Goal: Task Accomplishment & Management: Use online tool/utility

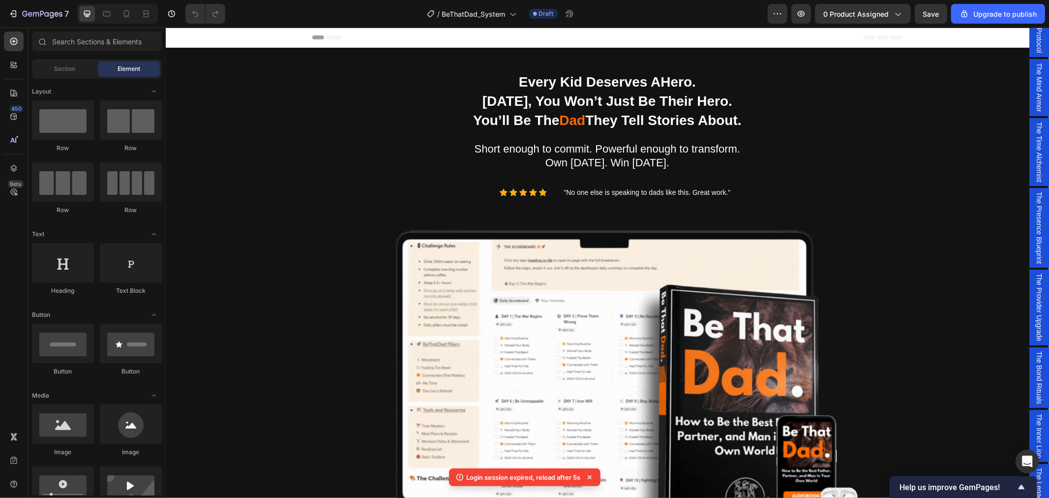
scroll to position [601, 0]
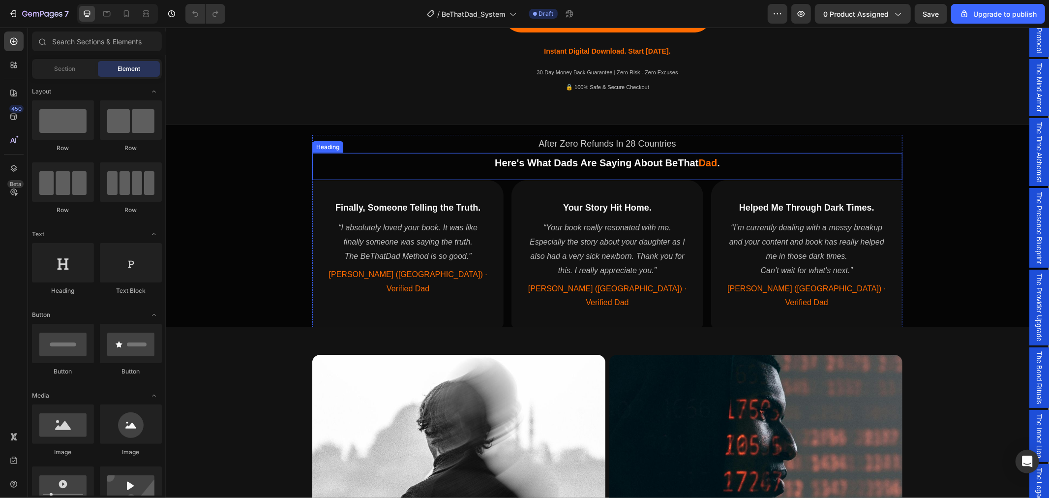
scroll to position [601, 0]
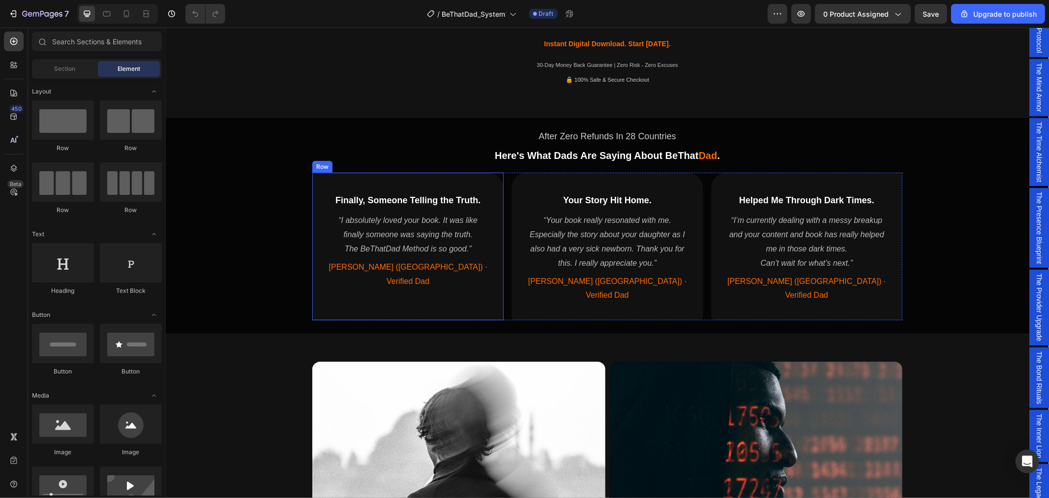
click at [329, 294] on div "Finally, Someone Telling the Truth. Heading “I absolutely loved your book. It w…" at bounding box center [407, 246] width 191 height 148
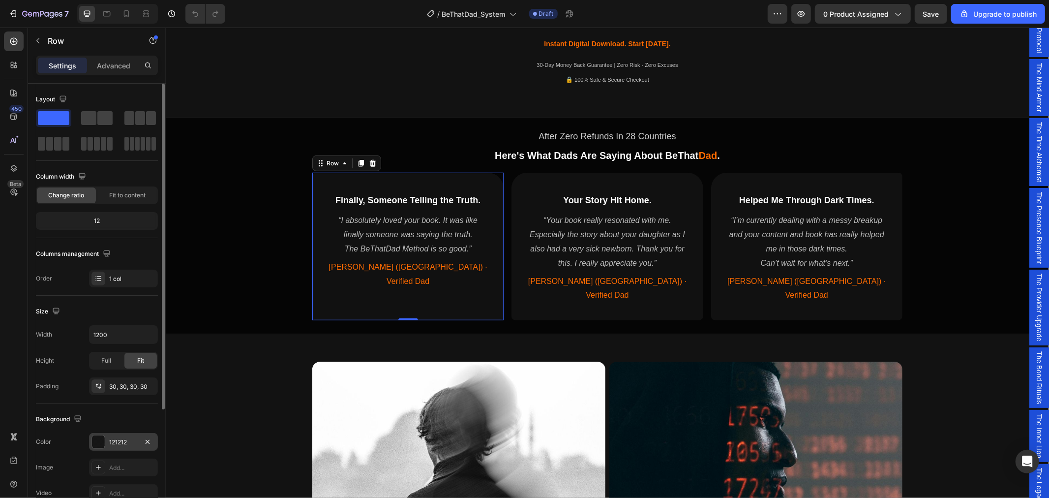
click at [119, 440] on div "121212" at bounding box center [123, 442] width 29 height 9
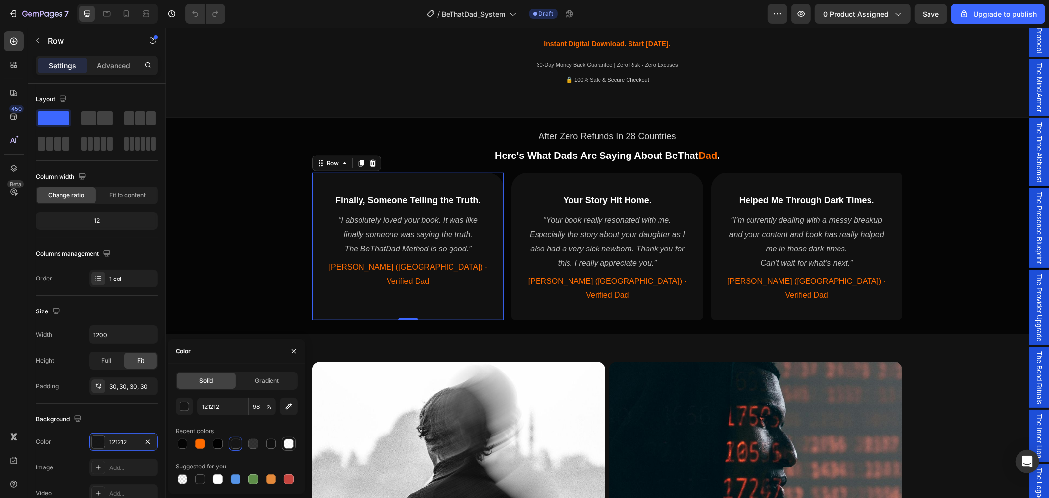
click at [288, 444] on div at bounding box center [289, 444] width 10 height 10
type input "FFFFFF"
type input "80"
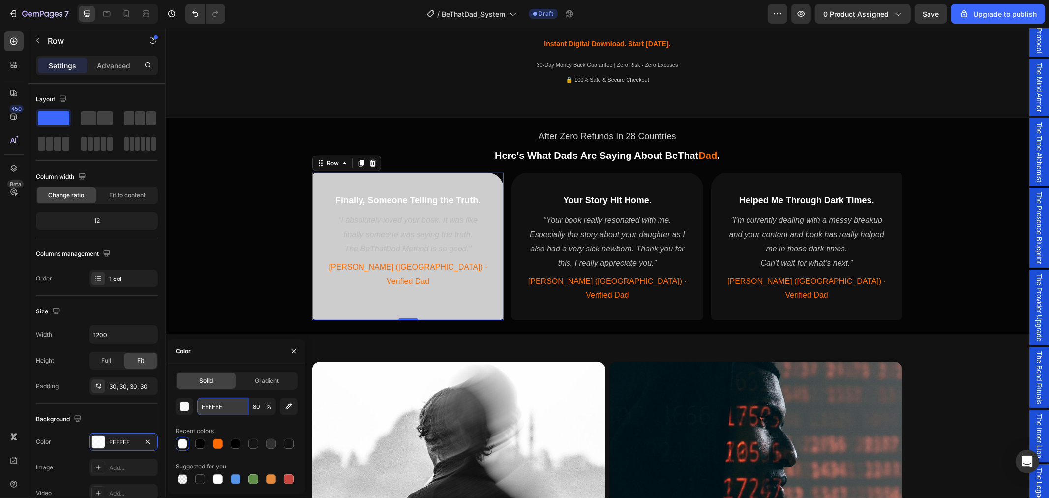
click at [227, 406] on input "FFFFFF" at bounding box center [222, 406] width 51 height 18
click at [228, 233] on div "After Zero Refunds In 28 Countries Text Block Here's What Dads Are Saying About…" at bounding box center [606, 223] width 883 height 205
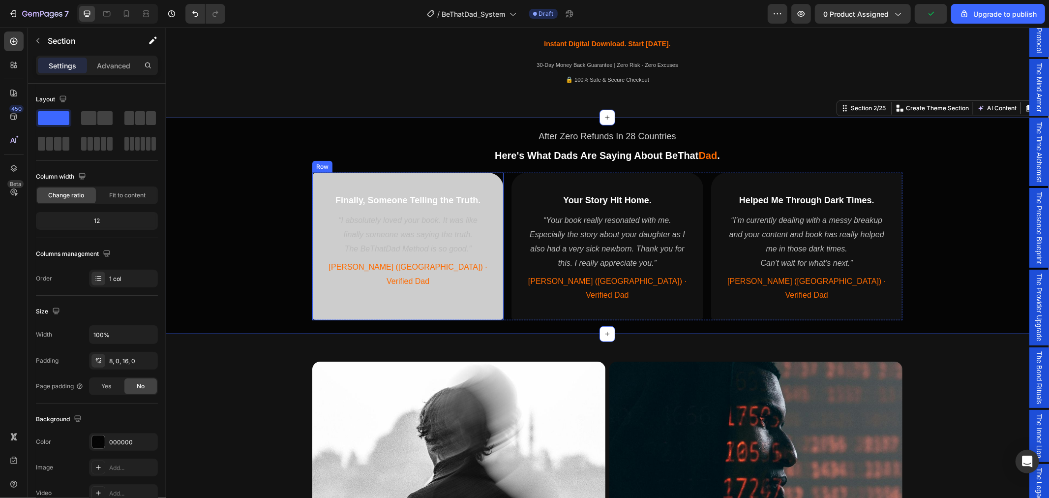
click at [368, 296] on div "Finally, Someone Telling the Truth. Heading “I absolutely loved your book. It w…" at bounding box center [407, 246] width 191 height 148
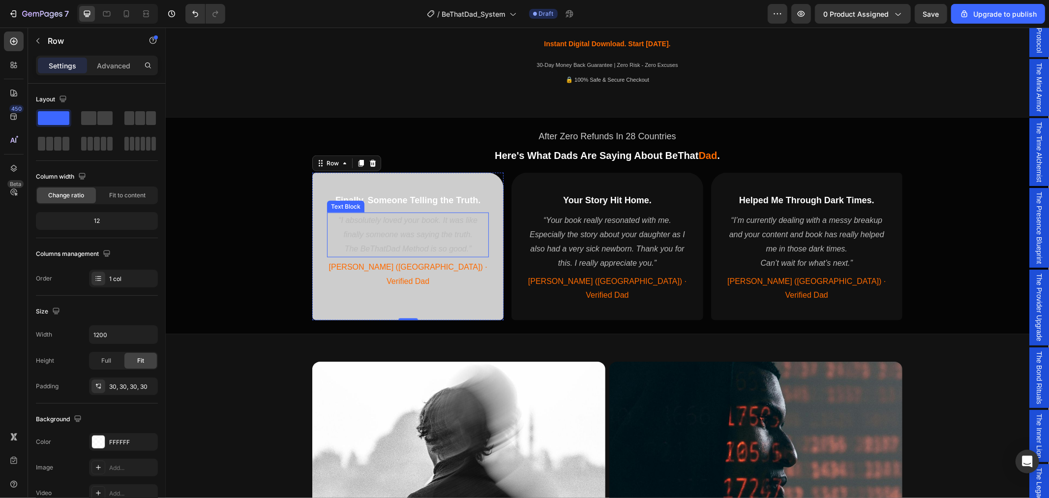
click at [406, 244] on p "The BeThatDad Method is so good.”" at bounding box center [407, 248] width 160 height 14
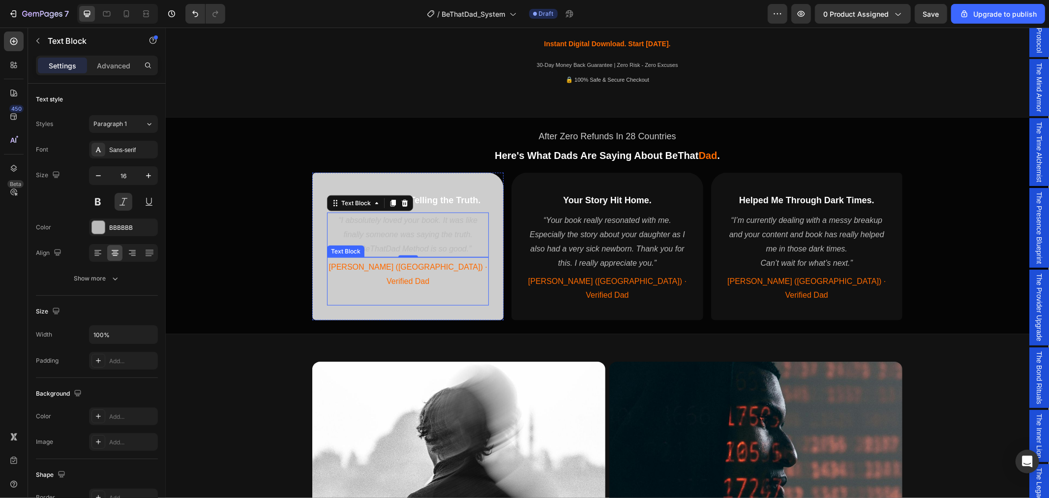
click at [328, 288] on p at bounding box center [407, 295] width 160 height 14
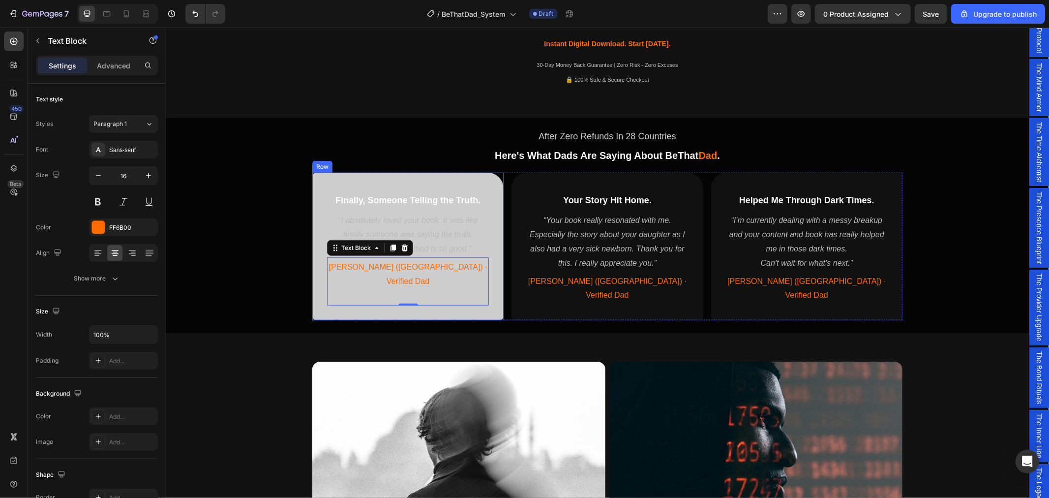
click at [327, 297] on div "Finally, Someone Telling the Truth. Heading “I absolutely loved your book. It w…" at bounding box center [407, 246] width 191 height 148
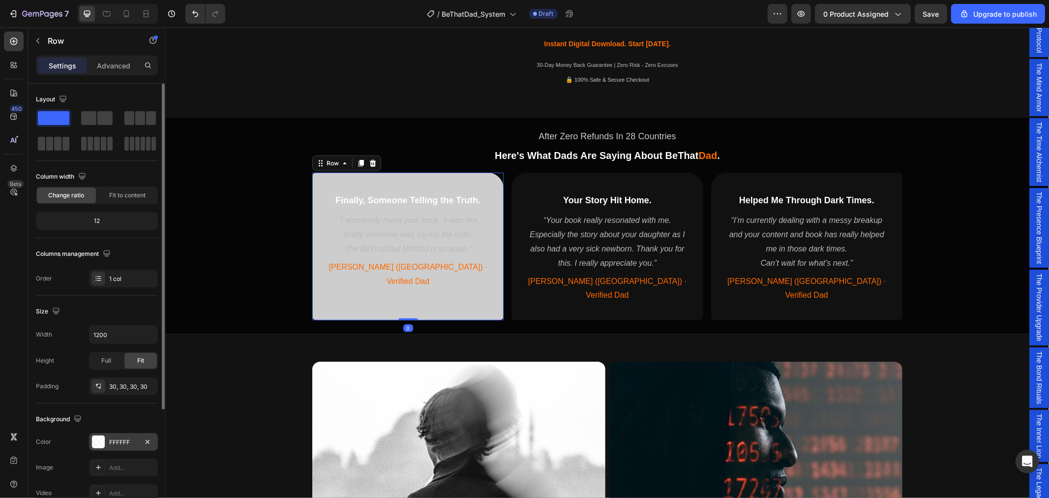
click at [139, 437] on div "FFFFFF" at bounding box center [123, 442] width 69 height 18
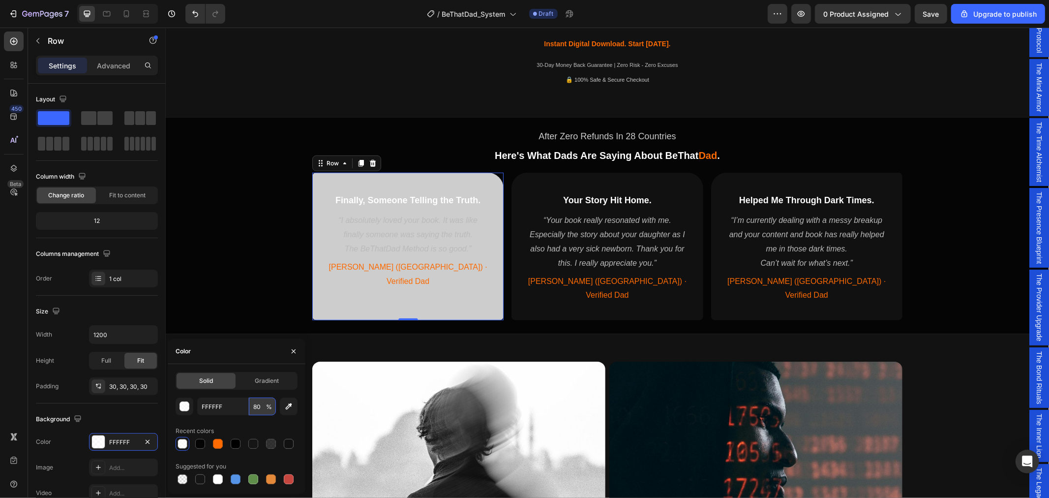
click at [257, 407] on input "80" at bounding box center [262, 406] width 27 height 18
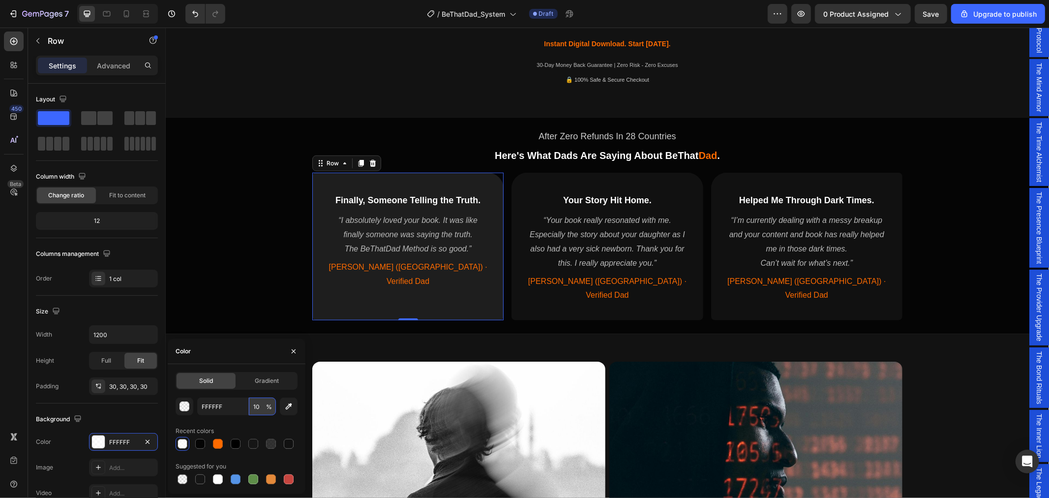
type input "100"
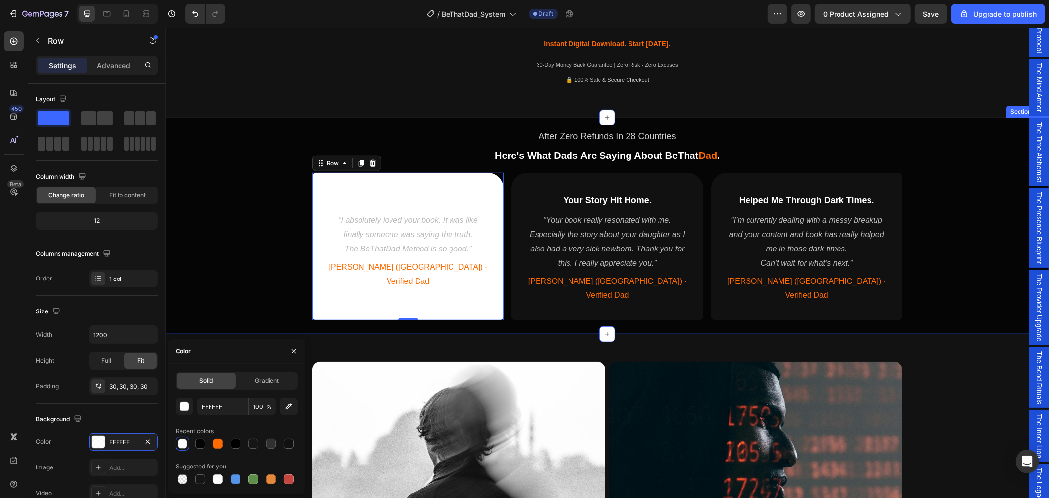
click at [227, 221] on div "After Zero Refunds In 28 Countries Text Block Here's What Dads Are Saying About…" at bounding box center [606, 223] width 883 height 205
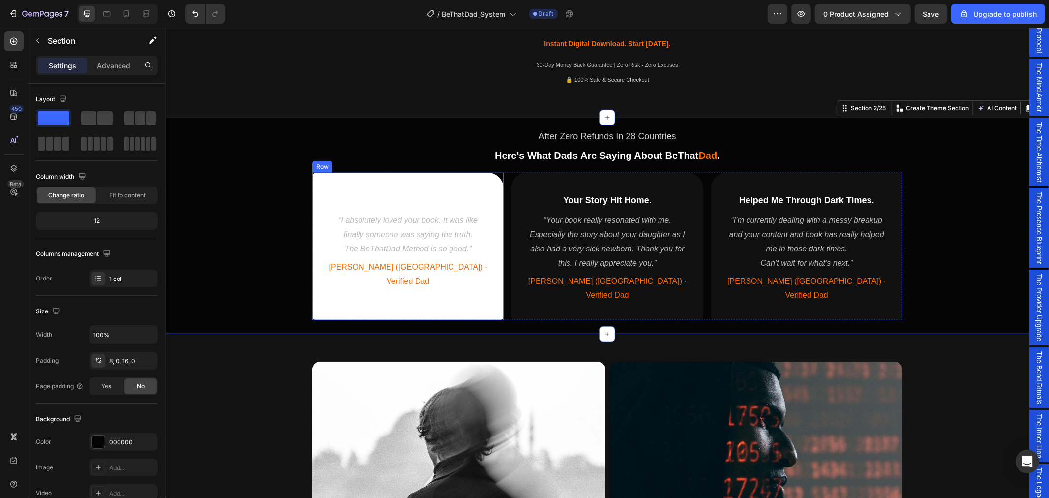
click at [336, 295] on div "Finally, Someone Telling the Truth. Heading “I absolutely loved your book. It w…" at bounding box center [407, 246] width 191 height 148
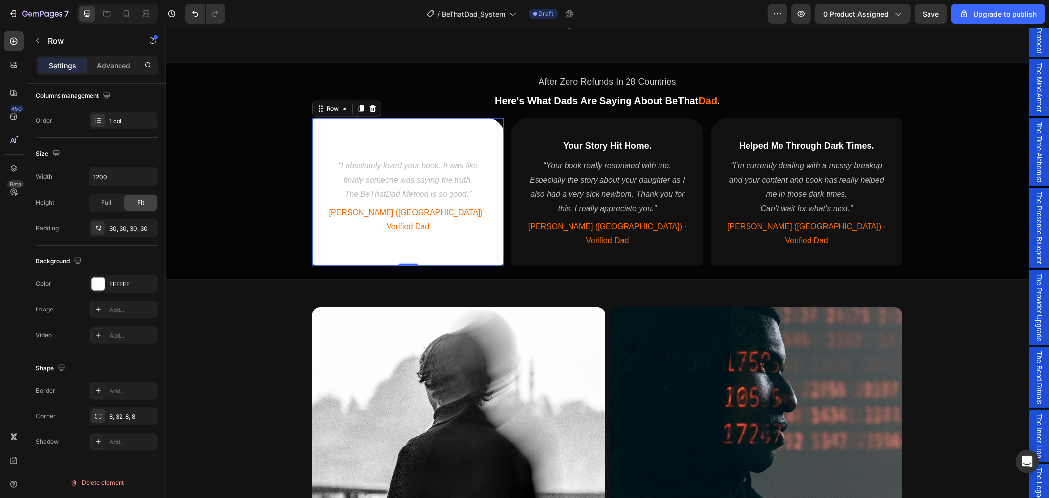
scroll to position [492, 0]
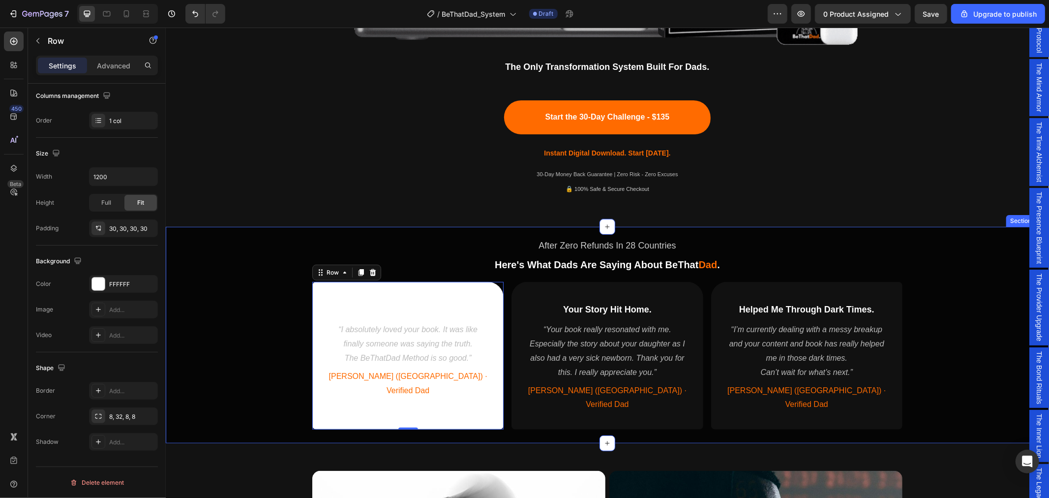
click at [258, 281] on div "After Zero Refunds In 28 Countries Text Block Here's What Dads Are Saying About…" at bounding box center [606, 332] width 883 height 205
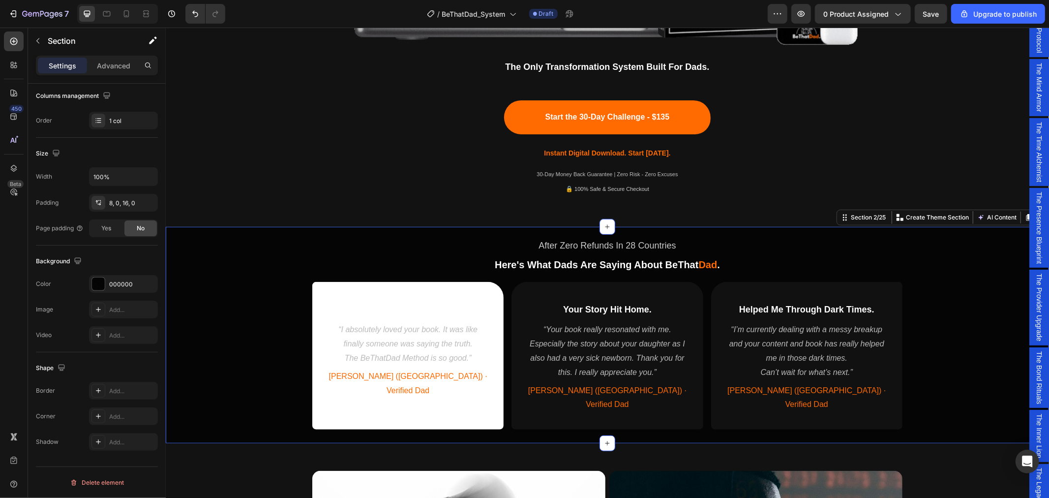
scroll to position [0, 0]
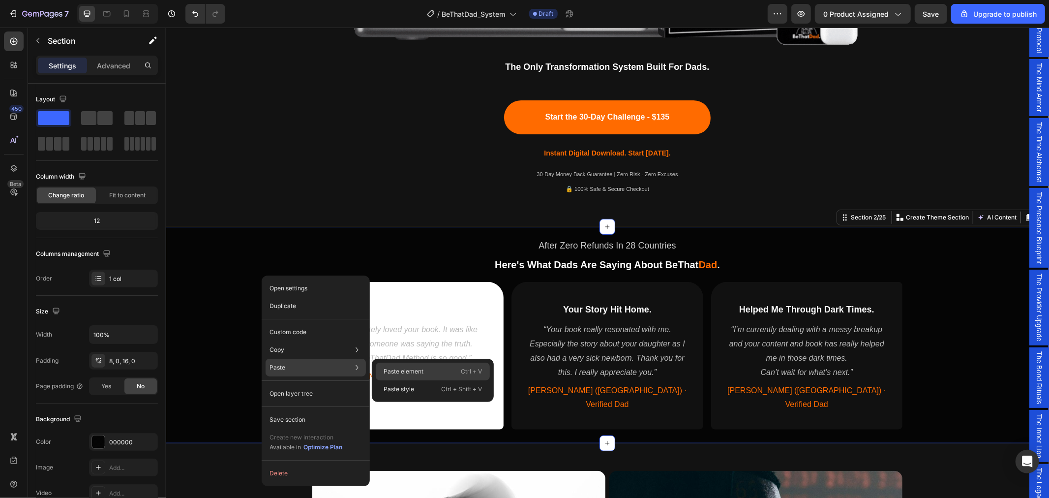
click at [424, 366] on div "Paste element Ctrl + V" at bounding box center [433, 371] width 114 height 18
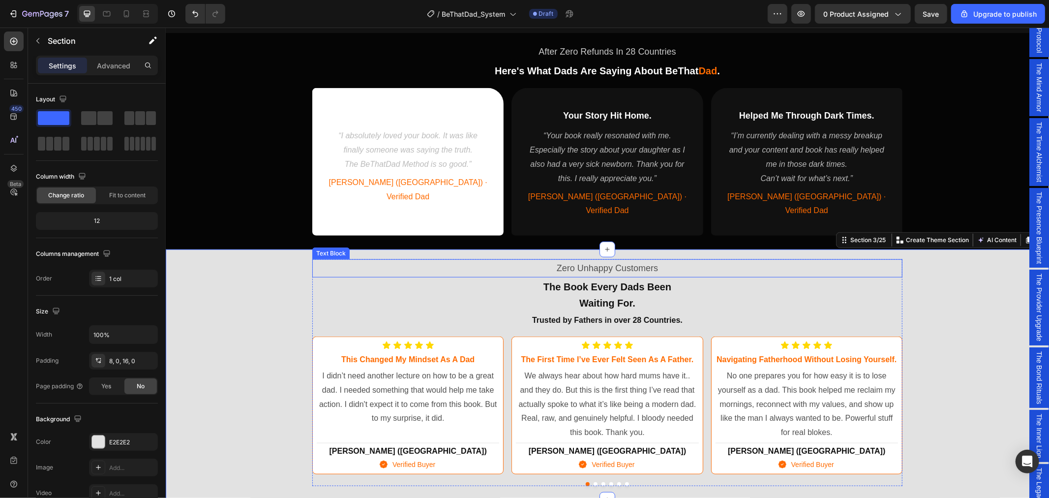
scroll to position [577, 0]
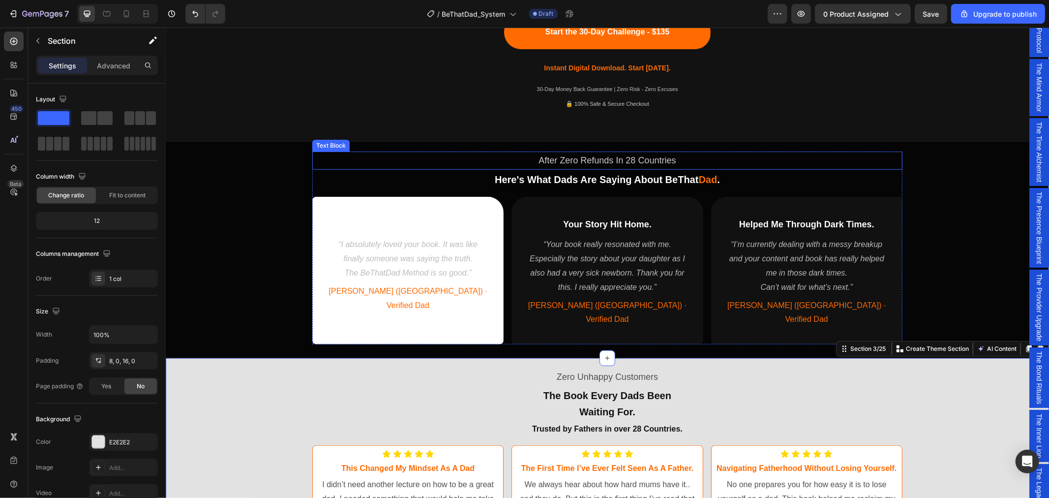
drag, startPoint x: 572, startPoint y: 164, endPoint x: 540, endPoint y: 164, distance: 32.0
click at [573, 164] on p "After Zero Refunds In 28 Countries" at bounding box center [607, 160] width 588 height 16
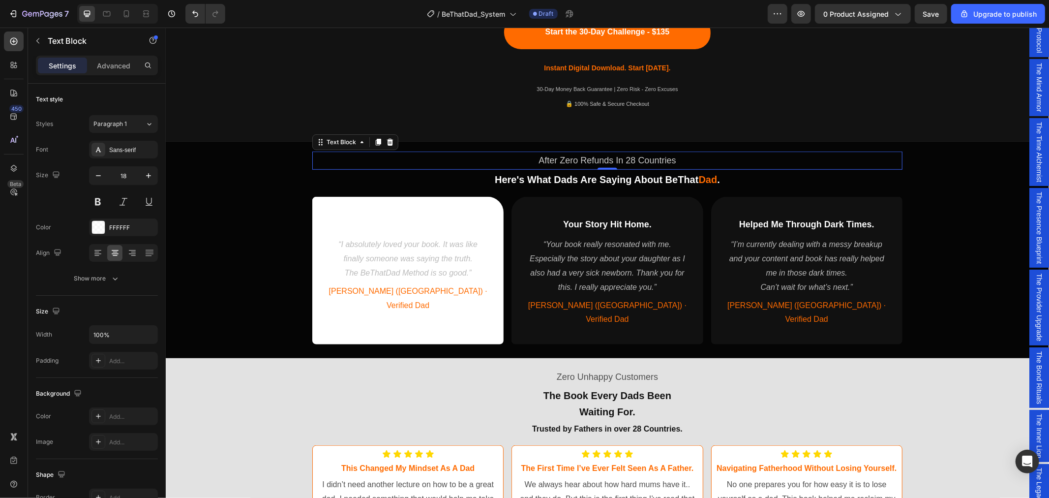
click at [596, 159] on p "After Zero Refunds In 28 Countries" at bounding box center [607, 160] width 588 height 16
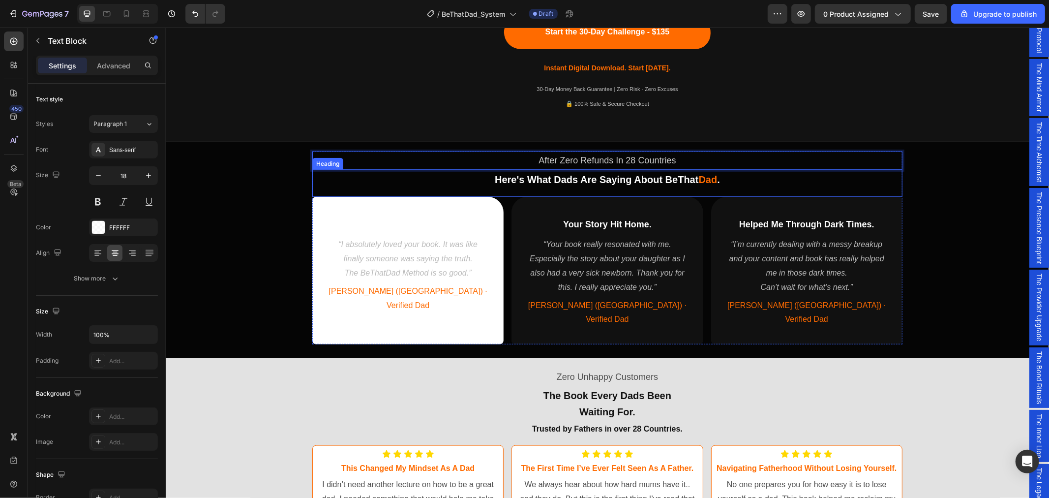
click at [655, 178] on span "Here's What Dads Are Saying About BeThat" at bounding box center [596, 179] width 204 height 11
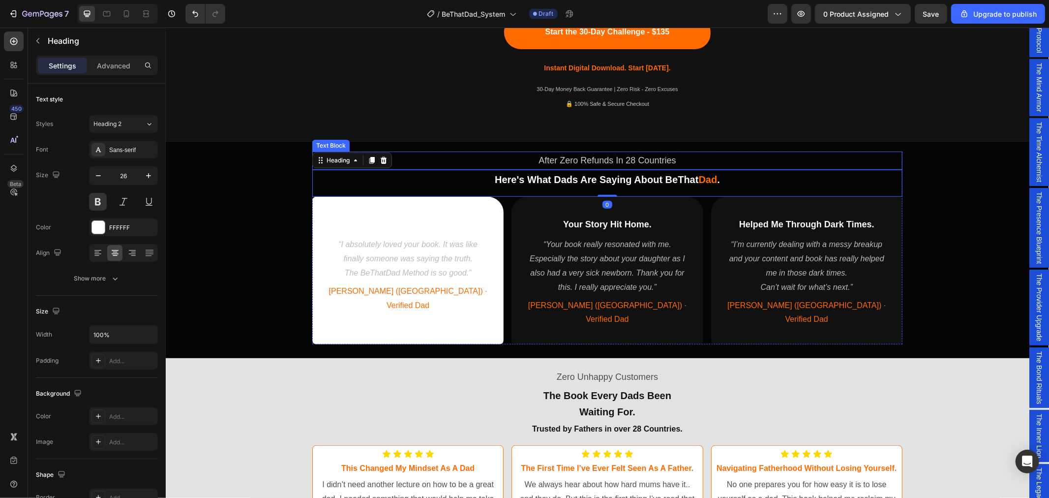
click at [601, 159] on p "After Zero Refunds In 28 Countries" at bounding box center [607, 160] width 588 height 16
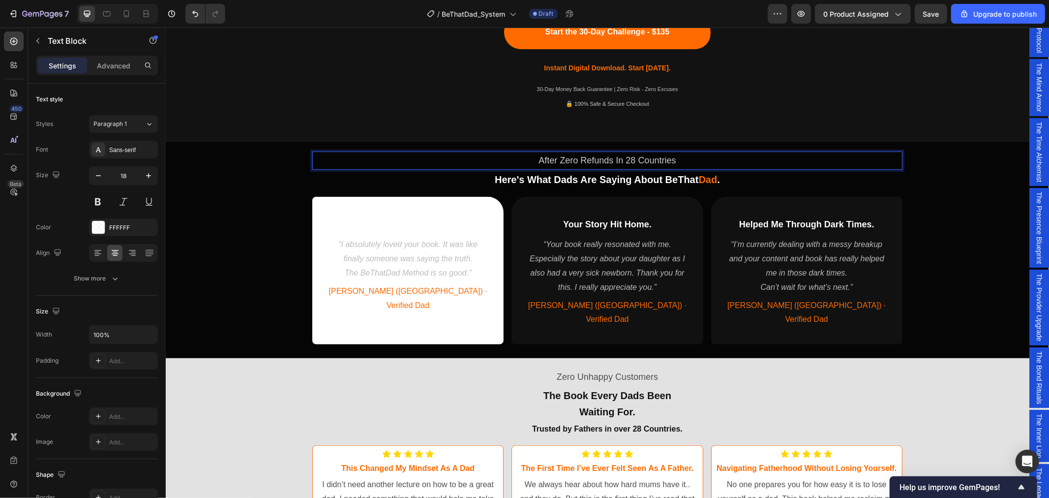
drag, startPoint x: 609, startPoint y: 161, endPoint x: 539, endPoint y: 166, distance: 70.0
click at [608, 162] on p "After Zero Refunds In 28 Countries" at bounding box center [607, 160] width 588 height 16
drag, startPoint x: 609, startPoint y: 161, endPoint x: 534, endPoint y: 162, distance: 75.2
click at [534, 162] on p "After Zero Refunds In 28 Countries" at bounding box center [607, 160] width 588 height 16
click at [696, 158] on p "Trusted By Dads In 28 Countries" at bounding box center [607, 160] width 588 height 16
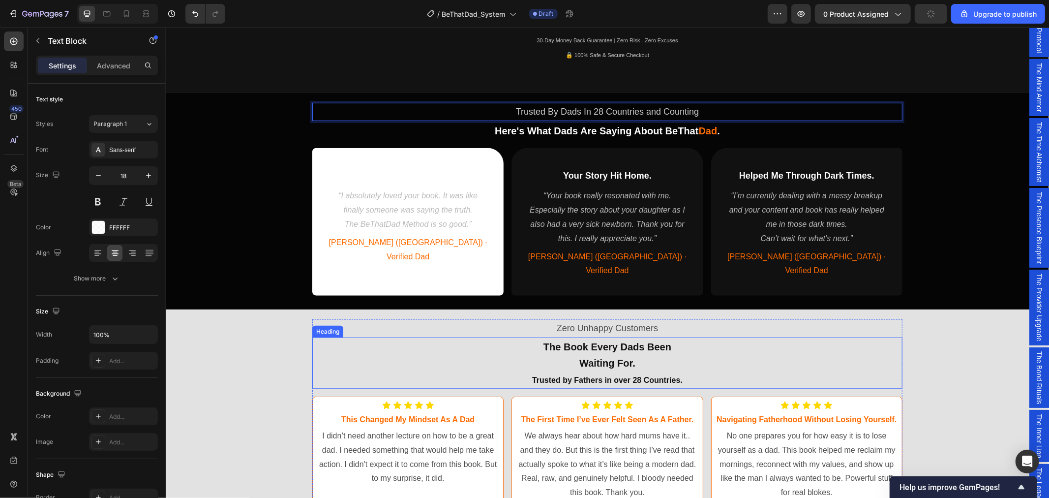
scroll to position [741, 0]
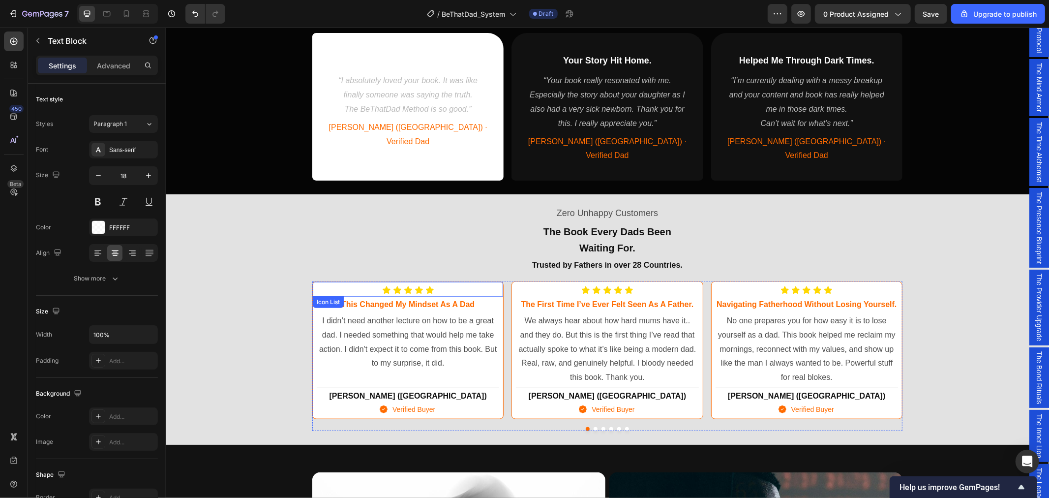
click at [451, 285] on div "Icon Icon Icon Icon Icon" at bounding box center [407, 289] width 182 height 9
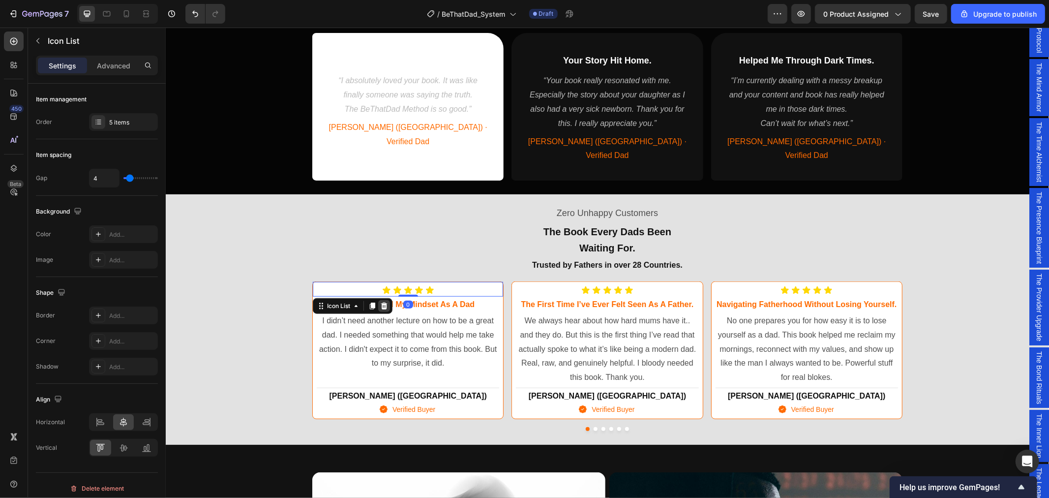
click at [380, 301] on icon at bounding box center [384, 305] width 8 height 8
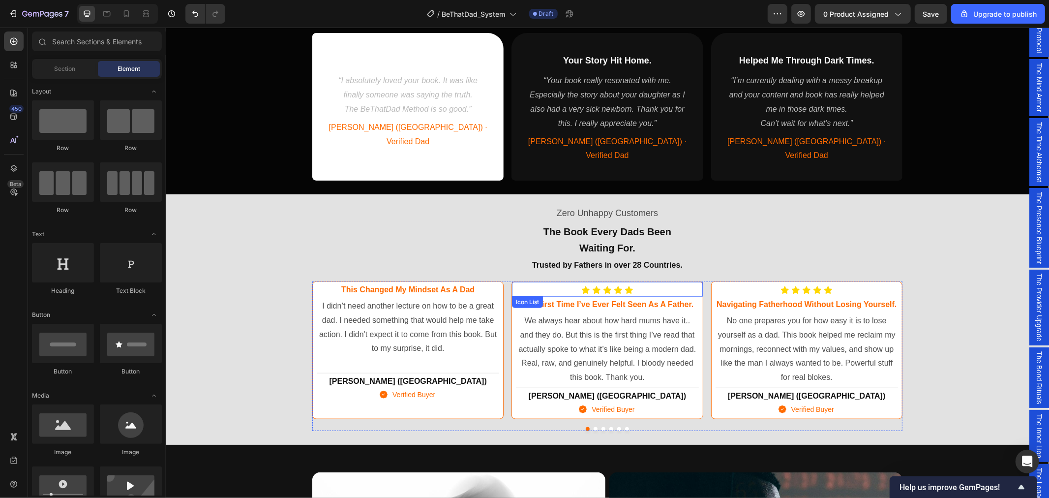
click at [662, 285] on div "Icon Icon Icon Icon Icon" at bounding box center [606, 289] width 182 height 9
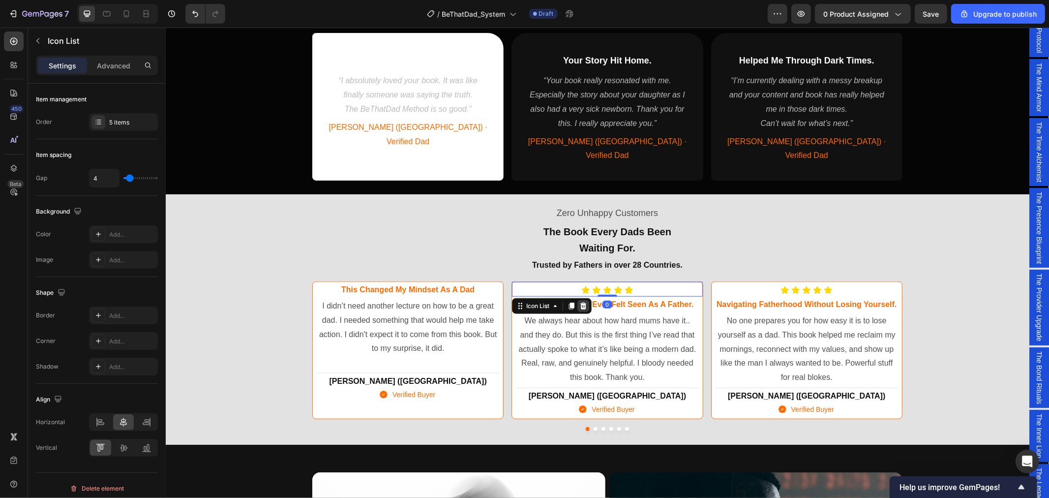
click at [580, 302] on icon at bounding box center [583, 305] width 6 height 7
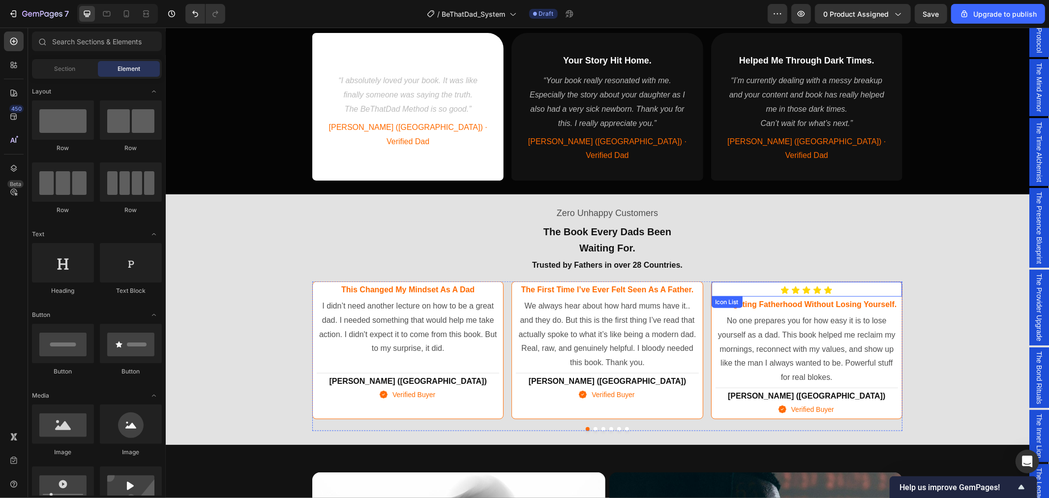
click at [843, 285] on div "Icon Icon Icon Icon Icon" at bounding box center [806, 289] width 182 height 9
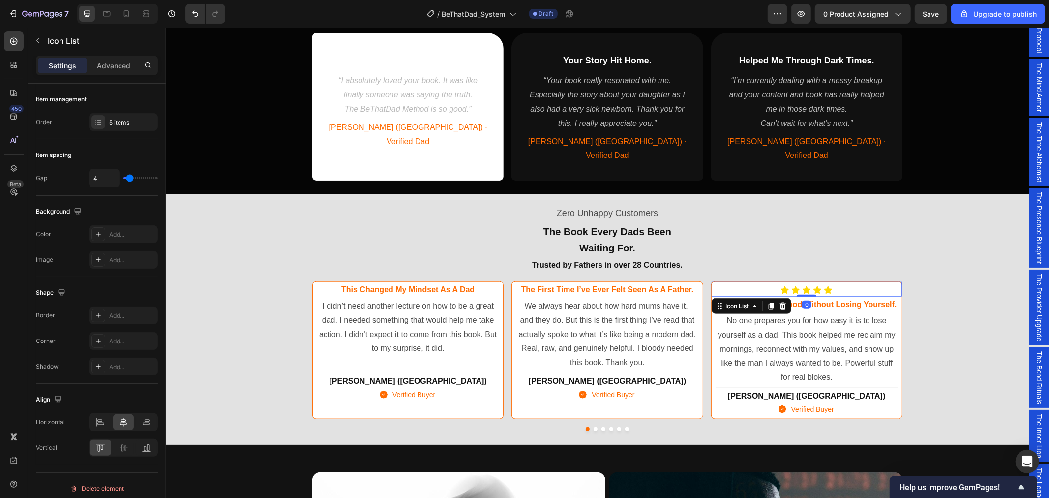
click at [779, 301] on icon at bounding box center [782, 305] width 8 height 8
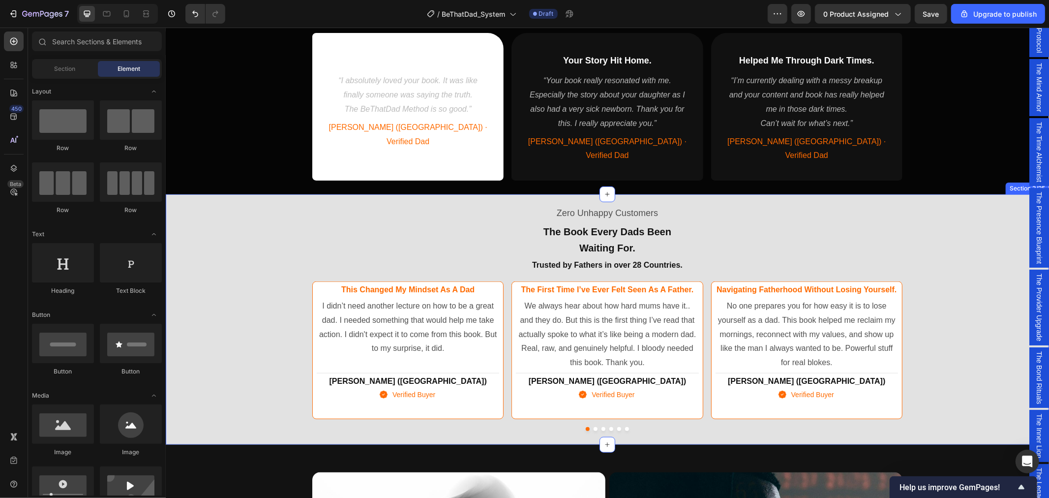
click at [935, 312] on div "Zero Unhappy Customers Text Block The Book Every Dads Been Waiting For. Trusted…" at bounding box center [606, 317] width 883 height 238
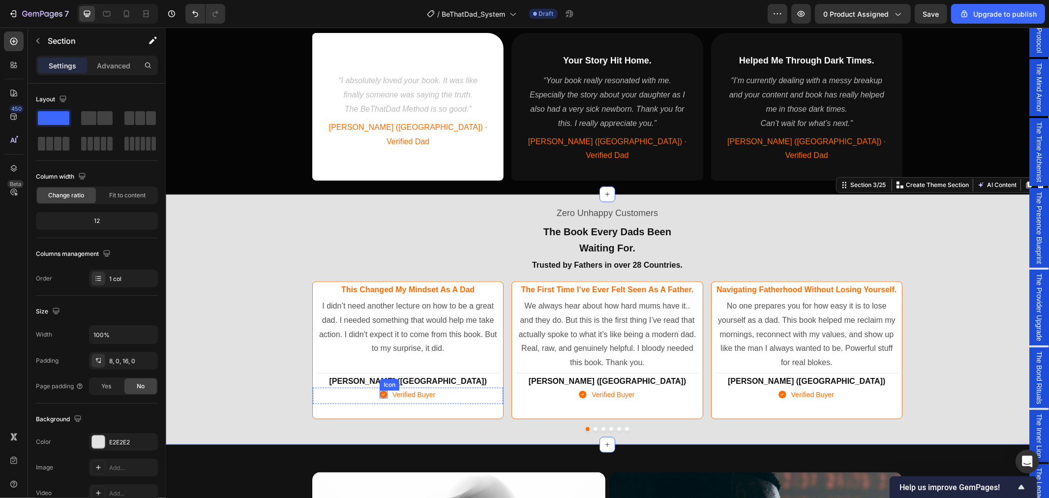
click at [446, 387] on div "Icon Verified Buyer Text block" at bounding box center [407, 395] width 190 height 17
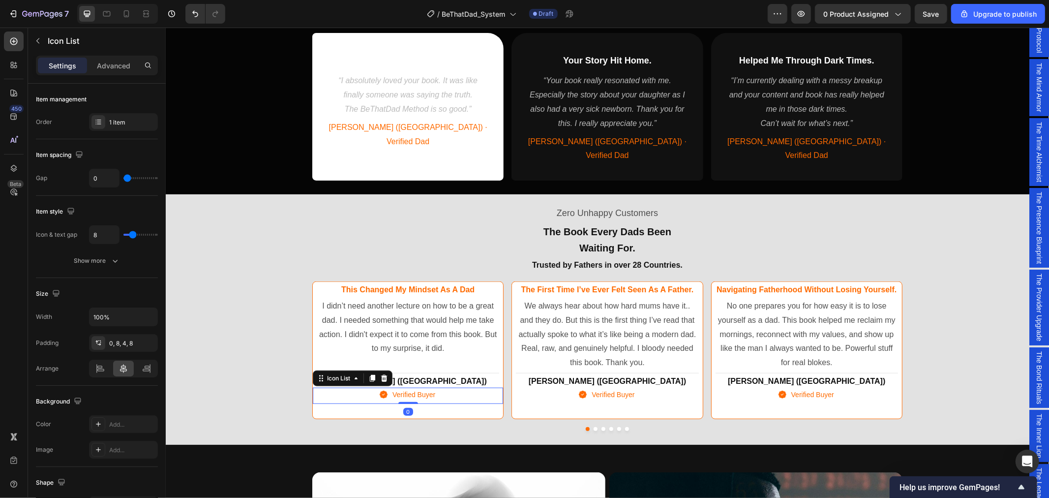
click at [435, 387] on div "Icon Verified Buyer Text block" at bounding box center [407, 395] width 190 height 17
click at [434, 387] on div "Icon Verified Buyer Text block" at bounding box center [407, 395] width 190 height 17
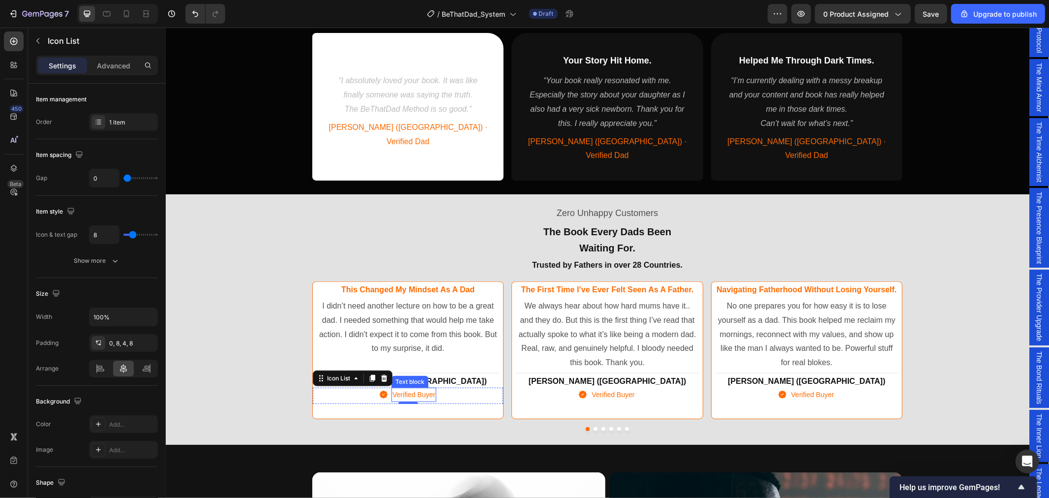
click at [429, 388] on p "Verified Buyer" at bounding box center [413, 394] width 43 height 12
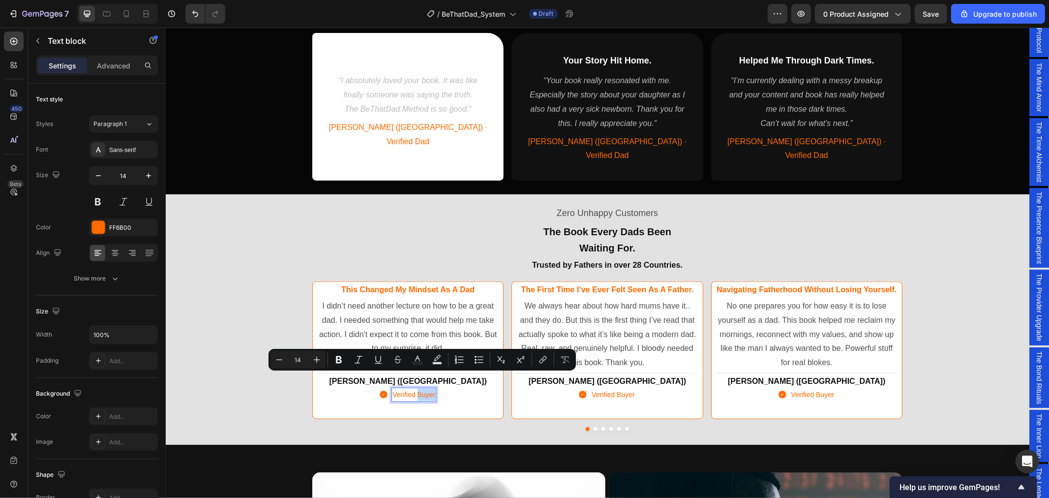
click at [432, 387] on div "Icon Verified Buyer Text block 0" at bounding box center [407, 395] width 190 height 17
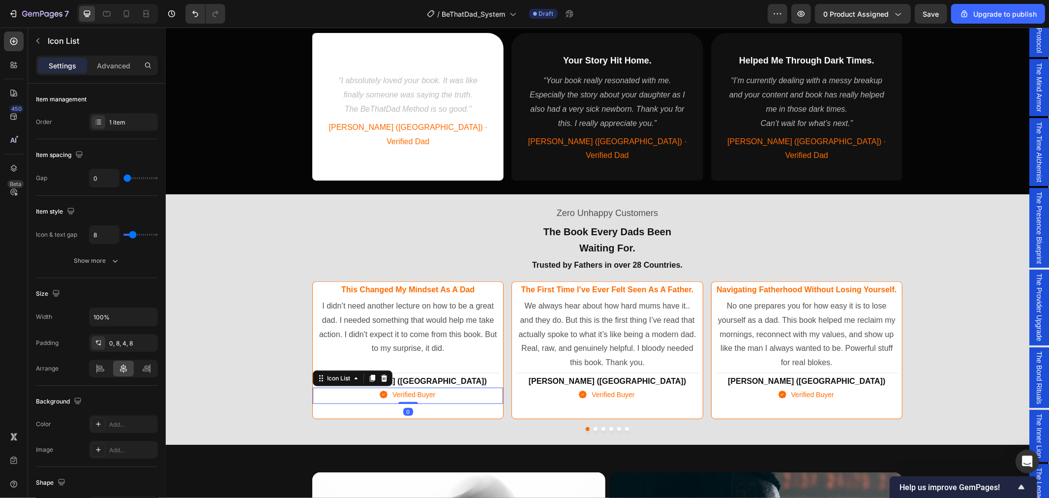
click at [445, 387] on div "Icon Verified Buyer Text block" at bounding box center [407, 395] width 190 height 17
click at [368, 387] on div "Icon Verified Buyer Text block" at bounding box center [407, 395] width 190 height 17
click at [255, 360] on div "Zero Unhappy Customers Text Block The Book Every Dads Been Waiting For. Trusted…" at bounding box center [606, 317] width 883 height 238
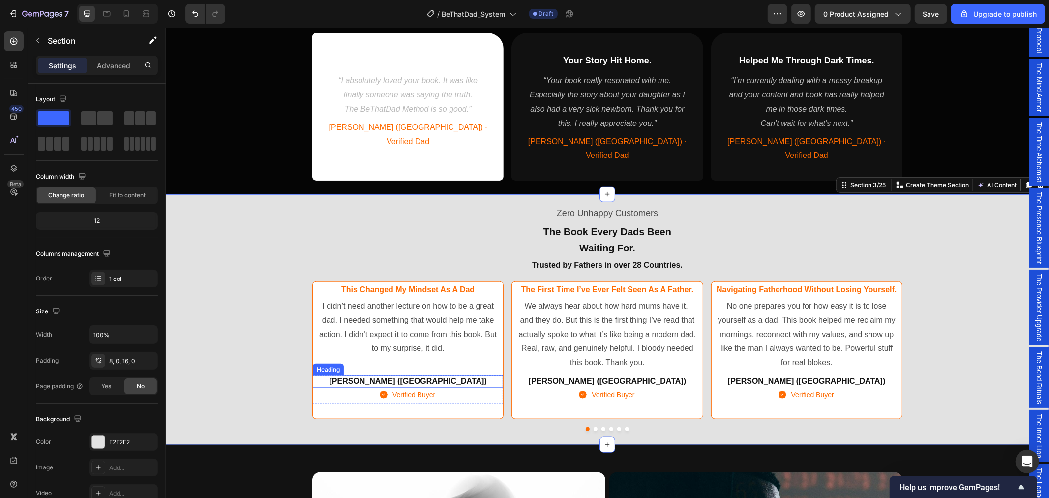
click at [376, 375] on h2 "Jake (USA)" at bounding box center [407, 381] width 182 height 12
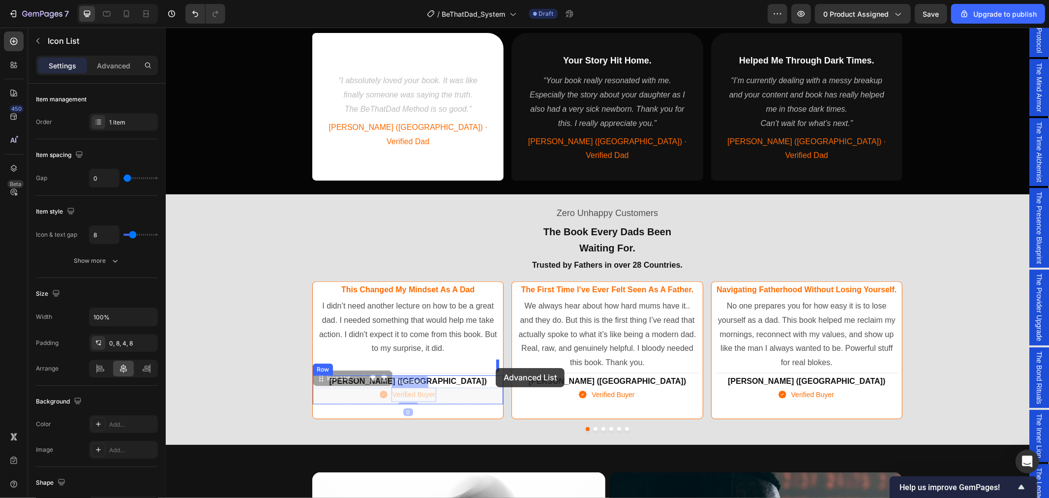
drag, startPoint x: 361, startPoint y: 377, endPoint x: 495, endPoint y: 367, distance: 134.1
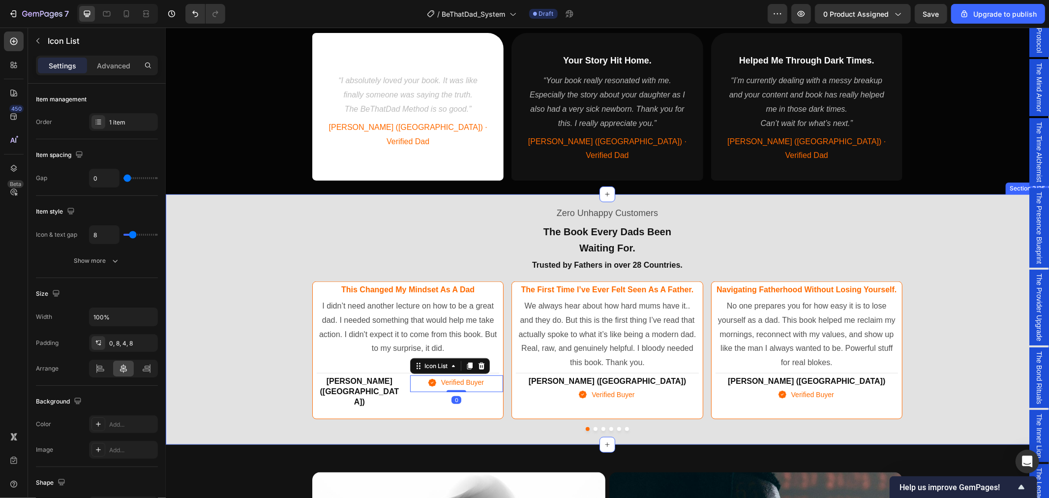
click at [234, 333] on div "Zero Unhappy Customers Text Block The Book Every Dads Been Waiting For. Trusted…" at bounding box center [606, 317] width 883 height 238
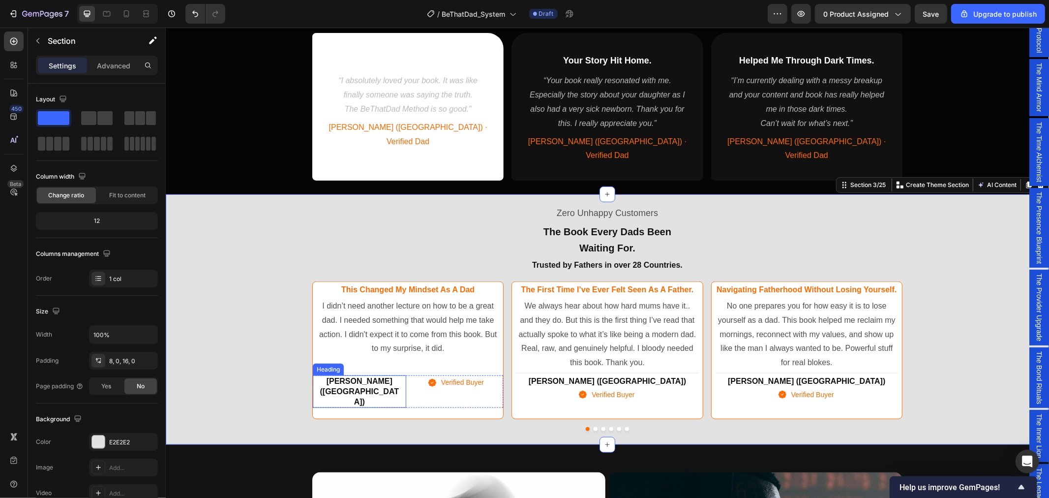
click at [395, 375] on h2 "Jake (USA)" at bounding box center [359, 391] width 86 height 32
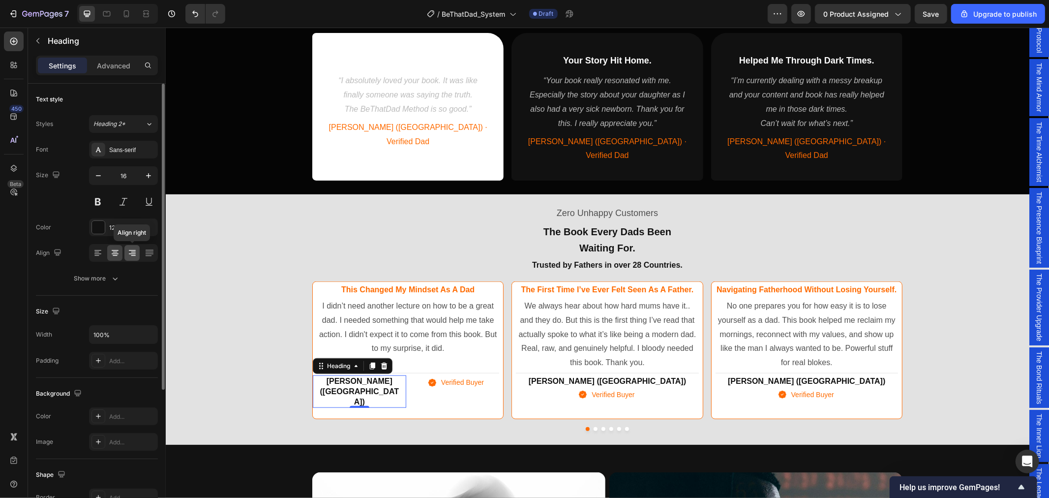
click at [131, 254] on icon at bounding box center [132, 253] width 7 height 1
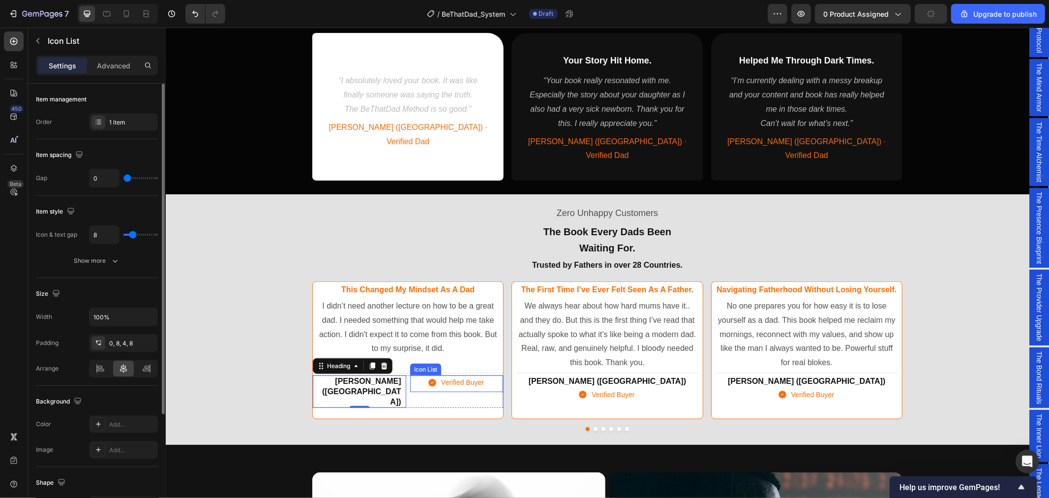
click at [414, 375] on div "Icon Verified Buyer Text block" at bounding box center [456, 383] width 93 height 17
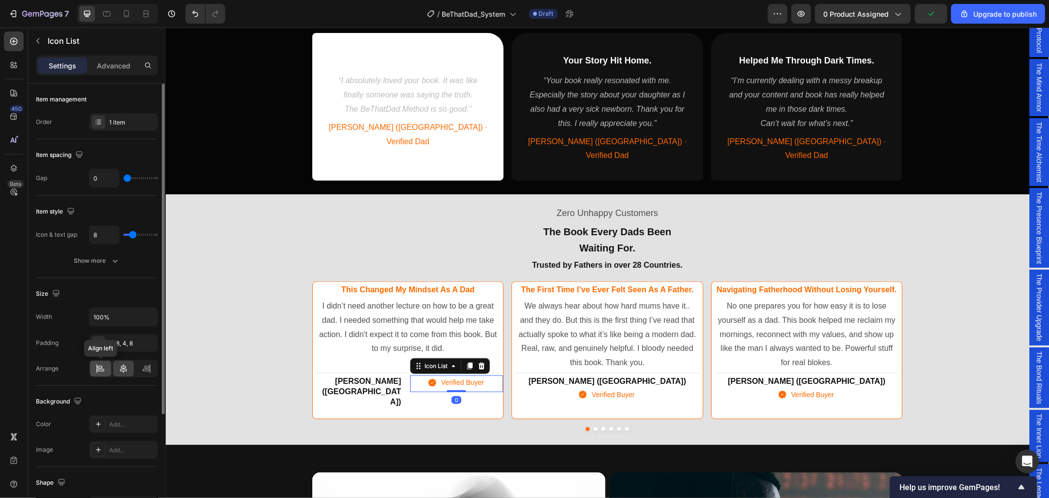
click at [100, 367] on icon at bounding box center [100, 368] width 10 height 10
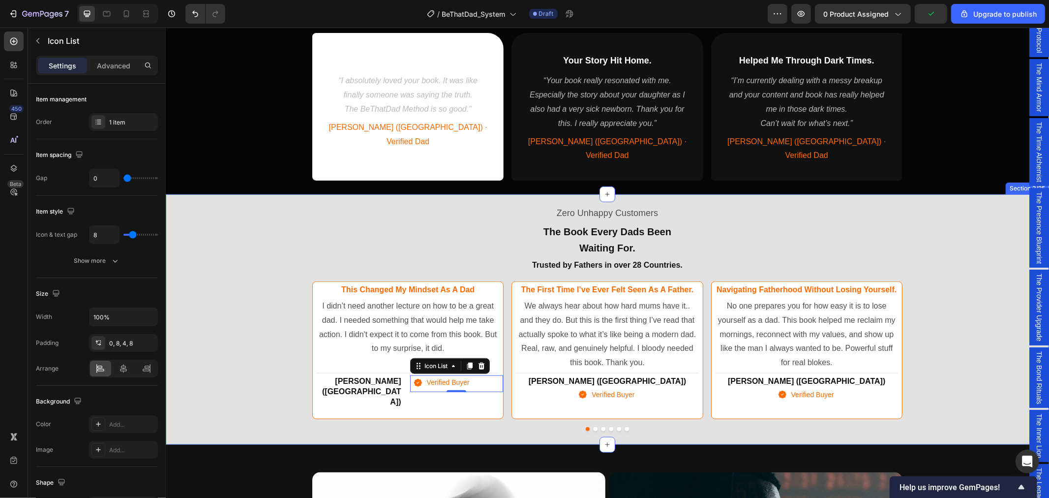
click at [208, 261] on div "Zero Unhappy Customers Text Block The Book Every Dads Been Waiting For. Trusted…" at bounding box center [606, 317] width 883 height 238
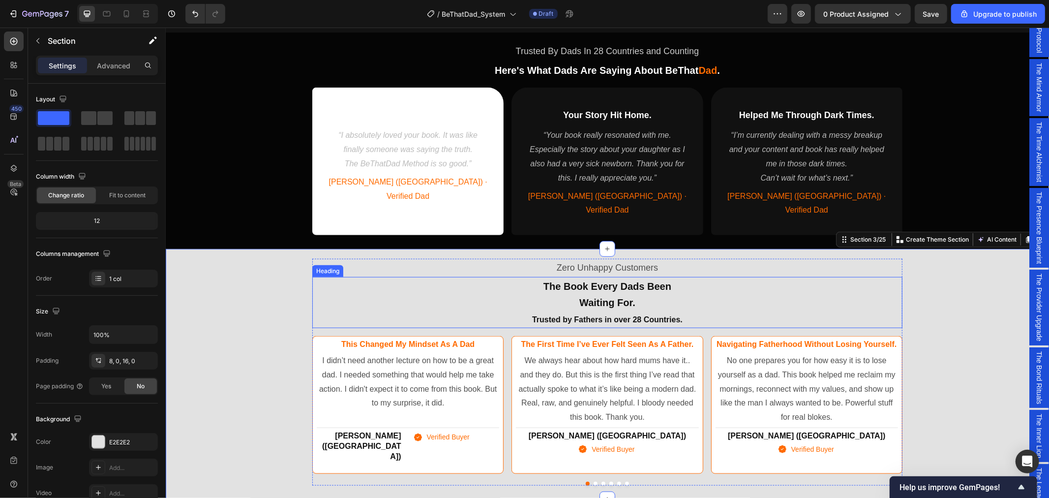
scroll to position [631, 0]
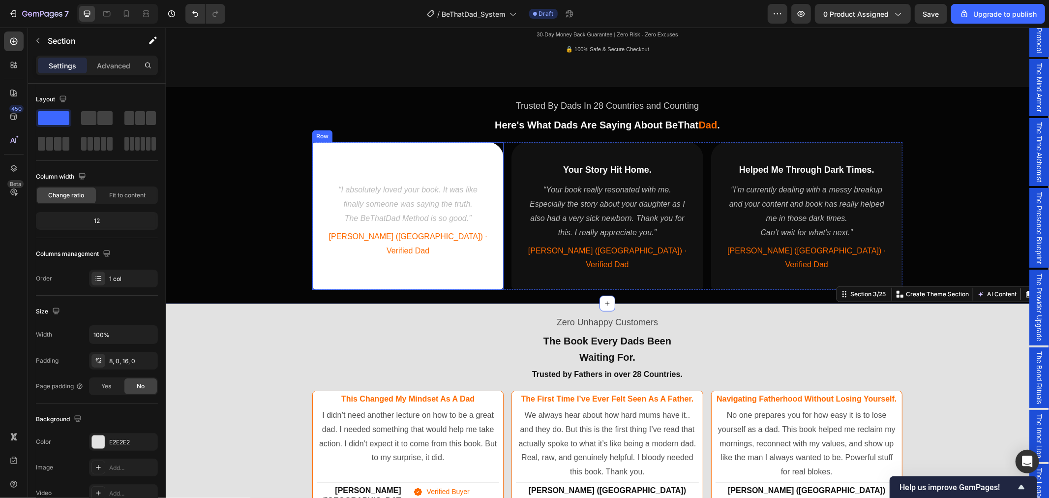
click at [316, 156] on div "Finally, Someone Telling the Truth. Heading “I absolutely loved your book. It w…" at bounding box center [407, 216] width 191 height 148
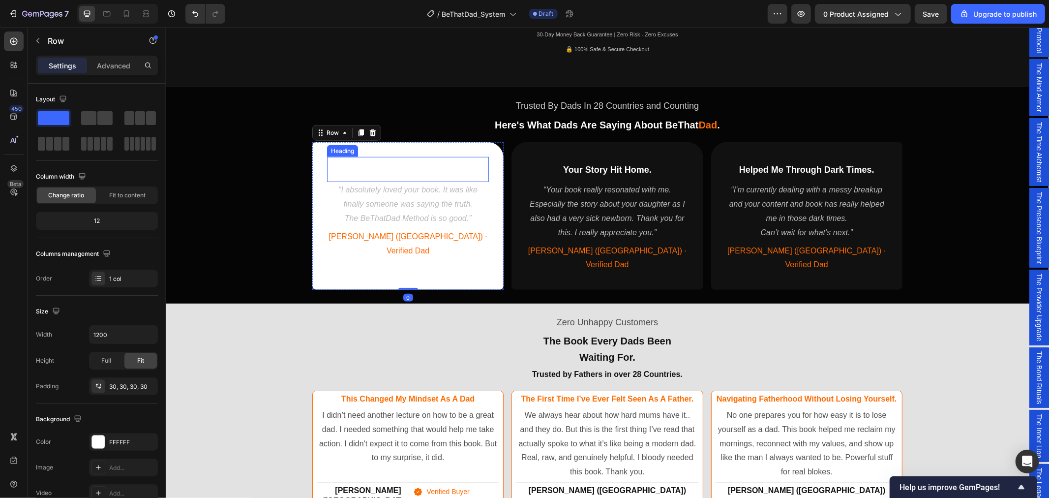
click at [378, 163] on h2 "Finally, Someone Telling the Truth." at bounding box center [407, 168] width 162 height 15
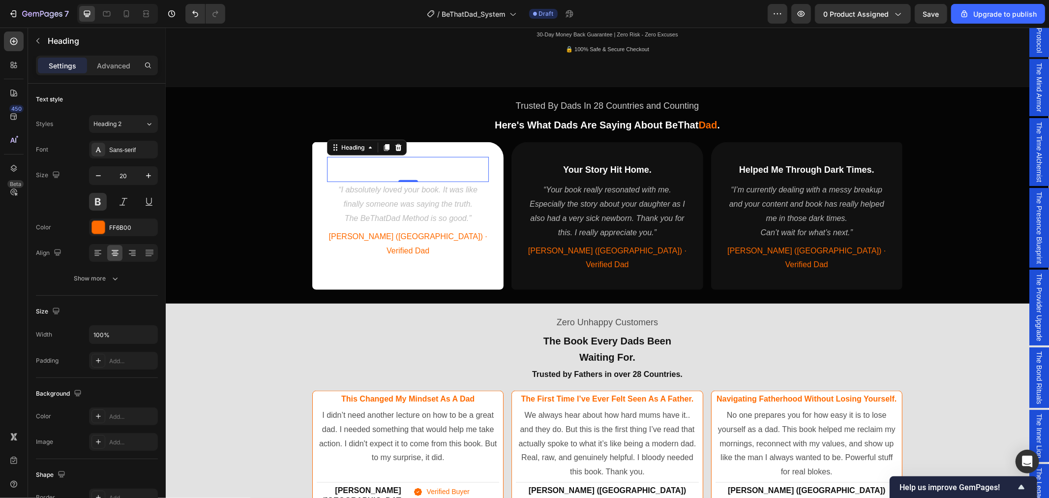
click at [368, 162] on h2 "Finally, Someone Telling the Truth." at bounding box center [407, 168] width 162 height 15
click at [368, 162] on p "Finally, Someone Telling the Truth." at bounding box center [407, 168] width 160 height 13
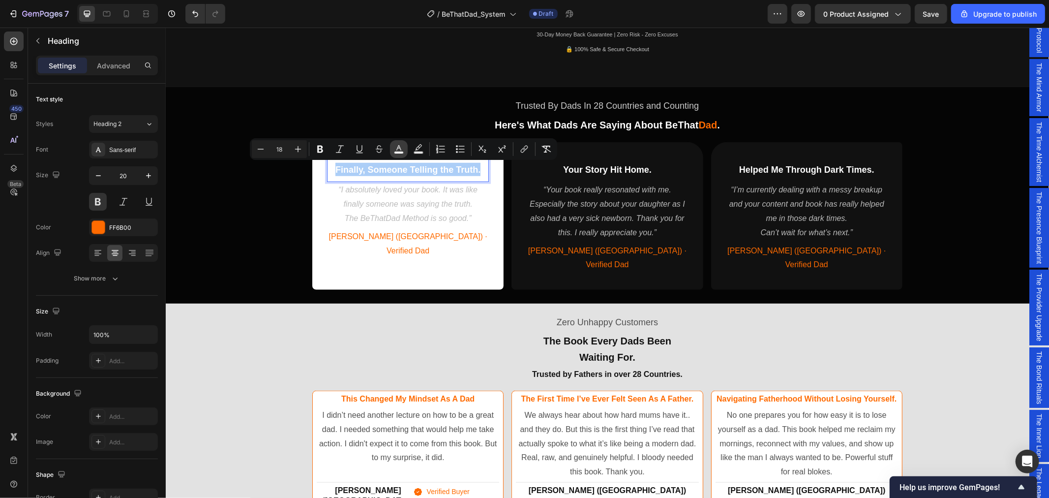
click at [398, 148] on icon "Editor contextual toolbar" at bounding box center [399, 149] width 10 height 10
type input "FFFFFF"
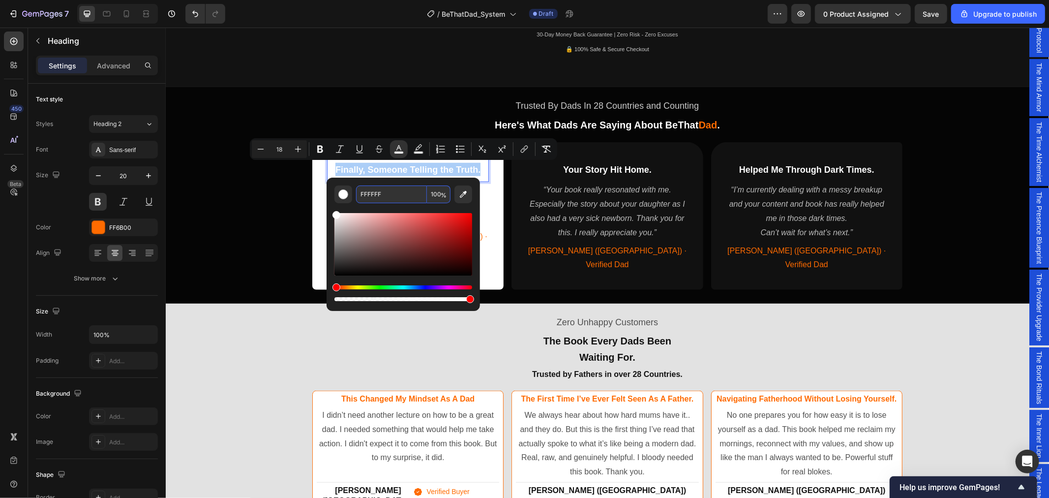
click at [393, 195] on input "FFFFFF" at bounding box center [391, 194] width 71 height 18
click at [387, 197] on input "FFFFFF" at bounding box center [391, 194] width 71 height 18
drag, startPoint x: 386, startPoint y: 194, endPoint x: 367, endPoint y: 193, distance: 19.2
click at [367, 193] on input "FFFFFF" at bounding box center [391, 194] width 71 height 18
type input "FFFF66"
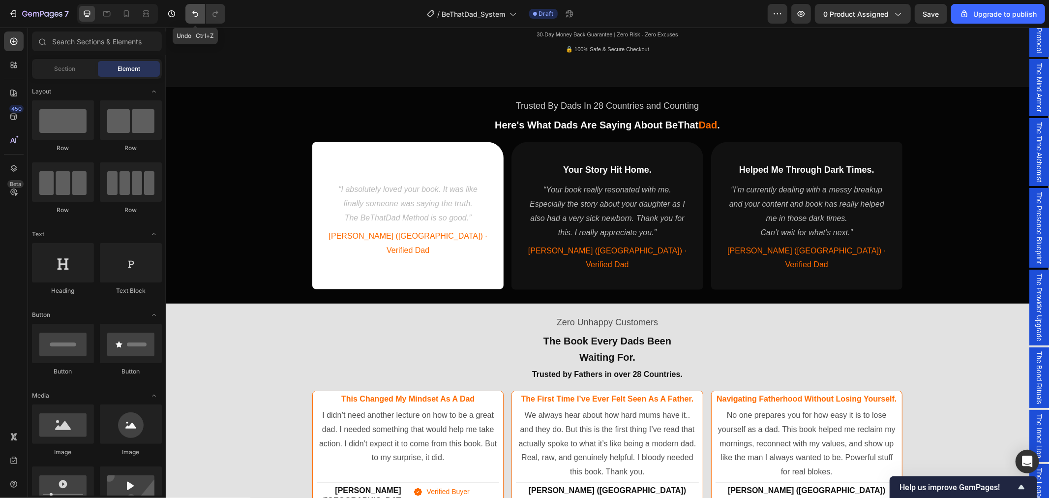
click at [195, 13] on icon "Undo/Redo" at bounding box center [195, 14] width 10 height 10
click at [188, 12] on button "Undo/Redo" at bounding box center [195, 14] width 20 height 20
click at [194, 16] on icon "Undo/Redo" at bounding box center [195, 14] width 10 height 10
click at [423, 170] on span "Finally, Someone Telling the Truth." at bounding box center [407, 169] width 145 height 10
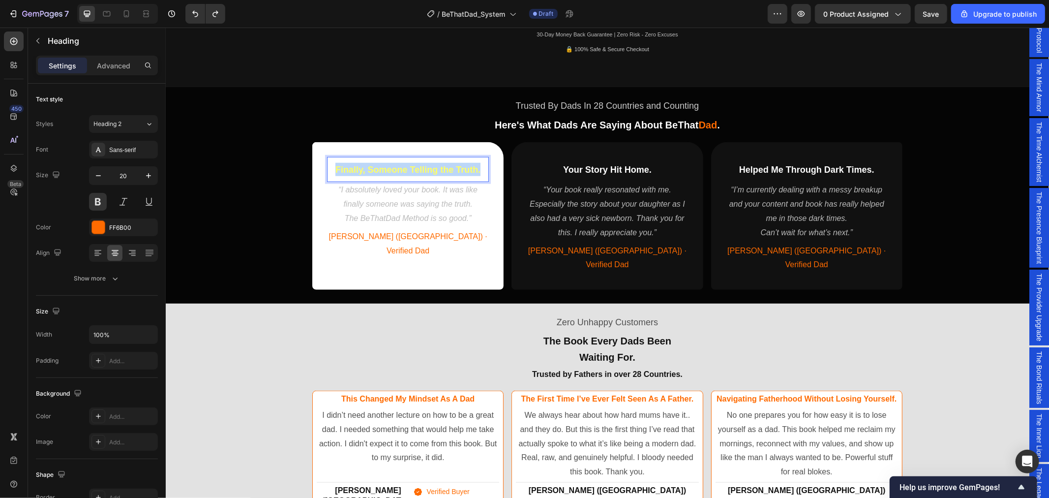
drag, startPoint x: 478, startPoint y: 169, endPoint x: 331, endPoint y: 166, distance: 147.1
click at [331, 166] on p "Finally, Someone Telling the Truth." at bounding box center [407, 168] width 160 height 13
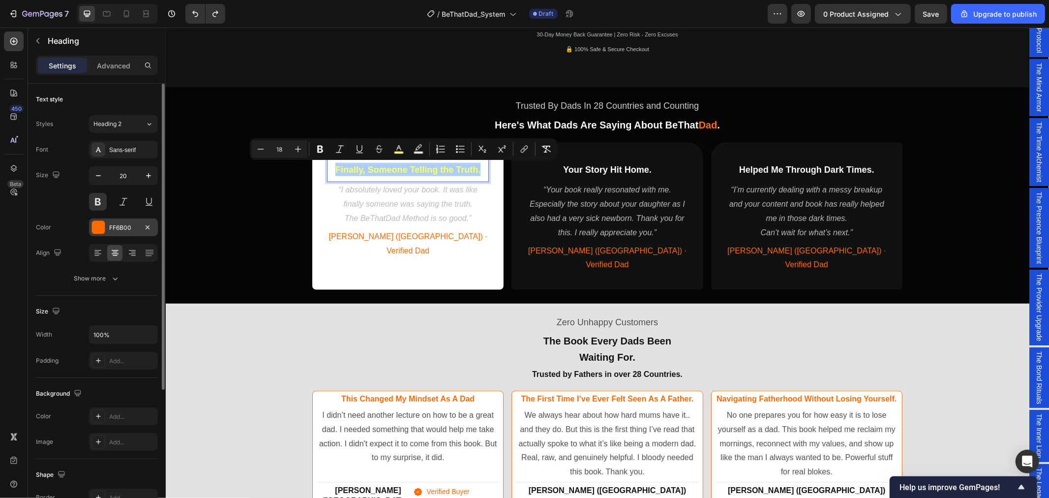
click at [133, 226] on div "FF6B00" at bounding box center [123, 227] width 29 height 9
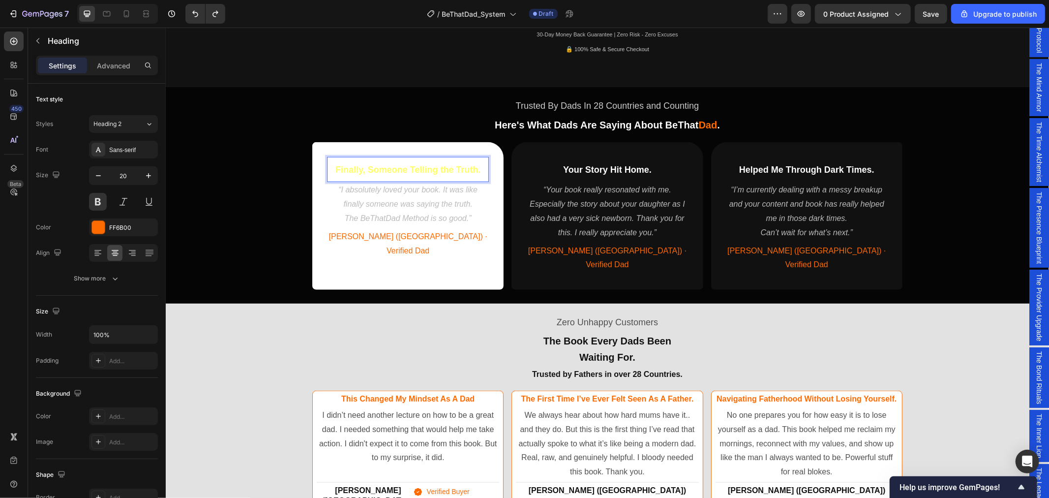
click at [473, 169] on span "Finally, Someone Telling the Truth." at bounding box center [407, 169] width 145 height 10
click at [473, 170] on span "Finally, Someone Telling the Truth." at bounding box center [407, 169] width 145 height 10
drag, startPoint x: 474, startPoint y: 170, endPoint x: 327, endPoint y: 165, distance: 146.6
click at [327, 165] on p "Finally, Someone Telling the Truth." at bounding box center [407, 168] width 160 height 13
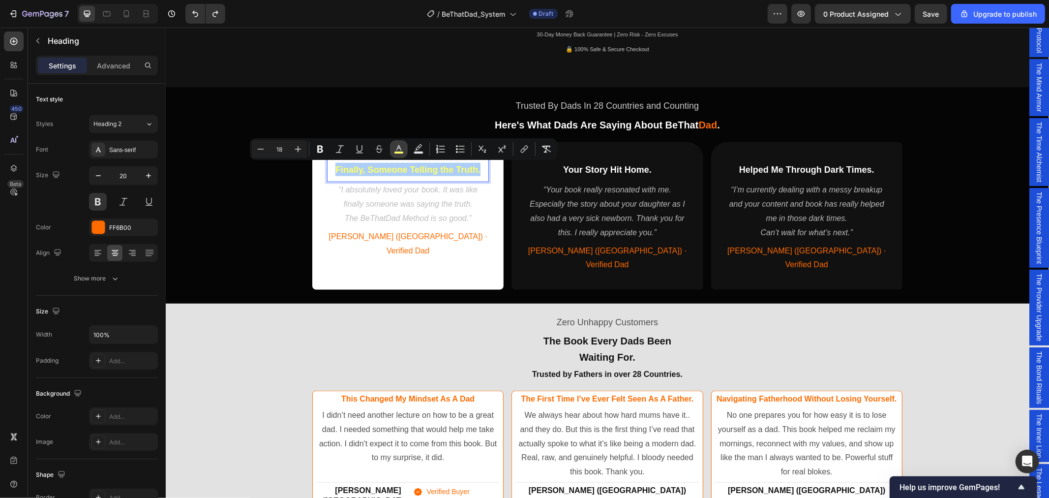
click at [398, 148] on icon "Editor contextual toolbar" at bounding box center [399, 149] width 10 height 10
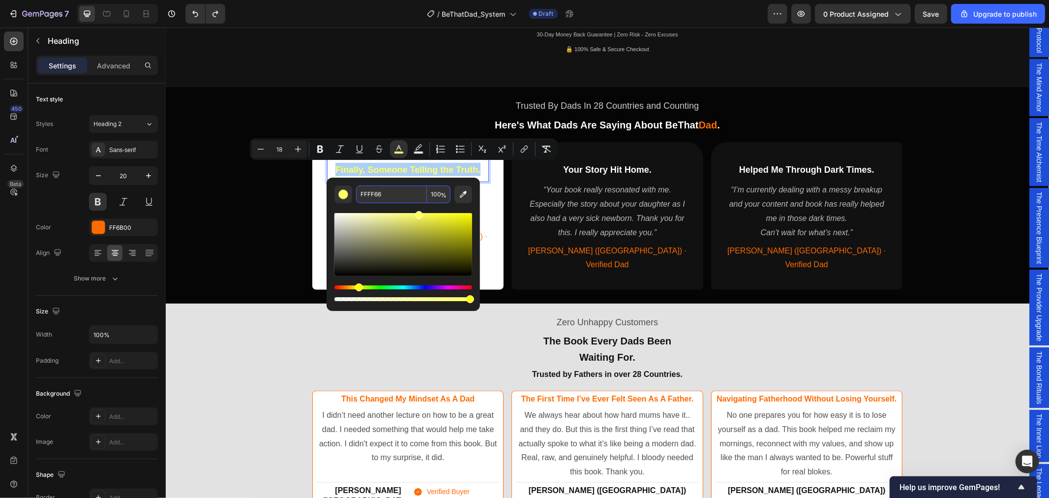
paste input "6B00"
type input "FF6B00"
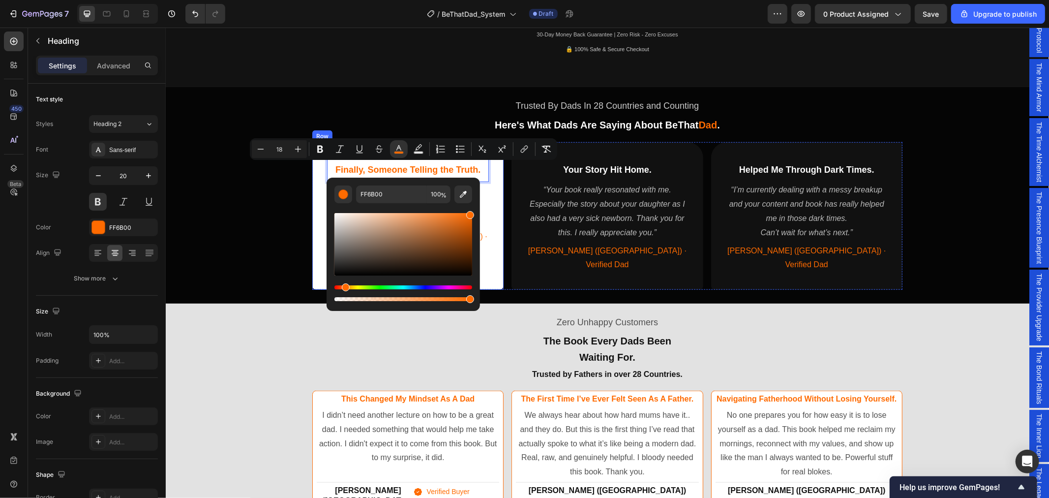
click at [494, 253] on div "Finally, Someone Telling the Truth. Heading 0 “I absolutely loved your book. It…" at bounding box center [407, 216] width 191 height 148
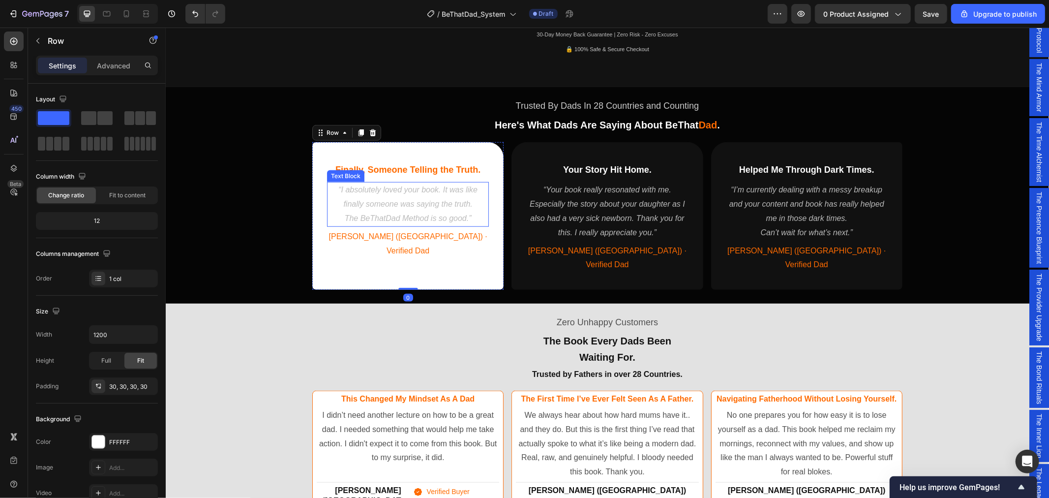
click at [400, 205] on p "“I absolutely loved your book. It was like finally someone was saying the truth." at bounding box center [407, 196] width 160 height 29
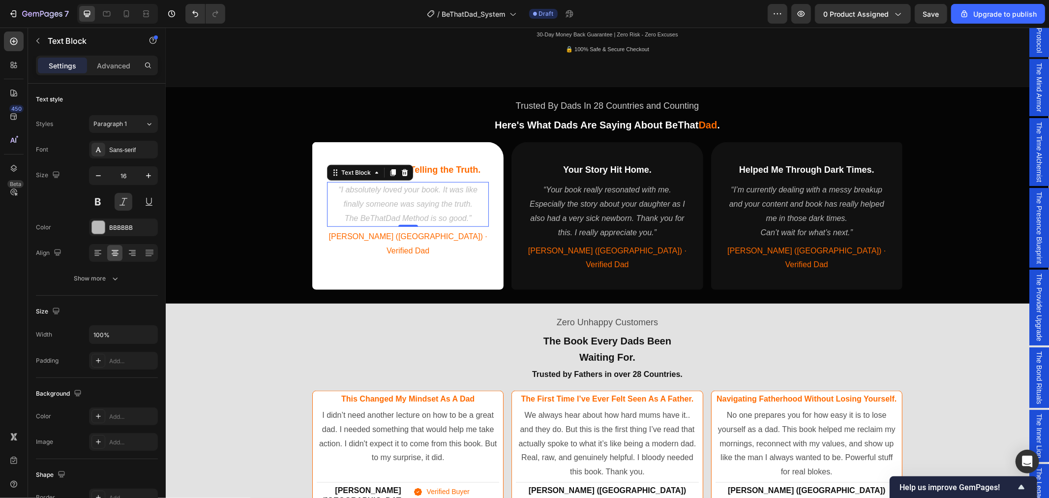
click at [413, 205] on p "“I absolutely loved your book. It was like finally someone was saying the truth." at bounding box center [407, 196] width 160 height 29
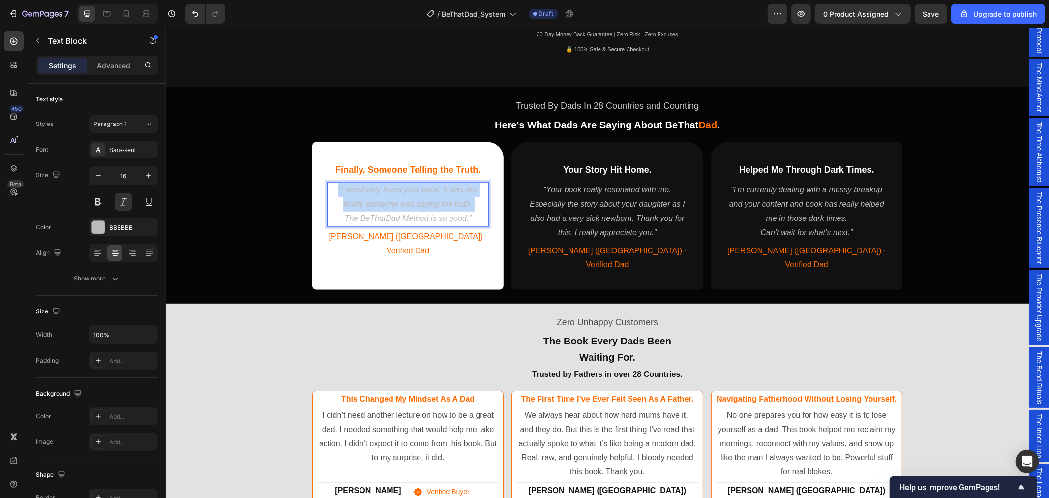
click at [413, 205] on p "“I absolutely loved your book. It was like finally someone was saying the truth." at bounding box center [407, 196] width 160 height 29
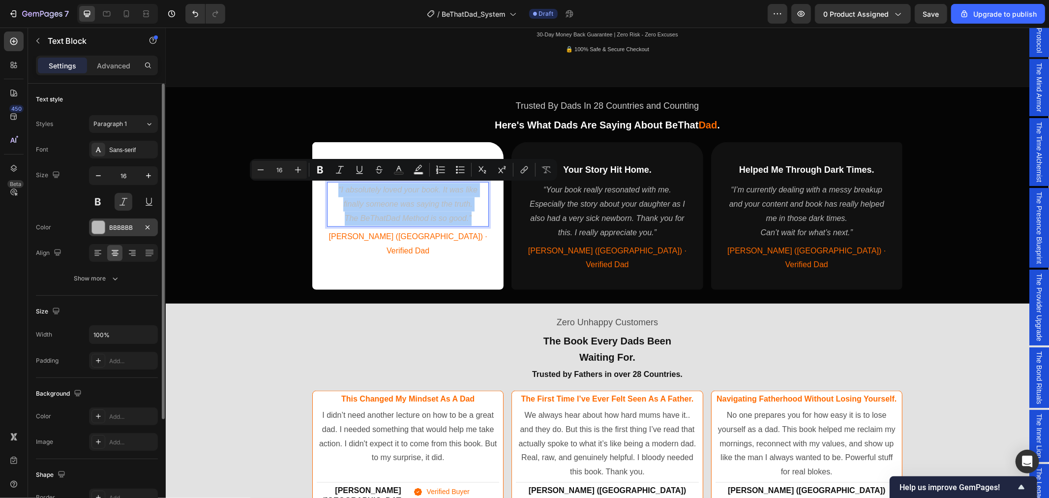
click at [131, 229] on div "BBBBBB" at bounding box center [123, 227] width 29 height 9
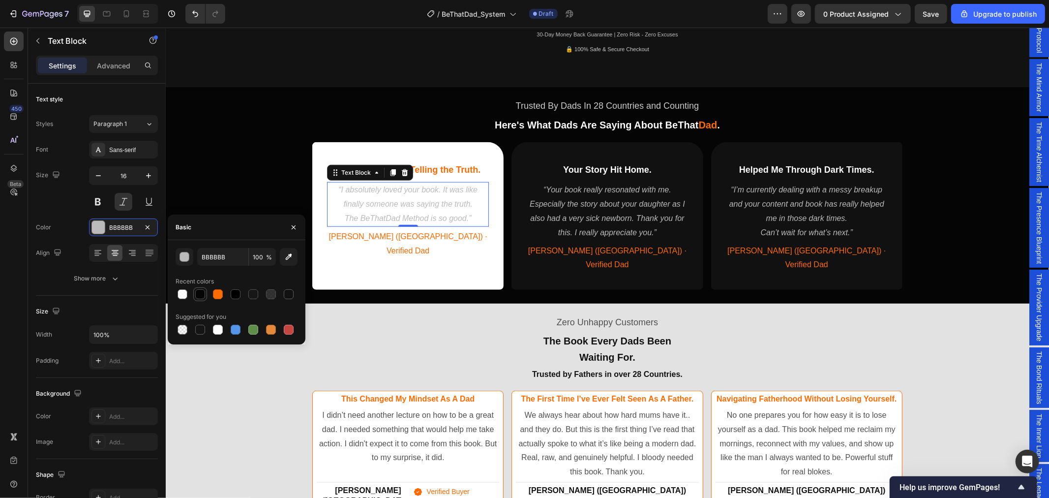
click at [203, 293] on div at bounding box center [200, 294] width 10 height 10
type input "000000"
type input "98"
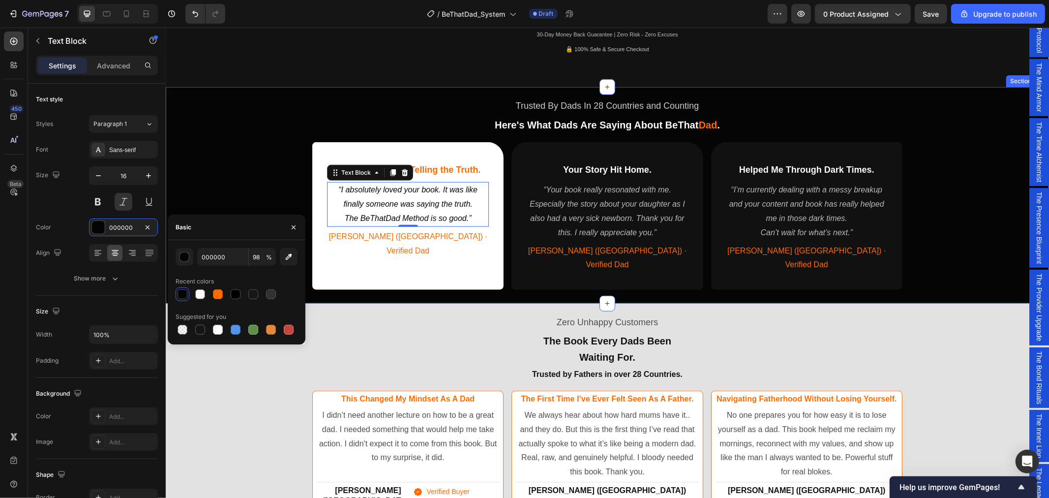
click at [259, 103] on div "Trusted By Dads In 28 Countries and Counting Text Block Here's What Dads Are Sa…" at bounding box center [606, 192] width 883 height 205
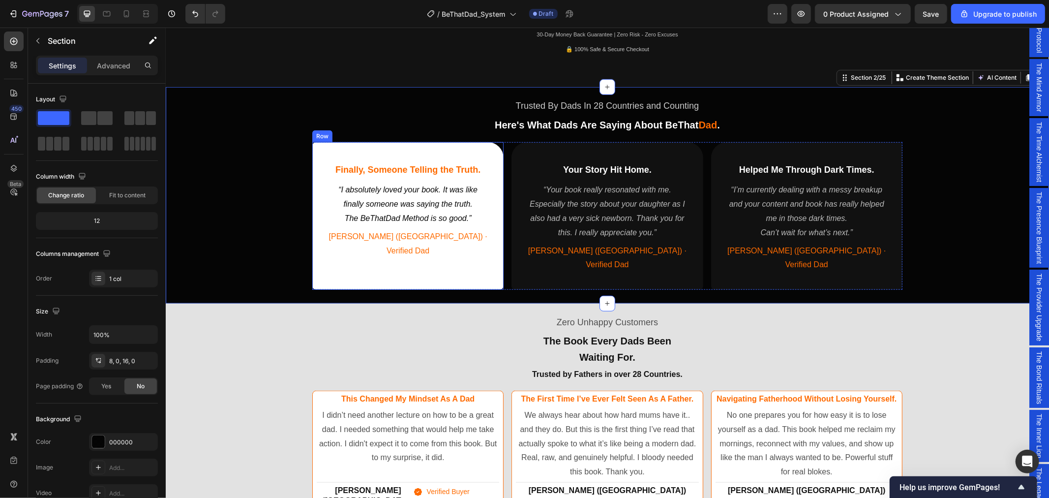
click at [465, 267] on div "⁠⁠⁠⁠⁠⁠⁠ Finally, Someone Telling the Truth. Heading “I absolutely loved your bo…" at bounding box center [407, 216] width 191 height 148
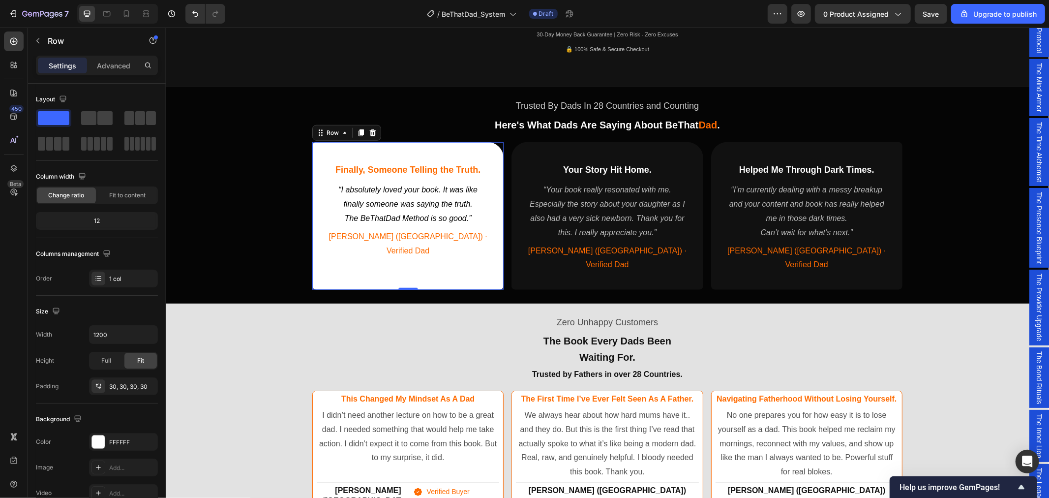
click at [320, 261] on div "⁠⁠⁠⁠⁠⁠⁠ Finally, Someone Telling the Truth. Heading “I absolutely loved your bo…" at bounding box center [407, 216] width 191 height 148
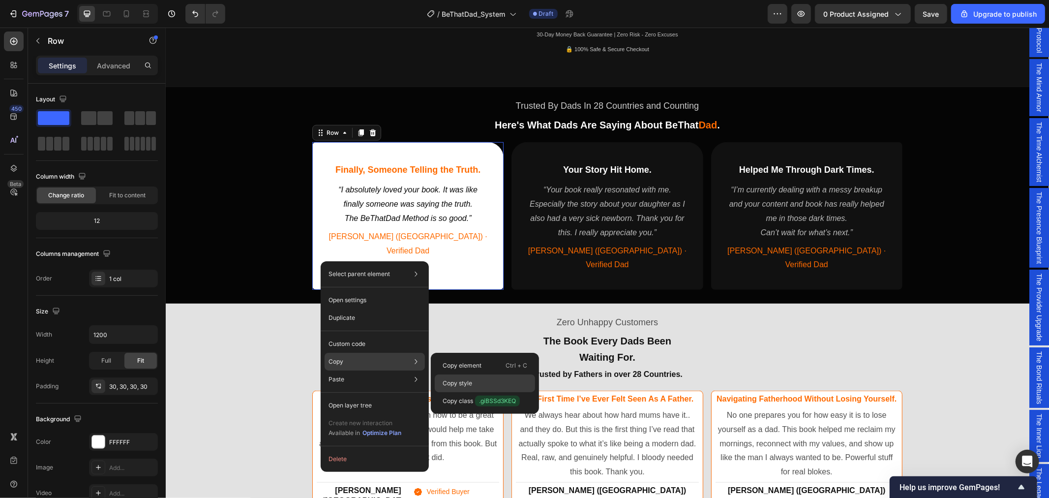
click at [459, 384] on p "Copy style" at bounding box center [458, 383] width 30 height 9
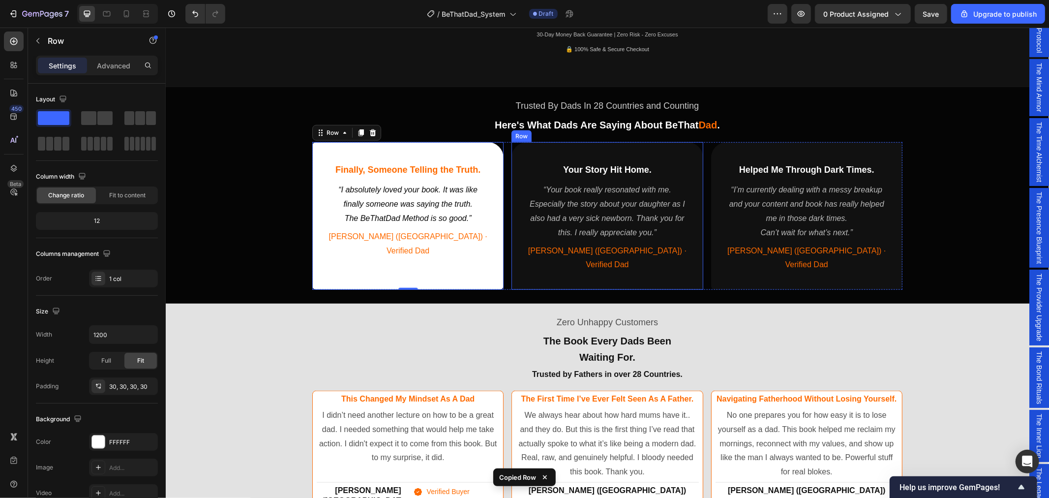
click at [519, 261] on div "Your Story Hit Home. Heading “Your book really resonated with me. Especially th…" at bounding box center [606, 216] width 191 height 148
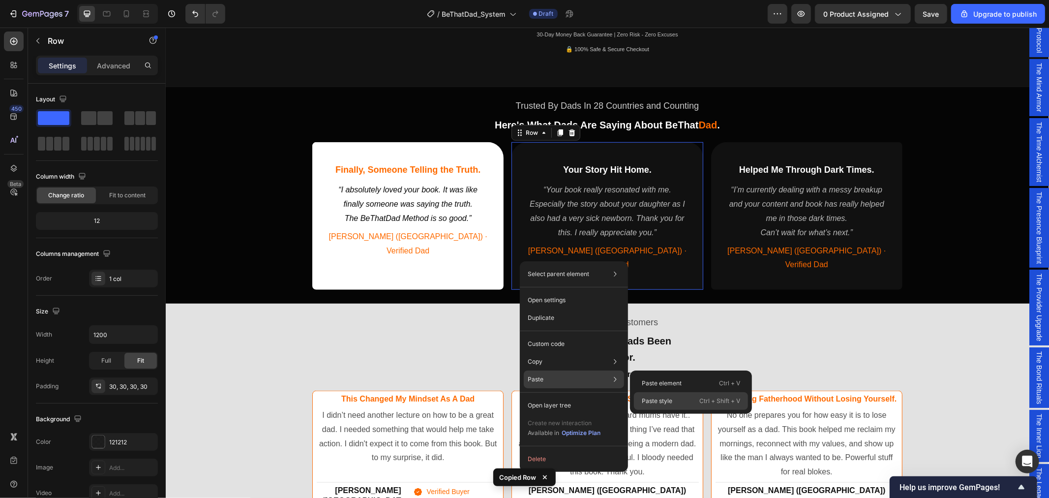
click at [660, 398] on p "Paste style" at bounding box center [657, 400] width 30 height 9
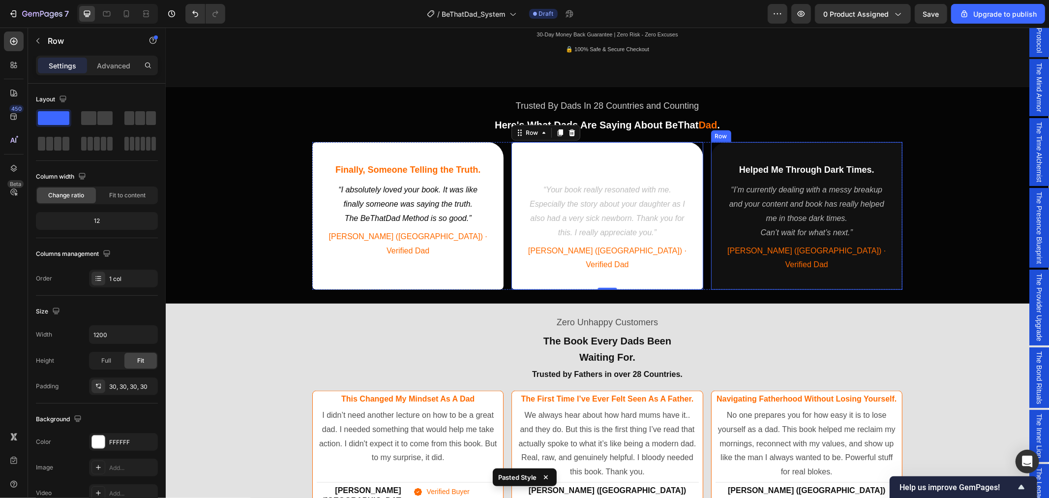
click at [731, 262] on div "Helped Me Through Dark Times. Heading “I’m currently dealing with a messy break…" at bounding box center [806, 216] width 191 height 148
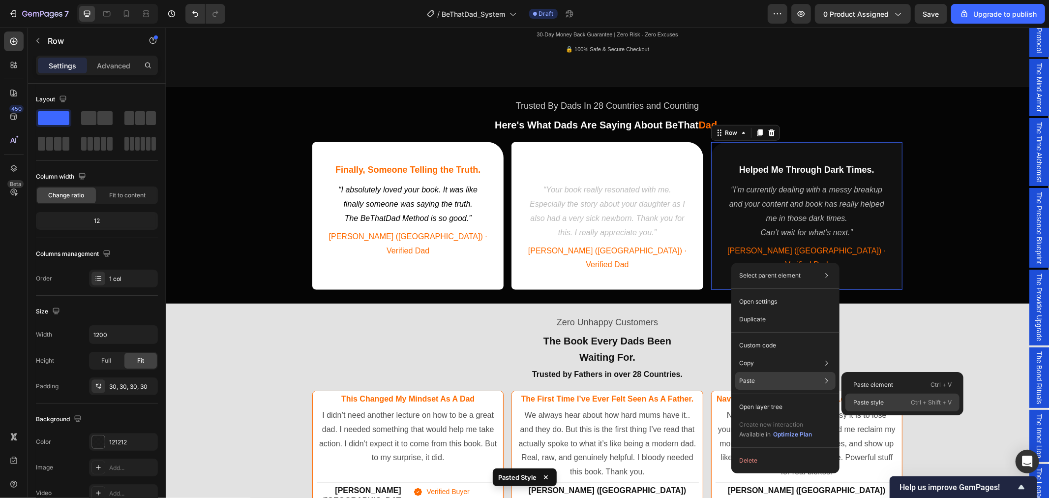
drag, startPoint x: 862, startPoint y: 399, endPoint x: 664, endPoint y: 354, distance: 203.3
click at [862, 399] on p "Paste style" at bounding box center [868, 402] width 30 height 9
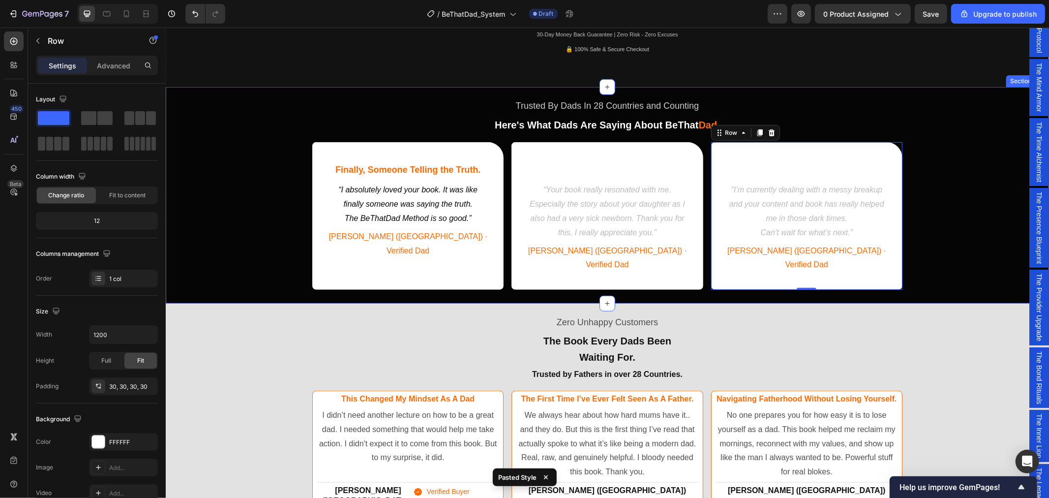
click at [963, 123] on div "Trusted By Dads In 28 Countries and Counting Text Block Here's What Dads Are Sa…" at bounding box center [606, 192] width 883 height 205
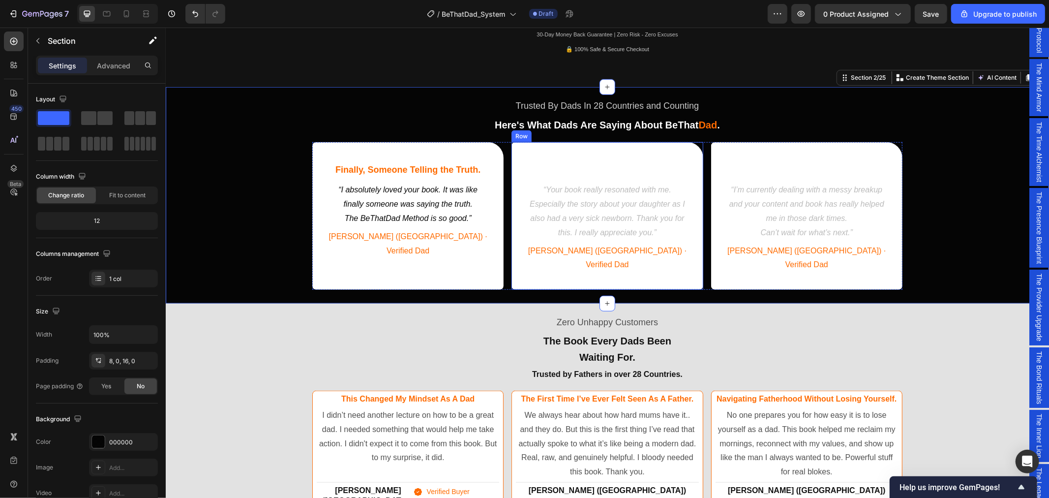
click at [515, 157] on div "Your Story Hit Home. Heading “Your book really resonated with me. Especially th…" at bounding box center [606, 216] width 191 height 148
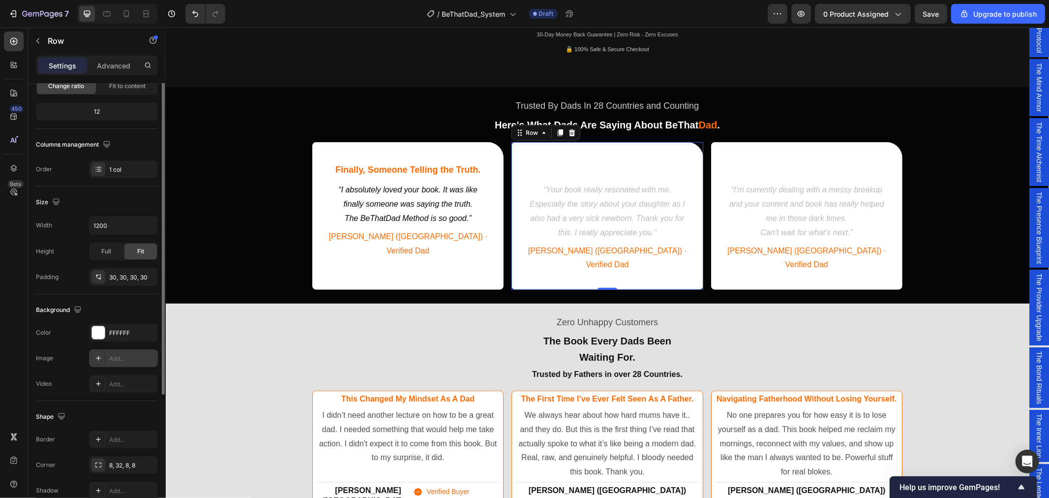
scroll to position [158, 0]
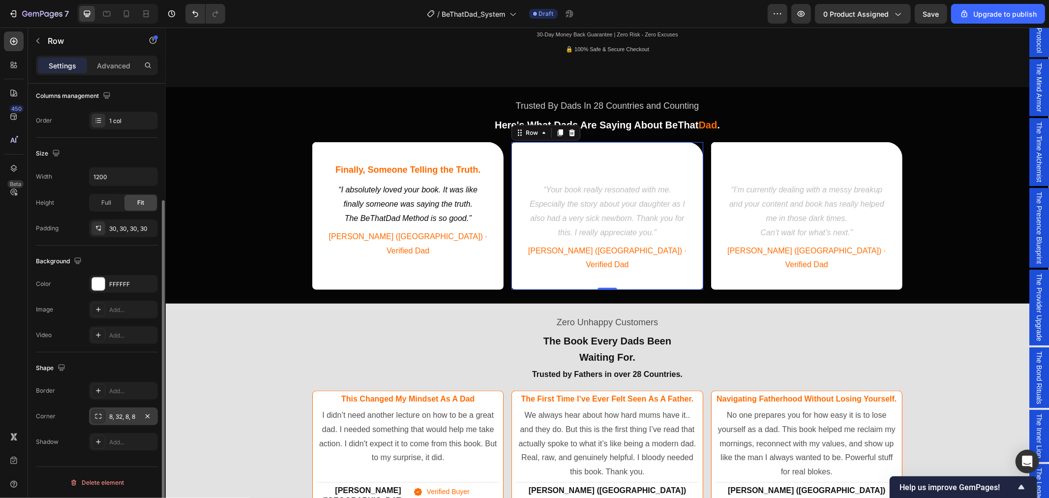
click at [120, 415] on div "8, 32, 8, 8" at bounding box center [123, 416] width 29 height 9
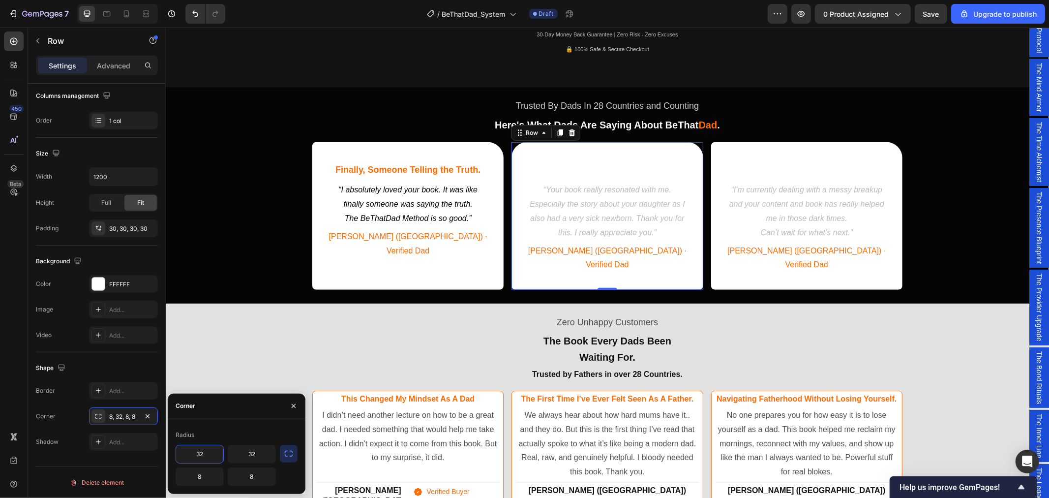
type input "32"
click at [720, 157] on div "Helped Me Through Dark Times. Heading “I’m currently dealing with a messy break…" at bounding box center [806, 216] width 191 height 148
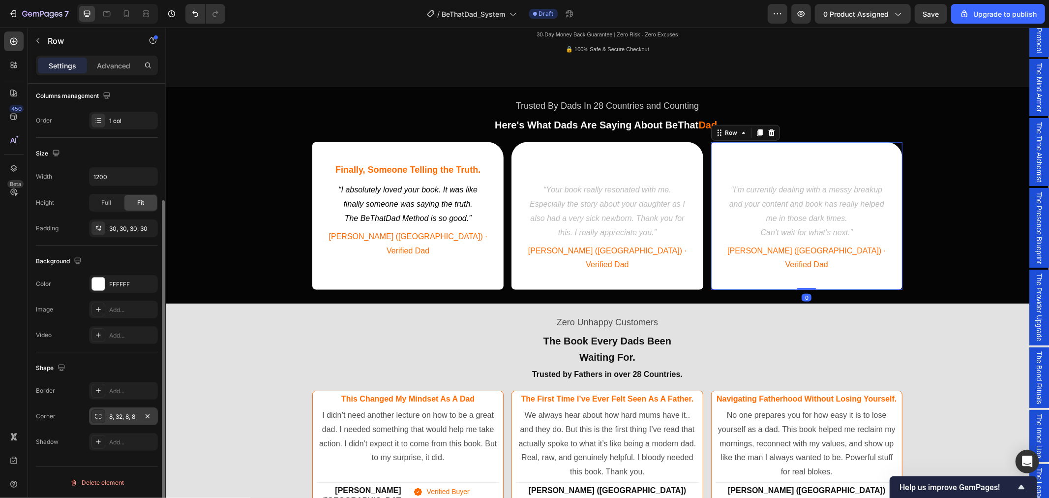
click at [122, 414] on div "8, 32, 8, 8" at bounding box center [123, 416] width 29 height 9
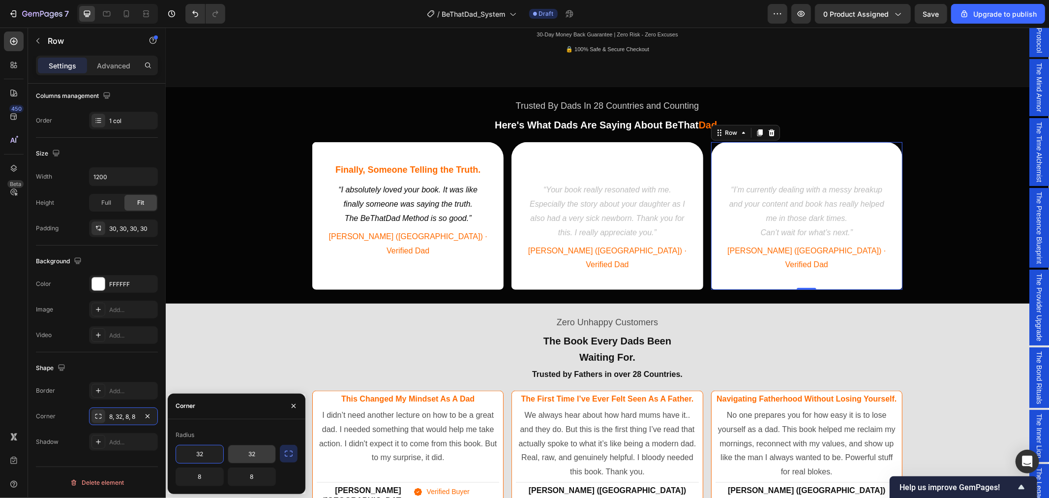
type input "32"
type input "8"
click at [958, 238] on div "Trusted By Dads In 28 Countries and Counting Text Block Here's What Dads Are Sa…" at bounding box center [606, 192] width 883 height 205
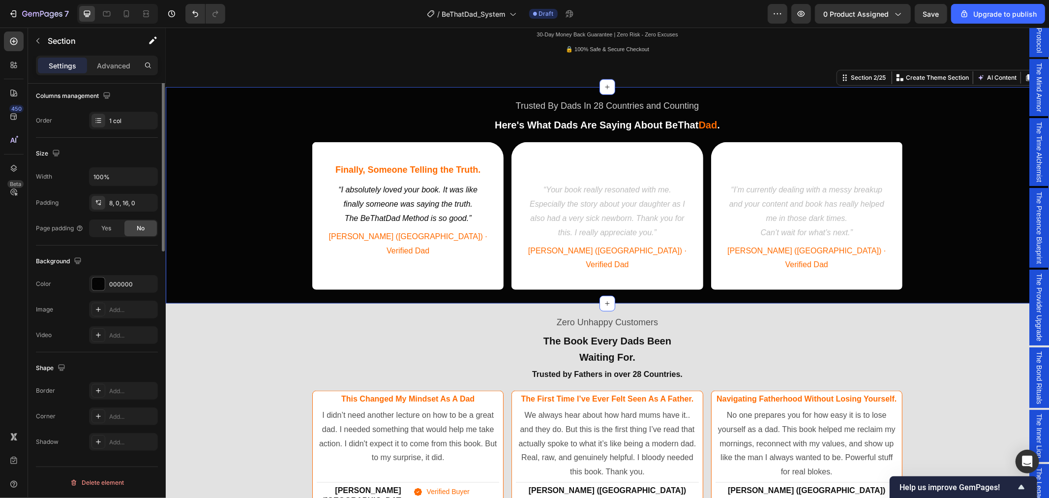
scroll to position [0, 0]
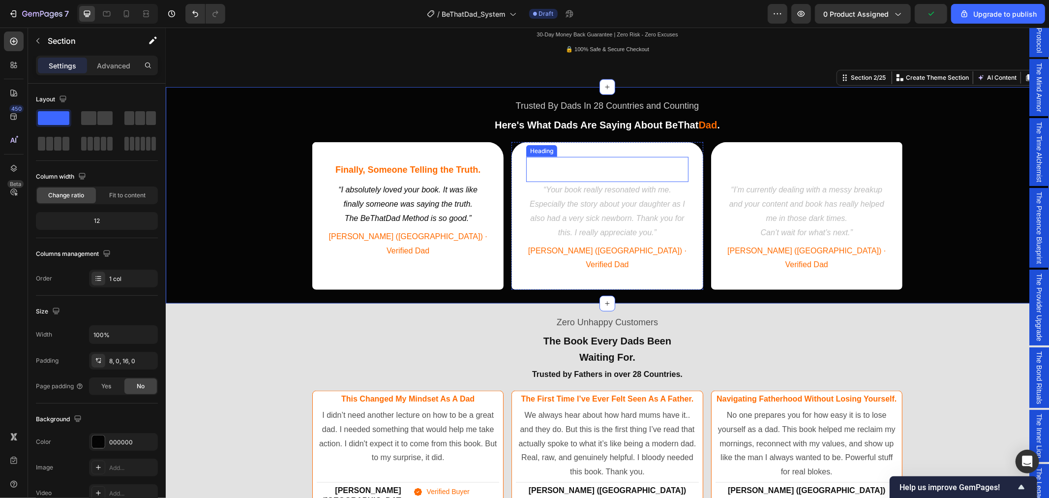
click at [591, 159] on div "Your Story Hit Home. Heading" at bounding box center [607, 168] width 162 height 25
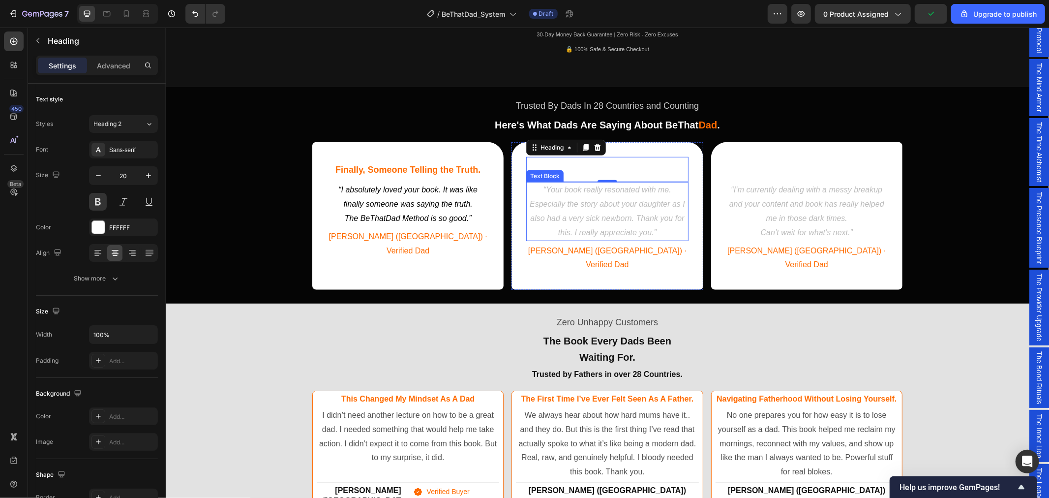
click at [572, 208] on p "“Your book really resonated with me. Especially the story about your daughter a…" at bounding box center [607, 210] width 160 height 57
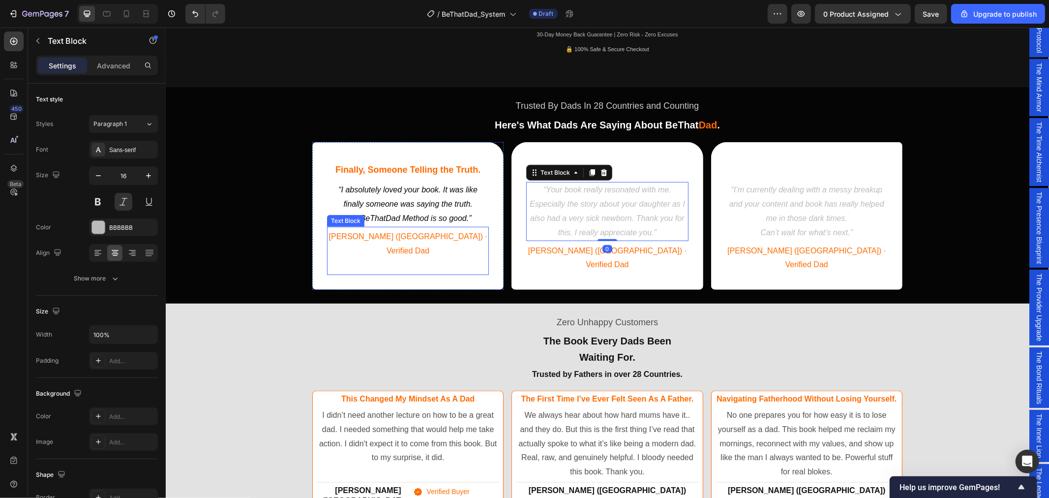
click at [386, 237] on span "James (UK) · Verified Dad" at bounding box center [407, 243] width 158 height 23
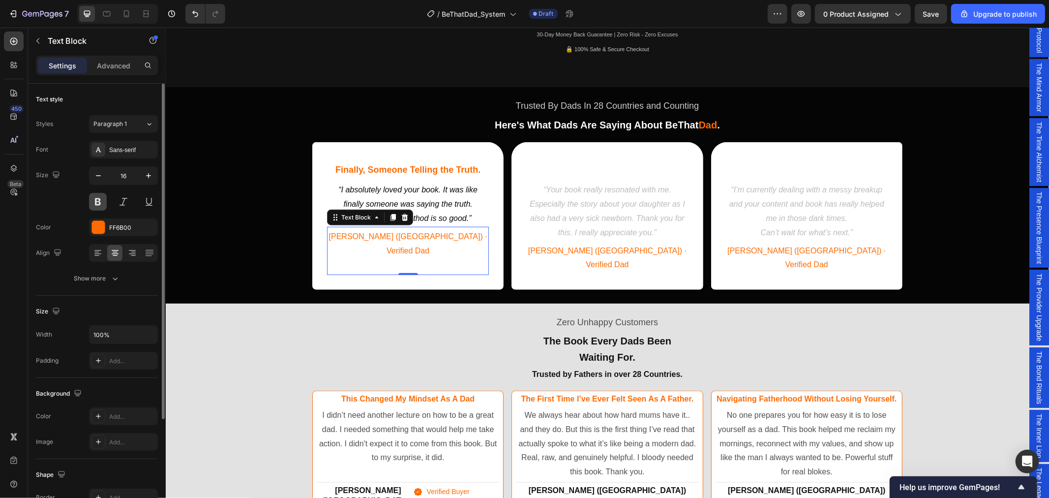
drag, startPoint x: 99, startPoint y: 200, endPoint x: 295, endPoint y: 219, distance: 196.1
click at [99, 200] on button at bounding box center [98, 202] width 18 height 18
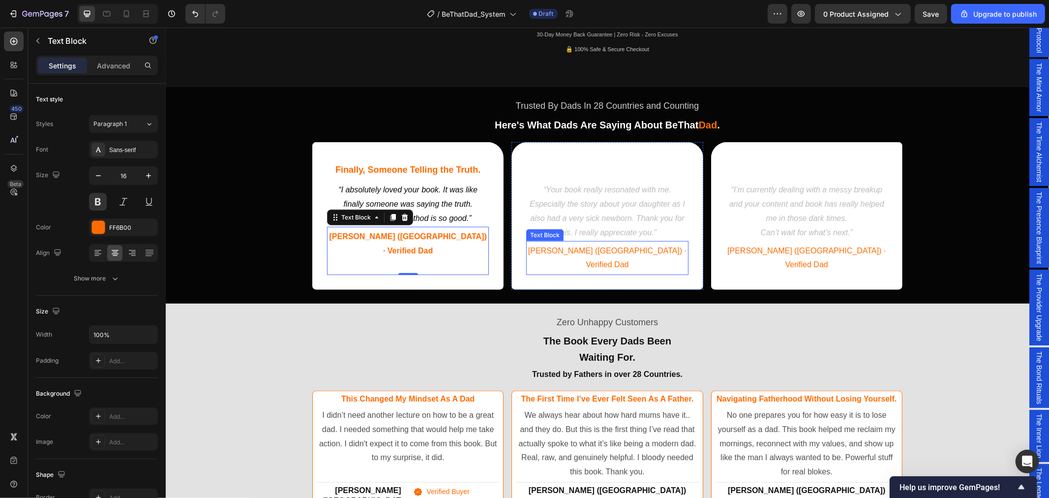
click at [597, 246] on span "Daniel (Canada) · Verified Dad" at bounding box center [607, 257] width 158 height 23
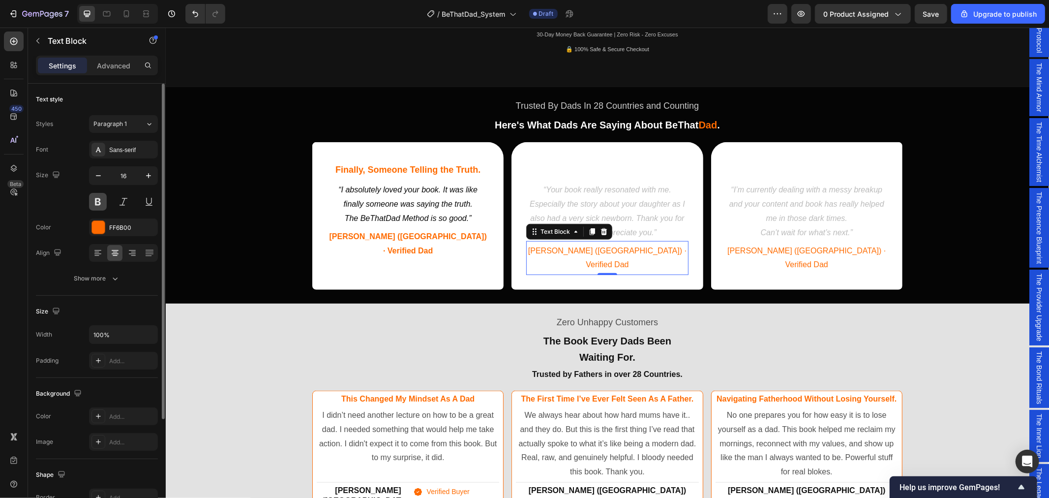
drag, startPoint x: 99, startPoint y: 204, endPoint x: 178, endPoint y: 185, distance: 81.3
click at [99, 204] on button at bounding box center [98, 202] width 18 height 18
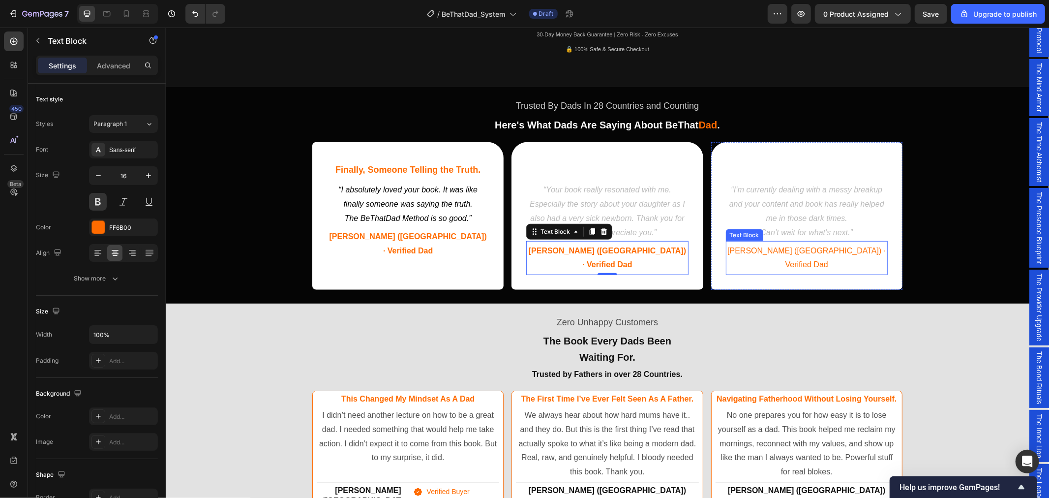
click at [779, 253] on span "Alex (USA) · Verified Dad" at bounding box center [806, 257] width 158 height 23
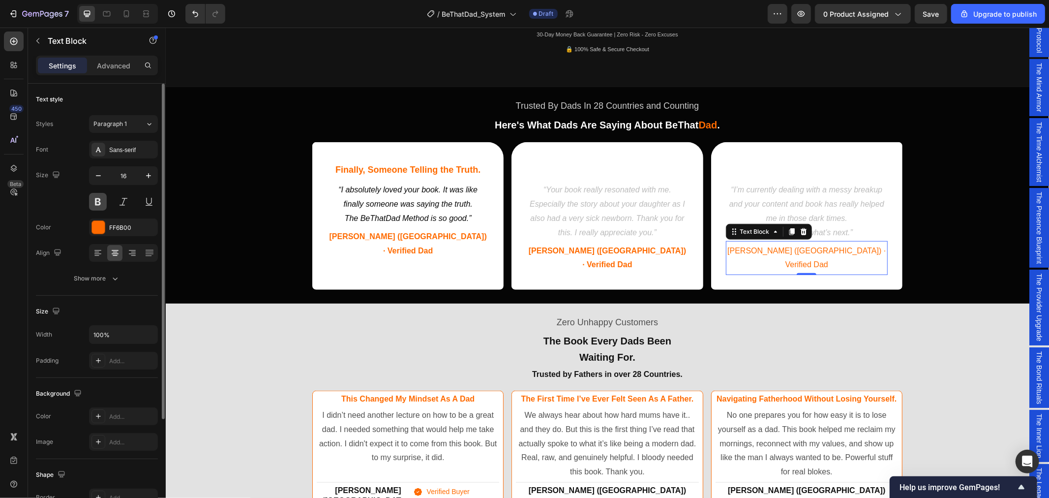
click at [94, 204] on button at bounding box center [98, 202] width 18 height 18
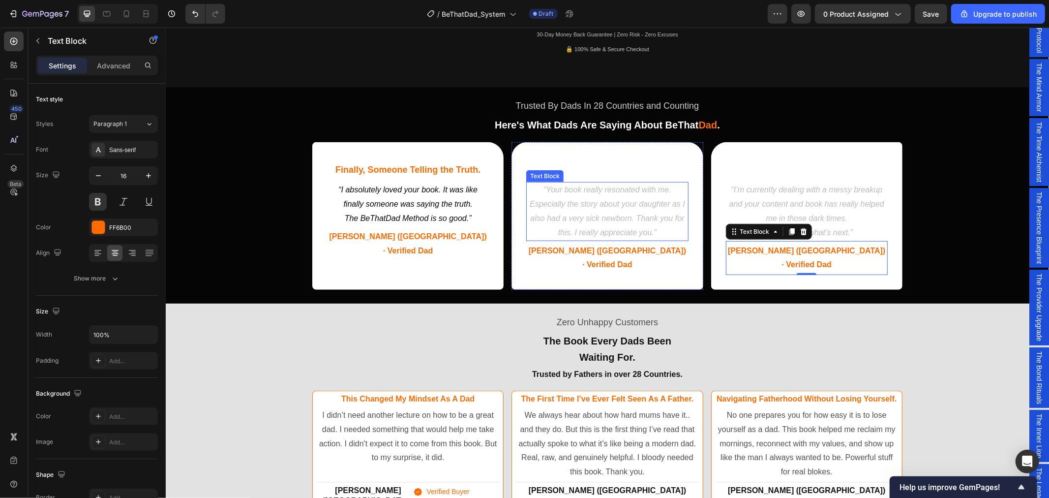
click at [592, 211] on p "“Your book really resonated with me. Especially the story about your daughter a…" at bounding box center [607, 210] width 160 height 57
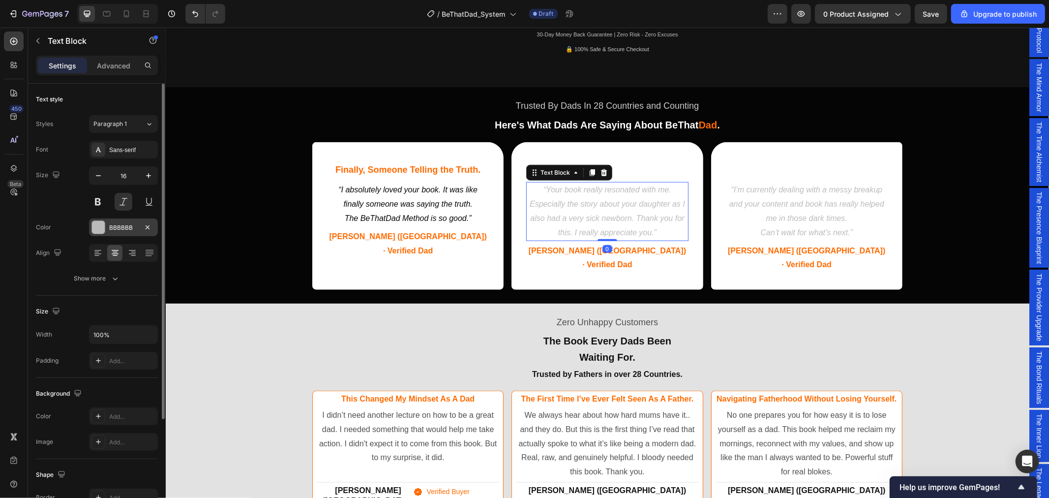
click at [119, 227] on div "BBBBBB" at bounding box center [123, 227] width 29 height 9
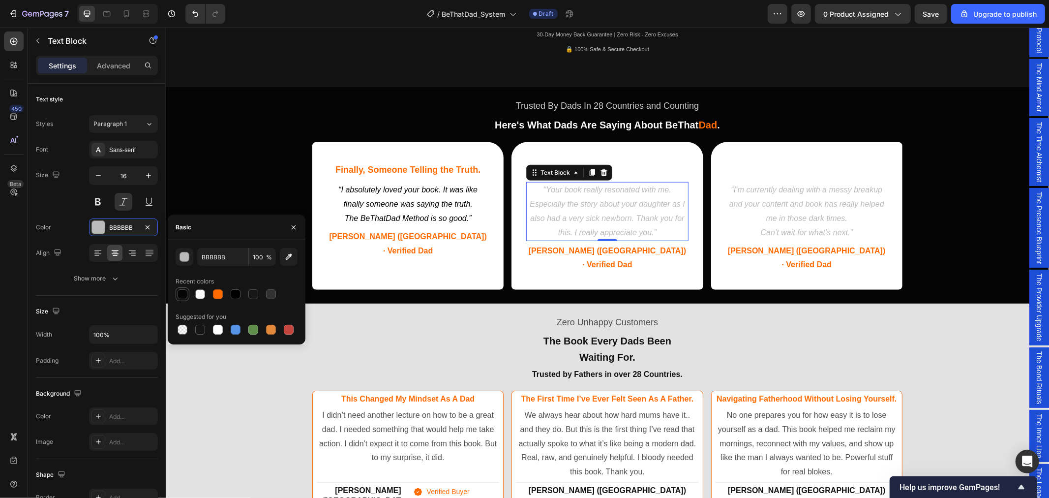
drag, startPoint x: 185, startPoint y: 290, endPoint x: 266, endPoint y: 227, distance: 103.0
click at [185, 290] on div at bounding box center [183, 294] width 10 height 10
type input "000000"
type input "98"
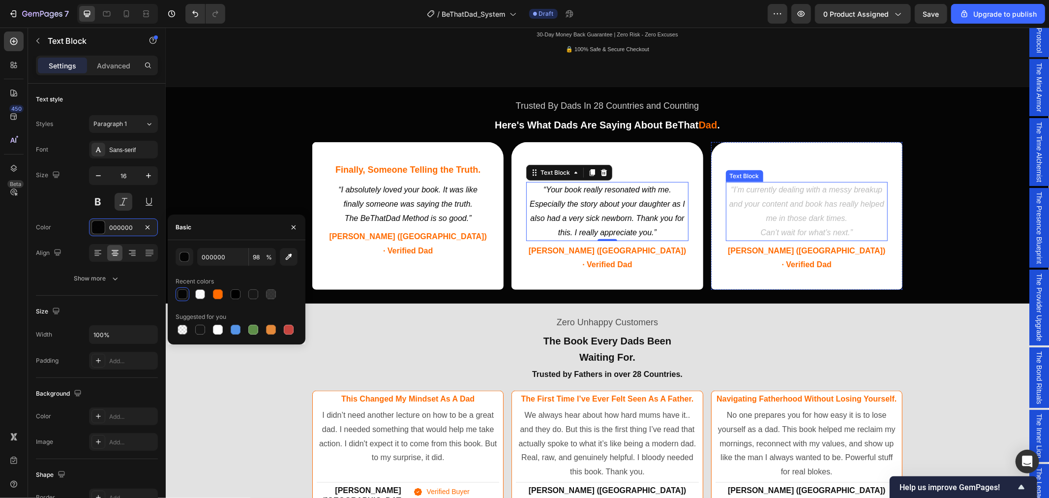
click at [785, 214] on p "“I’m currently dealing with a messy breakup and your content and book has reall…" at bounding box center [806, 203] width 160 height 42
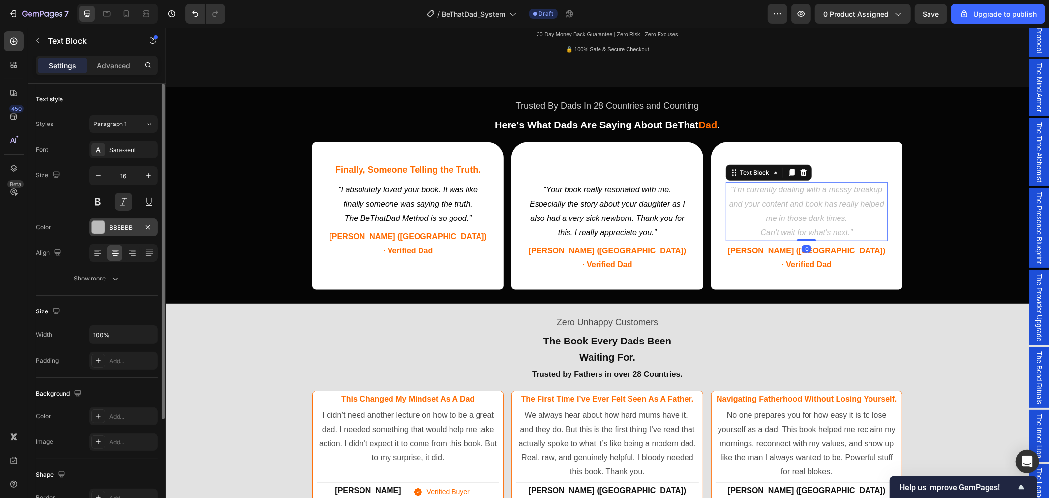
click at [112, 230] on div "BBBBBB" at bounding box center [123, 227] width 29 height 9
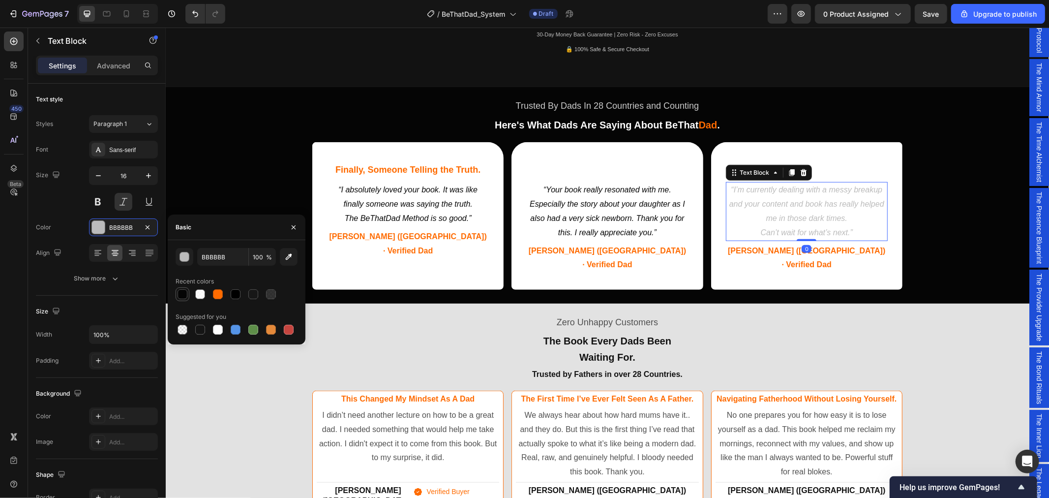
drag, startPoint x: 182, startPoint y: 297, endPoint x: 358, endPoint y: 152, distance: 228.5
click at [182, 297] on div at bounding box center [183, 294] width 10 height 10
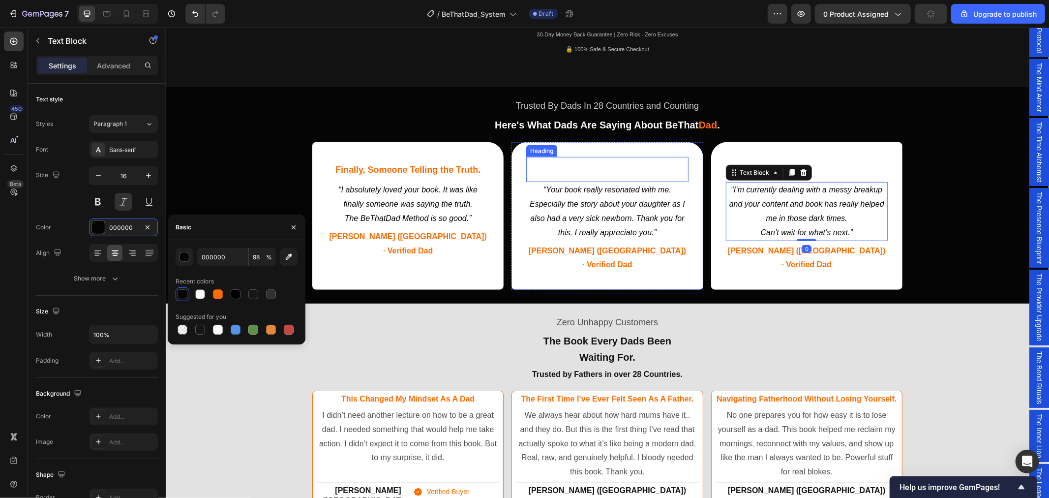
click at [598, 155] on div "Your Story Hit Home. Heading “Your book really resonated with me. Especially th…" at bounding box center [606, 216] width 191 height 148
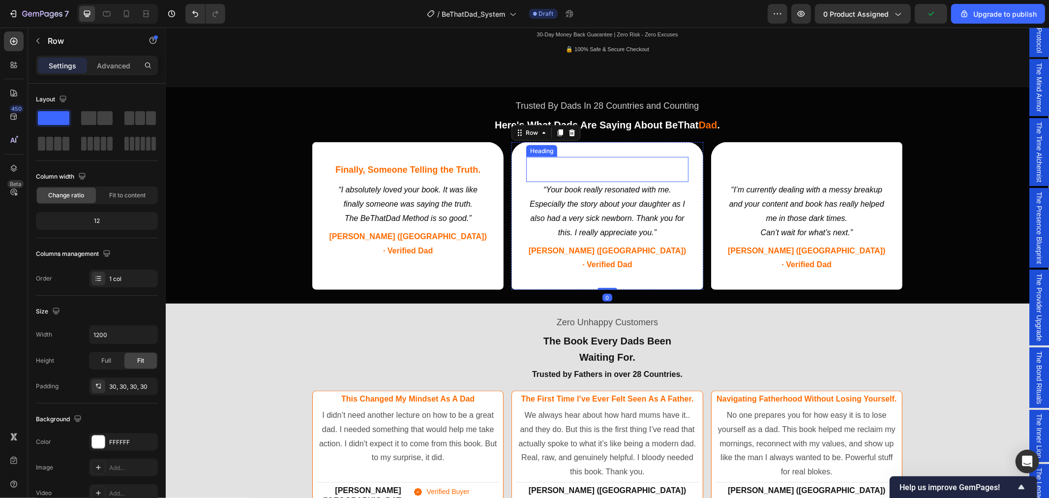
click at [589, 164] on span "Your Story Hit Home." at bounding box center [607, 169] width 89 height 10
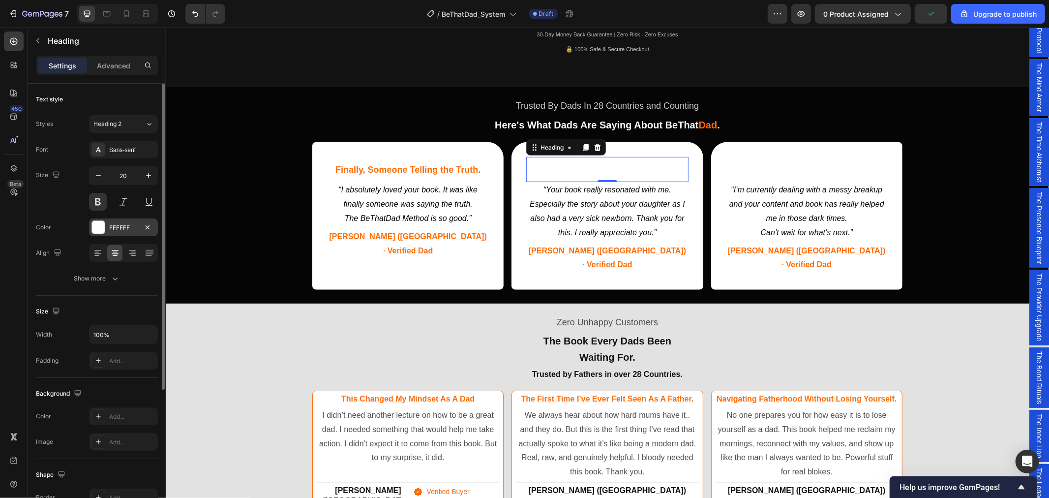
click at [124, 224] on div "FFFFFF" at bounding box center [123, 227] width 29 height 9
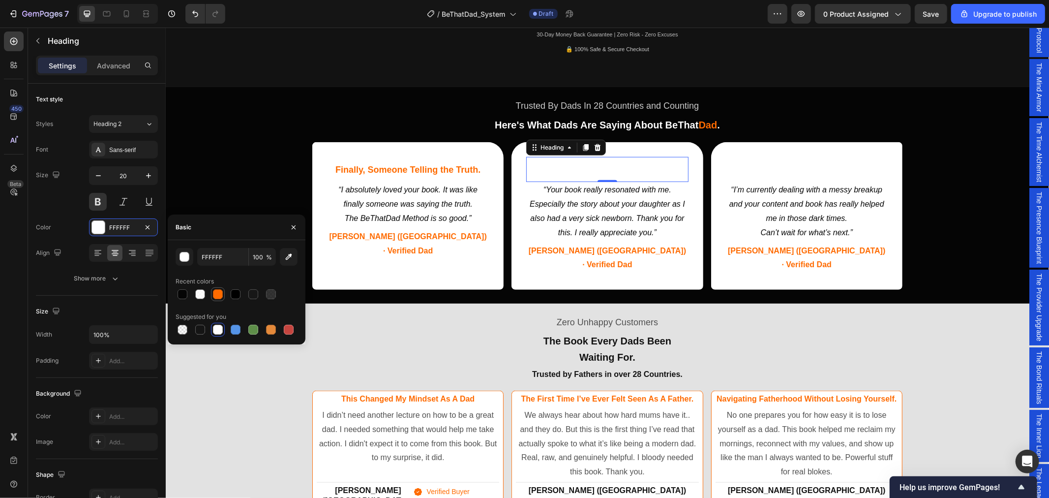
drag, startPoint x: 219, startPoint y: 292, endPoint x: 518, endPoint y: 157, distance: 327.9
click at [219, 292] on div at bounding box center [218, 294] width 10 height 10
type input "FF6B00"
click at [224, 260] on input "FF6B00" at bounding box center [222, 257] width 51 height 18
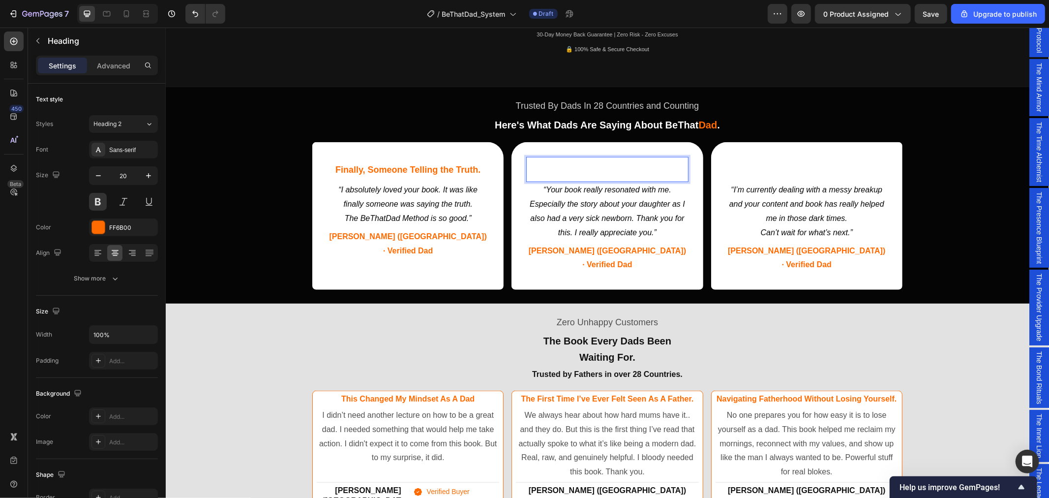
click at [603, 171] on span "Your Story Hit Home." at bounding box center [607, 169] width 89 height 10
click at [578, 170] on span "Your Story Hit Home." at bounding box center [607, 169] width 89 height 10
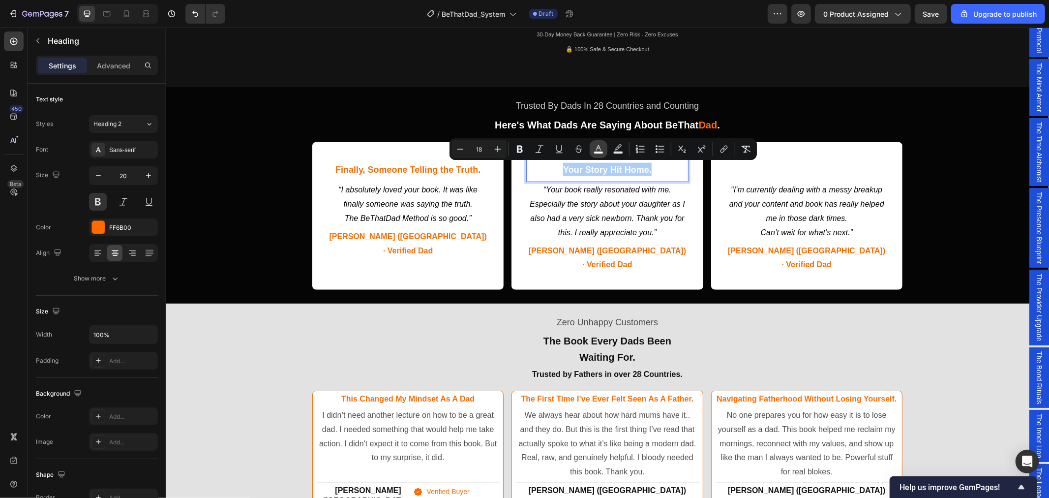
click at [595, 151] on rect "Editor contextual toolbar" at bounding box center [598, 152] width 9 height 2
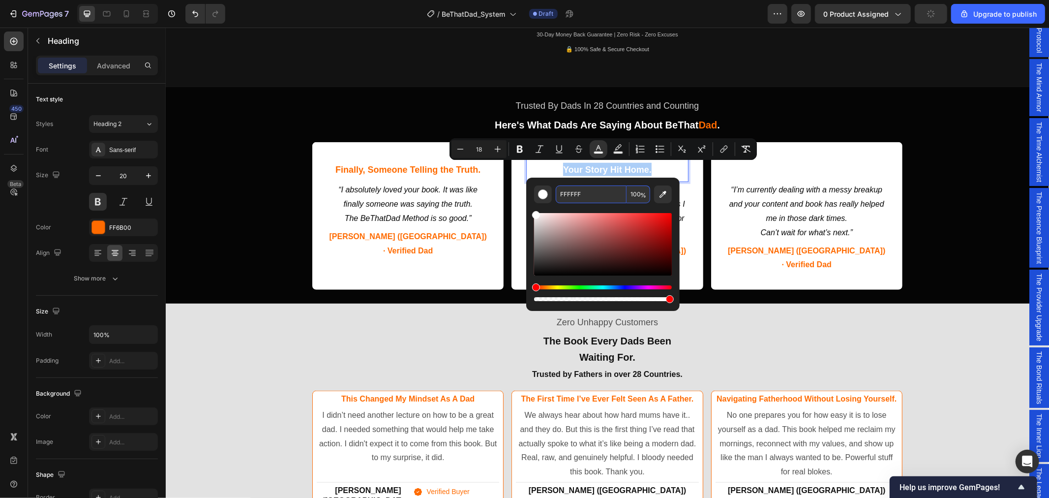
click at [579, 189] on input "FFFFFF" at bounding box center [591, 194] width 71 height 18
paste input "6B00"
type input "FF6B00"
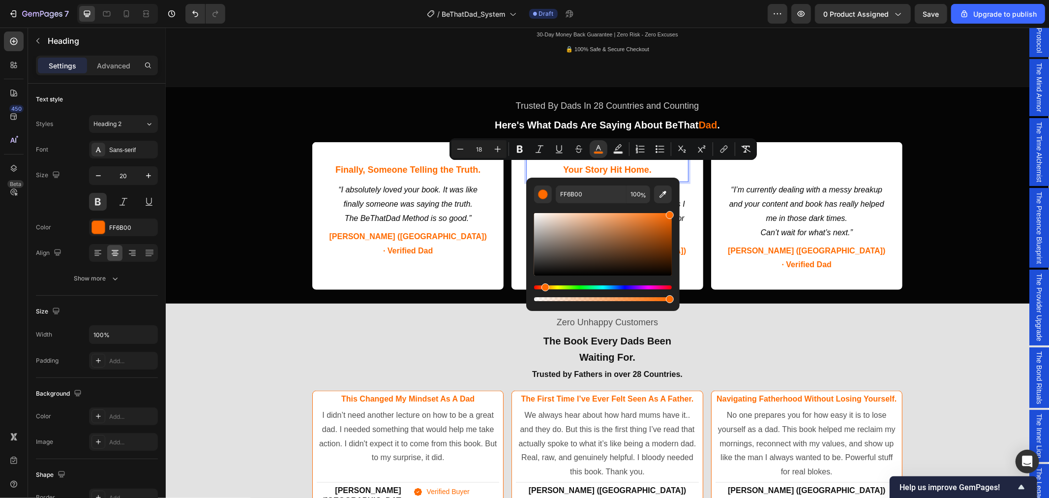
click at [789, 175] on h2 "Helped Me Through Dark Times." at bounding box center [806, 168] width 162 height 15
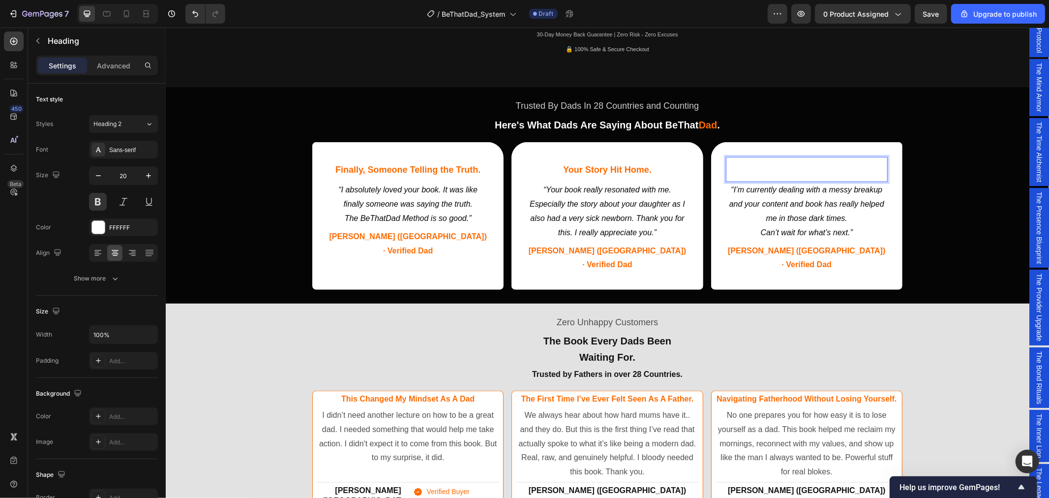
click at [801, 165] on span "Helped Me Through Dark Times." at bounding box center [806, 169] width 135 height 10
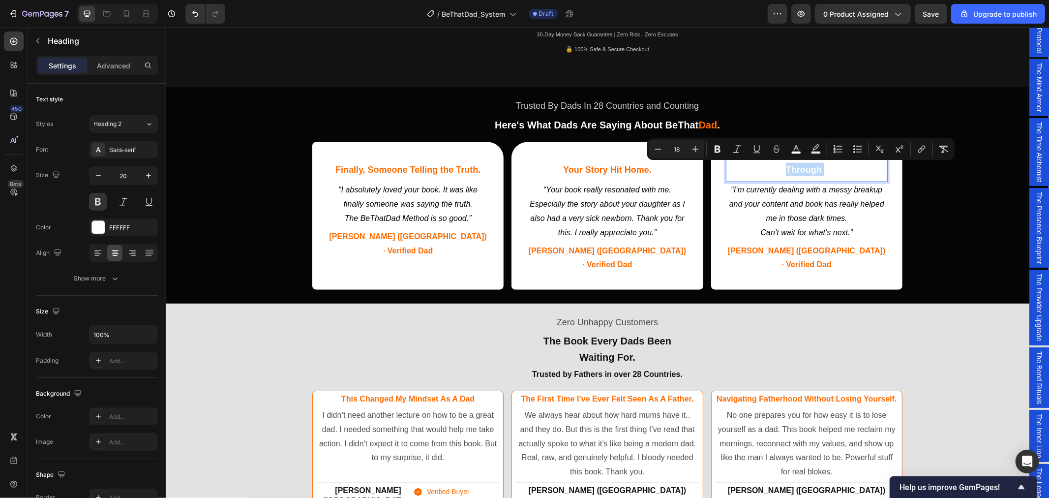
click at [802, 170] on span "Helped Me Through Dark Times." at bounding box center [806, 169] width 135 height 10
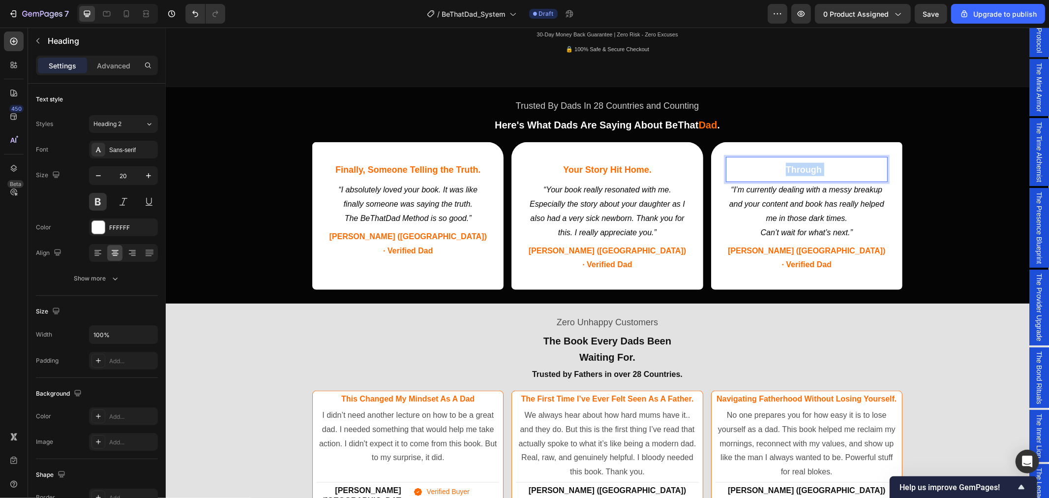
click at [802, 170] on span "Helped Me Through Dark Times." at bounding box center [806, 169] width 135 height 10
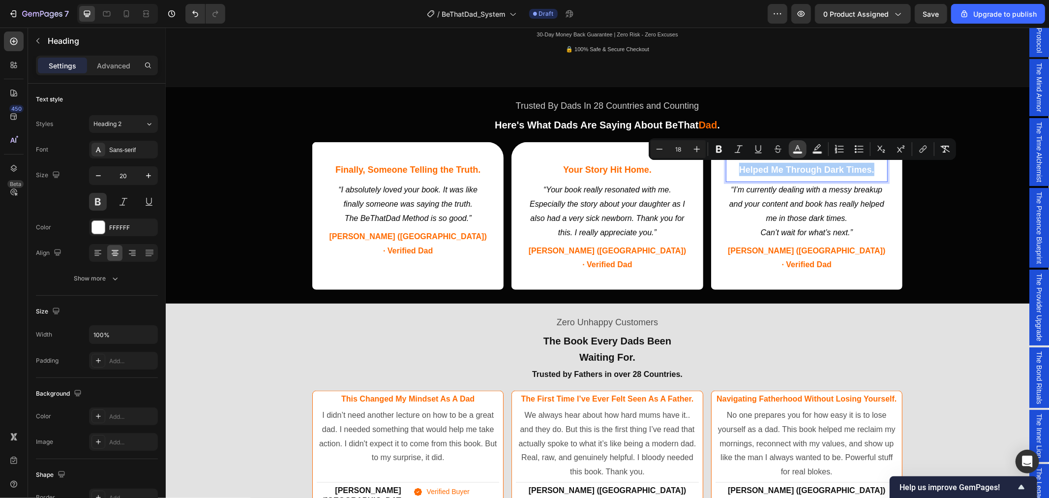
click at [798, 149] on icon "Editor contextual toolbar" at bounding box center [798, 149] width 10 height 10
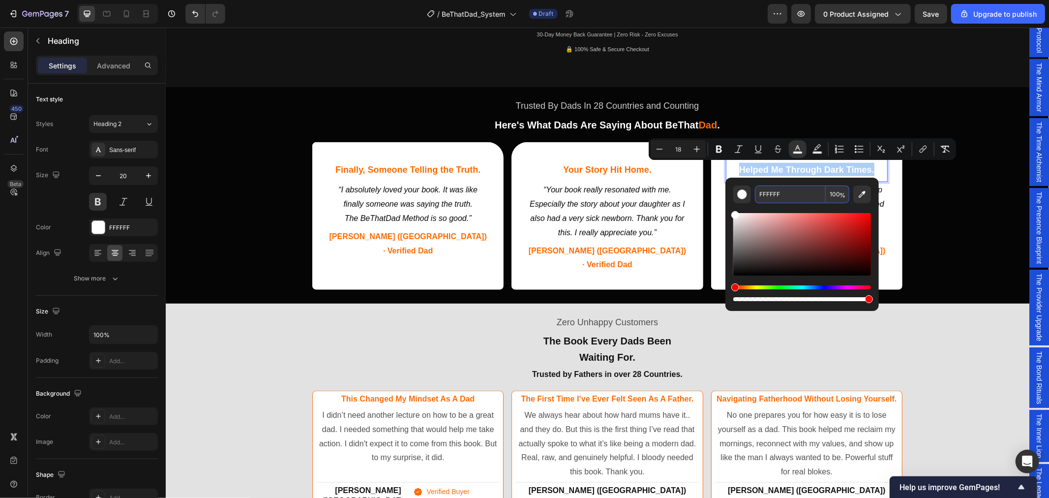
click at [784, 195] on input "FFFFFF" at bounding box center [790, 194] width 71 height 18
paste input "6B00"
type input "FF6B00"
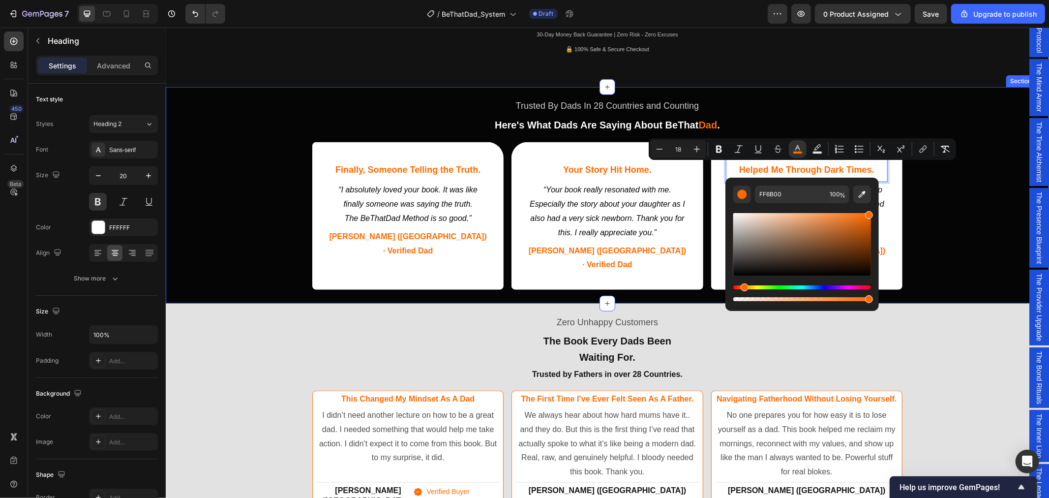
click at [952, 222] on div "Trusted By Dads In 28 Countries and Counting Text Block Here's What Dads Are Sa…" at bounding box center [606, 192] width 883 height 205
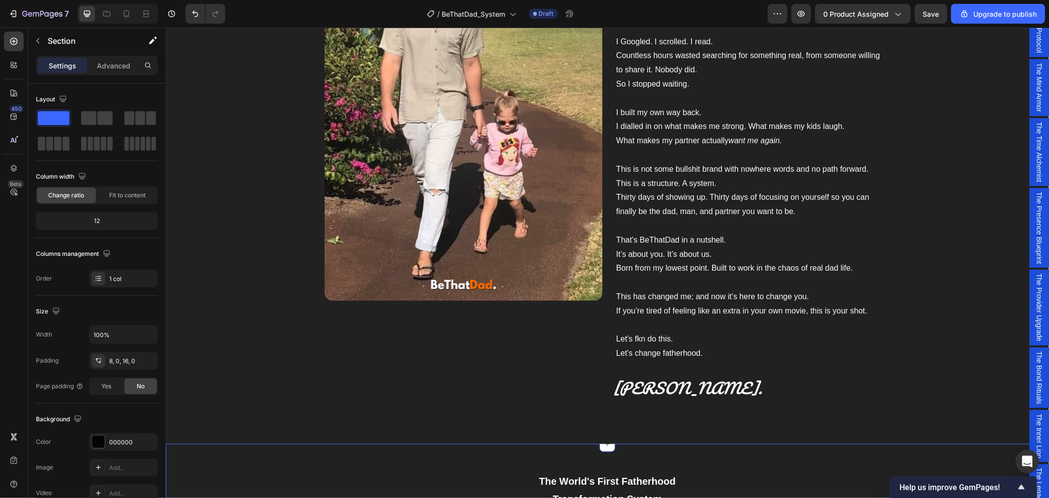
scroll to position [2161, 0]
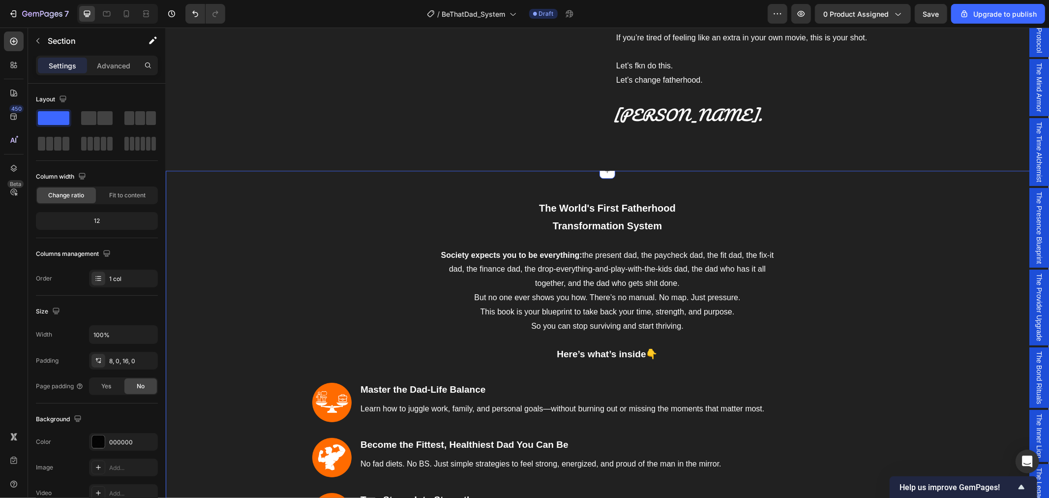
click at [369, 264] on div "The World's First Fatherhood Transformation System Heading Row Society expects …" at bounding box center [607, 445] width 868 height 503
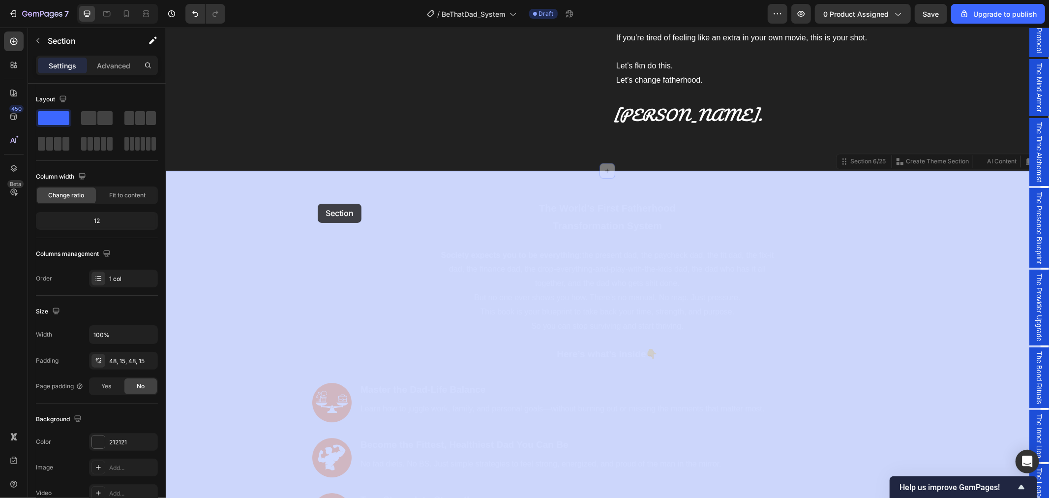
drag, startPoint x: 316, startPoint y: 247, endPoint x: 324, endPoint y: 229, distance: 19.6
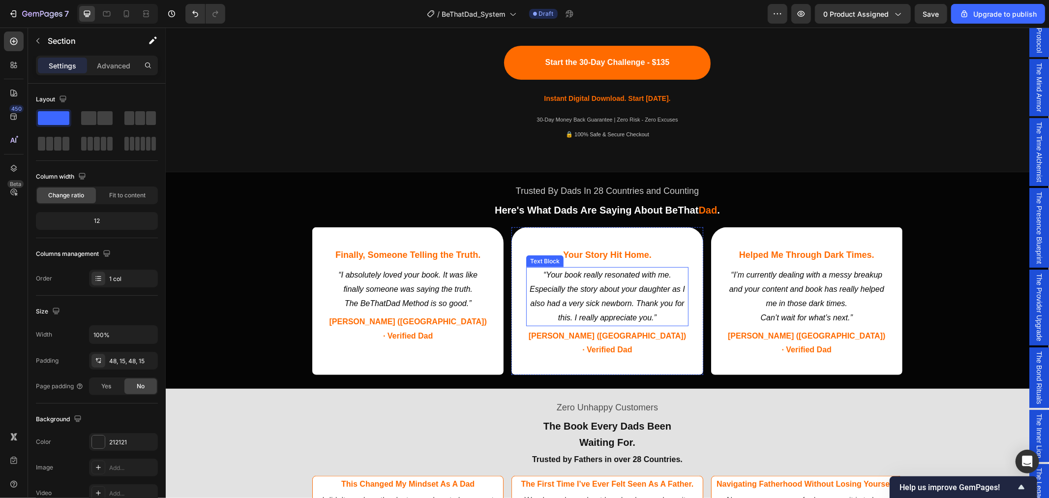
scroll to position [655, 0]
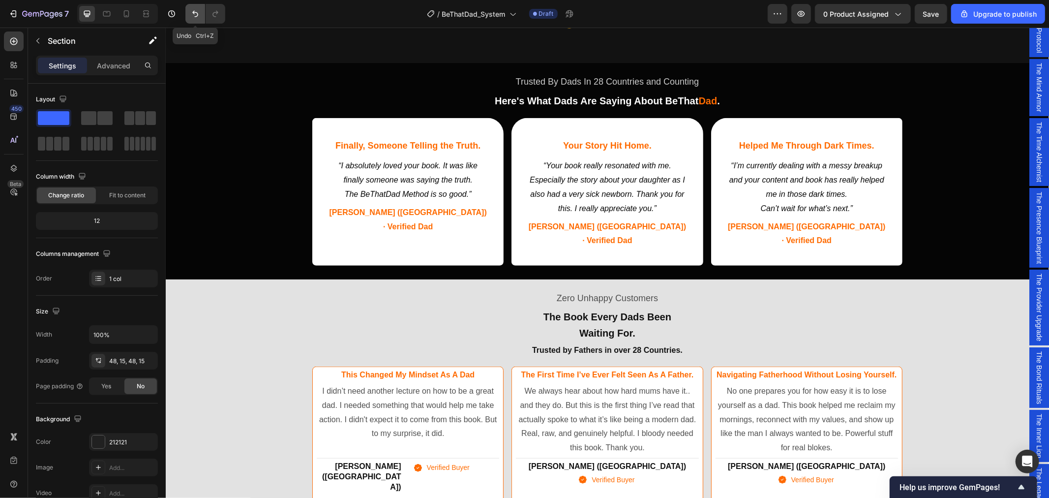
click at [197, 16] on icon "Undo/Redo" at bounding box center [195, 14] width 6 height 6
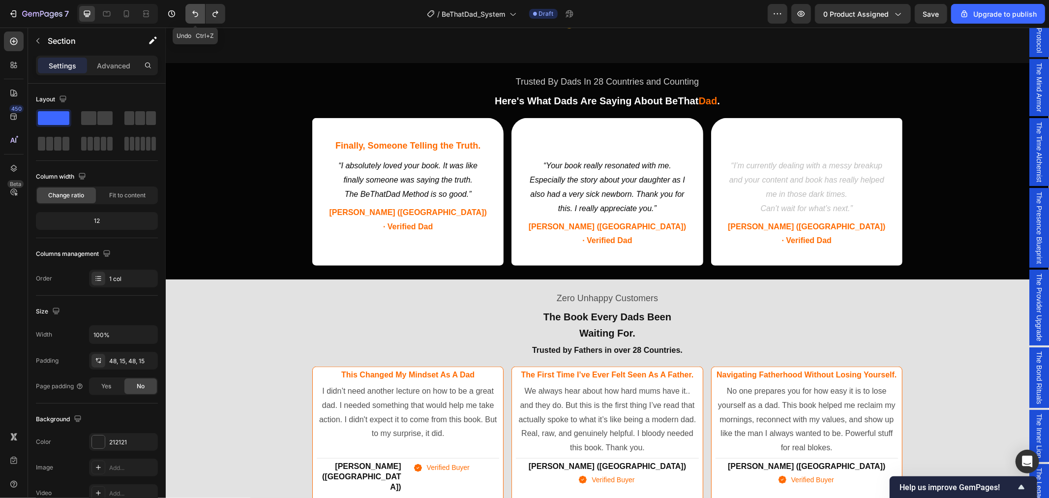
click at [197, 16] on icon "Undo/Redo" at bounding box center [195, 14] width 6 height 6
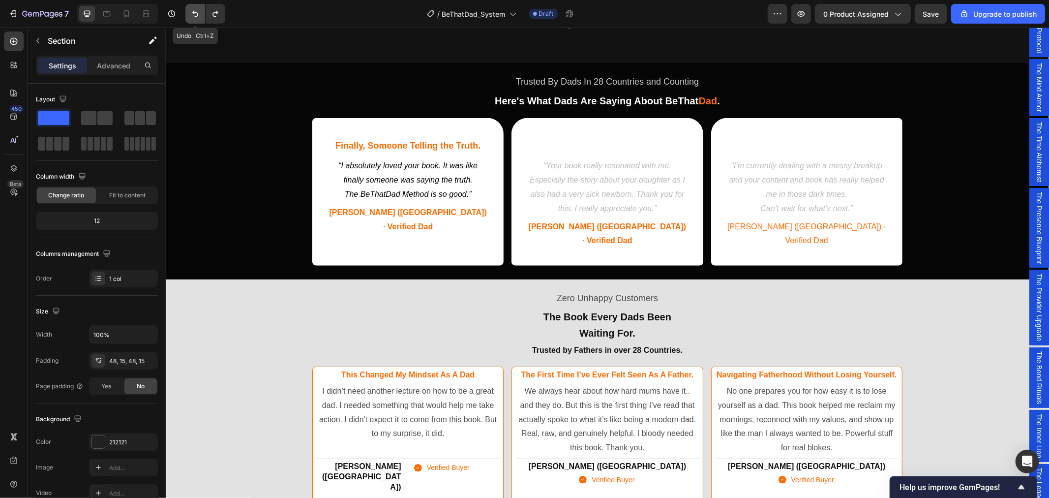
click at [197, 16] on icon "Undo/Redo" at bounding box center [195, 14] width 6 height 6
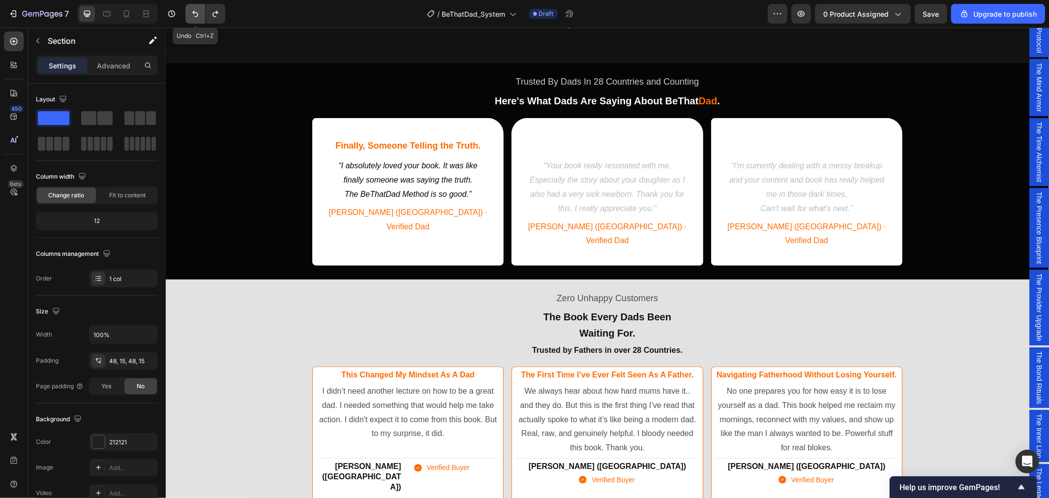
click at [197, 16] on icon "Undo/Redo" at bounding box center [195, 14] width 6 height 6
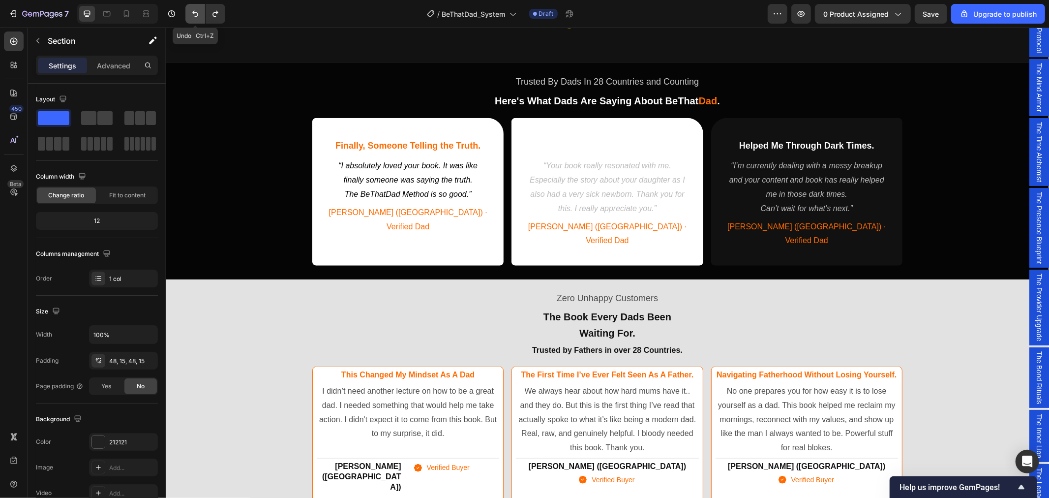
click at [197, 16] on icon "Undo/Redo" at bounding box center [195, 14] width 6 height 6
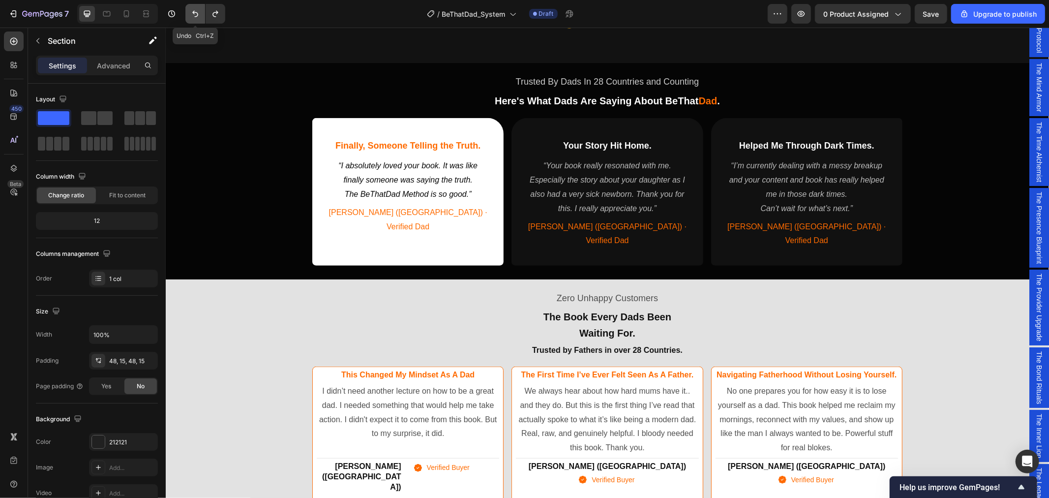
click at [197, 16] on icon "Undo/Redo" at bounding box center [195, 14] width 6 height 6
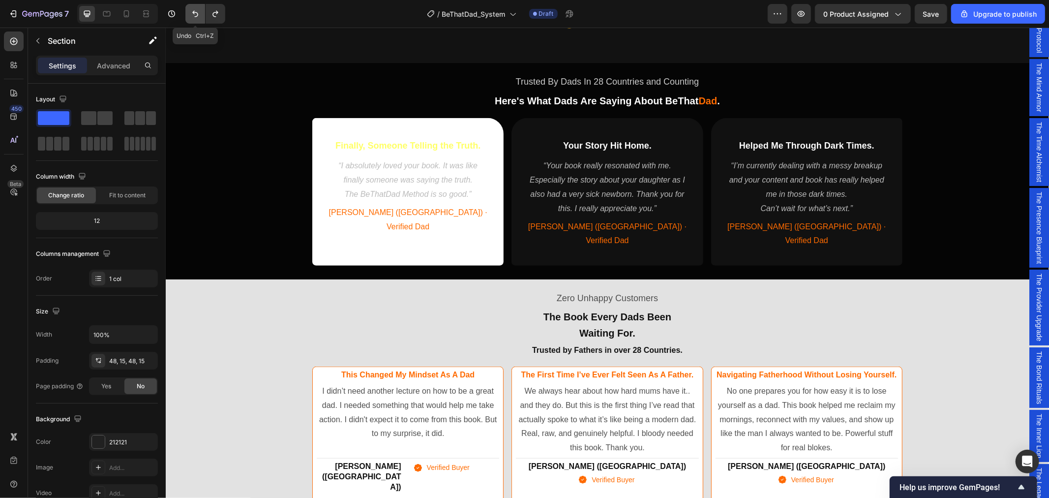
click at [197, 16] on icon "Undo/Redo" at bounding box center [195, 14] width 6 height 6
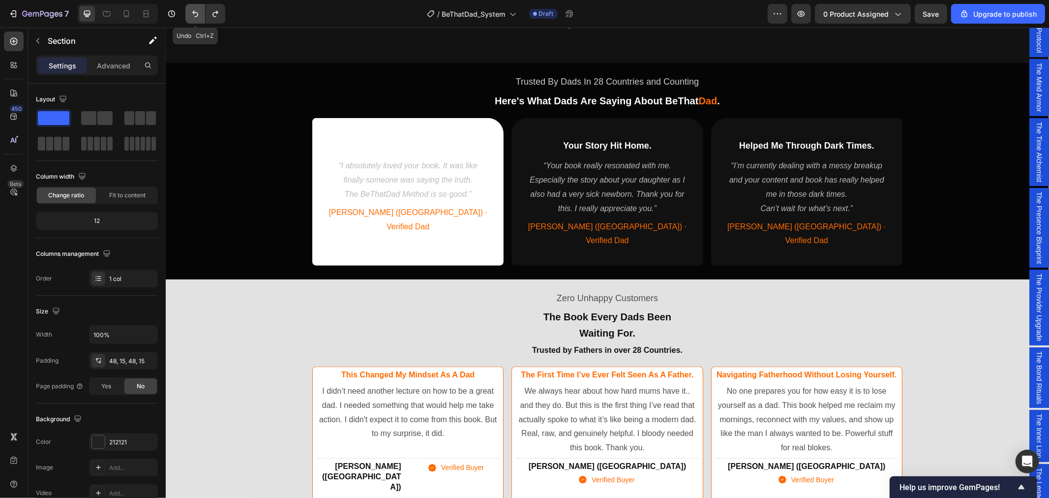
click at [197, 16] on icon "Undo/Redo" at bounding box center [195, 14] width 6 height 6
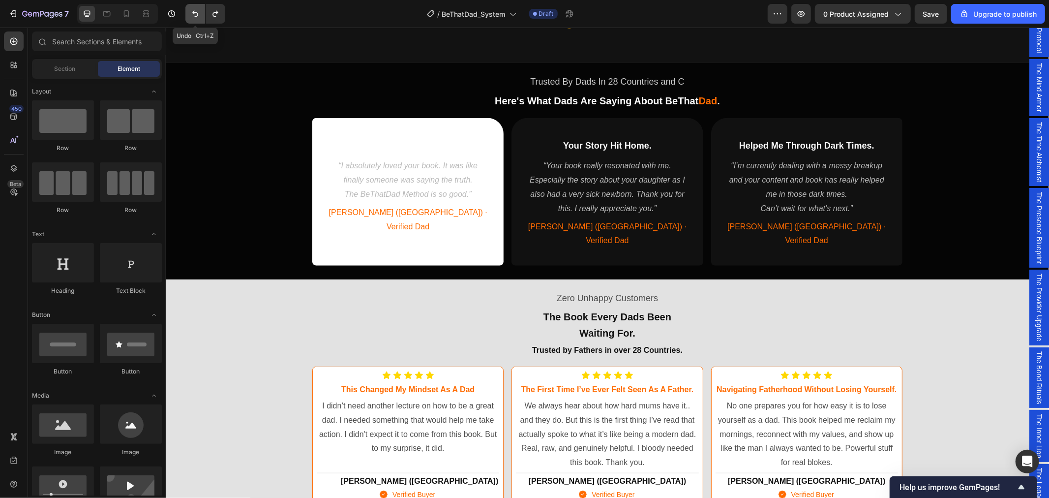
click at [197, 16] on icon "Undo/Redo" at bounding box center [195, 14] width 6 height 6
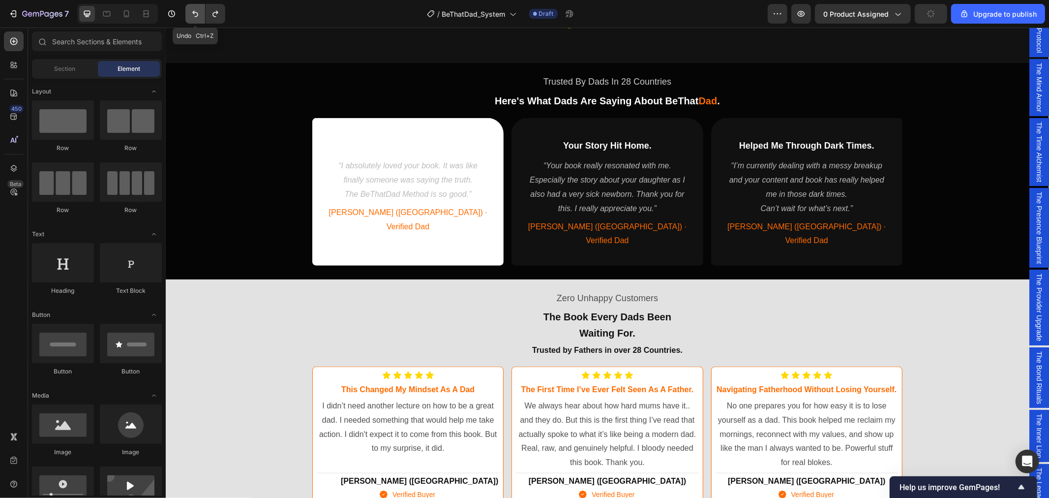
click at [197, 16] on icon "Undo/Redo" at bounding box center [195, 14] width 6 height 6
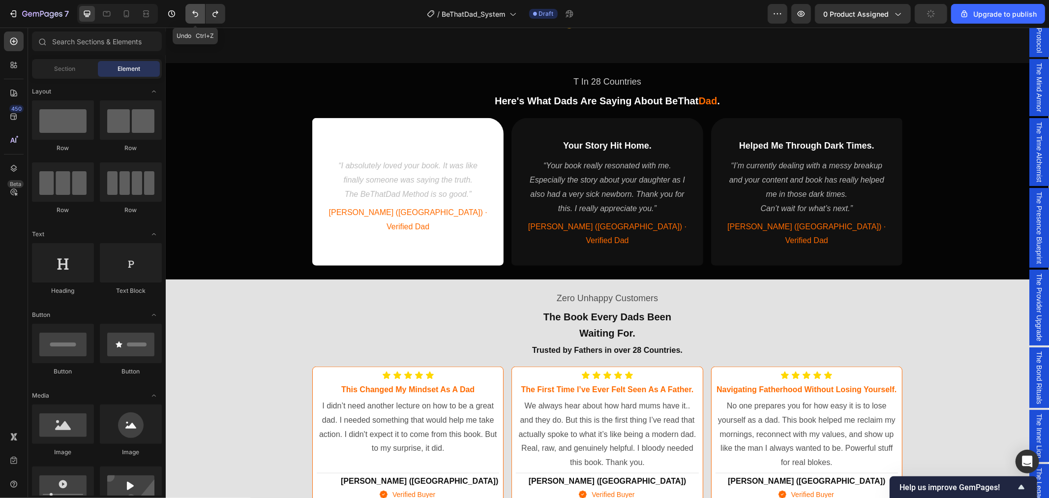
click at [197, 16] on icon "Undo/Redo" at bounding box center [195, 14] width 6 height 6
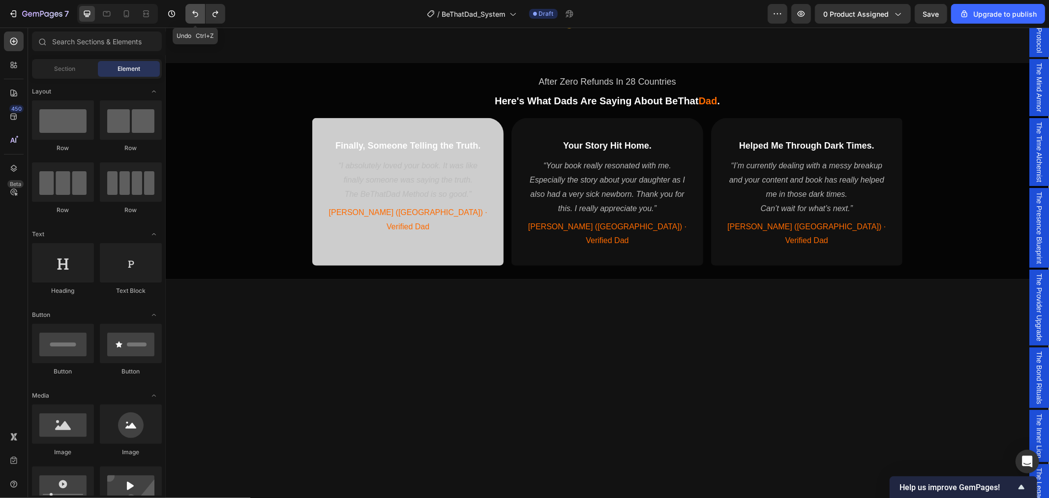
click at [197, 16] on icon "Undo/Redo" at bounding box center [195, 14] width 6 height 6
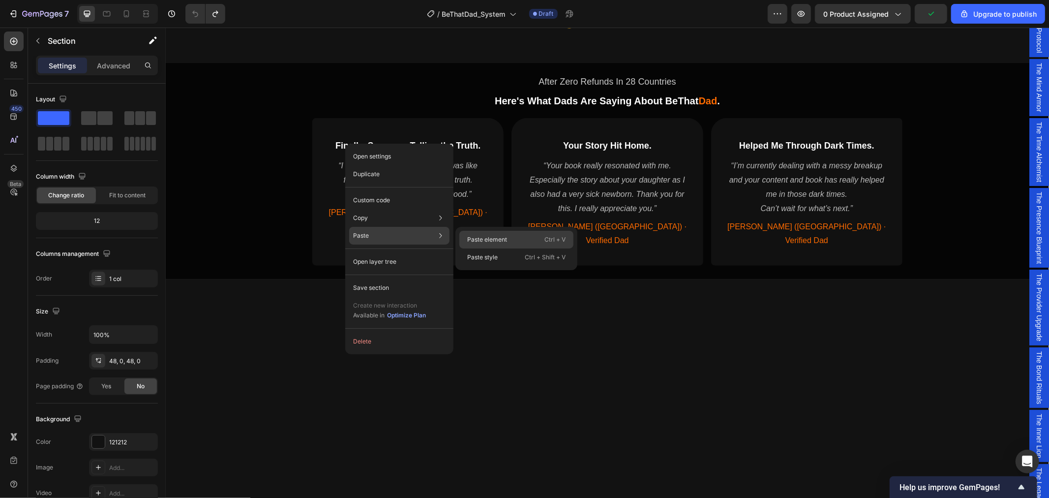
drag, startPoint x: 494, startPoint y: 240, endPoint x: 498, endPoint y: 383, distance: 143.1
click at [494, 240] on p "Paste element" at bounding box center [487, 239] width 40 height 9
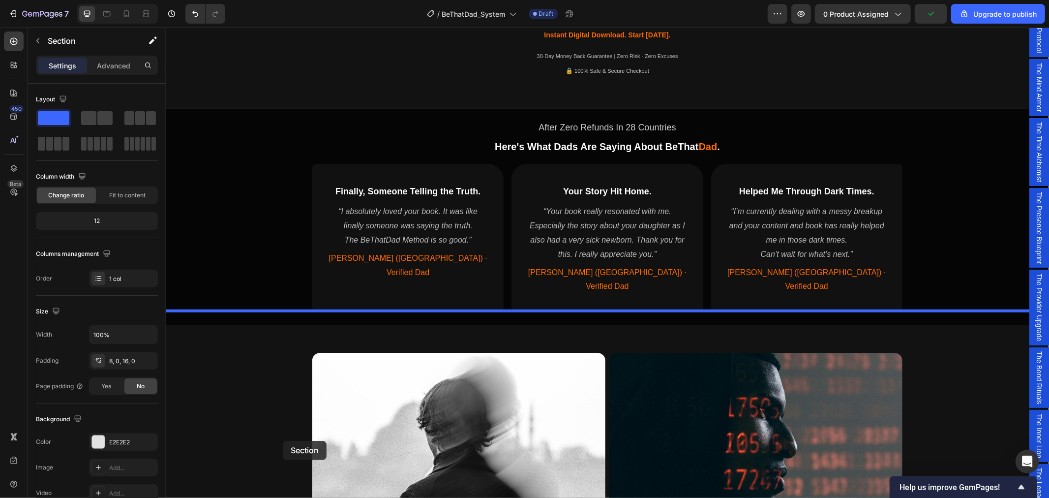
scroll to position [499, 0]
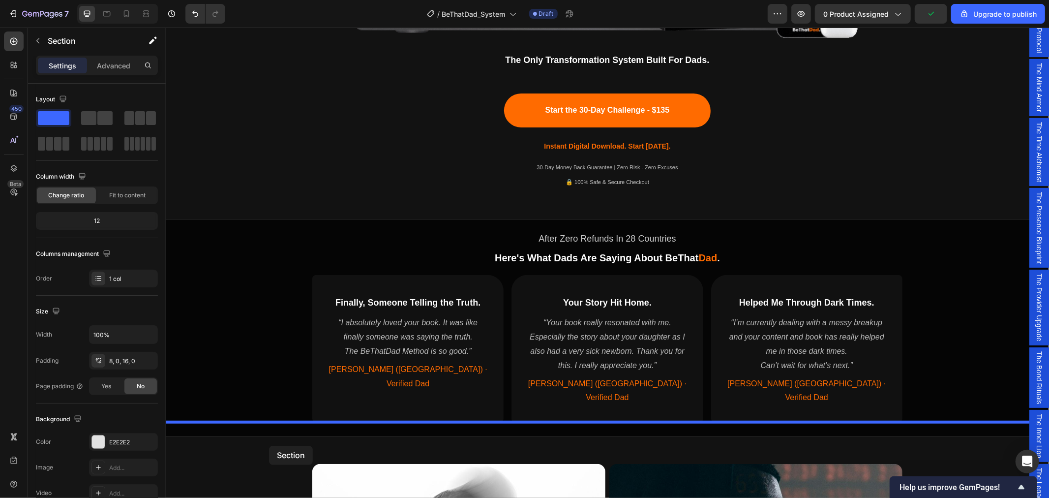
drag, startPoint x: 272, startPoint y: 261, endPoint x: 269, endPoint y: 440, distance: 179.5
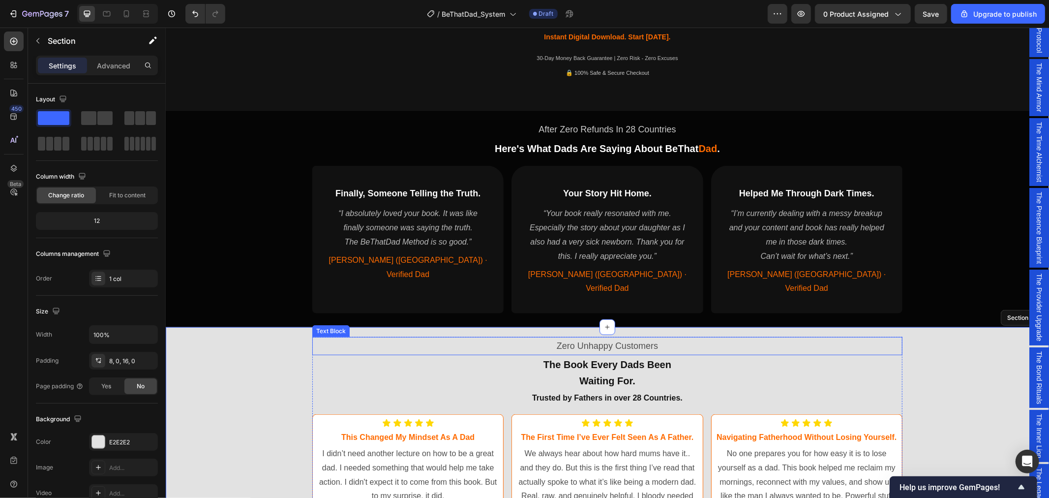
scroll to position [662, 0]
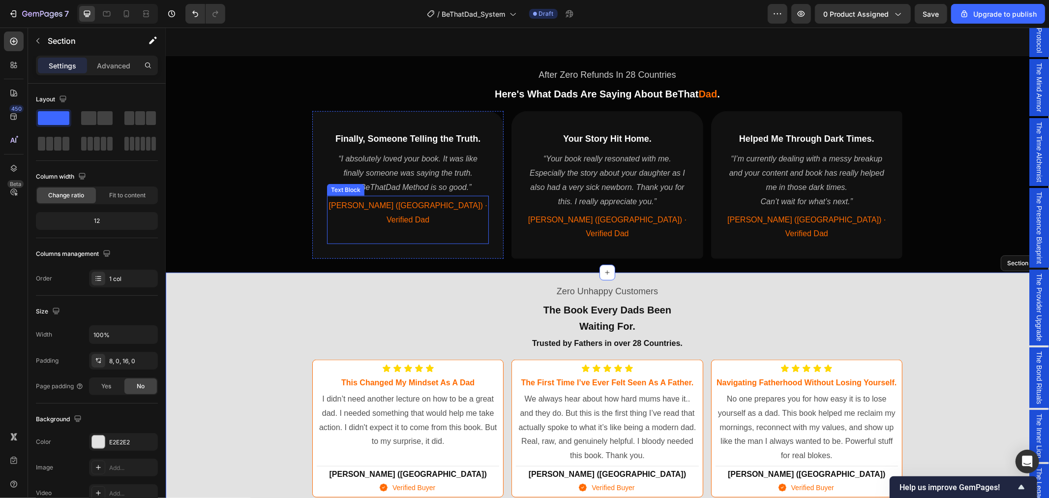
click at [407, 207] on span "James (UK) · Verified Dad" at bounding box center [407, 212] width 158 height 23
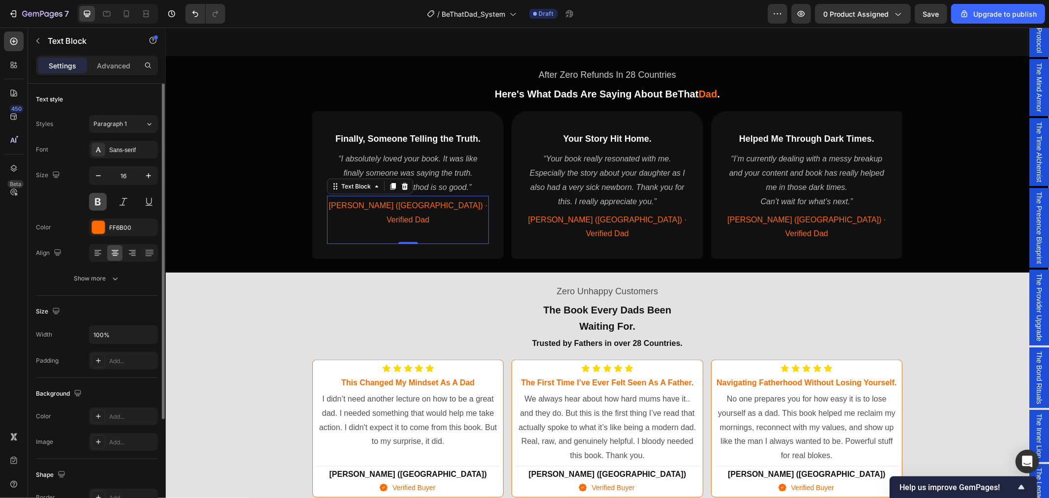
click at [97, 201] on button at bounding box center [98, 202] width 18 height 18
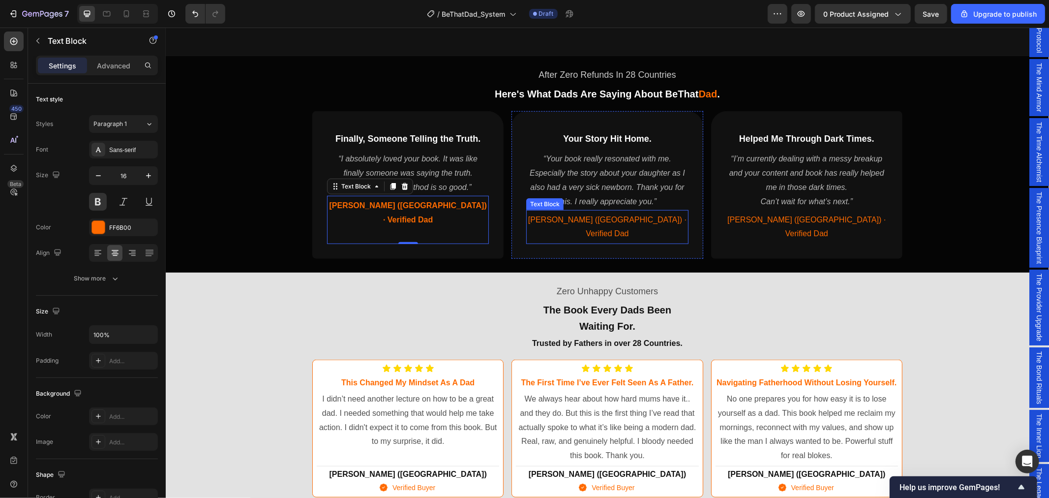
click at [585, 217] on span "Daniel (Canada) · Verified Dad" at bounding box center [607, 226] width 158 height 23
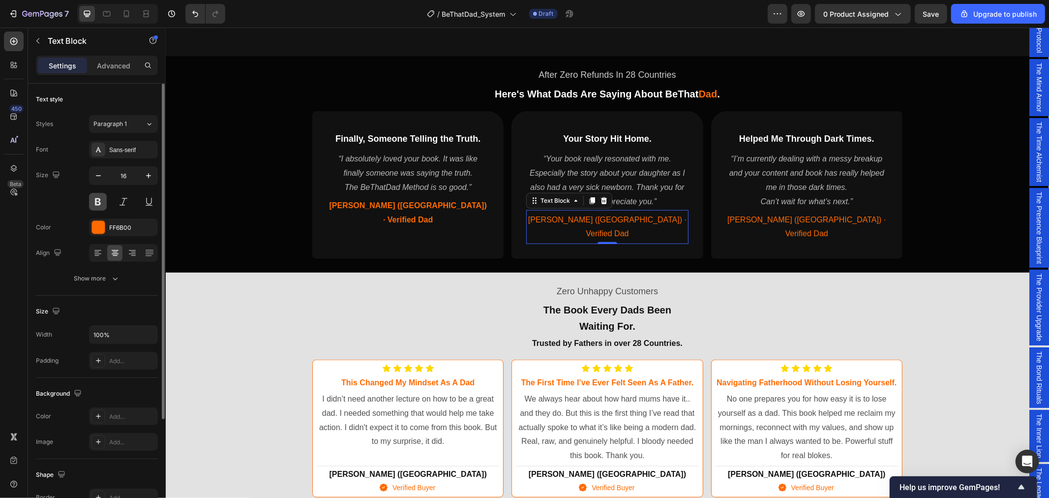
drag, startPoint x: 97, startPoint y: 203, endPoint x: 222, endPoint y: 182, distance: 126.6
click at [97, 203] on button at bounding box center [98, 202] width 18 height 18
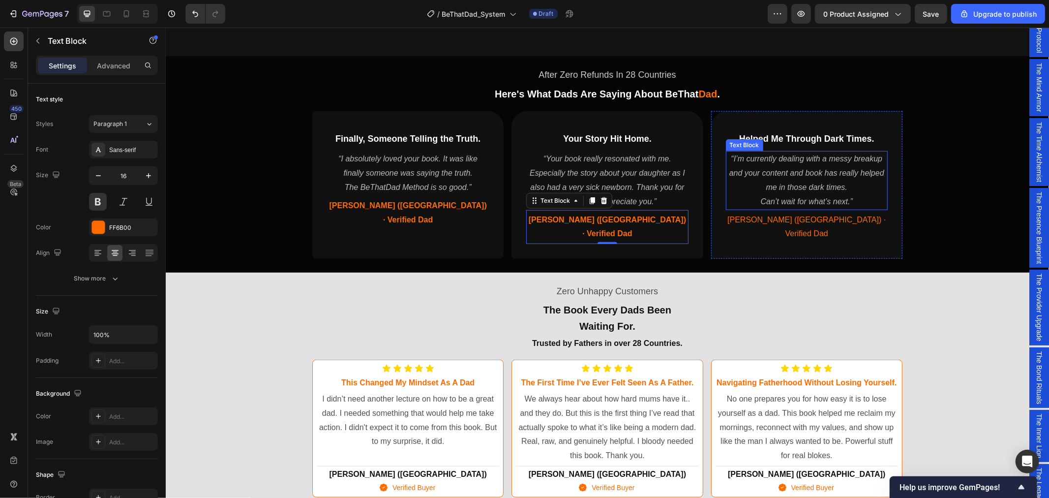
click at [755, 213] on p "Alex (USA) · Verified Dad" at bounding box center [806, 226] width 160 height 29
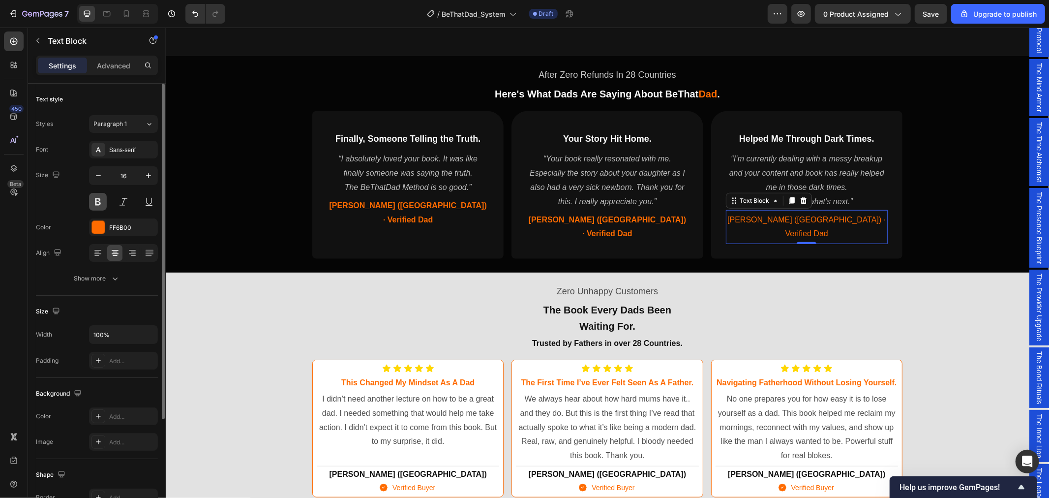
drag, startPoint x: 99, startPoint y: 200, endPoint x: 98, endPoint y: 192, distance: 8.0
click at [99, 200] on button at bounding box center [98, 202] width 18 height 18
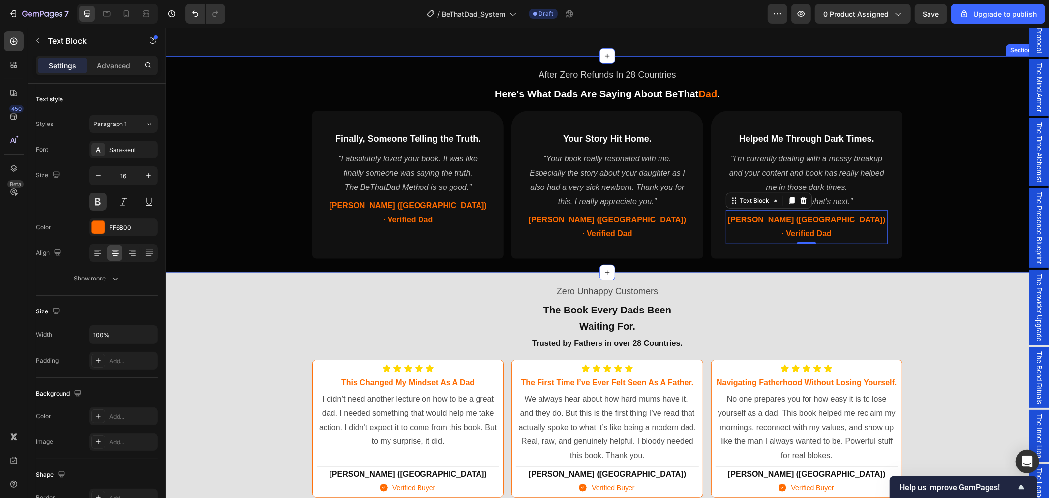
click at [961, 167] on div "After Zero Refunds In 28 Countries Text Block Here's What Dads Are Saying About…" at bounding box center [606, 161] width 883 height 205
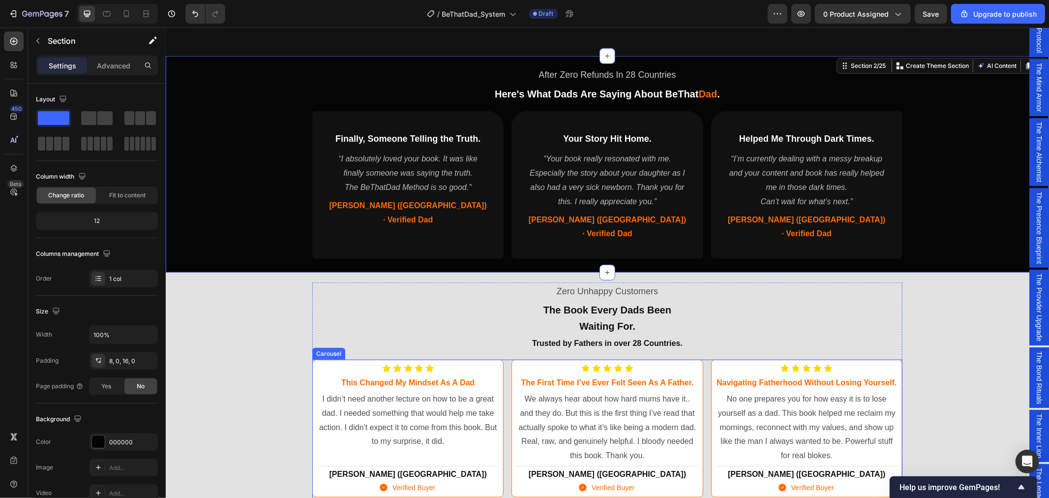
click at [504, 359] on div "Icon Icon Icon Icon Icon Icon List this changed my mindset as a dad Heading I d…" at bounding box center [607, 428] width 590 height 138
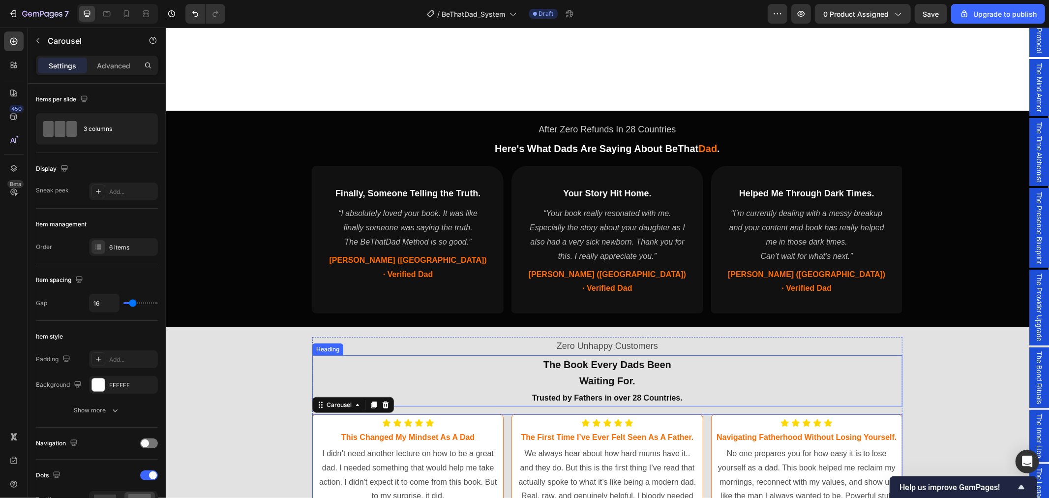
scroll to position [717, 0]
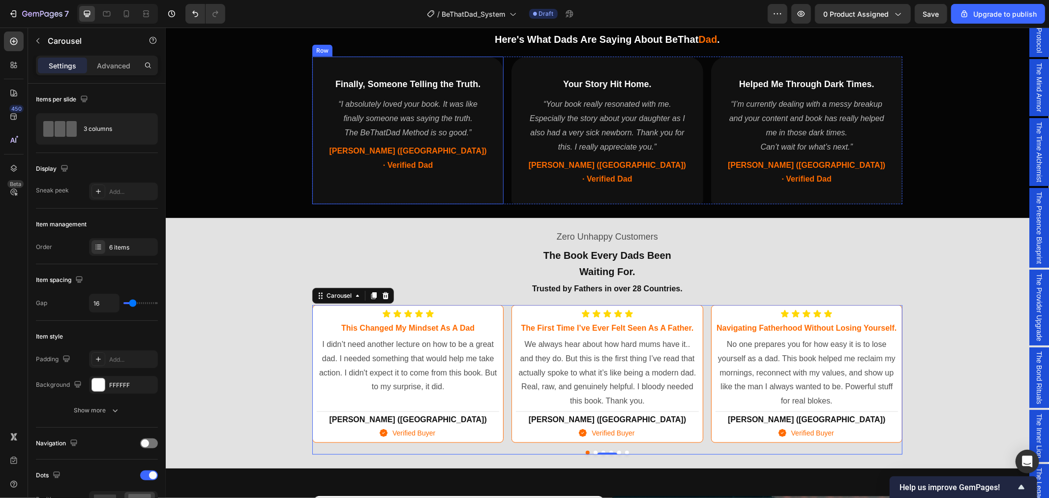
click at [478, 174] on div "Finally, Someone Telling the Truth. Heading “I absolutely loved your book. It w…" at bounding box center [407, 130] width 191 height 148
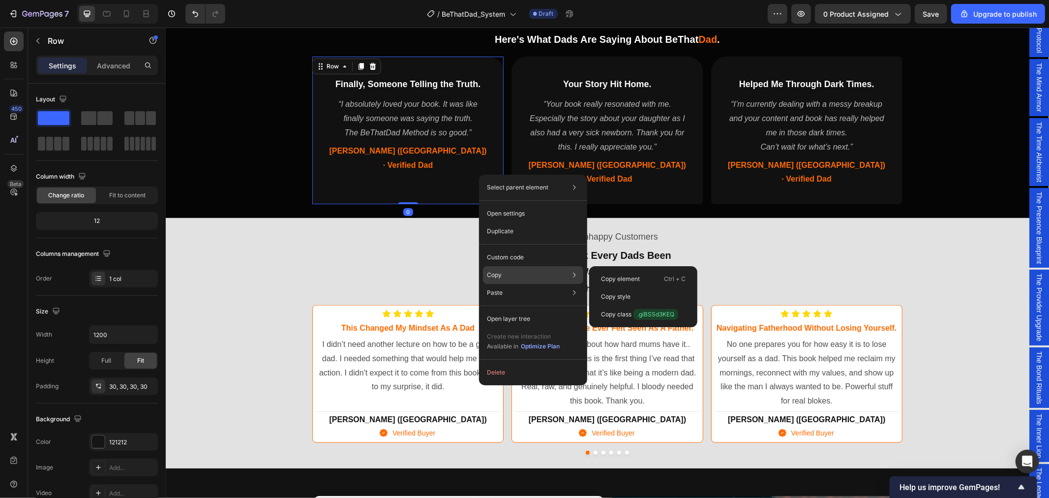
click at [512, 273] on div "Copy Copy element Ctrl + C Copy style Copy class .giBSSd3KEQ" at bounding box center [533, 275] width 100 height 18
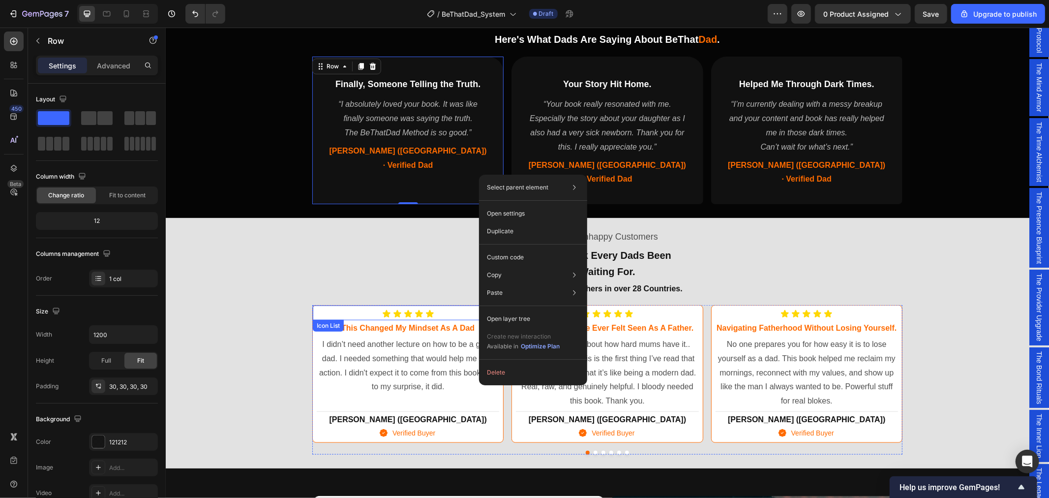
click at [313, 305] on div "Icon Icon Icon Icon Icon Icon List" at bounding box center [407, 312] width 190 height 15
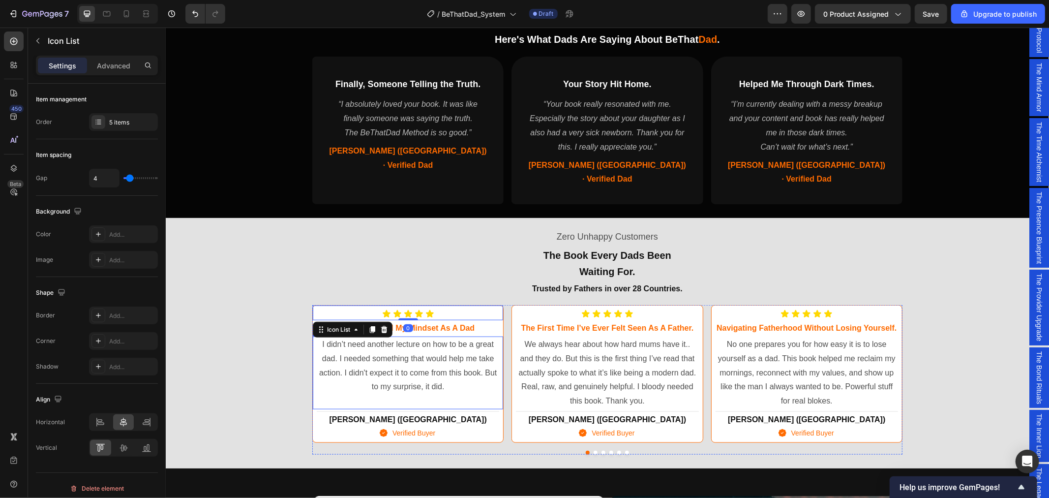
click at [312, 343] on div "I didn’t need another lecture on how to be a great dad. I needed something that…" at bounding box center [407, 372] width 190 height 73
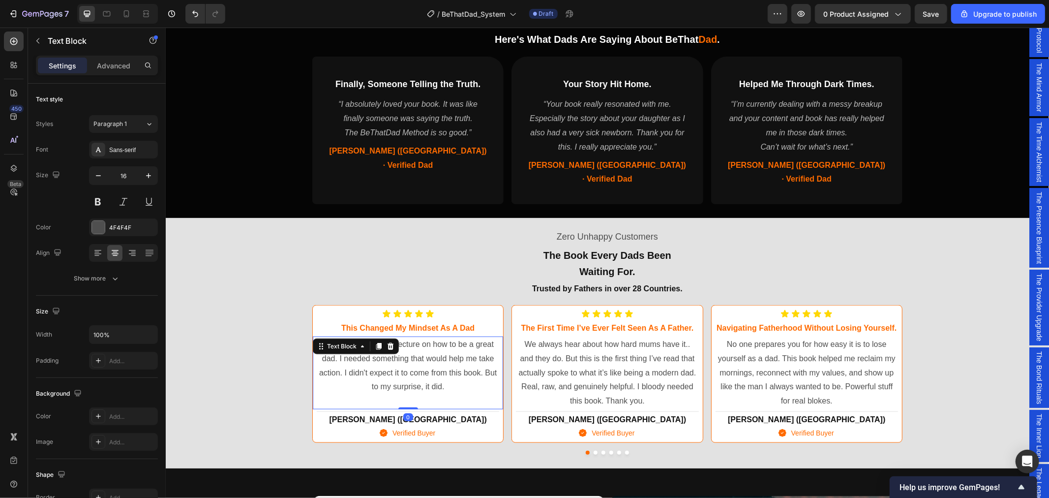
click at [326, 425] on div "Icon Verified Buyer Text block" at bounding box center [407, 433] width 190 height 17
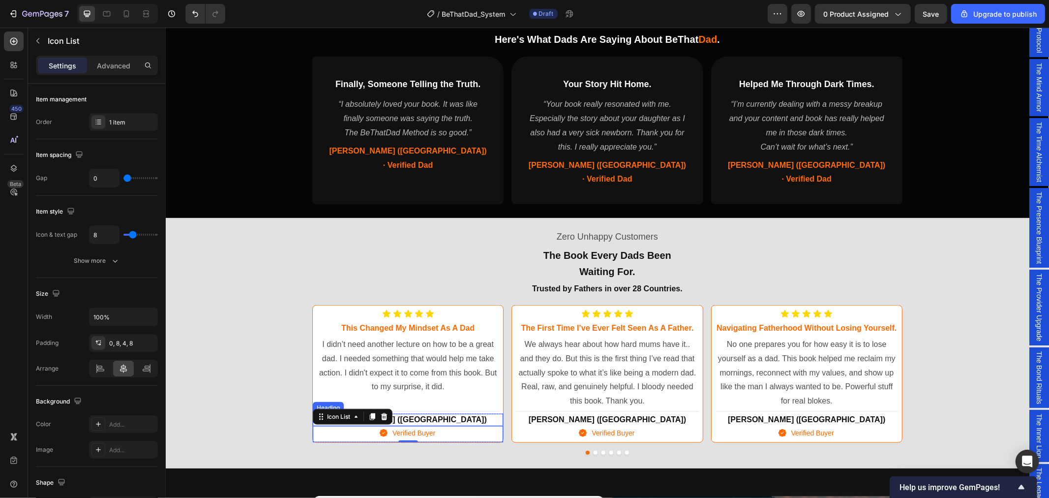
click at [485, 413] on h2 "Jake (USA)" at bounding box center [407, 419] width 182 height 12
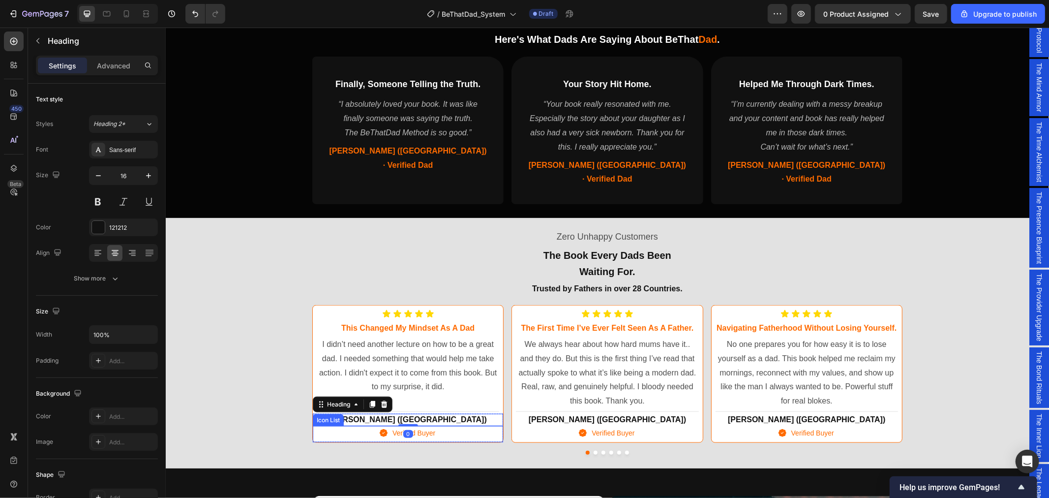
click at [475, 425] on div "Icon Verified Buyer Text block" at bounding box center [407, 433] width 190 height 17
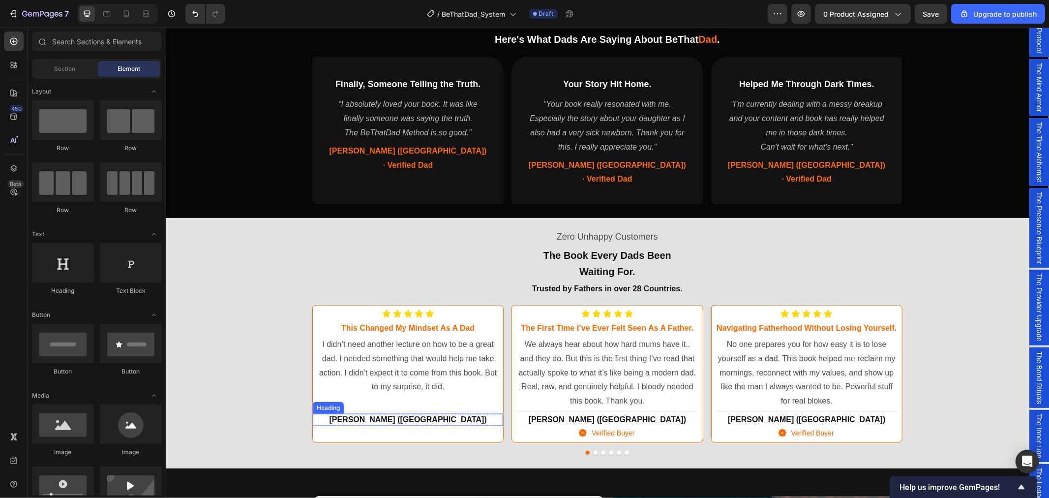
click at [450, 413] on h2 "Jake (USA)" at bounding box center [407, 419] width 182 height 12
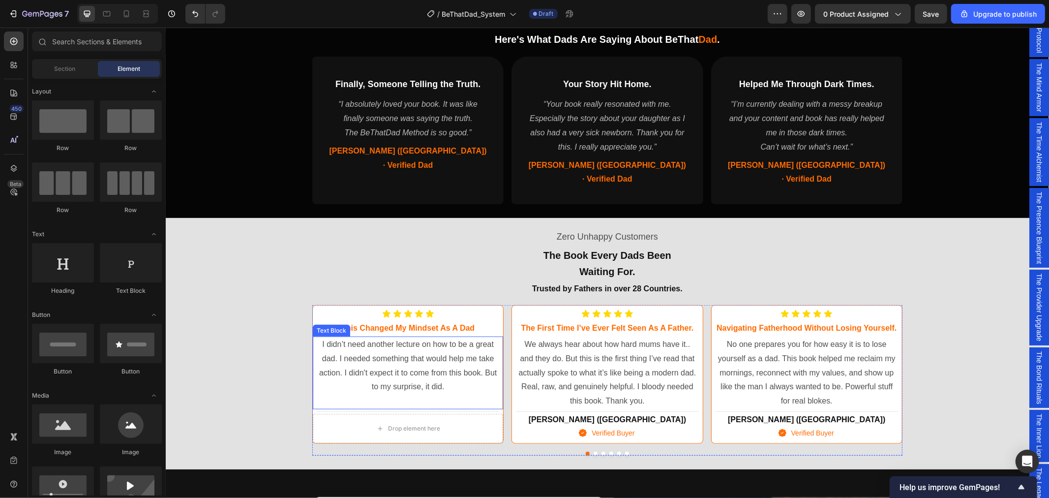
click at [451, 391] on div "I didn’t need another lecture on how to be a great dad. I needed something that…" at bounding box center [407, 372] width 182 height 73
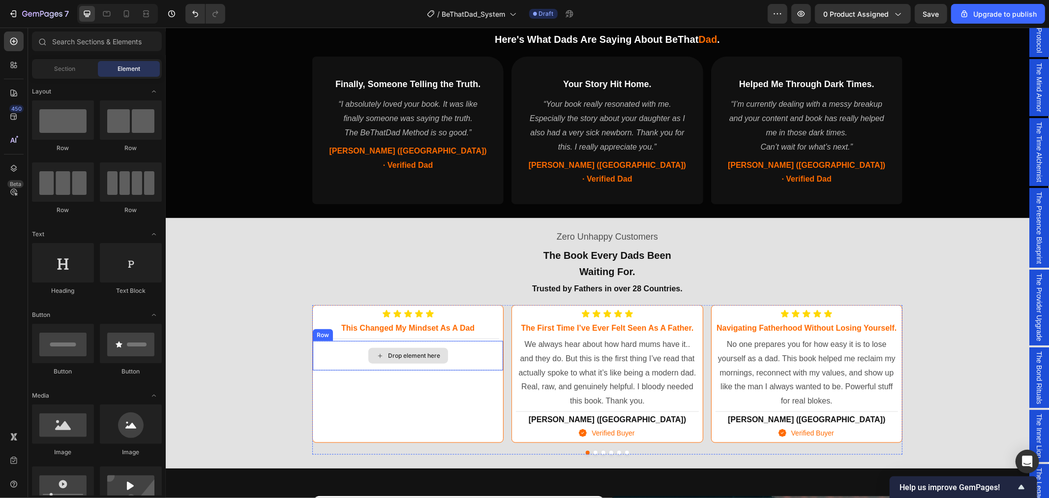
click at [443, 352] on div "Drop element here" at bounding box center [407, 355] width 190 height 30
click at [440, 322] on h3 "this changed my mindset as a dad" at bounding box center [407, 328] width 182 height 12
click at [415, 309] on icon at bounding box center [419, 312] width 8 height 7
click at [461, 319] on div "Icon Icon Icon Drop element here Icon" at bounding box center [407, 324] width 182 height 30
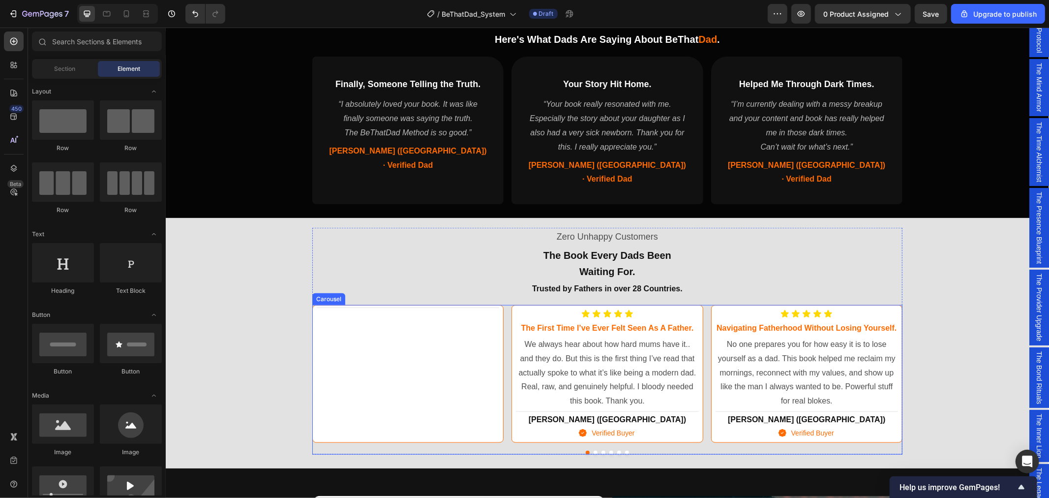
click at [414, 363] on div "Title Line" at bounding box center [407, 373] width 190 height 137
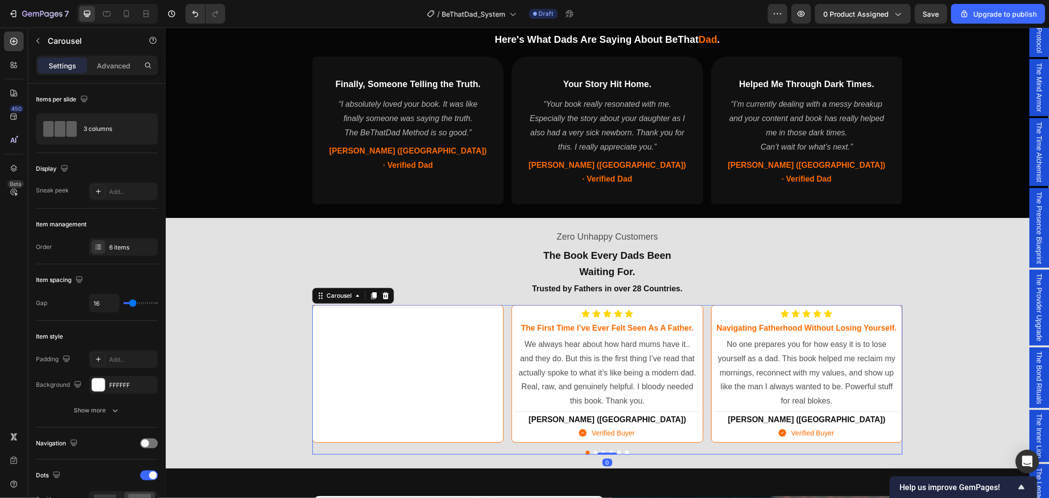
click at [463, 307] on div at bounding box center [407, 307] width 182 height 0
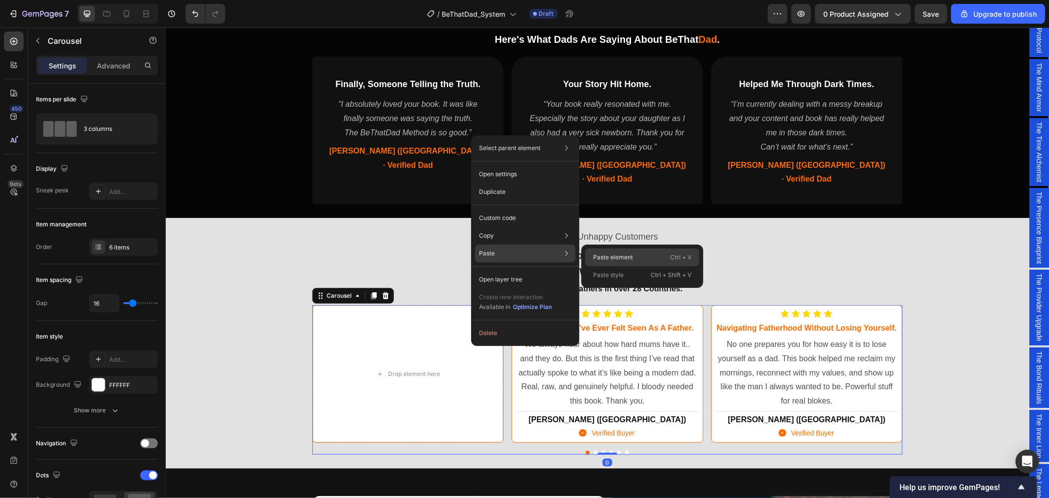
click at [617, 261] on p "Paste element" at bounding box center [613, 257] width 40 height 9
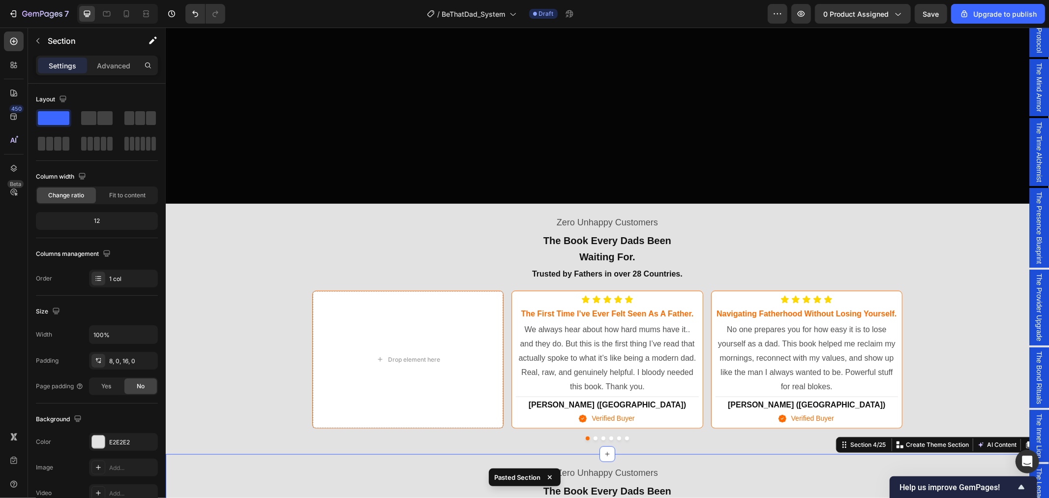
scroll to position [1108, 0]
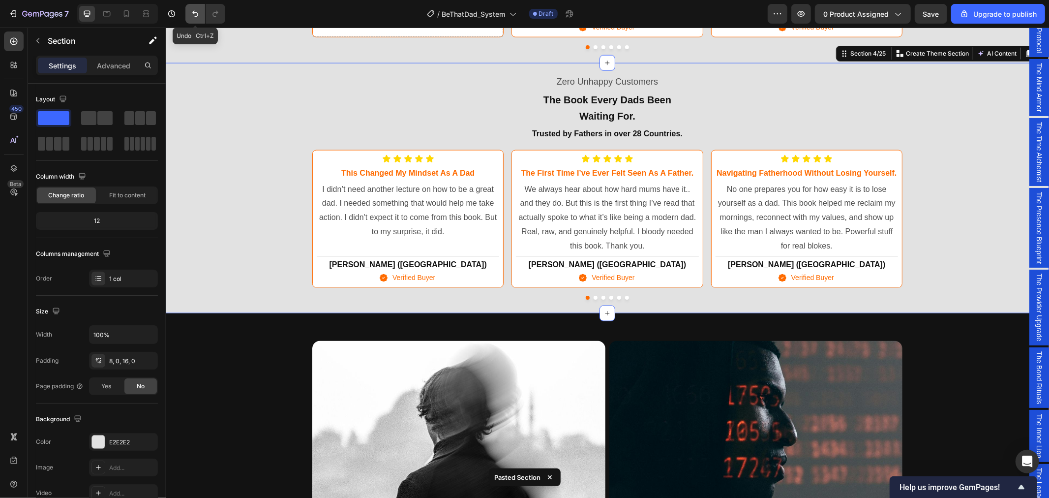
drag, startPoint x: 192, startPoint y: 5, endPoint x: 207, endPoint y: 227, distance: 222.8
click at [192, 5] on button "Undo/Redo" at bounding box center [195, 14] width 20 height 20
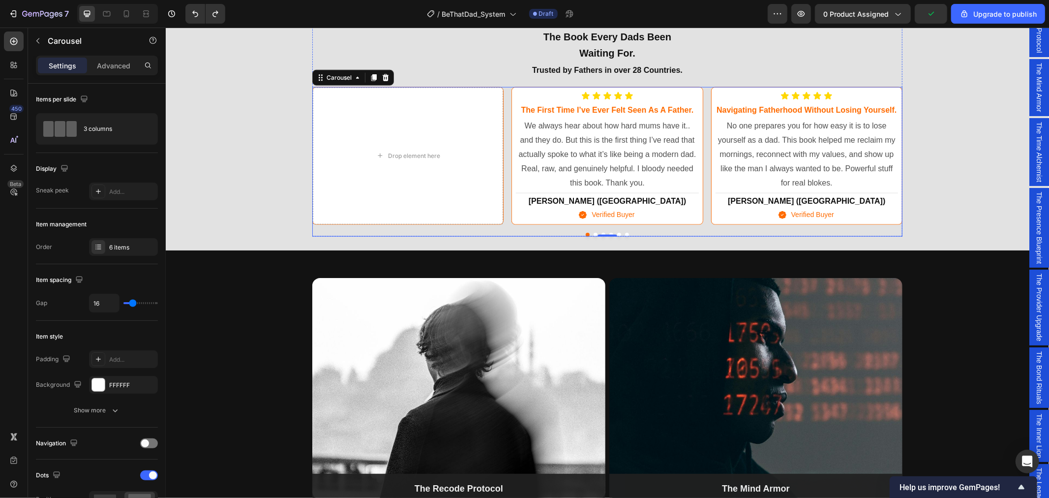
scroll to position [725, 0]
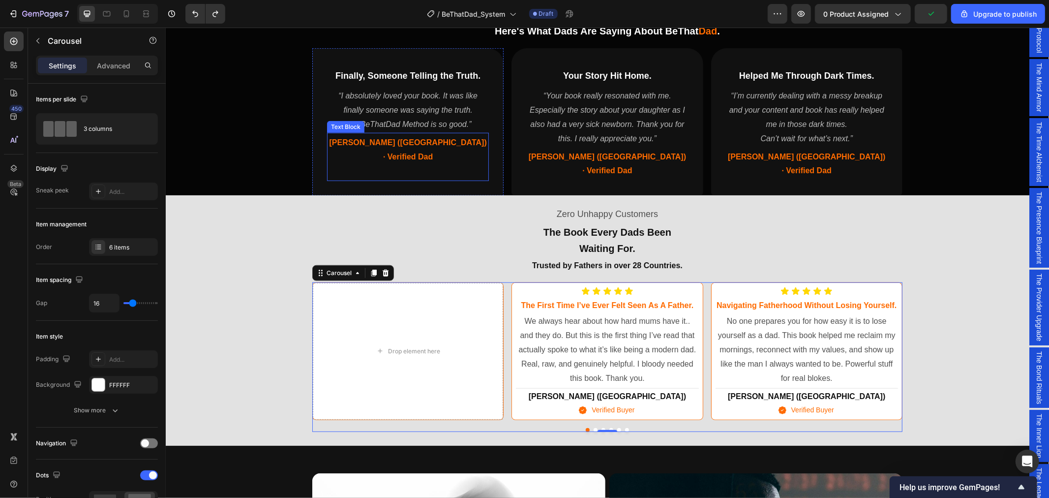
click at [484, 160] on div "James (UK) · Verified Dad" at bounding box center [407, 156] width 162 height 44
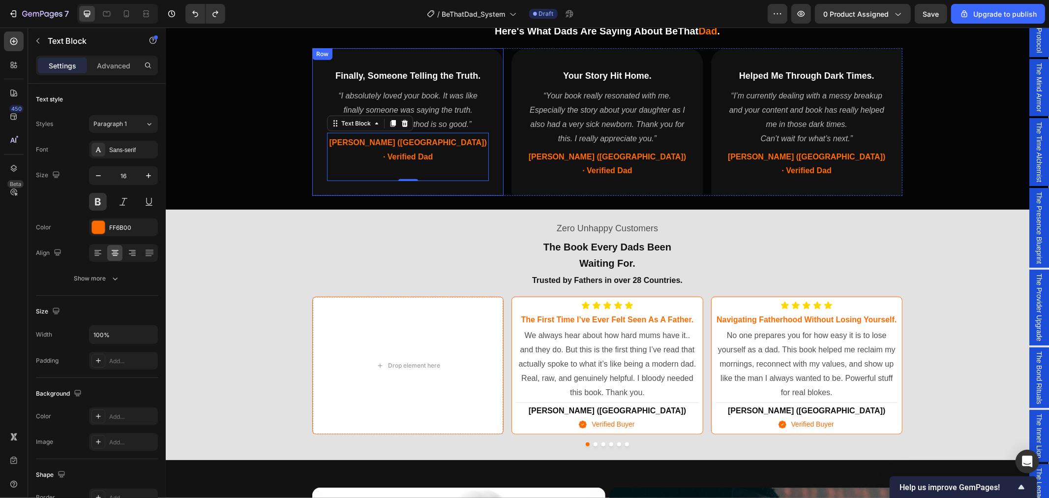
click at [489, 162] on div "Finally, Someone Telling the Truth. Heading “I absolutely loved your book. It w…" at bounding box center [407, 122] width 191 height 148
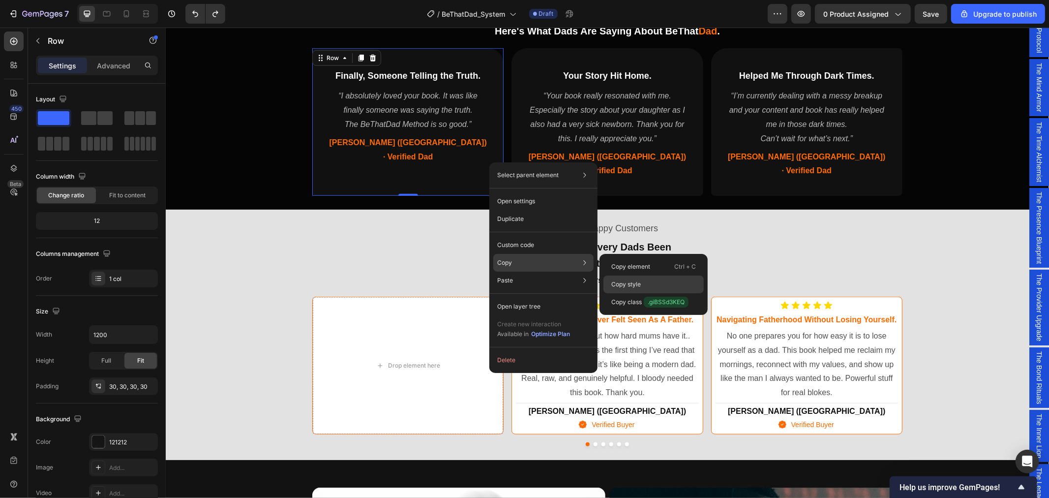
click at [635, 283] on p "Copy style" at bounding box center [626, 284] width 30 height 9
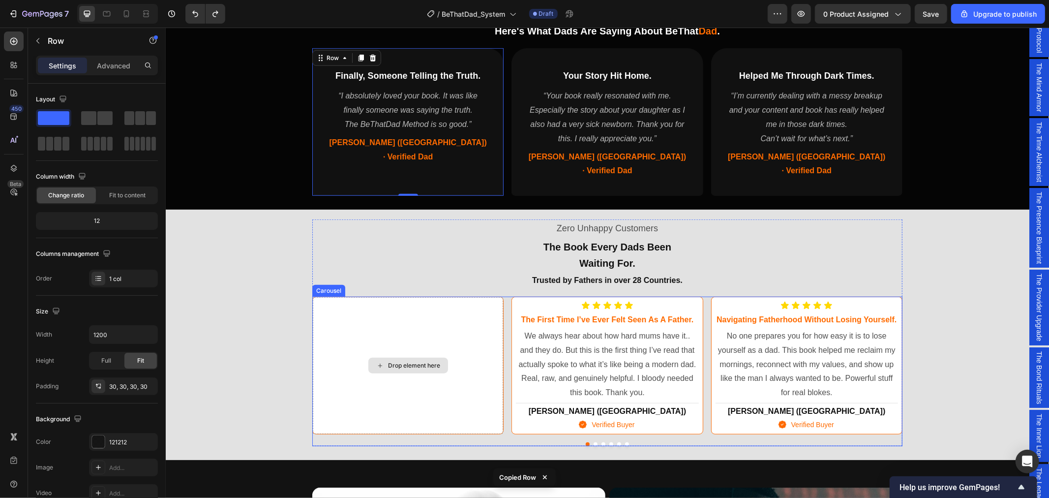
click at [480, 322] on div "Drop element here" at bounding box center [407, 365] width 190 height 137
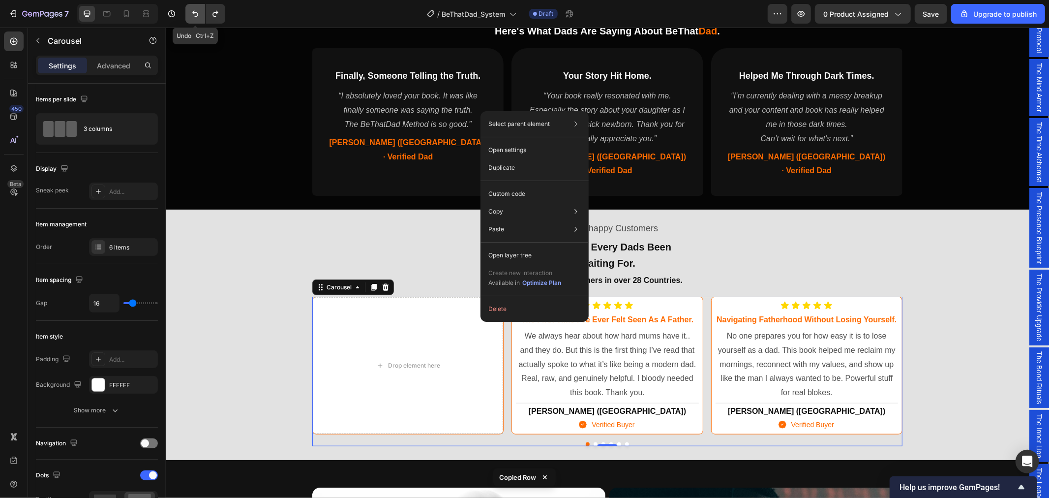
click at [197, 13] on icon "Undo/Redo" at bounding box center [195, 14] width 6 height 6
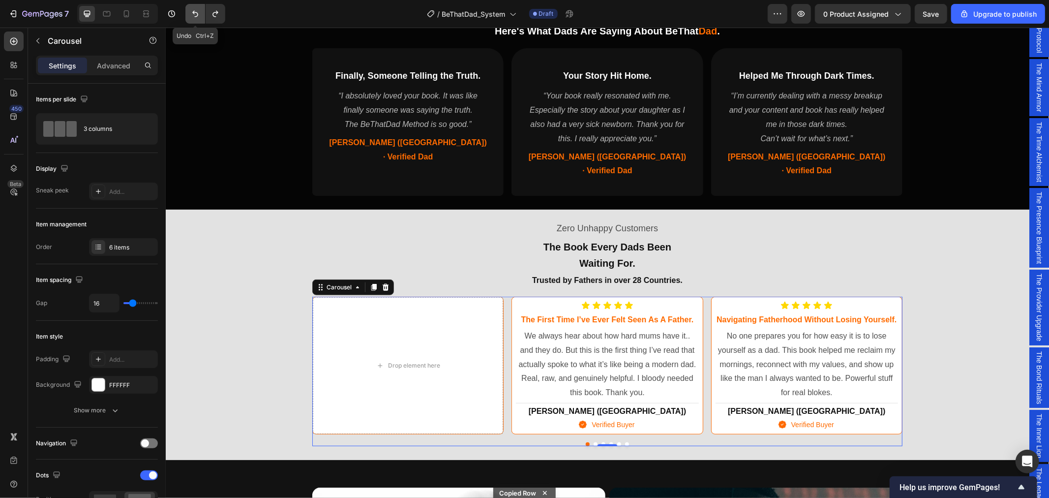
click at [194, 12] on icon "Undo/Redo" at bounding box center [195, 14] width 6 height 6
click at [213, 13] on icon "Undo/Redo" at bounding box center [214, 14] width 5 height 6
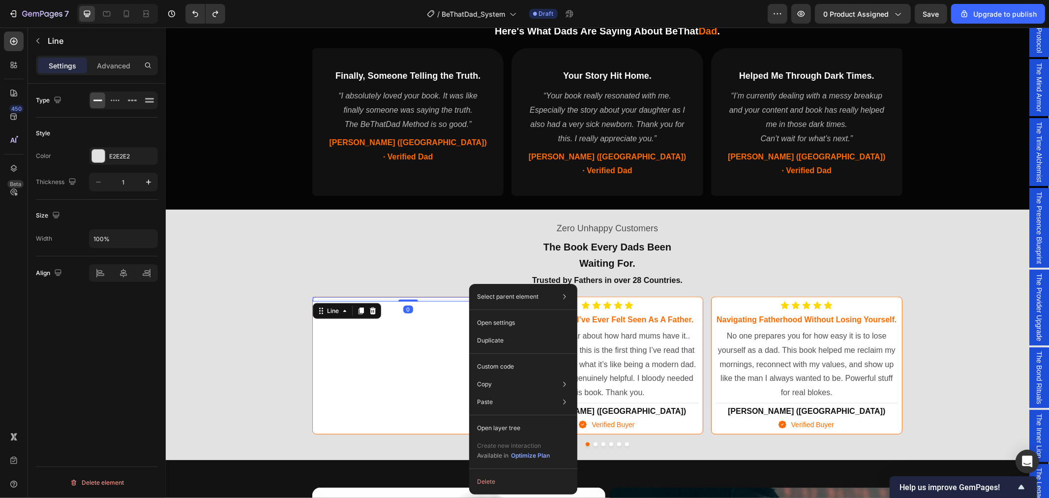
click at [404, 381] on div "Title Line 0" at bounding box center [407, 365] width 190 height 137
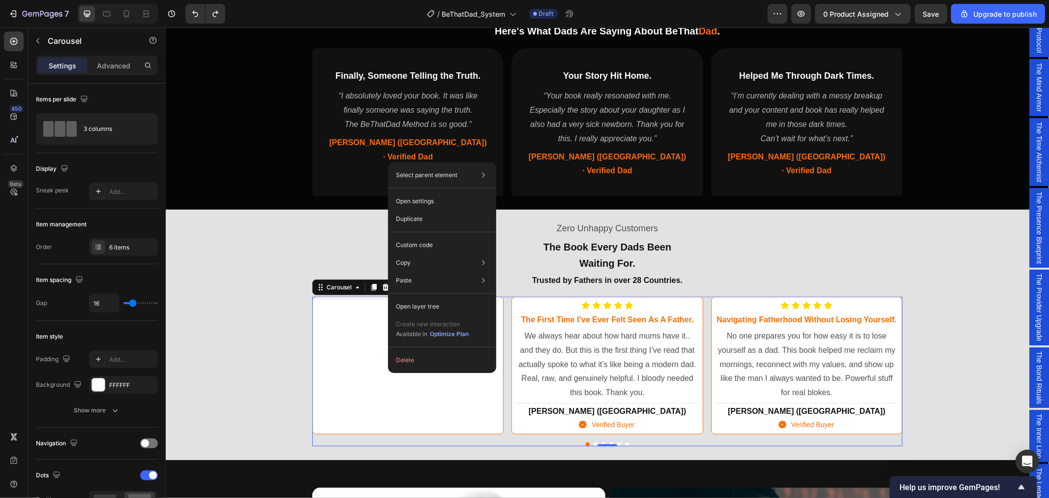
click at [332, 377] on div "Title Line" at bounding box center [407, 365] width 190 height 137
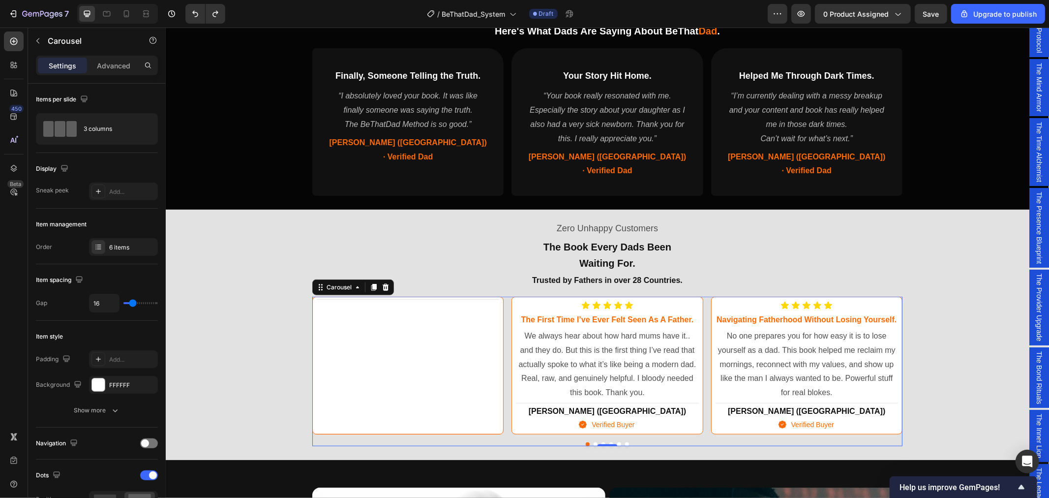
scroll to position [671, 0]
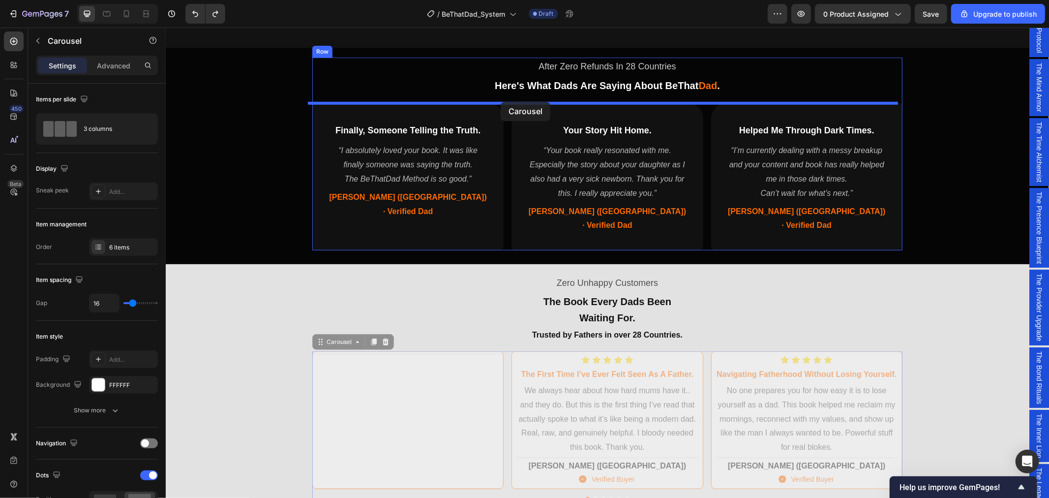
drag, startPoint x: 503, startPoint y: 337, endPoint x: 500, endPoint y: 101, distance: 235.5
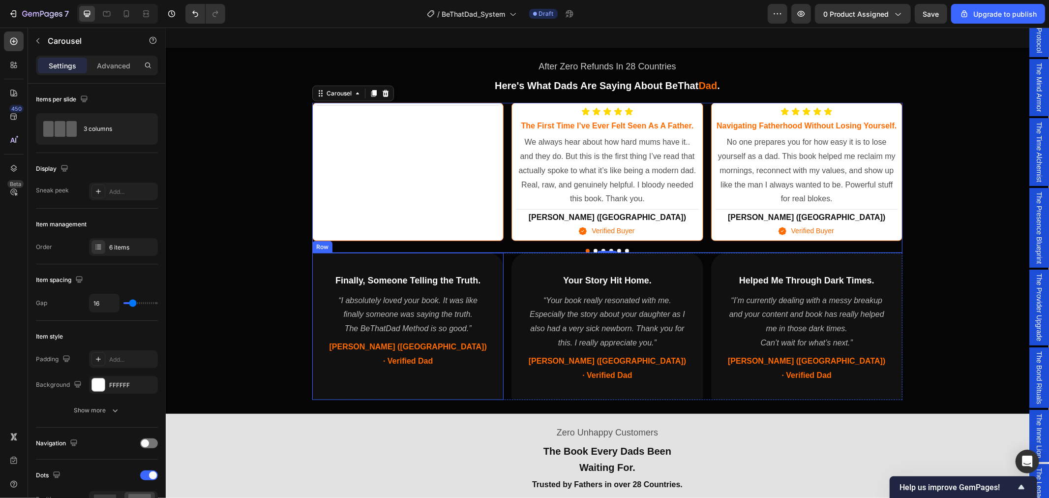
click at [490, 272] on div "Finally, Someone Telling the Truth. Heading “I absolutely loved your book. It w…" at bounding box center [407, 326] width 191 height 148
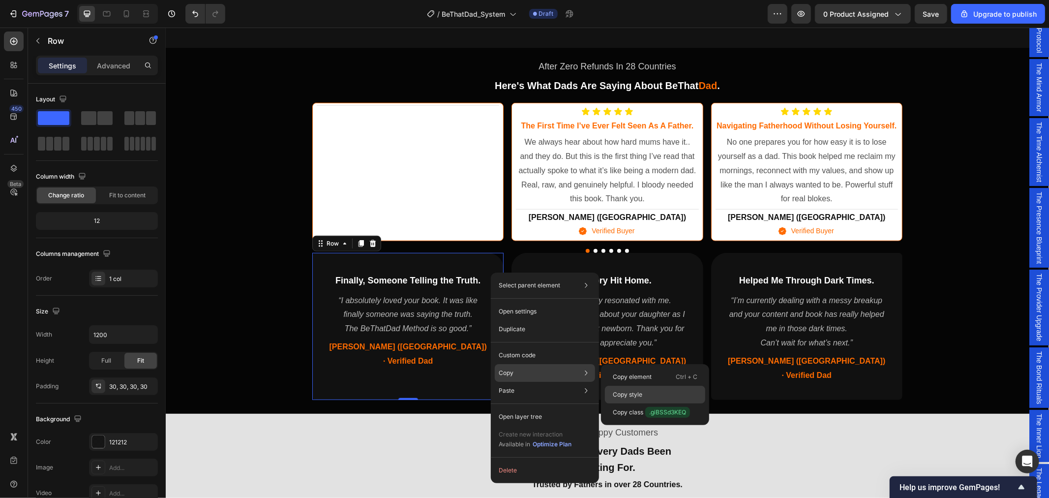
click at [635, 393] on p "Copy style" at bounding box center [628, 394] width 30 height 9
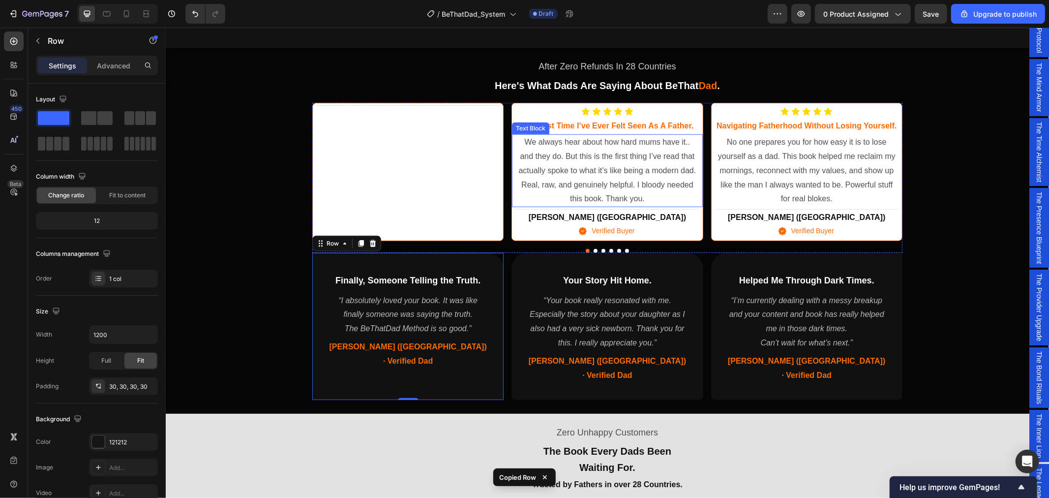
click at [522, 198] on p "We always hear about how hard mums have it.. and they do. But this is the first…" at bounding box center [606, 170] width 180 height 71
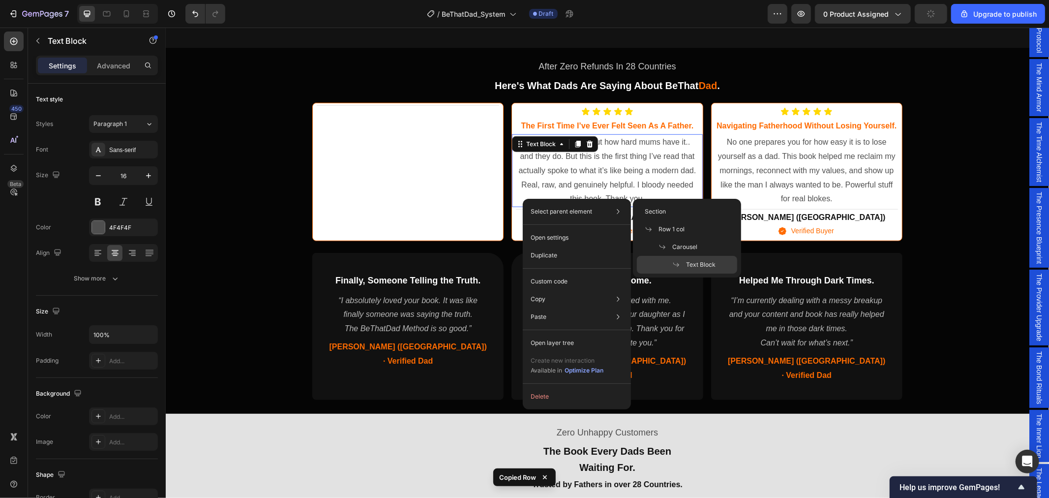
click at [653, 153] on p "We always hear about how hard mums have it.. and they do. But this is the first…" at bounding box center [606, 170] width 180 height 71
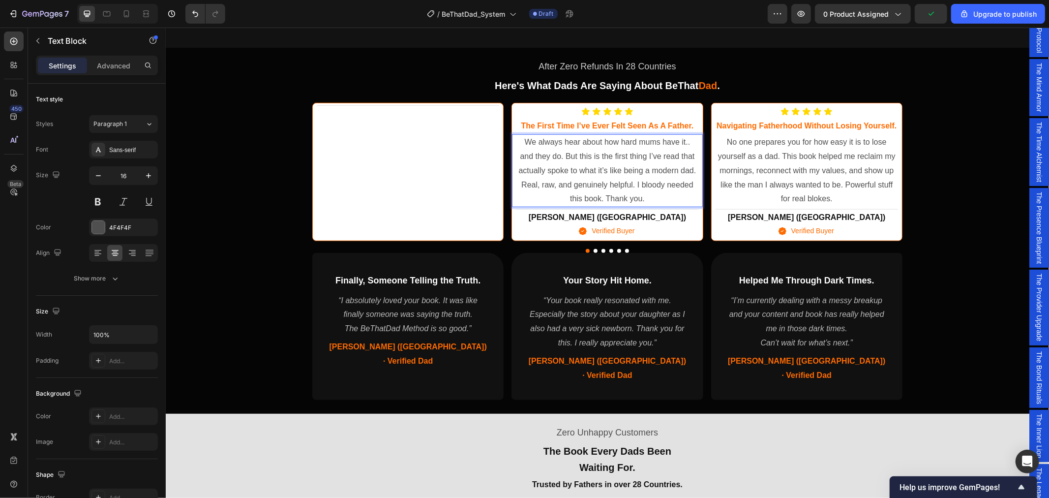
drag, startPoint x: 638, startPoint y: 149, endPoint x: 587, endPoint y: 149, distance: 50.6
click at [587, 149] on p "We always hear about how hard mums have it.. and they do. But this is the first…" at bounding box center [606, 170] width 180 height 71
drag, startPoint x: 611, startPoint y: 149, endPoint x: 581, endPoint y: 181, distance: 43.5
click at [581, 181] on p "We always hear about how hard mums have it.. and they do. But this is the first…" at bounding box center [606, 170] width 180 height 71
click at [651, 111] on div "Icon Icon Icon Icon Icon" at bounding box center [606, 111] width 182 height 9
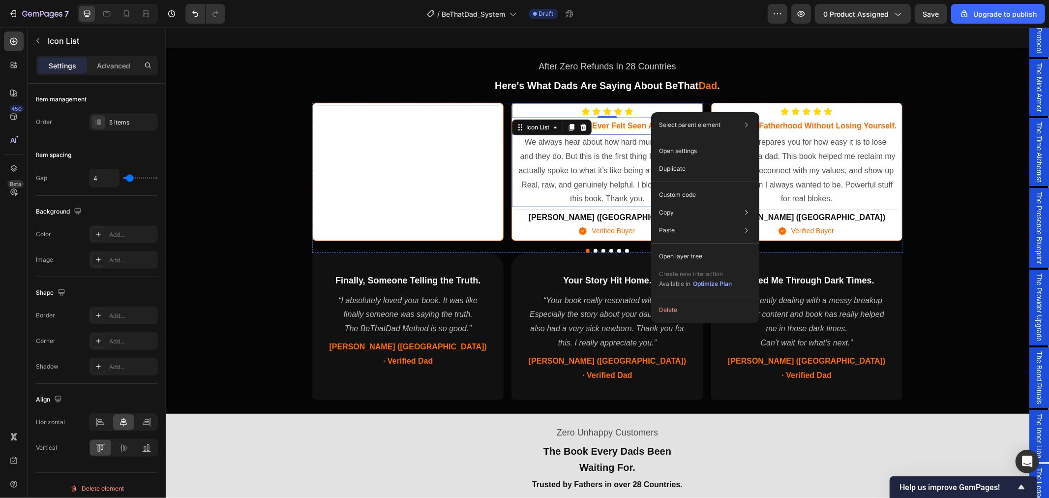
click at [565, 174] on p "We always hear about how hard mums have it.. and they do. But this is the first…" at bounding box center [606, 170] width 180 height 71
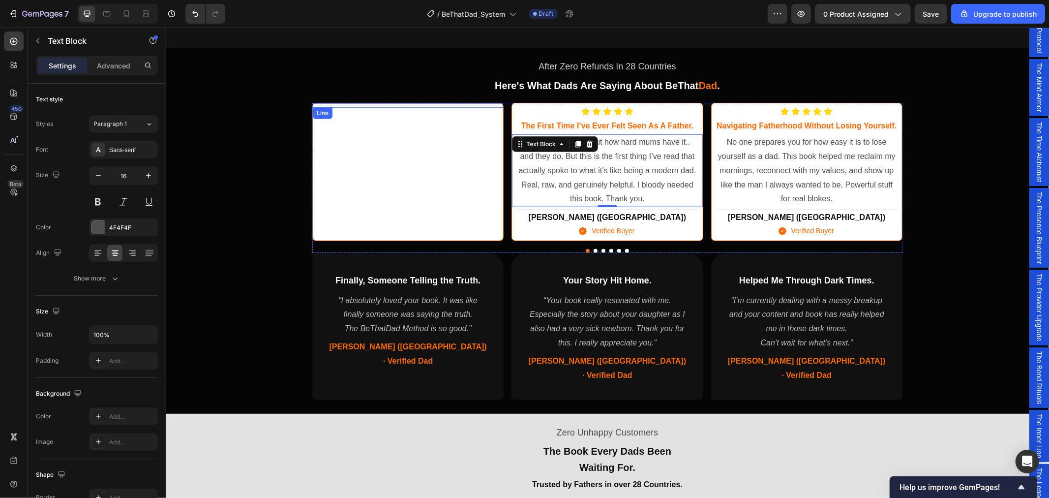
click at [371, 106] on div "Title Line" at bounding box center [407, 105] width 190 height 4
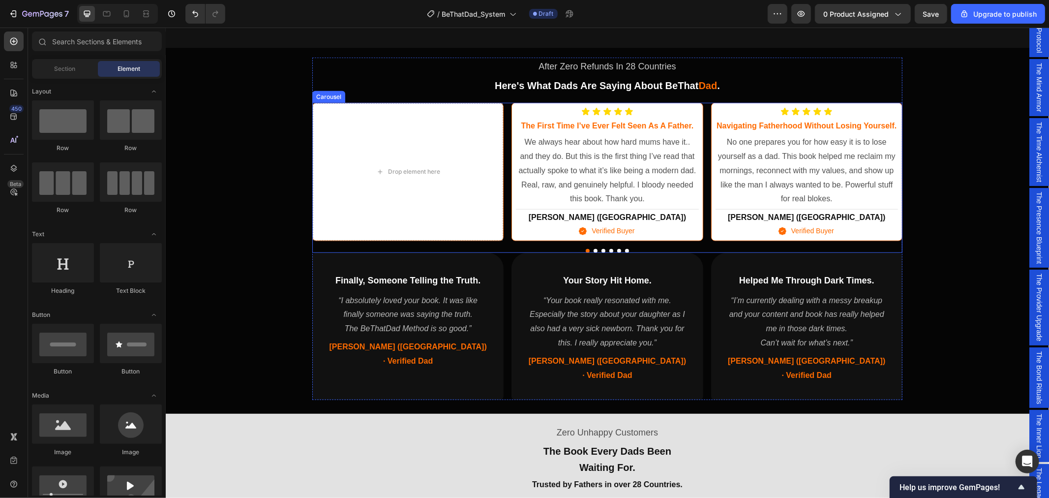
click at [593, 249] on div at bounding box center [607, 250] width 590 height 4
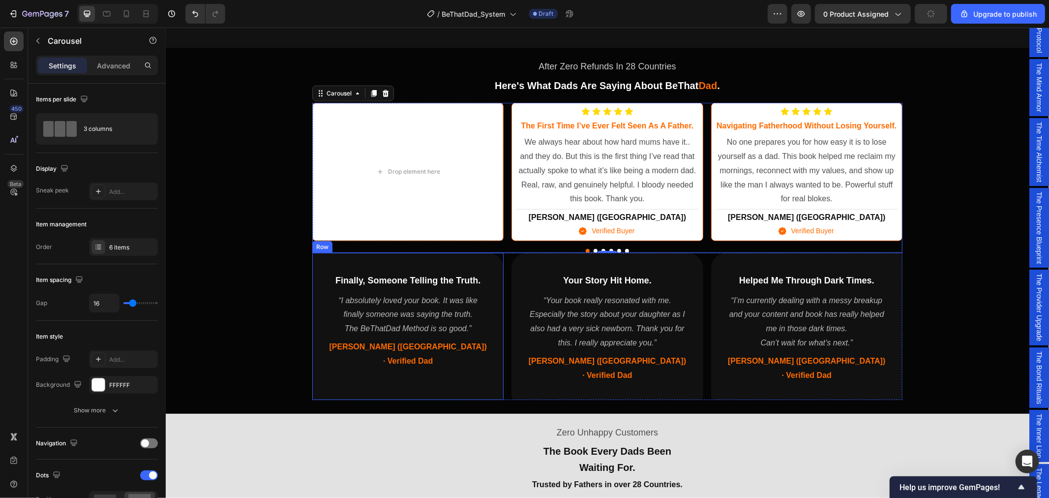
click at [481, 372] on div "Finally, Someone Telling the Truth. Heading “I absolutely loved your book. It w…" at bounding box center [407, 326] width 191 height 148
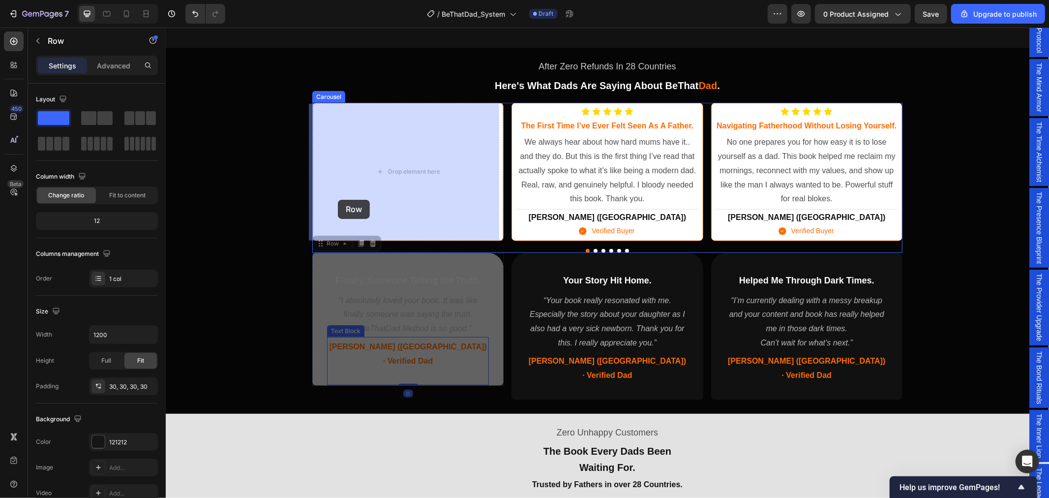
drag, startPoint x: 327, startPoint y: 372, endPoint x: 337, endPoint y: 199, distance: 172.9
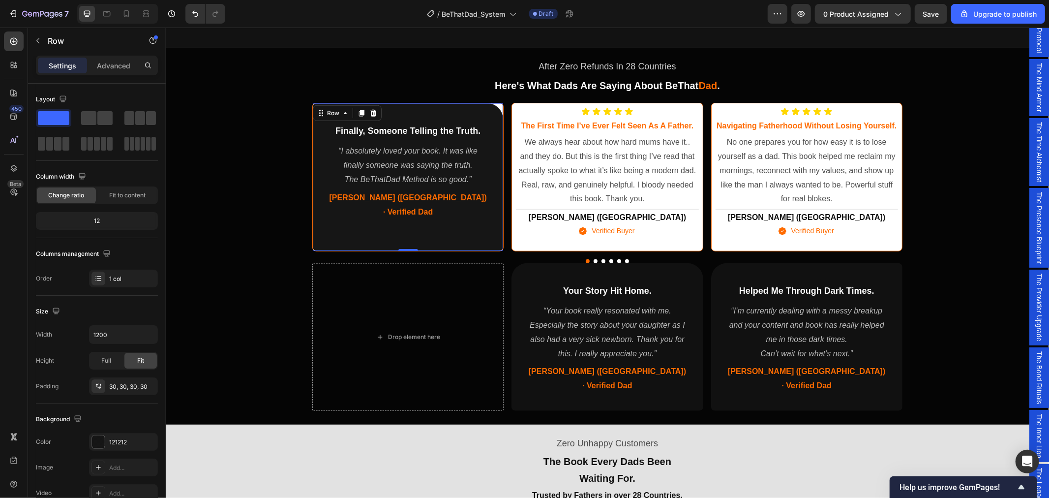
click at [447, 236] on div "Finally, Someone Telling the Truth. Heading “I absolutely loved your book. It w…" at bounding box center [407, 177] width 190 height 148
click at [234, 261] on div "After Zero Refunds In 28 Countries Text Block Here's What Dads Are Saying About…" at bounding box center [606, 233] width 883 height 365
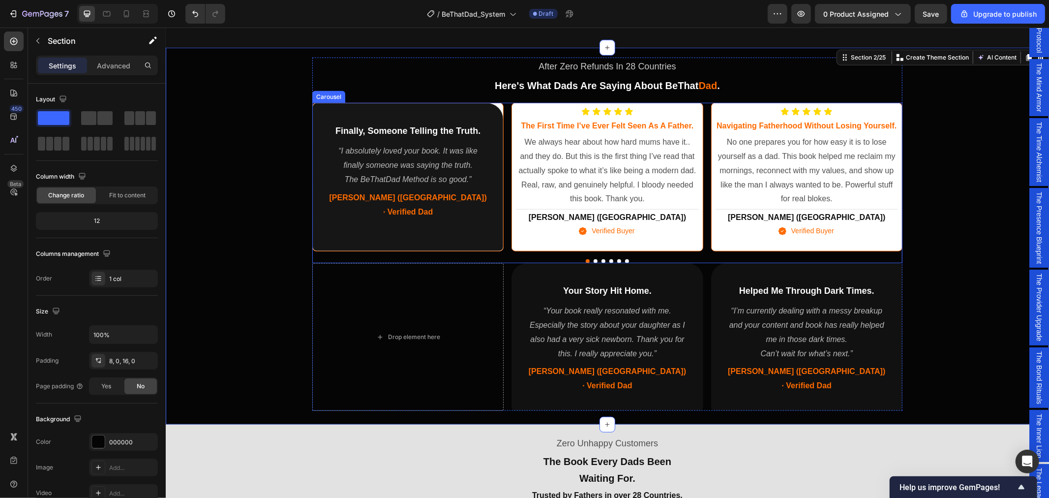
click at [328, 239] on div "Finally, Someone Telling the Truth. Heading “I absolutely loved your book. It w…" at bounding box center [407, 177] width 190 height 148
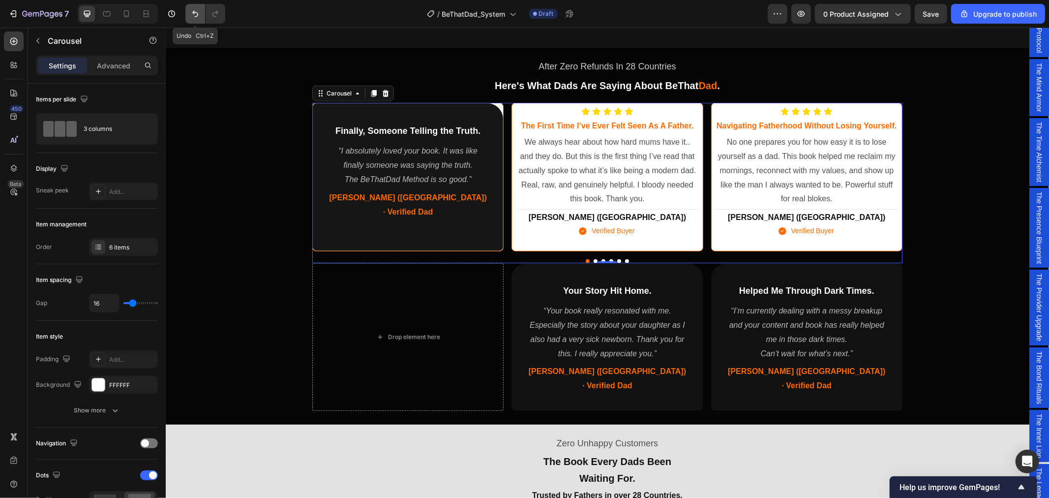
click at [198, 15] on icon "Undo/Redo" at bounding box center [195, 14] width 10 height 10
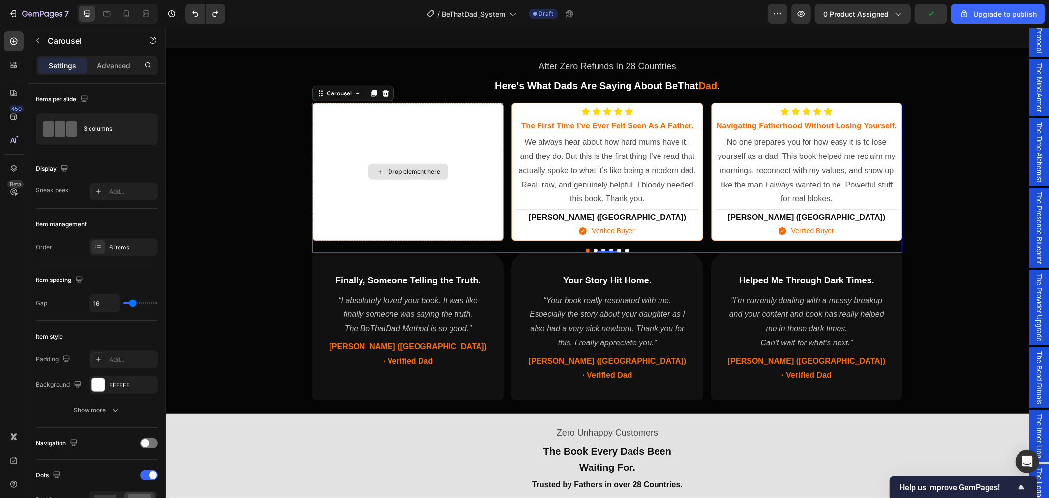
click at [414, 131] on div "Drop element here" at bounding box center [407, 171] width 190 height 137
click at [284, 278] on div "After Zero Refunds In 28 Countries Text Block Here's What Dads Are Saying About…" at bounding box center [606, 228] width 883 height 354
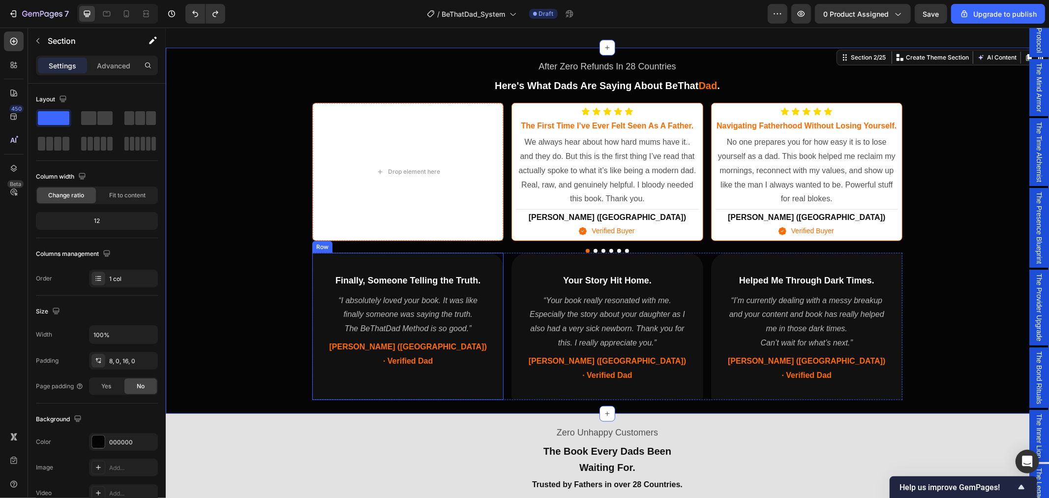
click at [489, 347] on div "Finally, Someone Telling the Truth. Heading “I absolutely loved your book. It w…" at bounding box center [407, 326] width 191 height 148
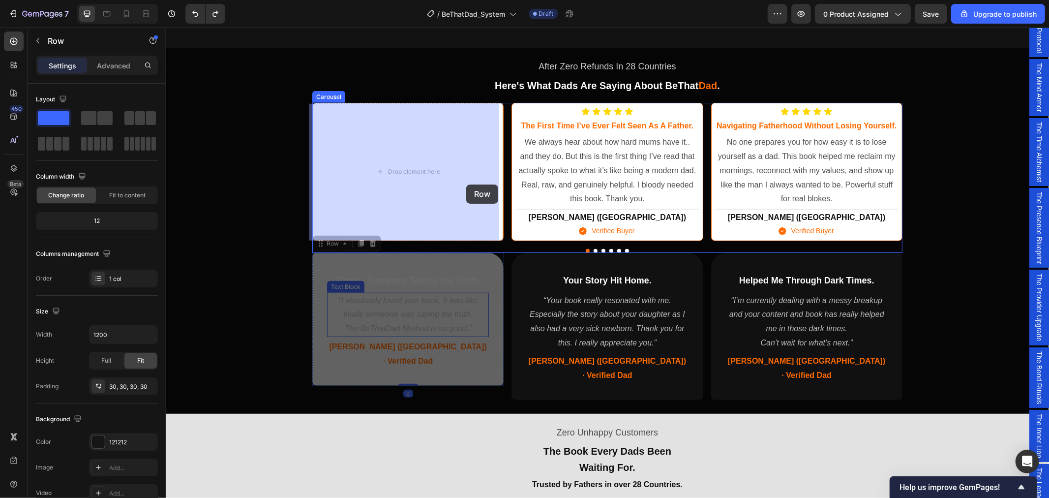
drag, startPoint x: 489, startPoint y: 358, endPoint x: 466, endPoint y: 184, distance: 176.1
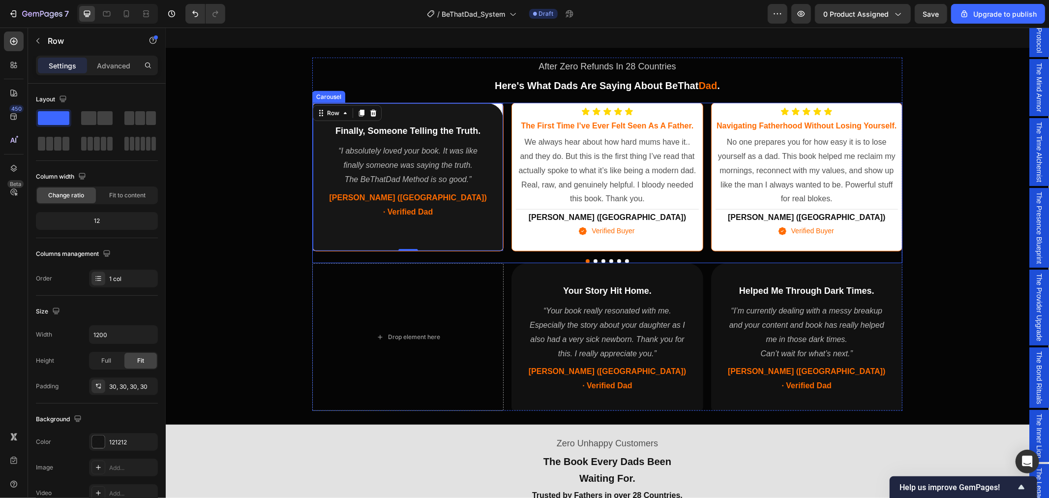
click at [475, 238] on div "Finally, Someone Telling the Truth. Heading “I absolutely loved your book. It w…" at bounding box center [407, 177] width 190 height 148
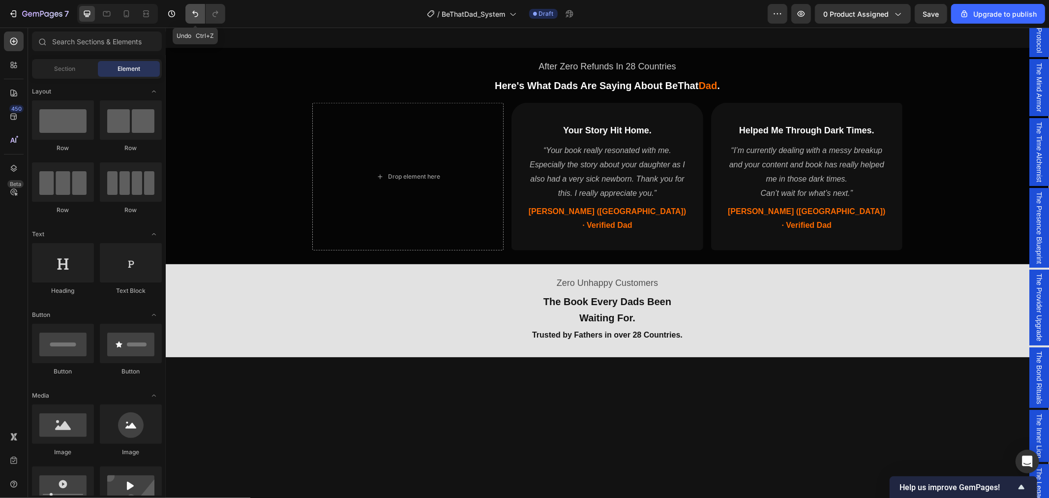
click at [192, 15] on icon "Undo/Redo" at bounding box center [195, 14] width 10 height 10
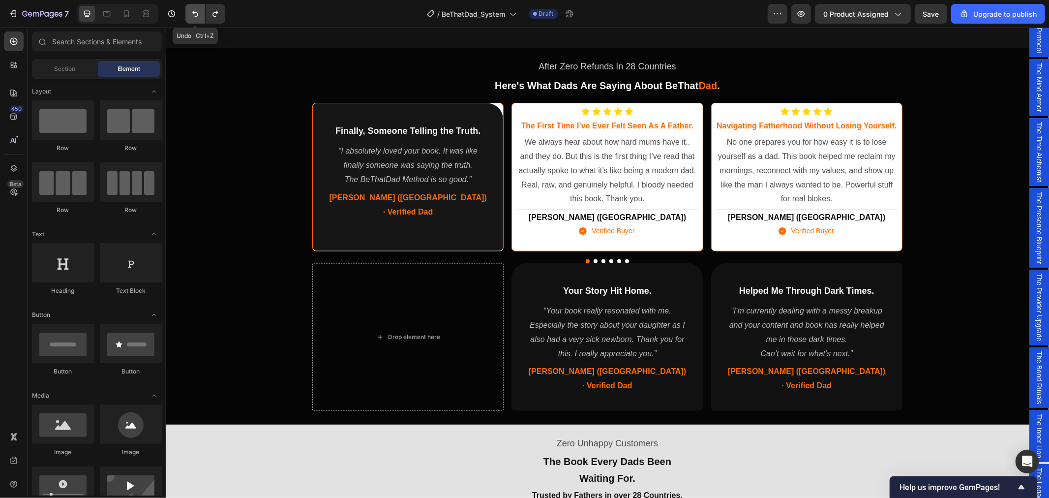
click at [199, 11] on icon "Undo/Redo" at bounding box center [195, 14] width 10 height 10
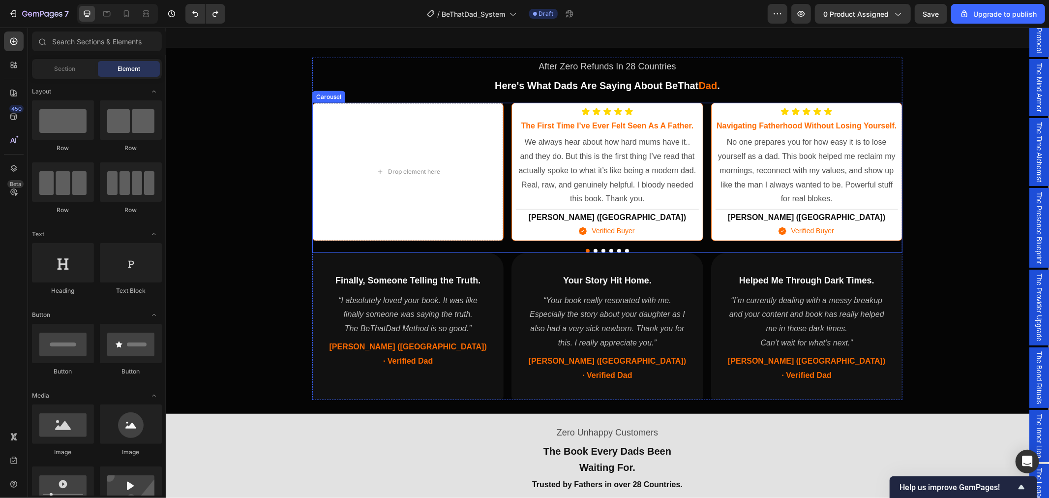
click at [523, 247] on div "Drop element here Icon Icon Icon Icon Icon Icon List the first time i’ve ever f…" at bounding box center [607, 176] width 590 height 149
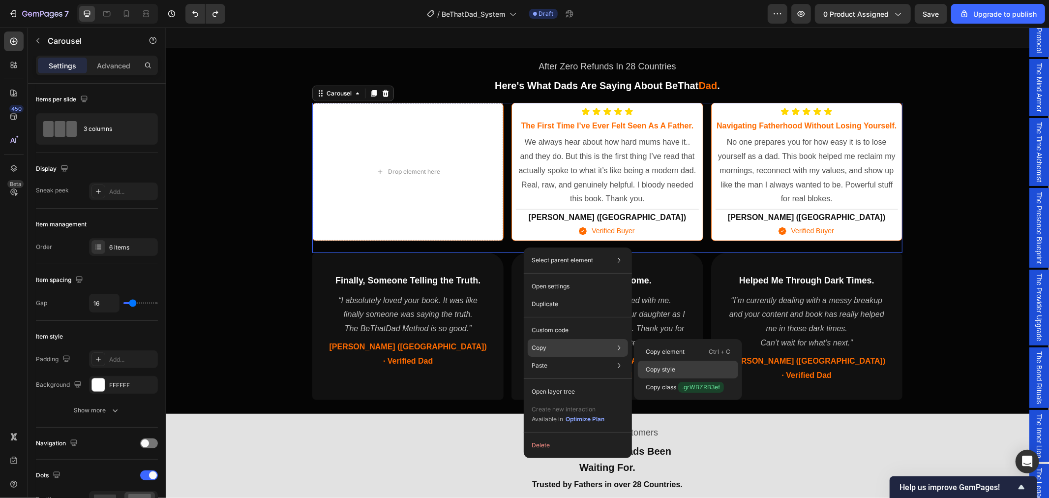
click at [669, 371] on p "Copy style" at bounding box center [661, 369] width 30 height 9
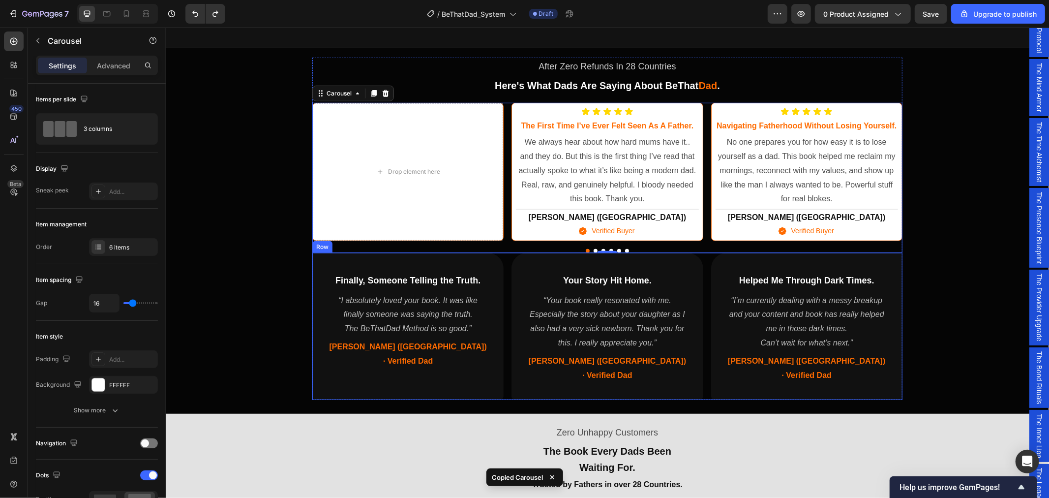
click at [504, 384] on div "Finally, Someone Telling the Truth. Heading “I absolutely loved your book. It w…" at bounding box center [607, 326] width 590 height 148
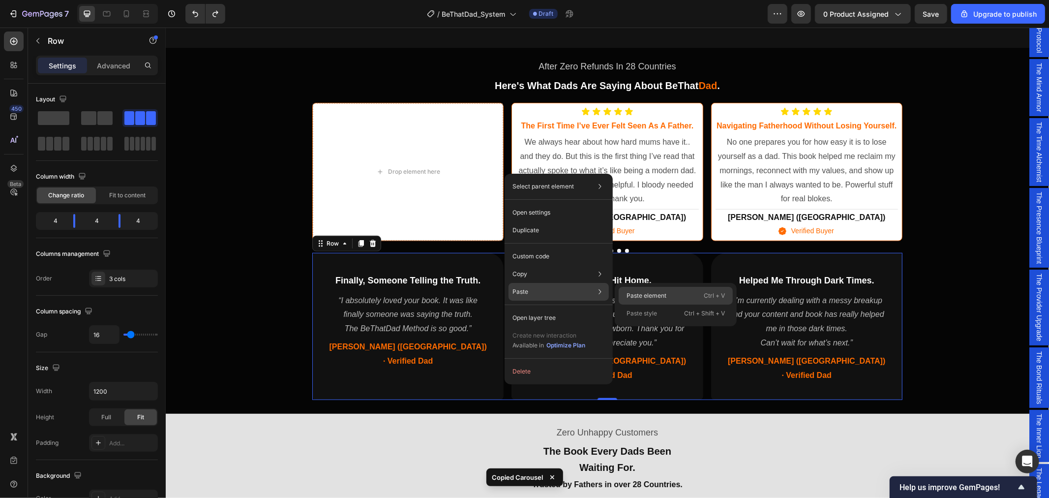
click at [655, 298] on p "Paste element" at bounding box center [646, 295] width 40 height 9
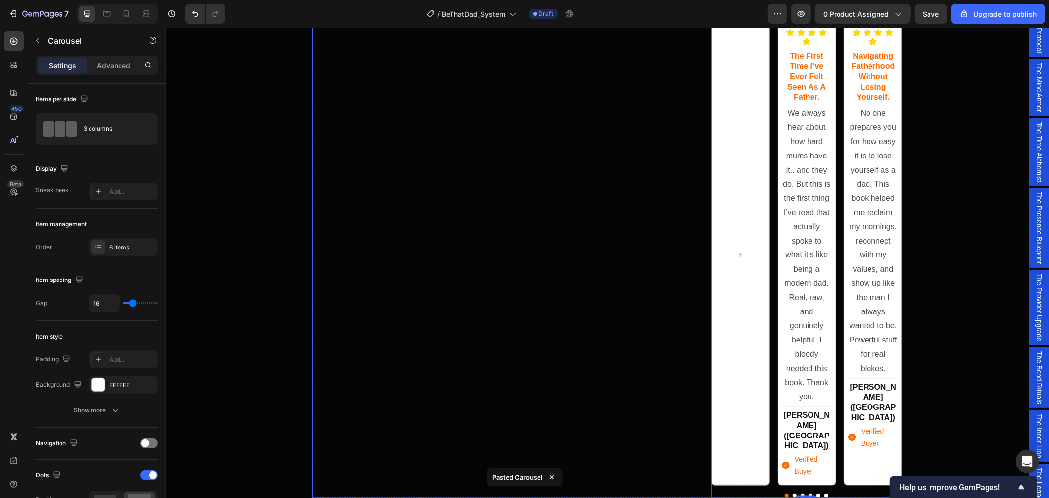
scroll to position [883, 0]
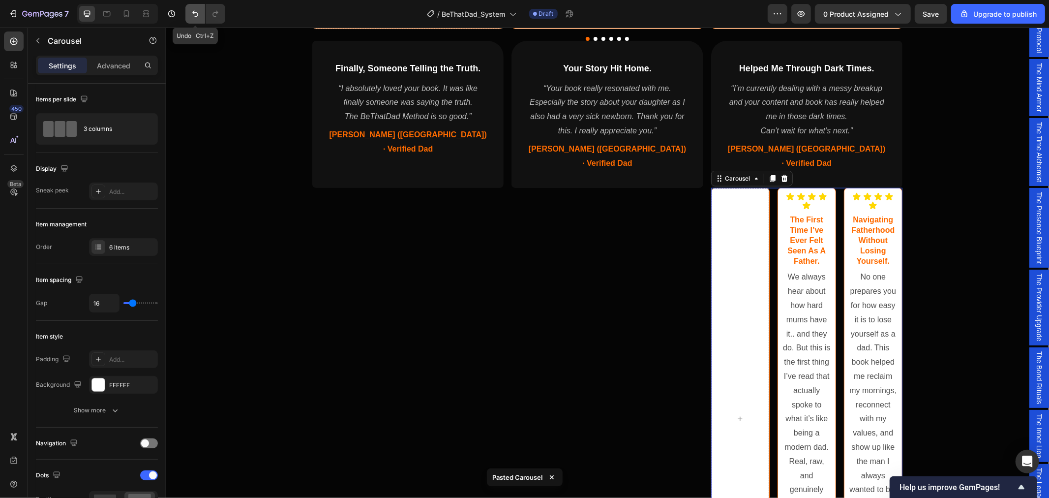
drag, startPoint x: 195, startPoint y: 13, endPoint x: 133, endPoint y: 54, distance: 74.2
click at [195, 13] on icon "Undo/Redo" at bounding box center [195, 14] width 10 height 10
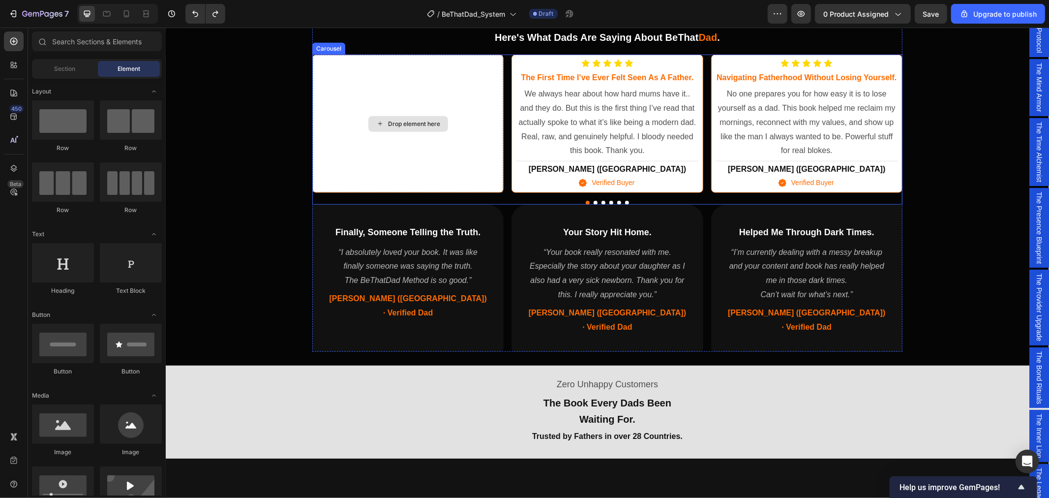
scroll to position [610, 0]
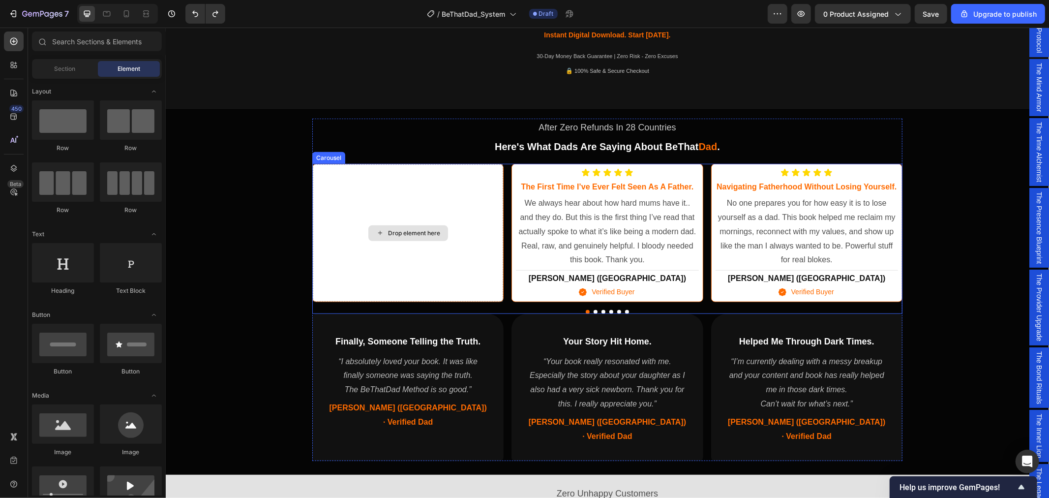
click at [481, 182] on div "Drop element here" at bounding box center [407, 232] width 190 height 137
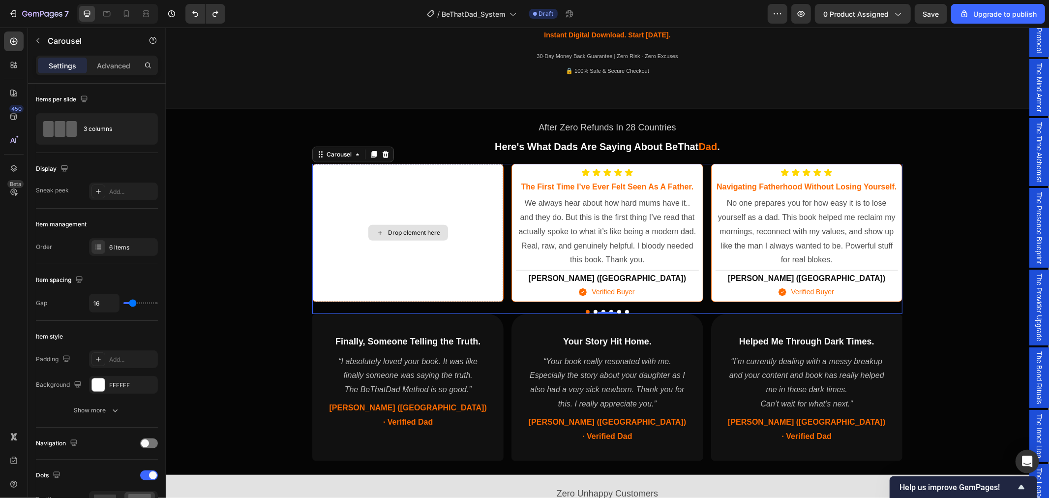
click at [426, 291] on div "Drop element here" at bounding box center [407, 232] width 190 height 137
click at [442, 262] on div "Drop element here" at bounding box center [407, 232] width 190 height 137
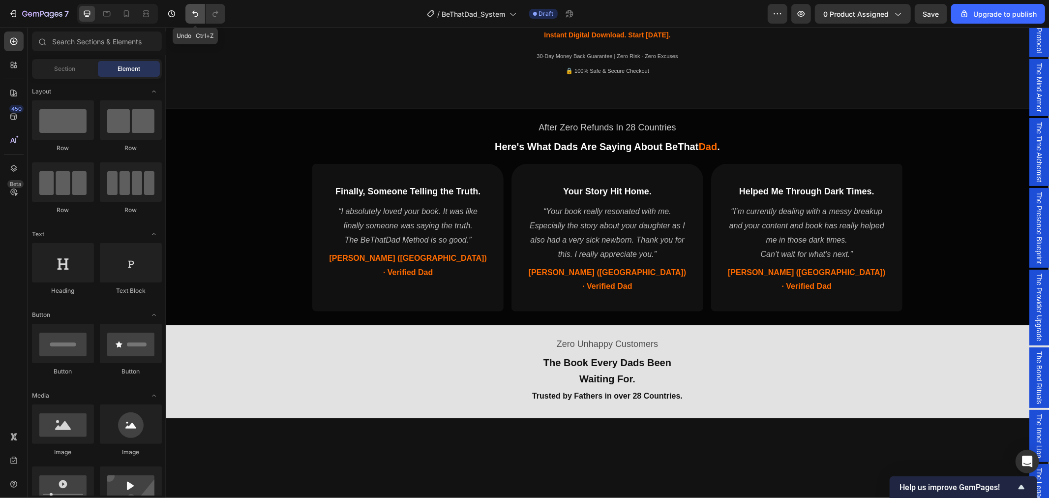
click at [196, 10] on icon "Undo/Redo" at bounding box center [195, 14] width 10 height 10
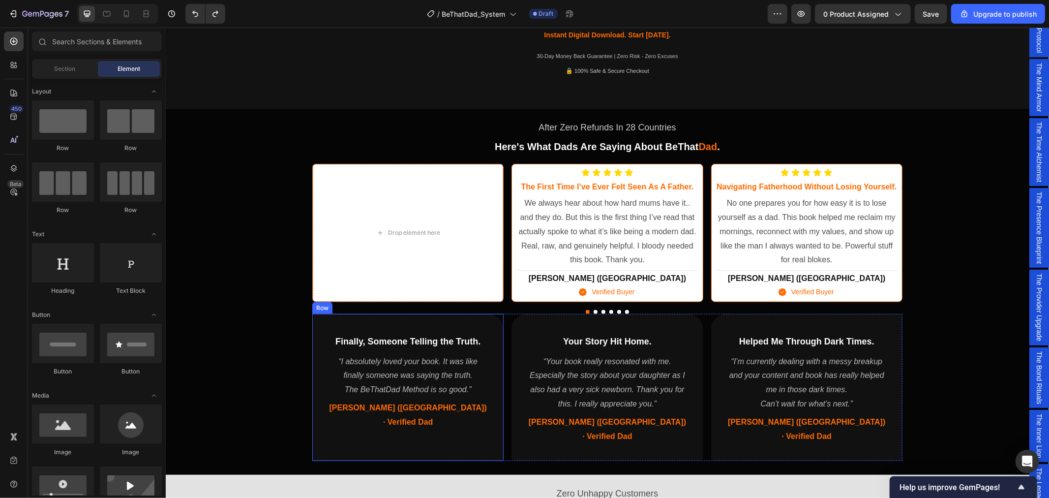
click at [488, 321] on div "Finally, Someone Telling the Truth. Heading “I absolutely loved your book. It w…" at bounding box center [407, 387] width 191 height 148
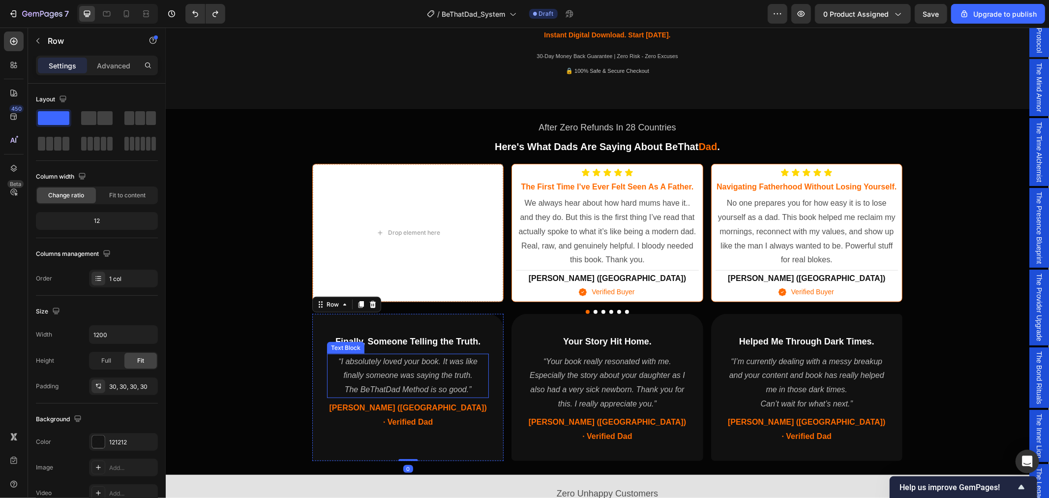
click at [426, 381] on p "“I absolutely loved your book. It was like finally someone was saying the truth." at bounding box center [407, 368] width 160 height 29
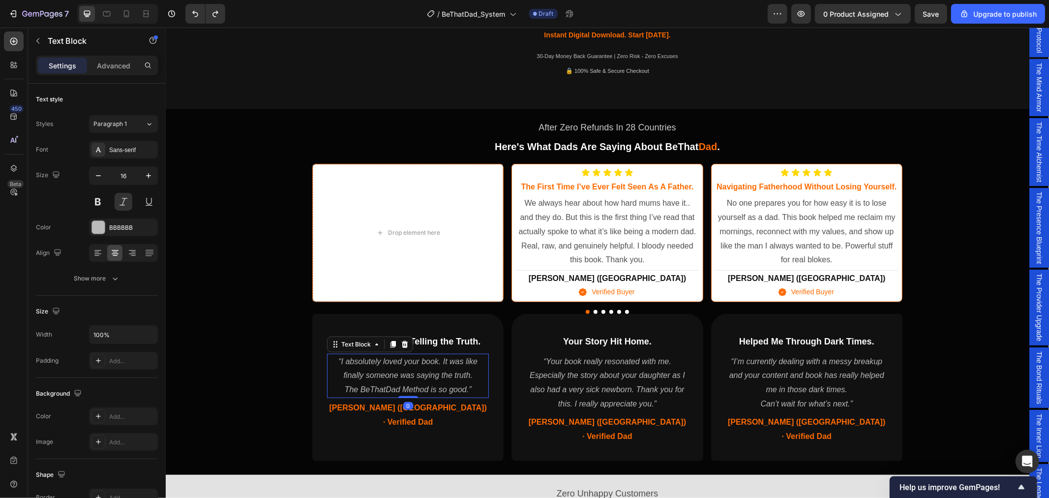
click at [425, 341] on span "Finally, Someone Telling the Truth." at bounding box center [407, 341] width 145 height 10
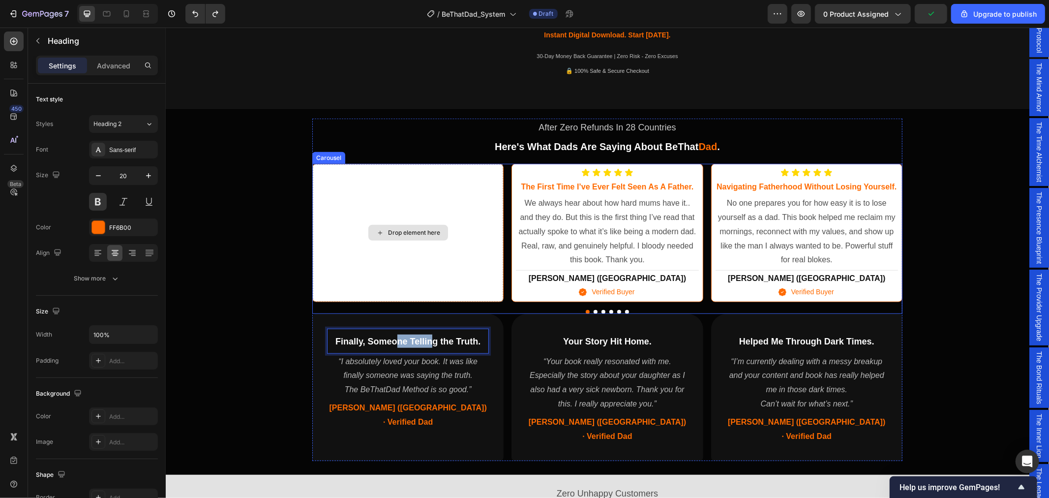
drag, startPoint x: 429, startPoint y: 339, endPoint x: 402, endPoint y: 244, distance: 98.2
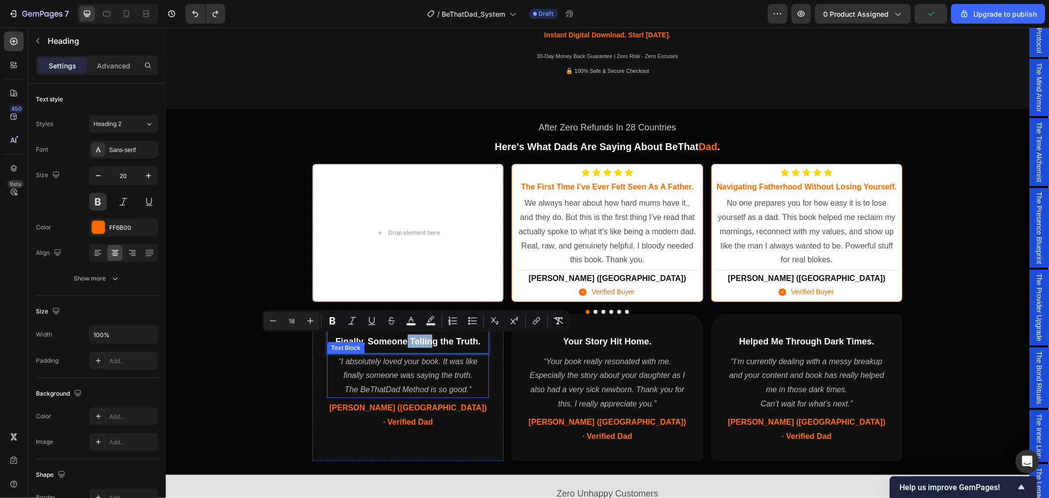
click at [467, 386] on p "The BeThatDad Method is so good.”" at bounding box center [407, 389] width 160 height 14
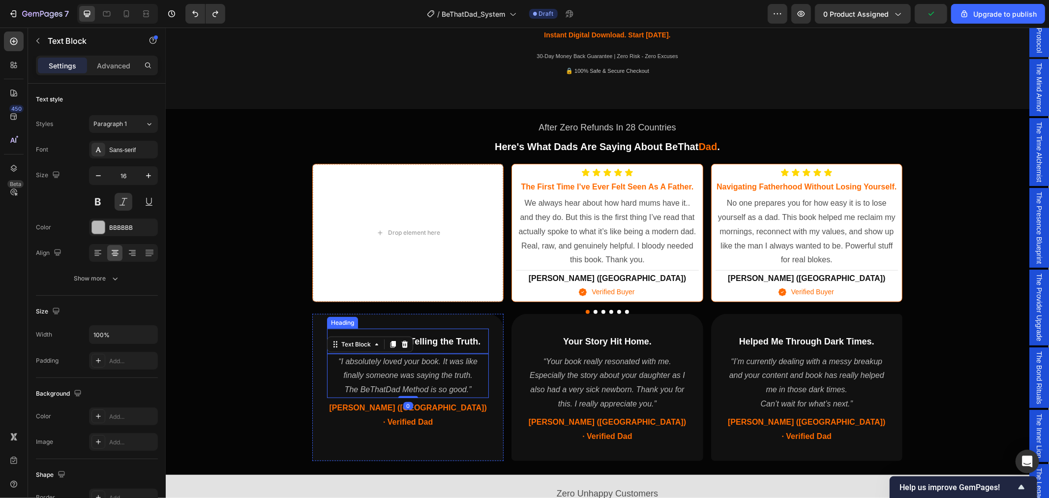
click at [474, 346] on p "⁠⁠⁠⁠⁠⁠⁠ Finally, Someone Telling the Truth." at bounding box center [407, 340] width 160 height 13
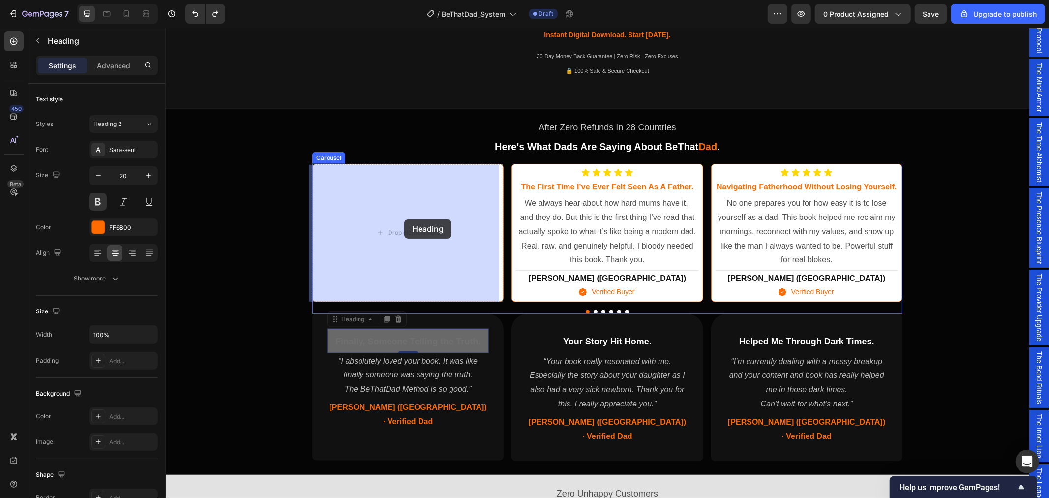
drag, startPoint x: 471, startPoint y: 348, endPoint x: 400, endPoint y: 209, distance: 155.3
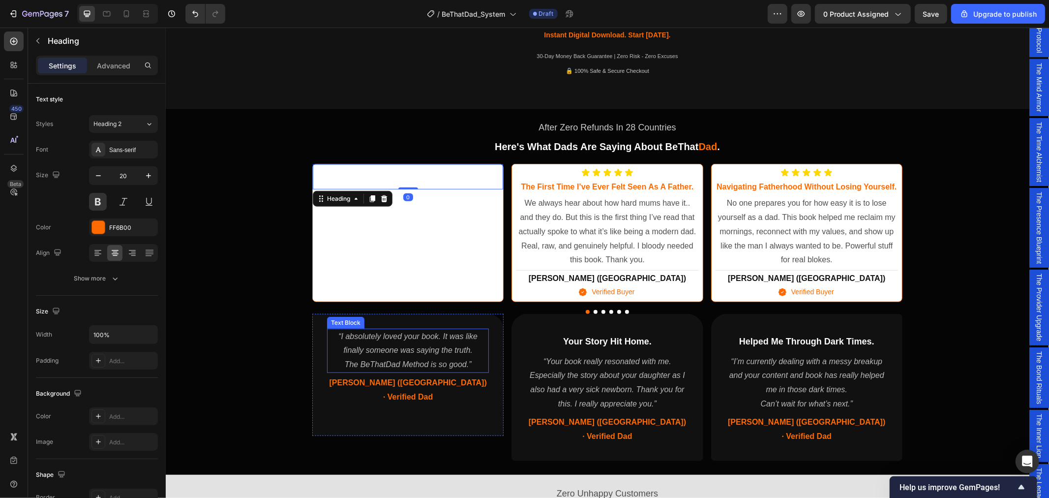
click at [417, 352] on p "“I absolutely loved your book. It was like finally someone was saying the truth." at bounding box center [407, 343] width 160 height 29
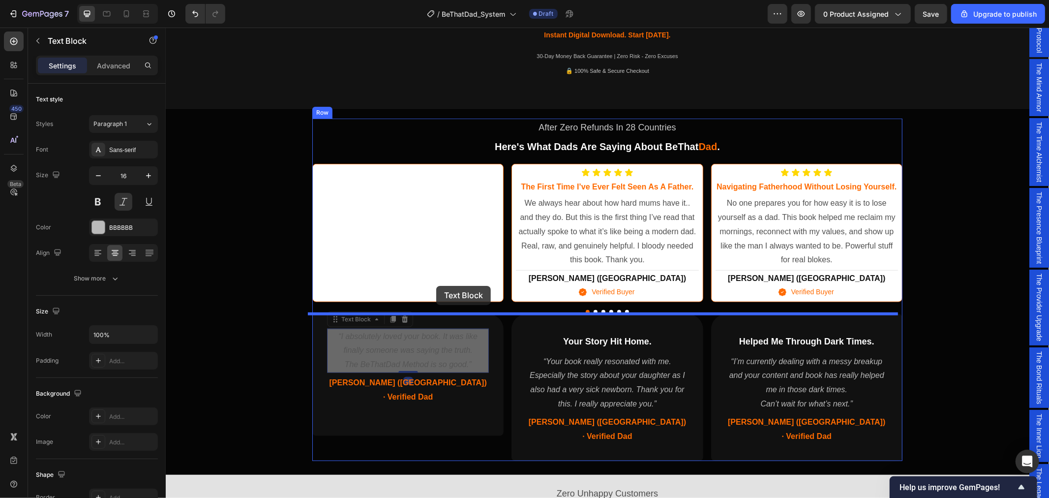
drag, startPoint x: 415, startPoint y: 345, endPoint x: 436, endPoint y: 285, distance: 63.4
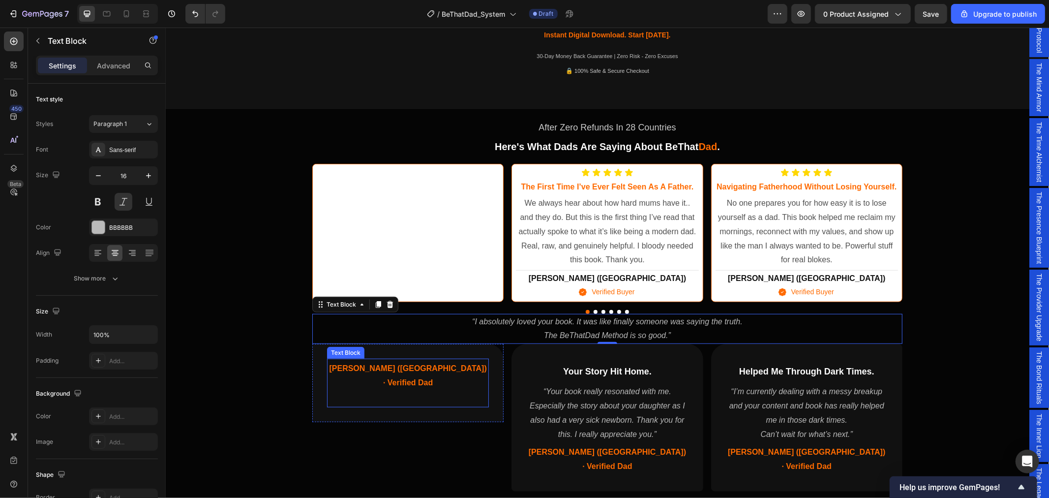
click at [438, 389] on p at bounding box center [407, 396] width 160 height 14
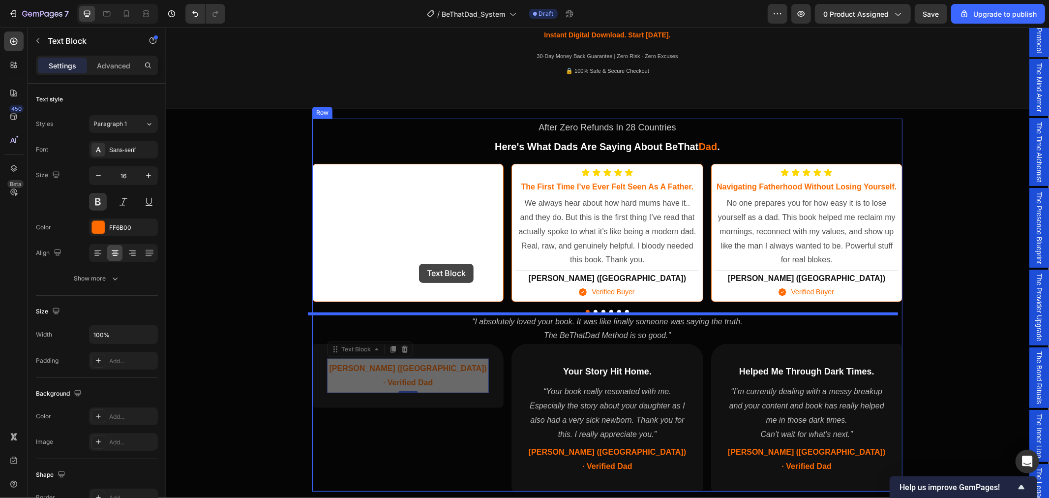
drag, startPoint x: 451, startPoint y: 380, endPoint x: 418, endPoint y: 263, distance: 121.4
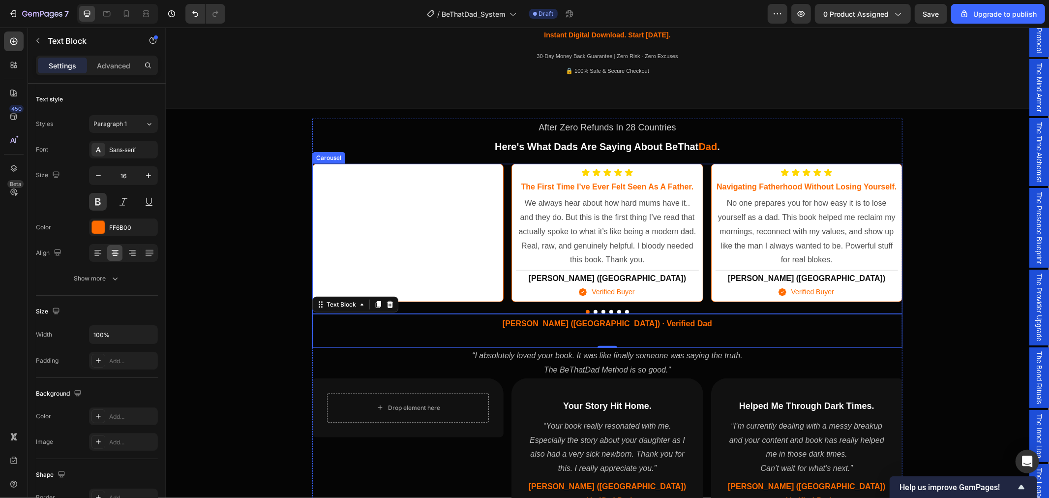
click at [416, 218] on div "Finally, Someone Telling the Truth. Heading" at bounding box center [407, 232] width 190 height 137
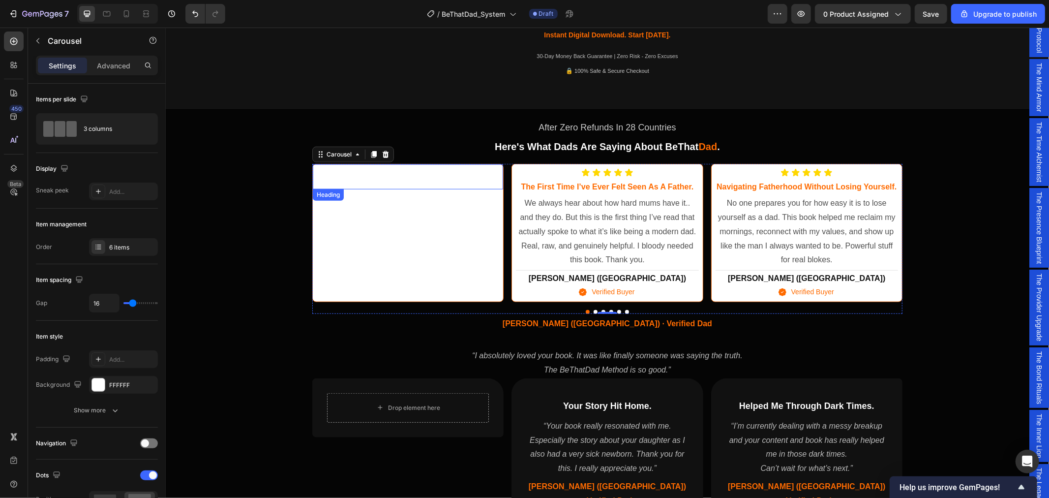
click at [482, 170] on h2 "Finally, Someone Telling the Truth." at bounding box center [407, 176] width 190 height 15
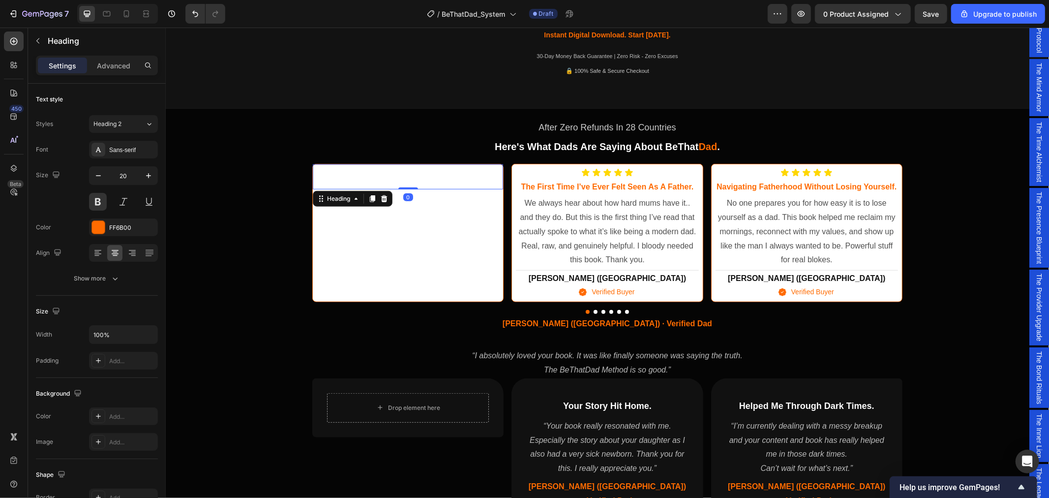
click at [498, 212] on div "Finally, Someone Telling the Truth. Heading 0" at bounding box center [407, 232] width 190 height 137
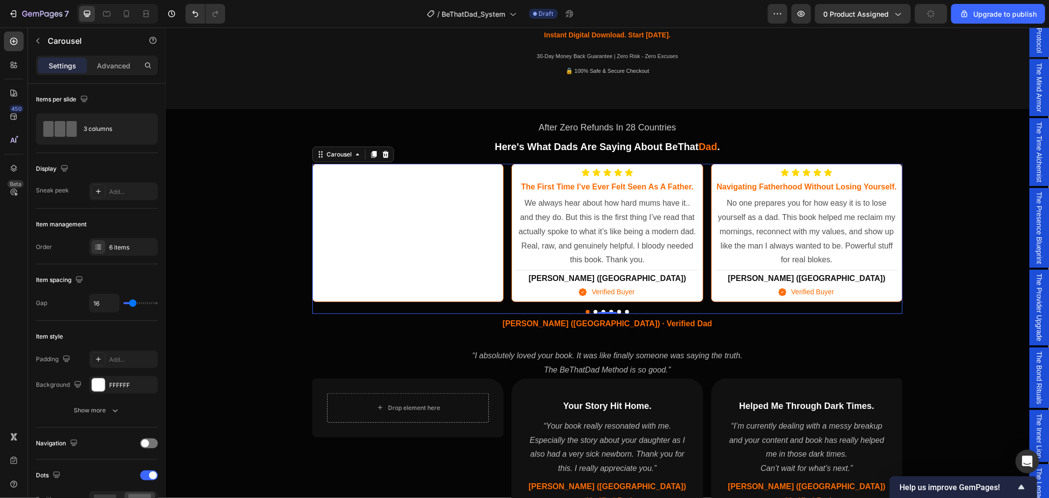
click at [491, 205] on div "Finally, Someone Telling the Truth. Heading" at bounding box center [407, 232] width 190 height 137
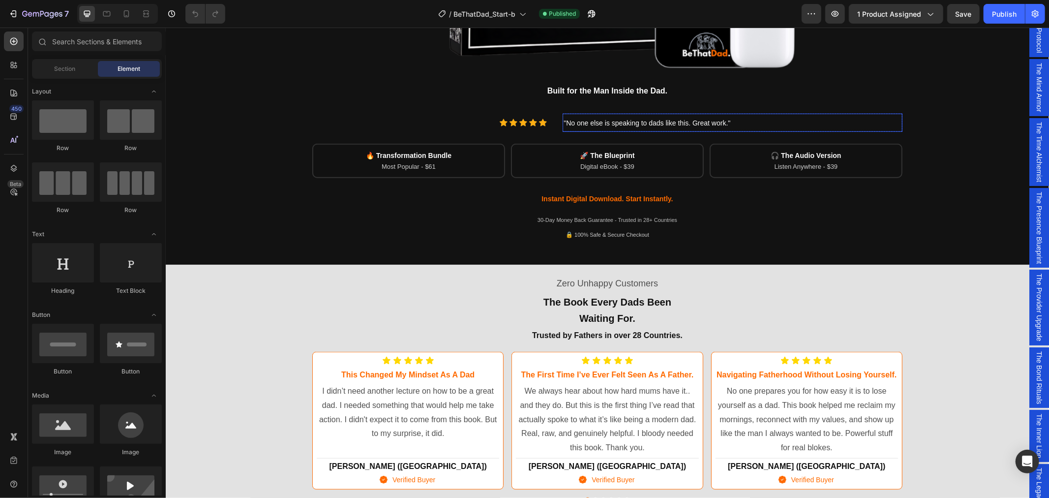
scroll to position [710, 0]
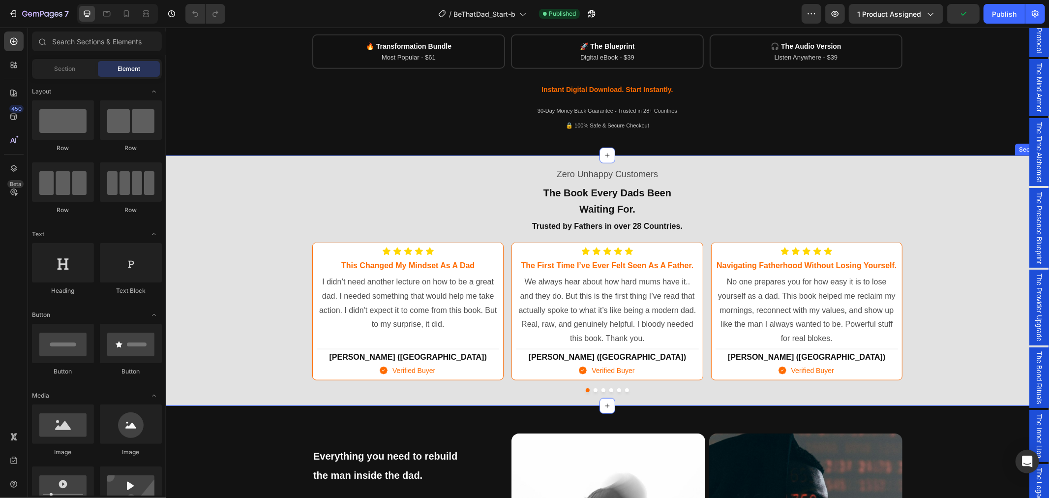
click at [273, 350] on div "Zero Unhappy Customers Text Block The Book Every Dads Been Waiting For. Trusted…" at bounding box center [606, 278] width 883 height 238
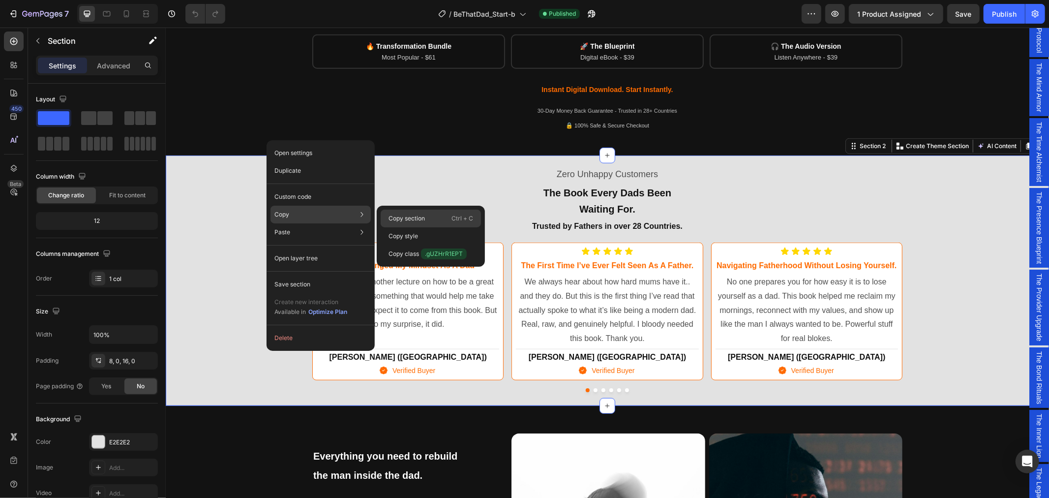
click at [420, 217] on p "Copy section" at bounding box center [406, 218] width 36 height 9
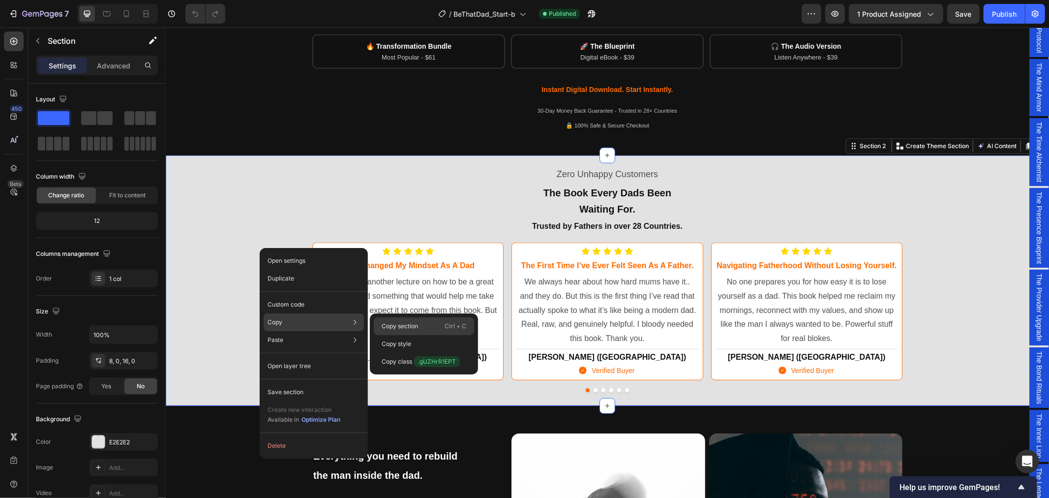
click at [407, 324] on p "Copy section" at bounding box center [400, 326] width 36 height 9
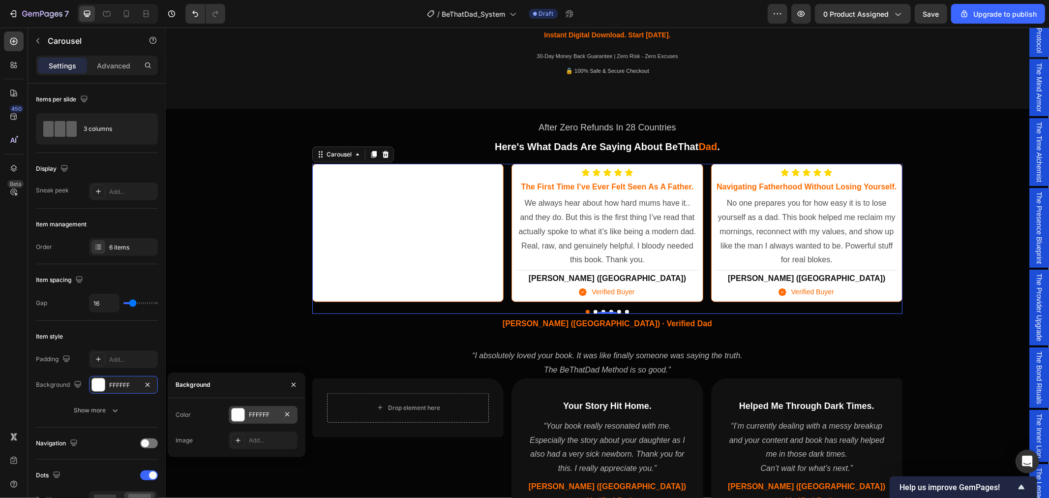
click at [274, 414] on div "FFFFFF" at bounding box center [263, 414] width 29 height 9
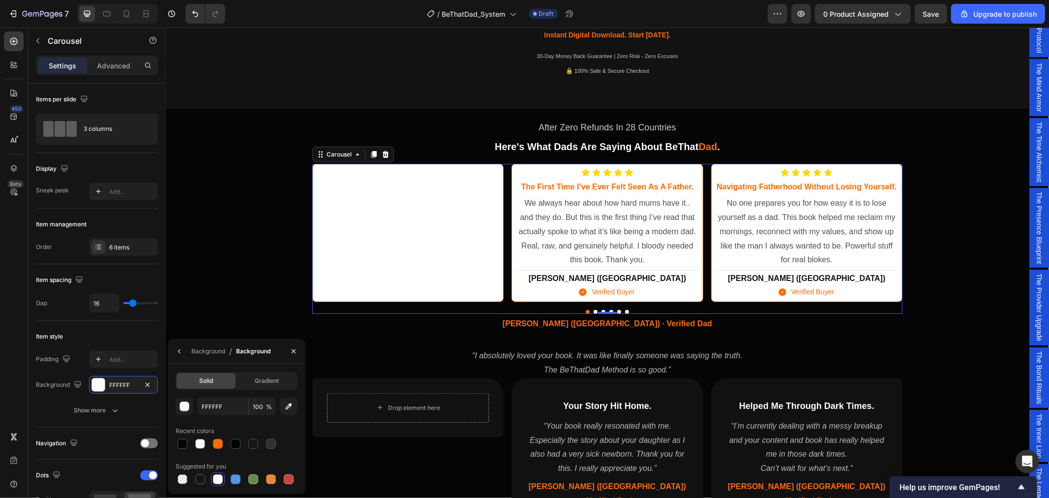
scroll to position [610, 0]
click at [254, 447] on div at bounding box center [253, 444] width 10 height 10
type input "121212"
type input "98"
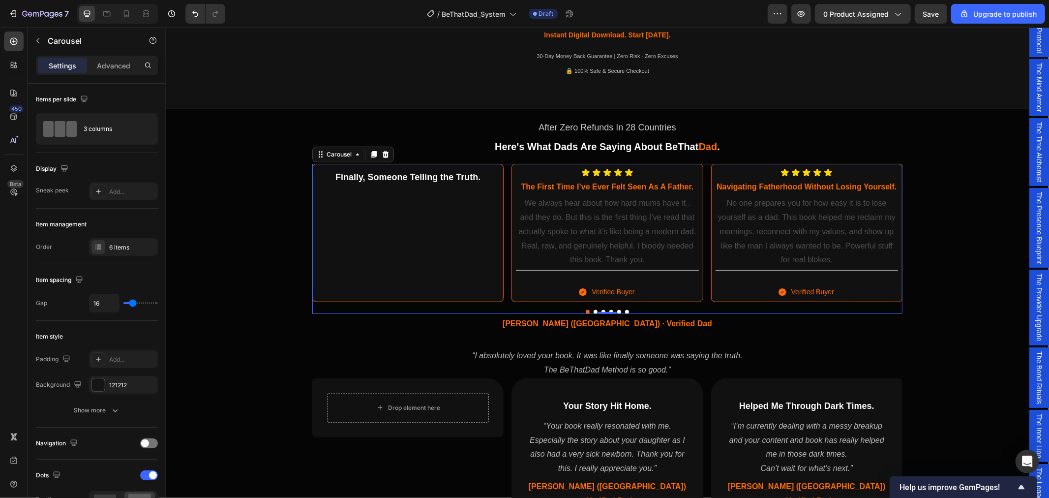
click at [389, 219] on div "Finally, Someone Telling the Truth. Heading" at bounding box center [407, 232] width 190 height 137
click at [382, 203] on div "Finally, Someone Telling the Truth. Heading" at bounding box center [407, 232] width 190 height 137
click at [420, 267] on div "Finally, Someone Telling the Truth. Heading" at bounding box center [407, 232] width 190 height 137
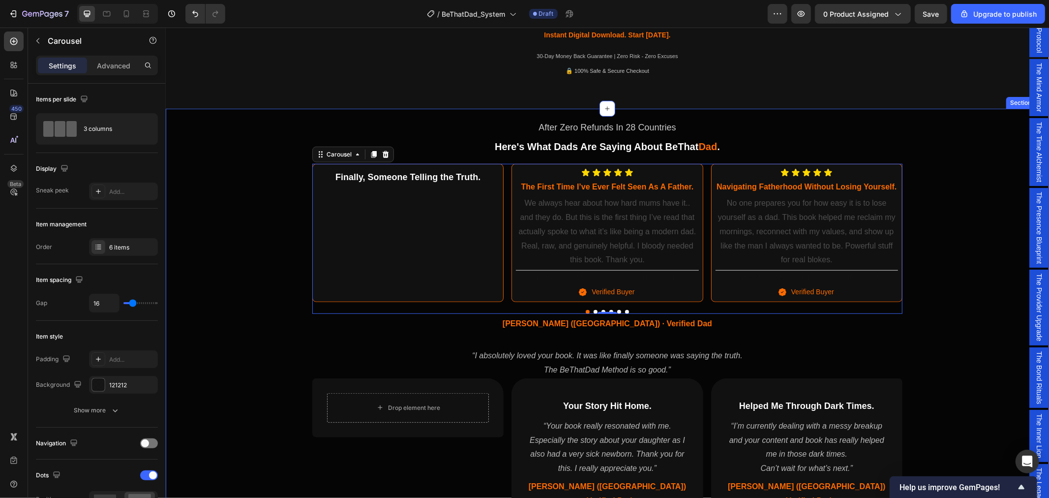
click at [263, 273] on div "After Zero Refunds In 28 Countries Text Block Here's What Dads Are Saying About…" at bounding box center [606, 321] width 883 height 418
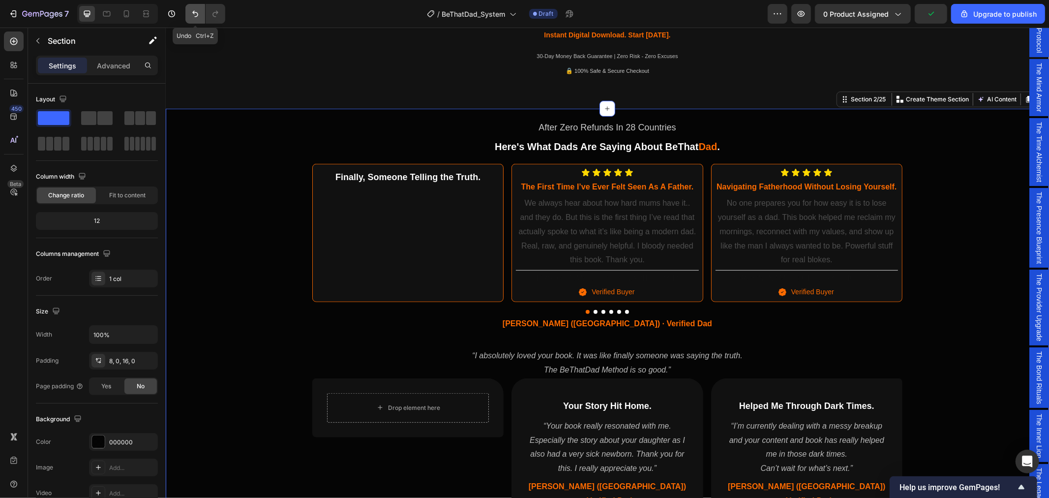
click at [196, 14] on icon "Undo/Redo" at bounding box center [195, 14] width 10 height 10
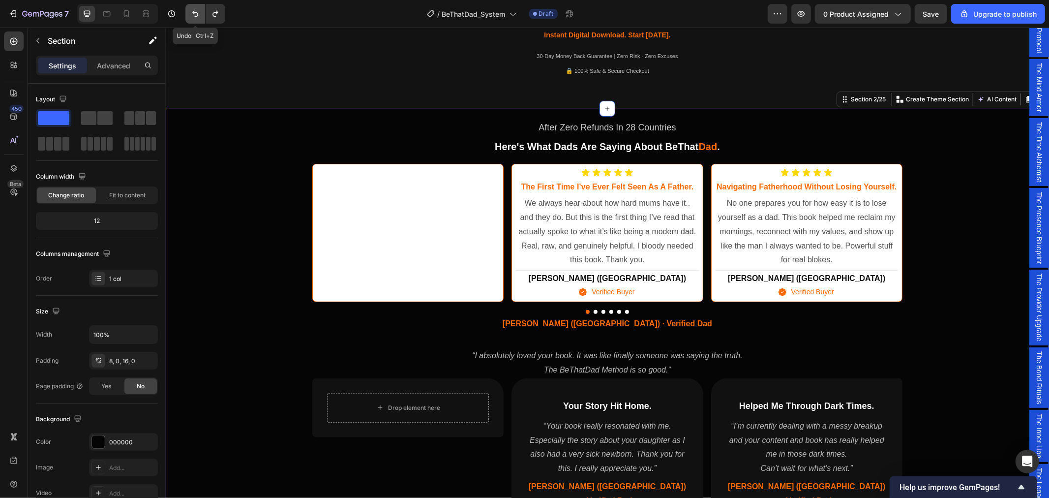
click at [196, 14] on icon "Undo/Redo" at bounding box center [195, 14] width 10 height 10
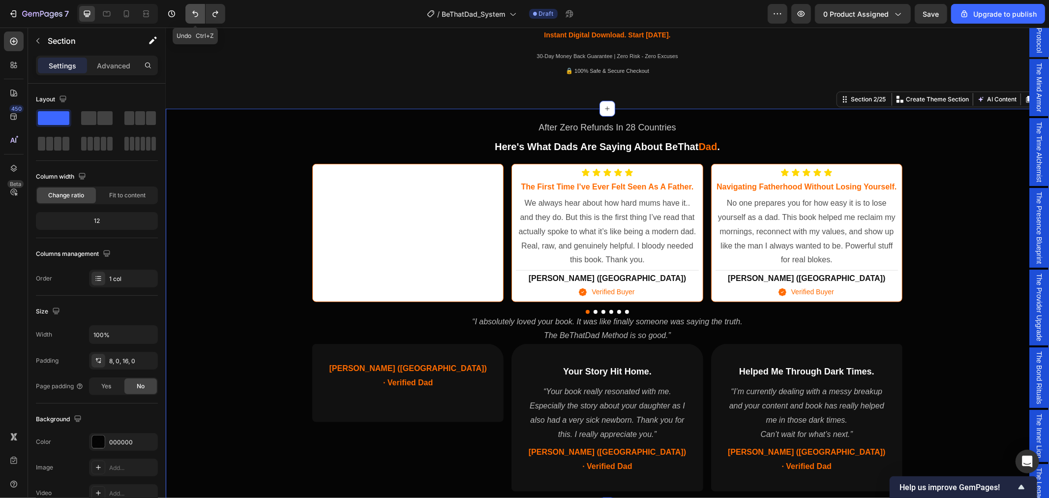
click at [196, 14] on icon "Undo/Redo" at bounding box center [195, 14] width 10 height 10
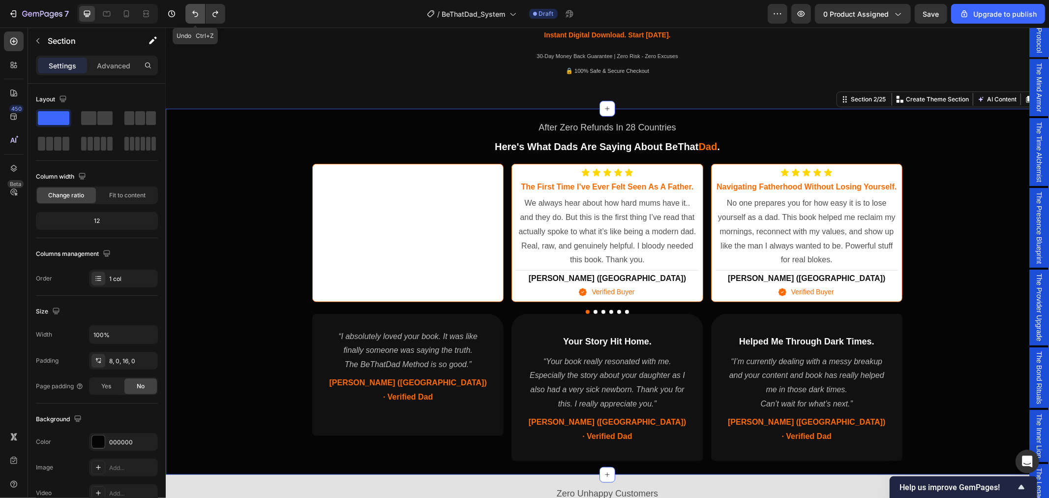
click at [196, 14] on icon "Undo/Redo" at bounding box center [195, 14] width 10 height 10
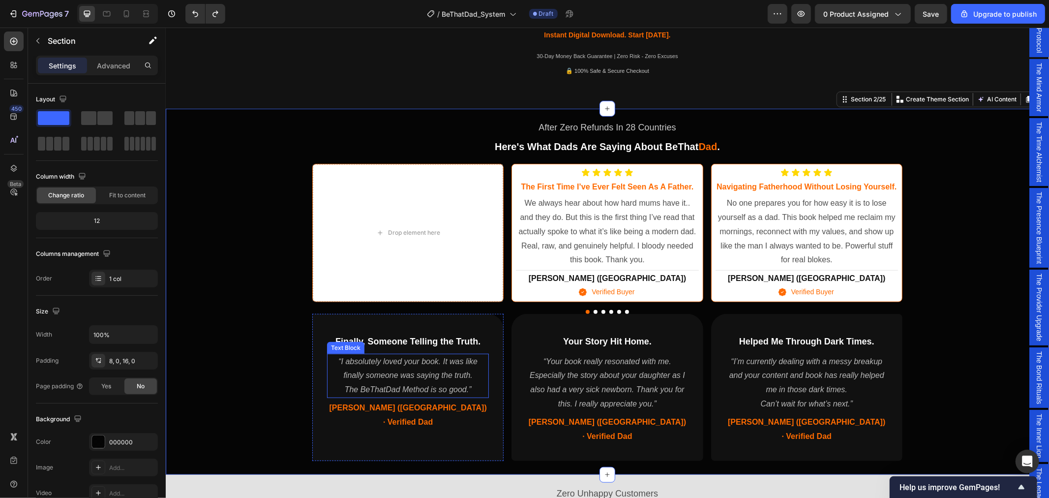
click at [381, 378] on p "“I absolutely loved your book. It was like finally someone was saying the truth." at bounding box center [407, 368] width 160 height 29
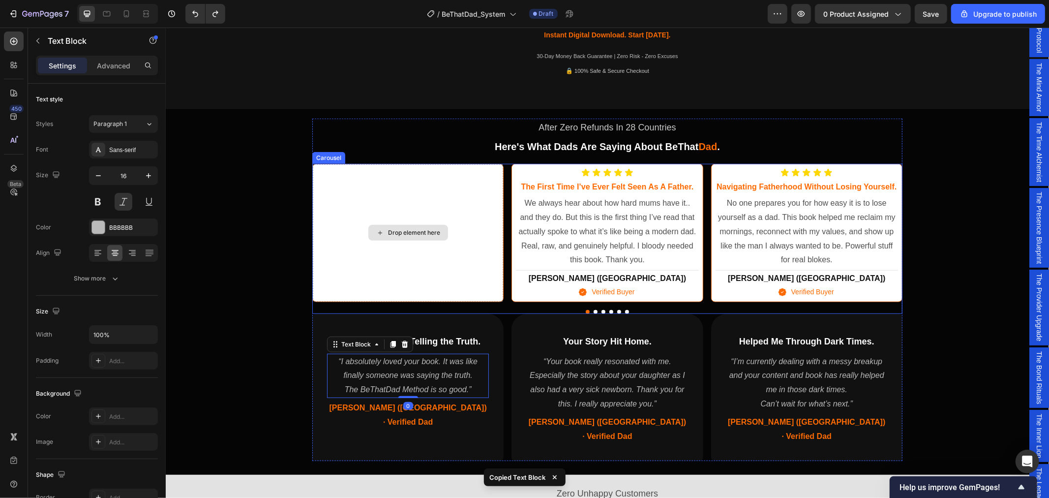
click at [395, 237] on div "Drop element here" at bounding box center [408, 232] width 80 height 16
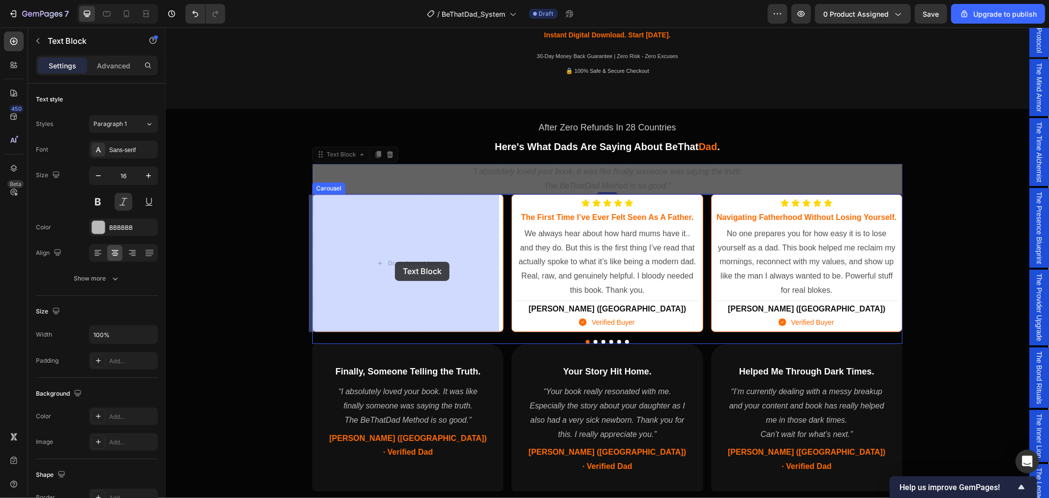
drag, startPoint x: 412, startPoint y: 177, endPoint x: 396, endPoint y: 261, distance: 86.0
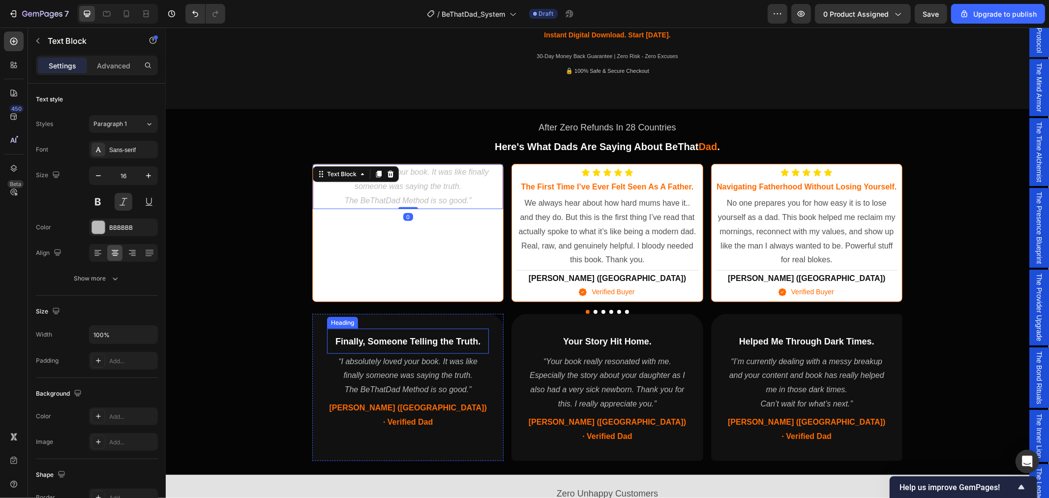
click at [400, 343] on span "Finally, Someone Telling the Truth." at bounding box center [407, 341] width 145 height 10
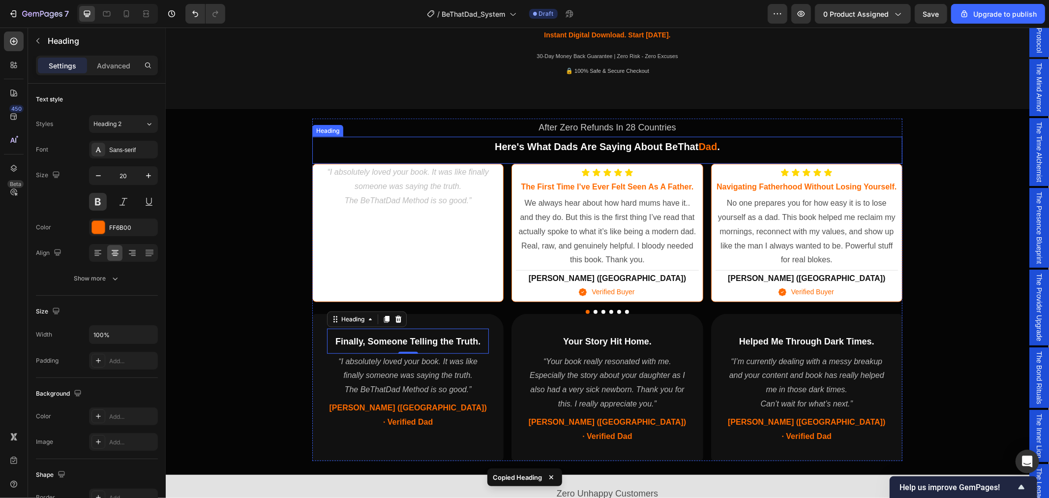
click at [357, 175] on p "“I absolutely loved your book. It was like finally someone was saying the truth." at bounding box center [407, 179] width 188 height 29
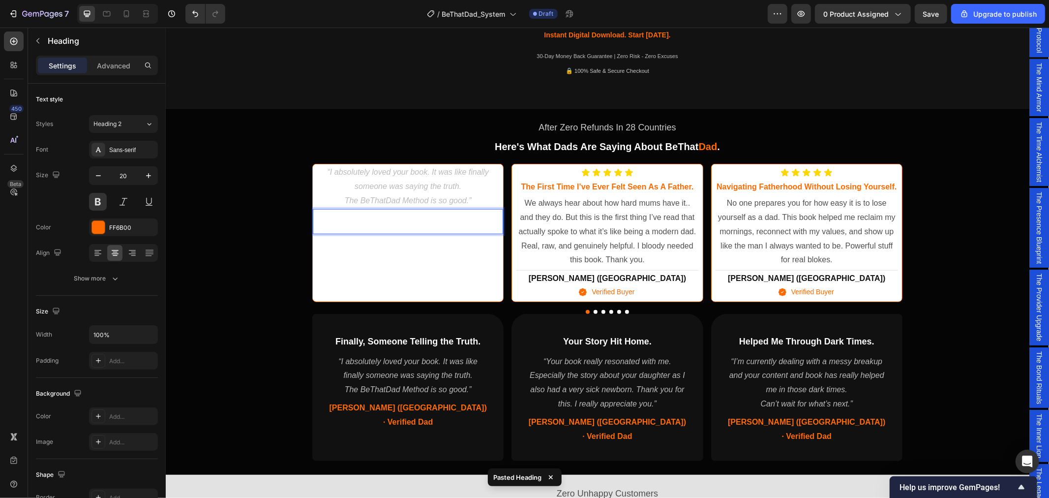
drag, startPoint x: 416, startPoint y: 223, endPoint x: 386, endPoint y: 212, distance: 32.5
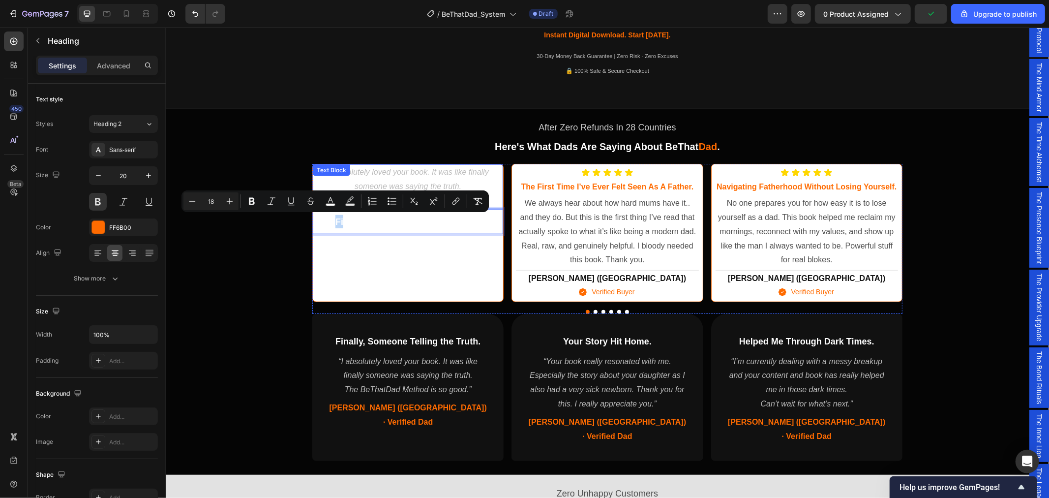
drag, startPoint x: 325, startPoint y: 215, endPoint x: 338, endPoint y: 180, distance: 36.7
click at [338, 180] on div "“I absolutely loved your book. It was like finally someone was saying the truth…" at bounding box center [407, 232] width 190 height 137
click at [386, 178] on p "“I absolutely loved your book. It was like finally someone was saying the truth." at bounding box center [407, 179] width 188 height 29
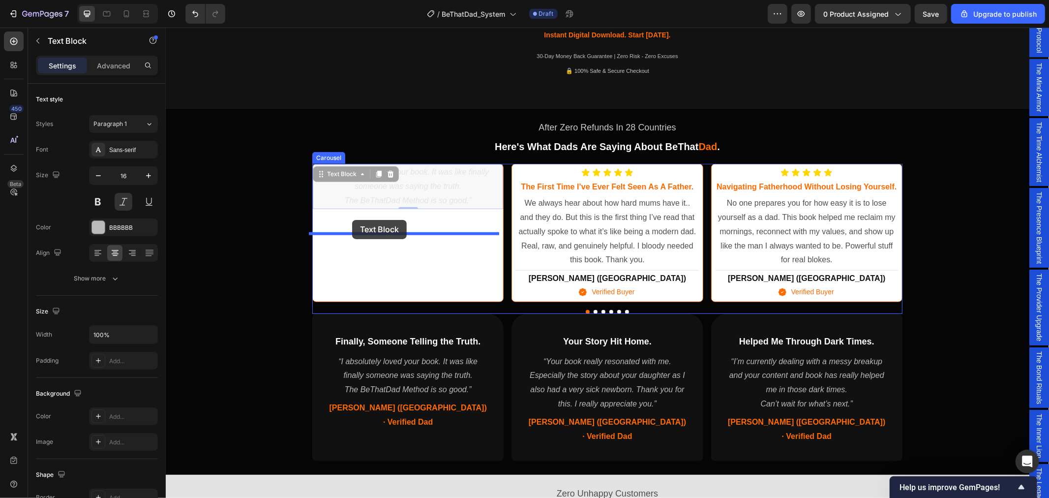
drag, startPoint x: 317, startPoint y: 174, endPoint x: 352, endPoint y: 219, distance: 56.8
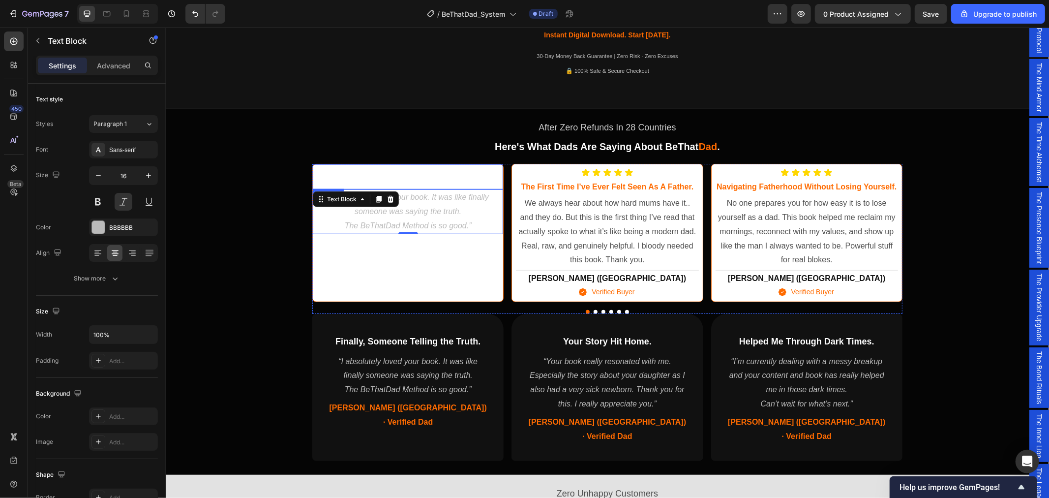
click at [412, 177] on span "Finally, Someone Telling the Truth." at bounding box center [407, 177] width 145 height 10
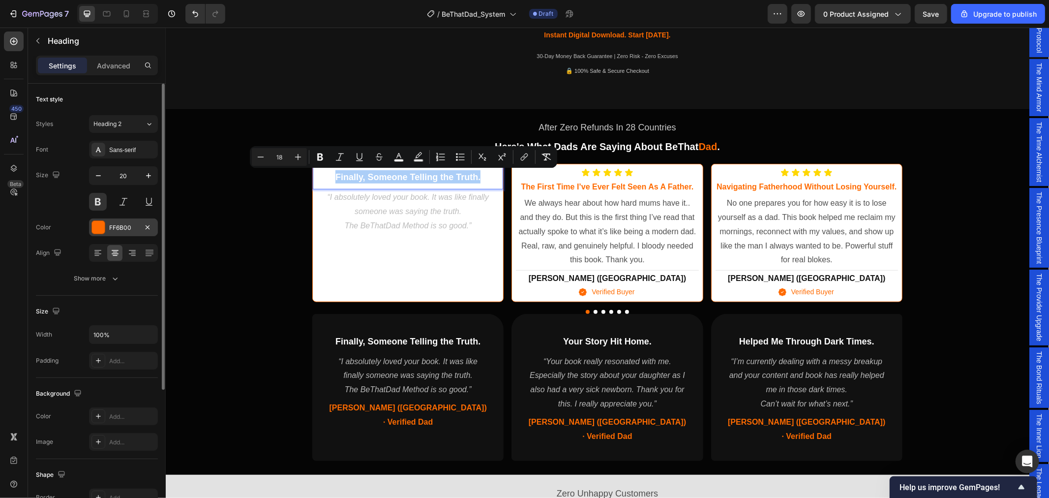
click at [131, 226] on div "FF6B00" at bounding box center [123, 227] width 29 height 9
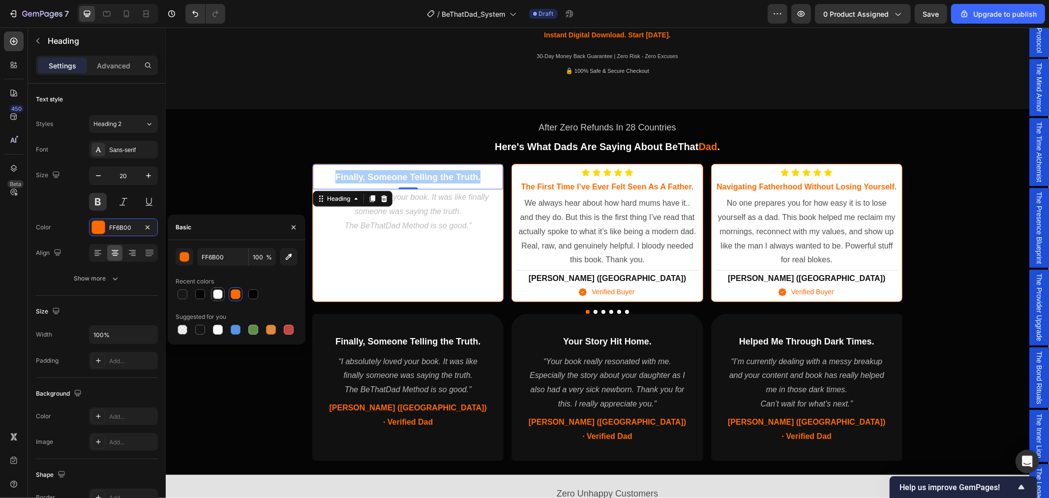
click at [220, 292] on div at bounding box center [218, 294] width 10 height 10
type input "FFFFFF"
type input "80"
click at [457, 208] on p "“I absolutely loved your book. It was like finally someone was saying the truth." at bounding box center [407, 204] width 188 height 29
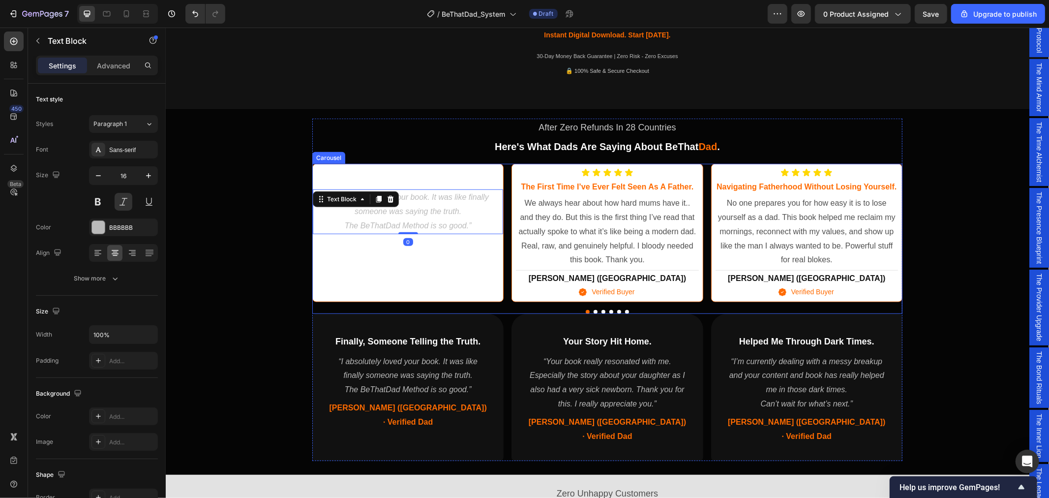
click at [431, 260] on div "⁠⁠⁠⁠⁠⁠⁠ Finally, Someone Telling the Truth. Heading “I absolutely loved your bo…" at bounding box center [407, 232] width 190 height 137
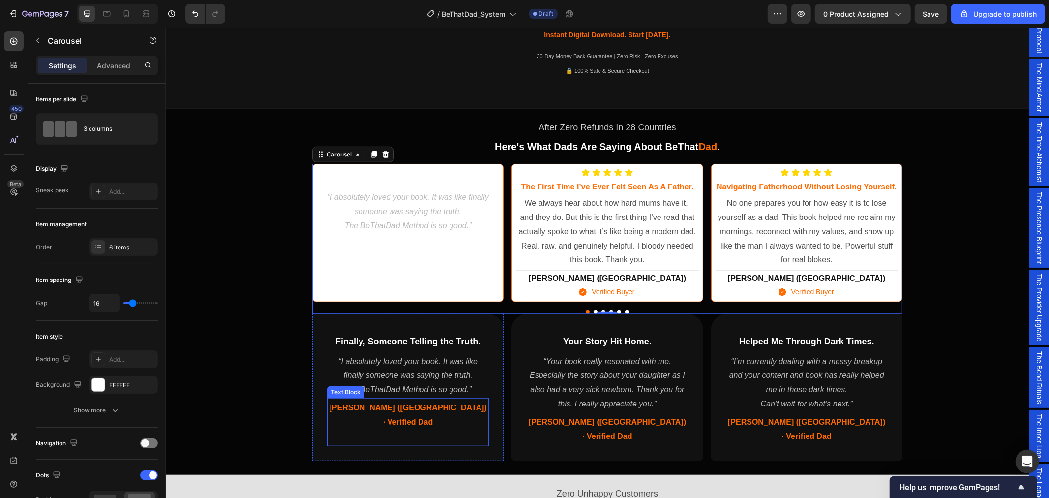
click at [397, 404] on span "James (UK) · Verified Dad" at bounding box center [407, 414] width 157 height 23
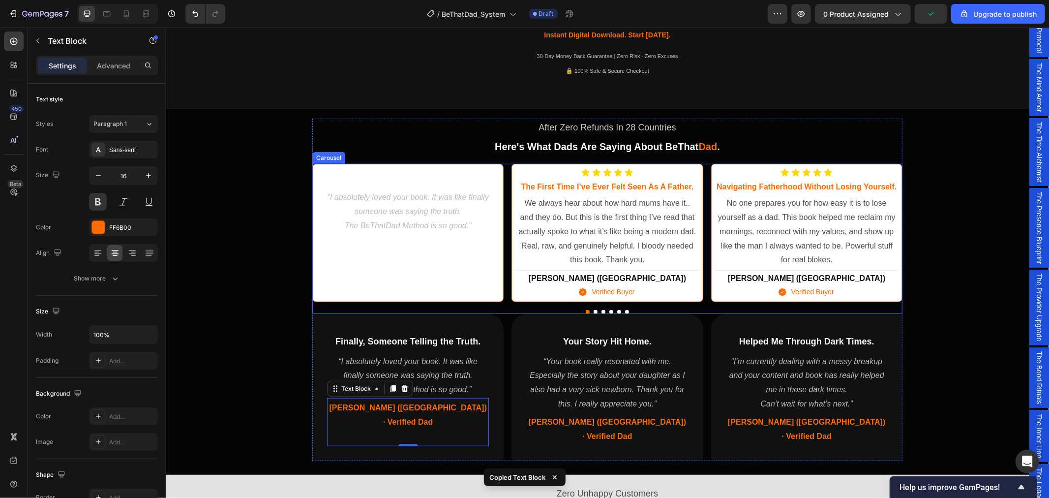
click at [417, 283] on div "⁠⁠⁠⁠⁠⁠⁠ Finally, Someone Telling the Truth. Heading “I absolutely loved your bo…" at bounding box center [407, 232] width 190 height 137
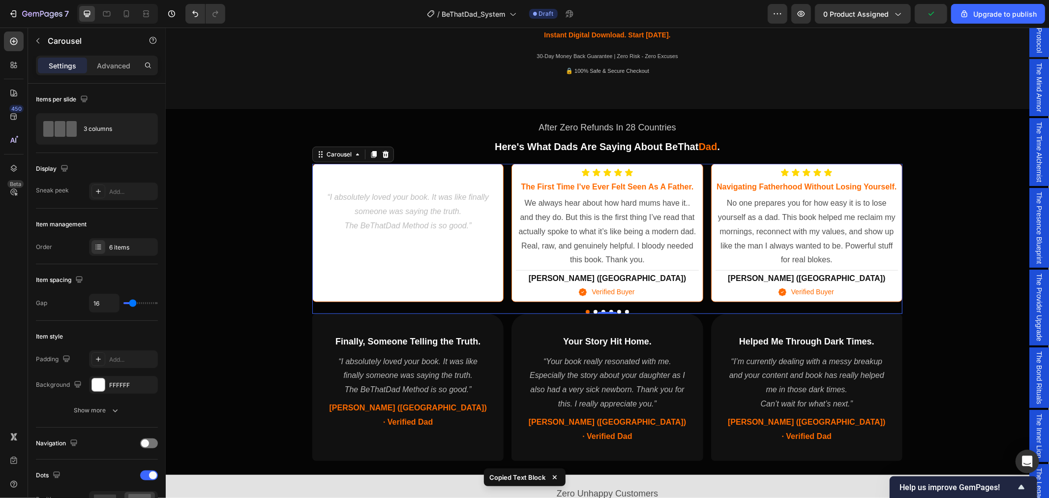
click at [412, 248] on div "⁠⁠⁠⁠⁠⁠⁠ Finally, Someone Telling the Truth. Heading “I absolutely loved your bo…" at bounding box center [407, 232] width 190 height 137
click at [411, 223] on p "The BeThatDad Method is so good.”" at bounding box center [407, 225] width 188 height 14
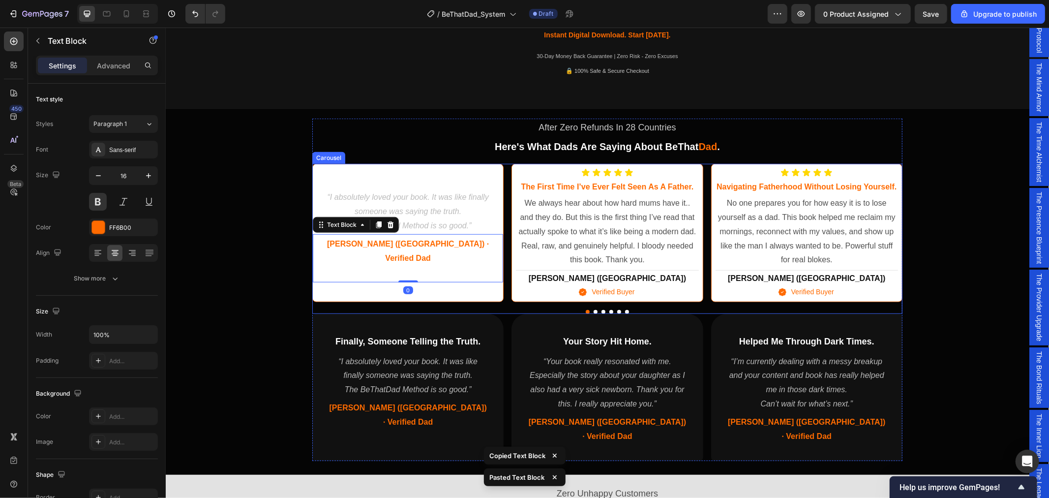
click at [415, 286] on div "⁠⁠⁠⁠⁠⁠⁠ Finally, Someone Telling the Truth. Heading “I absolutely loved your bo…" at bounding box center [407, 232] width 190 height 137
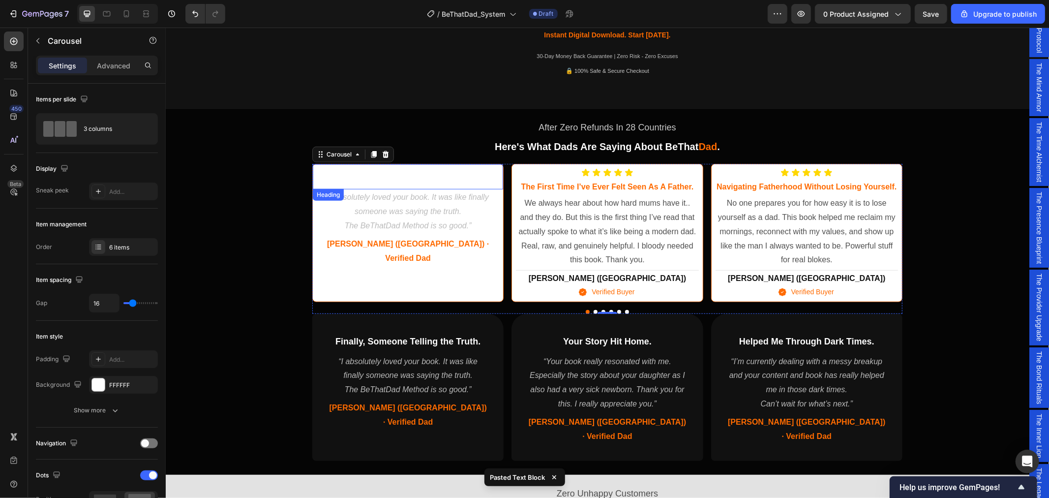
click at [419, 180] on span "Finally, Someone Telling the Truth." at bounding box center [407, 177] width 145 height 10
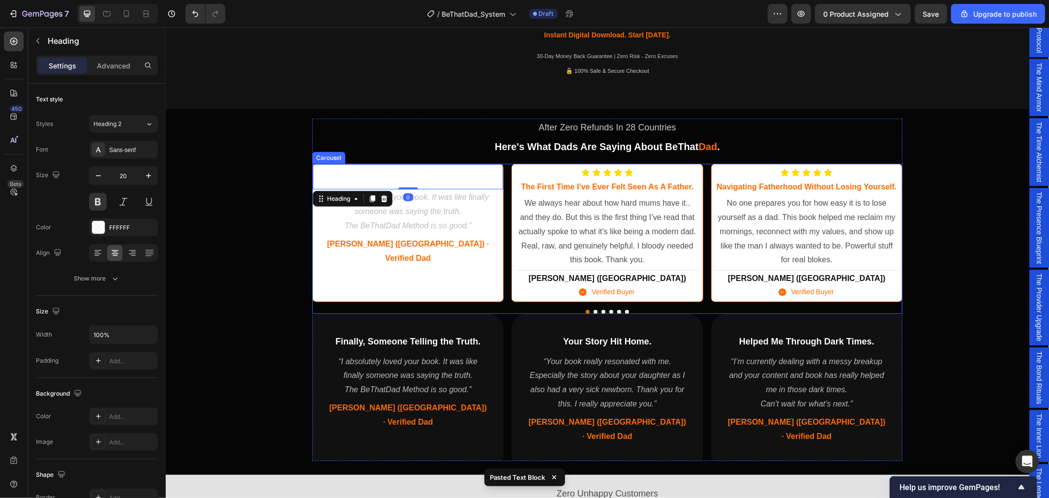
click at [347, 268] on div "⁠⁠⁠⁠⁠⁠⁠ Finally, Someone Telling the Truth. Heading 0 “I absolutely loved your …" at bounding box center [407, 232] width 190 height 137
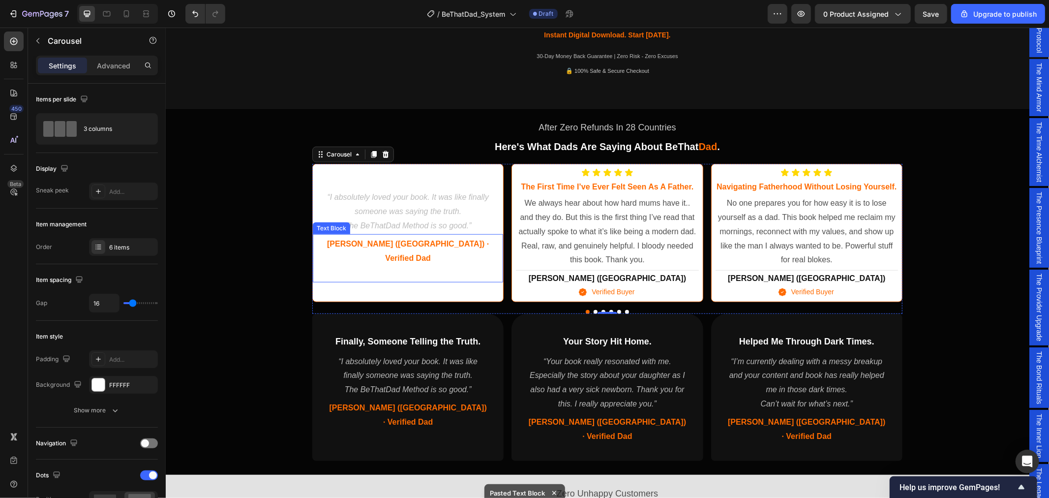
click at [484, 266] on div "James (UK) · Verified Dad Text Block" at bounding box center [407, 258] width 190 height 48
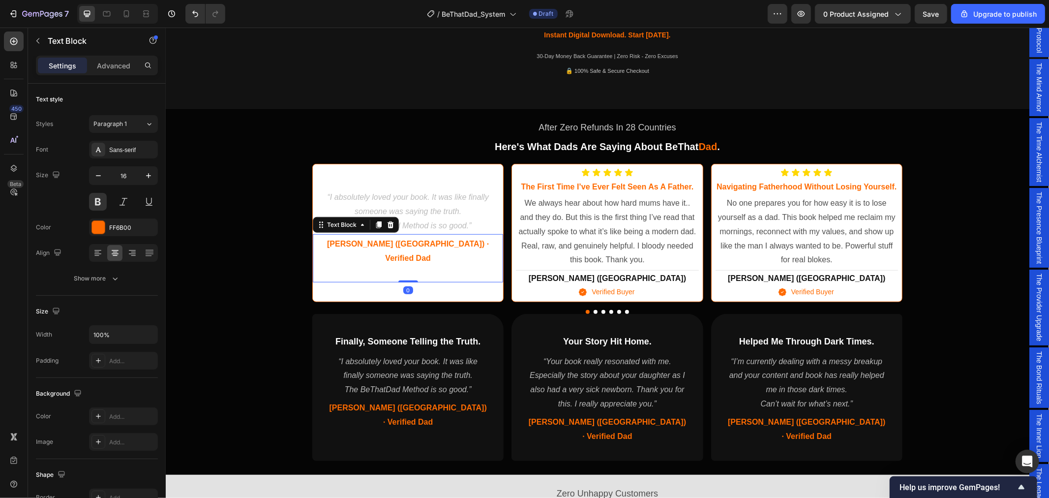
click at [484, 278] on div "⁠⁠⁠⁠⁠⁠⁠ Finally, Someone Telling the Truth. Heading “I absolutely loved your bo…" at bounding box center [407, 232] width 190 height 137
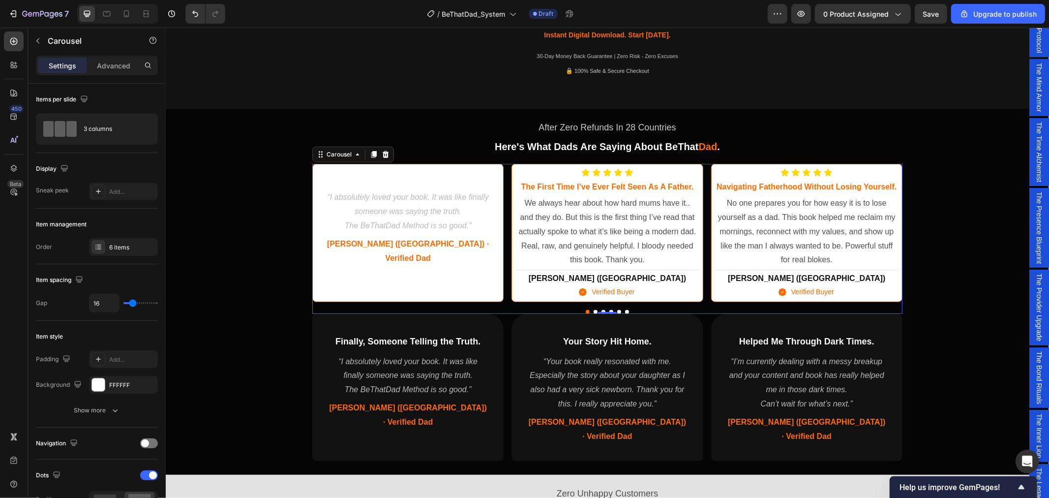
click at [370, 279] on div "⁠⁠⁠⁠⁠⁠⁠ Finally, Someone Telling the Truth. Heading “I absolutely loved your bo…" at bounding box center [407, 232] width 190 height 137
click at [357, 278] on div "⁠⁠⁠⁠⁠⁠⁠ Finally, Someone Telling the Truth. Heading “I absolutely loved your bo…" at bounding box center [407, 232] width 190 height 137
click at [385, 265] on p at bounding box center [407, 272] width 188 height 14
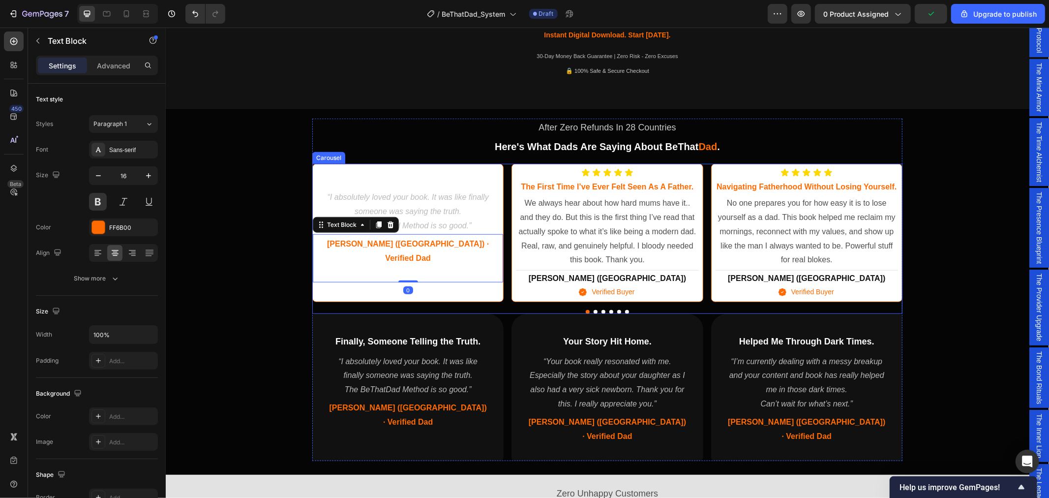
click at [381, 276] on div "⁠⁠⁠⁠⁠⁠⁠ Finally, Someone Telling the Truth. Heading “I absolutely loved your bo…" at bounding box center [407, 232] width 190 height 137
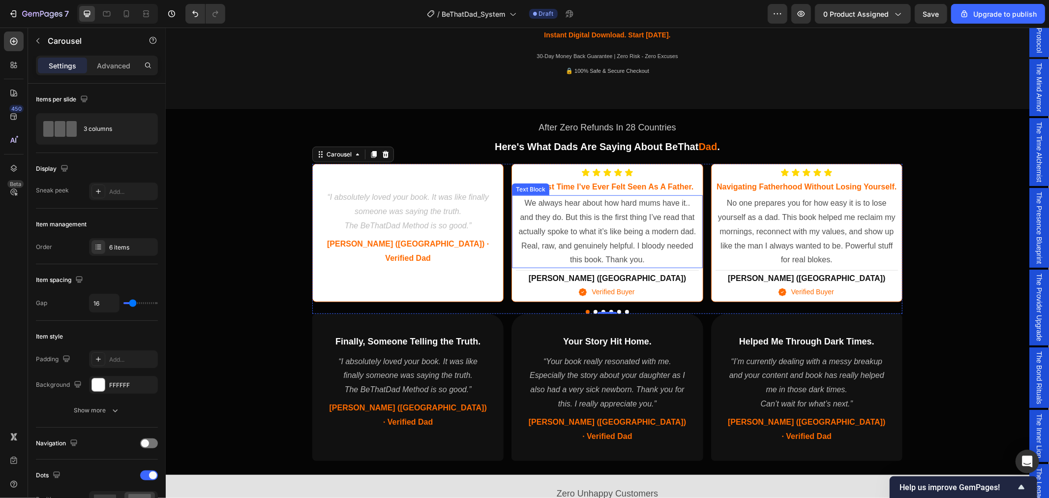
click at [568, 256] on p "We always hear about how hard mums have it.. and they do. But this is the first…" at bounding box center [606, 231] width 180 height 71
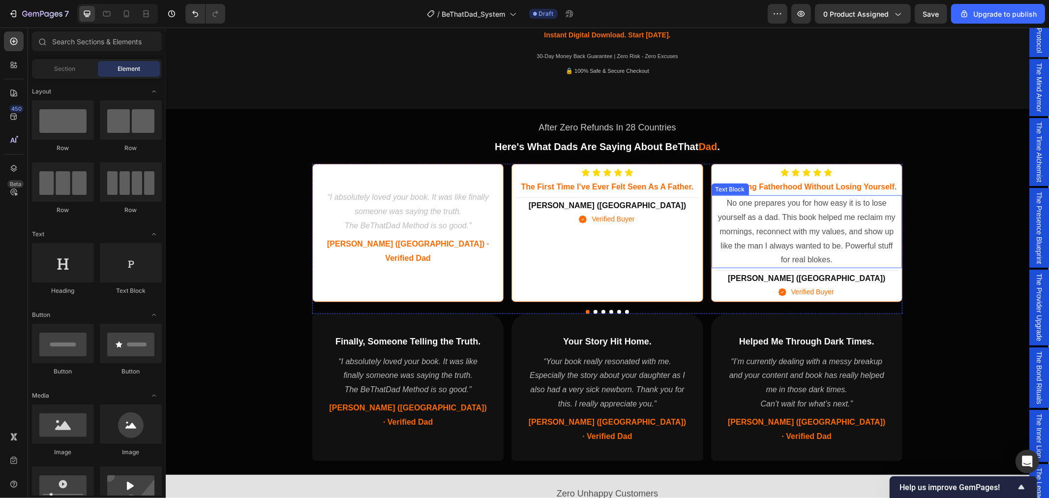
click at [751, 223] on p "No one prepares you for how easy it is to lose yourself as a dad. This book hel…" at bounding box center [806, 231] width 180 height 71
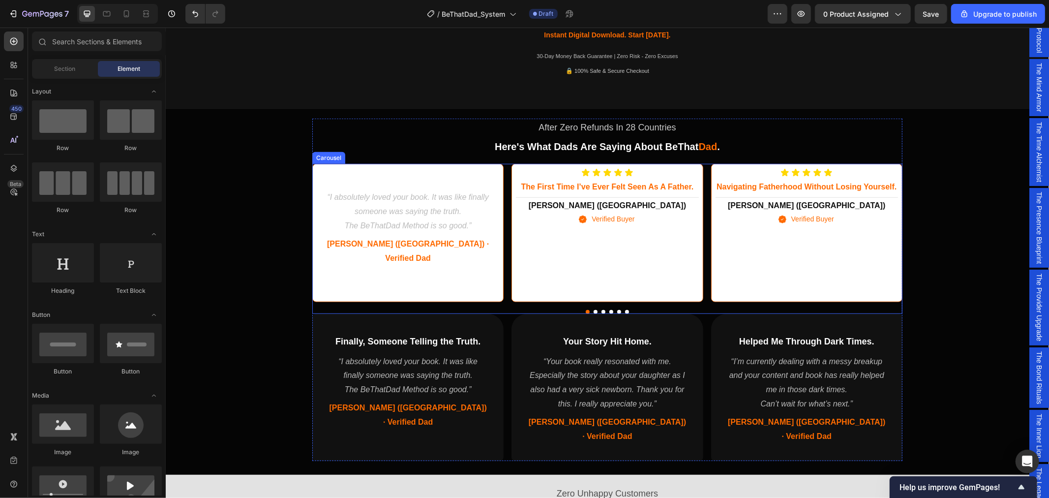
click at [592, 268] on div "Icon Icon Icon Icon Icon Icon List the first time i’ve ever felt seen as a fath…" at bounding box center [606, 232] width 190 height 137
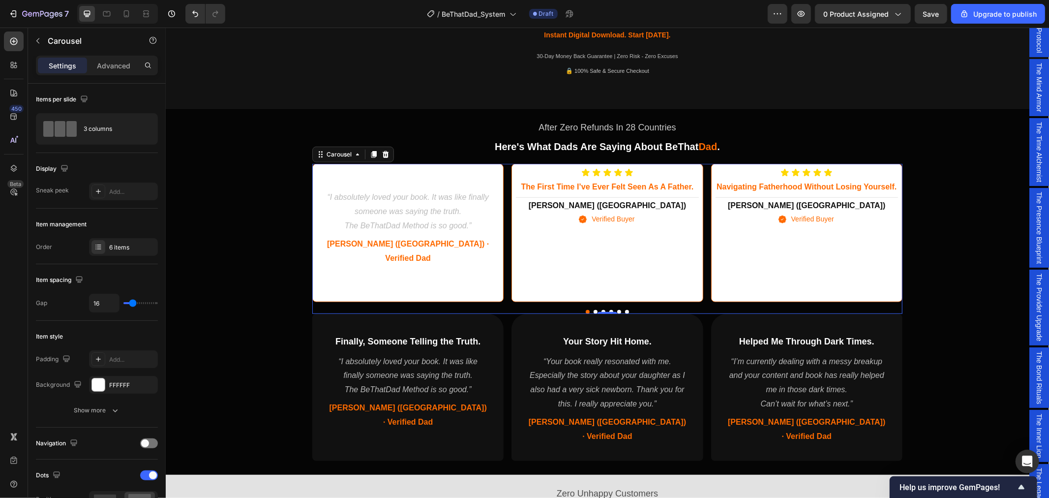
click at [452, 283] on div "⁠⁠⁠⁠⁠⁠⁠ Finally, Someone Telling the Truth. Heading “I absolutely loved your bo…" at bounding box center [407, 232] width 190 height 137
click at [543, 281] on div "Icon Icon Icon Icon Icon Icon List the first time i’ve ever felt seen as a fath…" at bounding box center [606, 232] width 190 height 137
click at [591, 215] on p "Verified Buyer" at bounding box center [612, 218] width 43 height 12
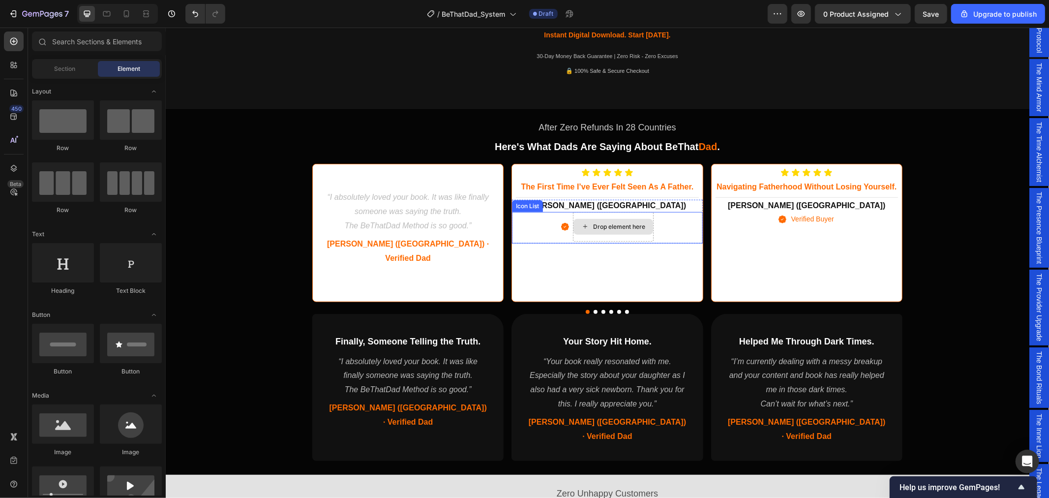
click at [577, 220] on div "Drop element here" at bounding box center [613, 226] width 80 height 16
click at [582, 208] on h2 "Robert (United Kingdom)" at bounding box center [606, 205] width 182 height 12
click at [555, 219] on div "Icon Drop element here" at bounding box center [606, 214] width 190 height 31
click at [584, 196] on div "Title Line" at bounding box center [606, 197] width 190 height 4
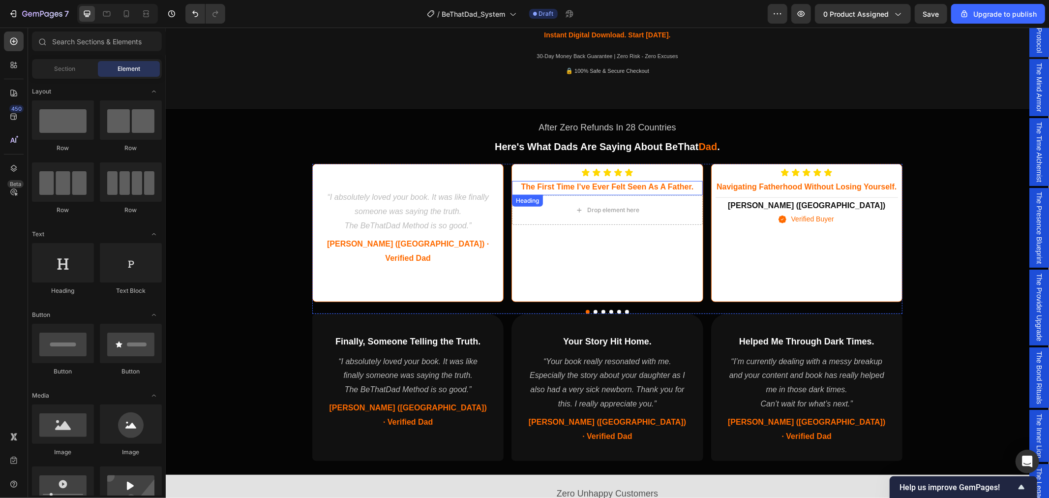
click at [591, 182] on h3 "the first time i’ve ever felt seen as a father." at bounding box center [606, 186] width 182 height 12
click at [592, 178] on div "Icon Icon Icon Icon Icon Icon List" at bounding box center [606, 171] width 190 height 15
click at [602, 178] on div "Drop element here" at bounding box center [613, 179] width 52 height 8
click at [657, 179] on div "Drop element here" at bounding box center [606, 179] width 190 height 30
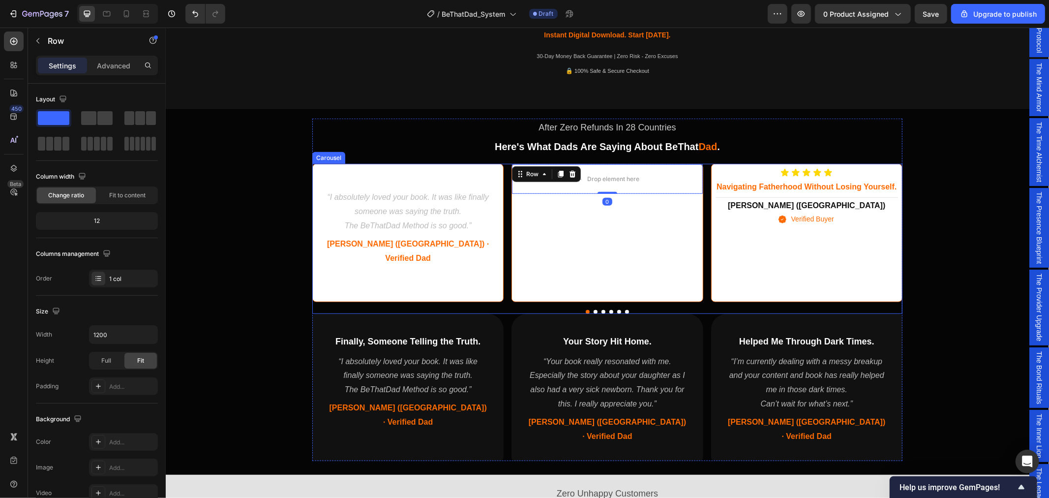
click at [641, 234] on div "Drop element here Row 0" at bounding box center [606, 232] width 190 height 137
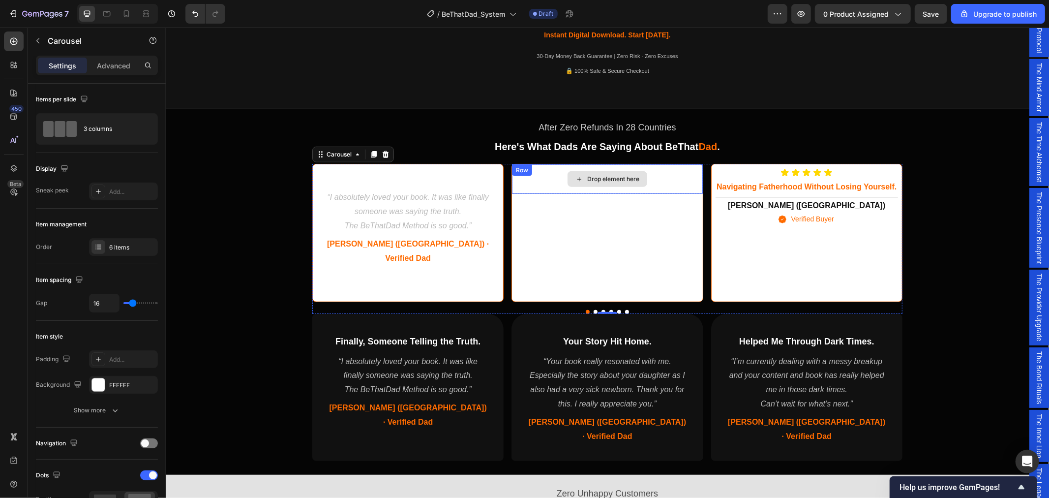
click at [662, 178] on div "Drop element here" at bounding box center [606, 179] width 190 height 30
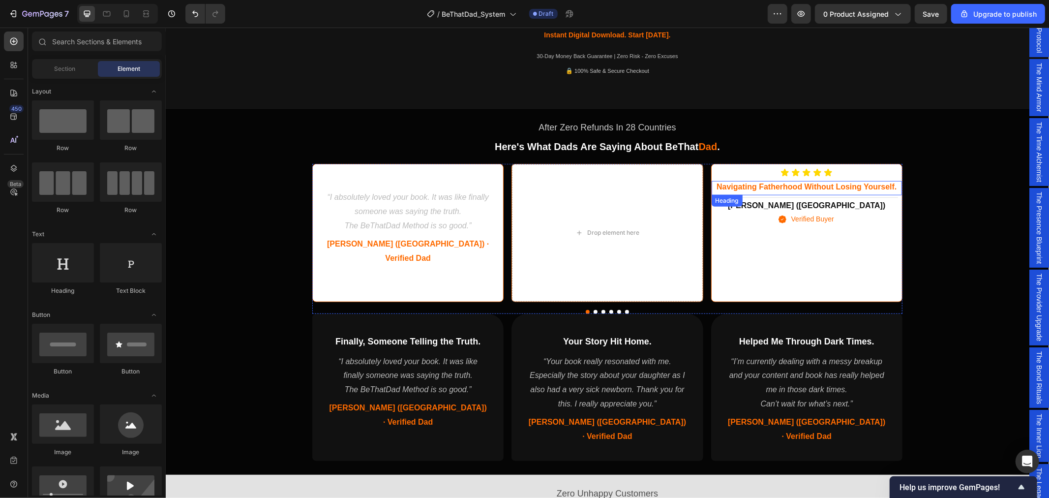
click at [755, 183] on span "navigating fatherhood without losing yourself." at bounding box center [806, 186] width 180 height 8
click at [793, 172] on icon at bounding box center [795, 171] width 8 height 7
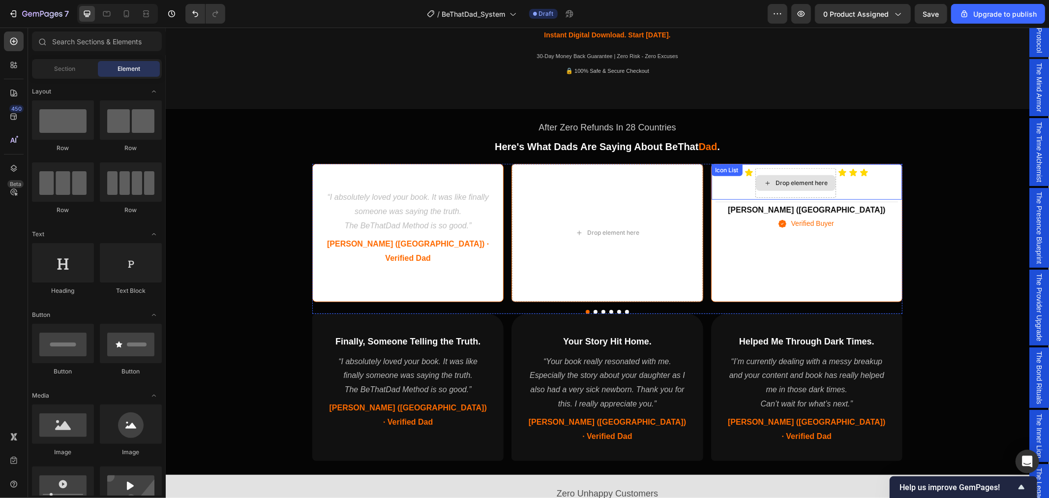
click at [778, 170] on div "Drop element here" at bounding box center [795, 183] width 81 height 30
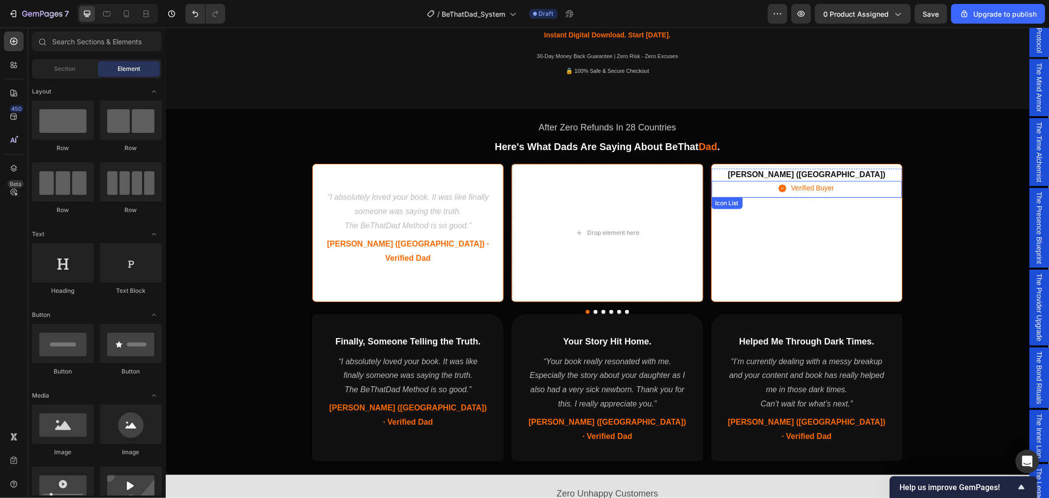
click at [872, 183] on div "Icon Verified Buyer Text block" at bounding box center [806, 188] width 190 height 17
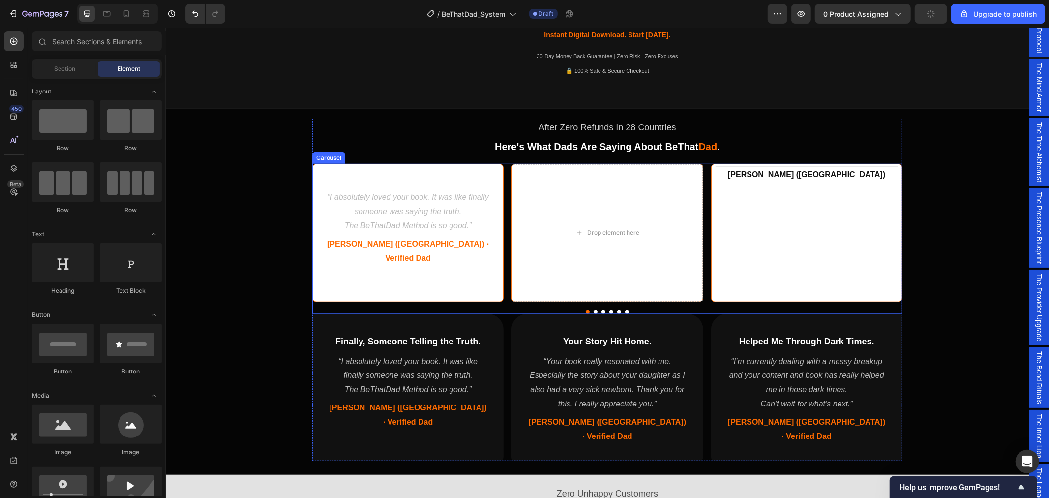
click at [868, 175] on h2 "Joel (Australia)" at bounding box center [806, 174] width 182 height 12
click at [863, 181] on div "Drop element here" at bounding box center [806, 183] width 190 height 30
click at [854, 265] on div "Title Line" at bounding box center [806, 232] width 190 height 137
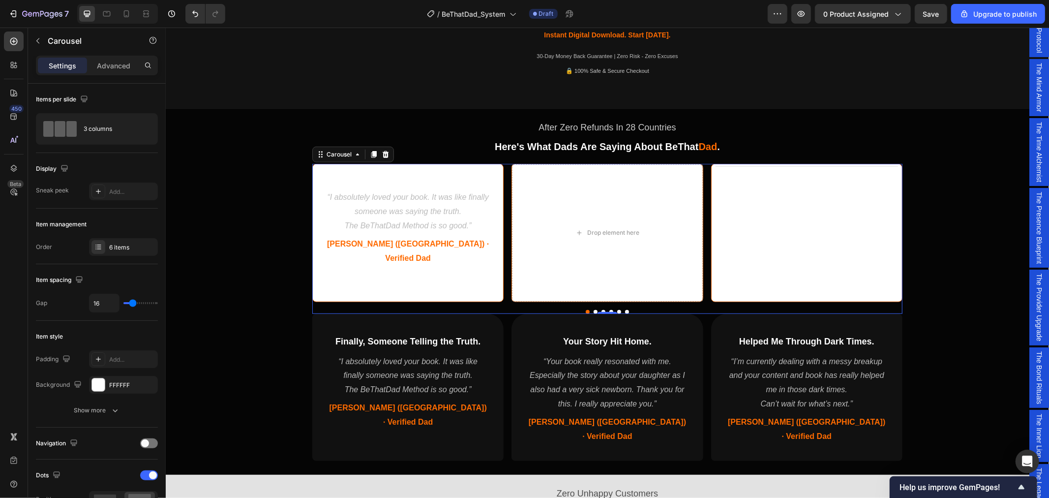
click at [796, 211] on div "Title Line" at bounding box center [806, 232] width 190 height 137
click at [775, 212] on div "Title Line" at bounding box center [806, 232] width 190 height 137
click at [651, 221] on div "Drop element here" at bounding box center [606, 232] width 190 height 137
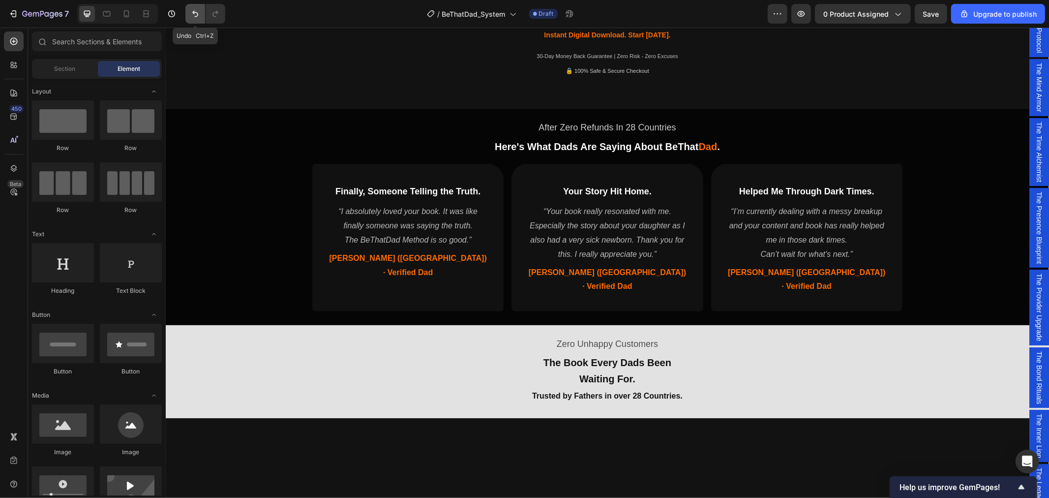
click at [198, 12] on icon "Undo/Redo" at bounding box center [195, 14] width 10 height 10
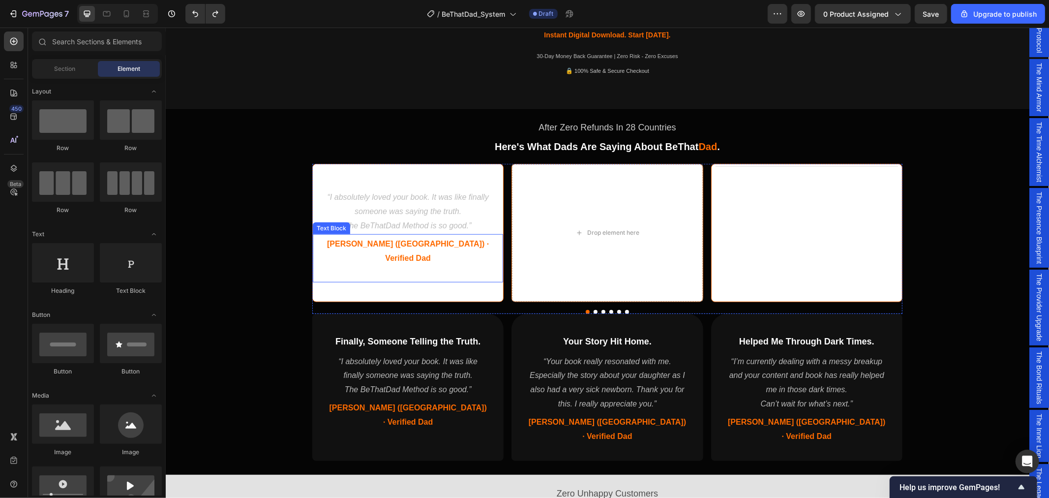
click at [336, 267] on div "James (UK) · Verified Dad Text Block" at bounding box center [407, 258] width 190 height 48
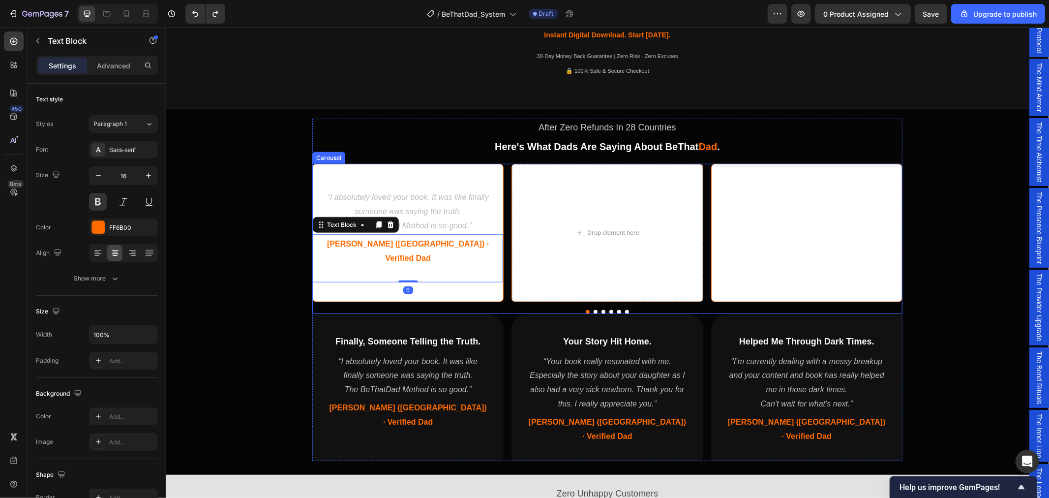
click at [367, 281] on div "Finally, Someone Telling the Truth. Heading “I absolutely loved your book. It w…" at bounding box center [407, 232] width 190 height 137
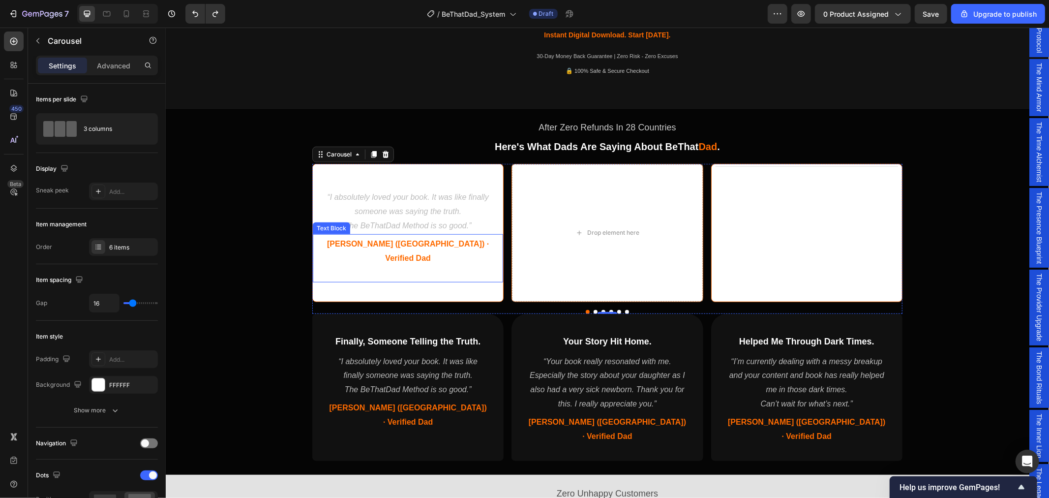
click at [381, 265] on p at bounding box center [407, 272] width 188 height 14
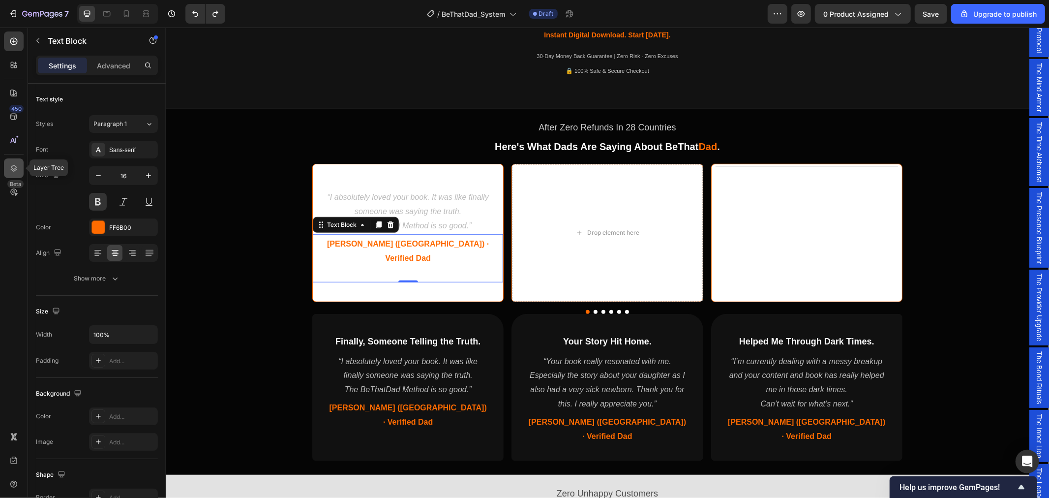
click at [14, 166] on icon at bounding box center [14, 168] width 10 height 10
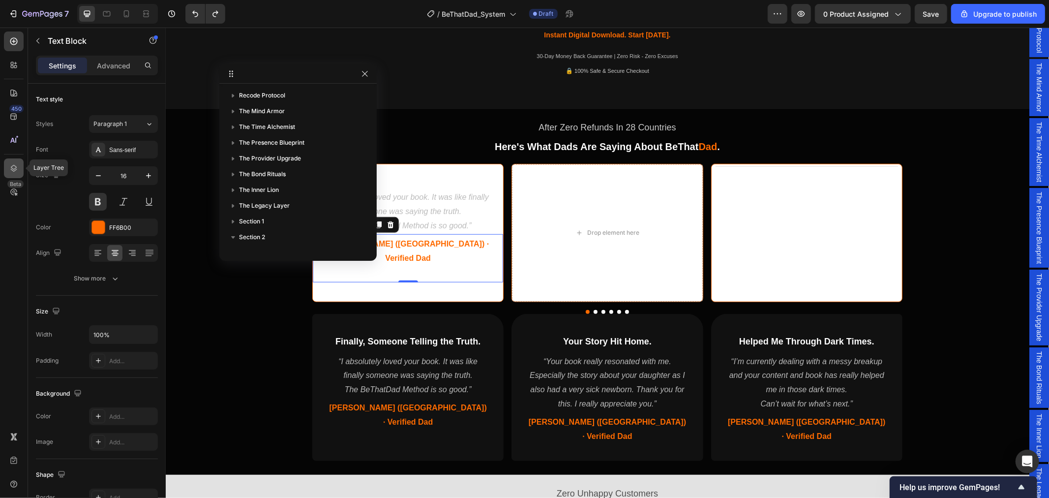
scroll to position [233, 0]
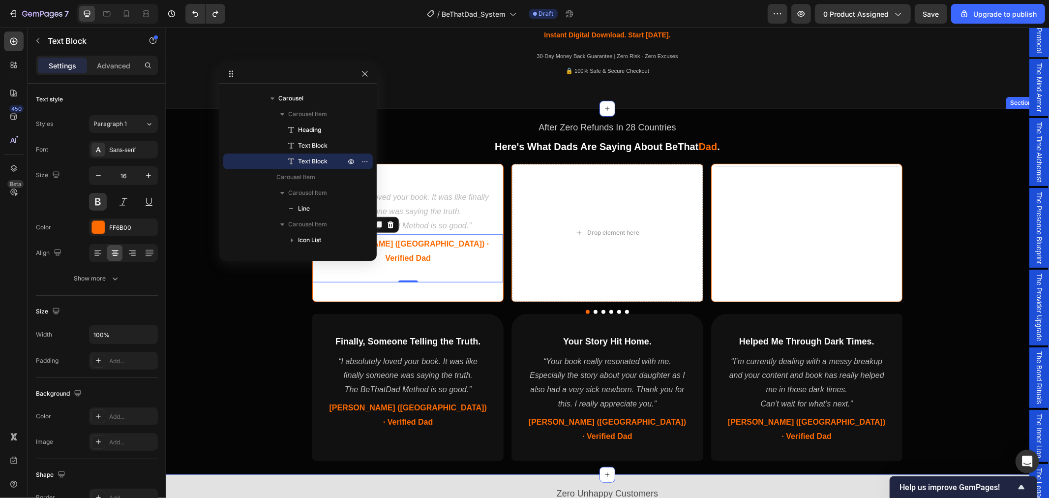
click at [274, 349] on div "After Zero Refunds In 28 Countries Text Block Here's What Dads Are Saying About…" at bounding box center [606, 289] width 883 height 354
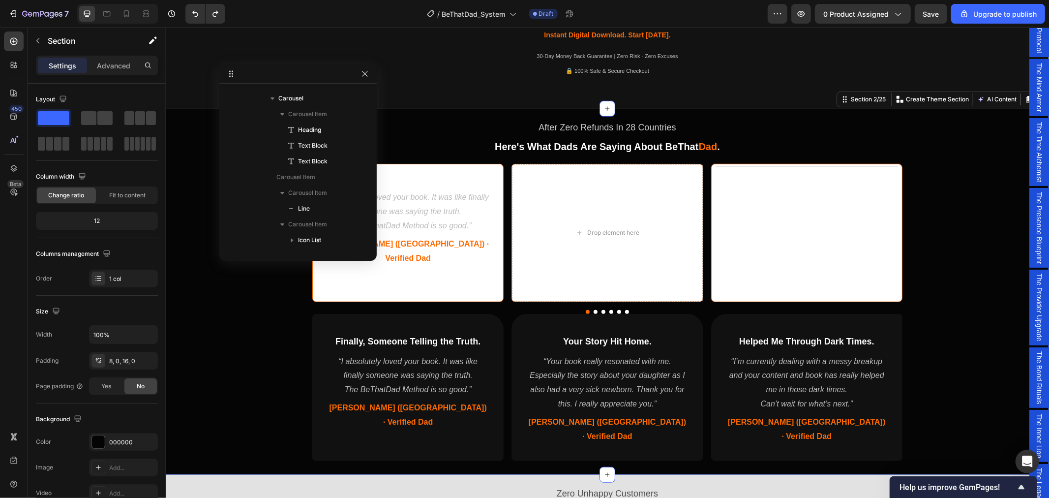
scroll to position [76, 0]
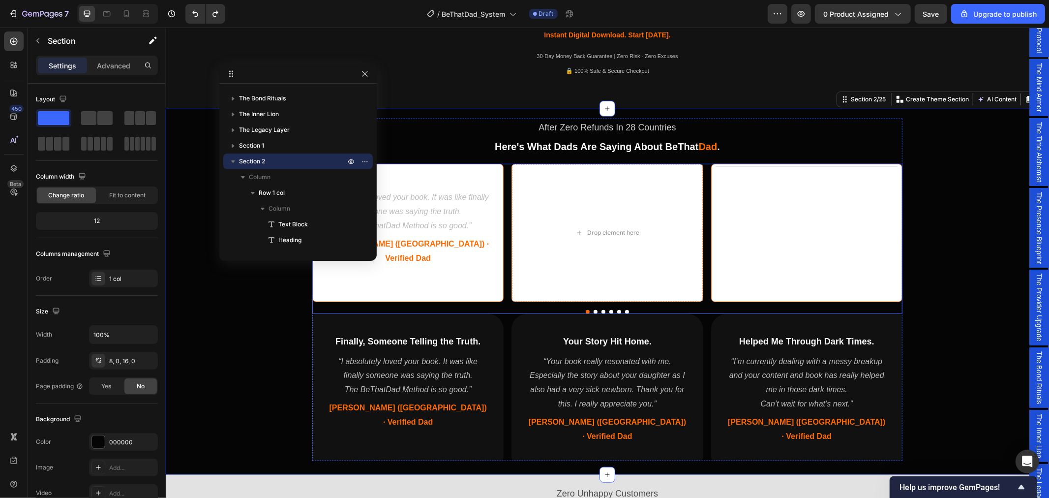
click at [364, 280] on div "Finally, Someone Telling the Truth. Heading “I absolutely loved your book. It w…" at bounding box center [407, 232] width 190 height 137
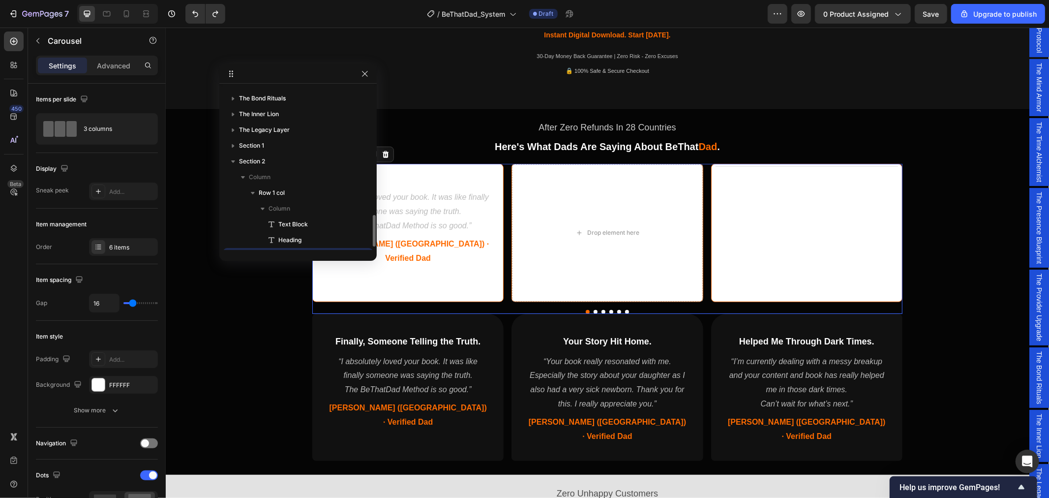
scroll to position [170, 0]
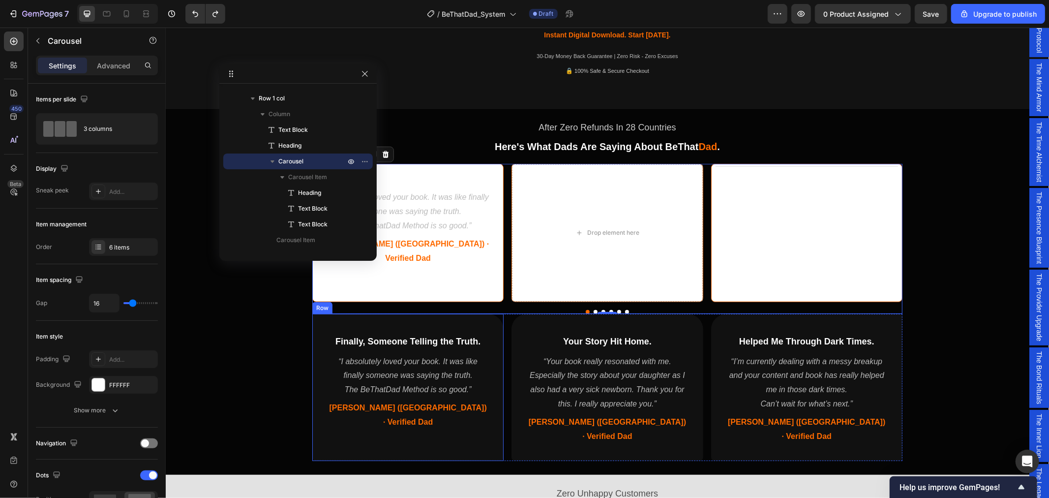
click at [329, 436] on div "Finally, Someone Telling the Truth. Heading “I absolutely loved your book. It w…" at bounding box center [407, 387] width 191 height 148
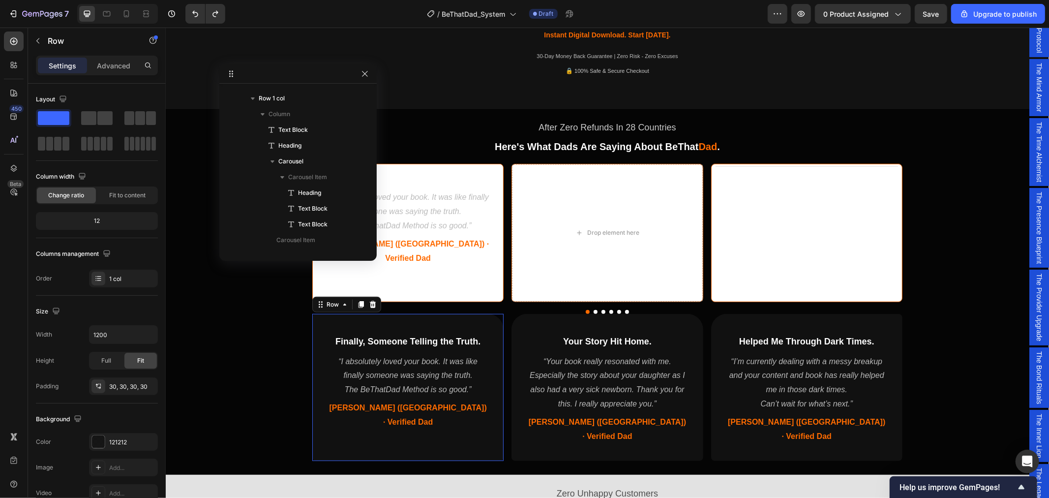
scroll to position [611, 0]
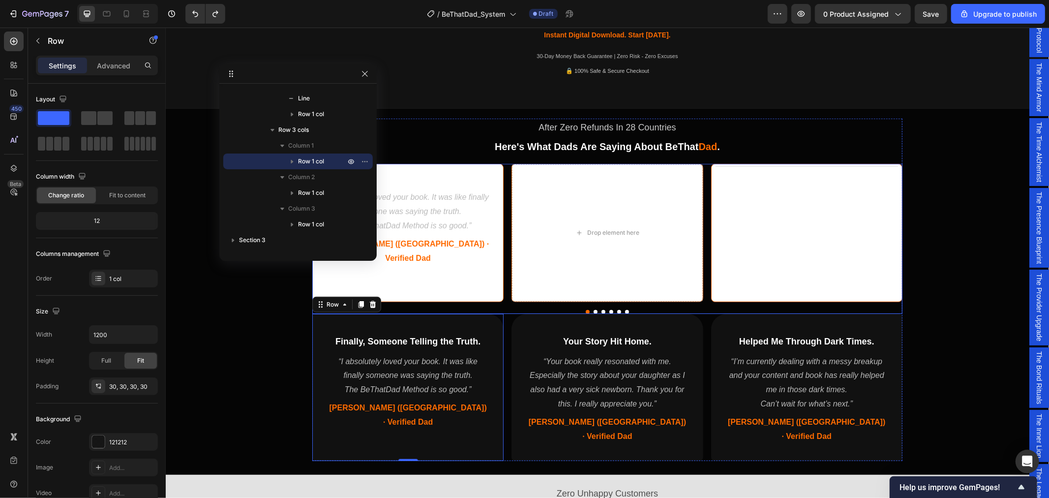
click at [322, 286] on div "Finally, Someone Telling the Truth. Heading “I absolutely loved your book. It w…" at bounding box center [407, 232] width 190 height 137
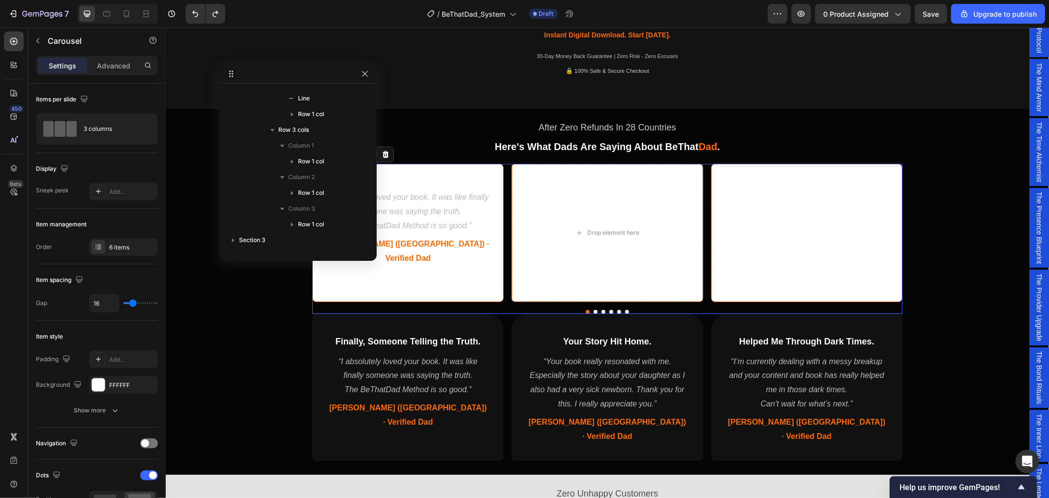
scroll to position [170, 0]
click at [366, 74] on icon "button" at bounding box center [365, 74] width 8 height 8
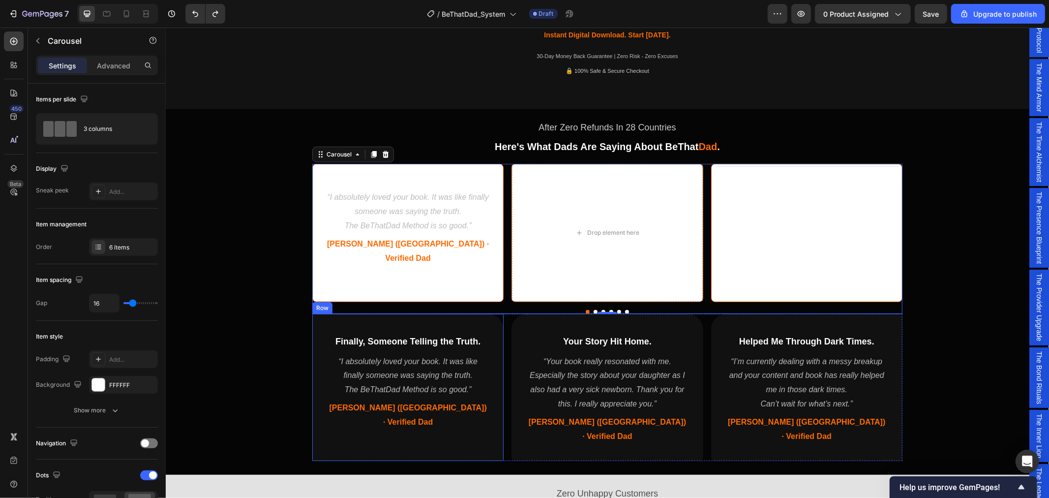
click at [312, 420] on div "Finally, Someone Telling the Truth. Heading “I absolutely loved your book. It w…" at bounding box center [407, 387] width 191 height 148
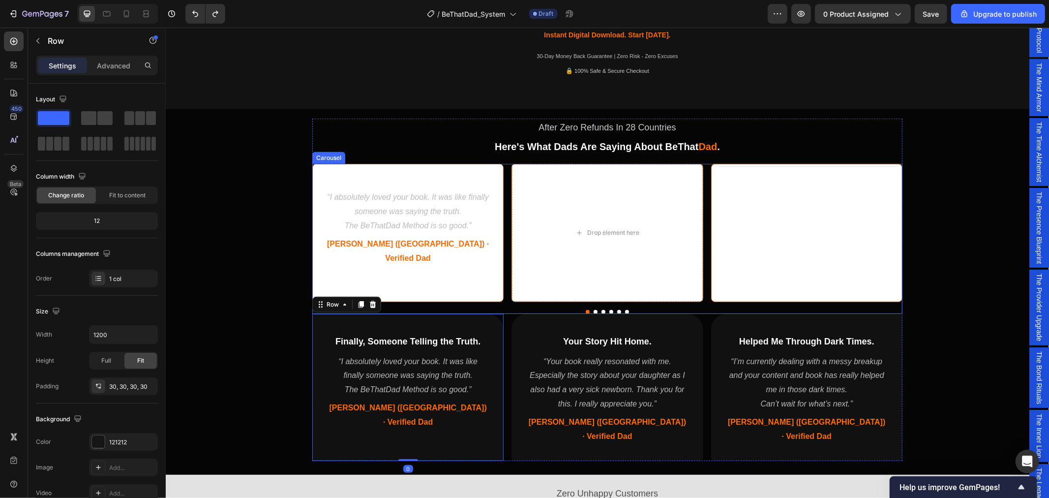
click at [459, 273] on div "Finally, Someone Telling the Truth. Heading “I absolutely loved your book. It w…" at bounding box center [407, 232] width 190 height 137
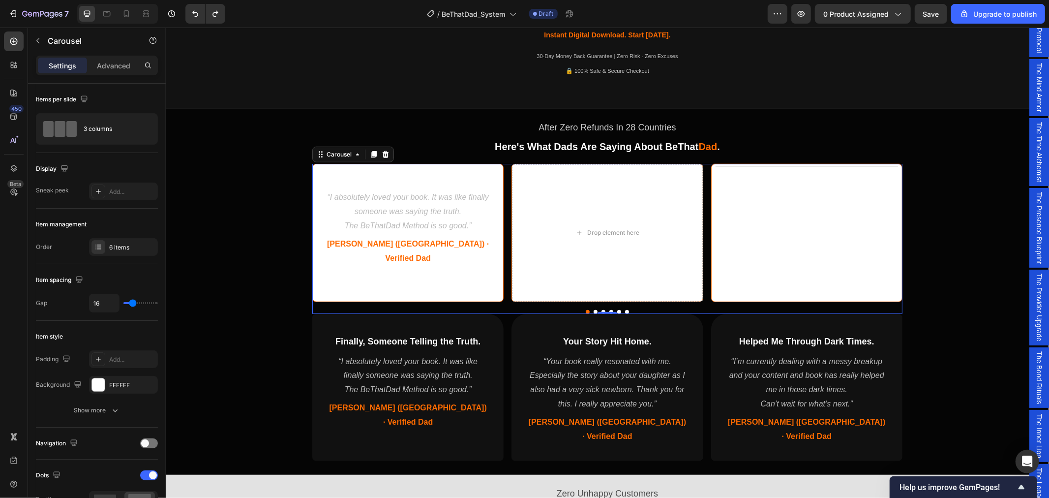
click at [593, 311] on button "Dot" at bounding box center [595, 311] width 4 height 4
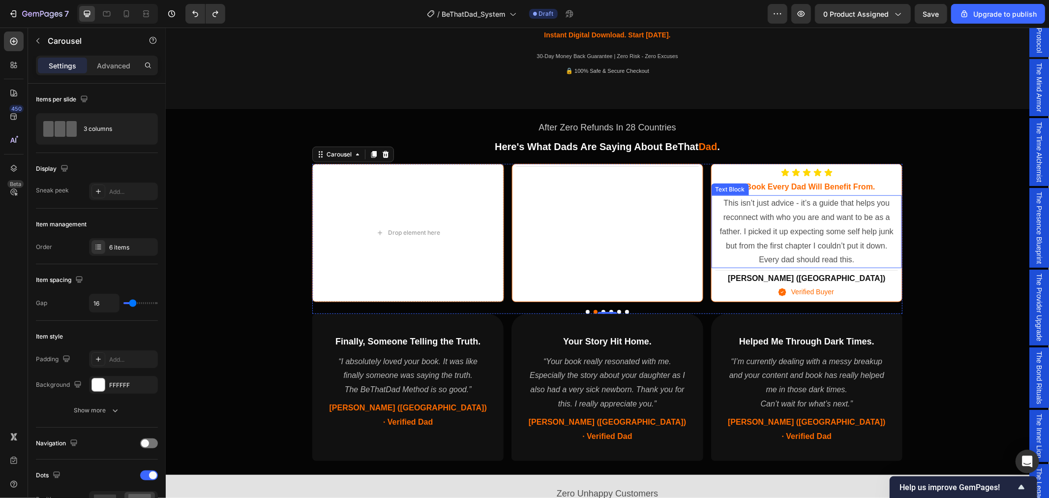
click at [805, 250] on p "This isn’t just advice - it’s a guide that helps you reconnect with who you are…" at bounding box center [806, 231] width 180 height 71
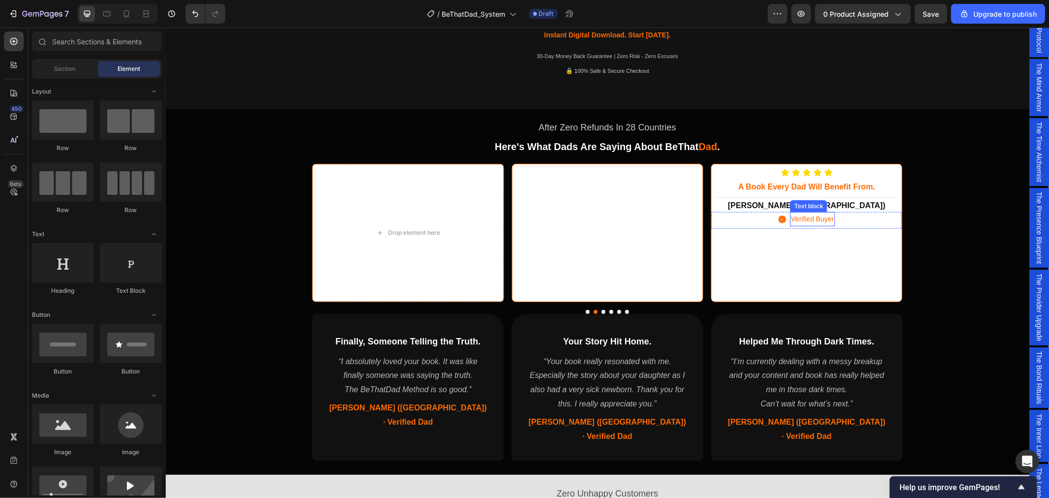
click at [819, 217] on p "Verified Buyer" at bounding box center [812, 218] width 43 height 12
click at [823, 206] on h2 "Averill (Canada)" at bounding box center [806, 205] width 182 height 12
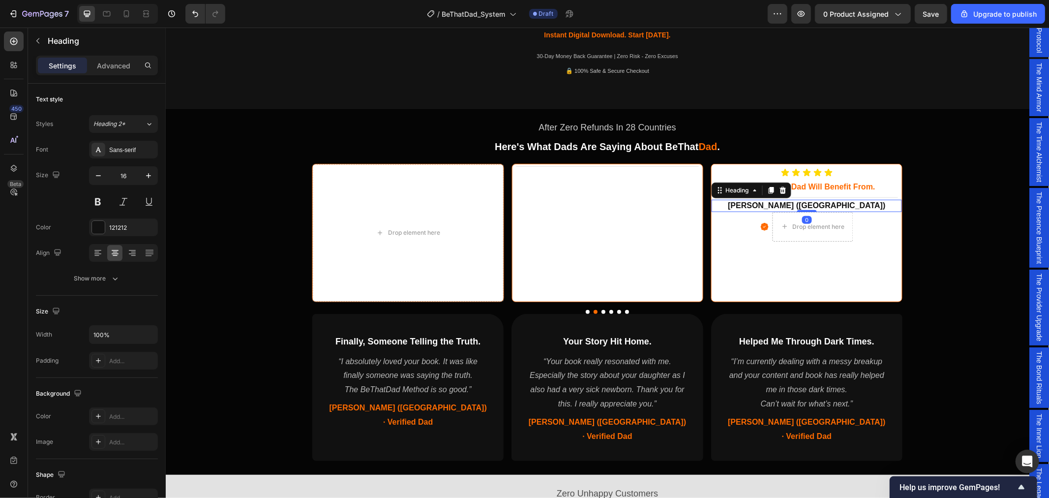
click at [866, 206] on h2 "Averill (Canada)" at bounding box center [806, 205] width 182 height 12
click at [871, 219] on div "Icon Drop element here" at bounding box center [806, 226] width 190 height 31
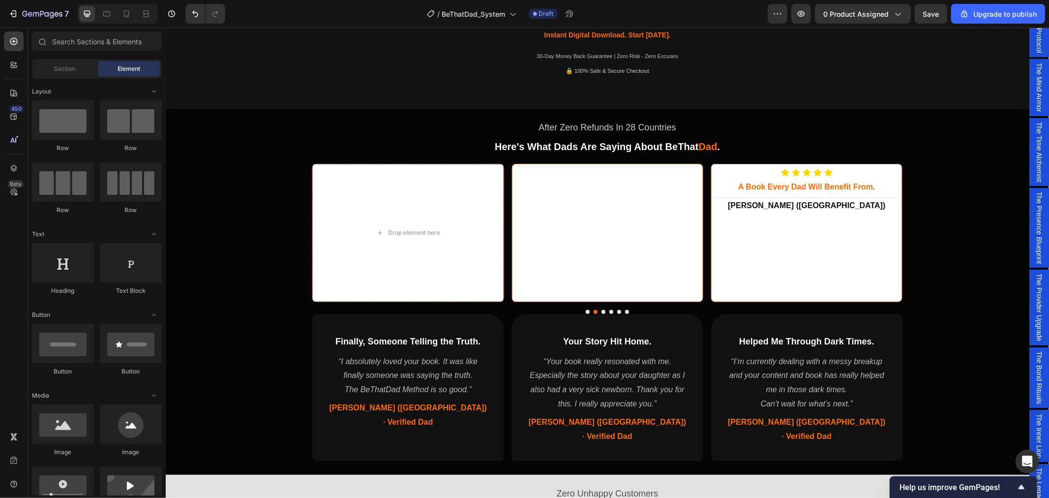
click at [873, 210] on p "Averill (Canada)" at bounding box center [806, 205] width 180 height 10
click at [878, 198] on div "Title Line" at bounding box center [806, 197] width 190 height 4
click at [883, 189] on h3 "a book every dad will benefit from." at bounding box center [806, 186] width 182 height 12
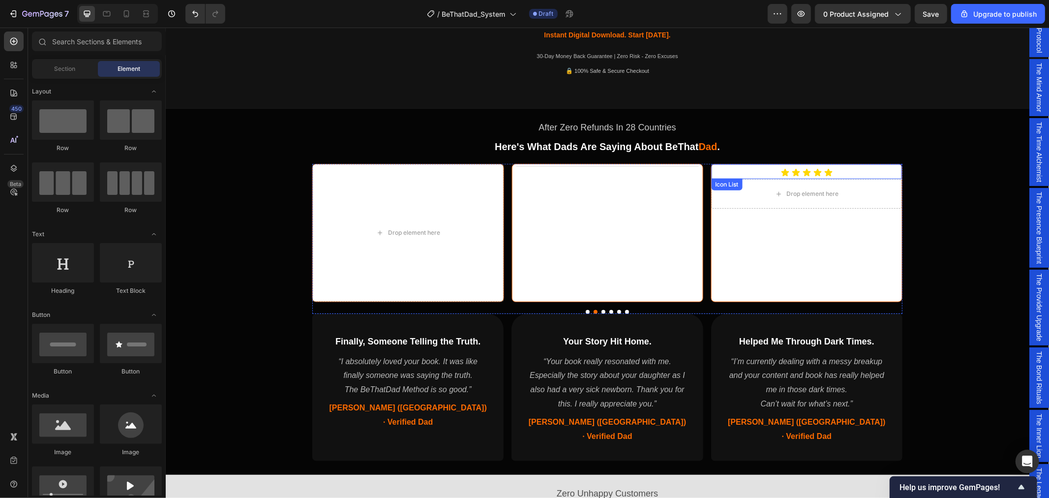
click at [876, 177] on div "Icon Icon Icon Icon Icon" at bounding box center [806, 172] width 182 height 9
click at [866, 183] on div "Drop element here" at bounding box center [806, 179] width 190 height 30
click at [680, 232] on div "Title Line" at bounding box center [606, 232] width 190 height 137
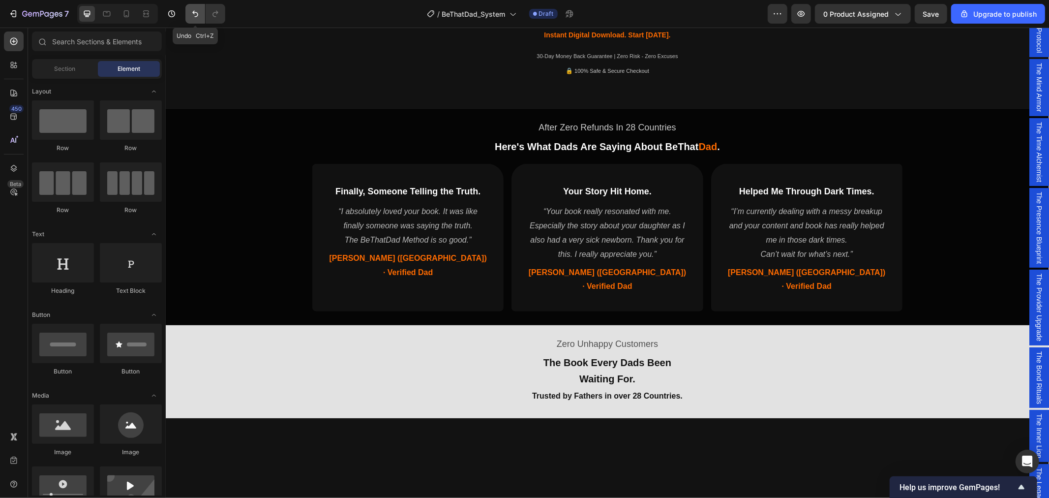
click at [190, 10] on icon "Undo/Redo" at bounding box center [195, 14] width 10 height 10
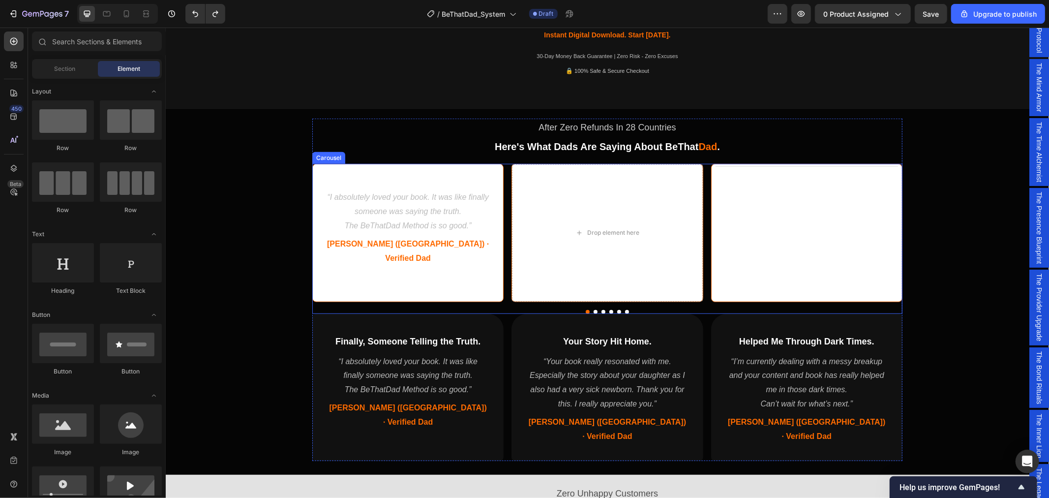
click at [601, 310] on button "Dot" at bounding box center [603, 311] width 4 height 4
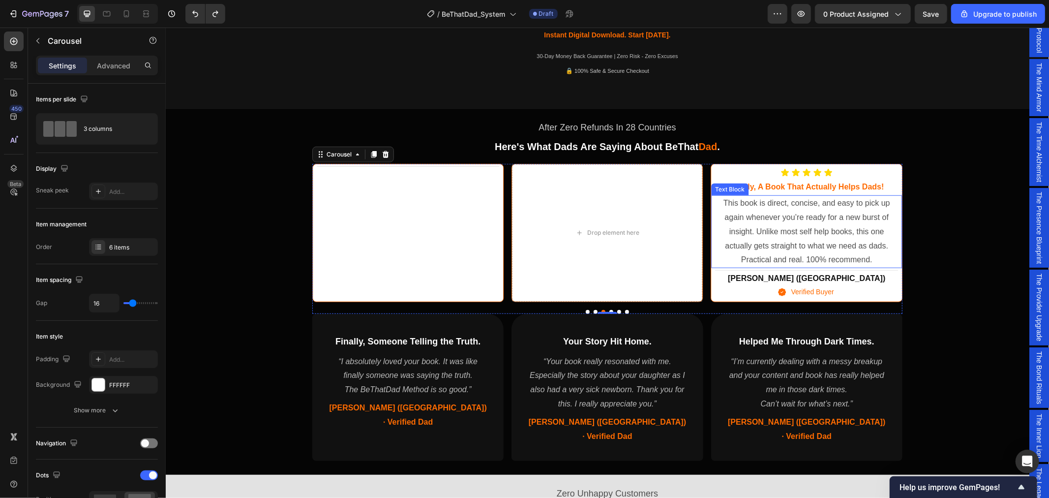
click at [765, 223] on p "This book is direct, concise, and easy to pick up again whenever you’re ready f…" at bounding box center [806, 231] width 180 height 71
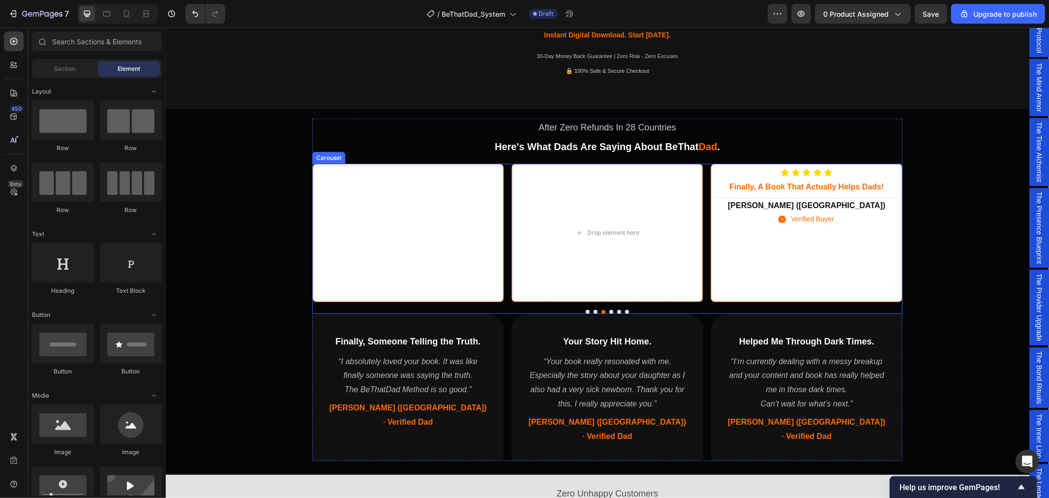
click at [838, 215] on div "Icon Verified Buyer Text block" at bounding box center [806, 219] width 190 height 17
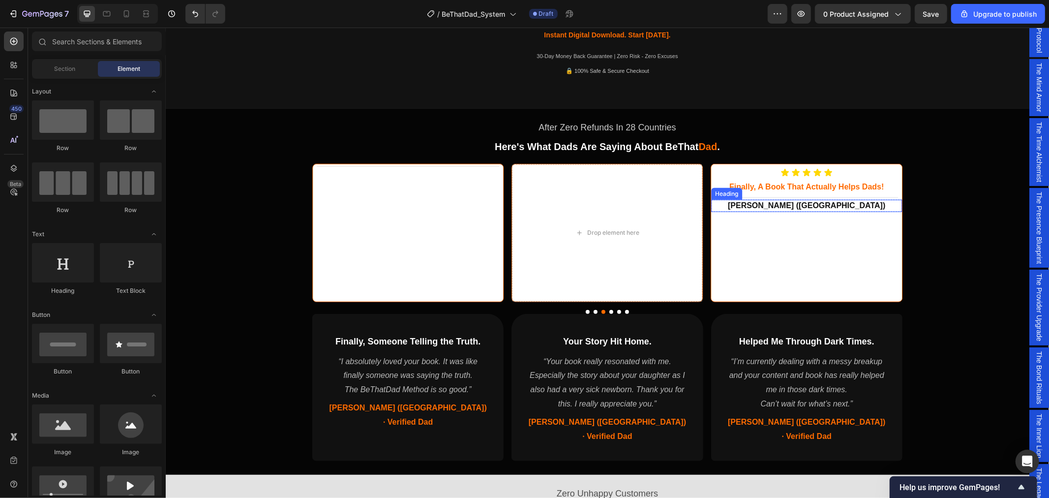
click at [857, 201] on h2 "Tim (Australia)" at bounding box center [806, 205] width 182 height 12
click at [889, 184] on h3 "finally, a book that actually helps dads!" at bounding box center [806, 186] width 182 height 12
click at [862, 202] on div "Drop element here" at bounding box center [806, 198] width 190 height 30
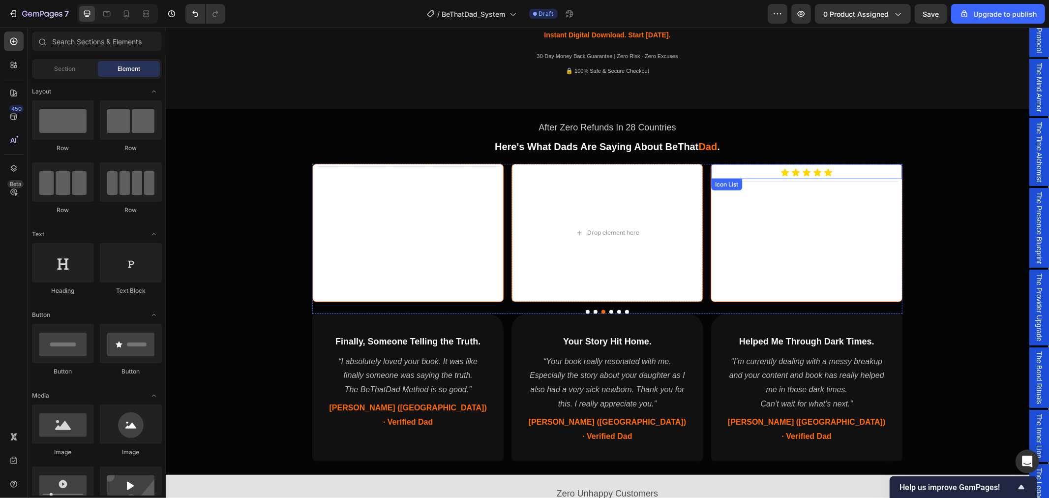
click at [863, 174] on div "Icon Icon Icon Icon Icon" at bounding box center [806, 172] width 182 height 9
click at [855, 167] on div "Title Line" at bounding box center [806, 166] width 190 height 4
click at [609, 310] on button "Dot" at bounding box center [611, 311] width 4 height 4
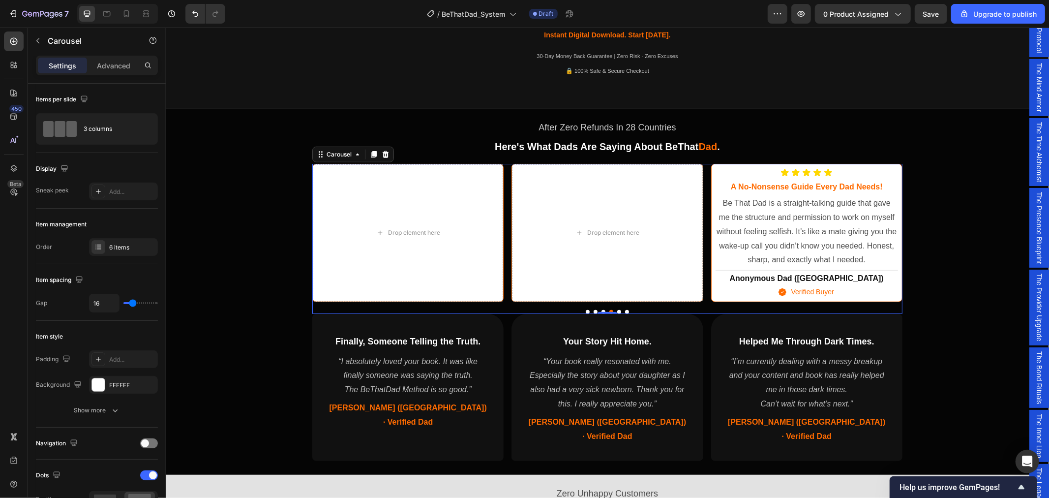
click at [617, 310] on button "Dot" at bounding box center [619, 311] width 4 height 4
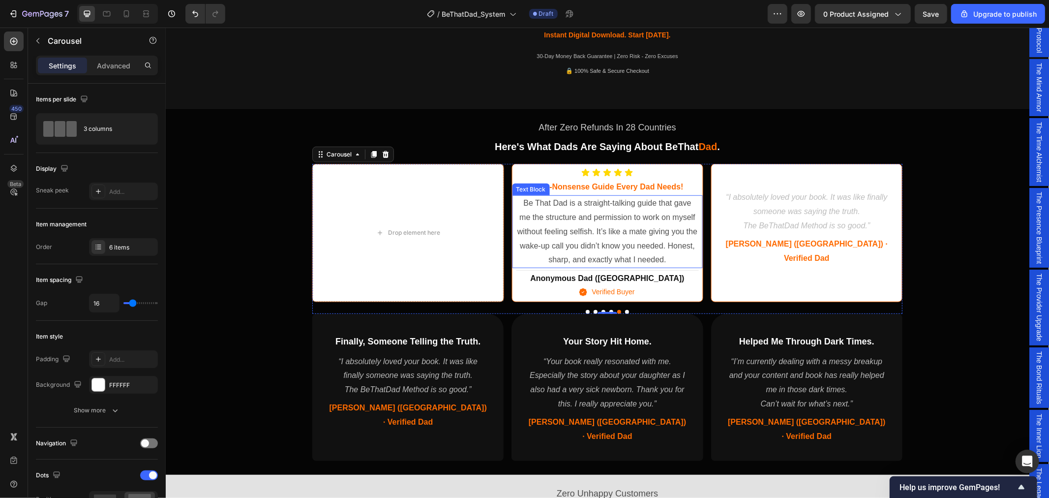
click at [677, 260] on p "Be That Dad is a straight-talking guide that gave me the structure and permissi…" at bounding box center [606, 231] width 180 height 71
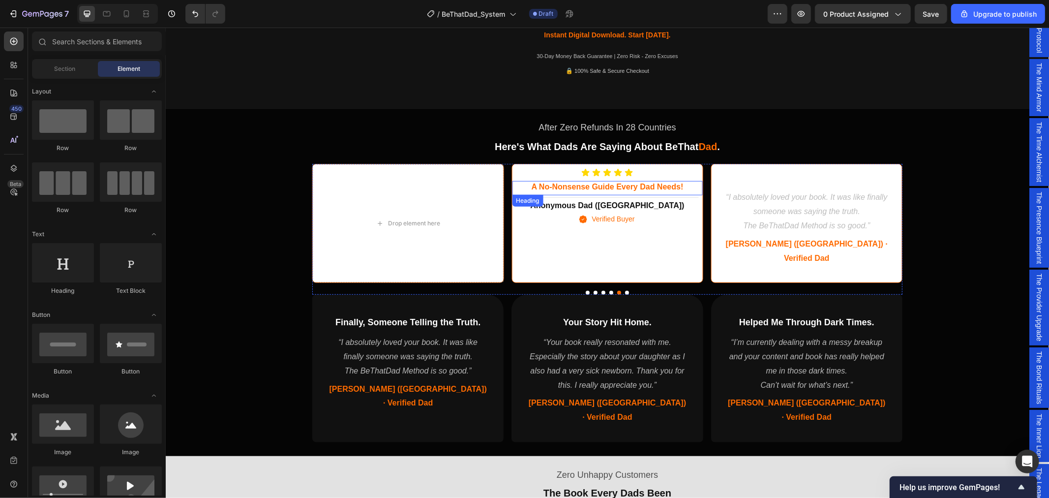
click at [680, 188] on h3 "a no-nonsense guide every dad needs!" at bounding box center [606, 186] width 182 height 12
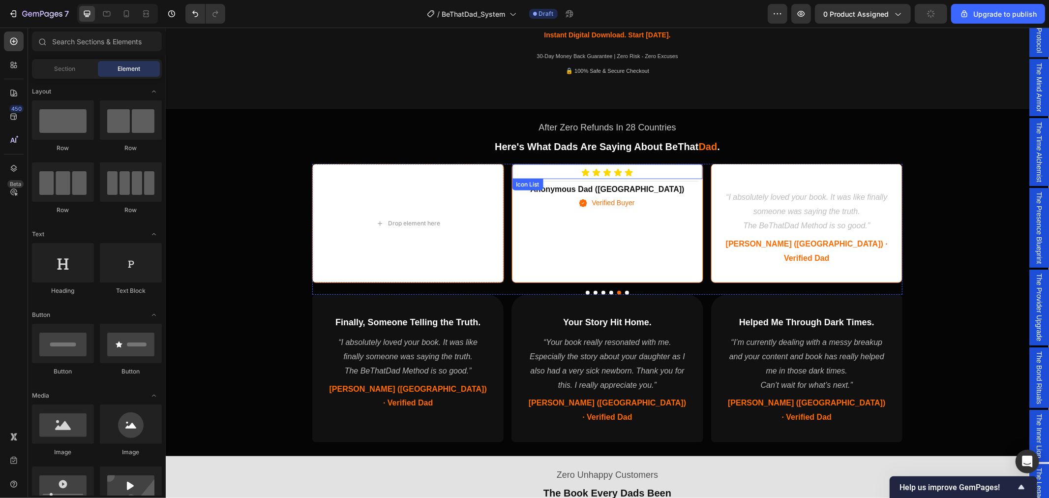
click at [668, 172] on div "Icon Icon Icon Icon Icon" at bounding box center [606, 172] width 182 height 9
click at [666, 172] on h2 "Anonymous Dad (Australia)" at bounding box center [606, 174] width 182 height 12
click at [657, 175] on div "Icon Verified Buyer Text block" at bounding box center [606, 176] width 190 height 17
click at [658, 197] on div "Drop element here" at bounding box center [606, 183] width 190 height 30
click at [637, 219] on div "Title Line" at bounding box center [606, 223] width 190 height 118
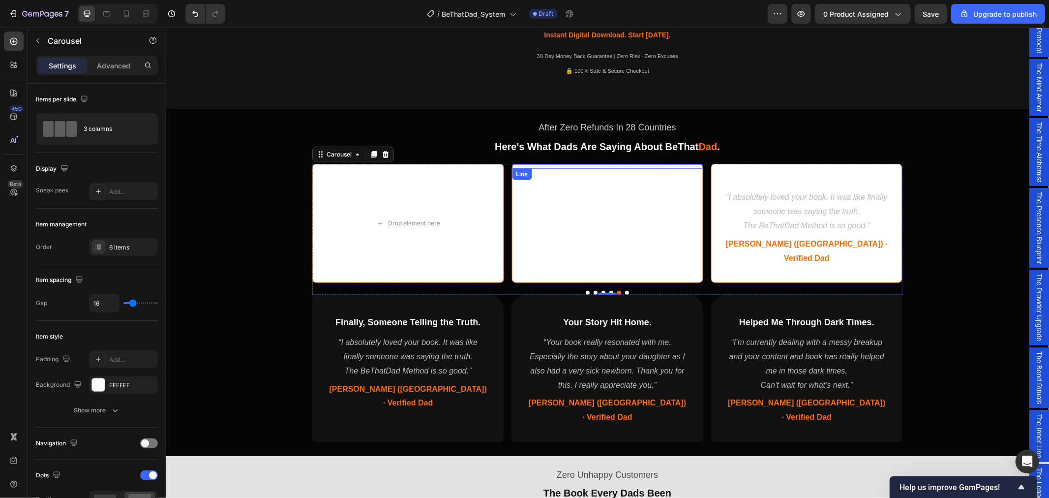
click at [644, 167] on div "Title Line" at bounding box center [606, 166] width 190 height 4
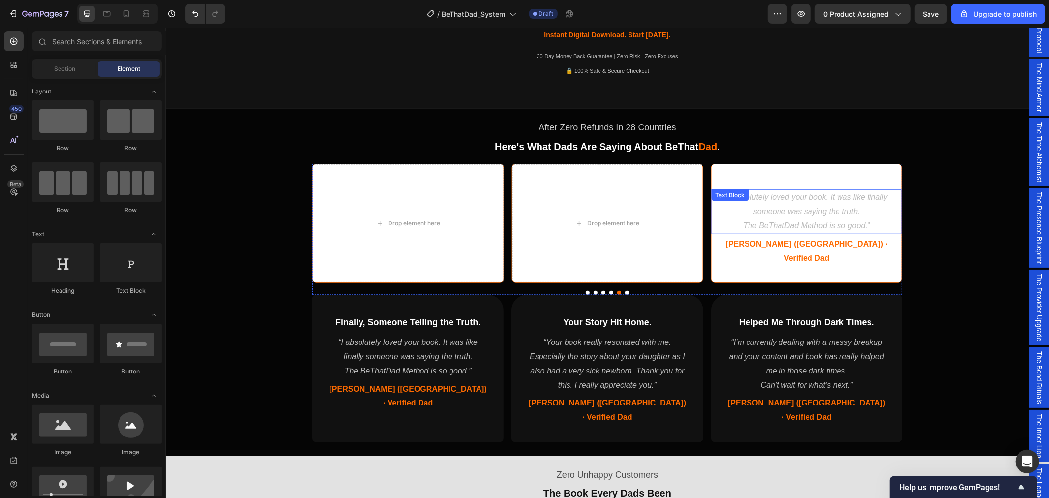
click at [745, 199] on div "“I absolutely loved your book. It was like finally someone was saying the truth…" at bounding box center [806, 211] width 190 height 44
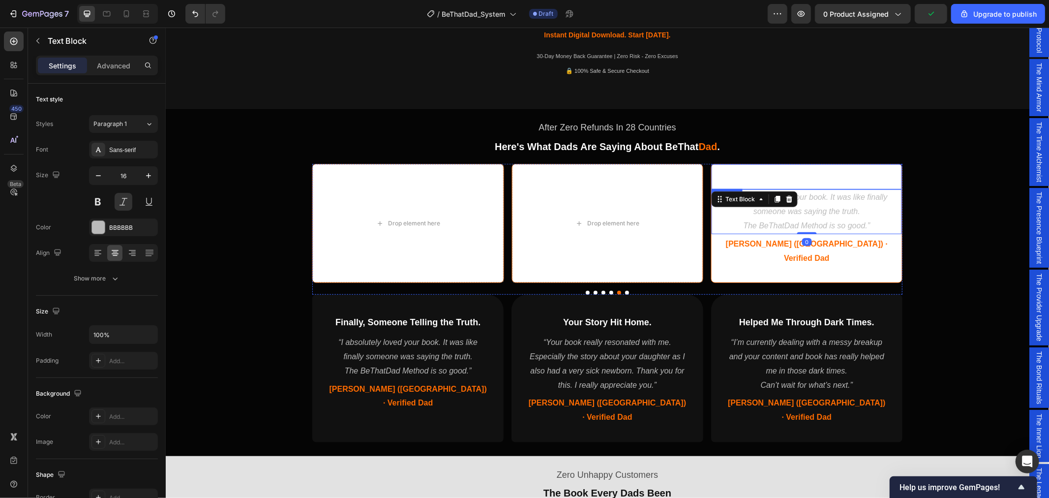
click at [755, 183] on h2 "Finally, Someone Telling the Truth." at bounding box center [806, 176] width 190 height 15
click at [764, 177] on span "Finally, Someone Telling the Truth." at bounding box center [806, 177] width 145 height 10
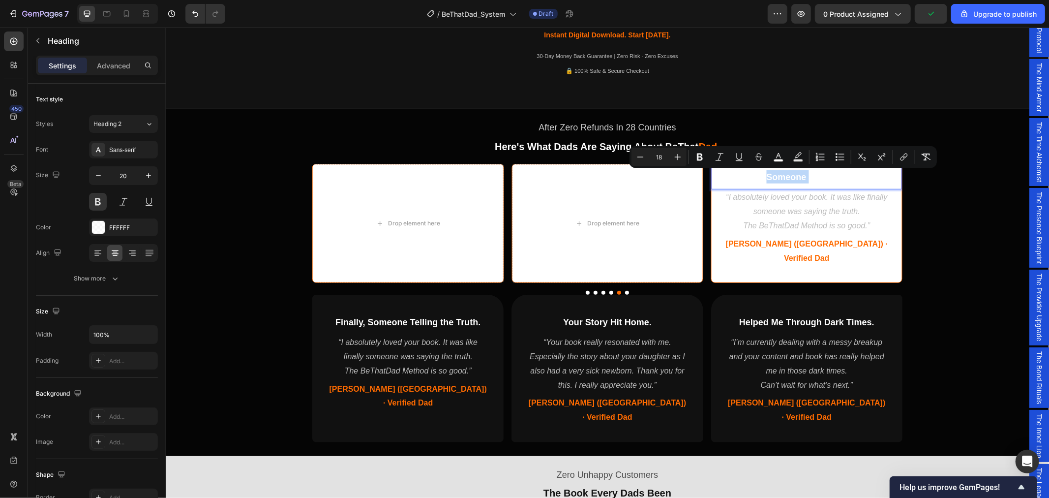
click at [764, 177] on span "Finally, Someone Telling the Truth." at bounding box center [806, 177] width 145 height 10
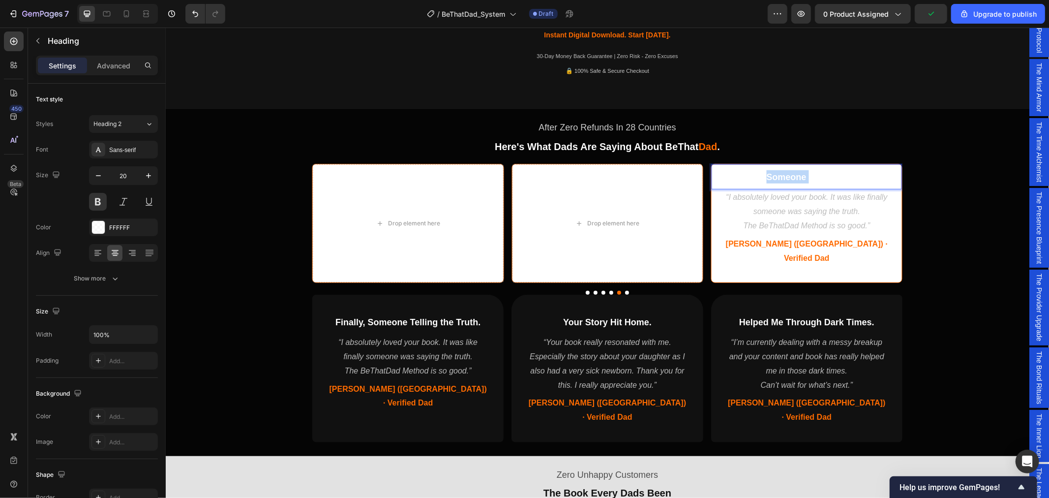
click at [764, 177] on span "Finally, Someone Telling the Truth." at bounding box center [806, 177] width 145 height 10
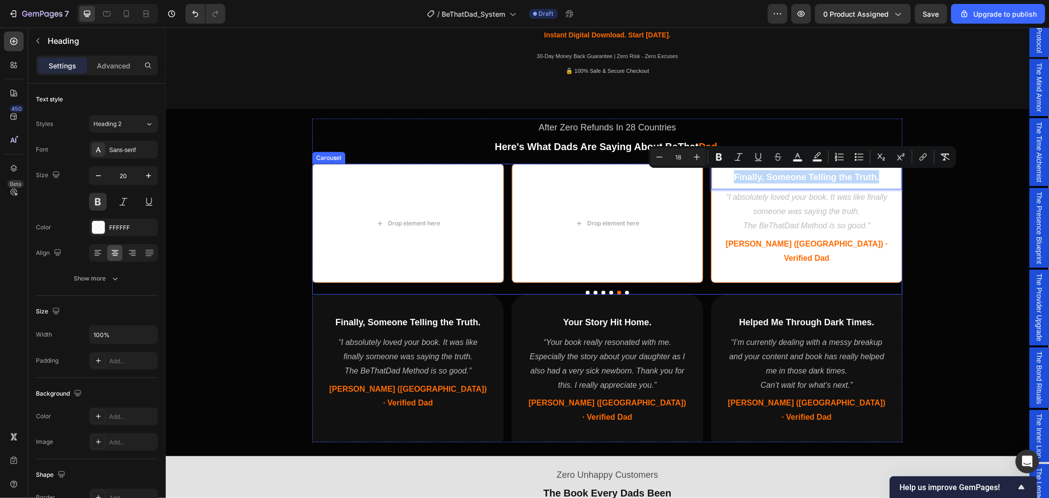
click at [624, 290] on button "Dot" at bounding box center [626, 292] width 4 height 4
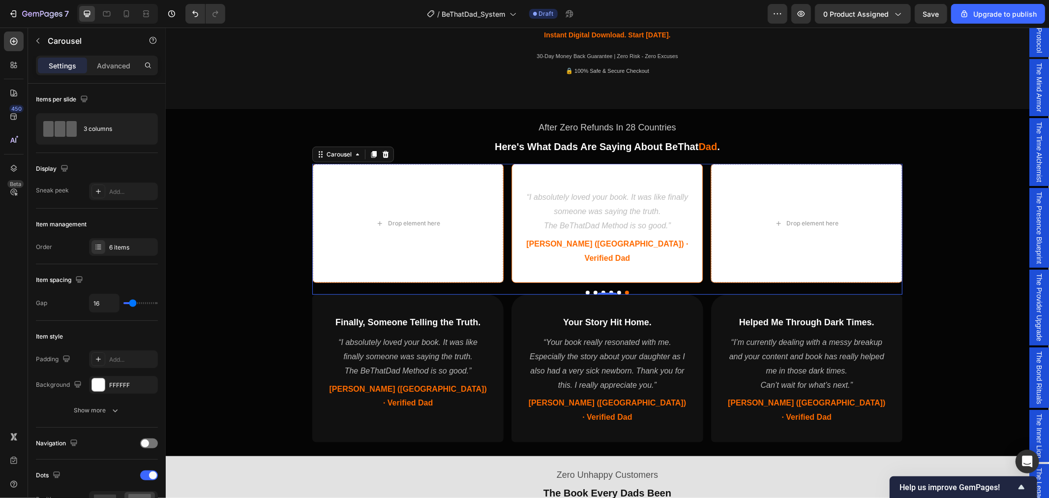
click at [590, 275] on div "⁠⁠⁠⁠⁠⁠⁠ Finally, Someone Telling the Truth. Heading “I absolutely loved your bo…" at bounding box center [607, 228] width 590 height 131
click at [593, 290] on button "Dot" at bounding box center [595, 292] width 4 height 4
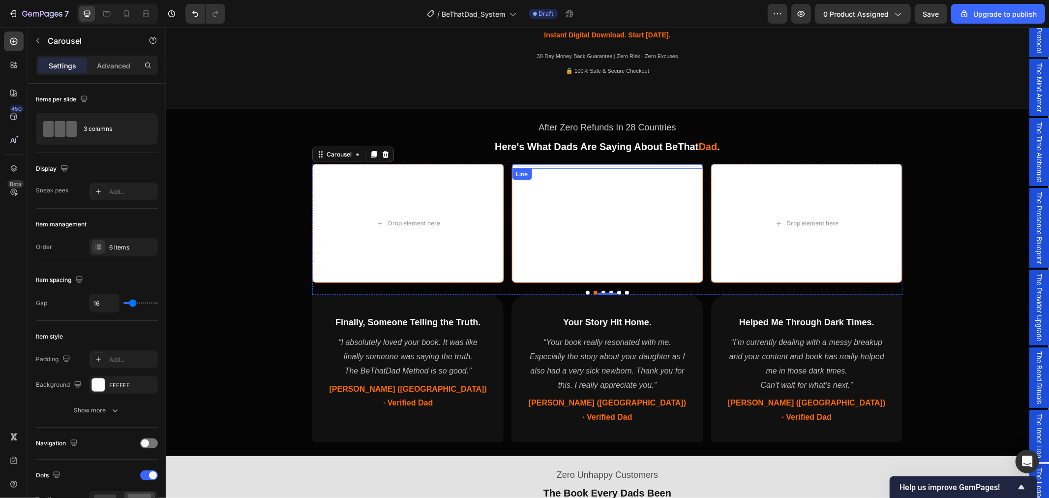
click at [640, 166] on div at bounding box center [606, 166] width 182 height 0
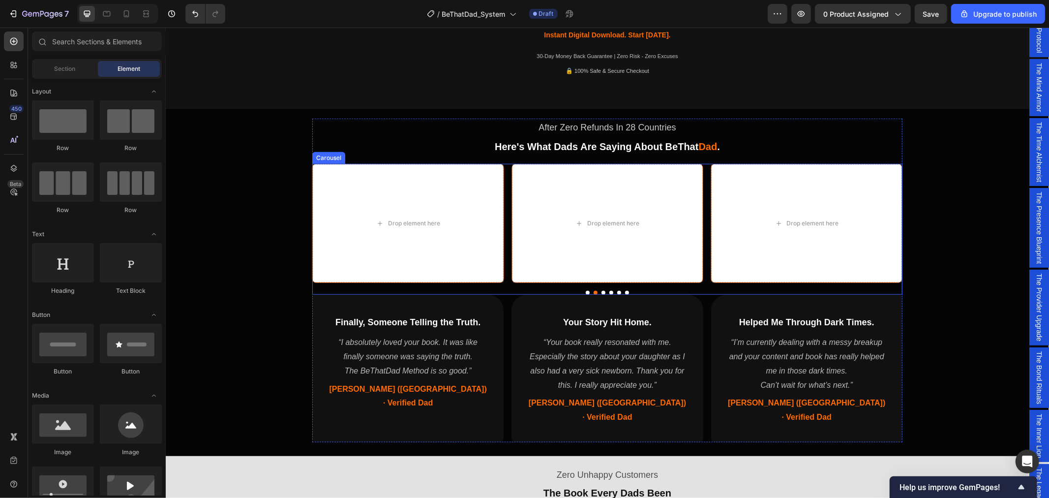
click at [585, 290] on button "Dot" at bounding box center [587, 292] width 4 height 4
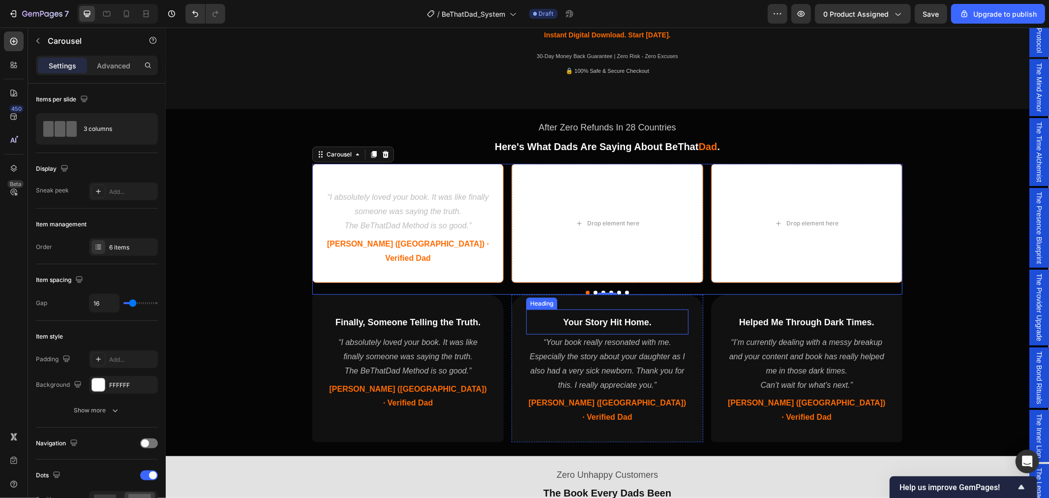
click at [586, 317] on span "Your Story Hit Home." at bounding box center [607, 322] width 89 height 10
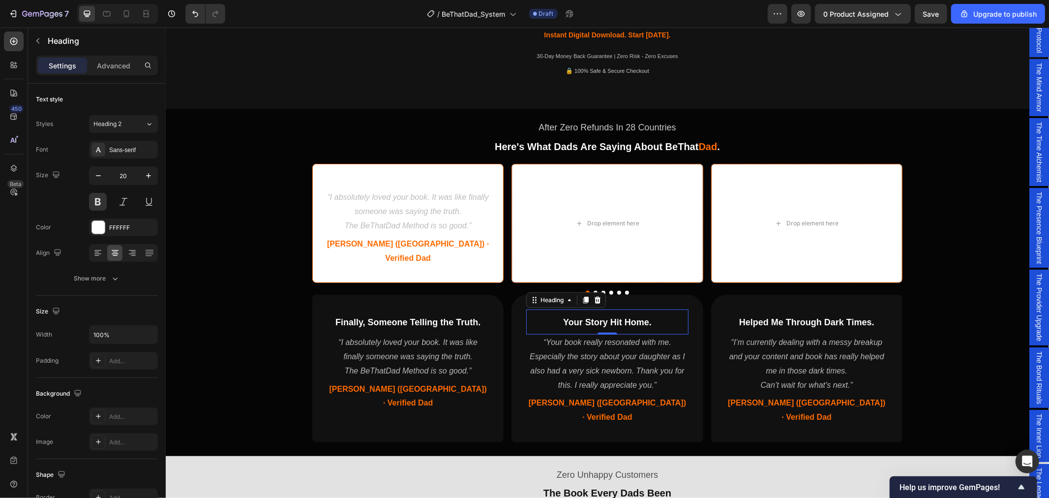
copy span "Finally, Someone Telling the Truth."
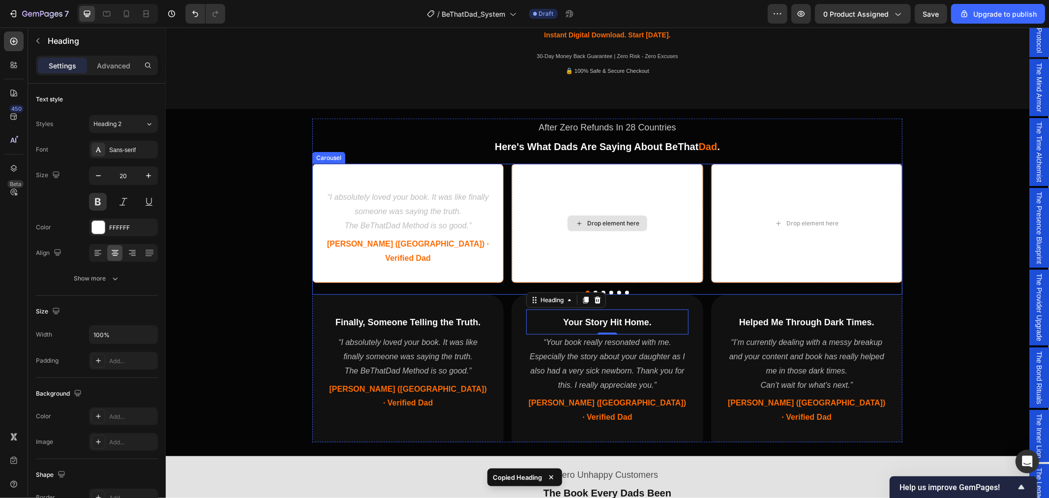
click at [592, 178] on div "Drop element here" at bounding box center [606, 223] width 190 height 118
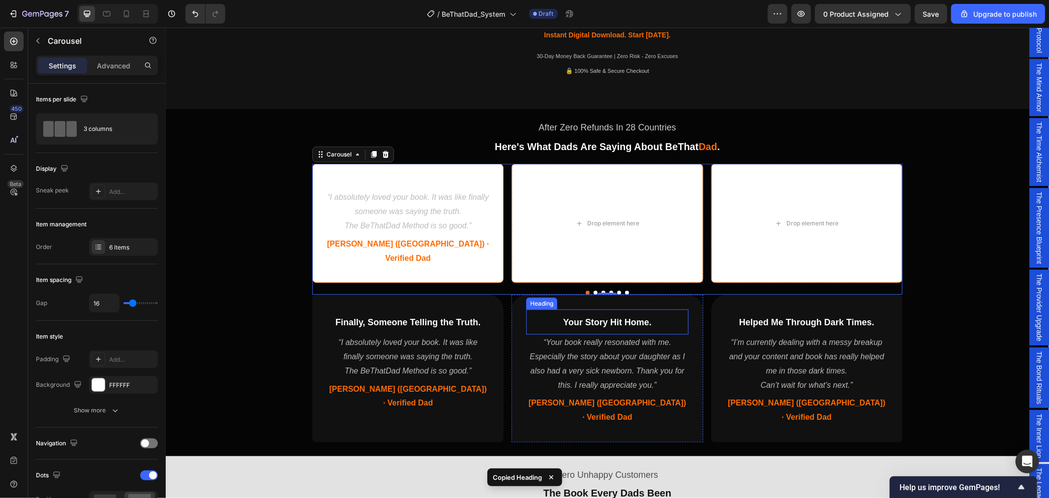
click at [597, 317] on span "Your Story Hit Home." at bounding box center [607, 322] width 89 height 10
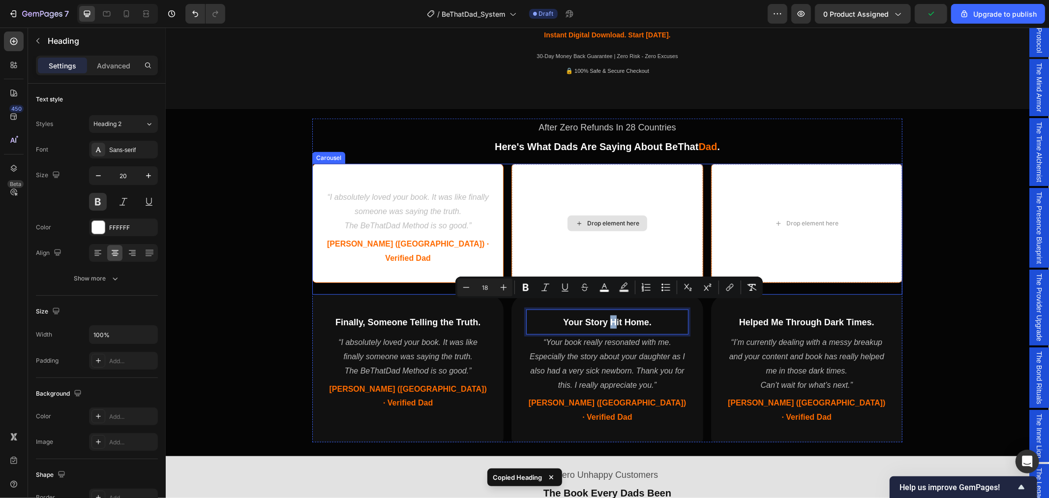
drag, startPoint x: 610, startPoint y: 307, endPoint x: 613, endPoint y: 219, distance: 88.1
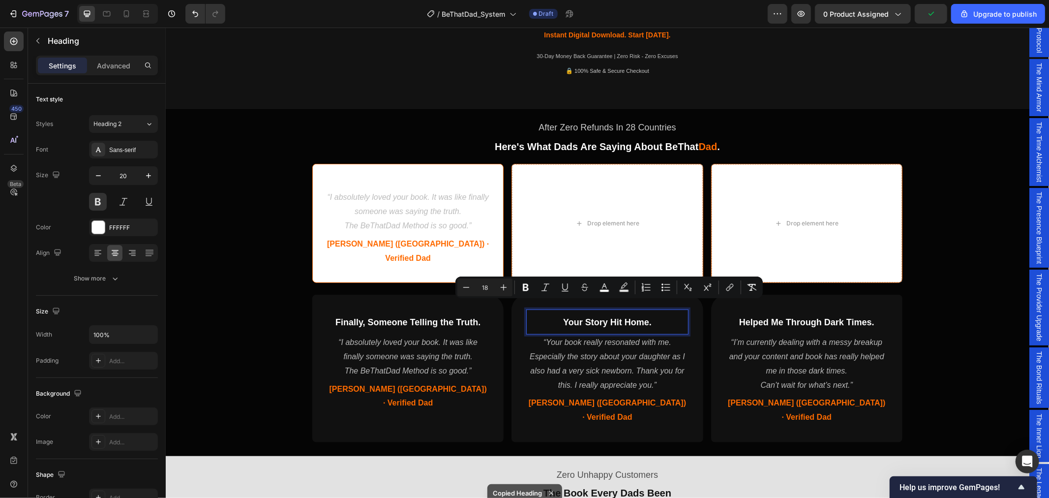
click at [544, 315] on p "Your Story Hit Home." at bounding box center [607, 321] width 160 height 13
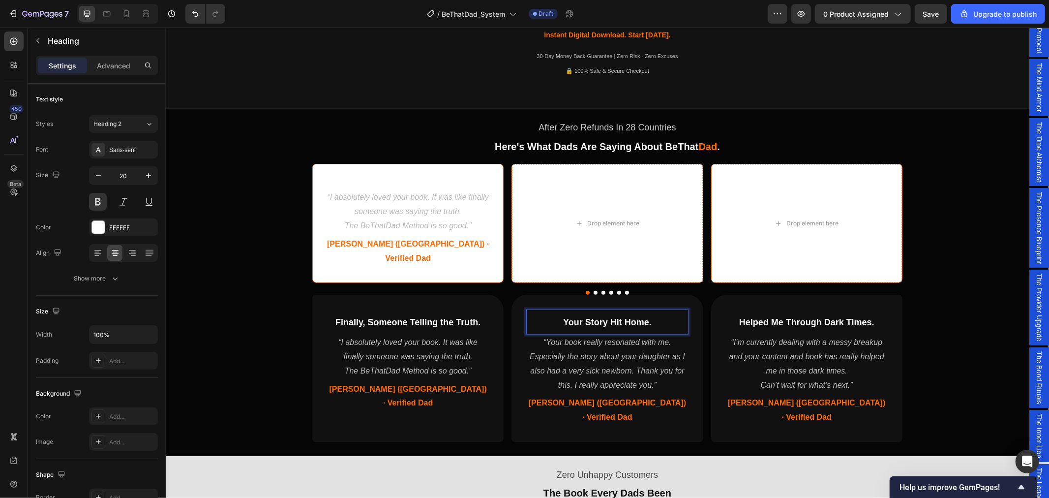
click at [542, 315] on p "Your Story Hit Home." at bounding box center [607, 321] width 160 height 13
click at [557, 336] on p "“Your book really resonated with me. Especially the story about your daughter a…" at bounding box center [607, 363] width 160 height 57
click at [625, 317] on span "Your Story Hit Home." at bounding box center [607, 322] width 89 height 10
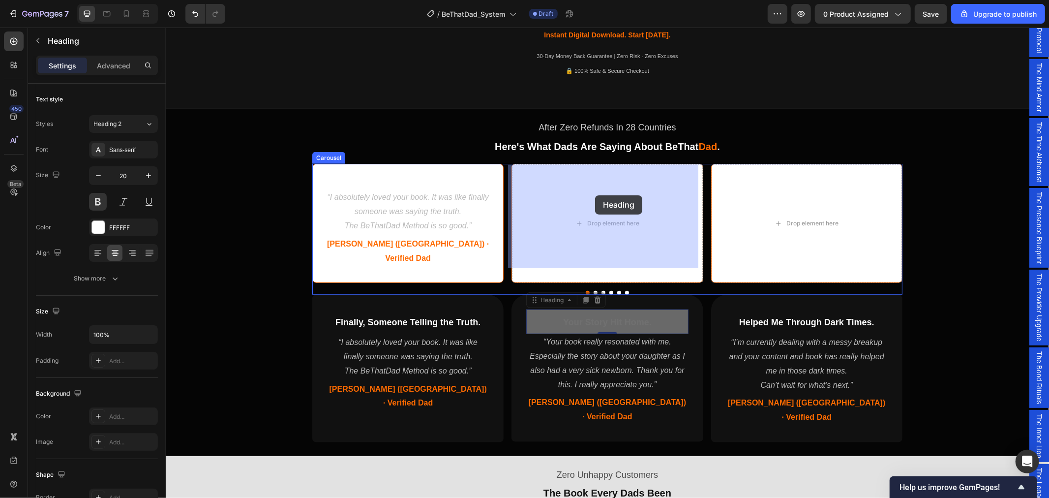
drag, startPoint x: 530, startPoint y: 287, endPoint x: 570, endPoint y: 199, distance: 96.4
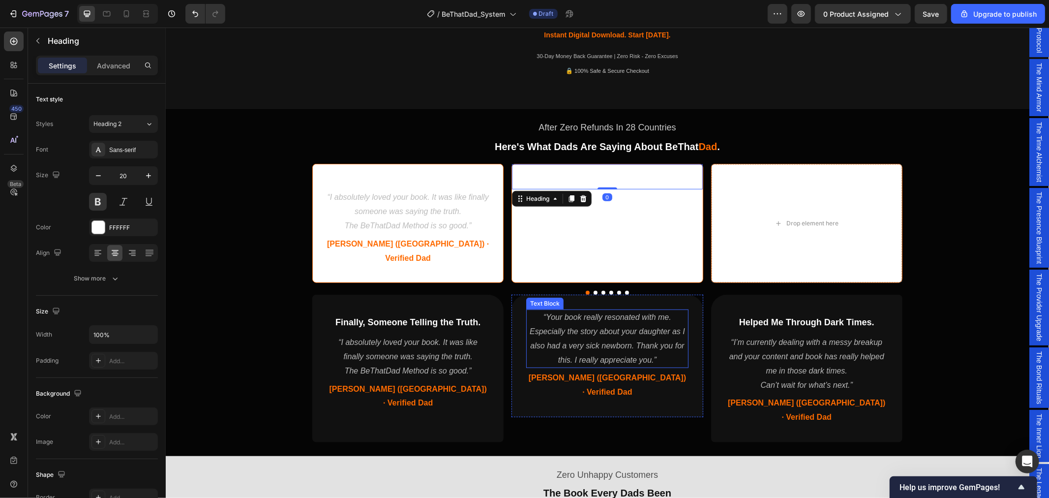
click at [560, 310] on p "“Your book really resonated with me. Especially the story about your daughter a…" at bounding box center [607, 338] width 160 height 57
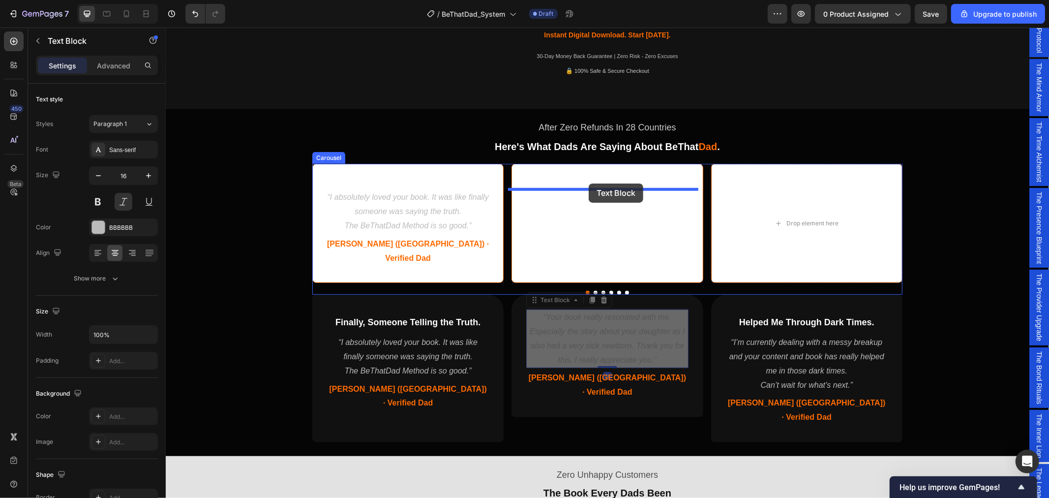
drag, startPoint x: 527, startPoint y: 284, endPoint x: 588, endPoint y: 183, distance: 118.1
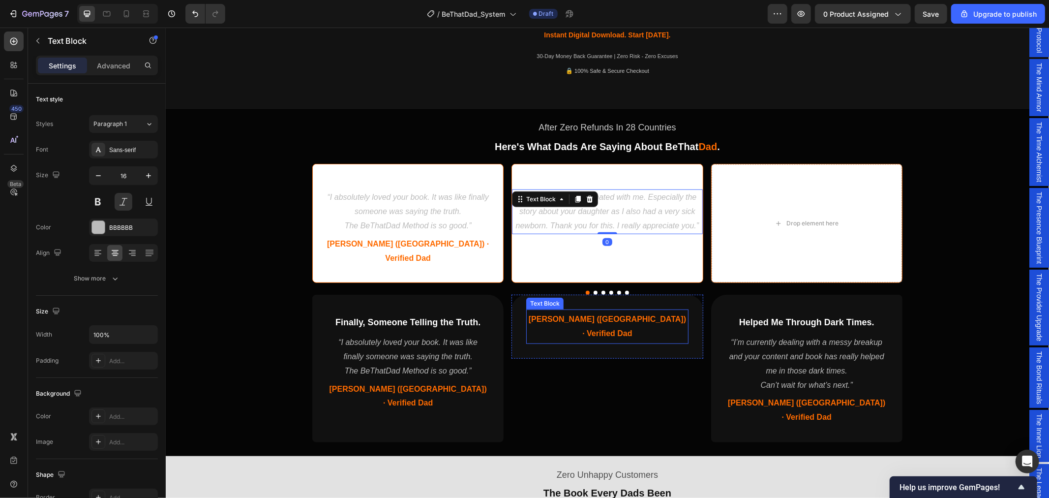
click at [587, 314] on span "Daniel (Canada) · Verified Dad" at bounding box center [606, 325] width 157 height 23
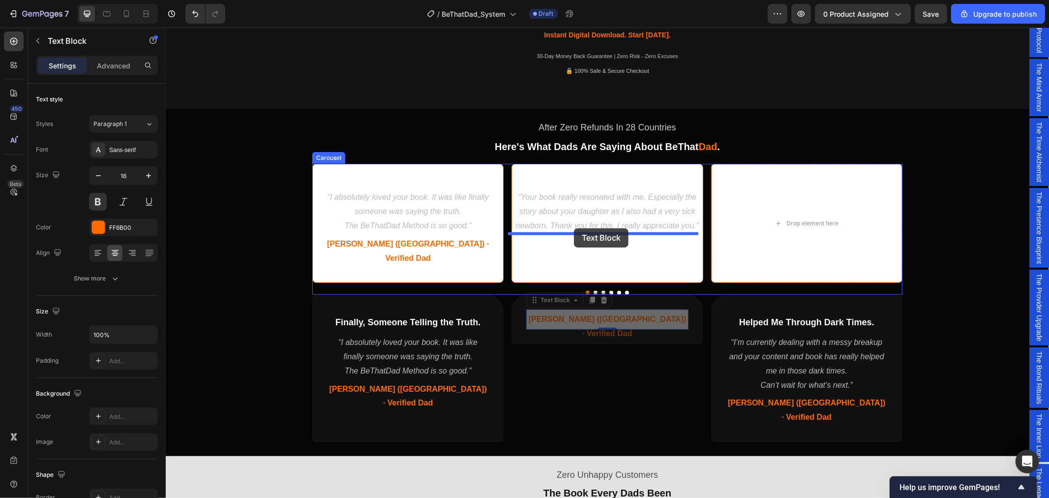
drag, startPoint x: 526, startPoint y: 287, endPoint x: 573, endPoint y: 228, distance: 75.9
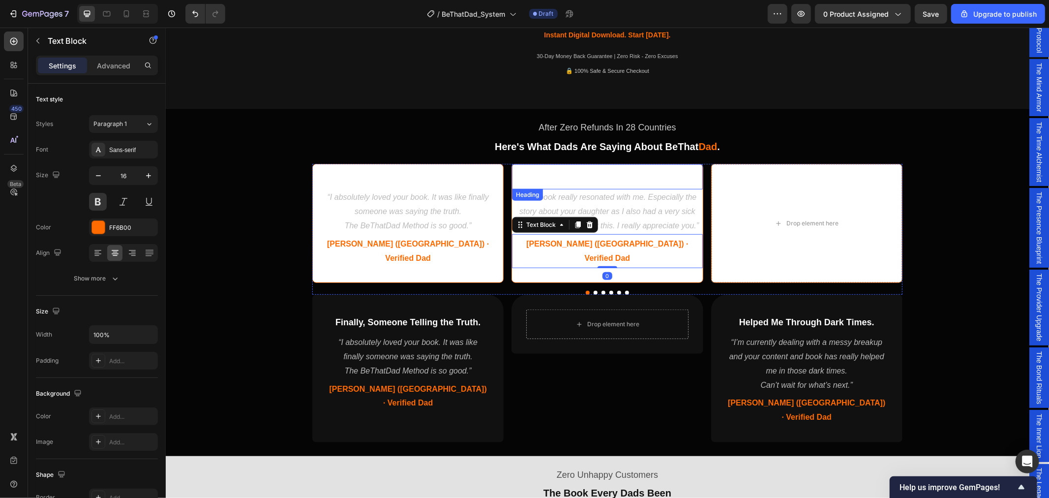
click at [593, 176] on span "Your Story Hit Home." at bounding box center [607, 177] width 89 height 10
click at [589, 175] on span "Your Story Hit Home." at bounding box center [607, 177] width 89 height 10
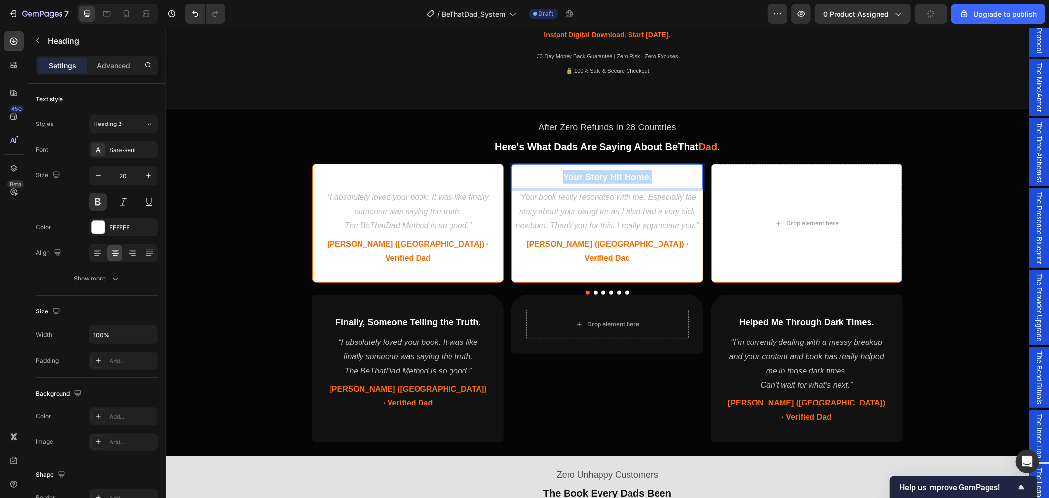
click at [589, 175] on span "Your Story Hit Home." at bounding box center [607, 177] width 89 height 10
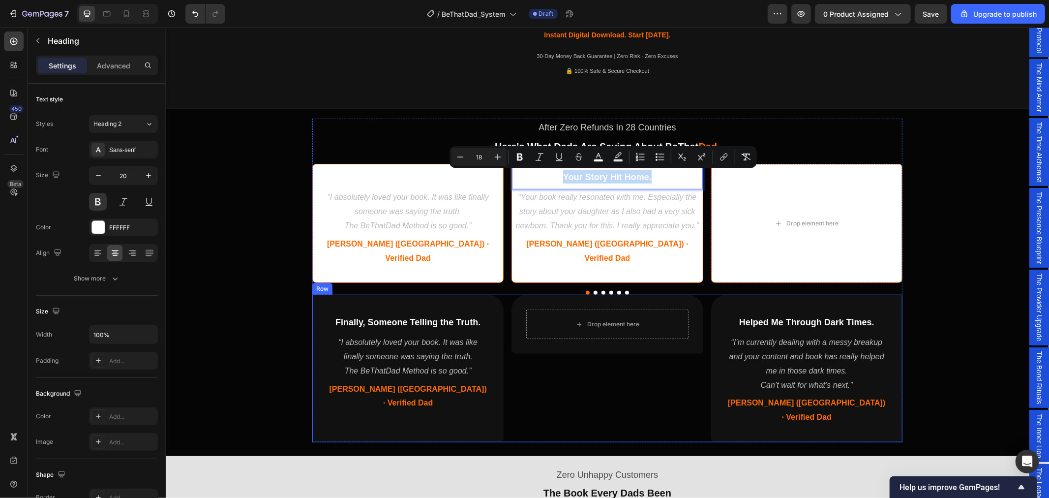
click at [601, 386] on div "Drop element here Row" at bounding box center [606, 368] width 191 height 148
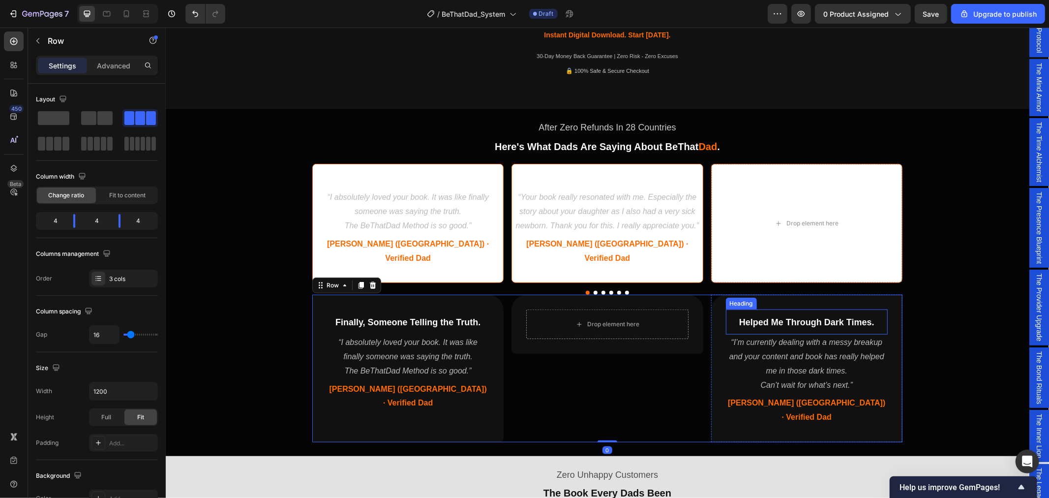
click at [802, 317] on span "Helped Me Through Dark Times." at bounding box center [806, 322] width 135 height 10
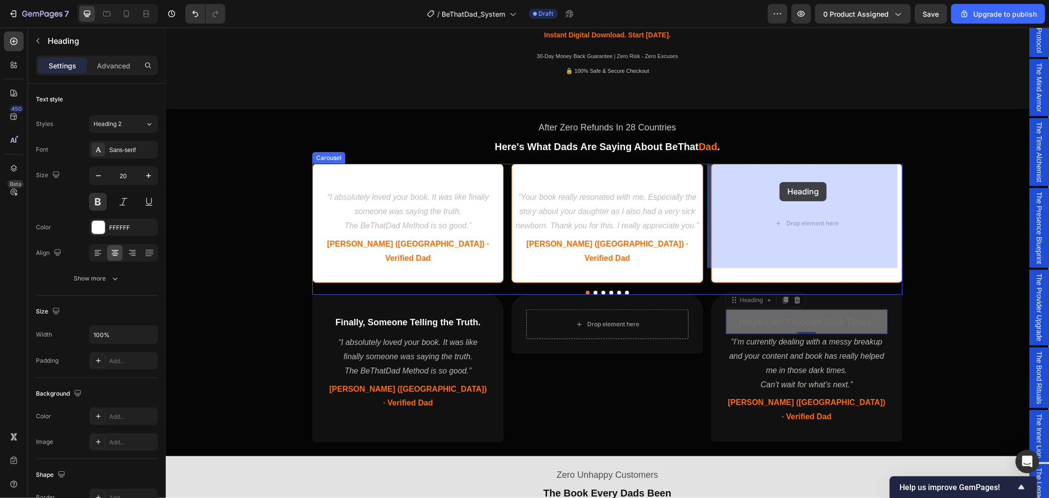
drag, startPoint x: 732, startPoint y: 286, endPoint x: 779, endPoint y: 181, distance: 114.2
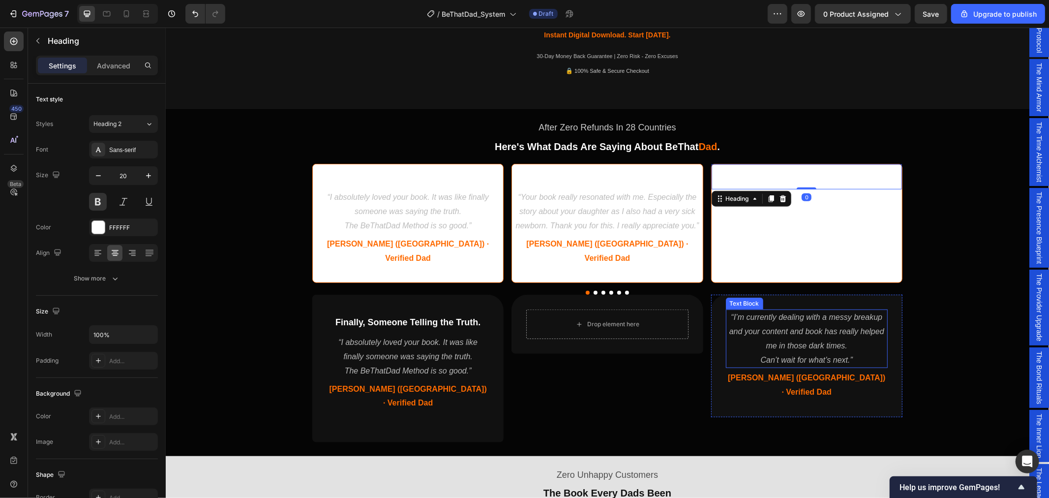
click at [781, 315] on p "“I’m currently dealing with a messy breakup and your content and book has reall…" at bounding box center [806, 331] width 160 height 42
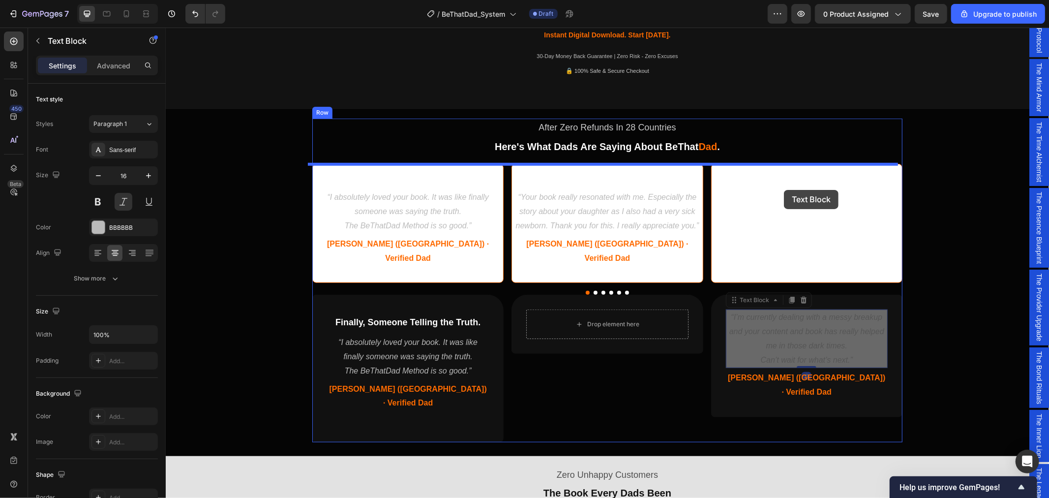
drag, startPoint x: 728, startPoint y: 288, endPoint x: 783, endPoint y: 189, distance: 112.7
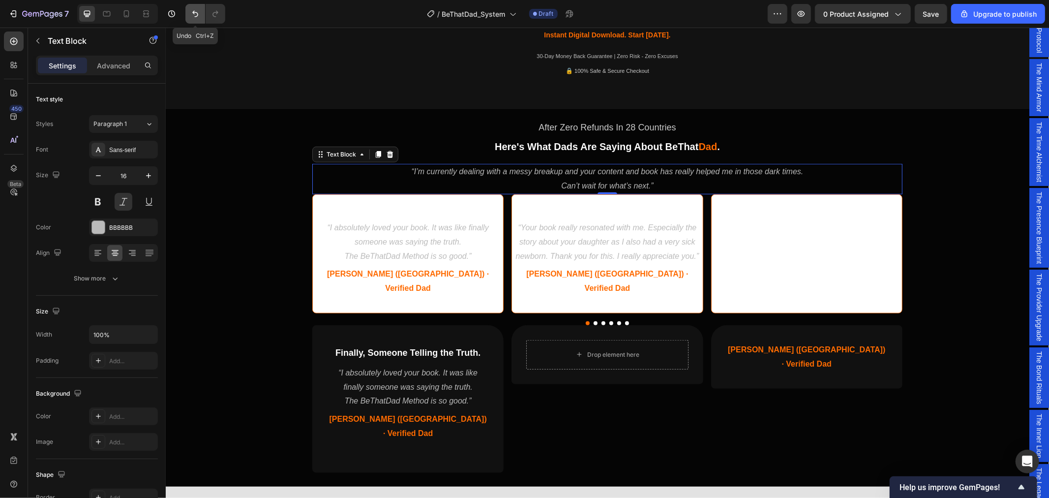
click at [189, 10] on button "Undo/Redo" at bounding box center [195, 14] width 20 height 20
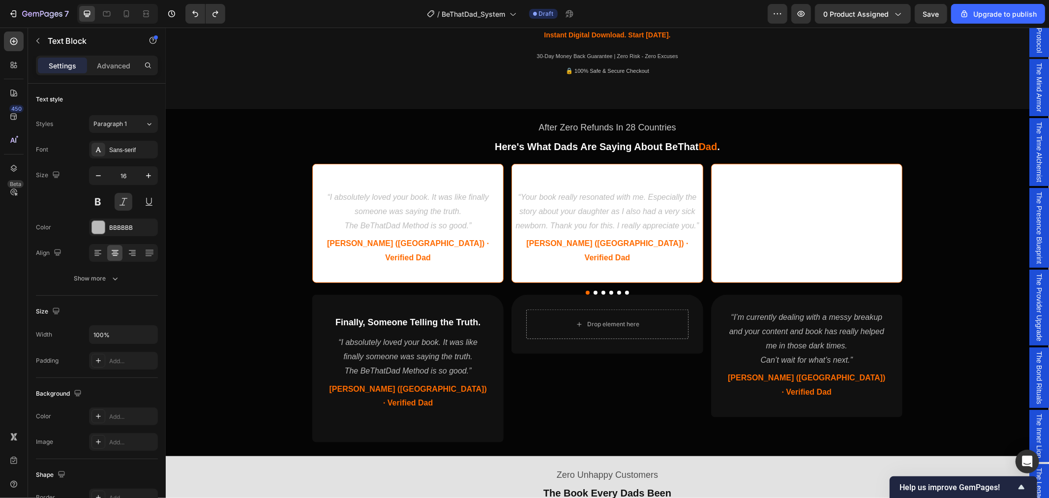
click at [794, 310] on p "“I’m currently dealing with a messy breakup and your content and book has reall…" at bounding box center [806, 331] width 160 height 42
click at [198, 12] on icon "Undo/Redo" at bounding box center [195, 14] width 10 height 10
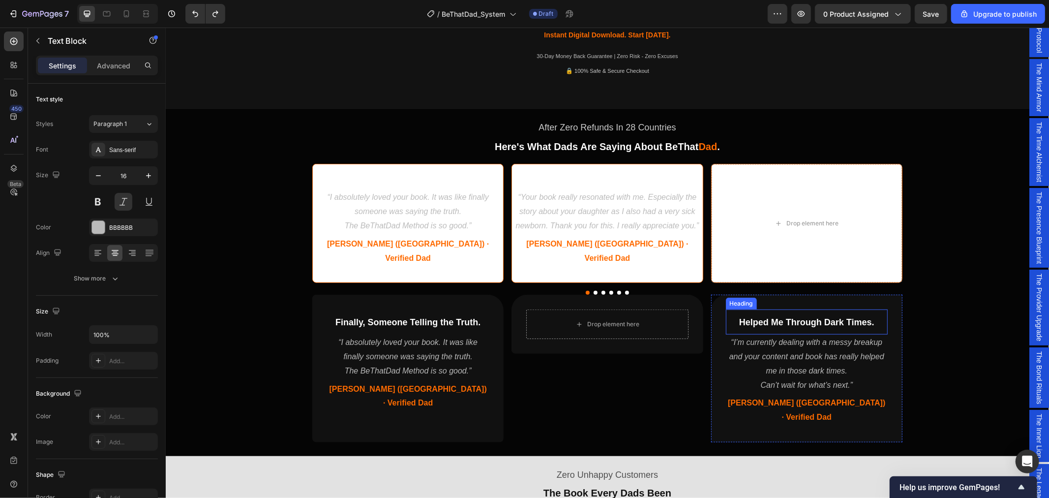
click at [815, 317] on span "Helped Me Through Dark Times." at bounding box center [806, 322] width 135 height 10
click at [750, 340] on p "“I’m currently dealing with a messy breakup and your content and book has reall…" at bounding box center [806, 356] width 160 height 42
click at [855, 317] on span "Helped Me Through Dark Times." at bounding box center [806, 322] width 135 height 10
click at [223, 12] on button "Undo/Redo" at bounding box center [216, 14] width 20 height 20
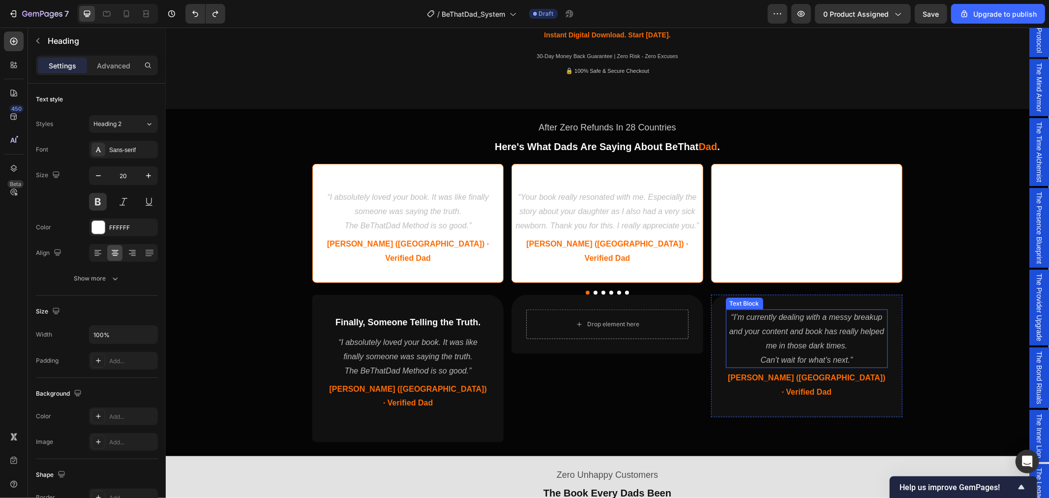
click at [807, 327] on p "“I’m currently dealing with a messy breakup and your content and book has reall…" at bounding box center [806, 331] width 160 height 42
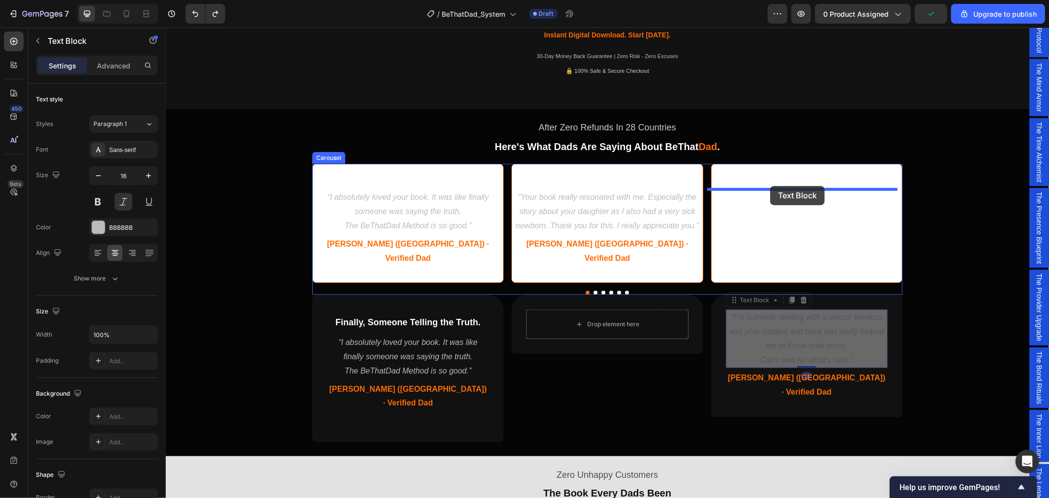
drag, startPoint x: 730, startPoint y: 288, endPoint x: 770, endPoint y: 185, distance: 109.6
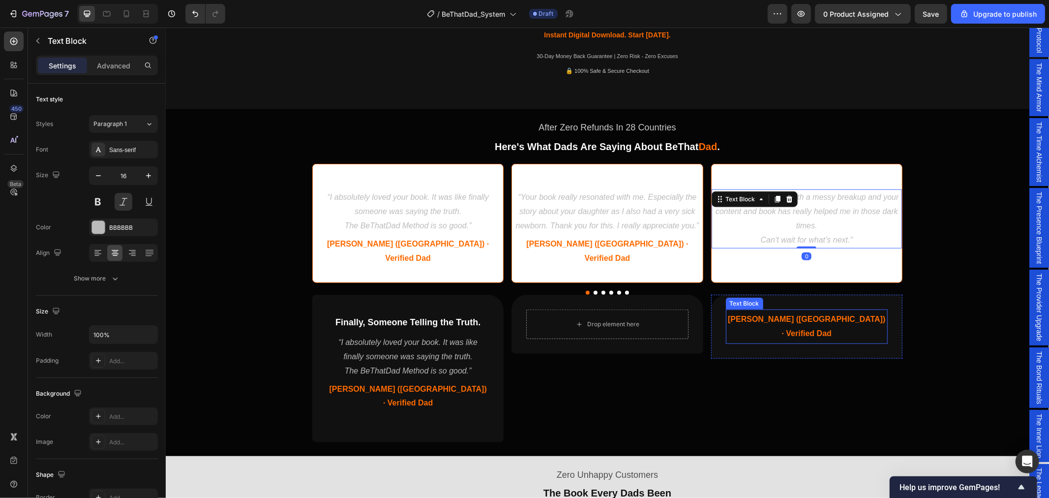
click at [781, 314] on span "Alex (USA) · Verified Dad" at bounding box center [805, 325] width 157 height 23
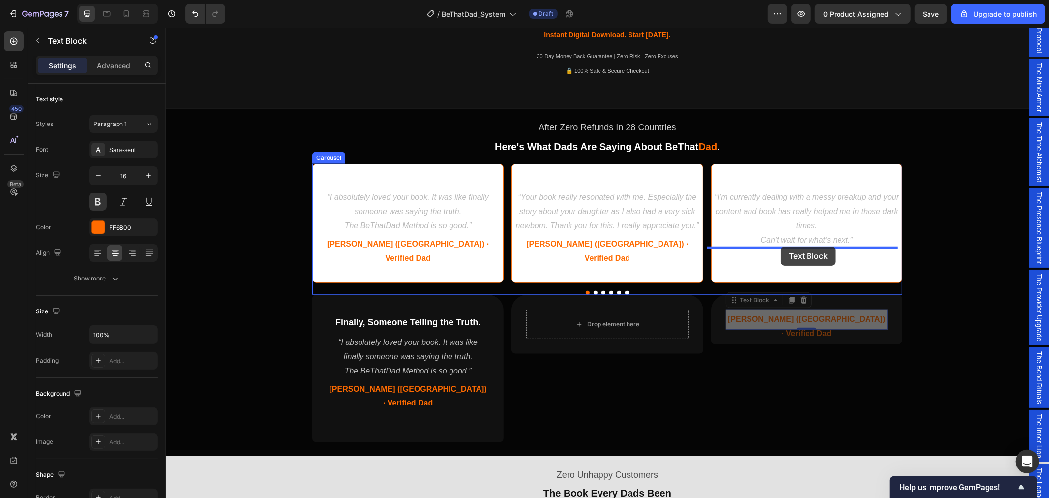
drag, startPoint x: 729, startPoint y: 287, endPoint x: 779, endPoint y: 247, distance: 63.7
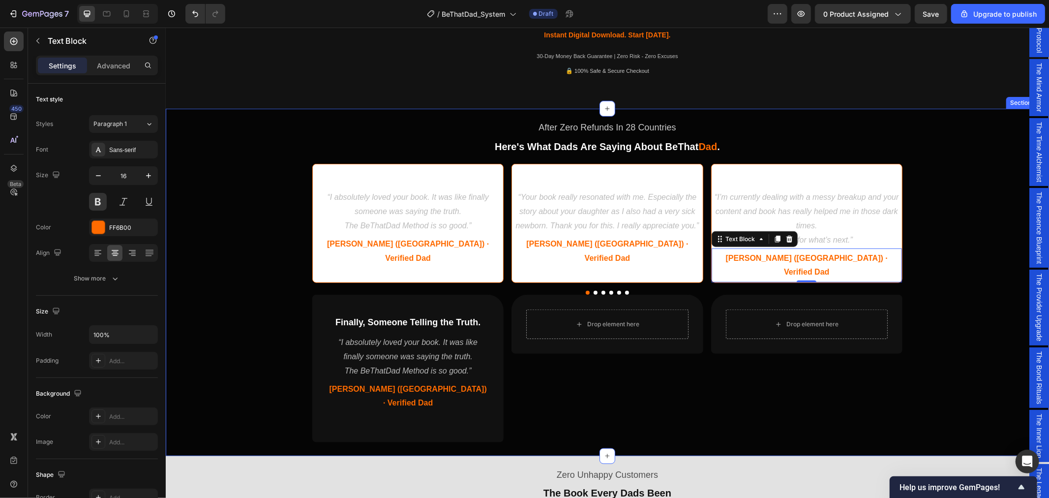
click at [959, 212] on div "After Zero Refunds In 28 Countries Text Block Here's What Dads Are Saying About…" at bounding box center [606, 279] width 883 height 335
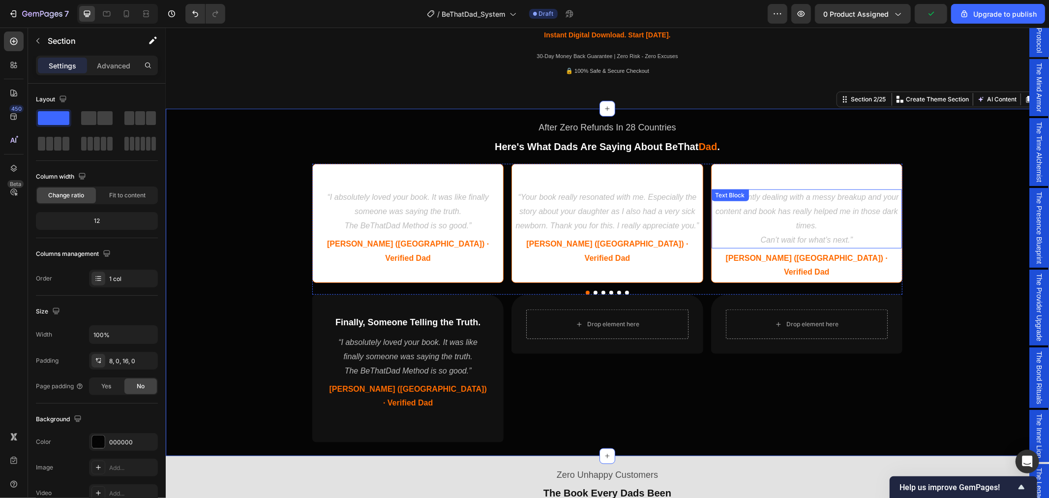
click at [779, 236] on p "Can’t wait for what’s next.”" at bounding box center [806, 240] width 188 height 14
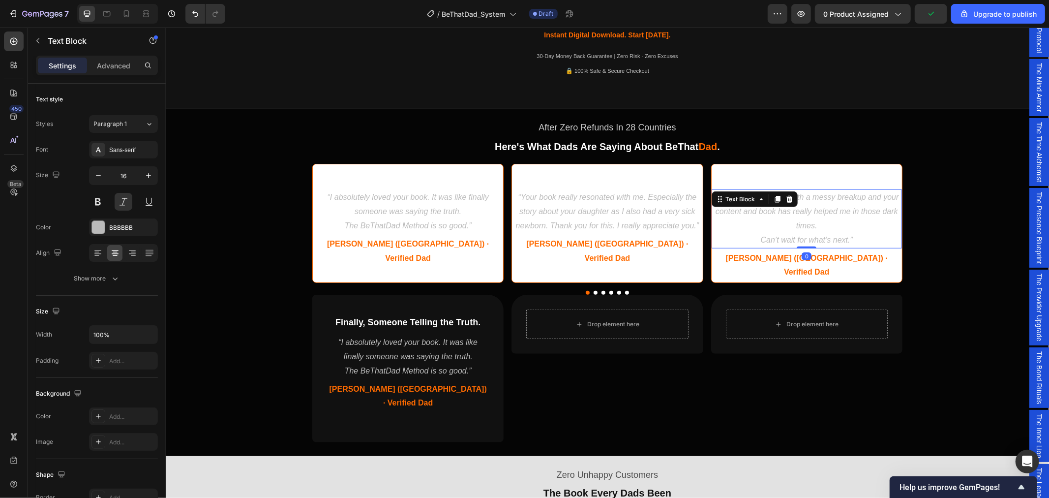
click at [757, 238] on p "Can’t wait for what’s next.”" at bounding box center [806, 240] width 188 height 14
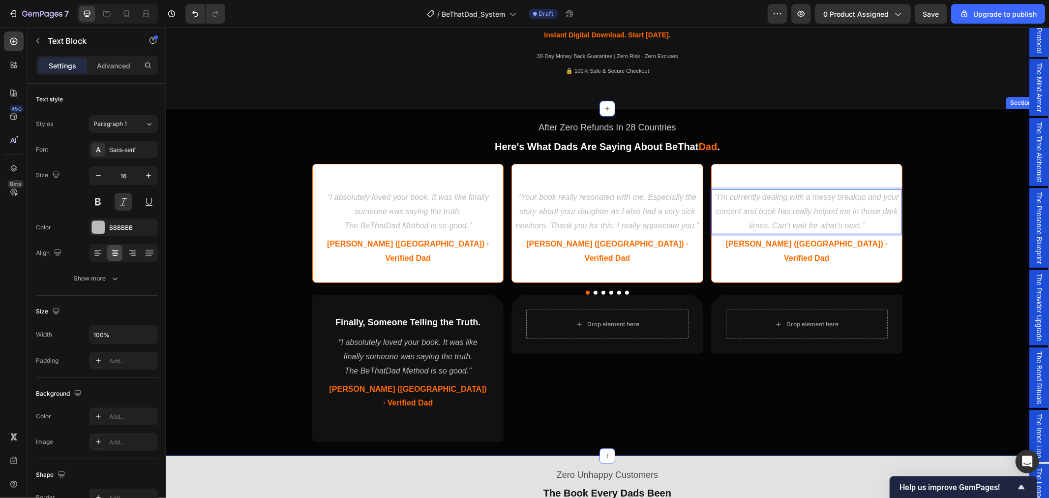
click at [956, 233] on div "After Zero Refunds In 28 Countries Text Block Here's What Dads Are Saying About…" at bounding box center [606, 279] width 883 height 335
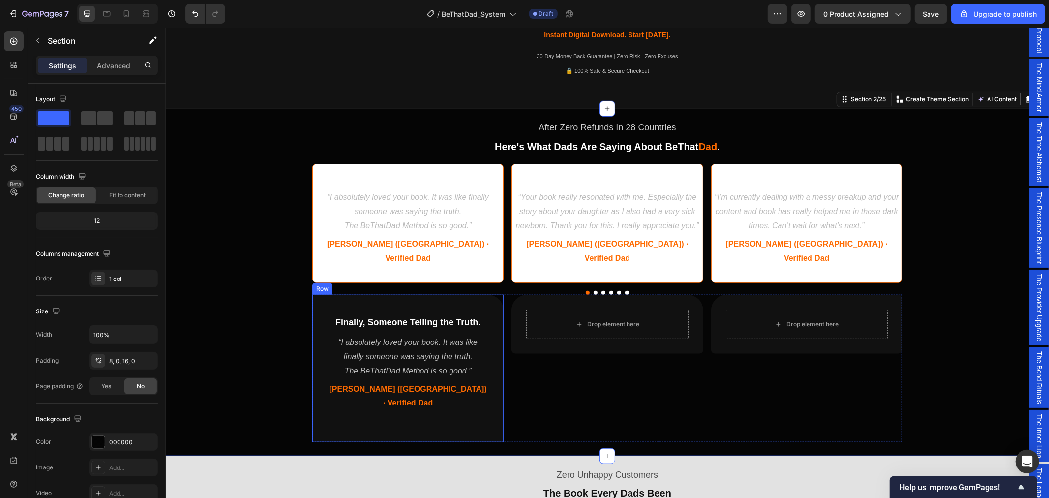
click at [318, 371] on div "Finally, Someone Telling the Truth. Heading “I absolutely loved your book. It w…" at bounding box center [407, 368] width 191 height 148
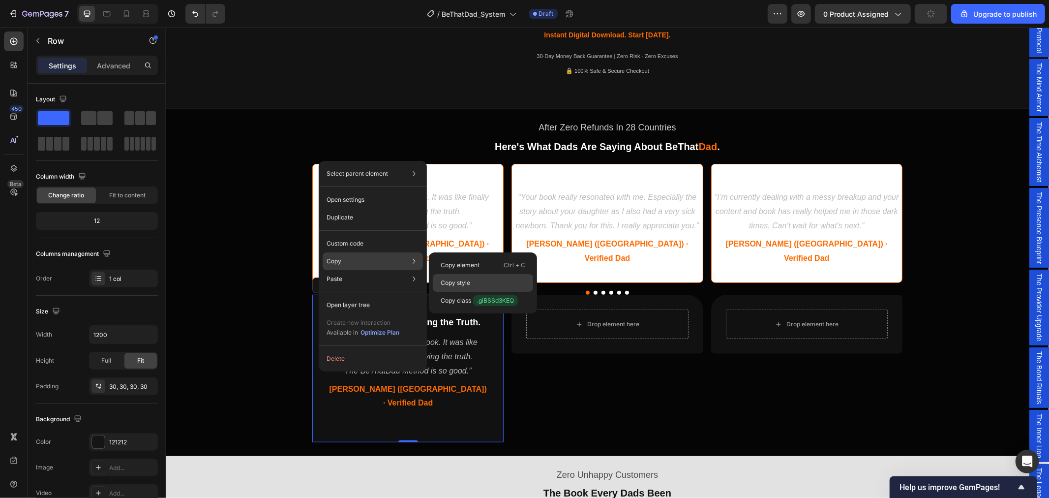
click at [470, 282] on div "Copy style" at bounding box center [483, 283] width 100 height 18
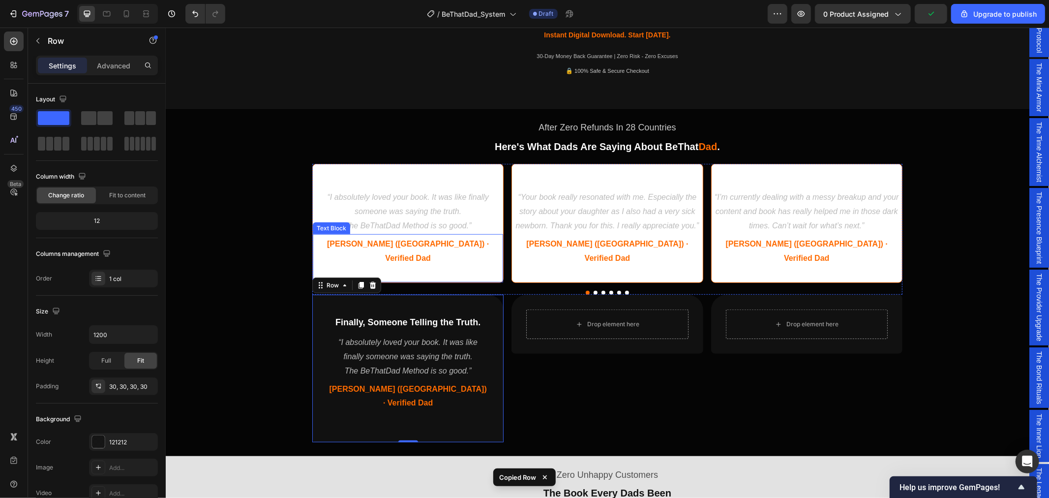
click at [319, 265] on p at bounding box center [407, 272] width 188 height 14
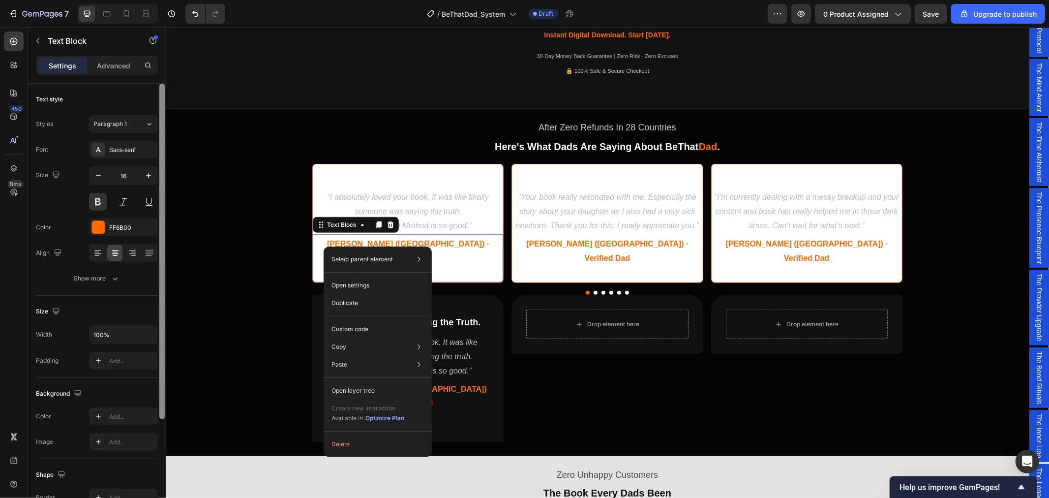
click at [162, 369] on div at bounding box center [161, 251] width 5 height 335
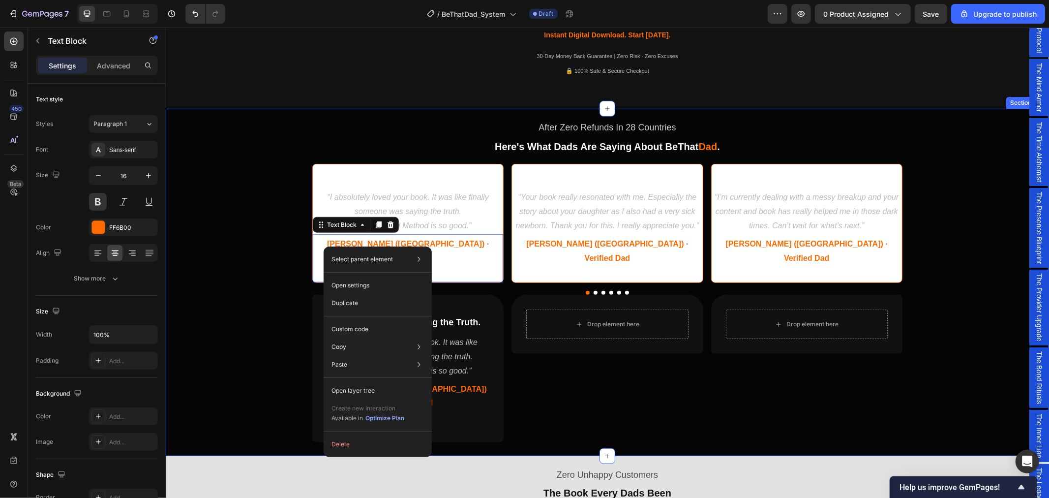
click at [259, 356] on div "After Zero Refunds In 28 Countries Text Block Here's What Dads Are Saying About…" at bounding box center [606, 279] width 883 height 335
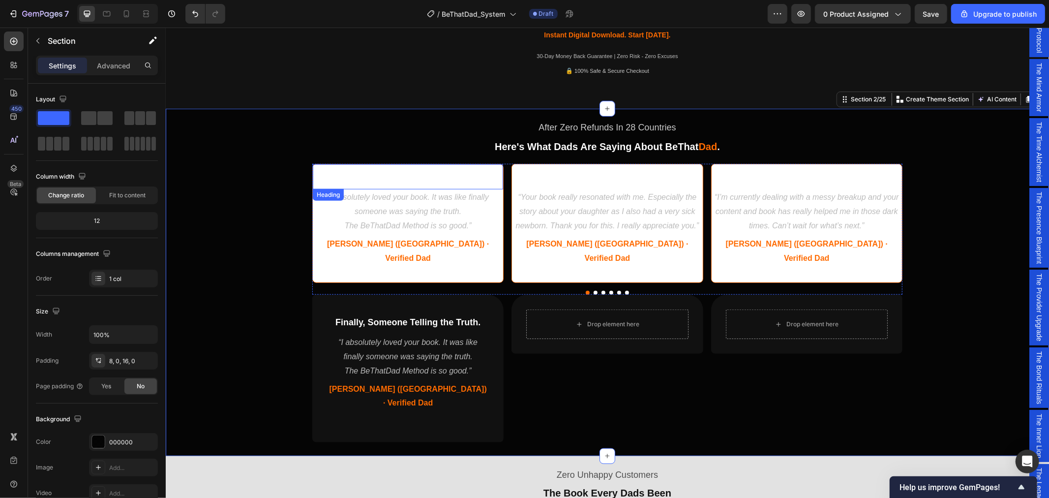
click at [479, 172] on p "⁠⁠⁠⁠⁠⁠⁠ Finally, Someone Telling the Truth." at bounding box center [407, 176] width 188 height 13
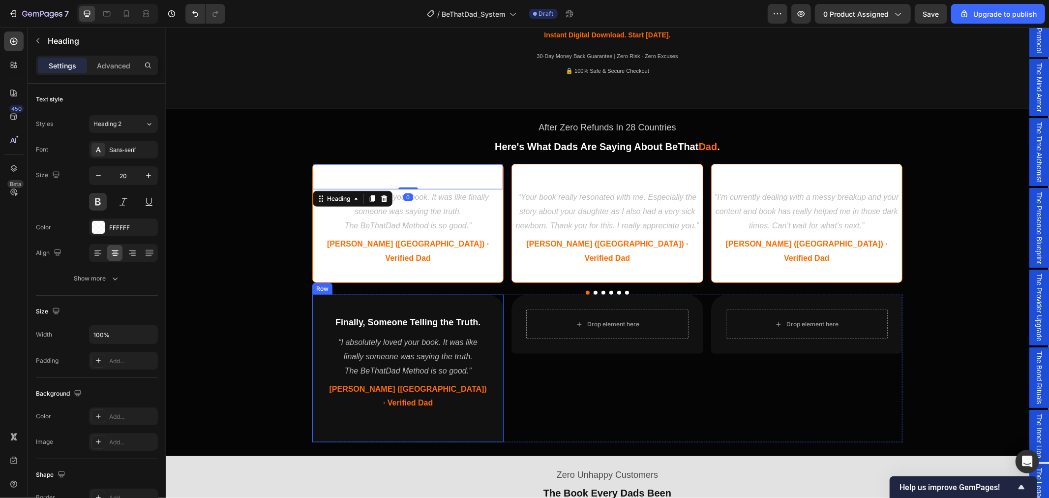
click at [489, 294] on div "Finally, Someone Telling the Truth. Heading “I absolutely loved your book. It w…" at bounding box center [407, 368] width 191 height 148
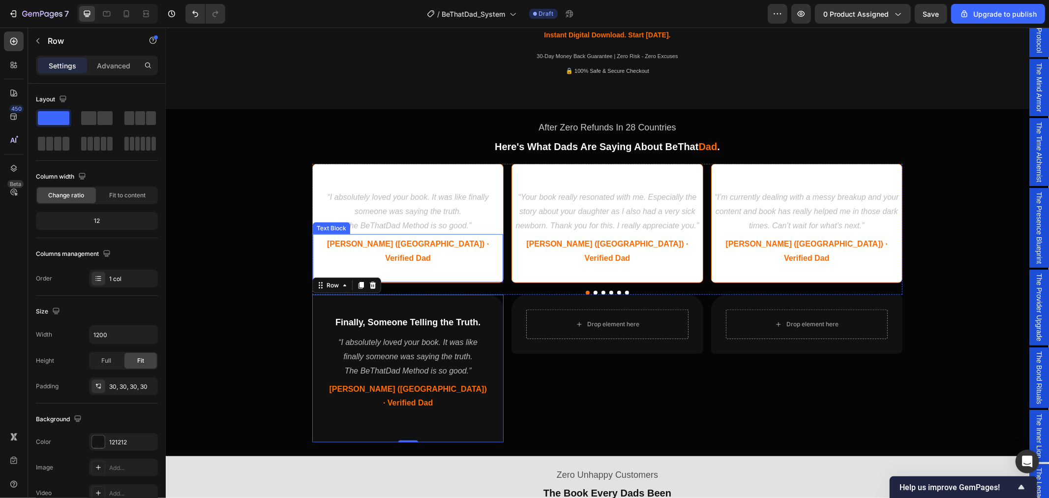
click at [479, 265] on p at bounding box center [407, 272] width 188 height 14
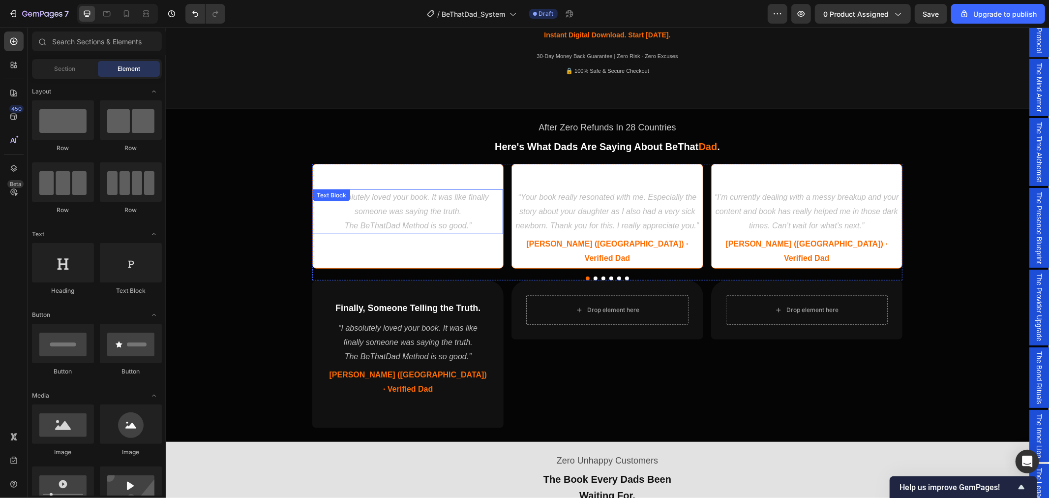
click at [483, 230] on p "The BeThatDad Method is so good.”" at bounding box center [407, 225] width 188 height 14
click at [485, 175] on p "⁠⁠⁠⁠⁠⁠⁠ Finally, Someone Telling the Truth." at bounding box center [407, 176] width 188 height 13
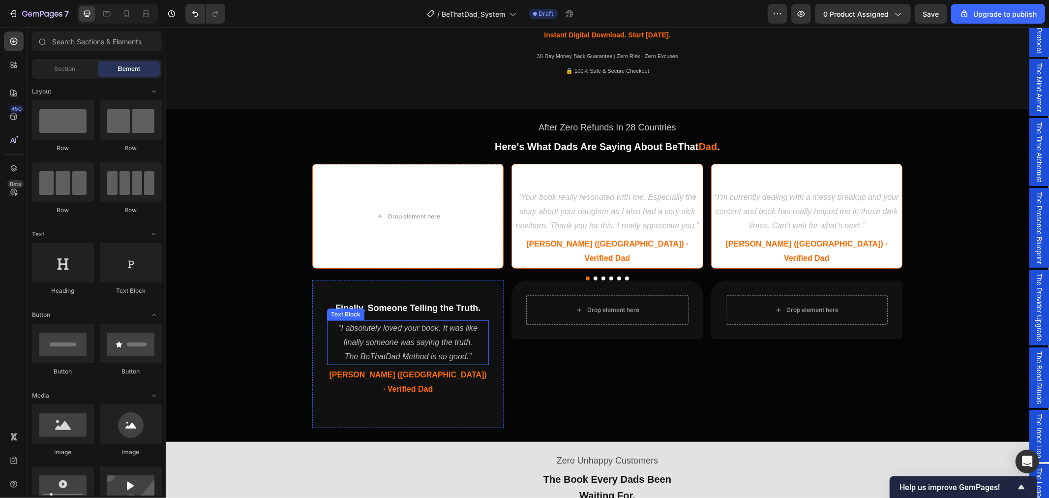
click at [481, 366] on div "James (UK) · Verified Dad" at bounding box center [407, 388] width 162 height 44
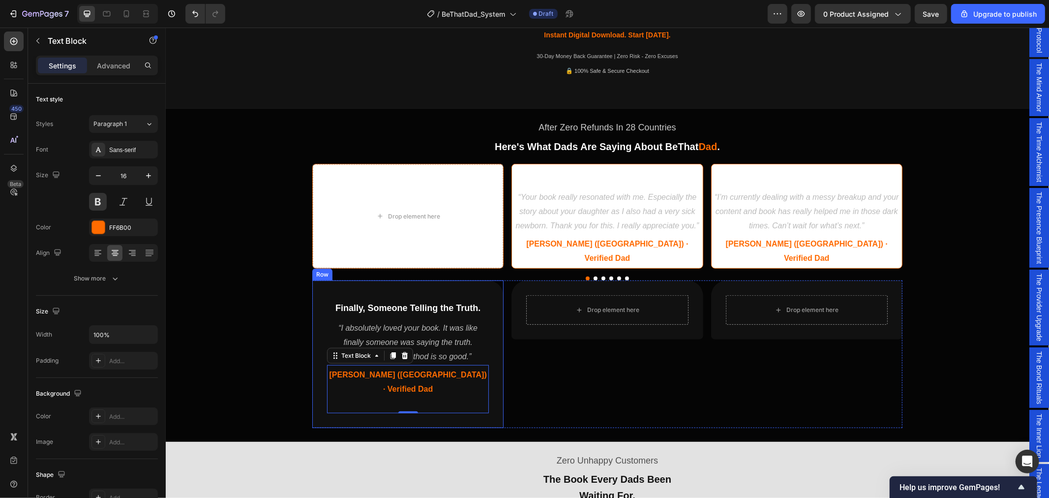
click at [490, 368] on div "Finally, Someone Telling the Truth. Heading “I absolutely loved your book. It w…" at bounding box center [407, 354] width 191 height 148
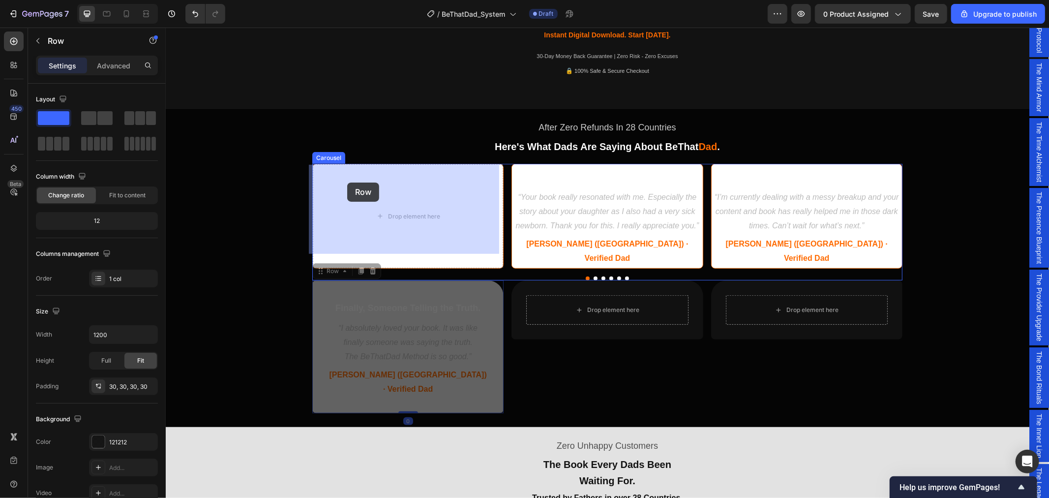
drag, startPoint x: 317, startPoint y: 257, endPoint x: 347, endPoint y: 182, distance: 80.8
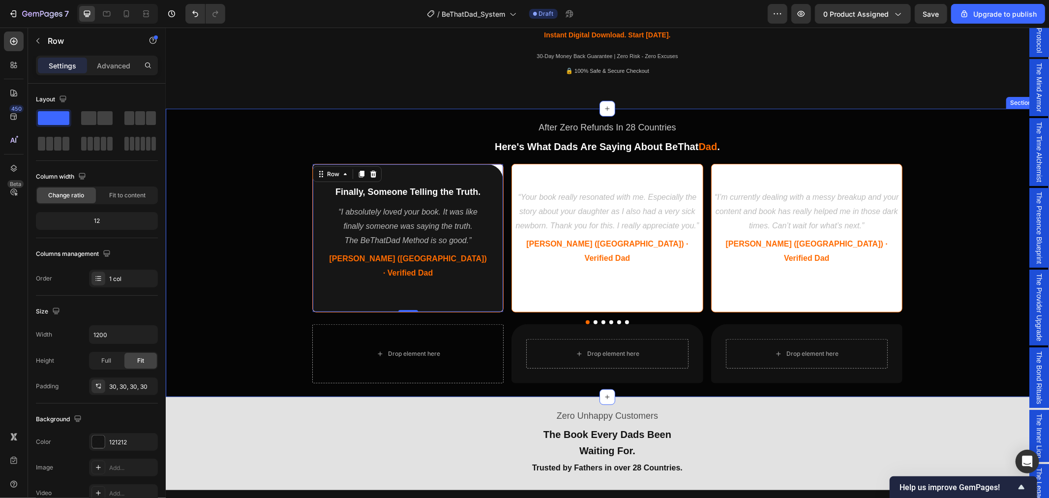
click at [247, 344] on div "After Zero Refunds In 28 Countries Text Block Here's What Dads Are Saying About…" at bounding box center [606, 250] width 883 height 276
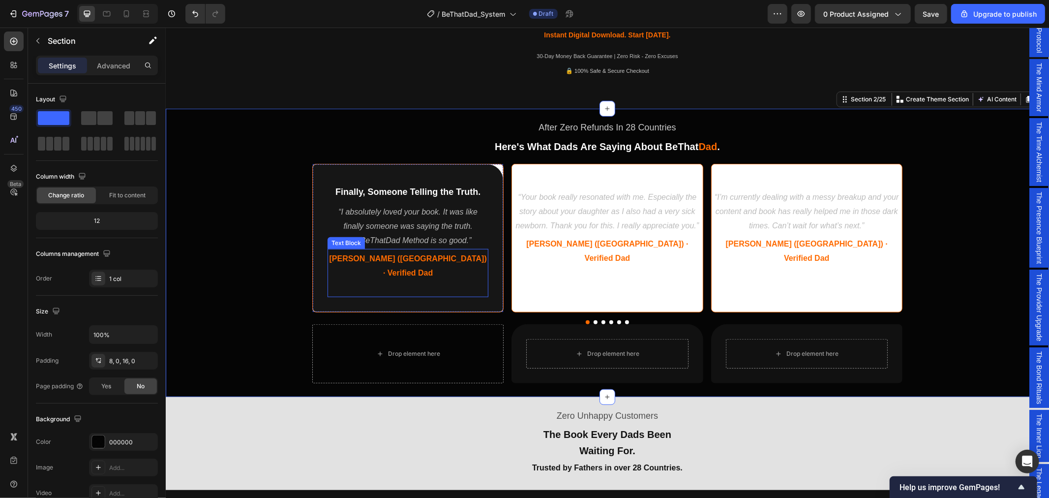
click at [482, 279] on p at bounding box center [407, 286] width 159 height 14
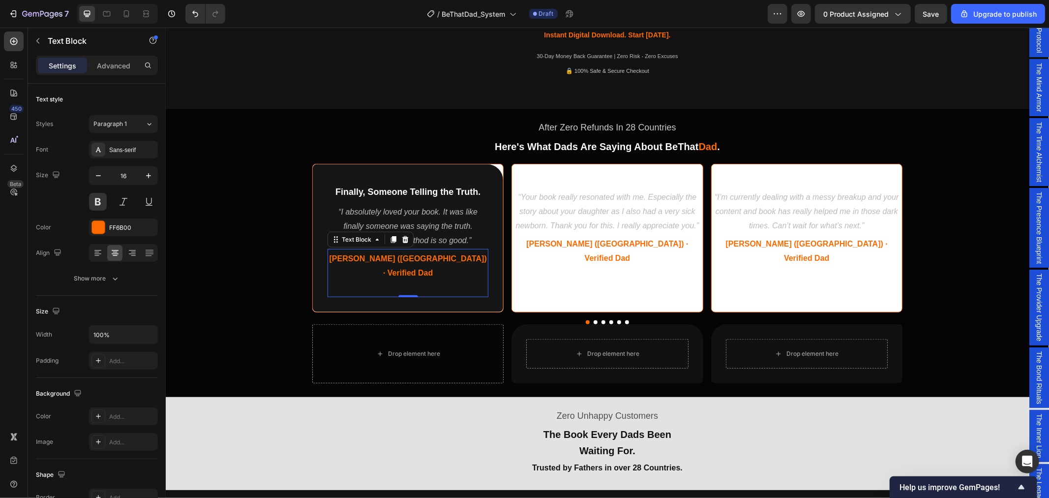
click at [417, 279] on p "Rich Text Editor. Editing area: main" at bounding box center [407, 286] width 159 height 14
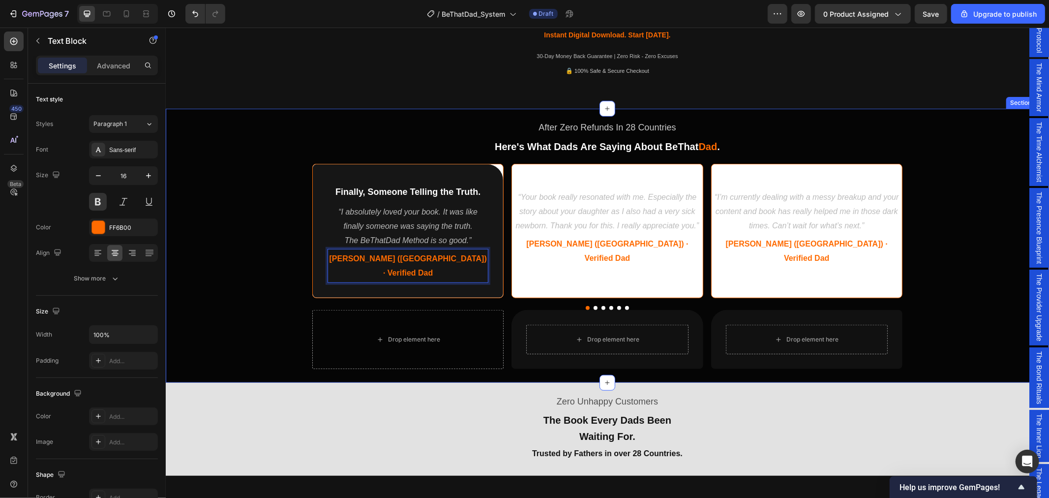
click at [260, 217] on div "After Zero Refunds In 28 Countries Text Block Here's What Dads Are Saying About…" at bounding box center [606, 243] width 883 height 262
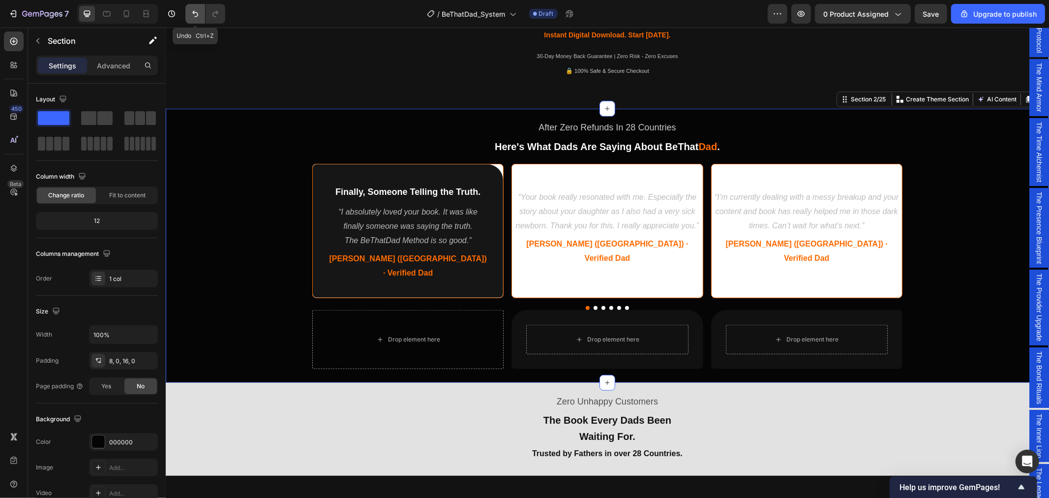
click at [195, 14] on icon "Undo/Redo" at bounding box center [195, 14] width 10 height 10
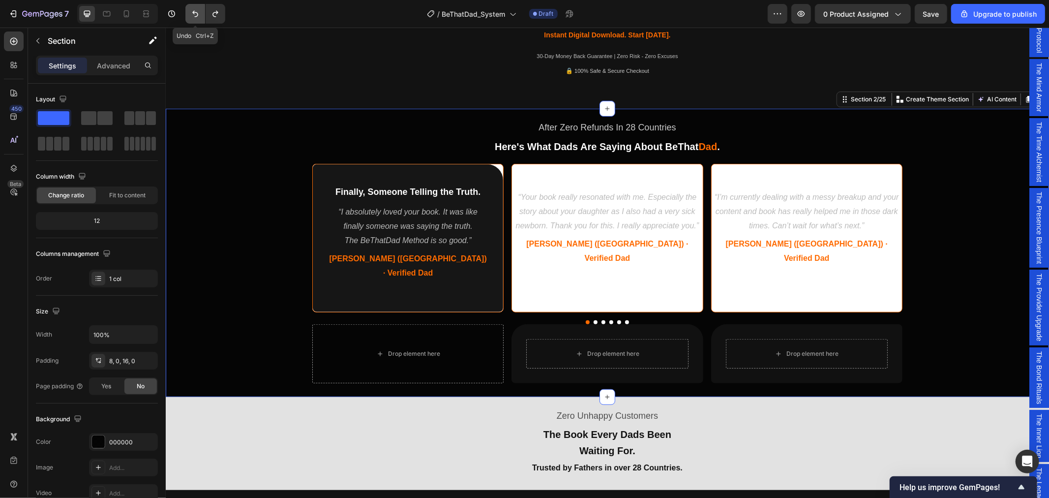
click at [194, 14] on icon "Undo/Redo" at bounding box center [195, 14] width 10 height 10
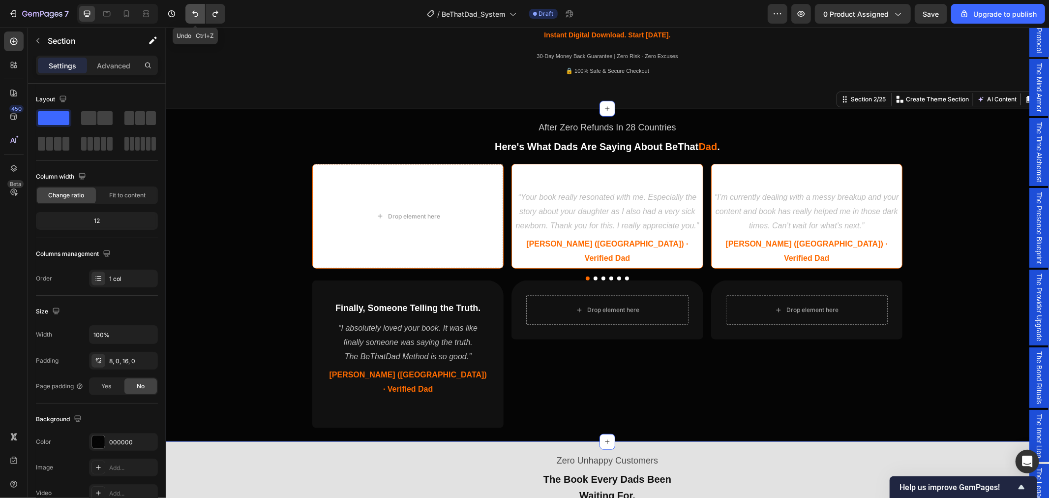
click at [193, 13] on icon "Undo/Redo" at bounding box center [195, 14] width 10 height 10
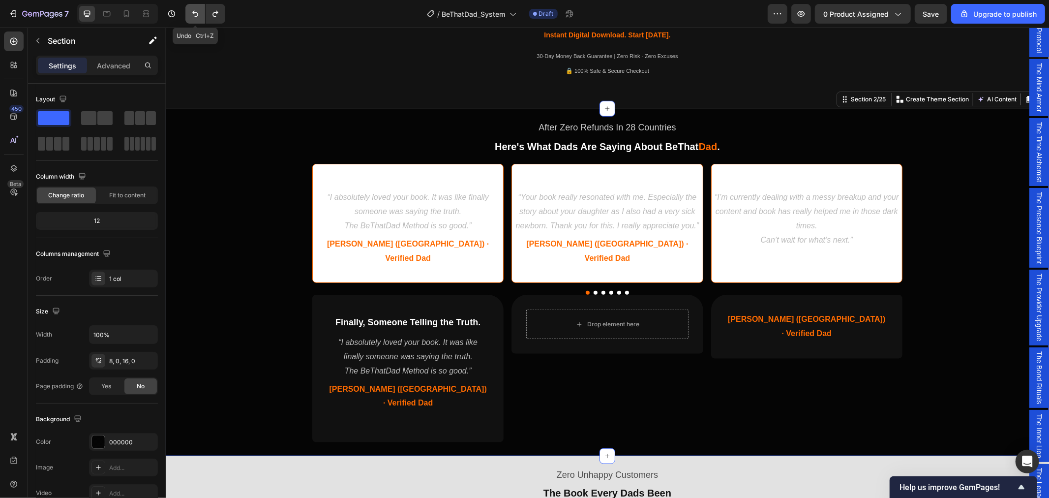
click at [193, 13] on icon "Undo/Redo" at bounding box center [195, 14] width 10 height 10
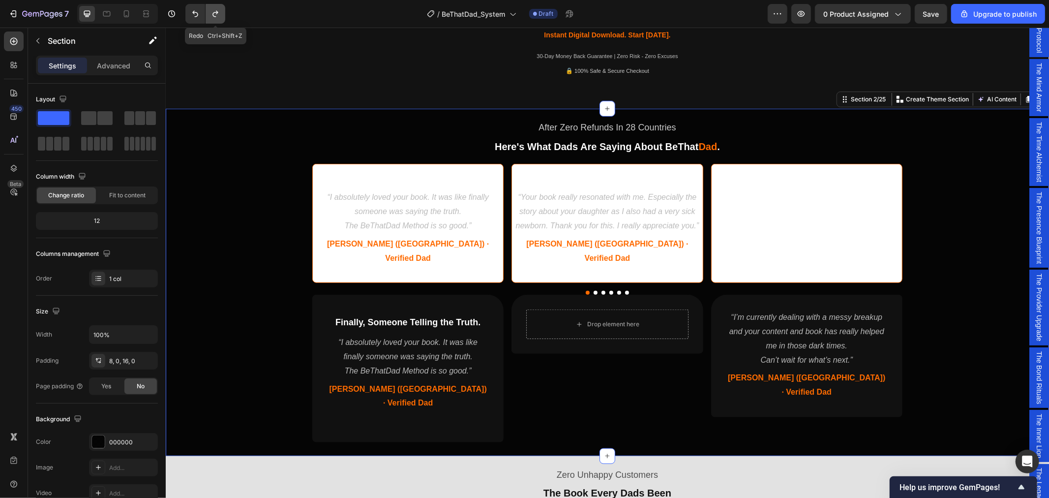
click at [217, 11] on icon "Undo/Redo" at bounding box center [215, 14] width 10 height 10
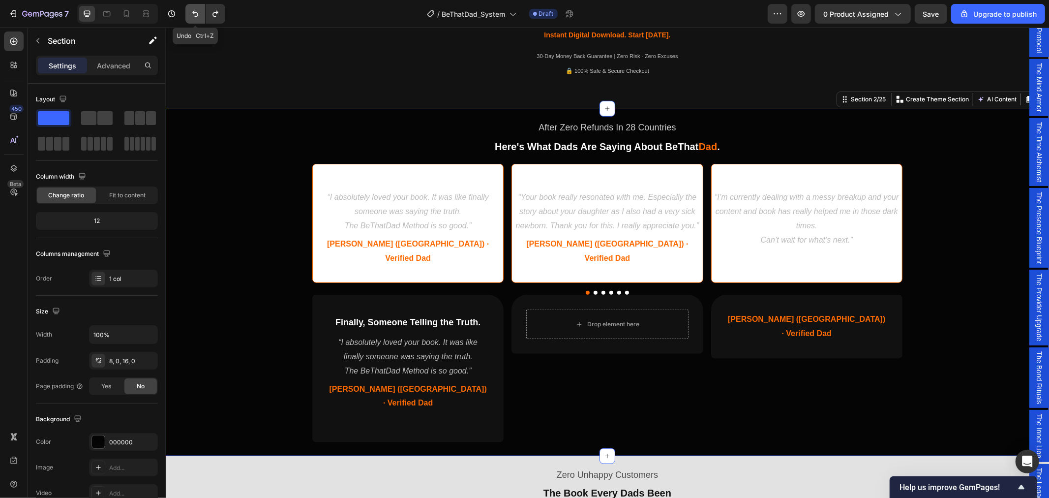
click at [195, 10] on icon "Undo/Redo" at bounding box center [195, 14] width 10 height 10
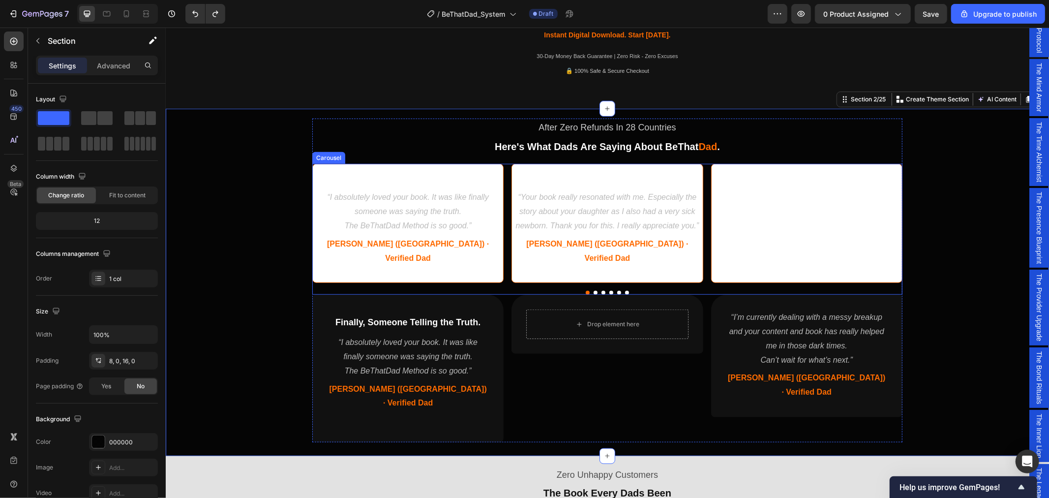
click at [768, 211] on div "Helped Me Through Dark Times. Heading" at bounding box center [806, 223] width 190 height 118
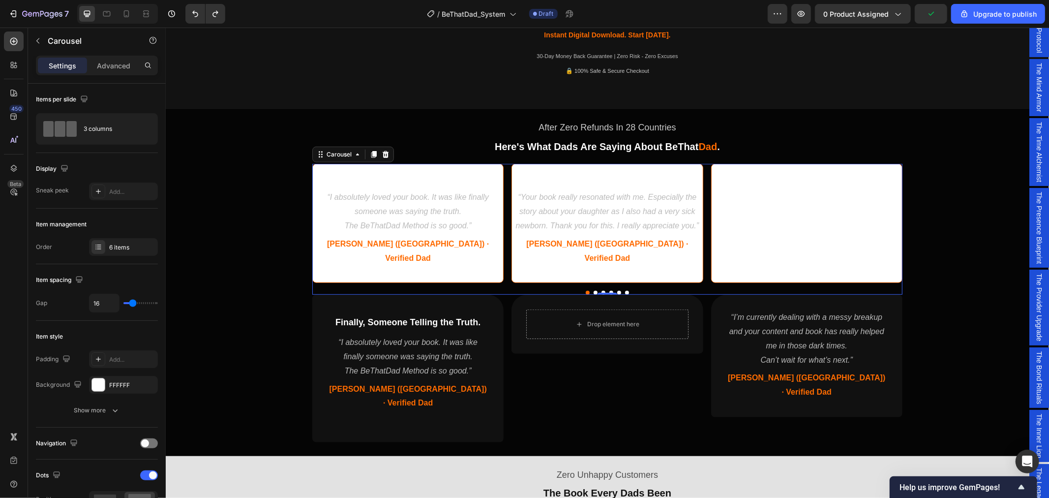
click at [769, 209] on div "Helped Me Through Dark Times. Heading" at bounding box center [806, 223] width 190 height 118
click at [937, 262] on div "After Zero Refunds In 28 Countries Text Block Here's What Dads Are Saying About…" at bounding box center [606, 279] width 883 height 335
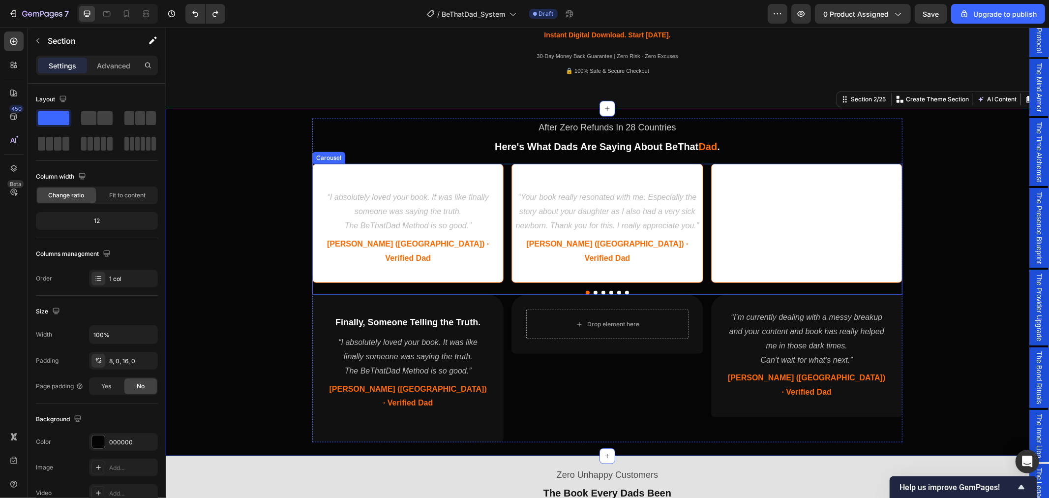
click at [866, 242] on div "Helped Me Through Dark Times. Heading" at bounding box center [806, 223] width 190 height 118
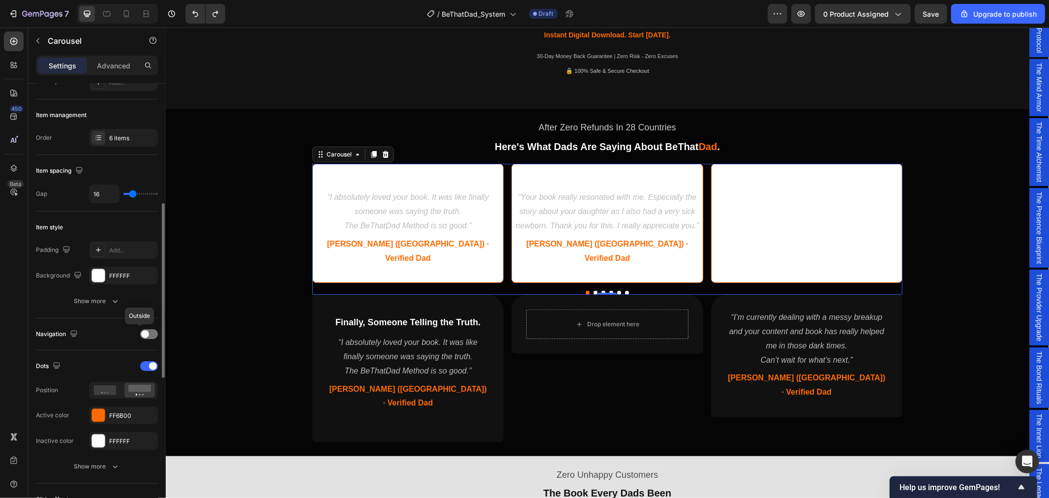
scroll to position [164, 0]
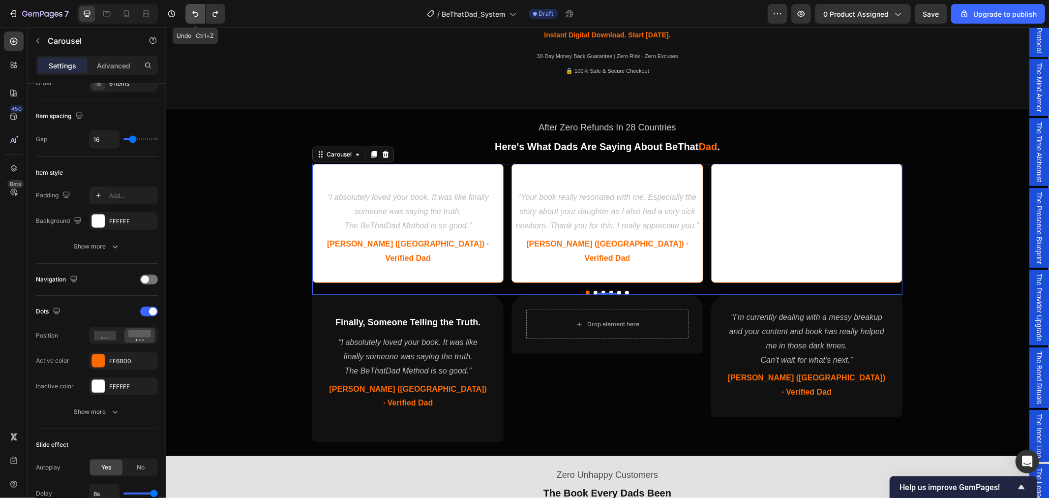
click at [197, 13] on icon "Undo/Redo" at bounding box center [195, 14] width 10 height 10
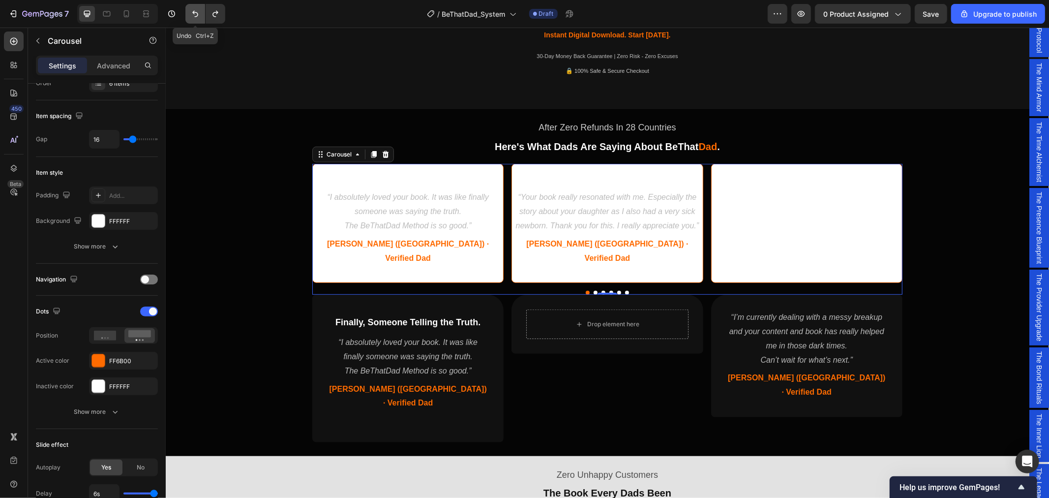
click at [197, 13] on icon "Undo/Redo" at bounding box center [195, 14] width 10 height 10
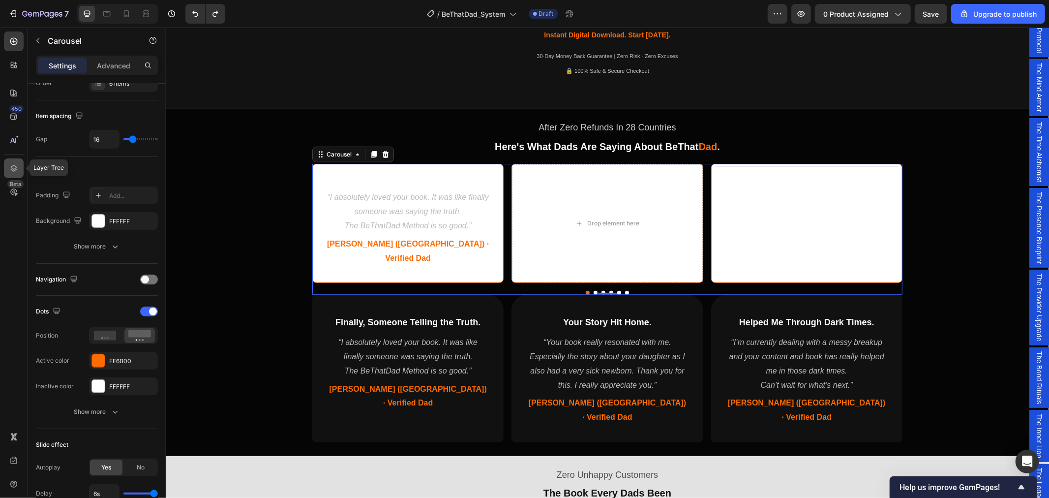
click at [18, 168] on icon at bounding box center [14, 168] width 10 height 10
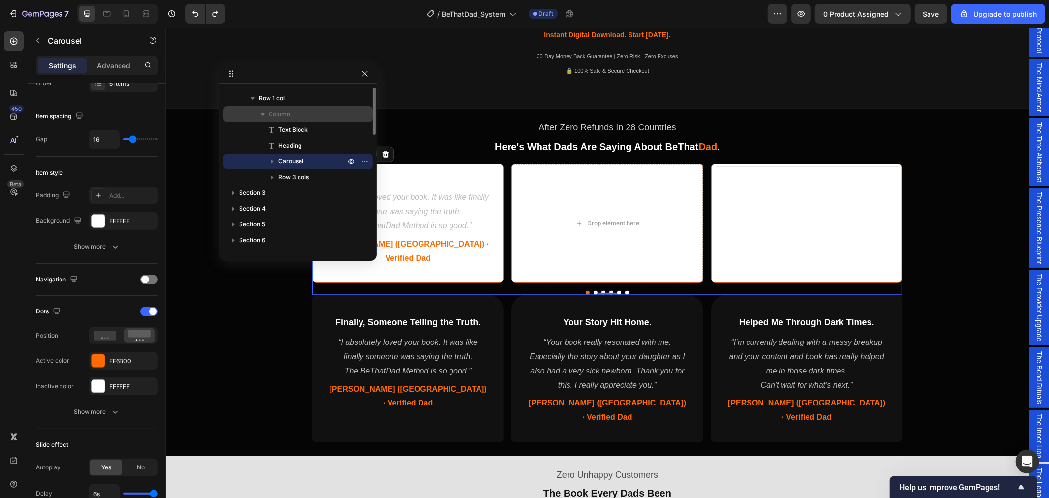
scroll to position [116, 0]
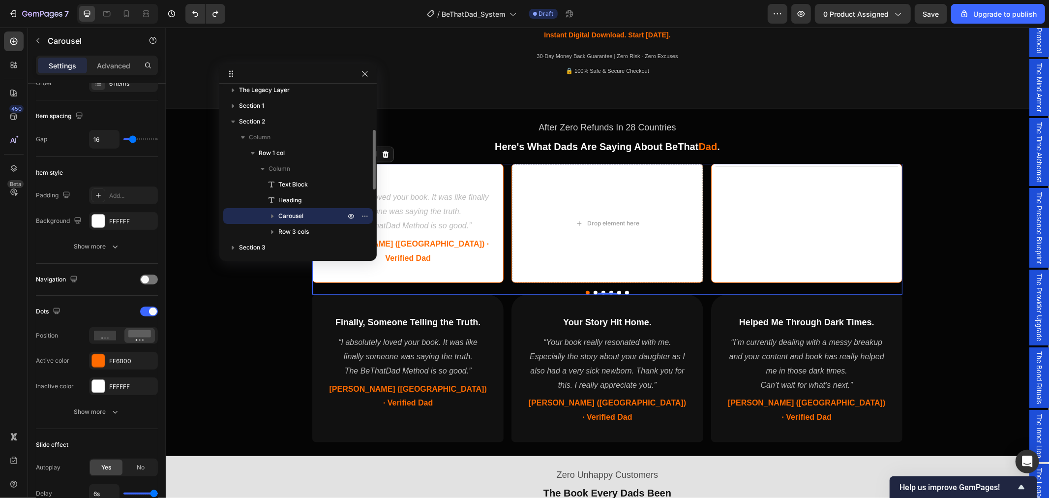
click at [273, 213] on icon "button" at bounding box center [272, 216] width 10 height 10
click at [973, 183] on div "After Zero Refunds In 28 Countries Text Block Here's What Dads Are Saying About…" at bounding box center [606, 279] width 883 height 335
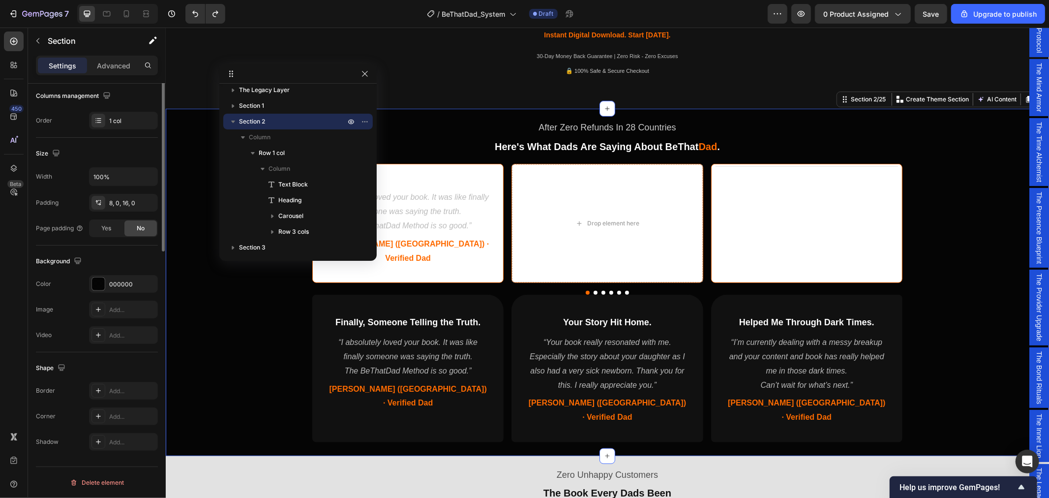
scroll to position [0, 0]
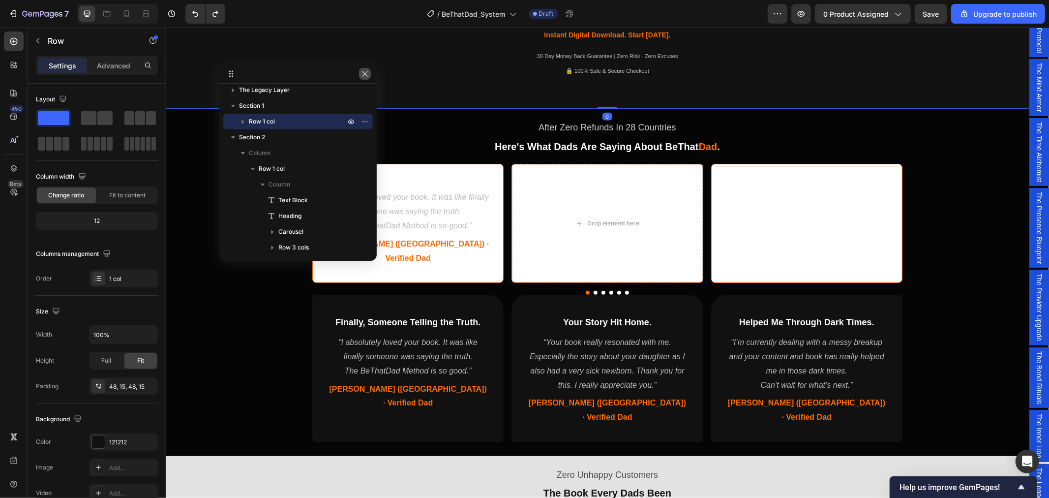
click at [366, 72] on icon "button" at bounding box center [364, 73] width 5 height 5
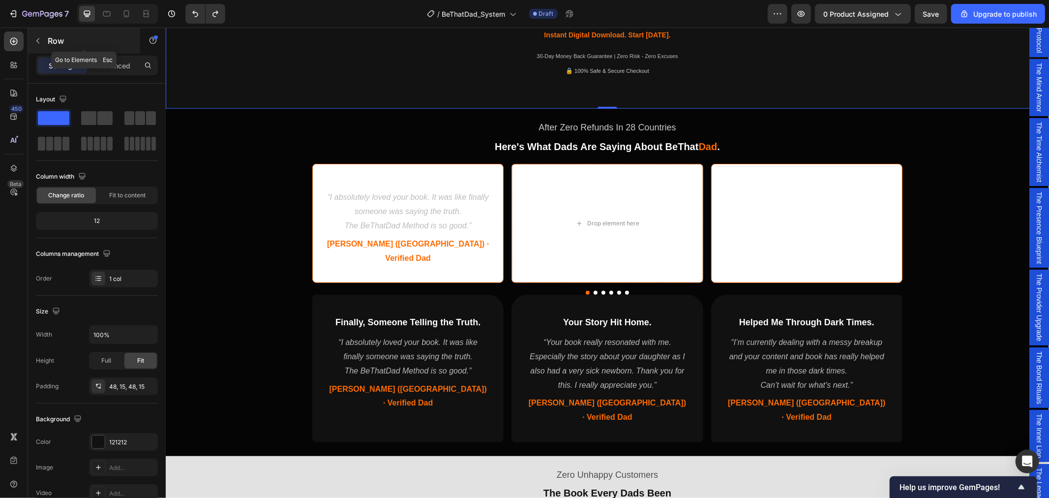
click at [35, 37] on icon "button" at bounding box center [38, 41] width 8 height 8
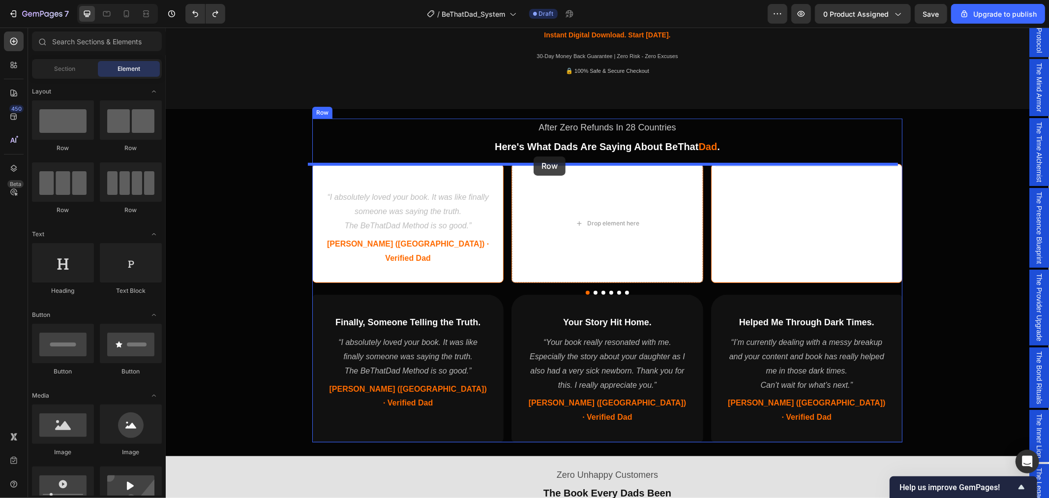
drag, startPoint x: 219, startPoint y: 152, endPoint x: 533, endPoint y: 156, distance: 313.7
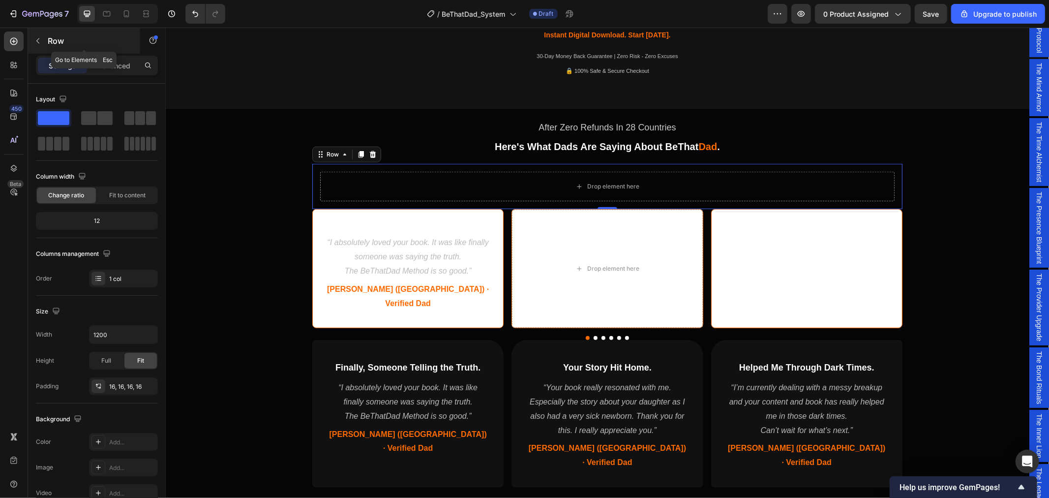
click at [38, 35] on button "button" at bounding box center [38, 41] width 16 height 16
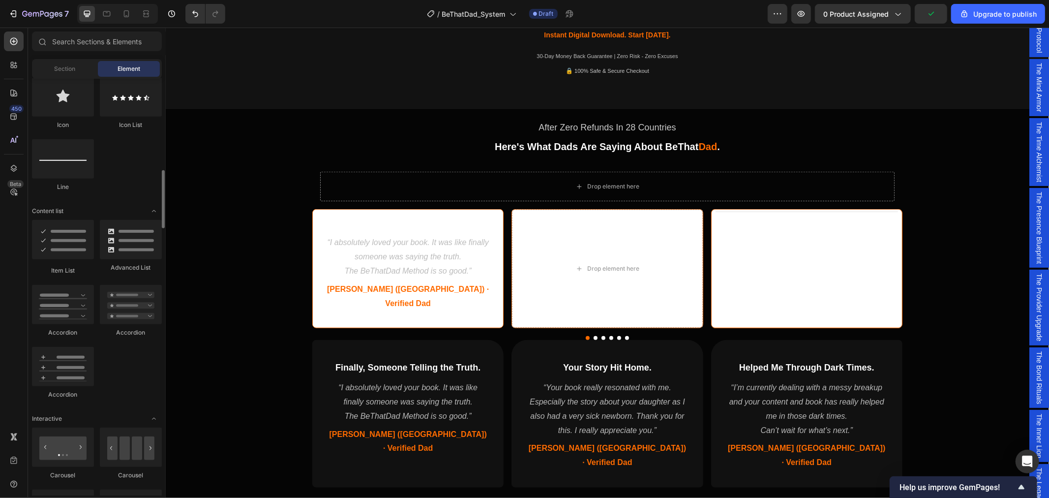
scroll to position [765, 0]
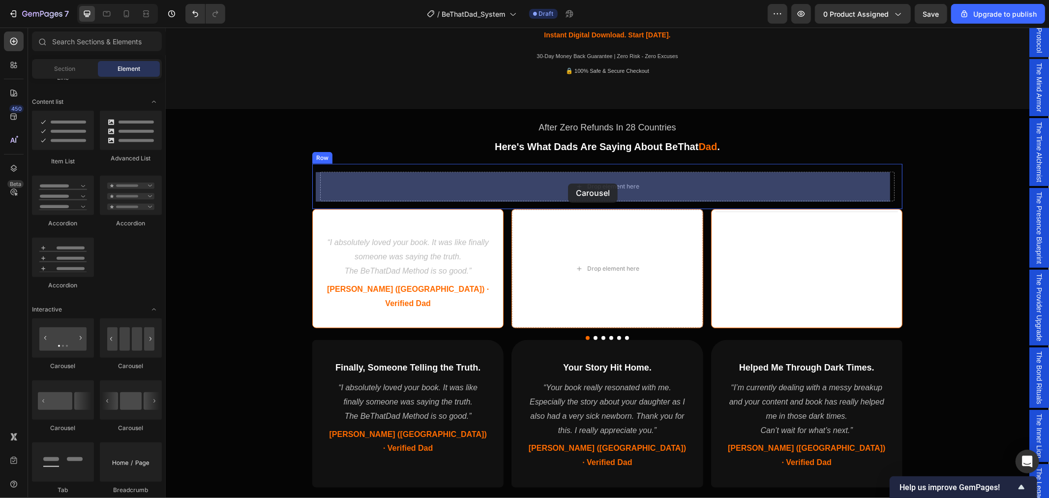
drag, startPoint x: 226, startPoint y: 378, endPoint x: 366, endPoint y: 202, distance: 224.6
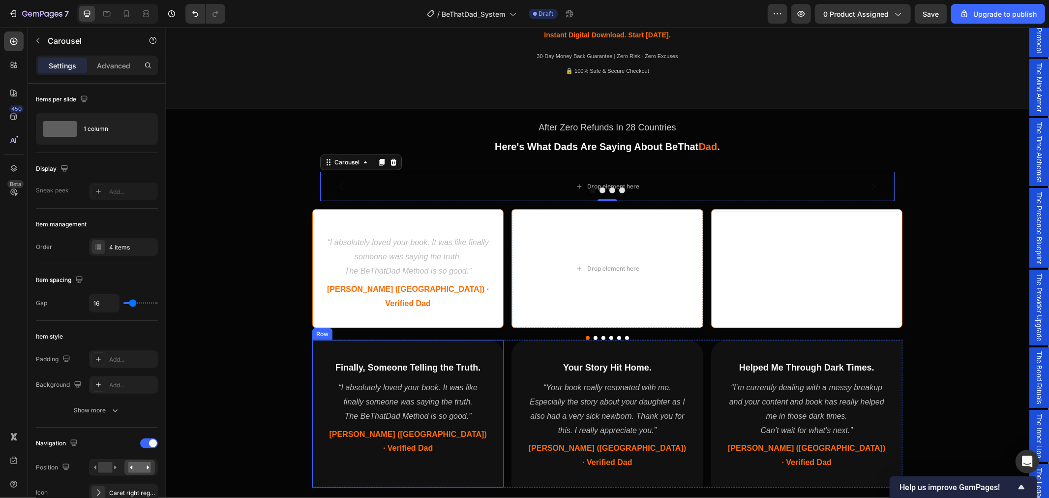
click at [484, 339] on div "Finally, Someone Telling the Truth. Heading “I absolutely loved your book. It w…" at bounding box center [407, 413] width 191 height 148
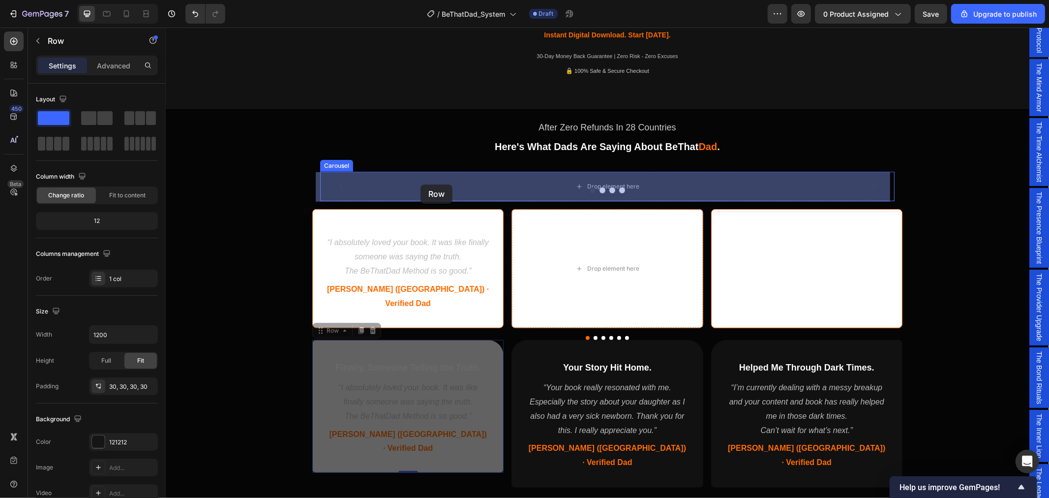
drag, startPoint x: 316, startPoint y: 317, endPoint x: 420, endPoint y: 184, distance: 168.9
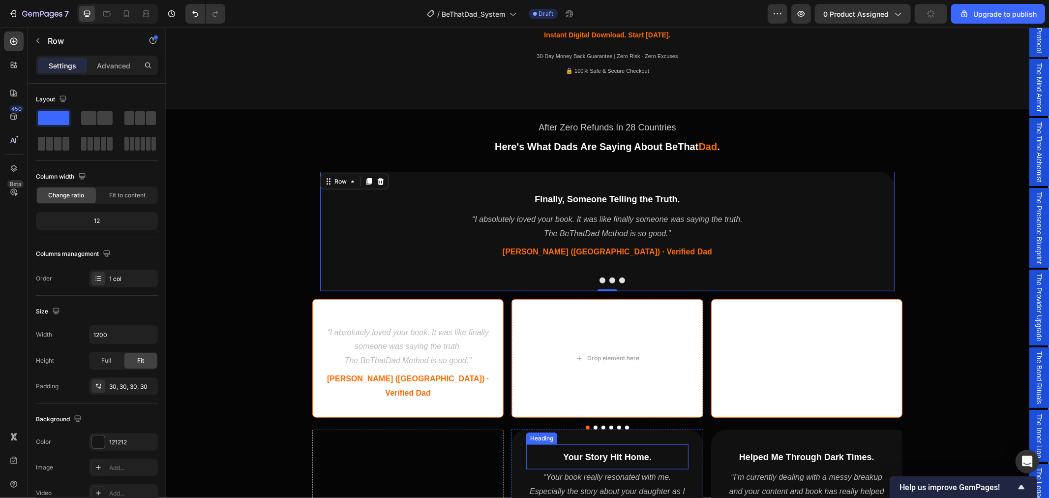
click at [538, 448] on h2 "Your Story Hit Home." at bounding box center [607, 455] width 162 height 15
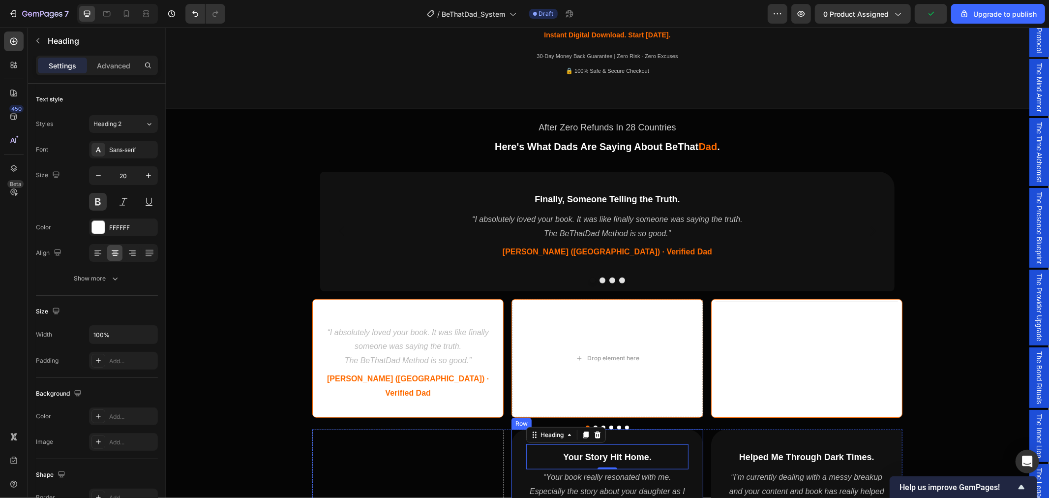
click at [516, 429] on div "Your Story Hit Home. Heading 0 “Your book really resonated with me. Especially …" at bounding box center [606, 503] width 191 height 148
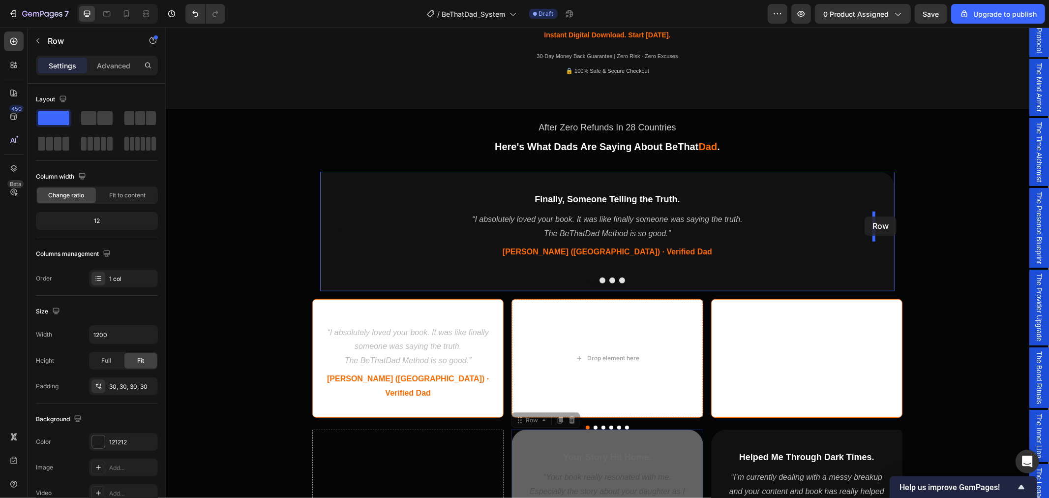
drag, startPoint x: 513, startPoint y: 405, endPoint x: 864, endPoint y: 216, distance: 398.4
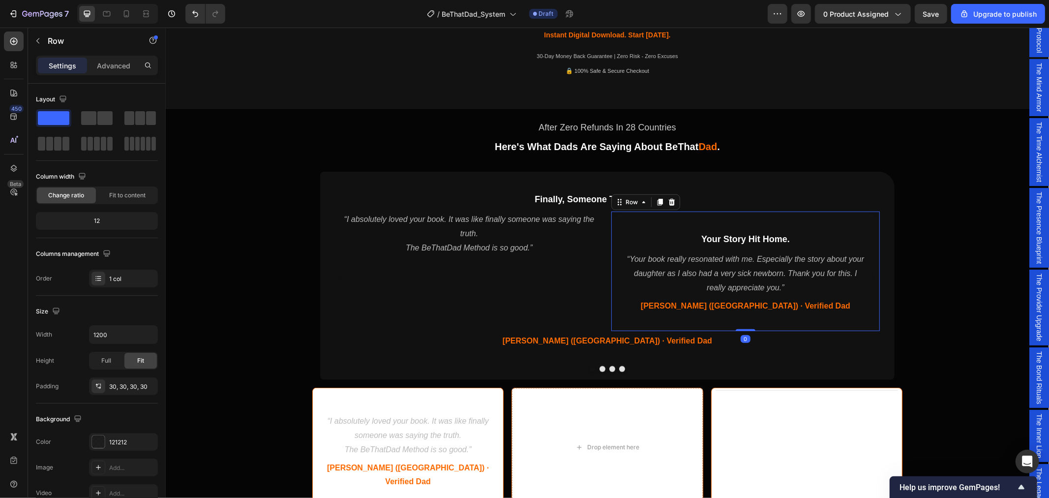
scroll to position [664, 0]
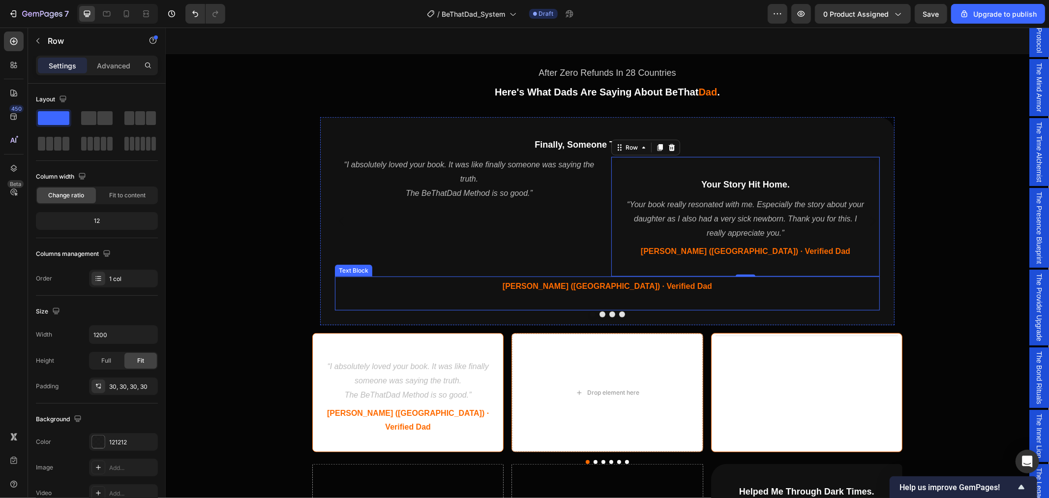
click at [405, 290] on p "James (UK) · Verified Dad" at bounding box center [606, 286] width 543 height 14
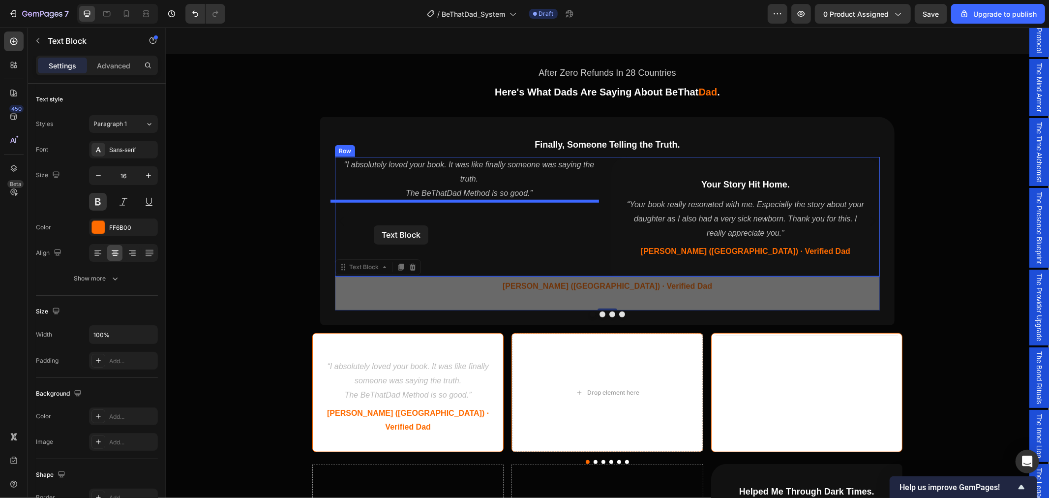
drag, startPoint x: 337, startPoint y: 268, endPoint x: 373, endPoint y: 225, distance: 56.6
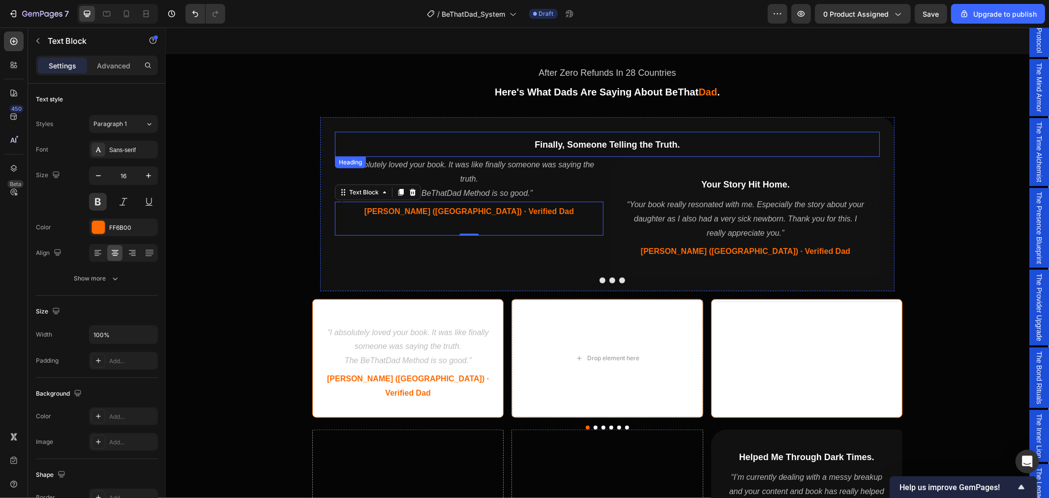
click at [485, 145] on h2 "Finally, Someone Telling the Truth." at bounding box center [606, 143] width 545 height 15
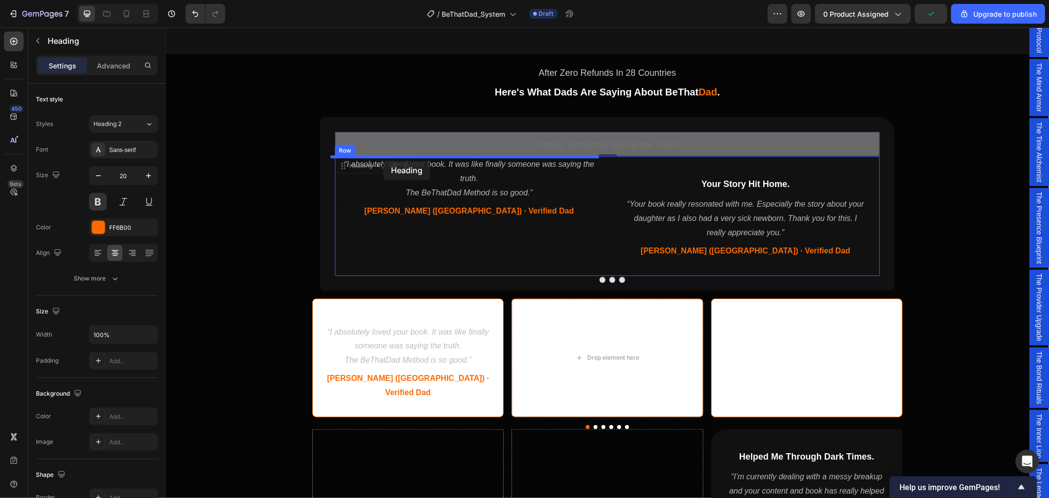
drag, startPoint x: 336, startPoint y: 163, endPoint x: 383, endPoint y: 160, distance: 46.3
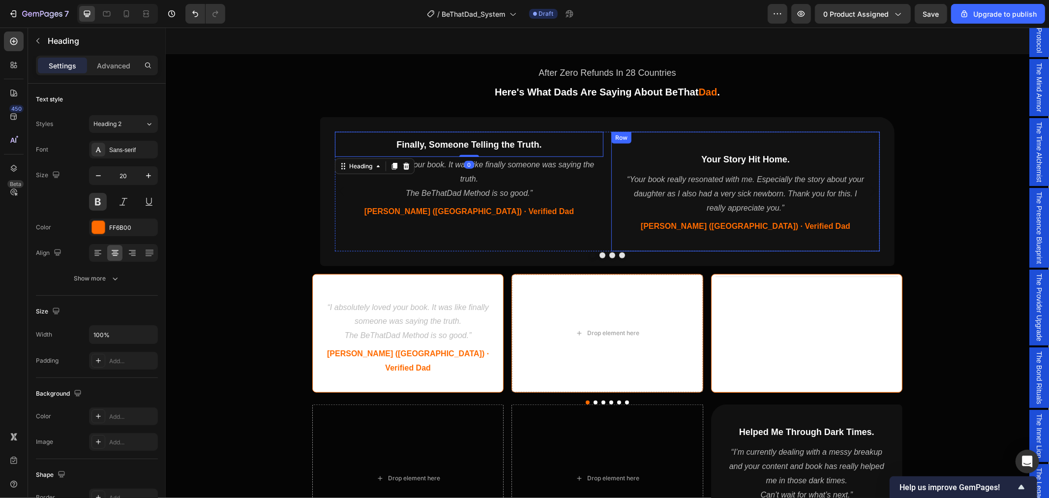
click at [614, 157] on div "Your Story Hit Home. Heading “Your book really resonated with me. Especially th…" at bounding box center [745, 190] width 268 height 119
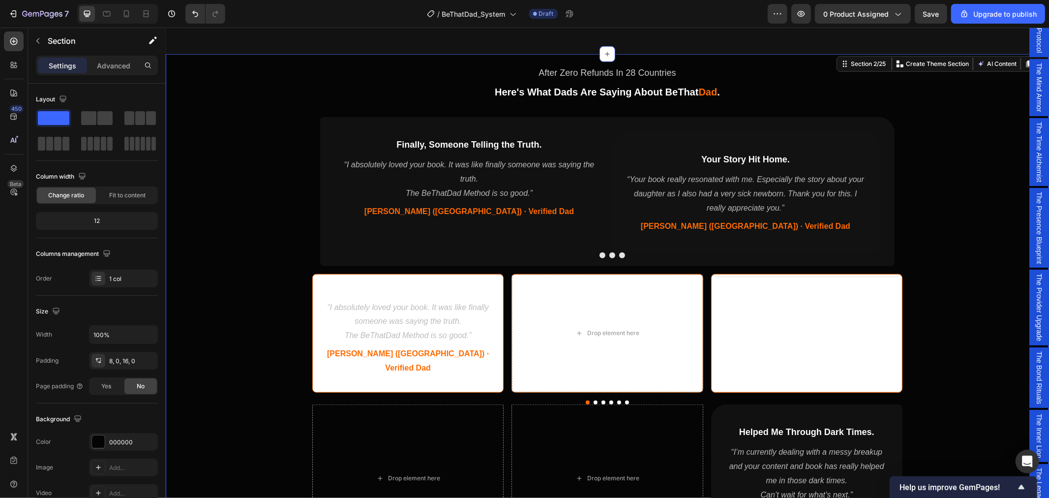
scroll to position [664, 0]
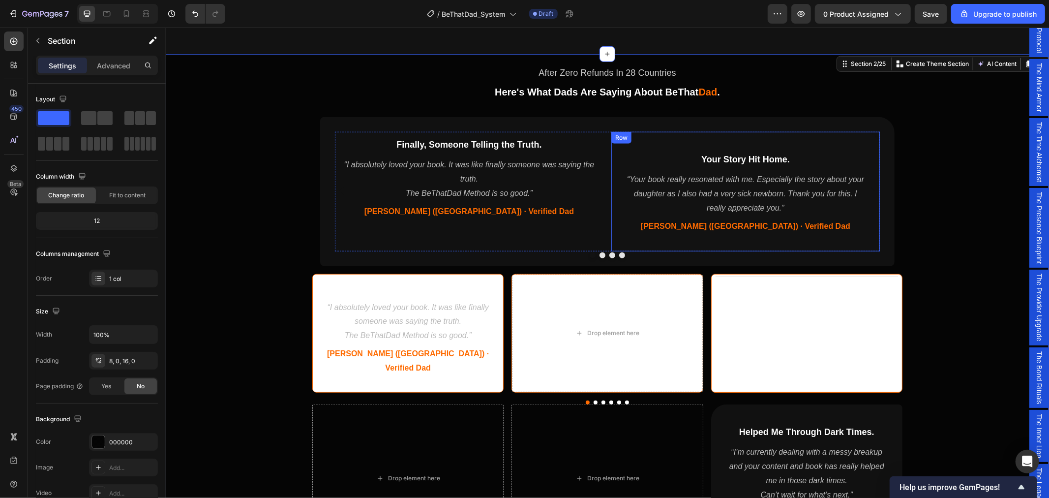
click at [618, 232] on div "Your Story Hit Home. Heading “Your book really resonated with me. Especially th…" at bounding box center [745, 190] width 268 height 119
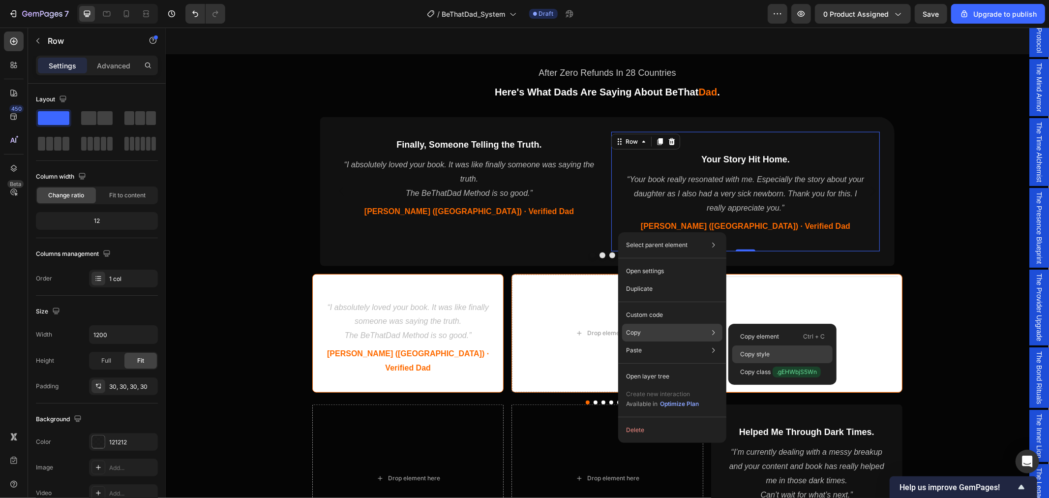
click at [748, 350] on p "Copy style" at bounding box center [755, 354] width 30 height 9
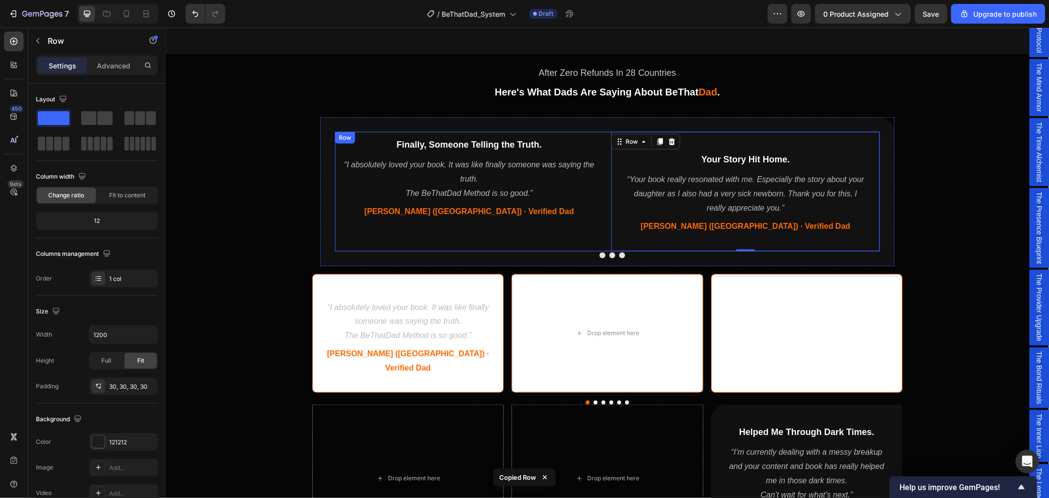
click at [587, 240] on div "Finally, Someone Telling the Truth. Heading “I absolutely loved your book. It w…" at bounding box center [468, 190] width 268 height 119
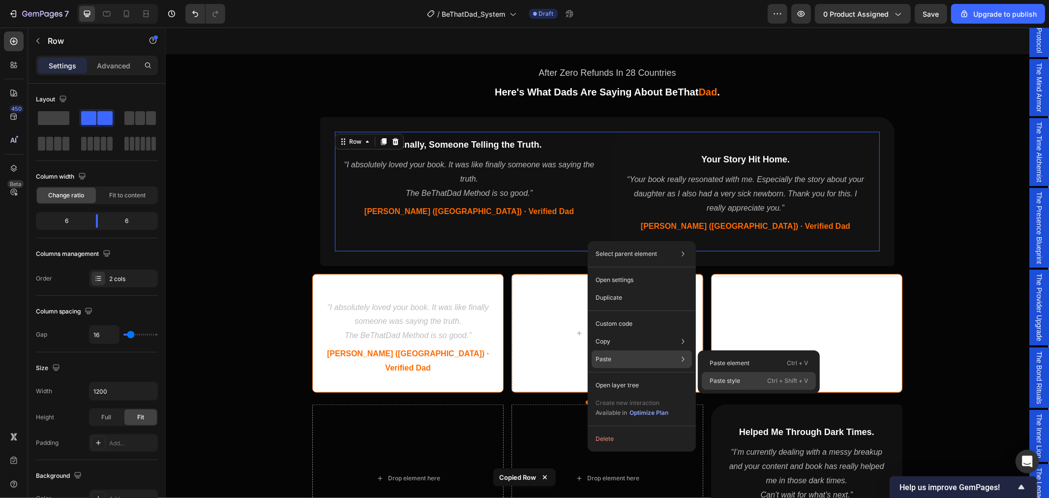
click at [718, 377] on p "Paste style" at bounding box center [725, 380] width 30 height 9
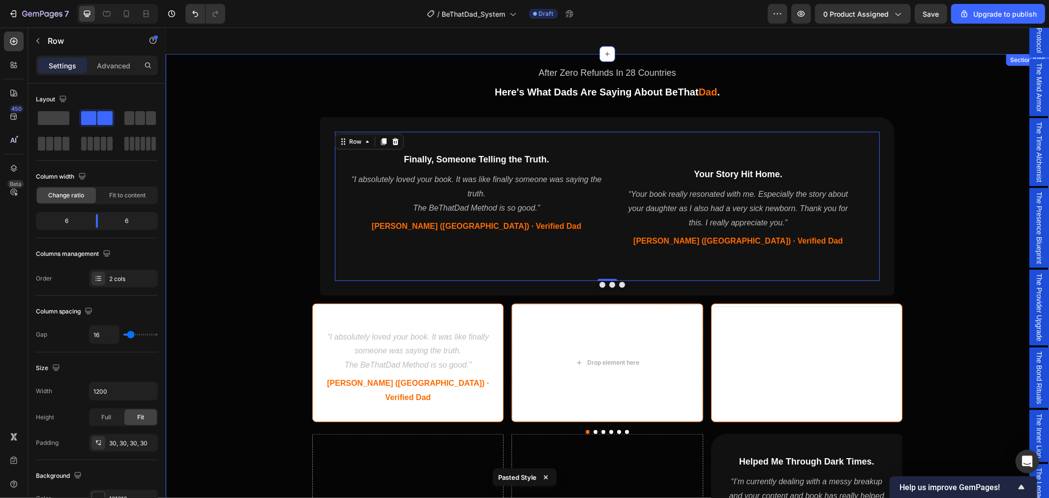
click at [947, 195] on div "After Zero Refunds In 28 Countries Text Block Here's What Dads Are Saying About…" at bounding box center [606, 322] width 883 height 529
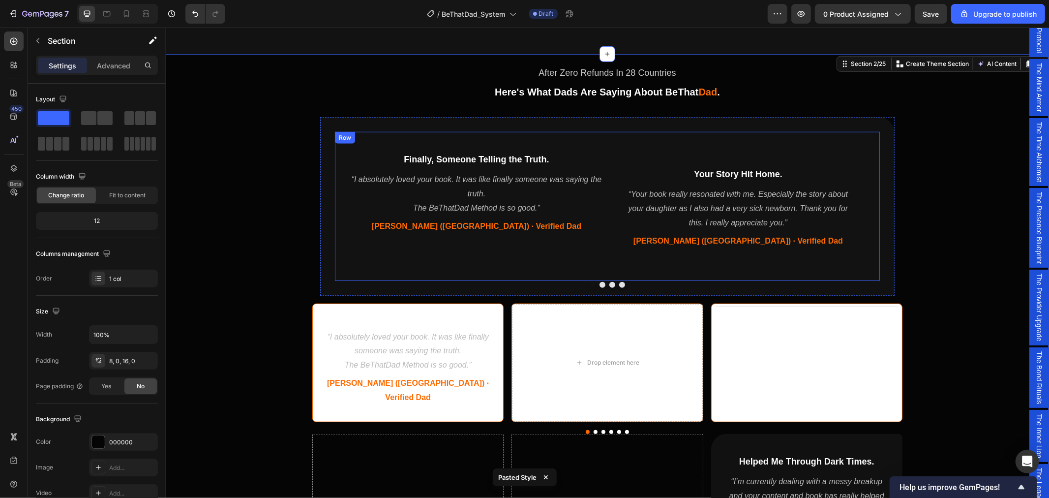
click at [550, 141] on div "Finally, Someone Telling the Truth. Heading “I absolutely loved your book. It w…" at bounding box center [606, 205] width 545 height 148
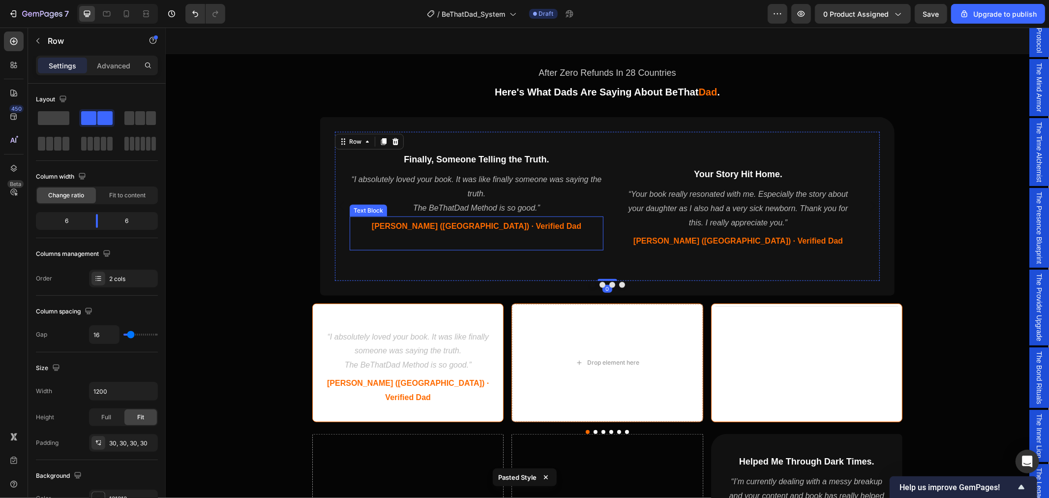
click at [511, 240] on p at bounding box center [476, 240] width 252 height 14
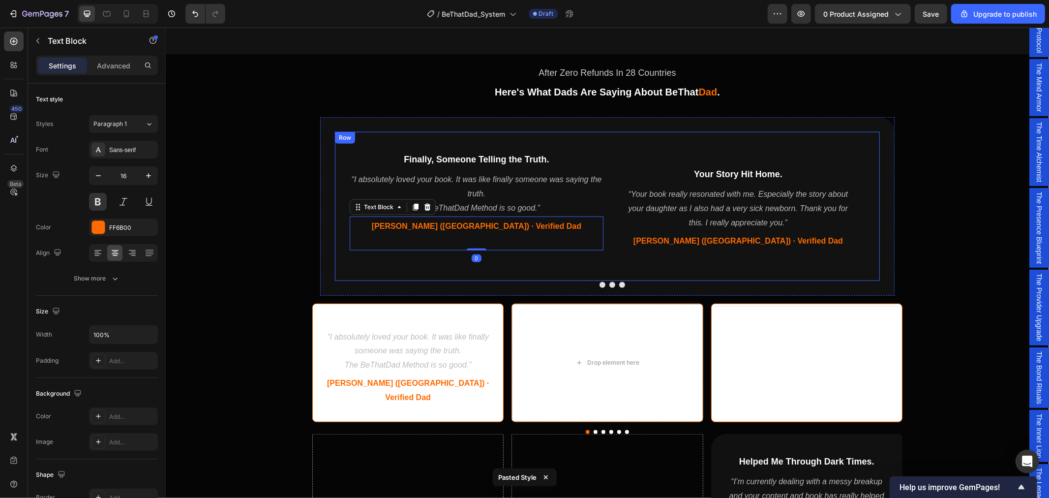
click at [512, 264] on div "Finally, Someone Telling the Truth. Heading “I absolutely loved your book. It w…" at bounding box center [476, 205] width 254 height 119
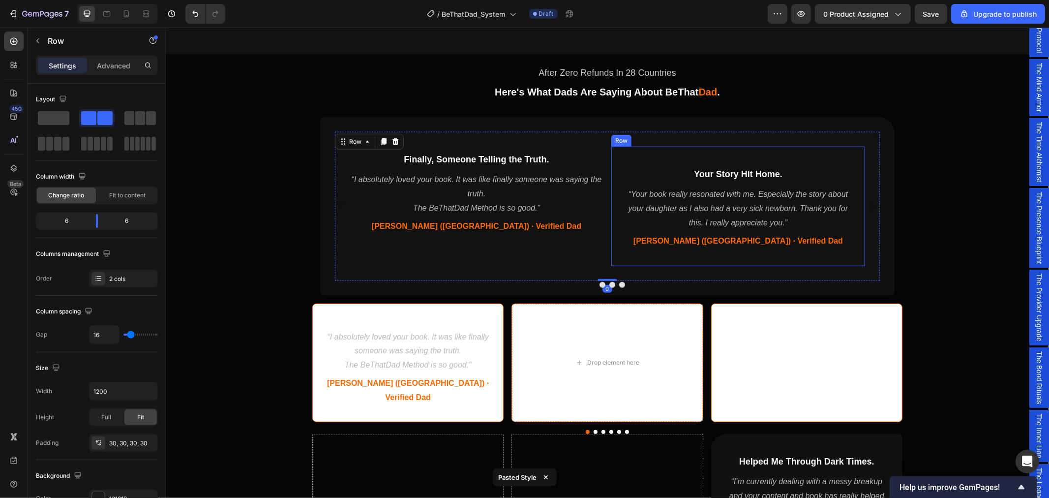
click at [661, 259] on div "Your Story Hit Home. Heading “Your book really resonated with me. Especially th…" at bounding box center [738, 205] width 254 height 119
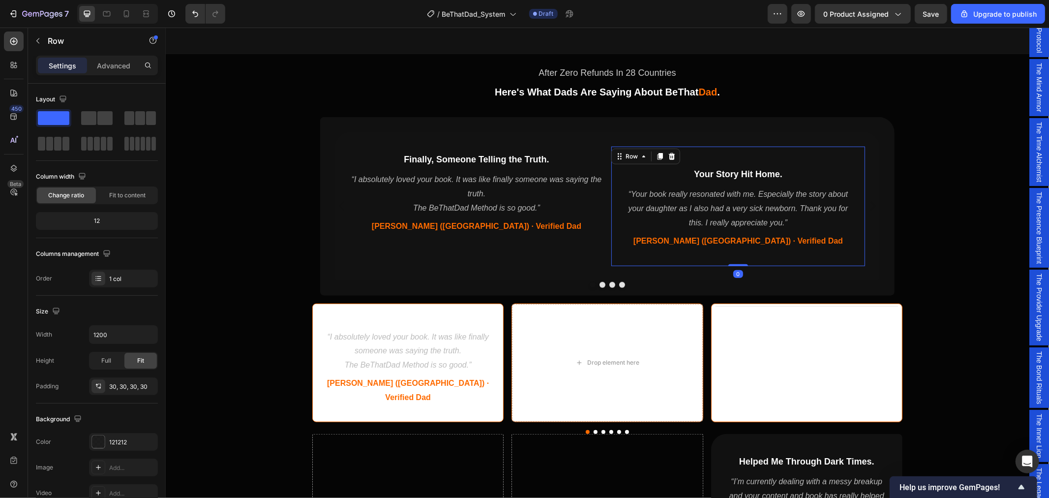
click at [721, 157] on div "Your Story Hit Home. Heading “Your book really resonated with me. Especially th…" at bounding box center [738, 205] width 254 height 119
click at [554, 146] on div "Finally, Someone Telling the Truth. Heading" at bounding box center [476, 158] width 254 height 25
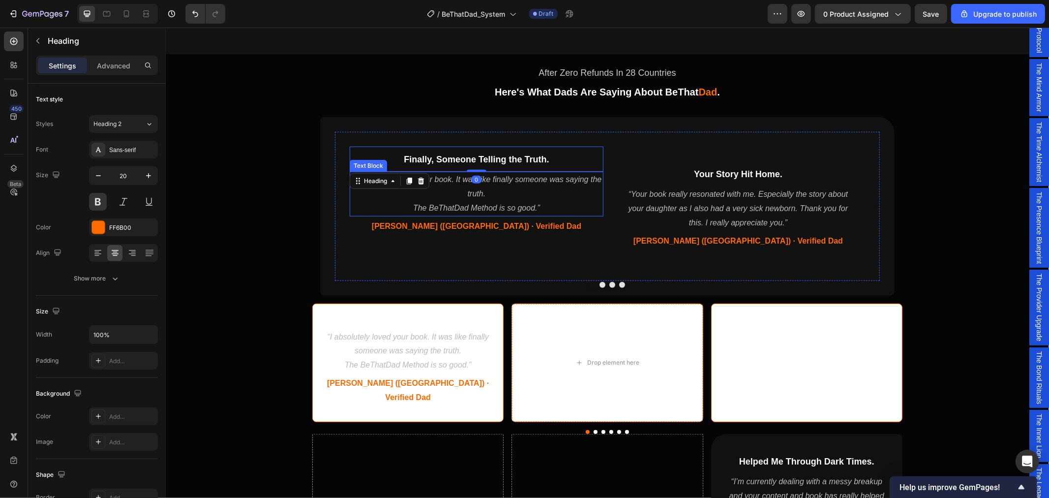
click at [547, 180] on p "“I absolutely loved your book. It was like finally someone was saying the truth." at bounding box center [476, 186] width 252 height 29
click at [555, 139] on div "Finally, Someone Telling the Truth. Heading “I absolutely loved your book. It w…" at bounding box center [606, 205] width 545 height 148
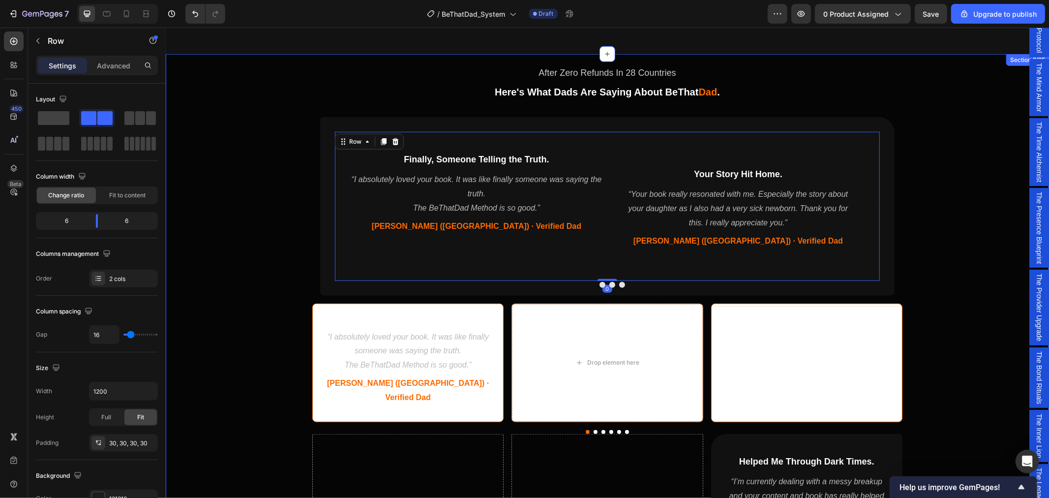
click at [933, 157] on div "After Zero Refunds In 28 Countries Text Block Here's What Dads Are Saying About…" at bounding box center [606, 322] width 883 height 529
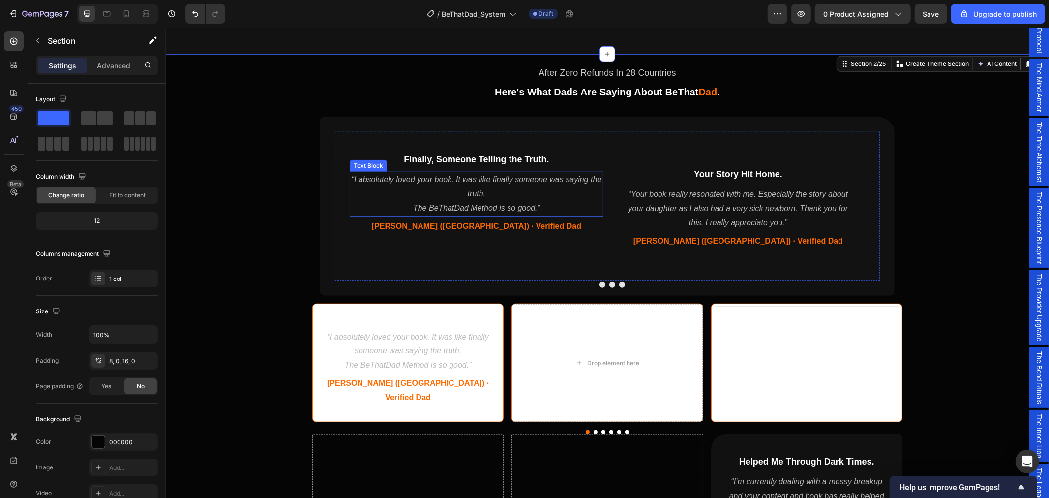
scroll to position [719, 0]
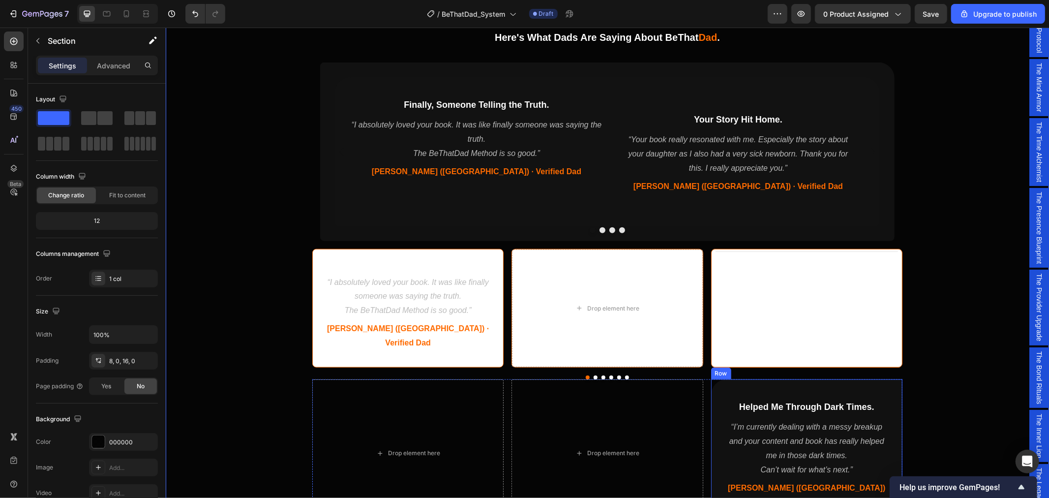
click at [719, 404] on div "Helped Me Through Dark Times. Heading “I’m currently dealing with a messy break…" at bounding box center [806, 453] width 191 height 148
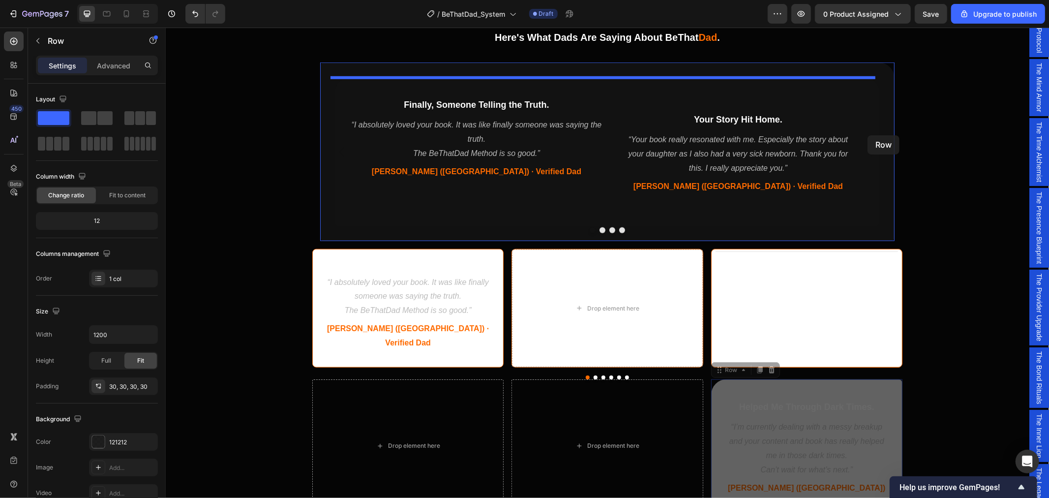
drag, startPoint x: 712, startPoint y: 355, endPoint x: 867, endPoint y: 135, distance: 268.9
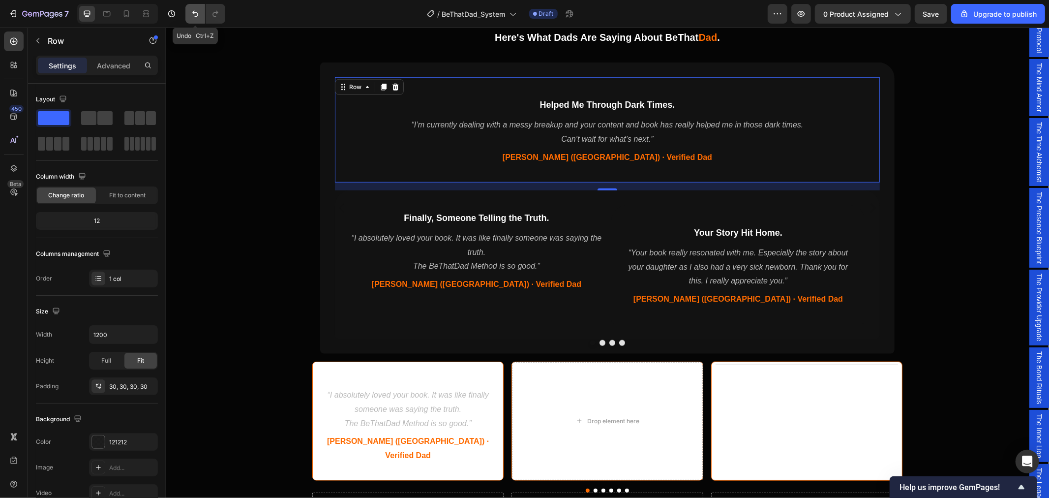
click at [195, 12] on icon "Undo/Redo" at bounding box center [195, 14] width 6 height 6
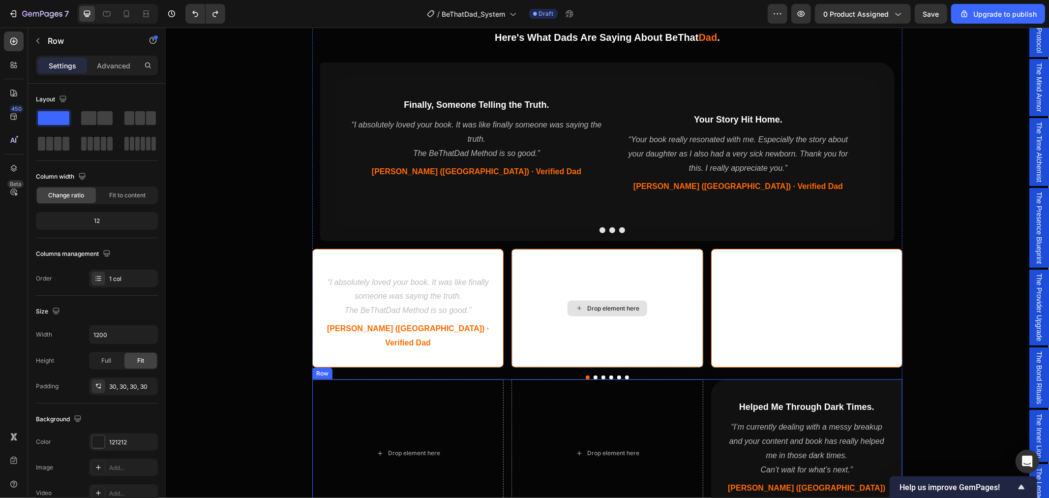
scroll to position [773, 0]
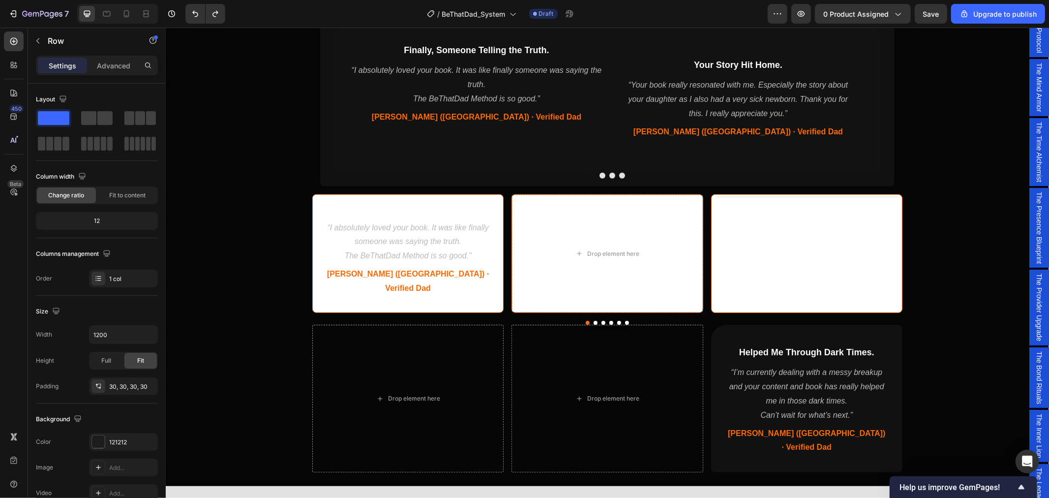
click at [723, 429] on div "Helped Me Through Dark Times. Heading “I’m currently dealing with a messy break…" at bounding box center [806, 398] width 191 height 148
click at [776, 427] on div "Helped Me Through Dark Times. Heading “I’m currently dealing with a messy break…" at bounding box center [806, 398] width 191 height 148
click at [735, 324] on div "Helped Me Through Dark Times. Heading “I’m currently dealing with a messy break…" at bounding box center [806, 398] width 191 height 148
click at [776, 347] on span "Helped Me Through Dark Times." at bounding box center [806, 352] width 135 height 10
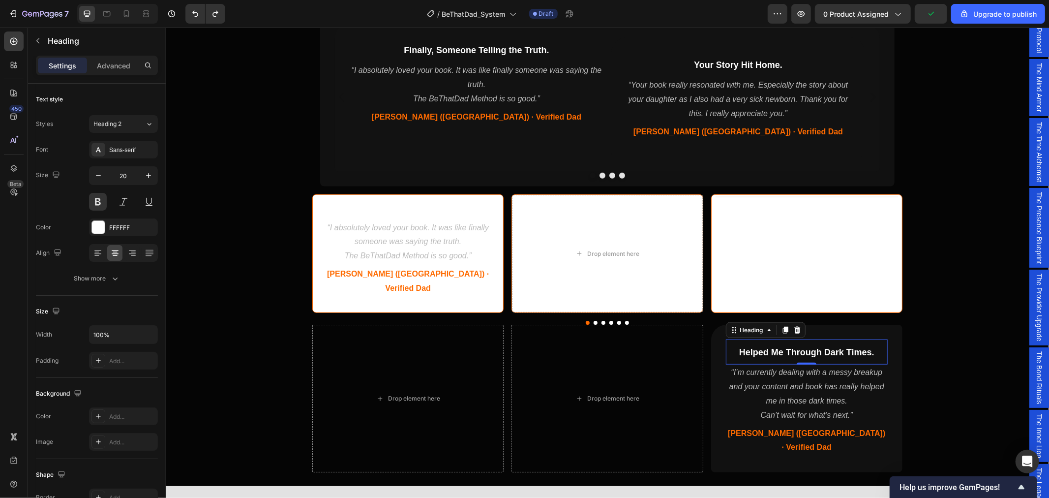
click at [803, 324] on div "Helped Me Through Dark Times. Heading 0 “I’m currently dealing with a messy bre…" at bounding box center [806, 398] width 191 height 148
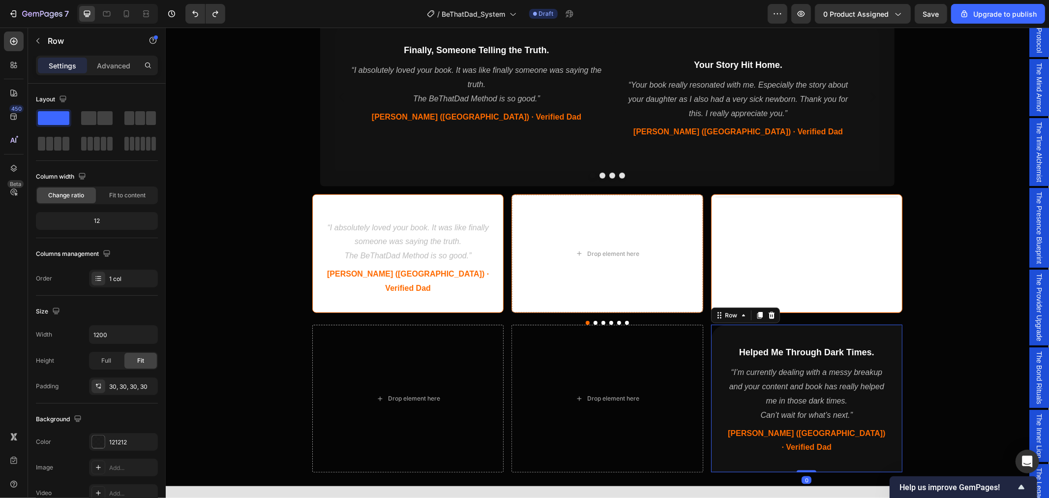
click at [822, 324] on div "Helped Me Through Dark Times. Heading “I’m currently dealing with a messy break…" at bounding box center [806, 398] width 191 height 148
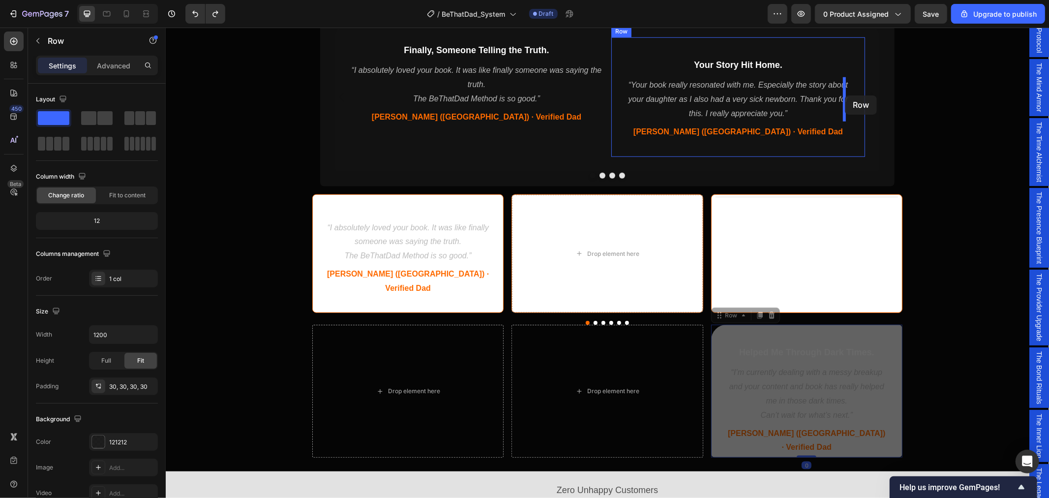
drag, startPoint x: 716, startPoint y: 303, endPoint x: 844, endPoint y: 95, distance: 244.1
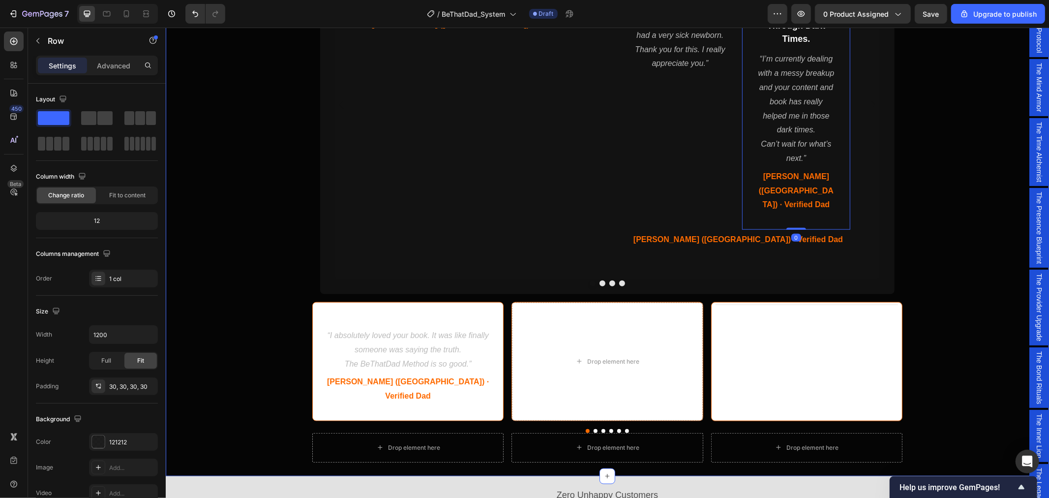
scroll to position [756, 0]
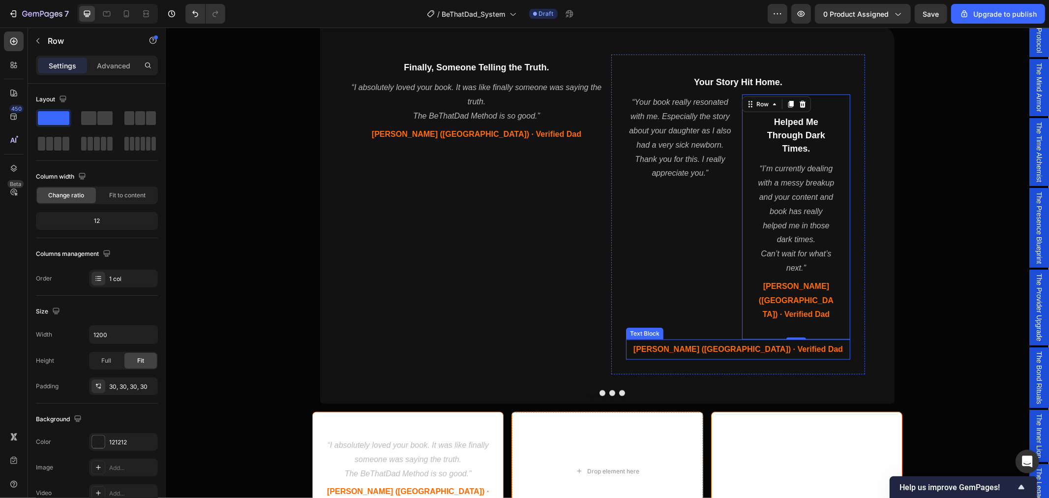
click at [711, 344] on span "Daniel (Canada) · Verified Dad" at bounding box center [737, 348] width 209 height 8
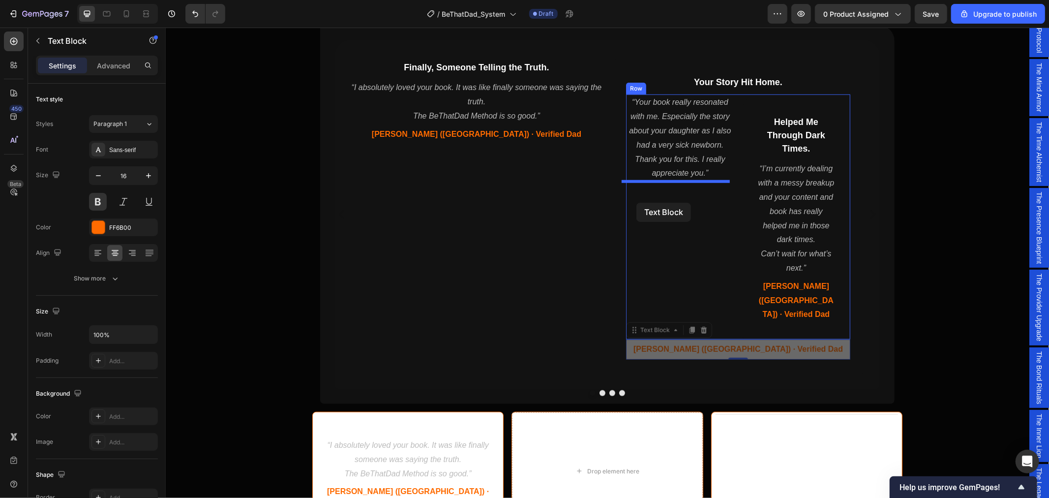
drag, startPoint x: 631, startPoint y: 313, endPoint x: 636, endPoint y: 202, distance: 110.7
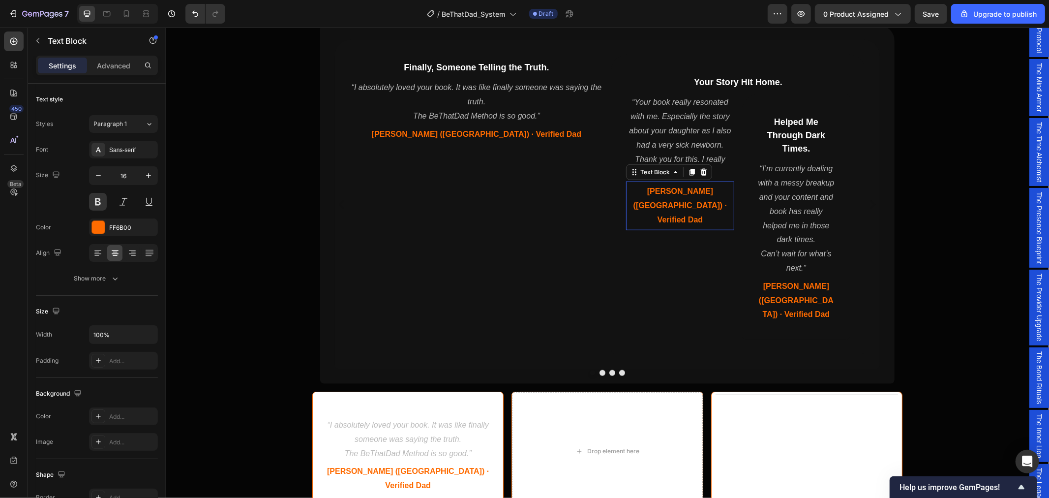
scroll to position [746, 0]
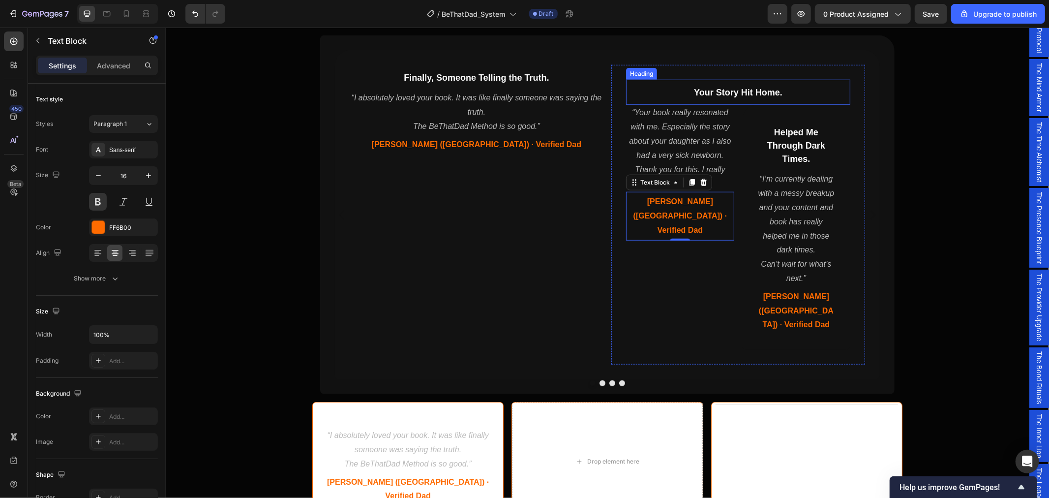
click at [756, 87] on span "Your Story Hit Home." at bounding box center [737, 92] width 89 height 10
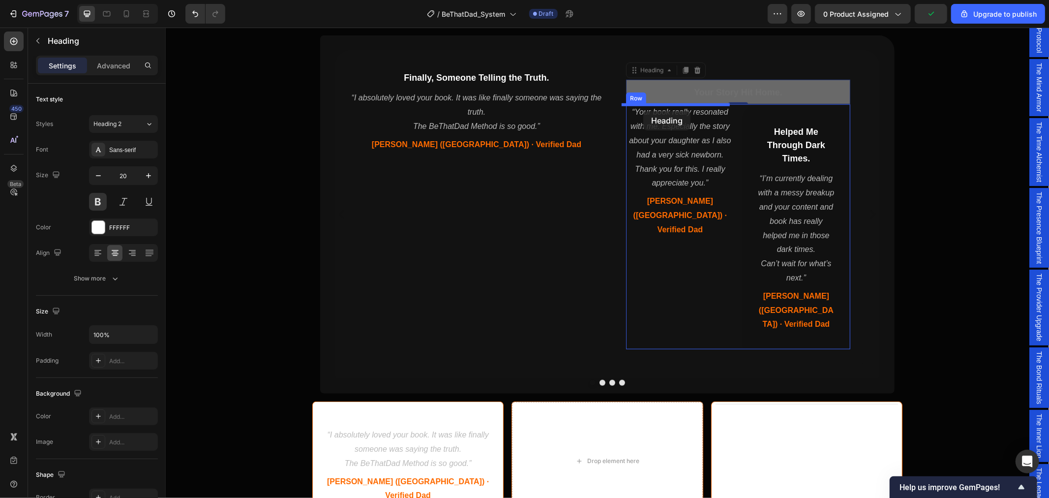
drag, startPoint x: 631, startPoint y: 69, endPoint x: 643, endPoint y: 111, distance: 42.8
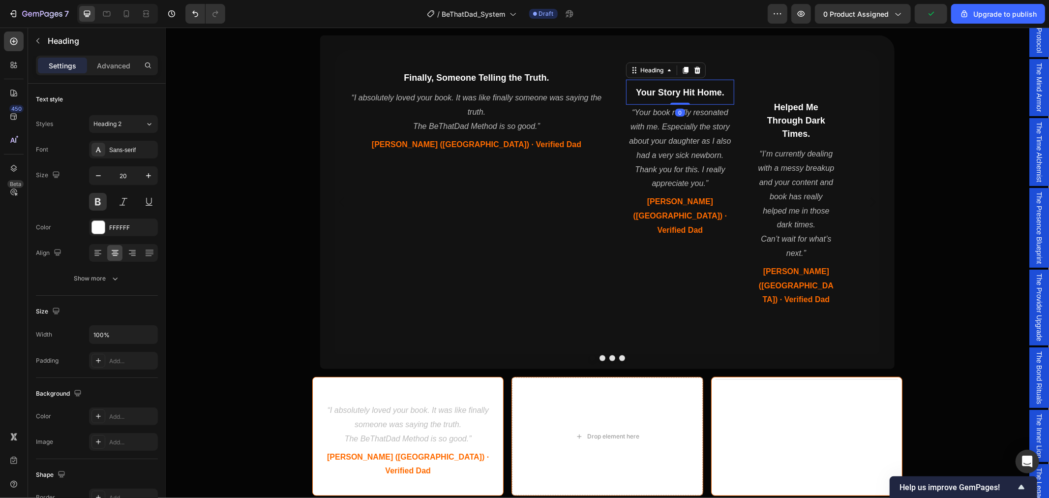
scroll to position [734, 0]
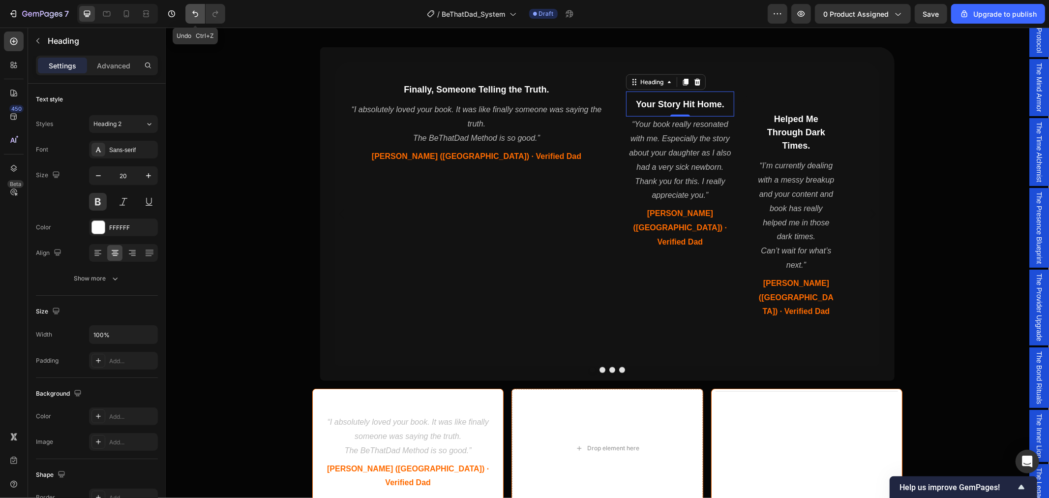
click at [193, 15] on icon "Undo/Redo" at bounding box center [195, 14] width 10 height 10
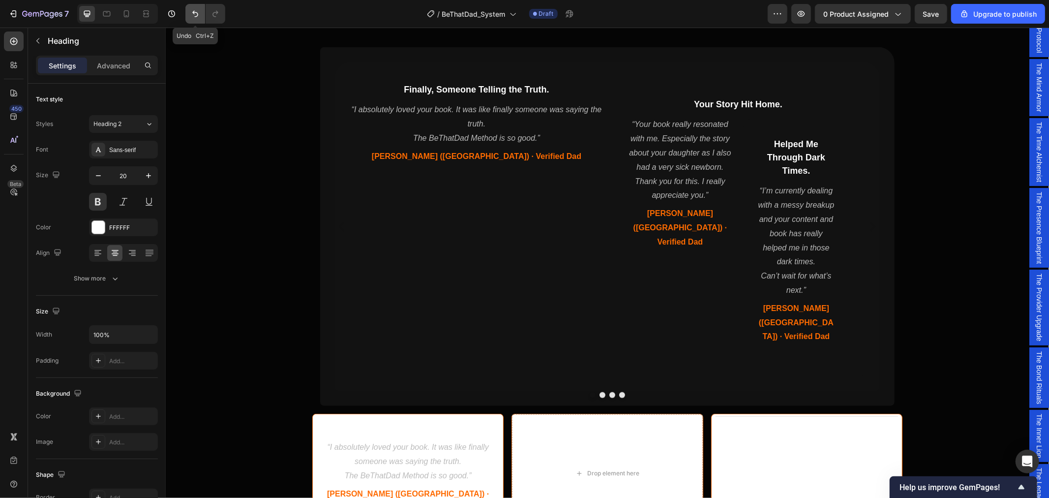
click at [193, 15] on icon "Undo/Redo" at bounding box center [195, 14] width 10 height 10
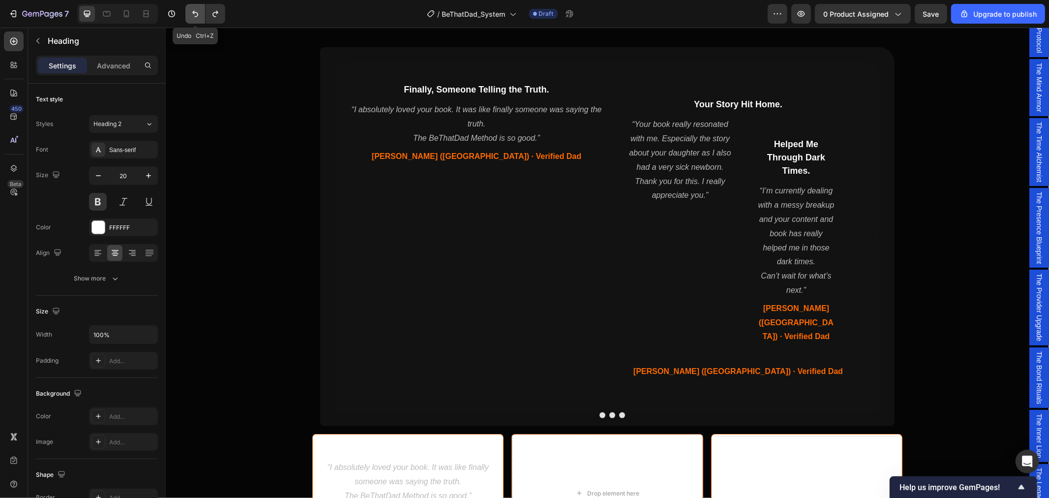
scroll to position [756, 0]
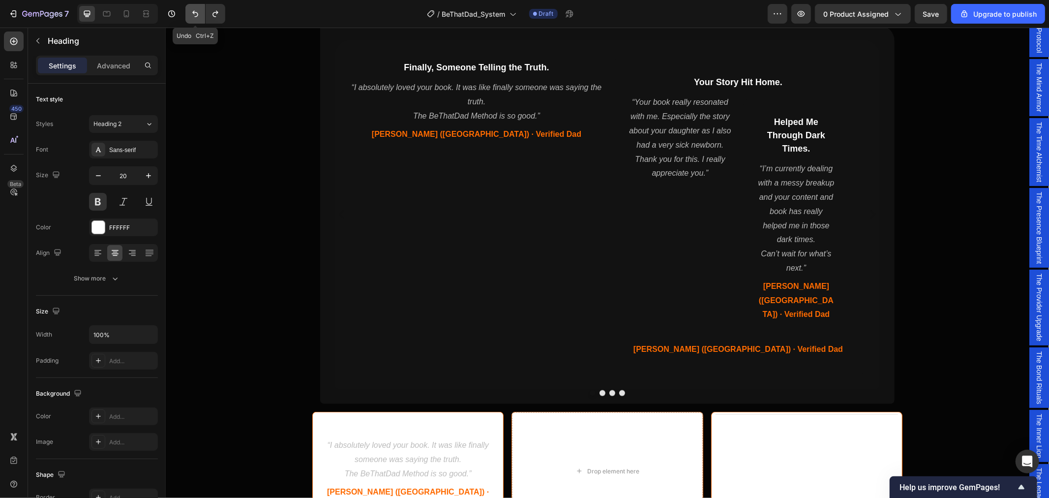
click at [193, 15] on icon "Undo/Redo" at bounding box center [195, 14] width 10 height 10
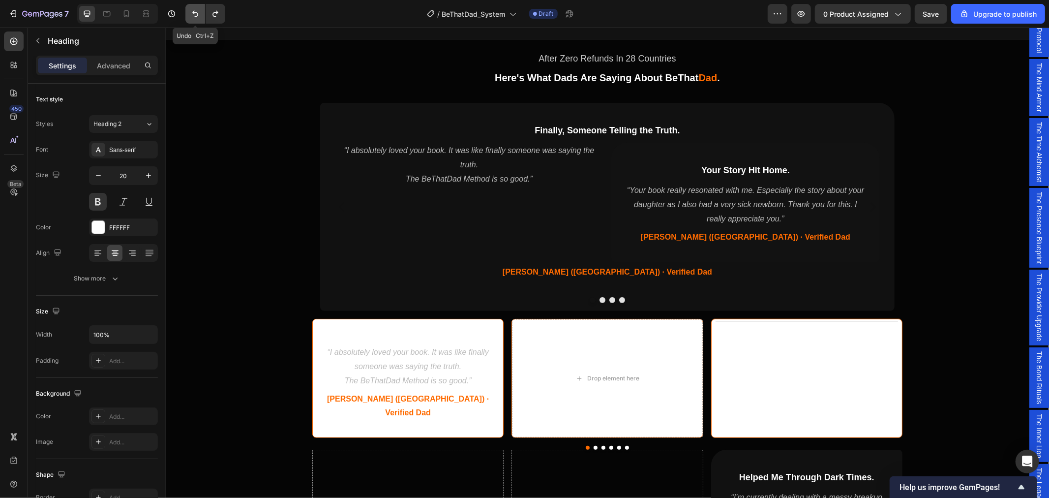
click at [193, 15] on icon "Undo/Redo" at bounding box center [195, 14] width 10 height 10
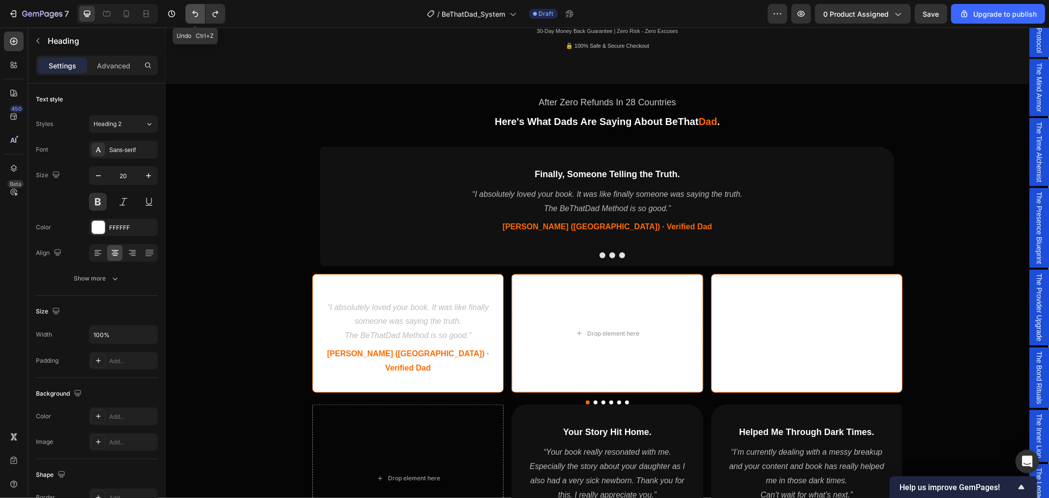
click at [192, 17] on icon "Undo/Redo" at bounding box center [195, 14] width 10 height 10
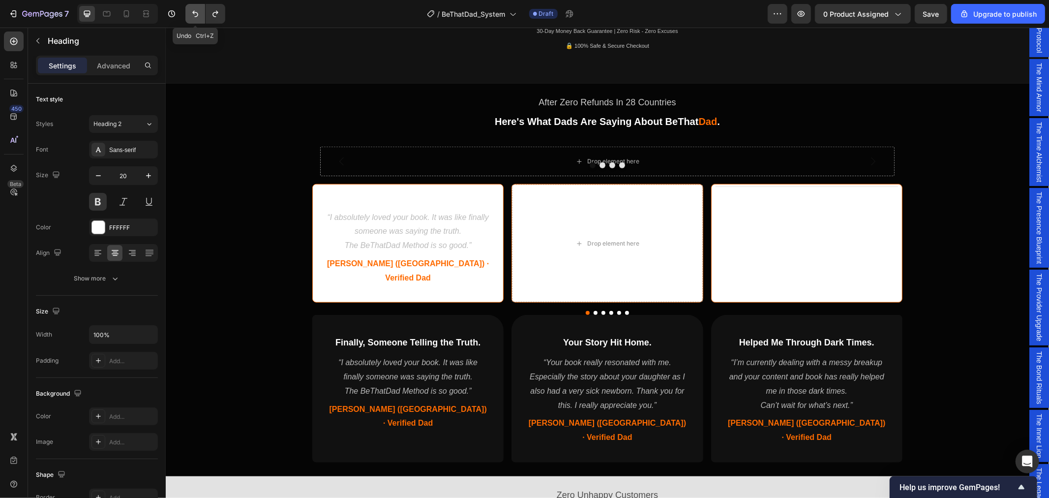
scroll to position [590, 0]
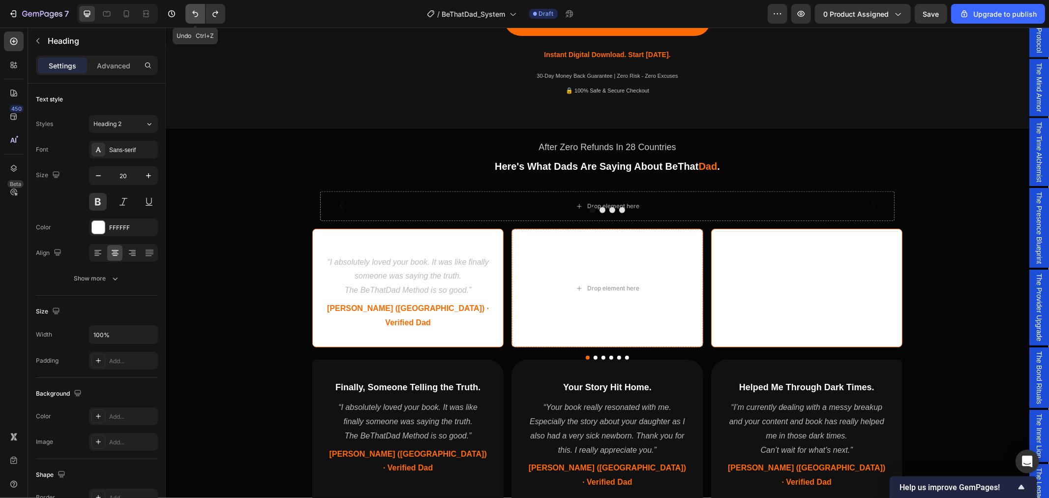
click at [197, 16] on icon "Undo/Redo" at bounding box center [195, 14] width 10 height 10
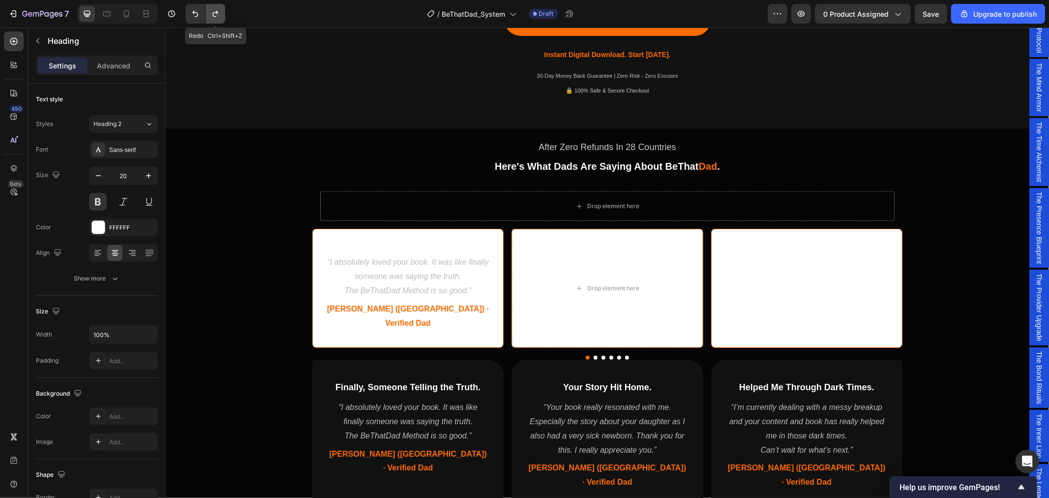
click at [213, 15] on icon "Undo/Redo" at bounding box center [215, 14] width 10 height 10
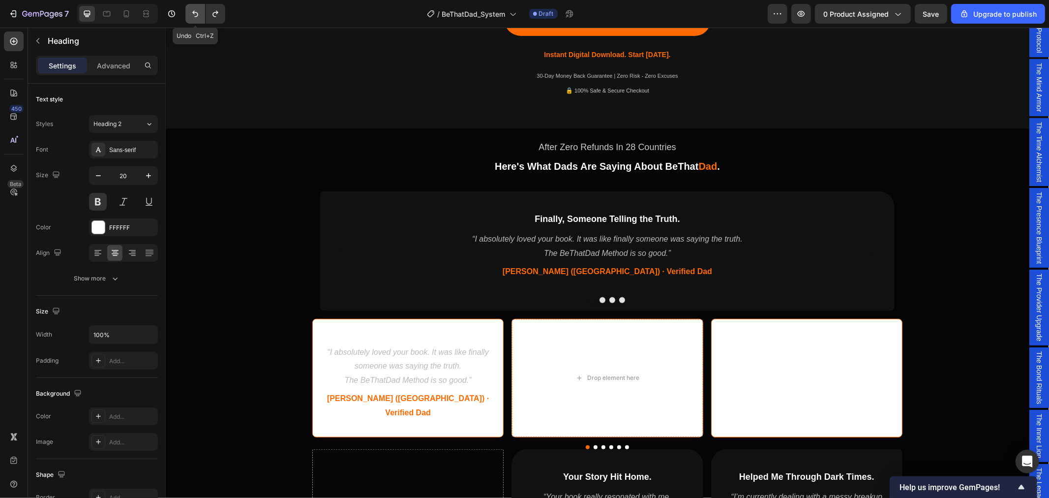
click at [195, 12] on icon "Undo/Redo" at bounding box center [195, 14] width 6 height 6
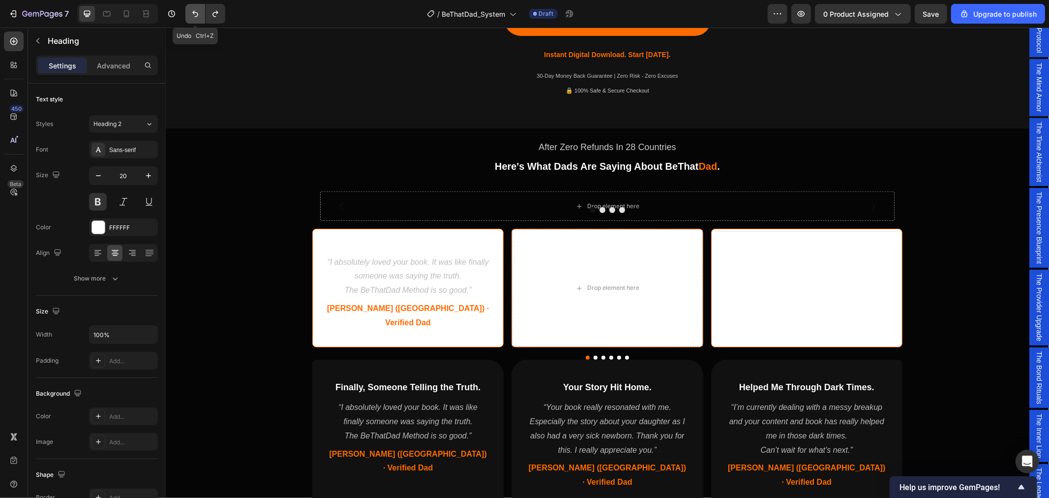
click at [195, 12] on icon "Undo/Redo" at bounding box center [195, 14] width 6 height 6
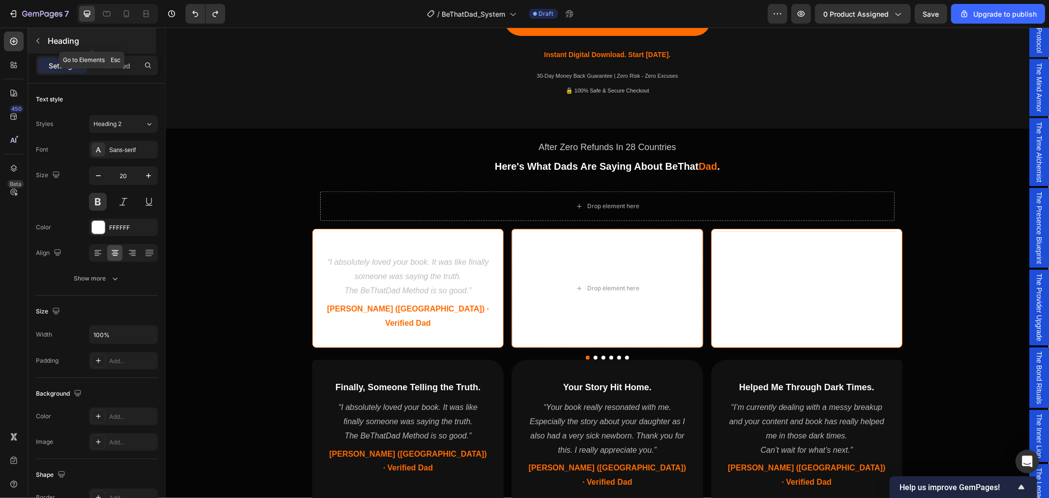
click at [33, 38] on button "button" at bounding box center [38, 41] width 16 height 16
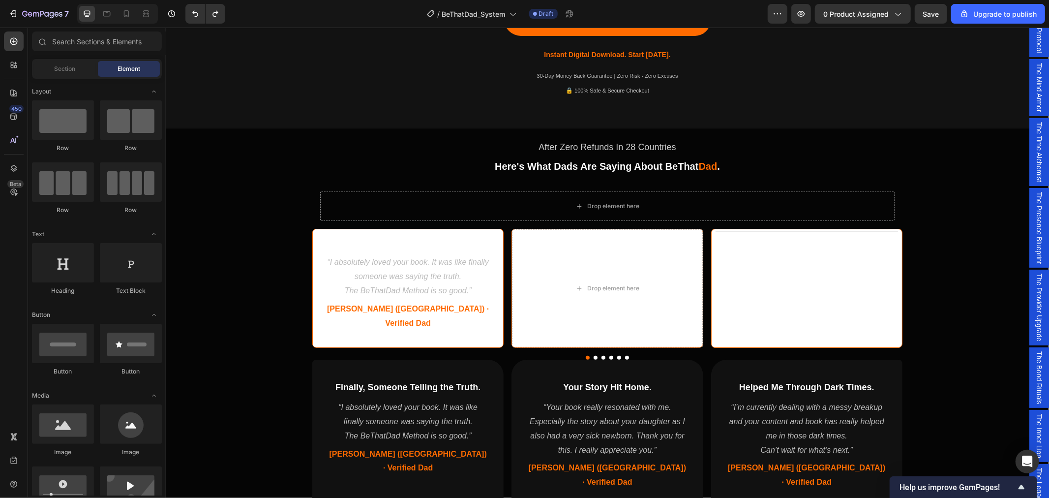
scroll to position [819, 0]
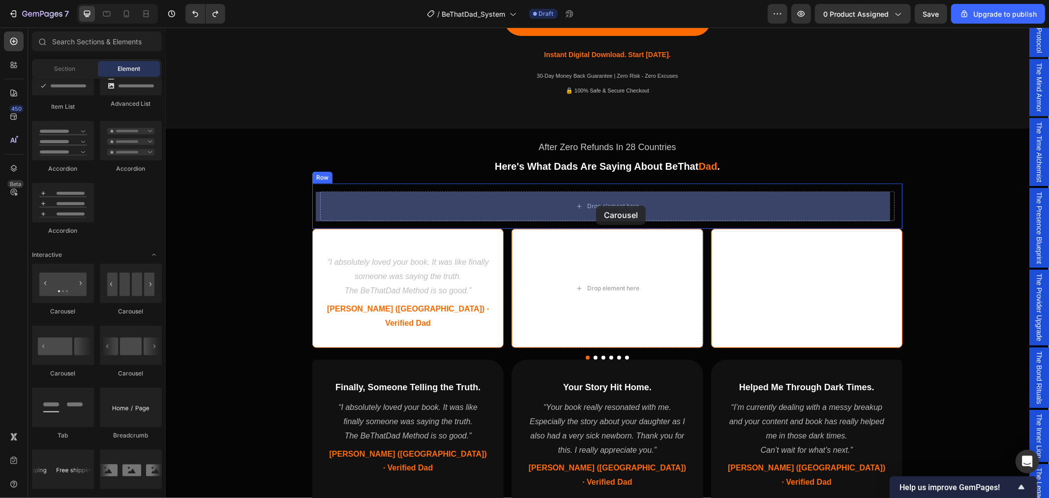
drag, startPoint x: 239, startPoint y: 325, endPoint x: 606, endPoint y: 205, distance: 385.8
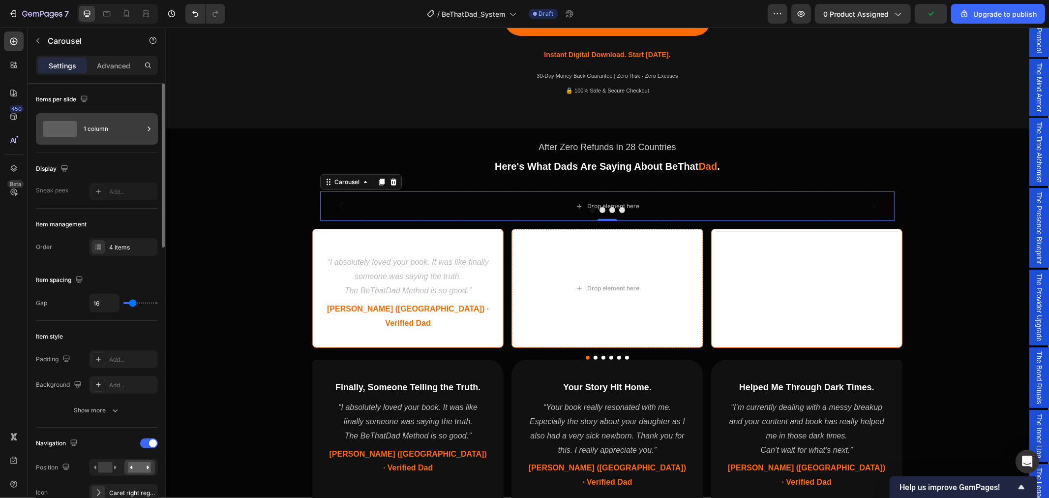
click at [99, 124] on div "1 column" at bounding box center [114, 129] width 60 height 23
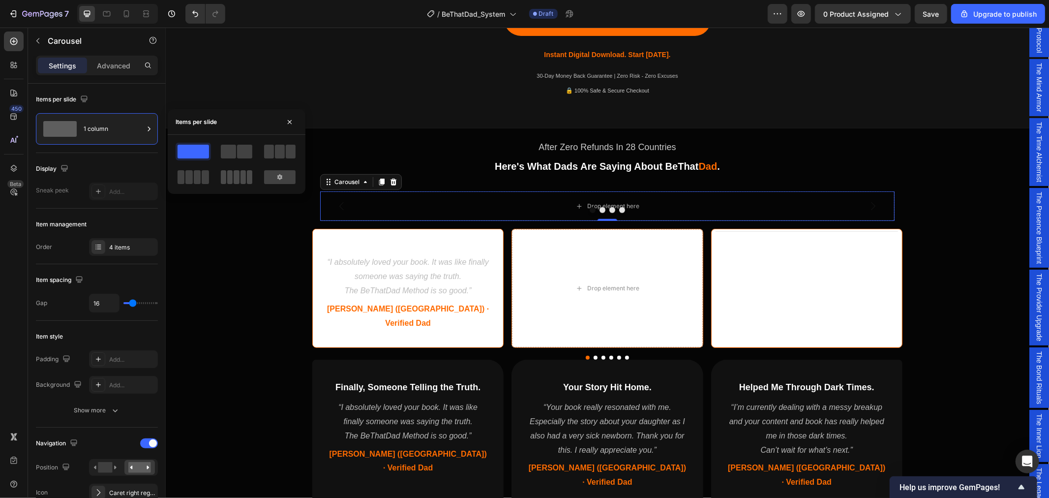
click at [235, 179] on span at bounding box center [236, 177] width 5 height 14
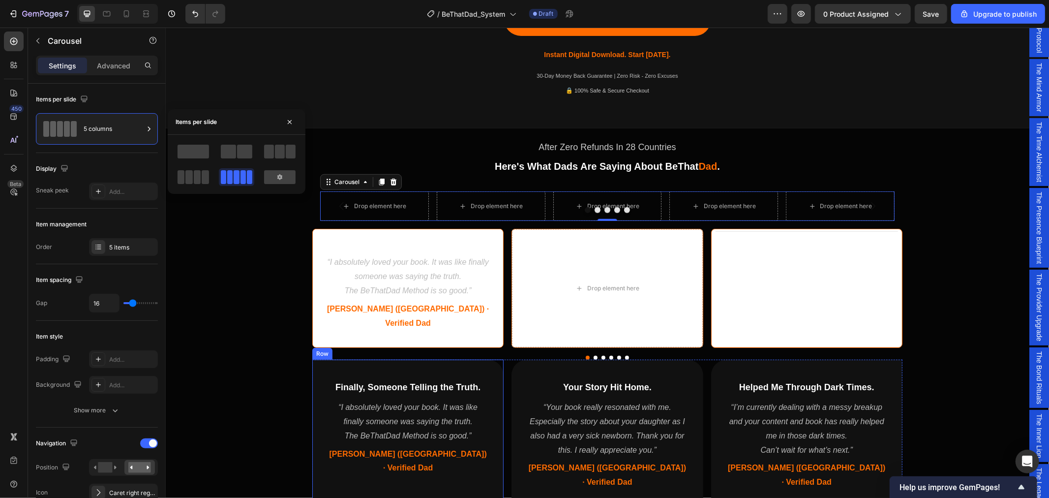
click at [319, 456] on div "Finally, Someone Telling the Truth. Heading “I absolutely loved your book. It w…" at bounding box center [407, 433] width 191 height 148
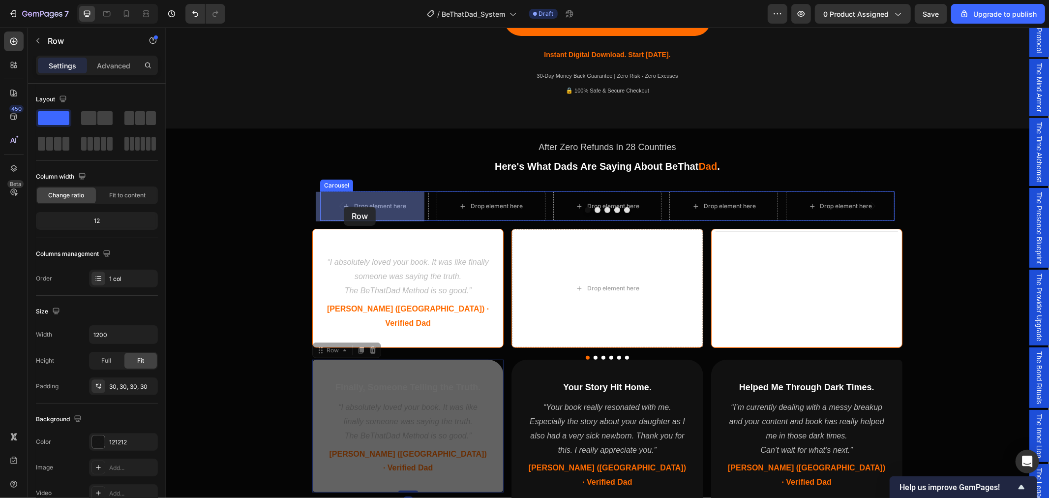
drag, startPoint x: 317, startPoint y: 337, endPoint x: 343, endPoint y: 206, distance: 133.9
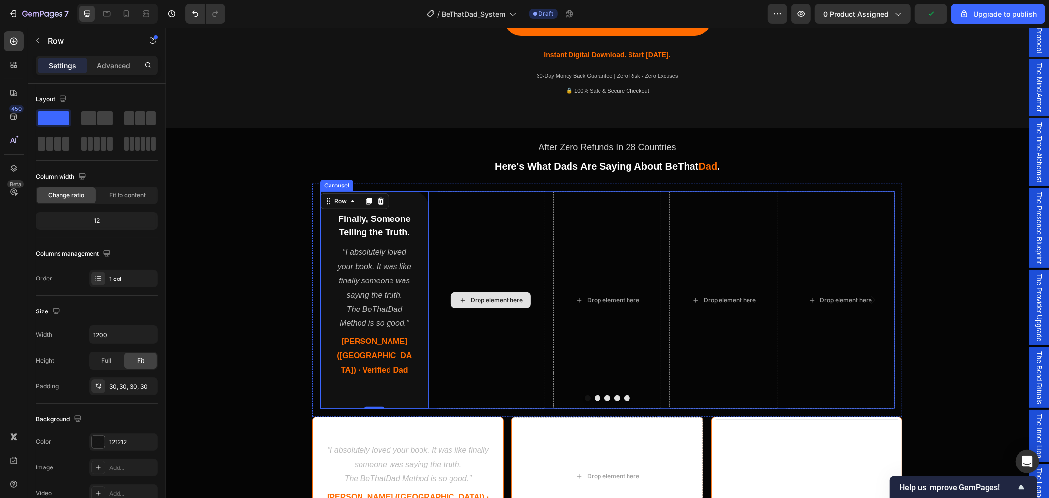
scroll to position [645, 0]
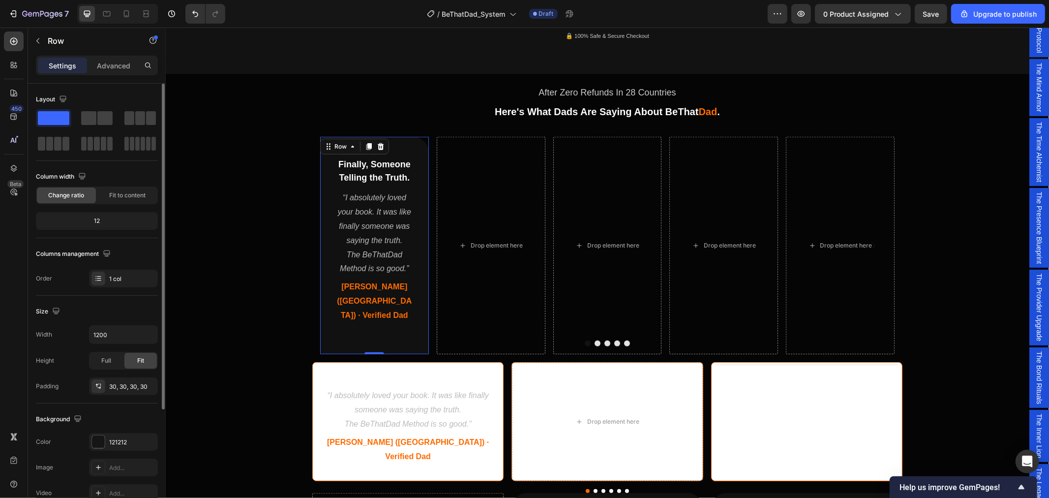
click at [101, 224] on div "12" at bounding box center [97, 221] width 118 height 14
click at [162, 113] on div at bounding box center [161, 247] width 5 height 326
click at [143, 115] on span at bounding box center [140, 118] width 10 height 14
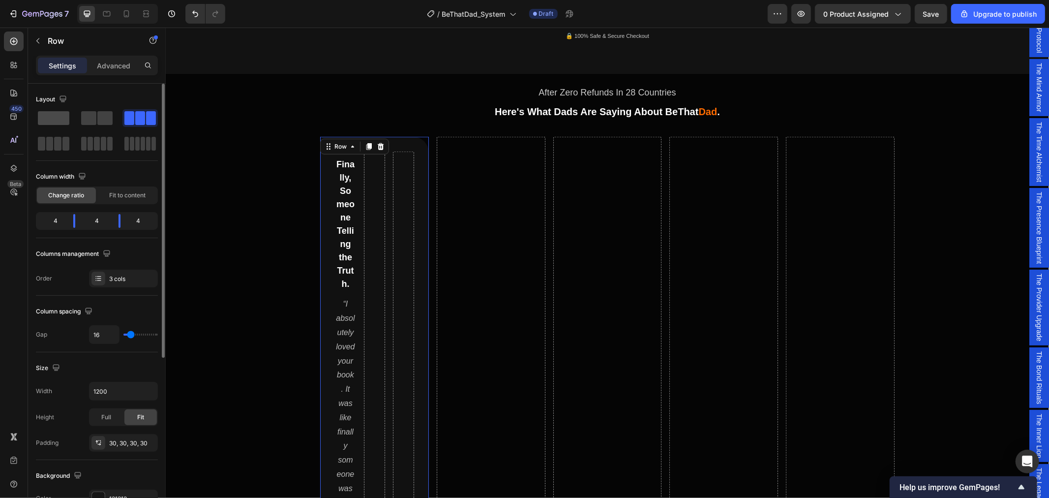
click at [63, 119] on span at bounding box center [53, 118] width 31 height 14
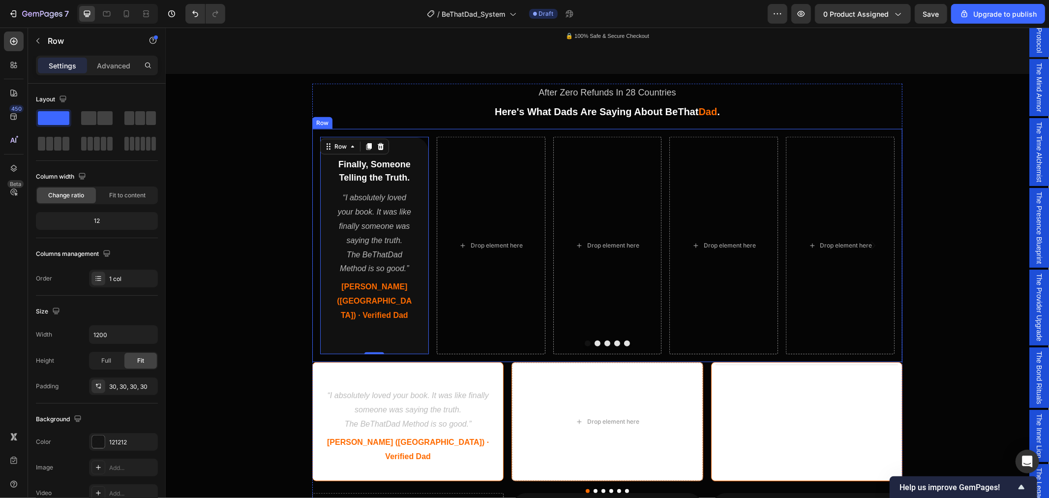
click at [321, 340] on div "Finally, Someone Telling the Truth. Heading “I absolutely loved your book. It w…" at bounding box center [607, 244] width 590 height 233
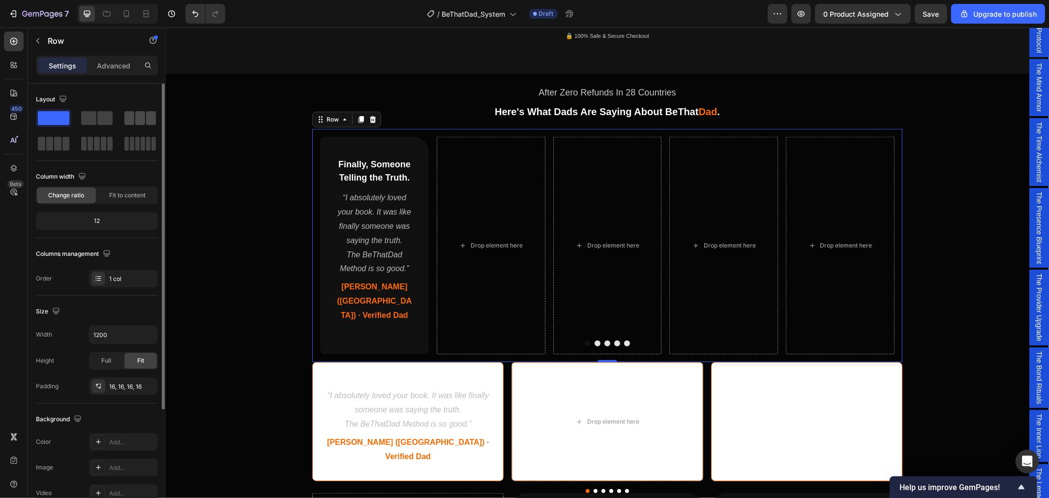
click at [139, 121] on span at bounding box center [140, 118] width 10 height 14
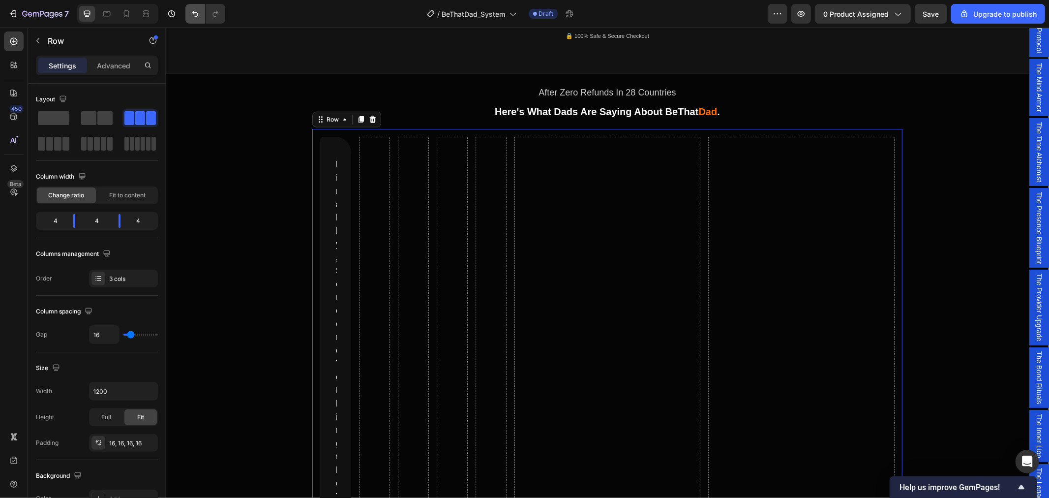
click at [196, 9] on icon "Undo/Redo" at bounding box center [195, 14] width 10 height 10
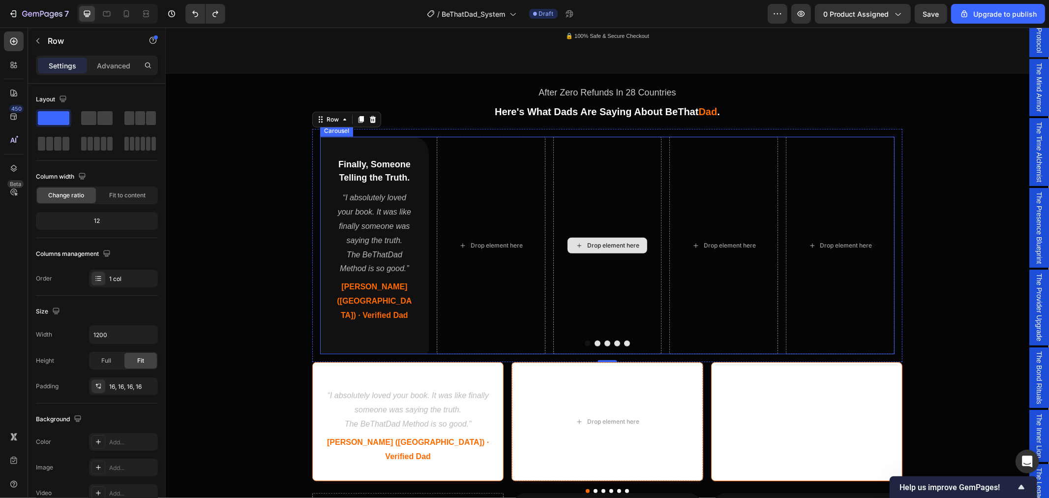
scroll to position [699, 0]
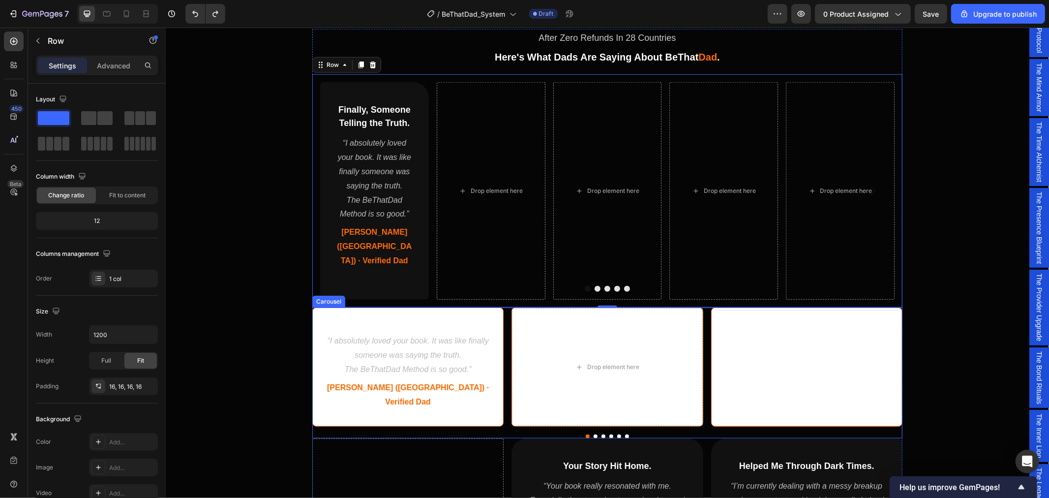
click at [502, 397] on div "Finally, Someone Telling the Truth. Heading “I absolutely loved your book. It w…" at bounding box center [607, 372] width 590 height 131
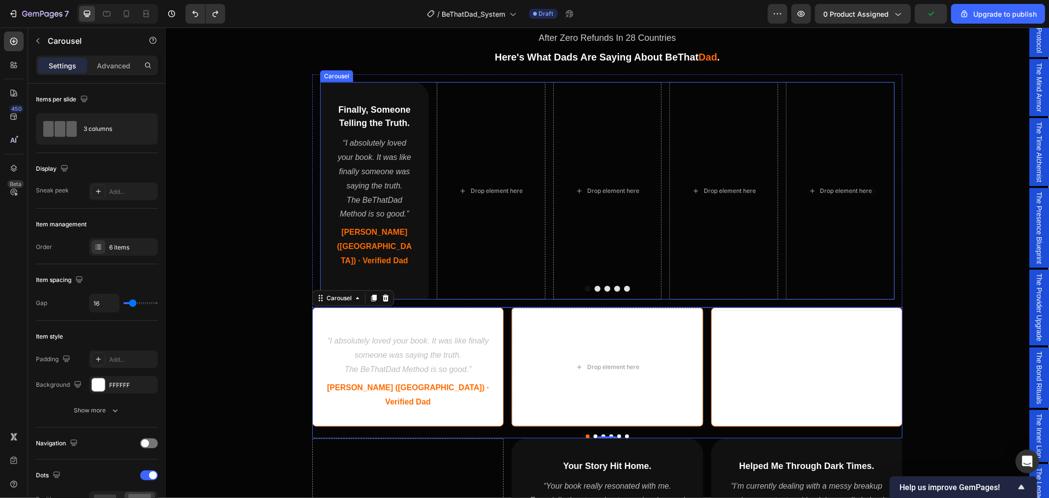
click at [427, 283] on div "Finally, Someone Telling the Truth. Heading “I absolutely loved your book. It w…" at bounding box center [607, 190] width 574 height 217
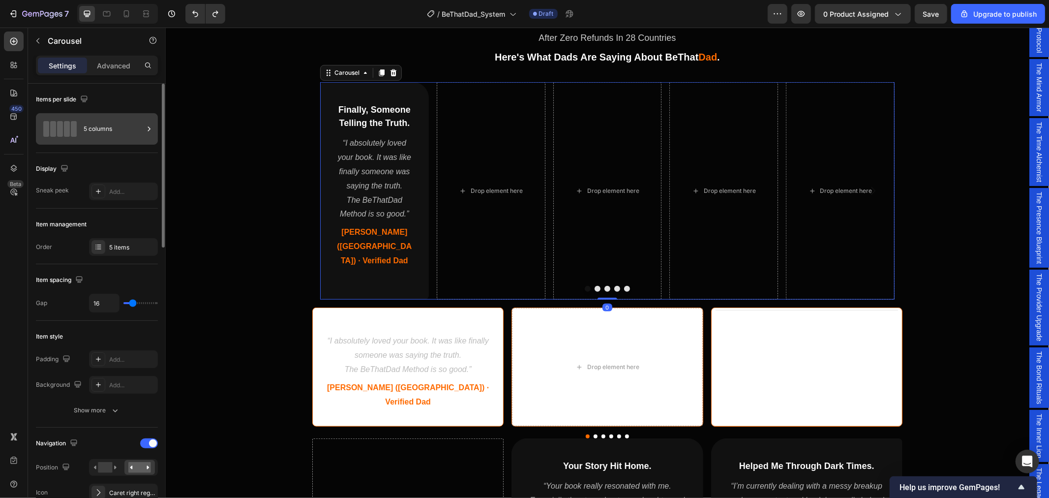
click at [91, 131] on div "5 columns" at bounding box center [114, 129] width 60 height 23
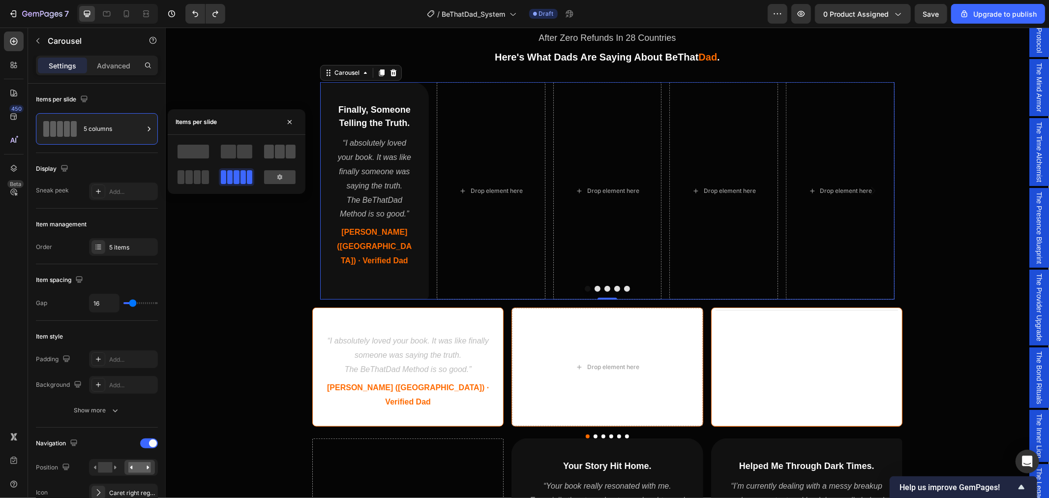
click at [283, 150] on span at bounding box center [280, 152] width 10 height 14
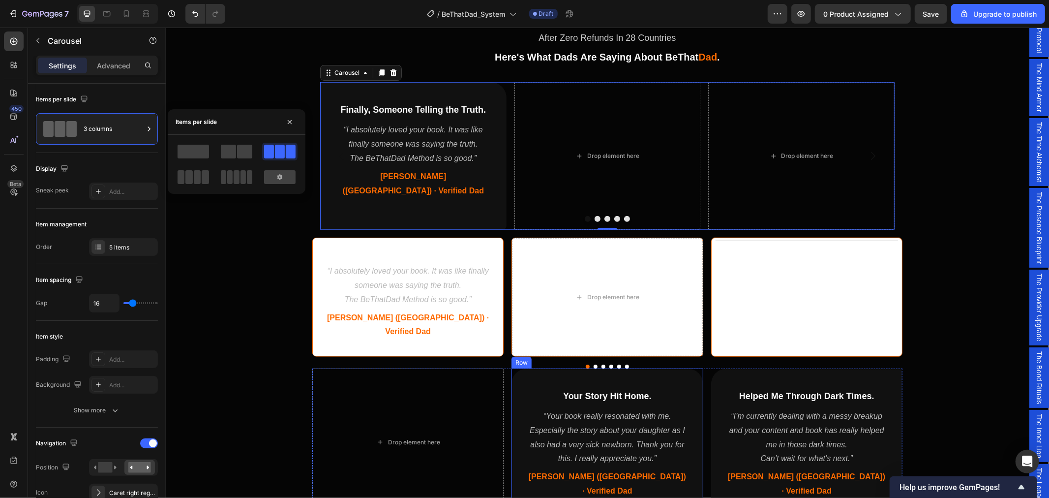
click at [514, 368] on div "Your Story Hit Home. Heading “Your book really resonated with me. Especially th…" at bounding box center [606, 442] width 191 height 148
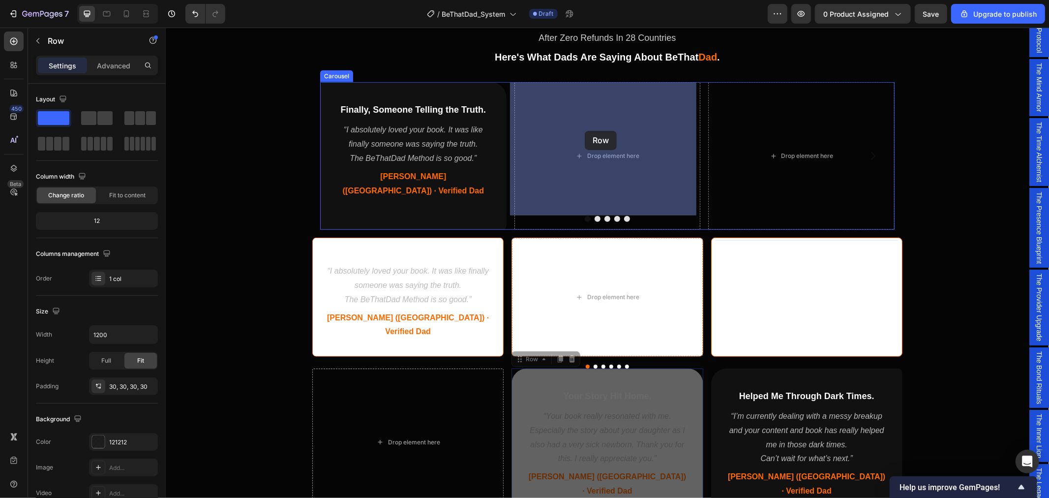
drag, startPoint x: 513, startPoint y: 330, endPoint x: 584, endPoint y: 130, distance: 212.0
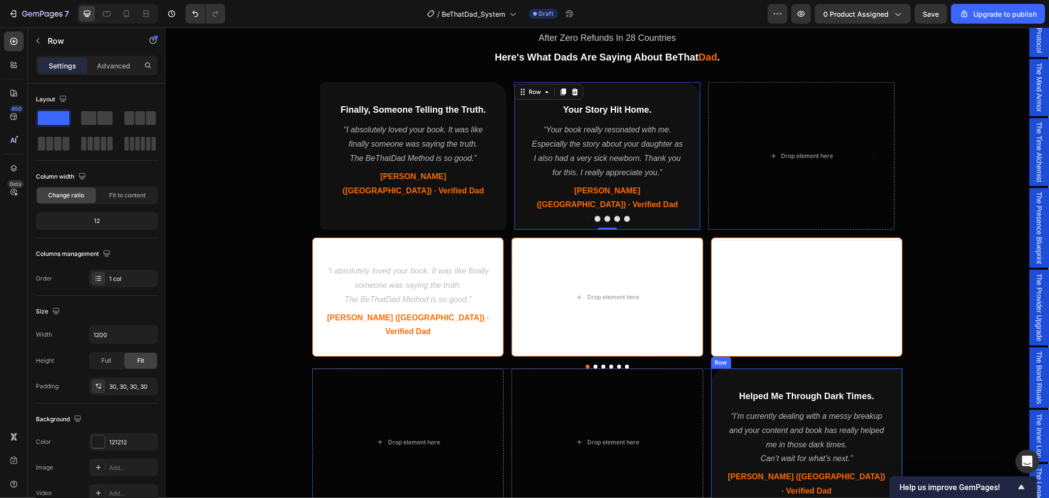
click at [718, 388] on div "Helped Me Through Dark Times. Heading “I’m currently dealing with a messy break…" at bounding box center [806, 442] width 191 height 148
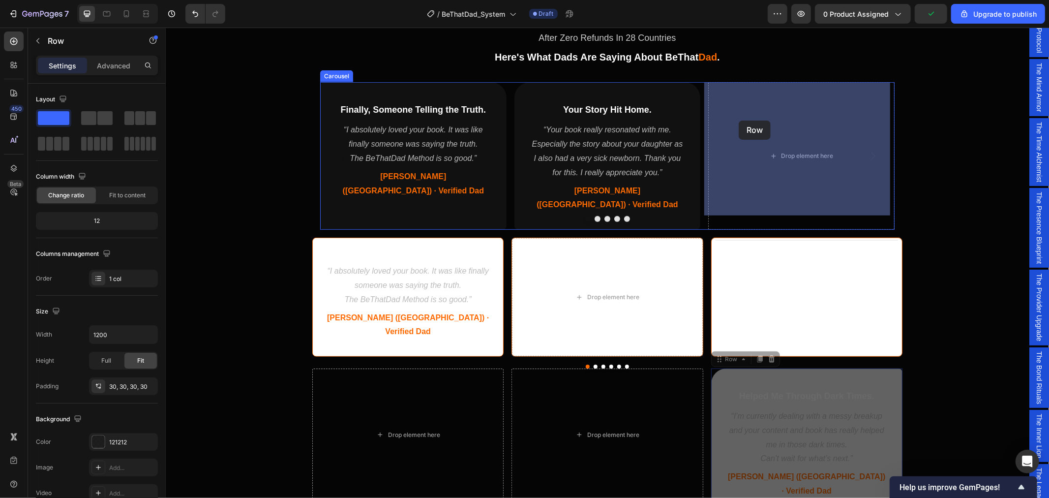
drag, startPoint x: 714, startPoint y: 331, endPoint x: 738, endPoint y: 120, distance: 212.3
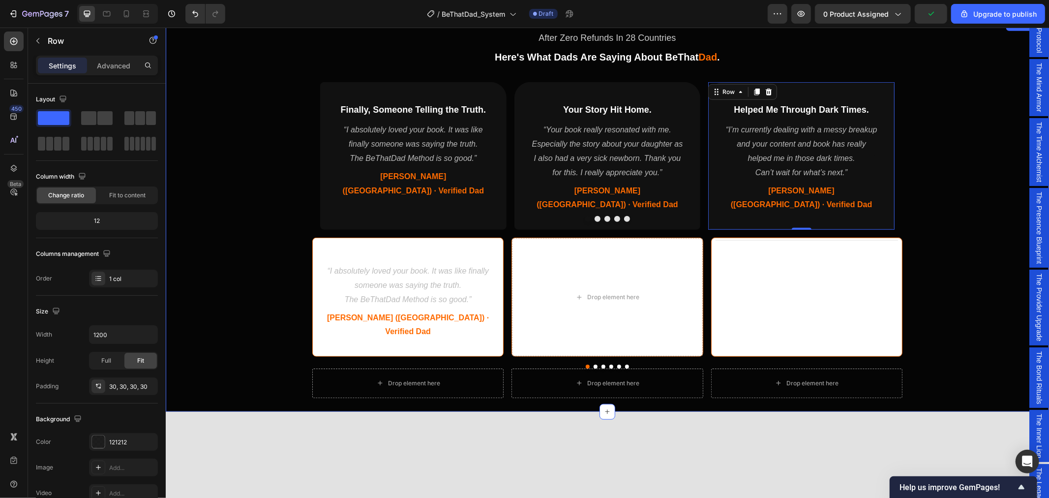
click at [957, 222] on div "After Zero Refunds In 28 Countries Text Block Here's What Dads Are Saying About…" at bounding box center [606, 213] width 883 height 381
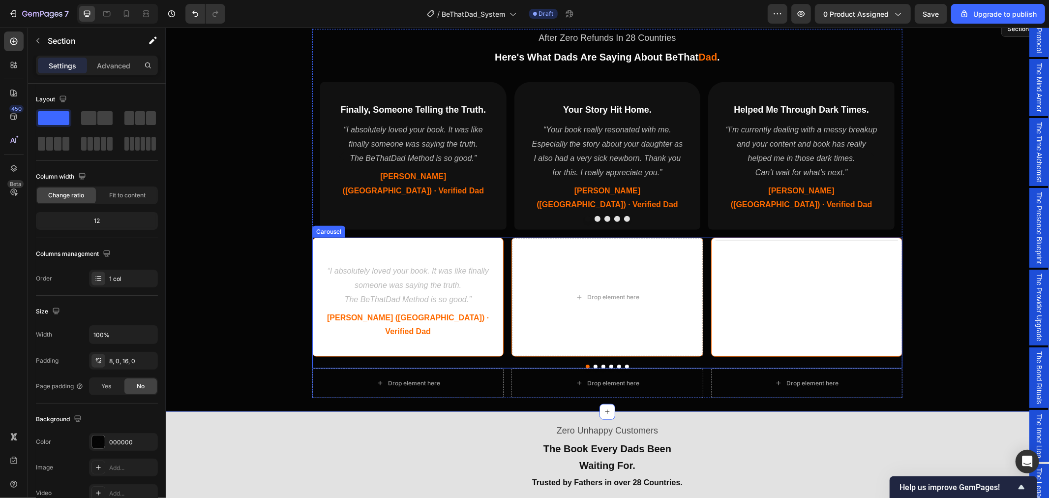
click at [501, 237] on div "Finally, Someone Telling the Truth. Heading “I absolutely loved your book. It w…" at bounding box center [607, 296] width 590 height 119
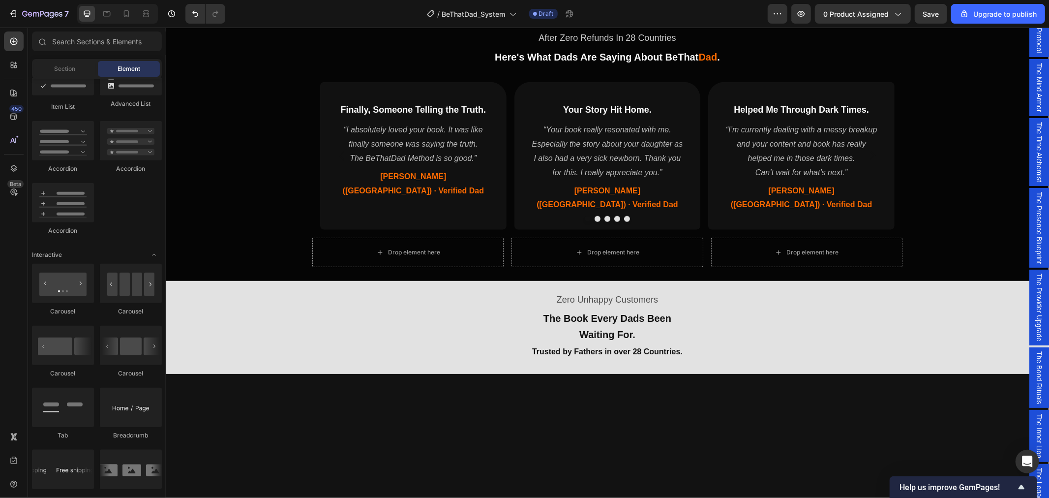
scroll to position [583, 0]
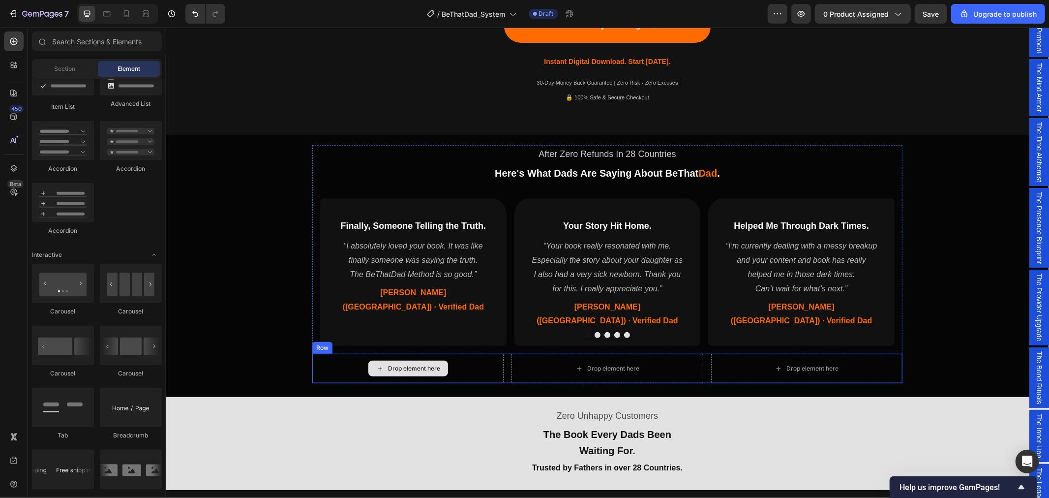
click at [491, 353] on div "Drop element here" at bounding box center [407, 368] width 191 height 30
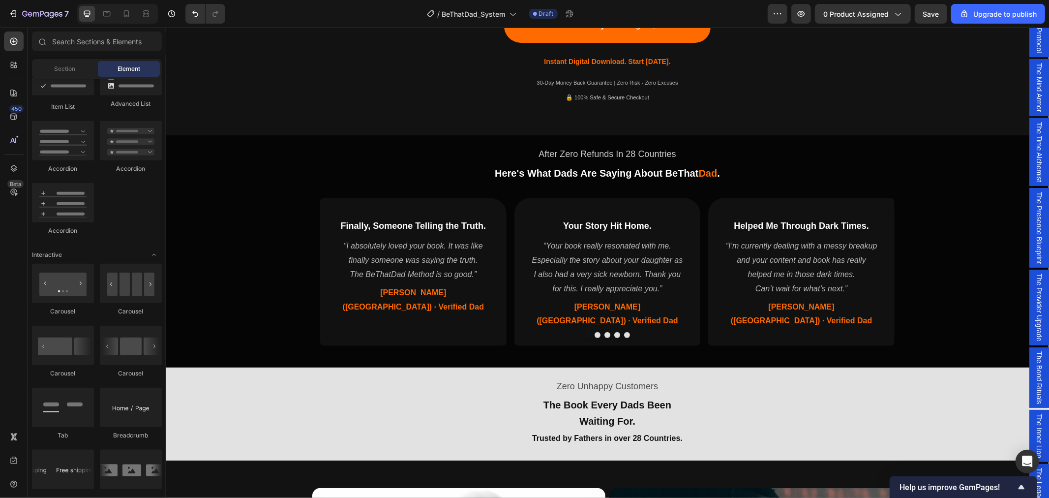
scroll to position [554, 0]
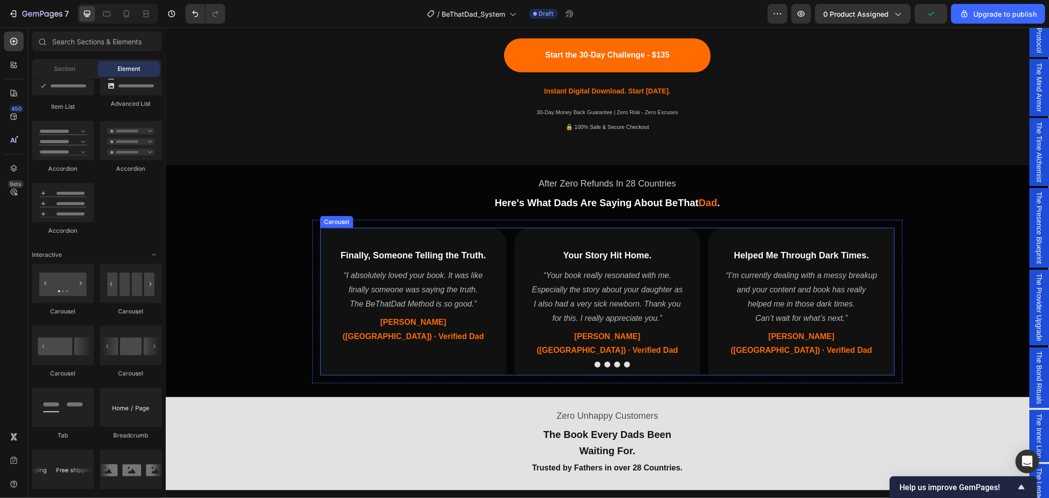
click at [623, 361] on button "Dot" at bounding box center [626, 364] width 6 height 6
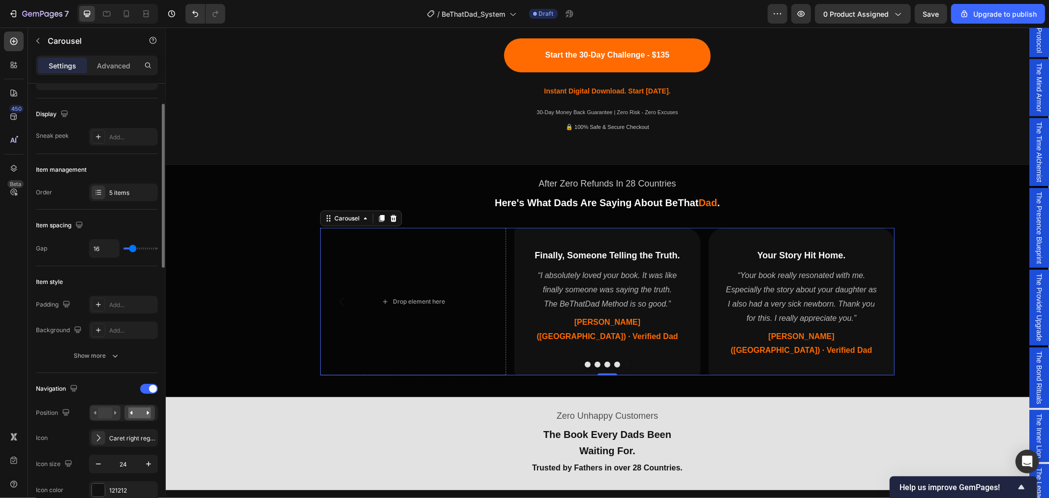
scroll to position [109, 0]
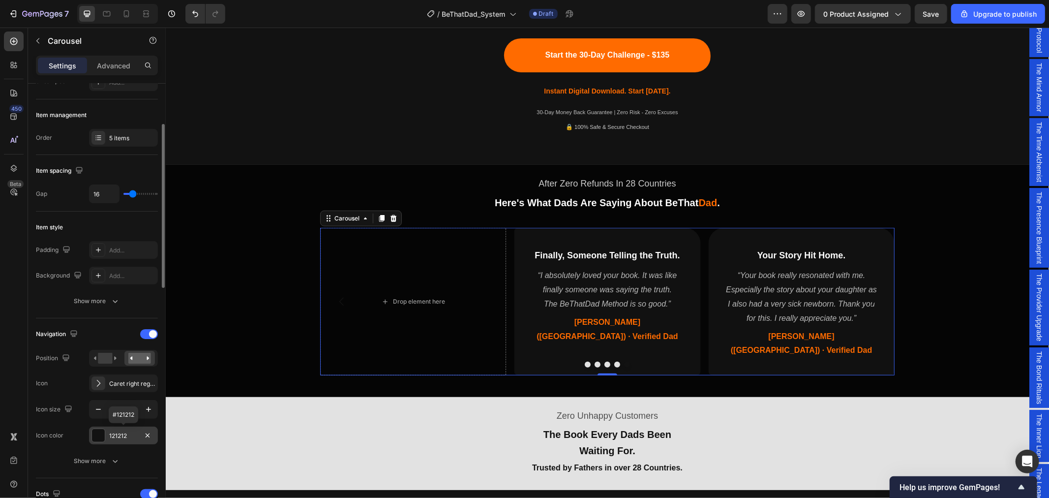
click at [120, 435] on div "121212" at bounding box center [123, 435] width 29 height 9
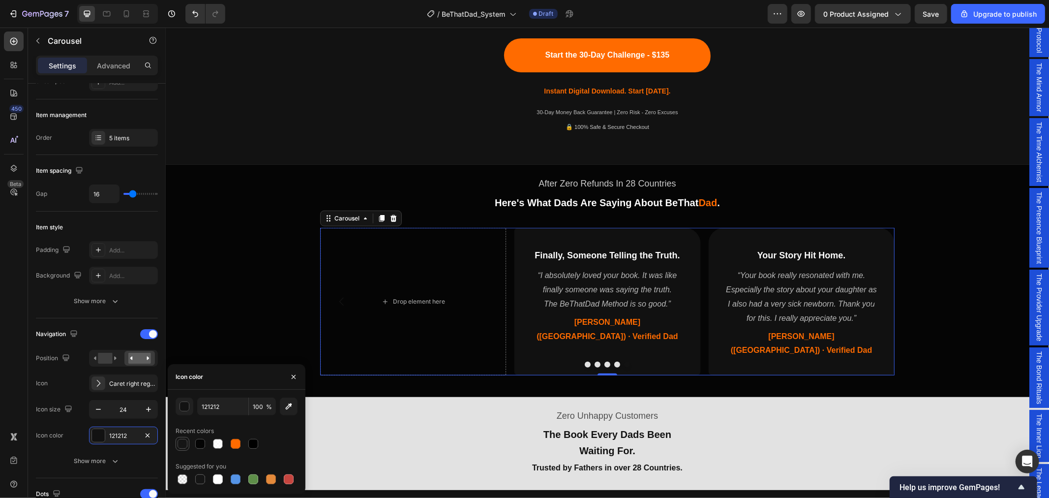
click at [183, 445] on div at bounding box center [183, 444] width 10 height 10
type input "98"
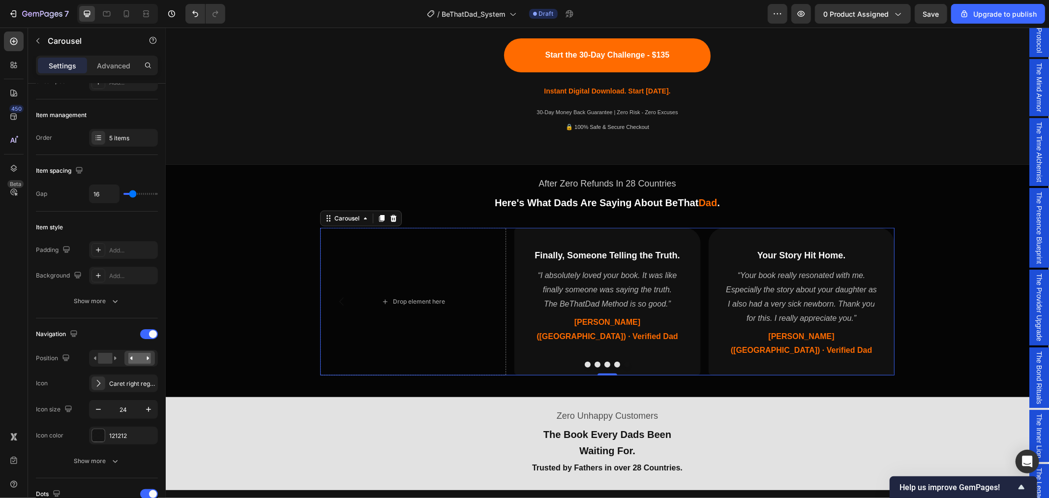
click at [614, 361] on button "Dot" at bounding box center [617, 364] width 6 height 6
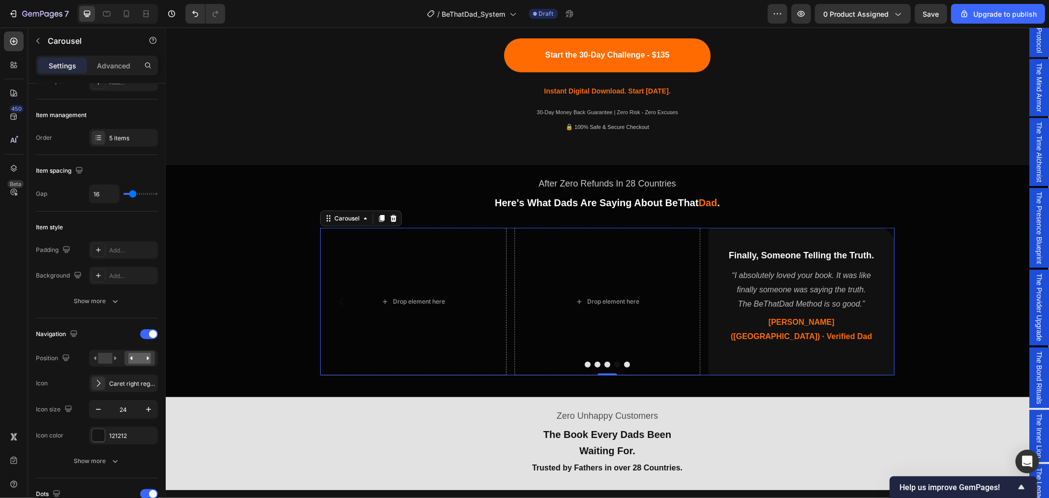
click at [614, 361] on button "Dot" at bounding box center [617, 364] width 6 height 6
click at [115, 460] on icon "button" at bounding box center [115, 461] width 10 height 10
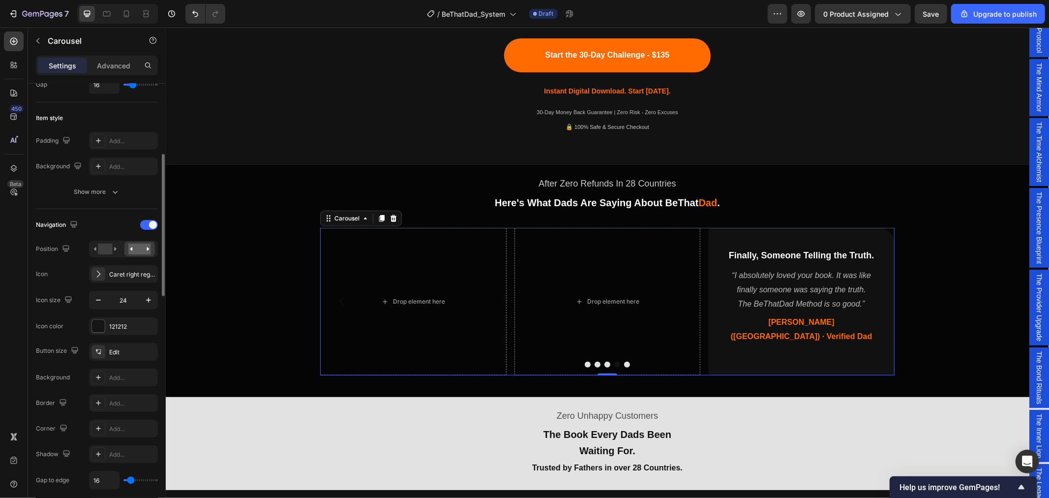
scroll to position [273, 0]
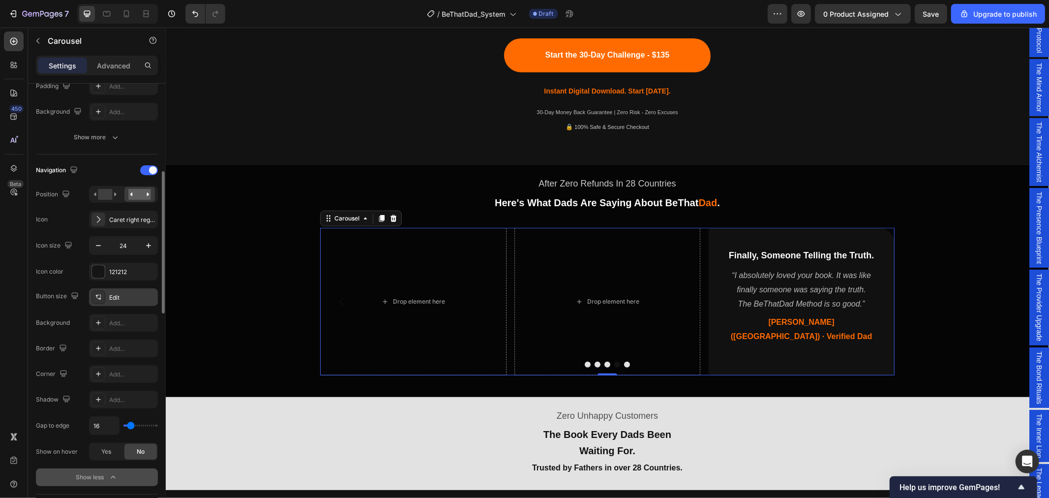
click at [123, 296] on div "Edit" at bounding box center [132, 297] width 46 height 9
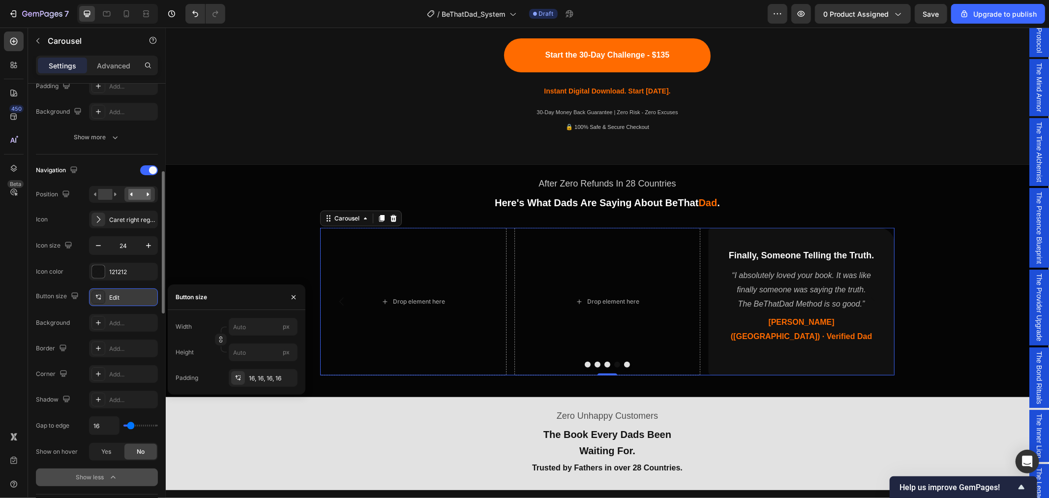
click at [123, 296] on div "Edit" at bounding box center [132, 297] width 46 height 9
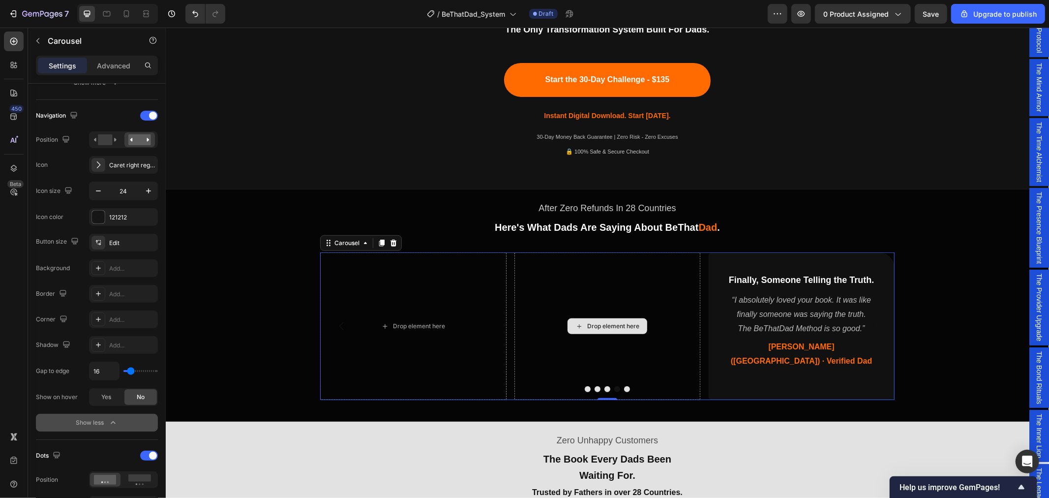
scroll to position [554, 0]
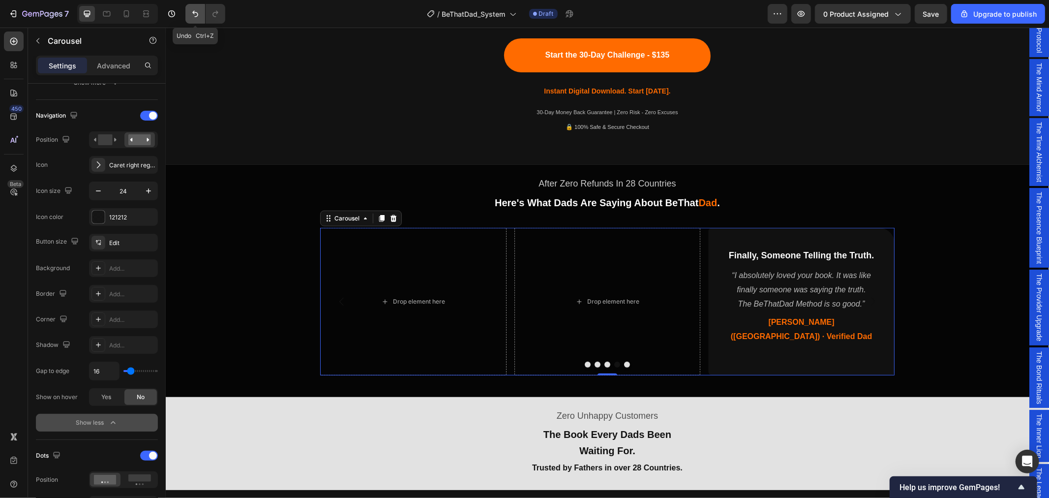
click at [195, 14] on icon "Undo/Redo" at bounding box center [195, 14] width 10 height 10
click at [584, 361] on button "Dot" at bounding box center [587, 364] width 6 height 6
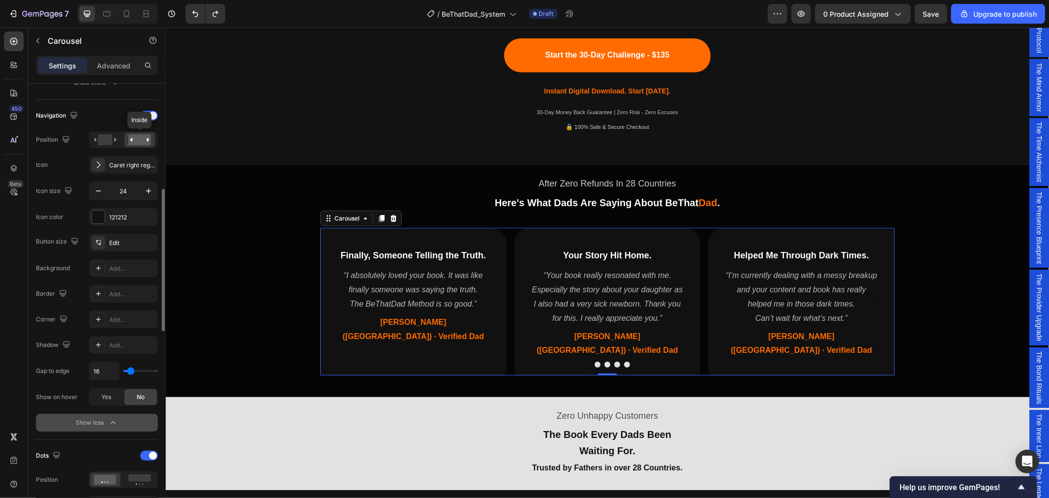
click at [138, 141] on rect at bounding box center [139, 139] width 23 height 11
click at [148, 138] on rect at bounding box center [139, 139] width 23 height 11
click at [100, 141] on rect at bounding box center [105, 139] width 14 height 11
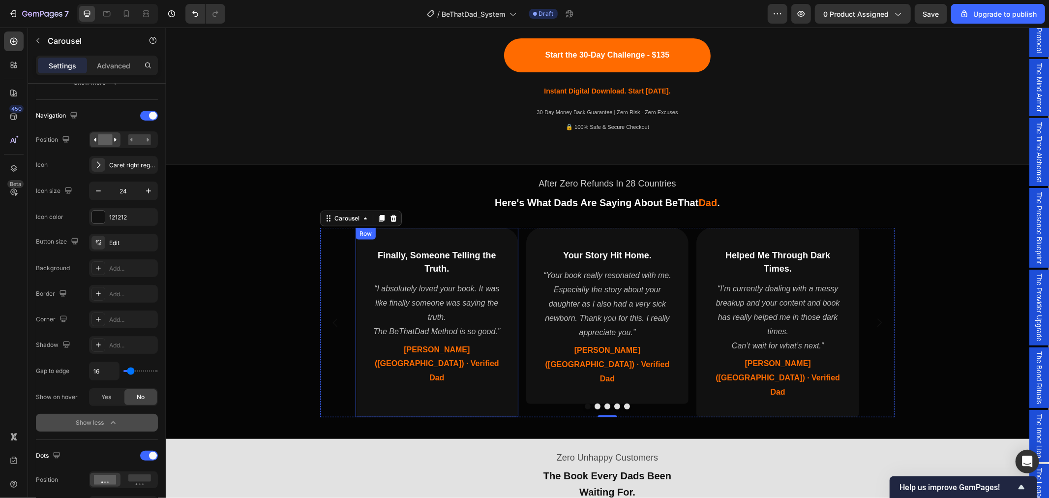
click at [511, 343] on div "Finally, Someone Telling the Truth. Heading “I absolutely loved your book. It w…" at bounding box center [436, 321] width 163 height 189
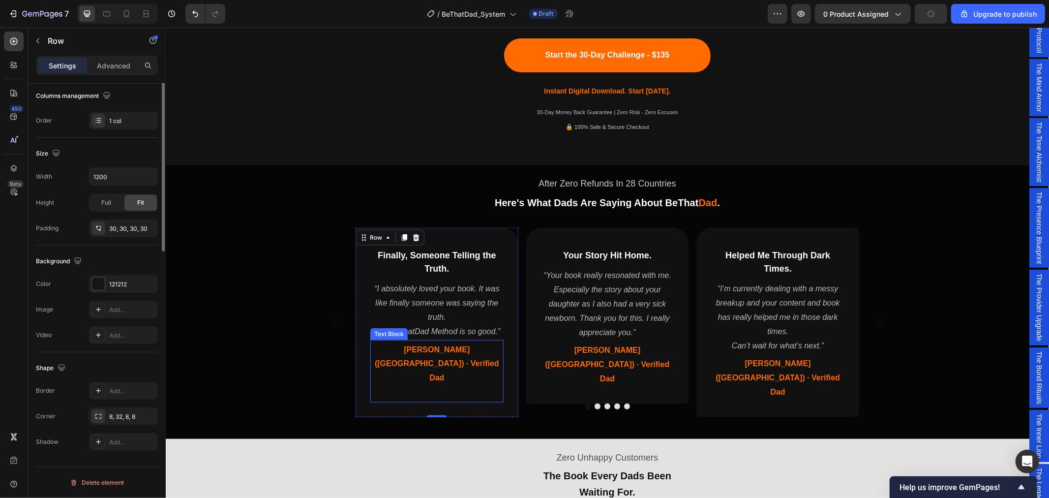
scroll to position [0, 0]
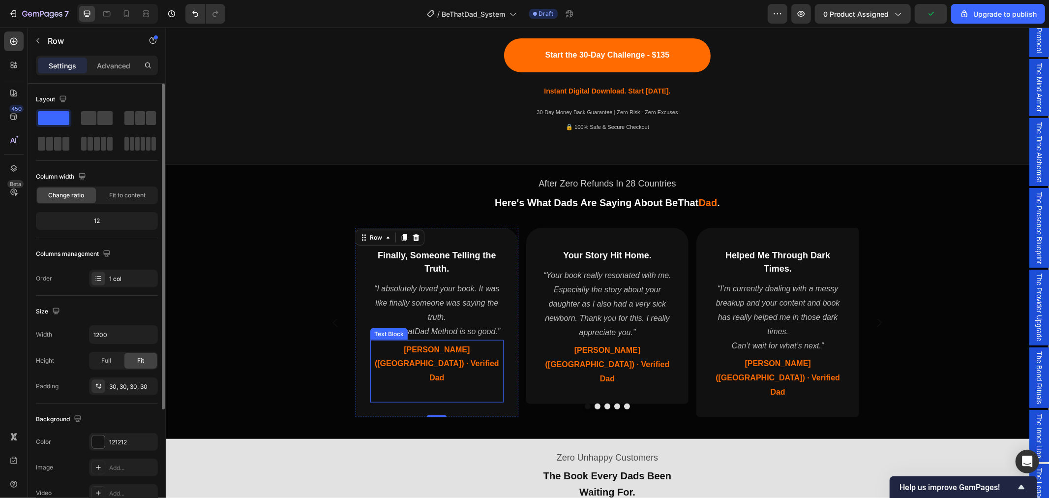
click at [458, 385] on p at bounding box center [436, 392] width 131 height 14
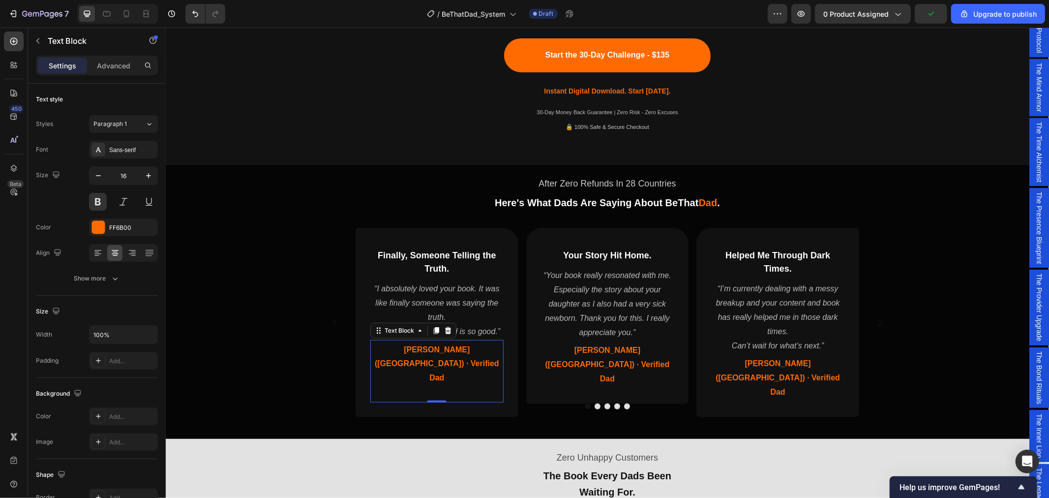
click at [440, 385] on p at bounding box center [436, 392] width 131 height 14
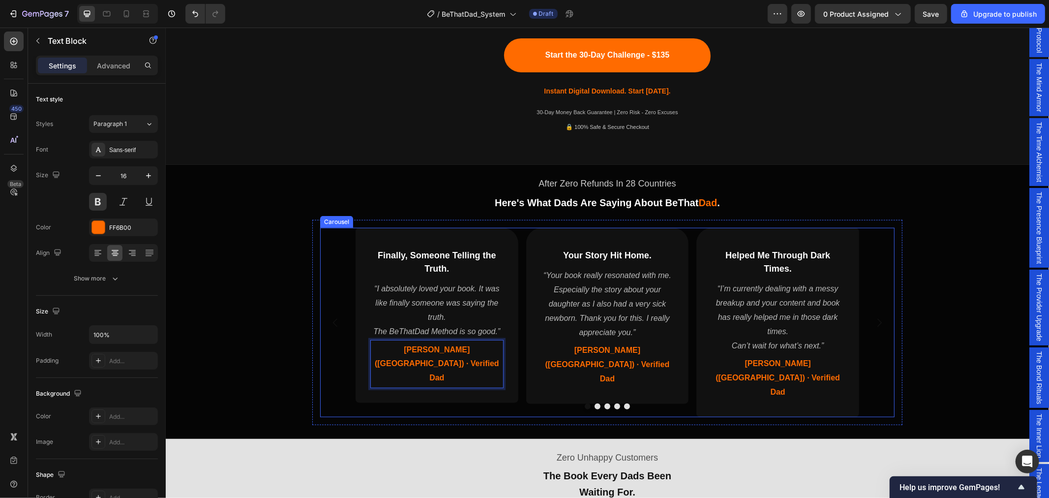
click at [750, 403] on div at bounding box center [607, 406] width 574 height 6
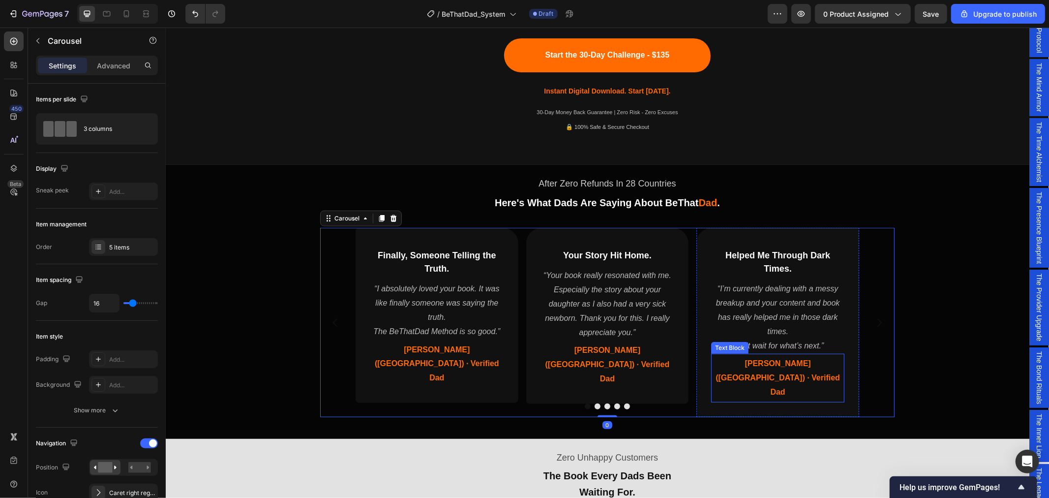
click at [771, 358] on span "Alex (USA) · Verified Dad" at bounding box center [777, 376] width 124 height 37
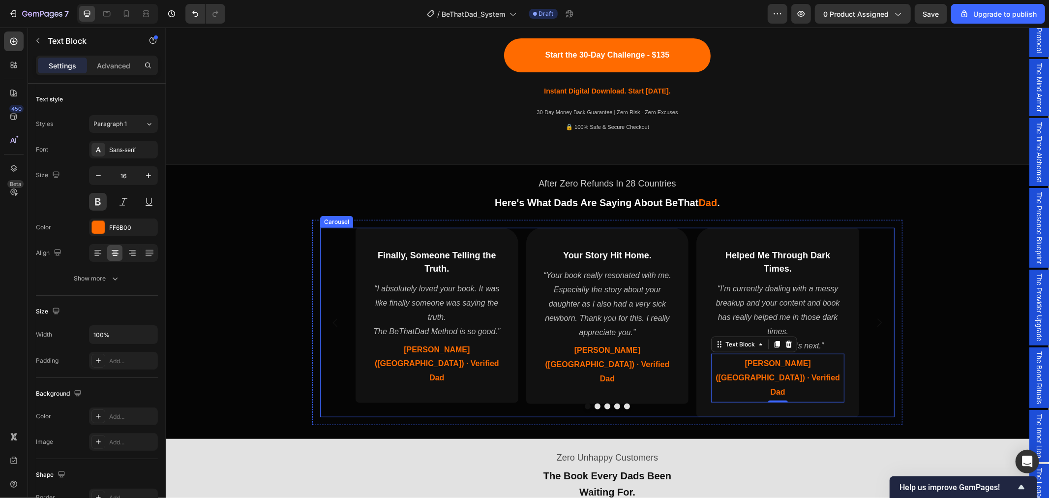
click at [824, 403] on div at bounding box center [607, 406] width 574 height 6
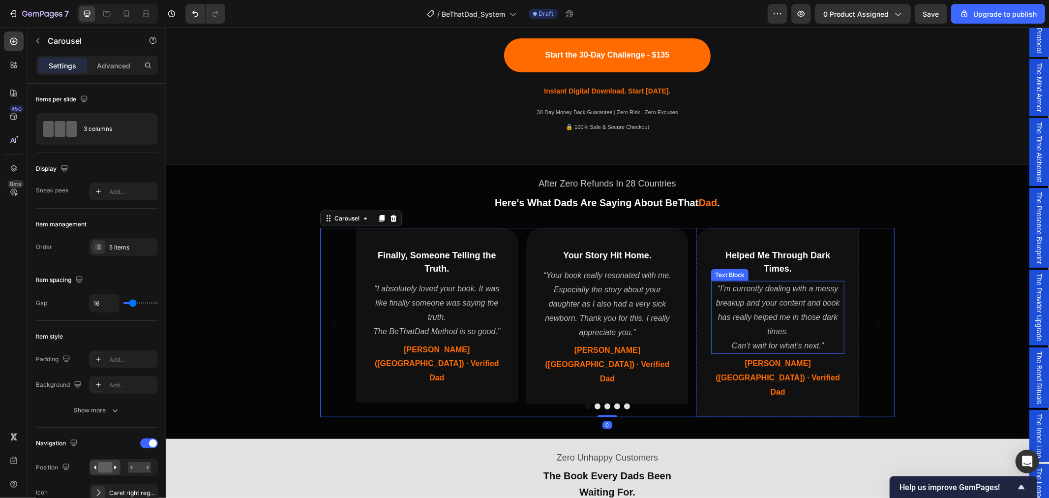
click at [825, 335] on p "“I’m currently dealing with a messy breakup and your content and book has reall…" at bounding box center [777, 309] width 131 height 57
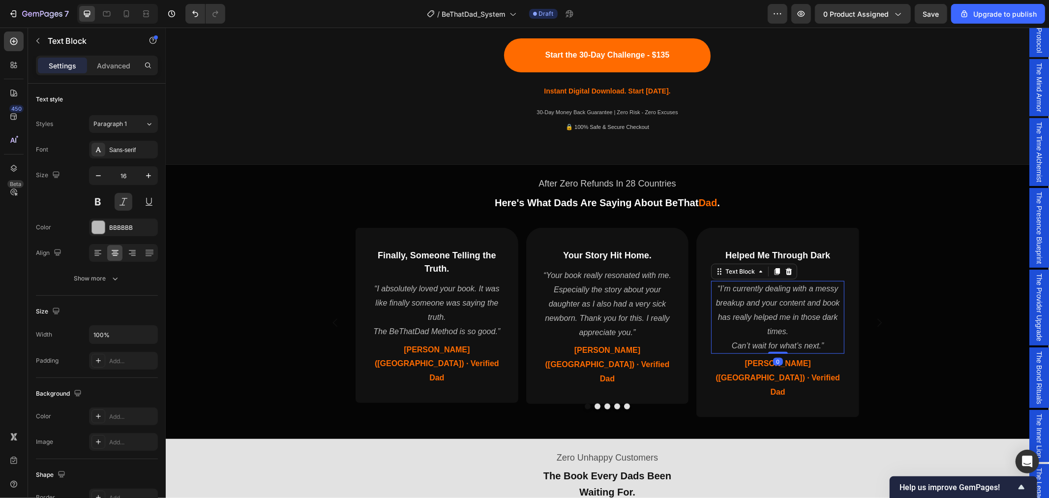
click at [727, 345] on p "Can’t wait for what’s next.”" at bounding box center [777, 345] width 131 height 14
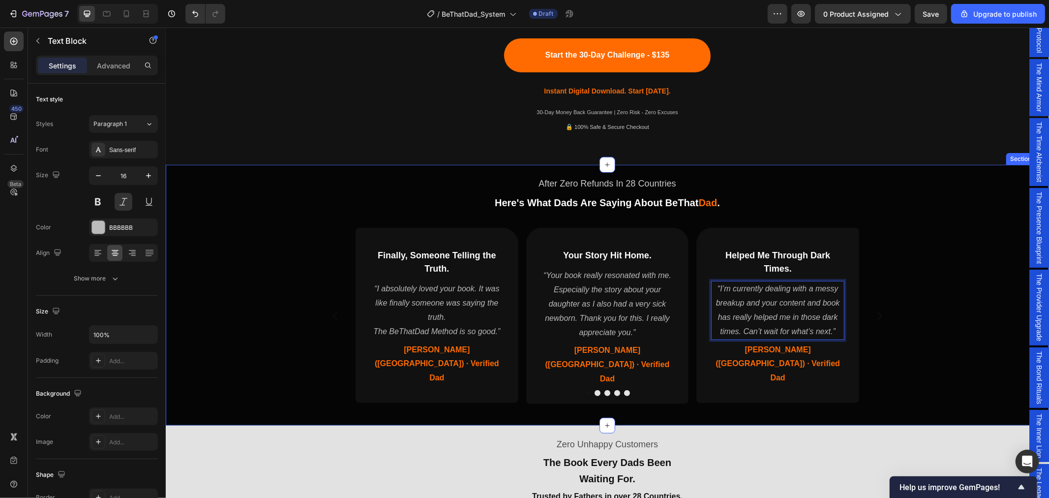
click at [927, 335] on div "After Zero Refunds In 28 Countries Text Block Here's What Dads Are Saying About…" at bounding box center [606, 292] width 883 height 249
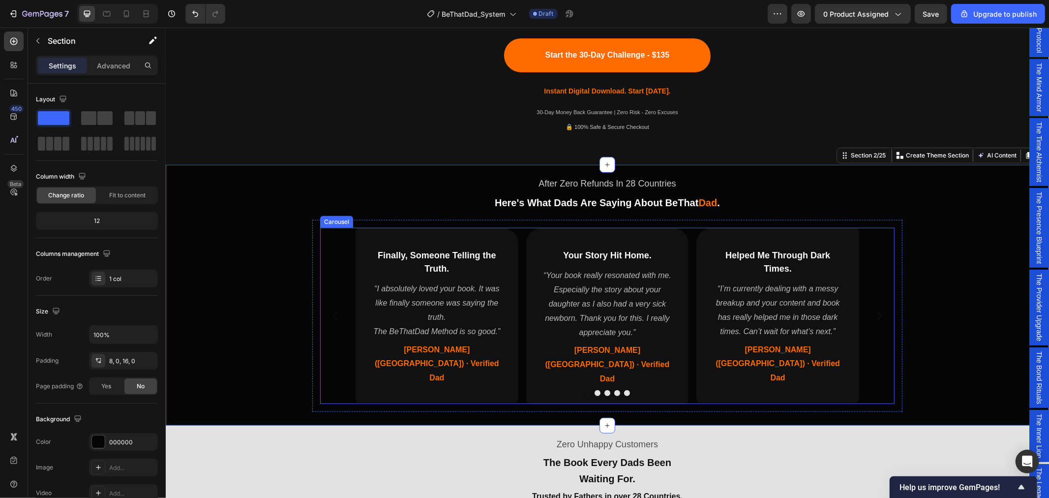
click at [626, 389] on div at bounding box center [607, 392] width 574 height 6
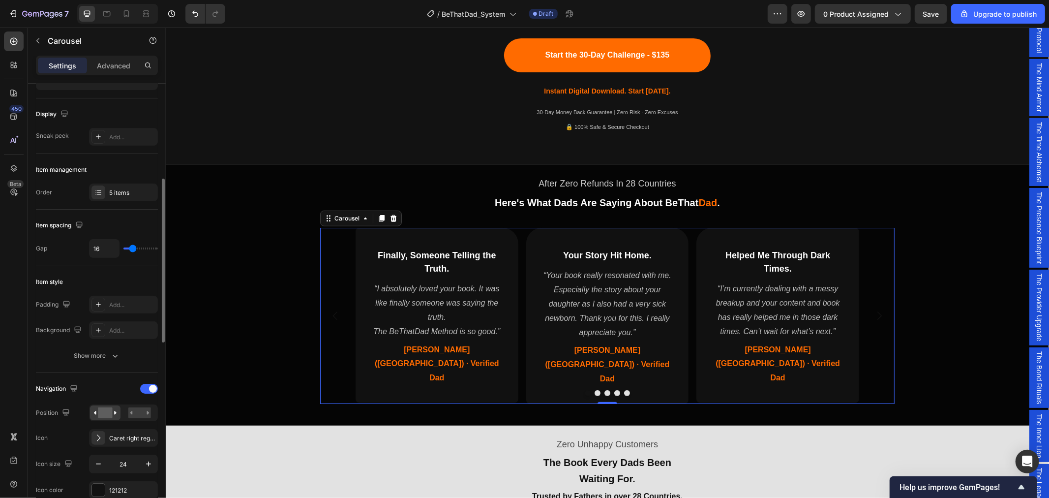
scroll to position [109, 0]
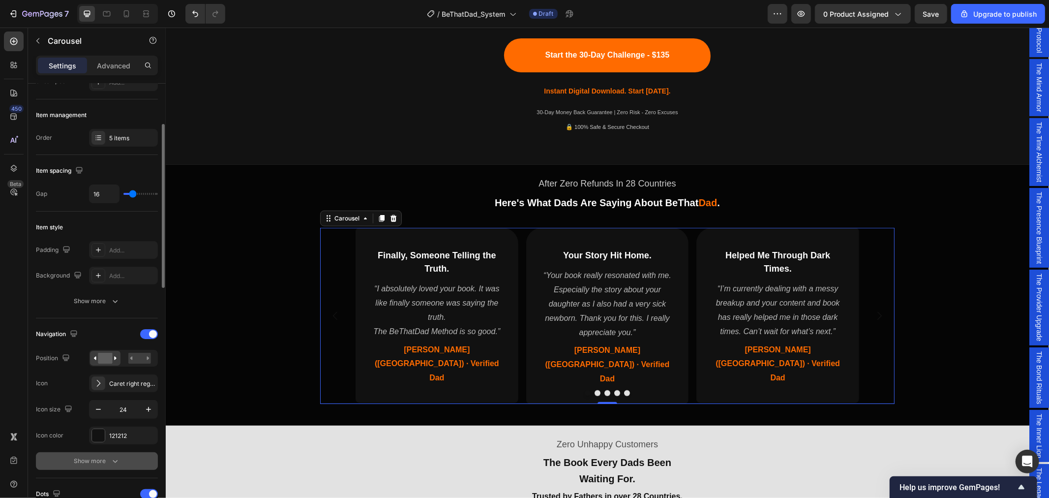
click at [113, 460] on icon "button" at bounding box center [115, 461] width 5 height 3
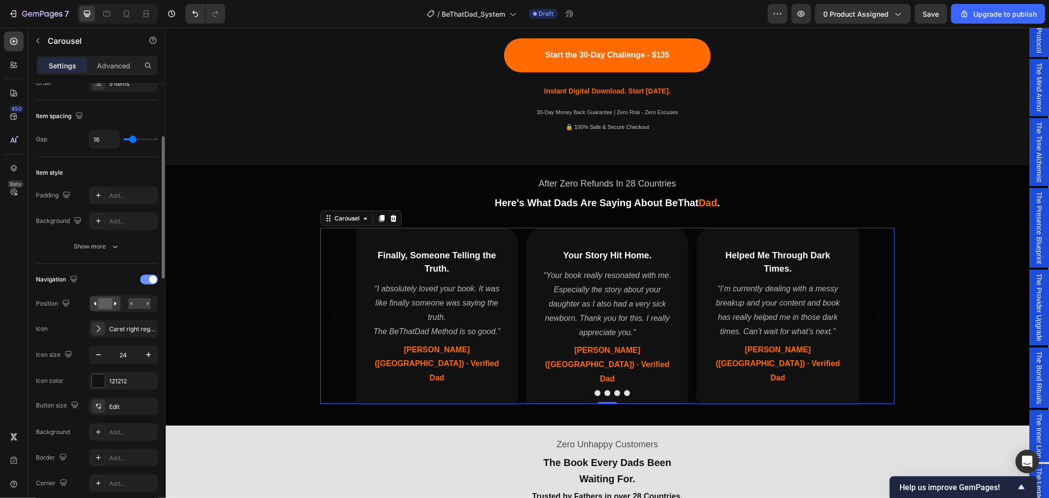
click at [152, 281] on span at bounding box center [153, 279] width 8 height 8
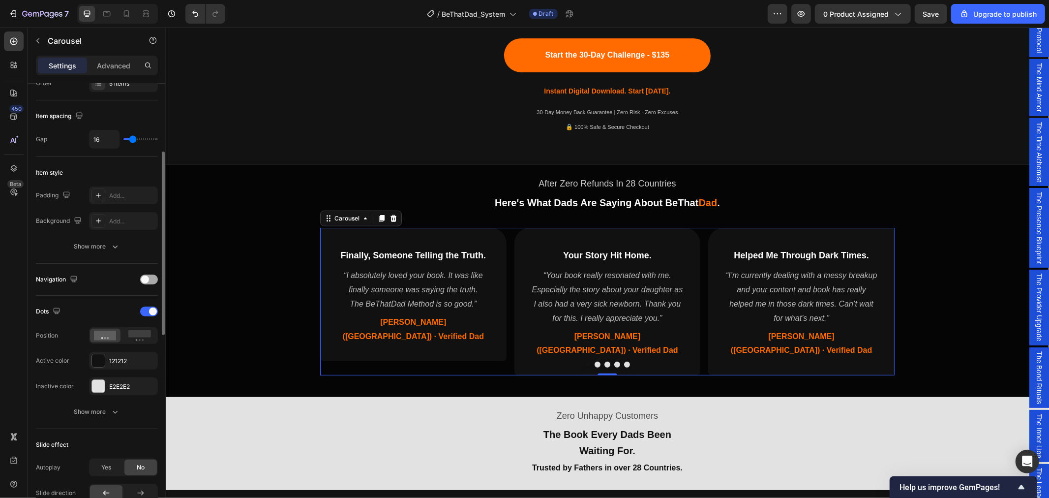
click at [152, 281] on div at bounding box center [149, 279] width 18 height 10
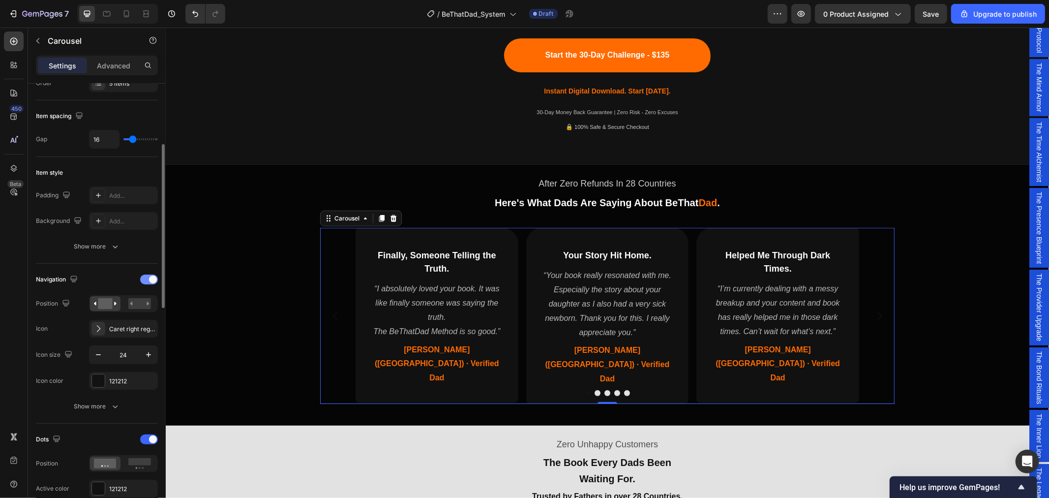
click at [152, 281] on span at bounding box center [153, 279] width 8 height 8
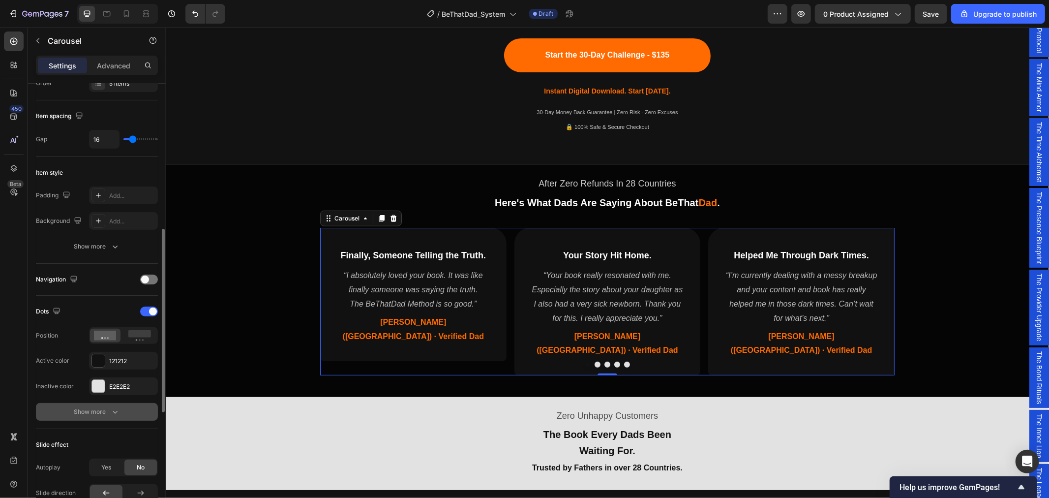
scroll to position [218, 0]
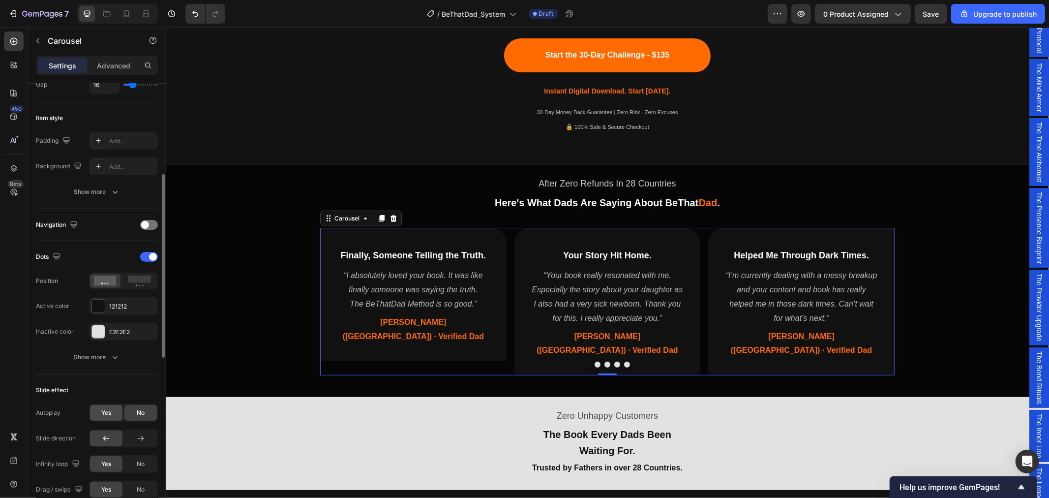
click at [112, 414] on div "Yes" at bounding box center [106, 413] width 32 height 16
click at [447, 339] on div "Finally, Someone Telling the Truth. Heading “I absolutely loved your book. It w…" at bounding box center [413, 293] width 186 height 133
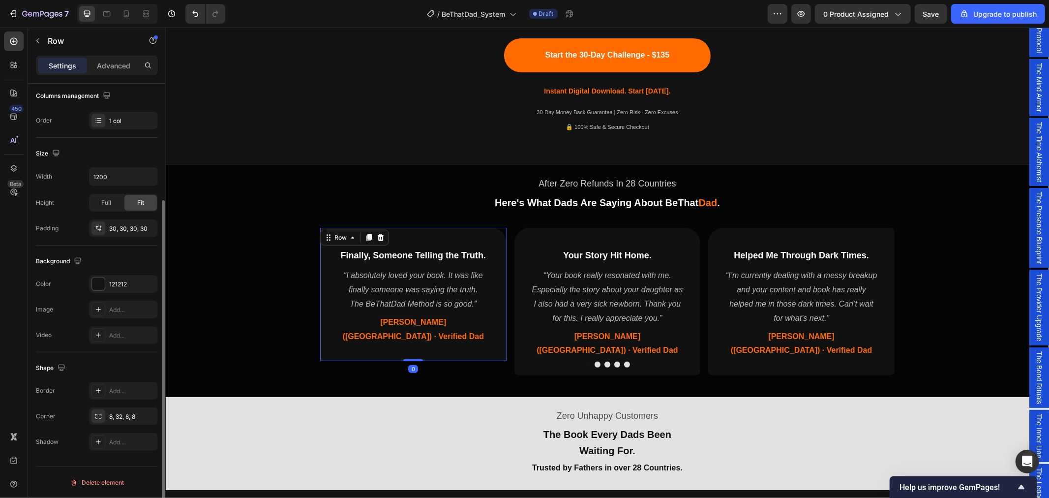
scroll to position [0, 0]
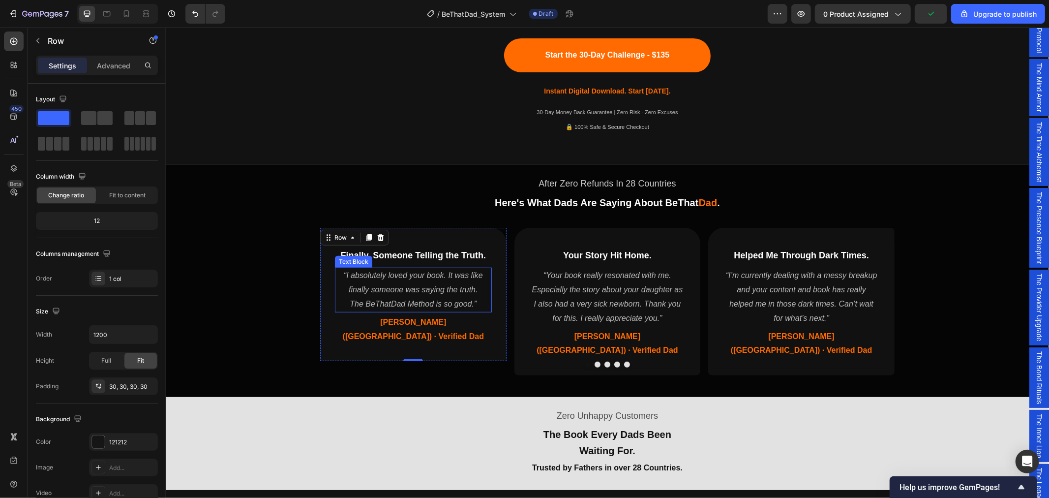
click at [478, 302] on p "The BeThatDad Method is so good.”" at bounding box center [412, 304] width 155 height 14
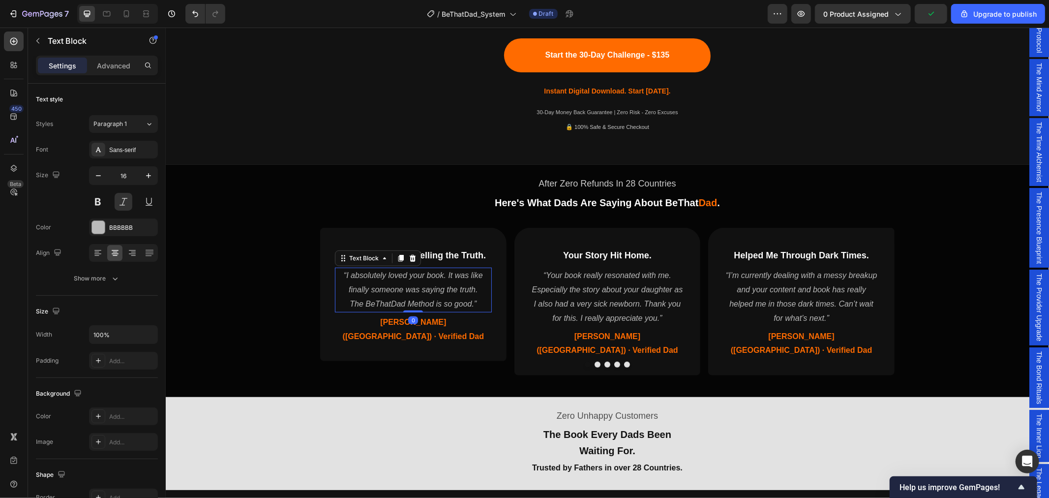
click at [478, 302] on p "The BeThatDad Method is so good.”" at bounding box center [412, 304] width 155 height 14
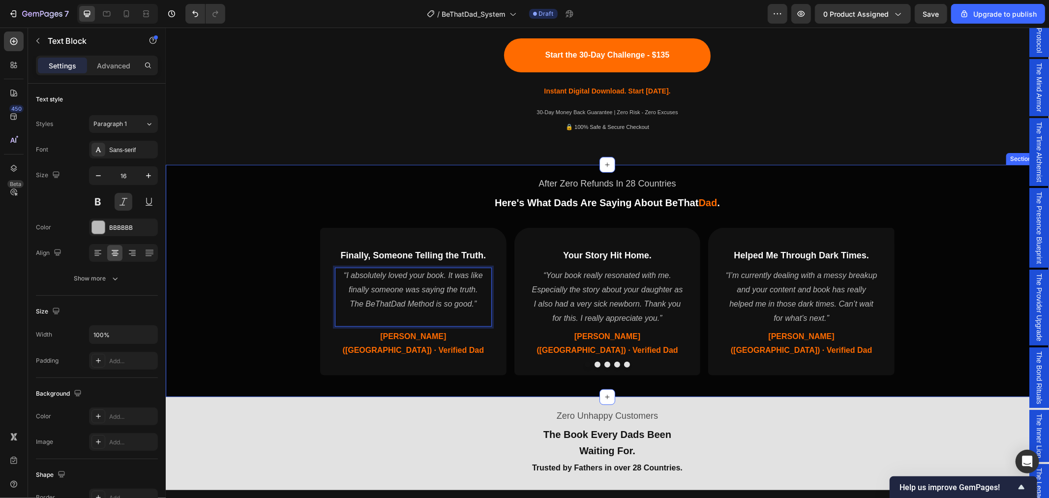
click at [261, 285] on div "After Zero Refunds In 28 Countries Text Block Here's What Dads Are Saying About…" at bounding box center [606, 278] width 883 height 220
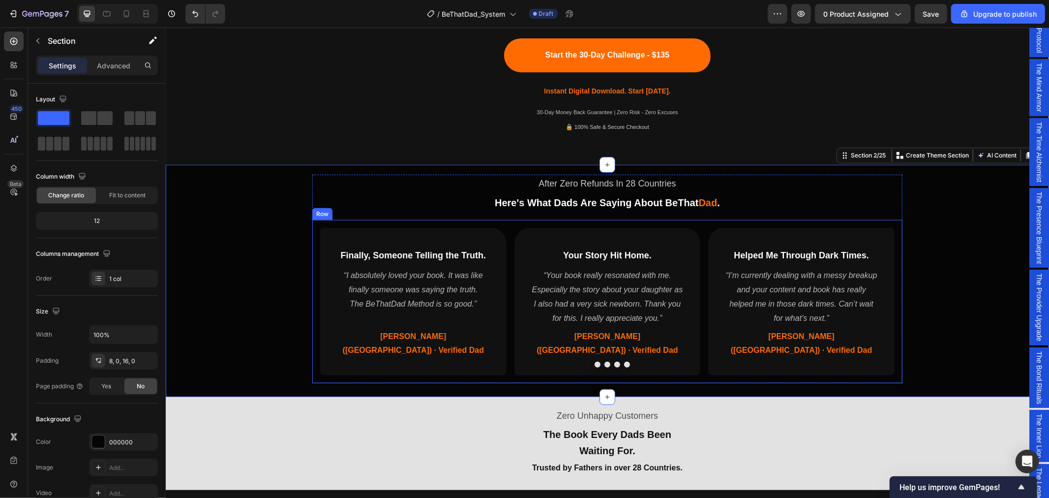
click at [372, 360] on div "Finally, Someone Telling the Truth. Heading “I absolutely loved your book. It w…" at bounding box center [607, 300] width 590 height 163
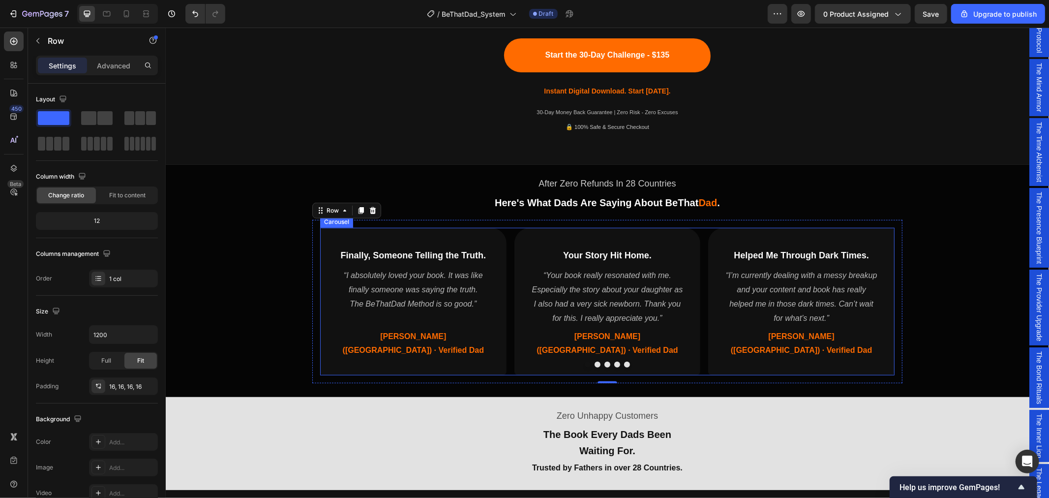
click at [507, 233] on div "Finally, Someone Telling the Truth. Heading “I absolutely loved your book. It w…" at bounding box center [607, 301] width 574 height 148
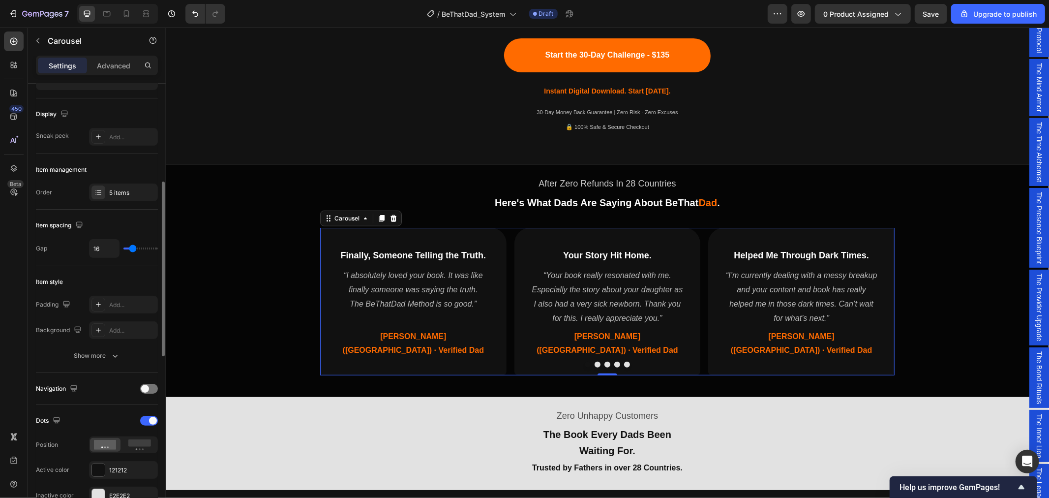
scroll to position [164, 0]
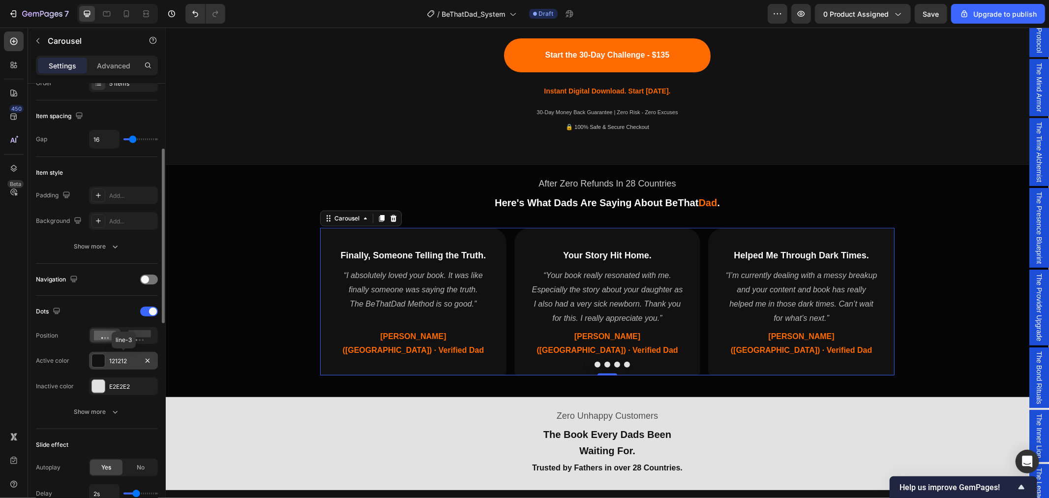
click at [120, 360] on div "121212" at bounding box center [123, 360] width 29 height 9
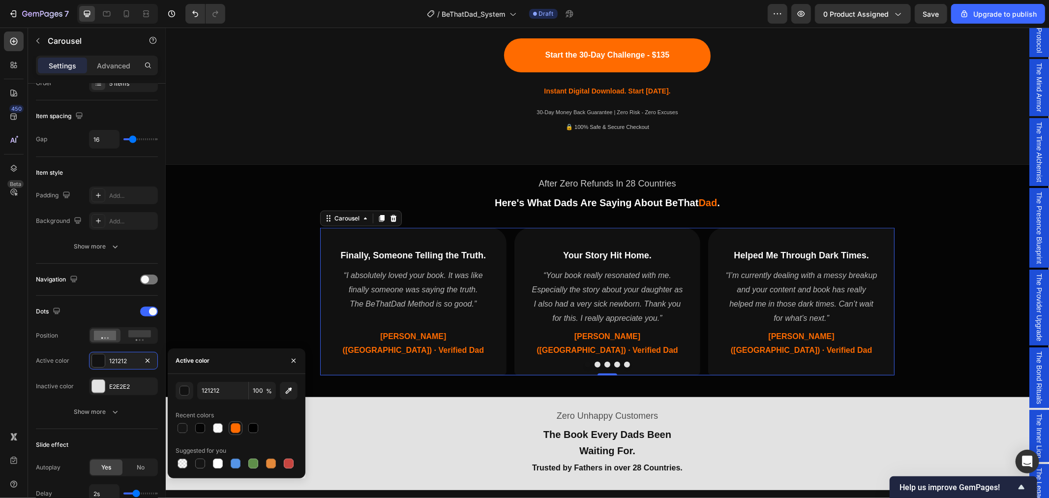
click at [239, 428] on div at bounding box center [236, 428] width 10 height 10
type input "FF6B00"
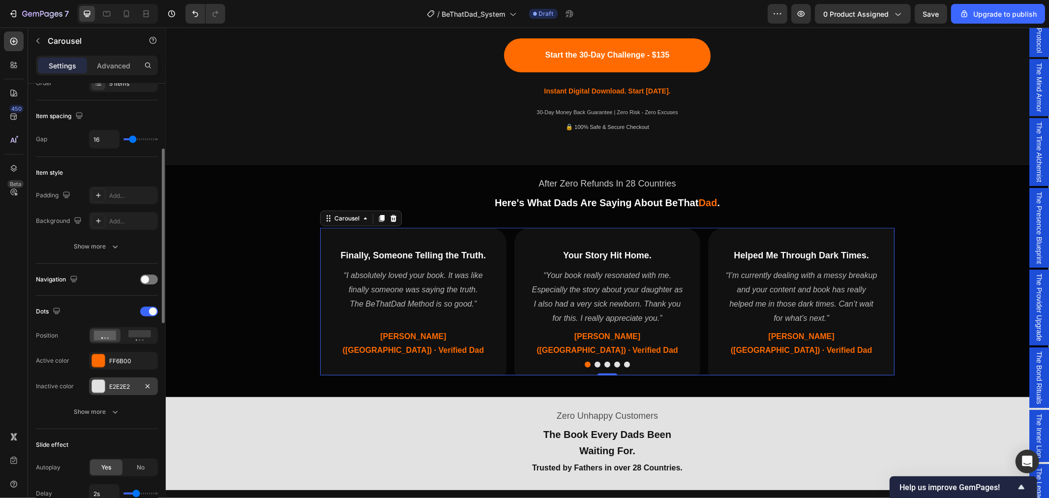
click at [130, 382] on div "E2E2E2" at bounding box center [123, 386] width 29 height 9
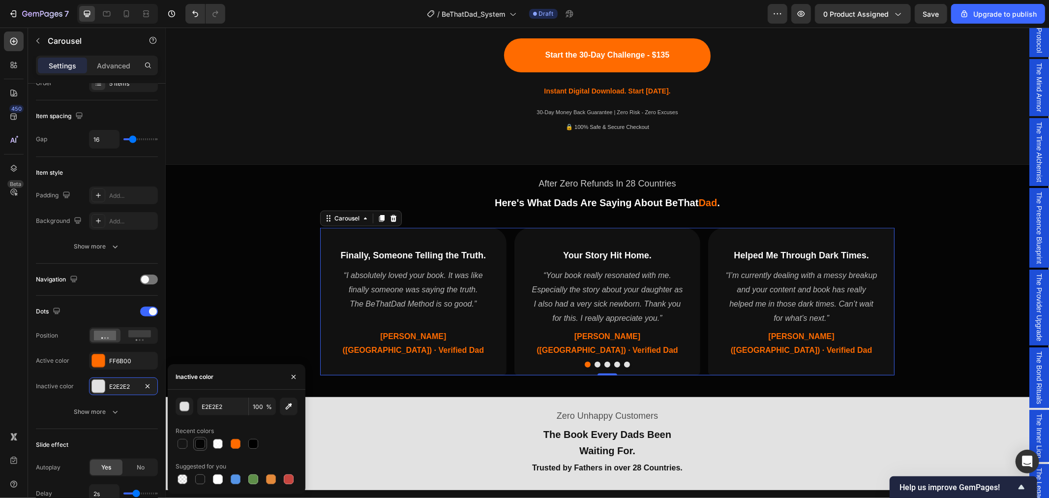
click at [198, 445] on div at bounding box center [200, 444] width 10 height 10
type input "000000"
type input "98"
click at [184, 447] on div at bounding box center [183, 444] width 10 height 10
type input "121212"
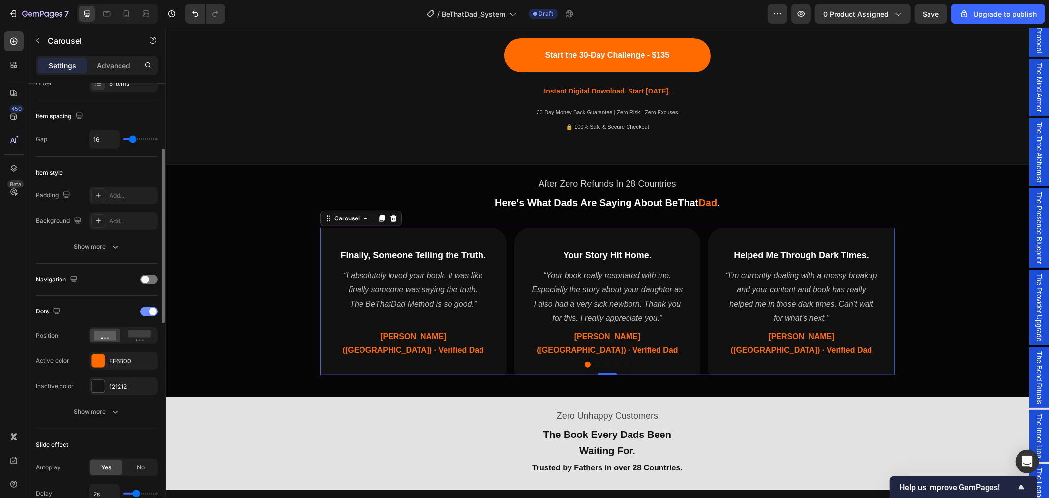
click at [151, 314] on span at bounding box center [153, 311] width 8 height 8
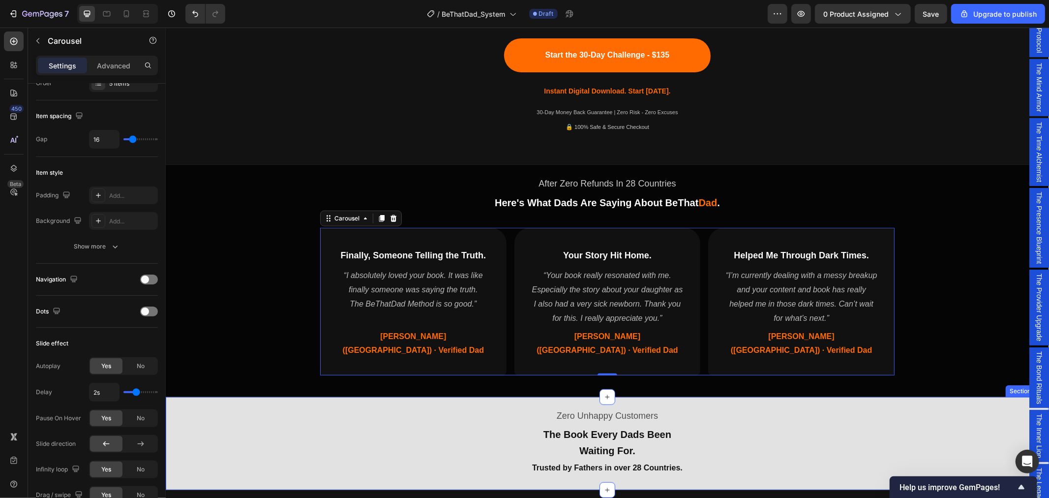
click at [931, 420] on div "Zero Unhappy Customers Text Block The Book Every Dads Been Waiting For. Trusted…" at bounding box center [606, 440] width 883 height 81
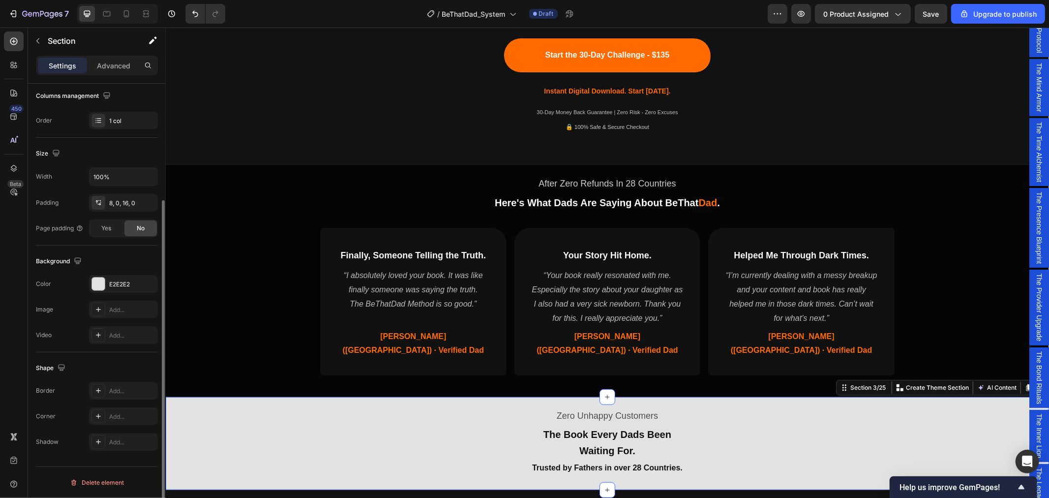
scroll to position [0, 0]
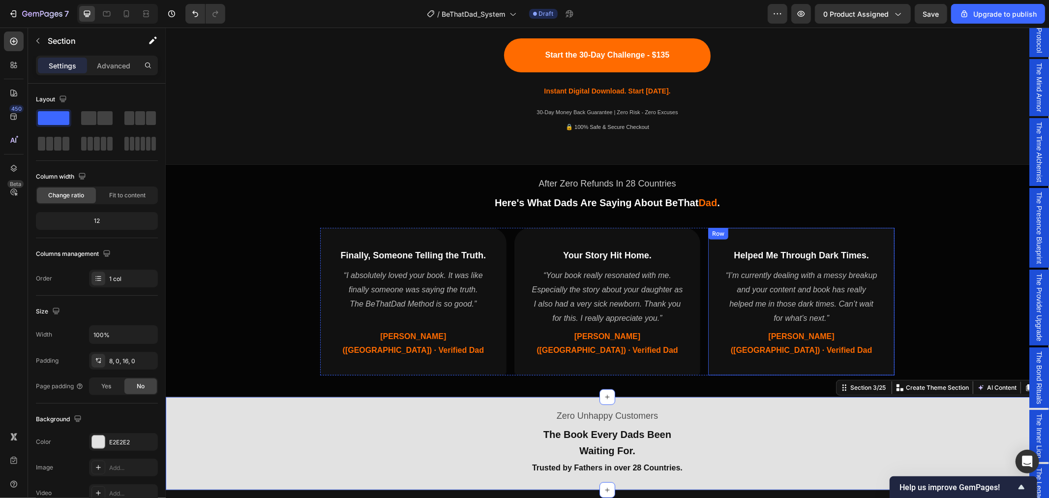
click at [878, 337] on div "Helped Me Through Dark Times. Heading “I’m currently dealing with a messy break…" at bounding box center [801, 301] width 186 height 148
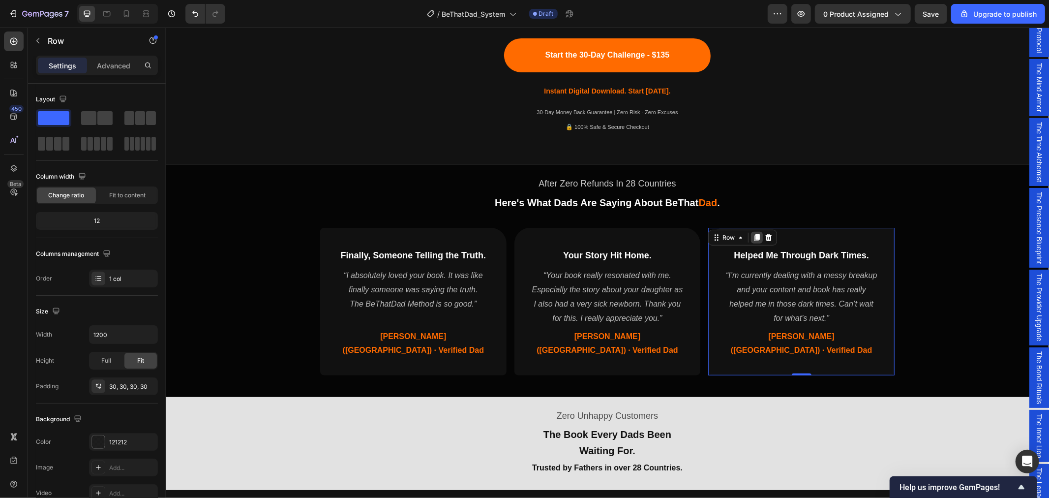
click at [754, 241] on div at bounding box center [756, 237] width 12 height 12
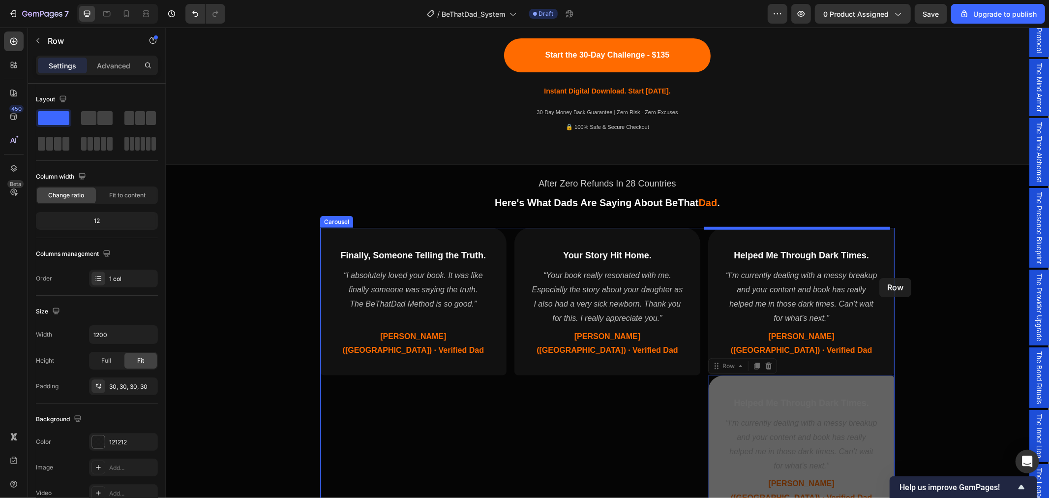
drag, startPoint x: 712, startPoint y: 353, endPoint x: 879, endPoint y: 277, distance: 183.3
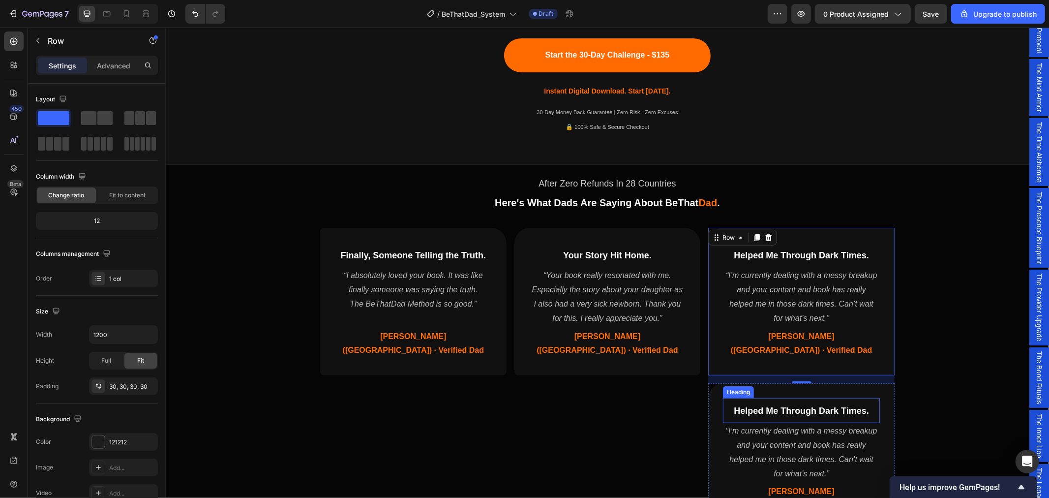
click at [722, 397] on div "Helped Me Through Dark Times. Heading" at bounding box center [800, 409] width 157 height 25
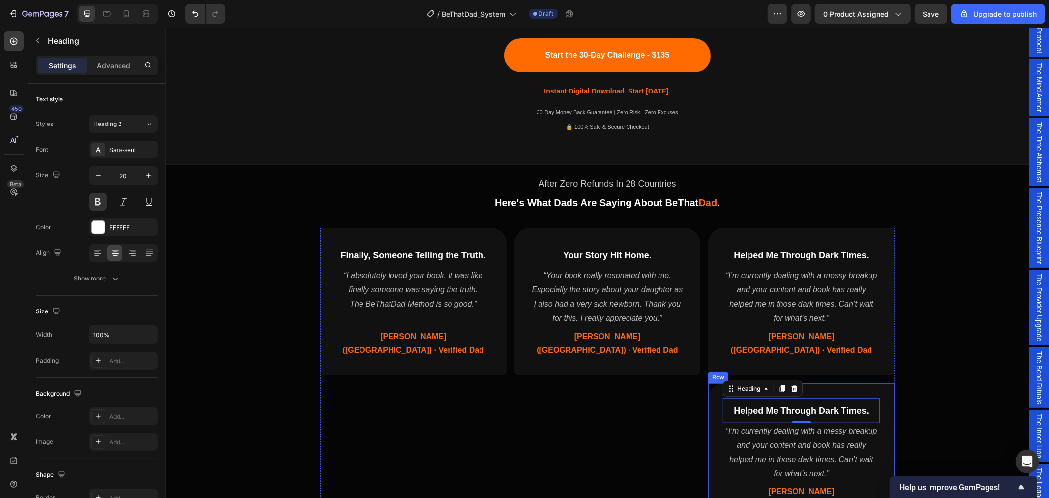
click at [712, 383] on div "Helped Me Through Dark Times. Heading 0 “I’m currently dealing with a messy bre…" at bounding box center [801, 457] width 186 height 148
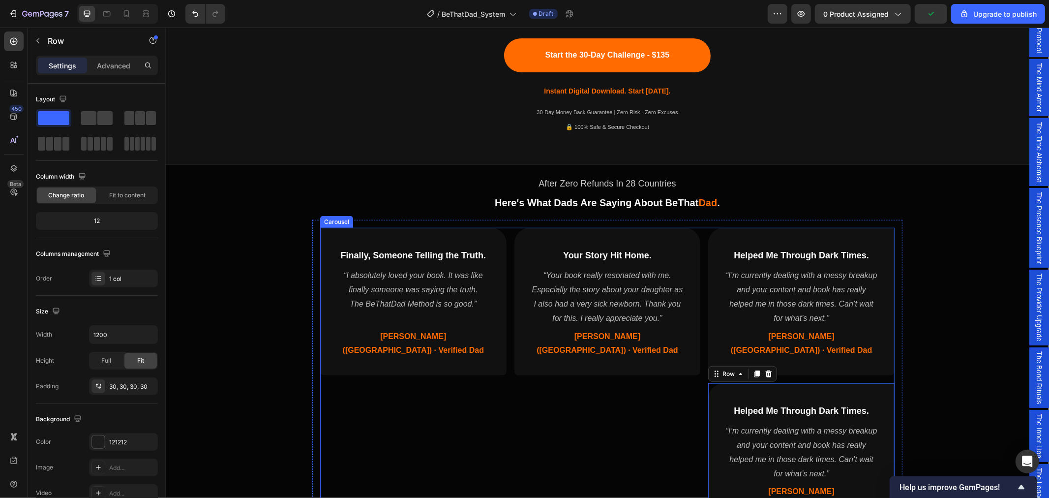
click at [504, 353] on div "Finally, Someone Telling the Truth. Heading “I absolutely loved your book. It w…" at bounding box center [607, 378] width 574 height 303
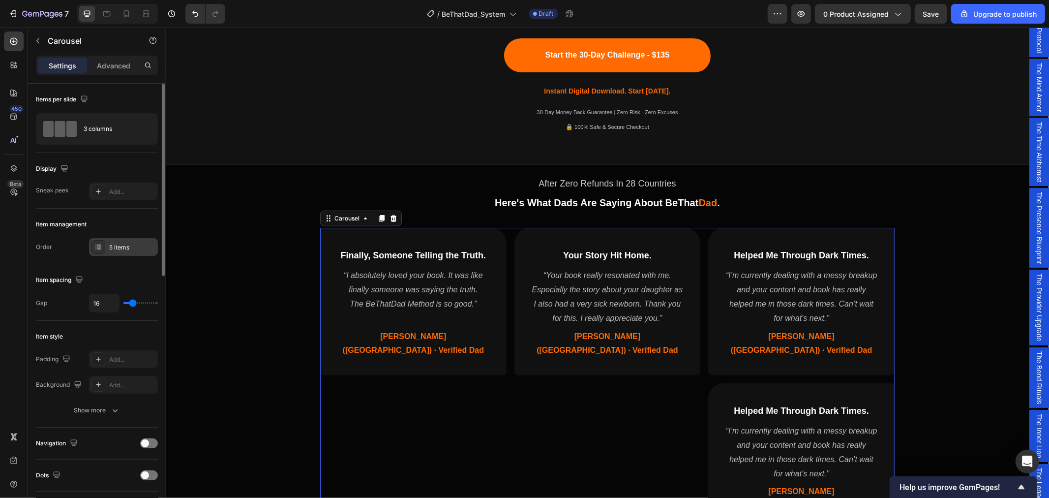
click at [121, 247] on div "5 items" at bounding box center [132, 247] width 46 height 9
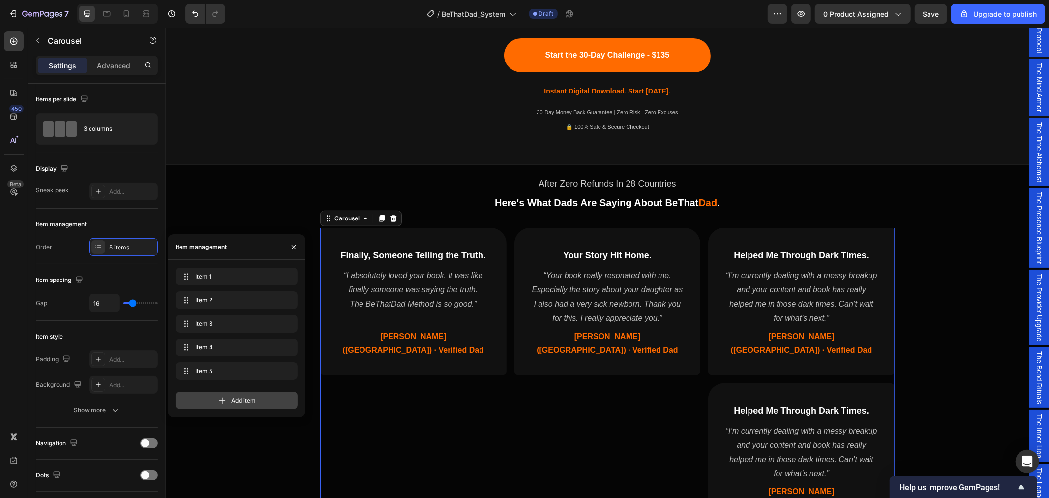
click at [219, 400] on icon at bounding box center [222, 400] width 10 height 10
click at [578, 398] on div "Your Story Hit Home. Heading “Your book really resonated with me. Especially th…" at bounding box center [607, 378] width 186 height 303
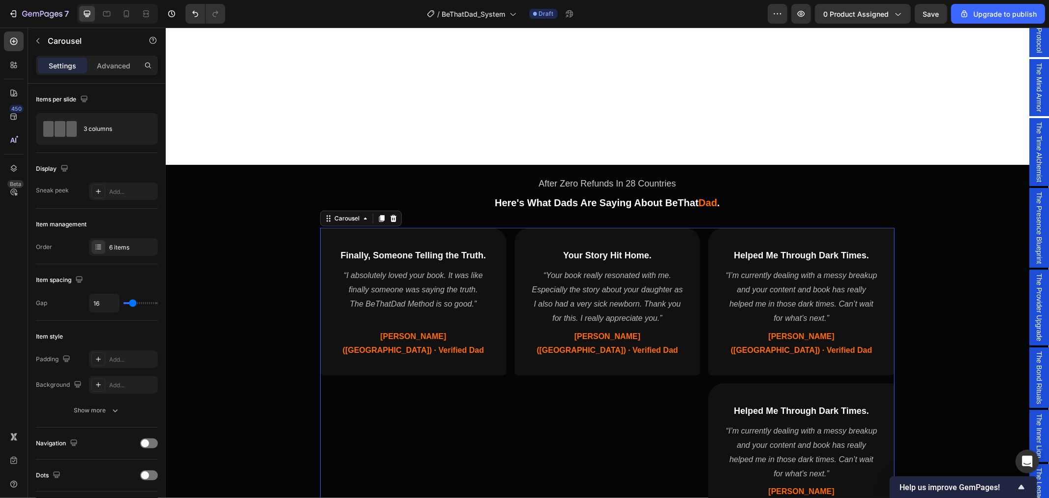
scroll to position [718, 0]
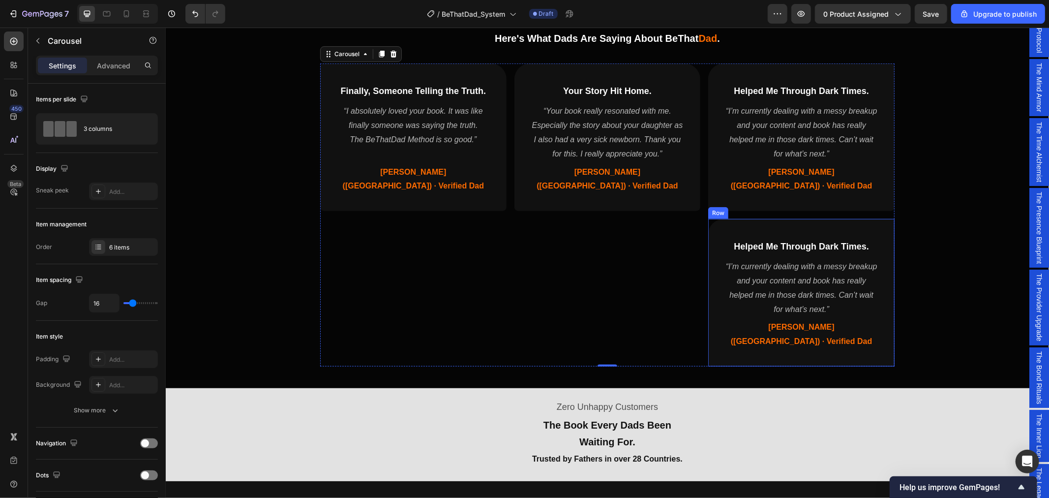
click at [780, 218] on div "Helped Me Through Dark Times. Heading “I’m currently dealing with a messy break…" at bounding box center [801, 292] width 186 height 148
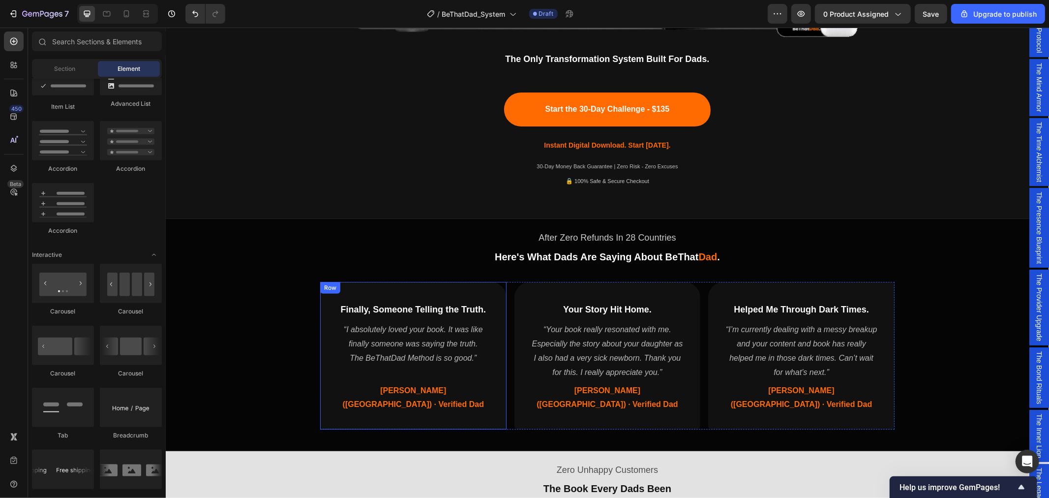
scroll to position [499, 0]
click at [334, 411] on div "Finally, Someone Telling the Truth. Heading “I absolutely loved your book. It w…" at bounding box center [413, 356] width 186 height 148
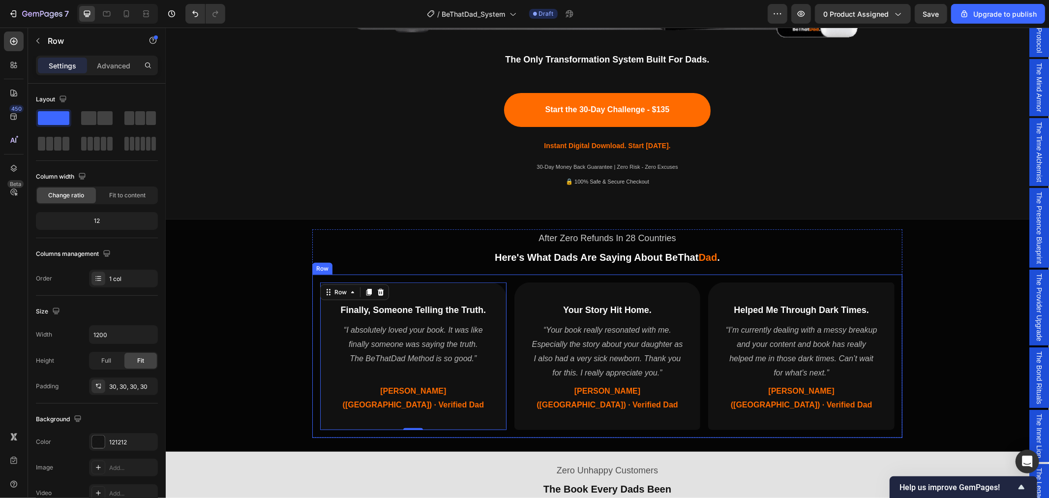
click at [504, 416] on div "Finally, Someone Telling the Truth. Heading “I absolutely loved your book. It w…" at bounding box center [607, 355] width 590 height 163
click at [505, 407] on div "Finally, Someone Telling the Truth. Heading “I absolutely loved your book. It w…" at bounding box center [607, 356] width 574 height 148
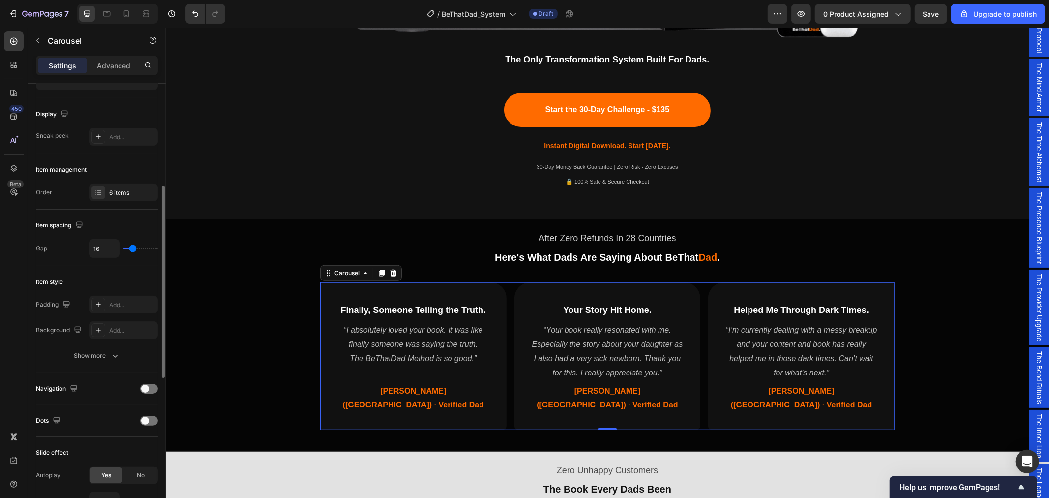
scroll to position [109, 0]
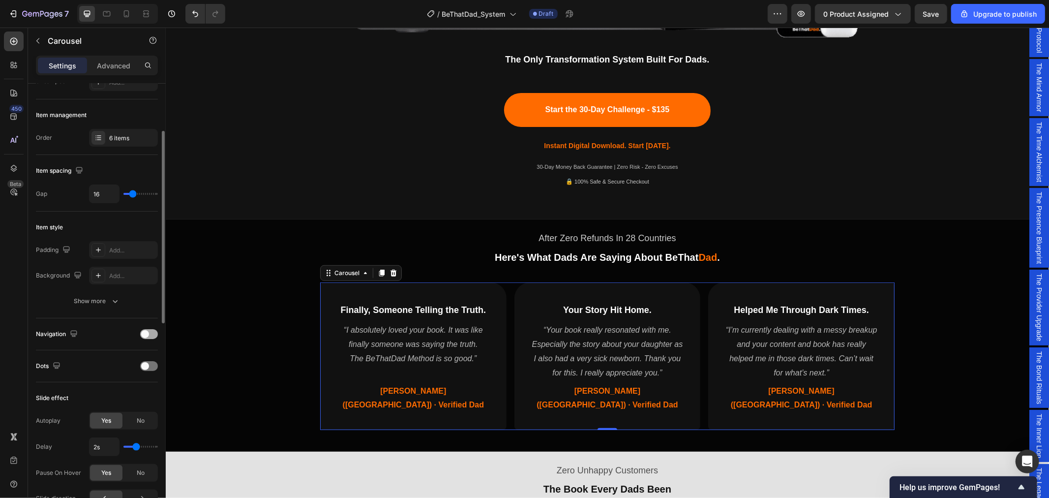
click at [148, 332] on span at bounding box center [145, 334] width 8 height 8
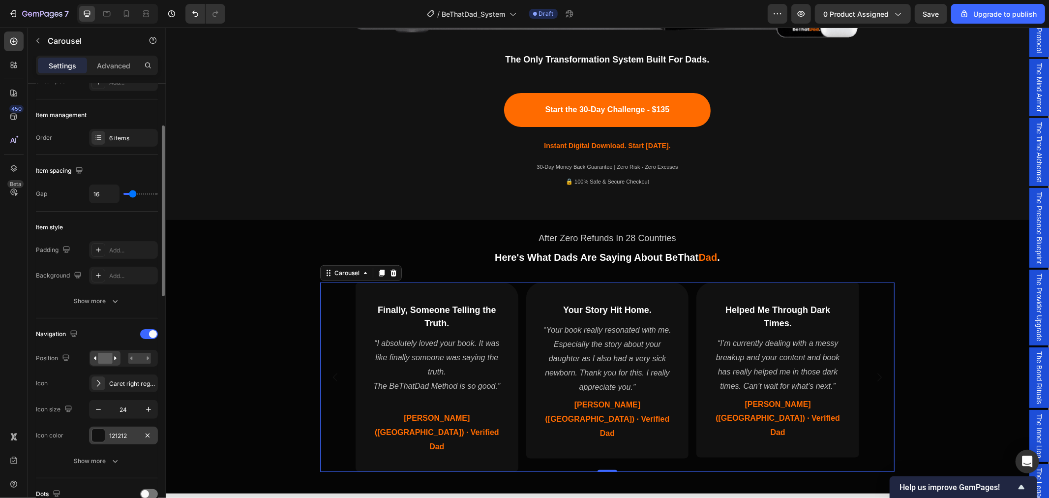
click at [109, 440] on div "121212" at bounding box center [123, 435] width 69 height 18
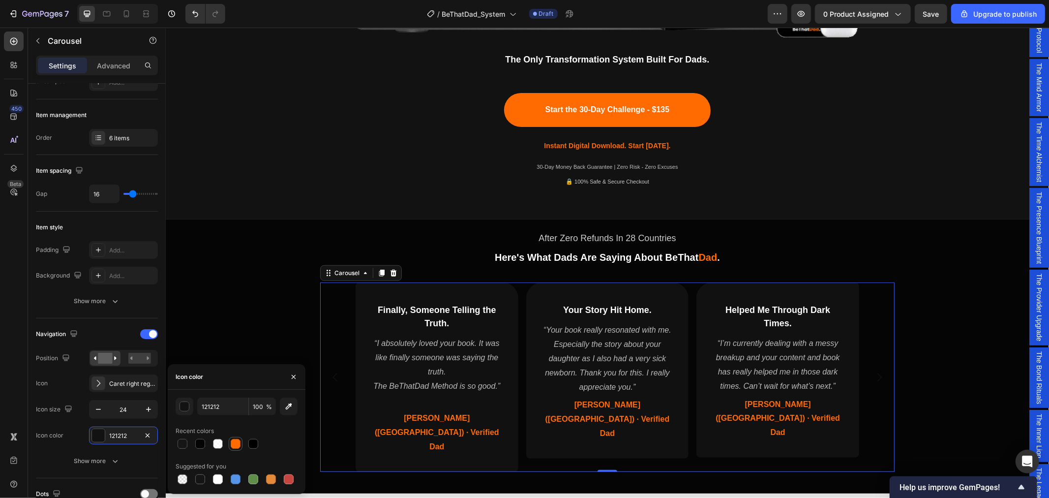
click at [234, 448] on div at bounding box center [236, 444] width 10 height 10
type input "FF6B00"
click at [877, 371] on icon "Carousel Next Arrow" at bounding box center [879, 377] width 12 height 12
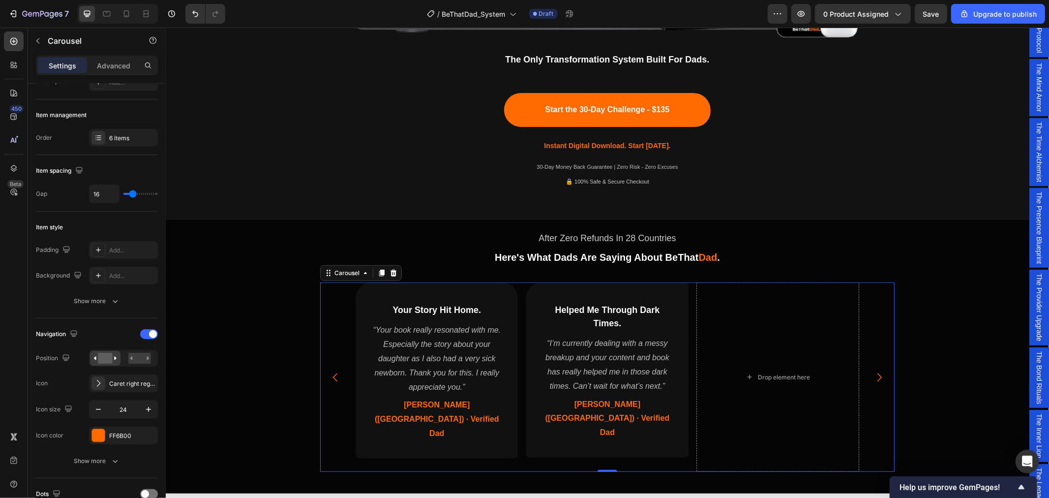
click at [877, 371] on icon "Carousel Next Arrow" at bounding box center [879, 377] width 12 height 12
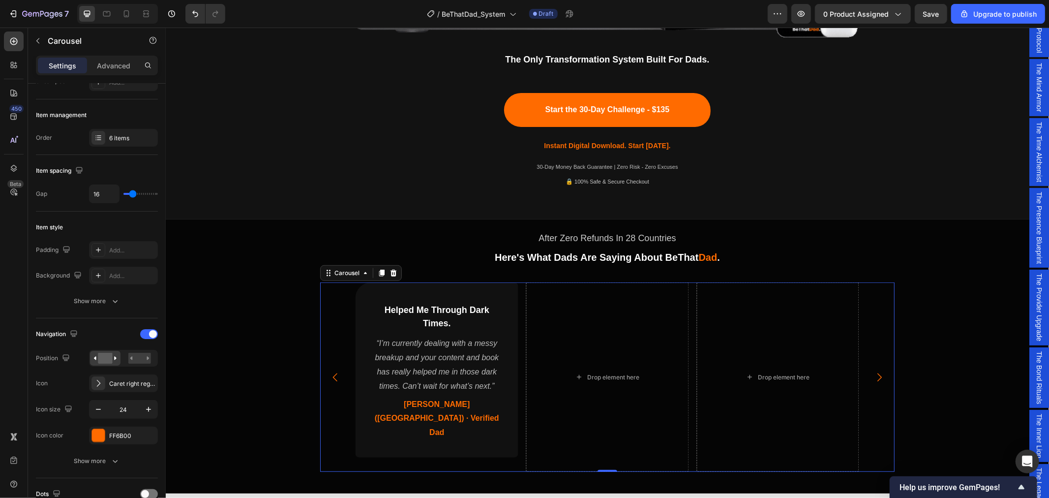
click at [877, 371] on icon "Carousel Next Arrow" at bounding box center [879, 377] width 12 height 12
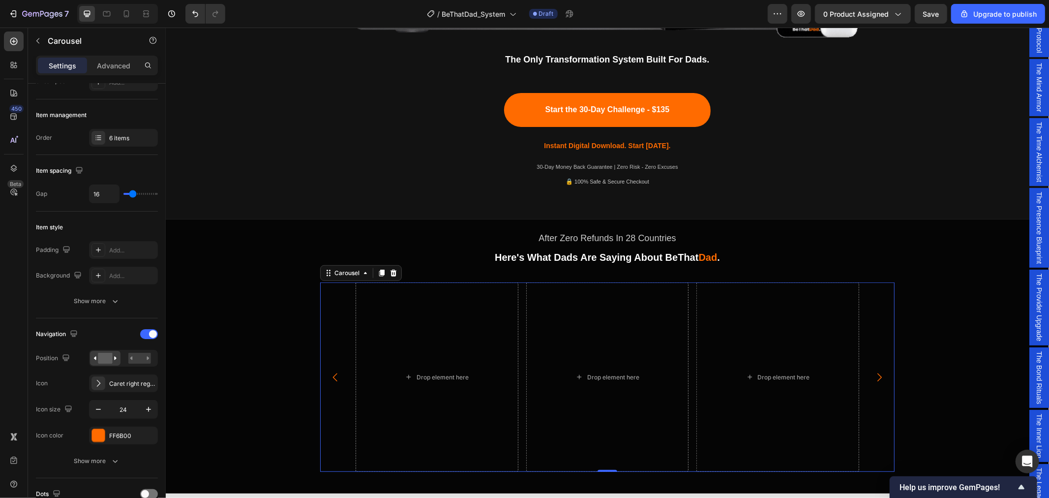
click at [330, 371] on icon "Carousel Back Arrow" at bounding box center [335, 377] width 12 height 12
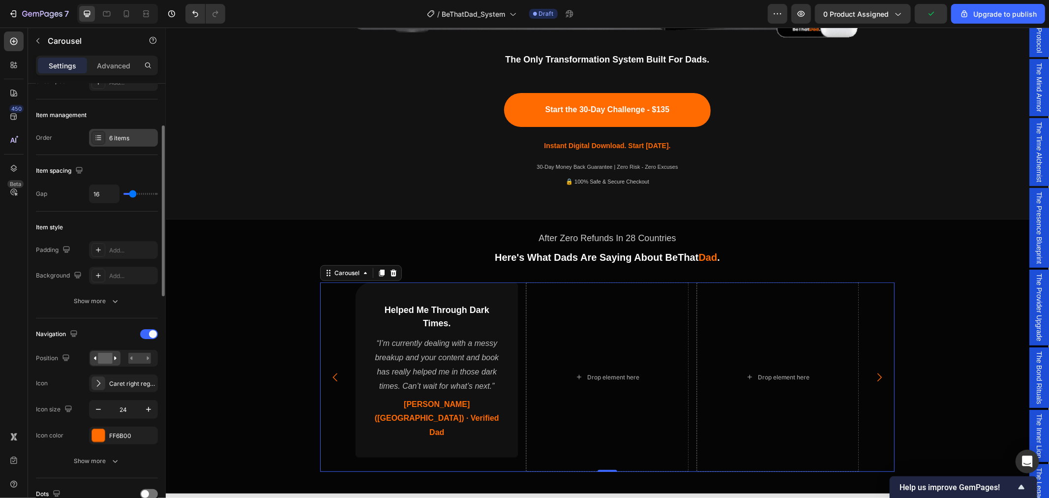
click at [122, 140] on div "6 items" at bounding box center [132, 138] width 46 height 9
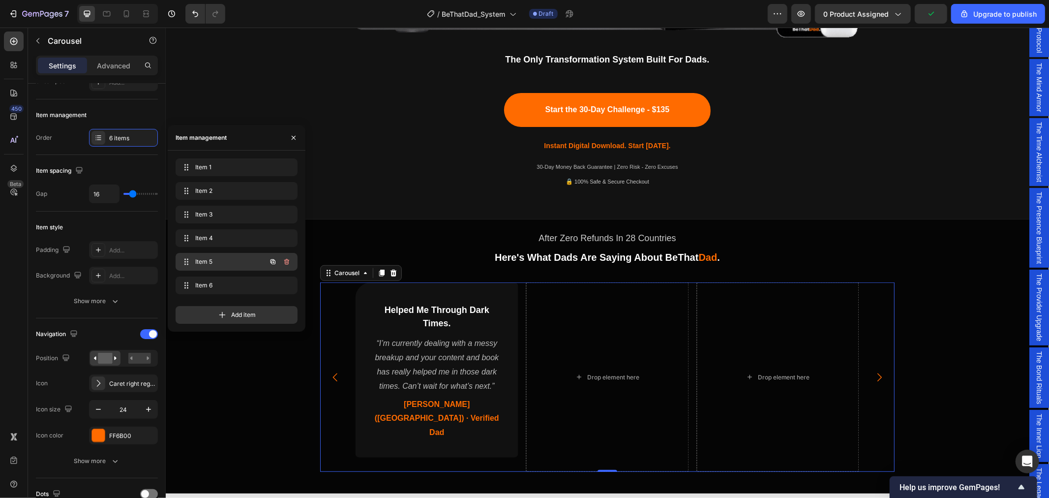
click at [227, 259] on span "Item 5" at bounding box center [223, 261] width 56 height 9
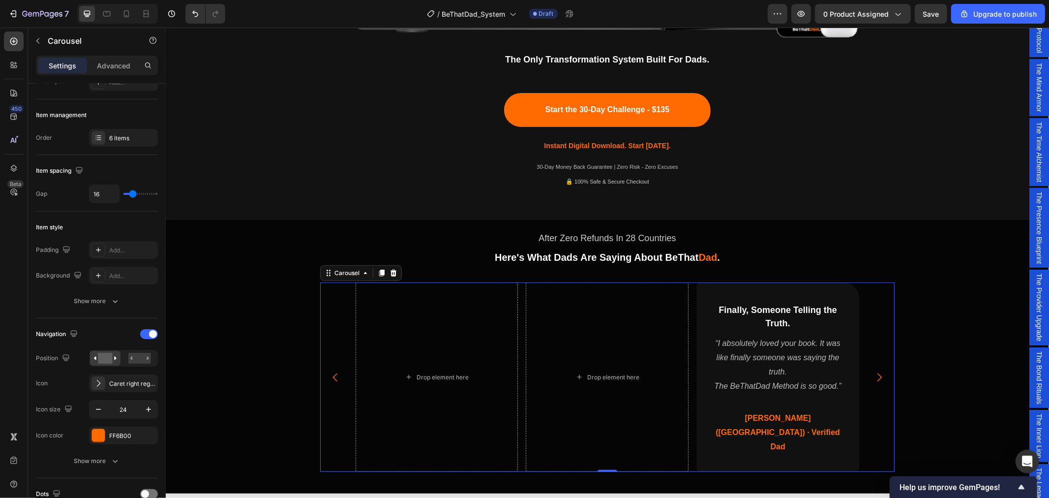
click at [330, 371] on icon "Carousel Back Arrow" at bounding box center [335, 377] width 12 height 12
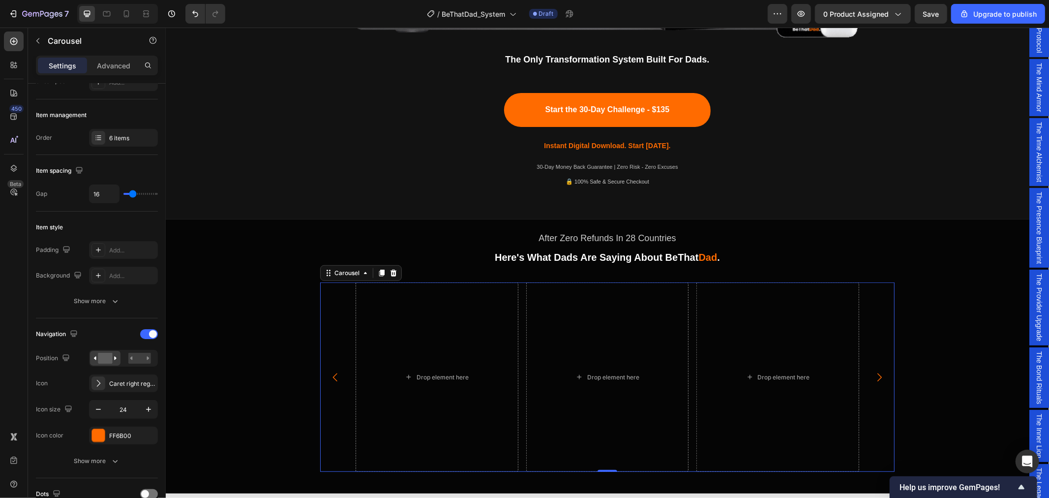
click at [877, 372] on icon "Carousel Next Arrow" at bounding box center [879, 376] width 4 height 8
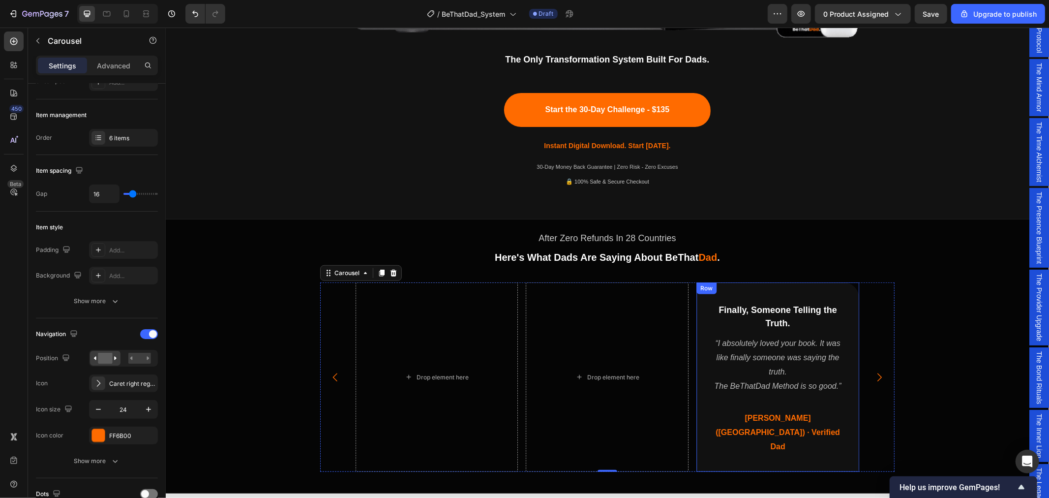
click at [820, 292] on div "Finally, Someone Telling the Truth. Heading “I absolutely loved your book. It w…" at bounding box center [777, 376] width 163 height 189
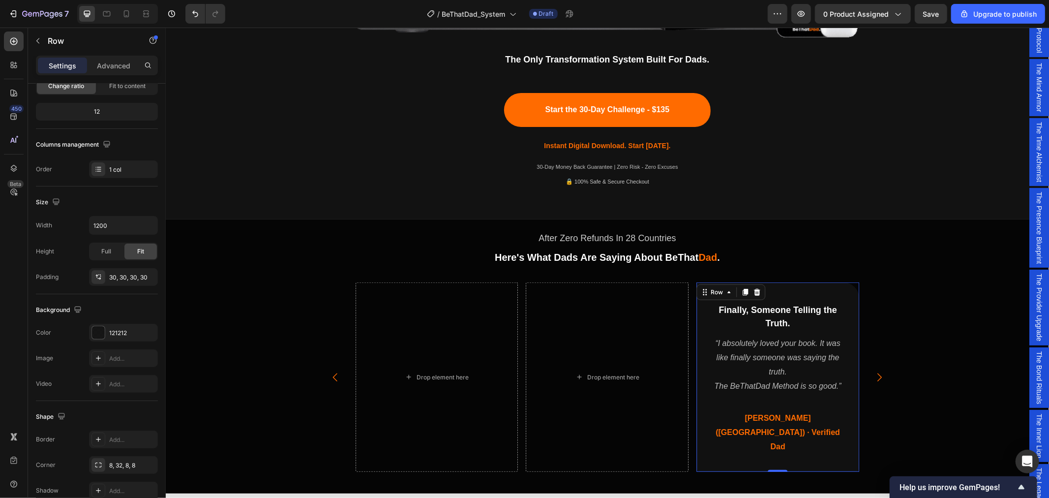
scroll to position [0, 0]
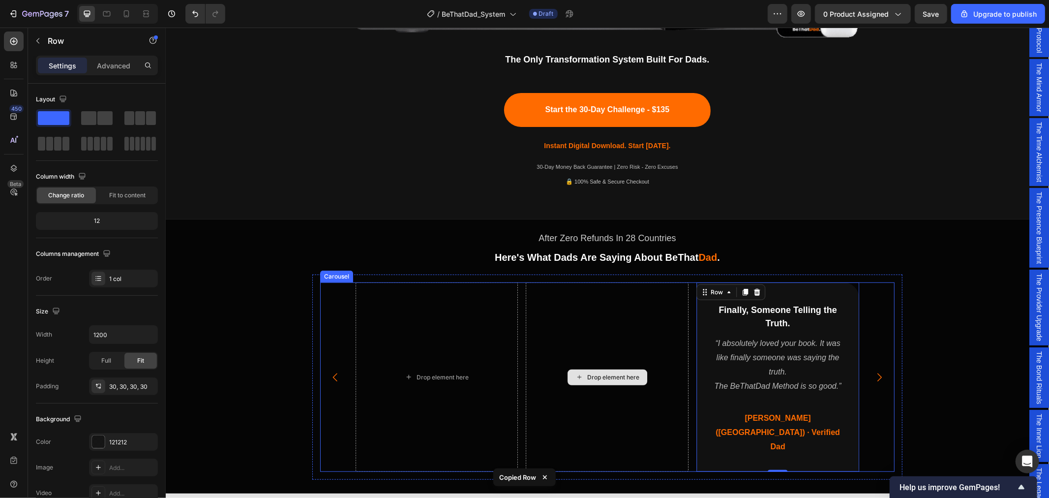
click at [618, 326] on div "Drop element here" at bounding box center [607, 376] width 163 height 189
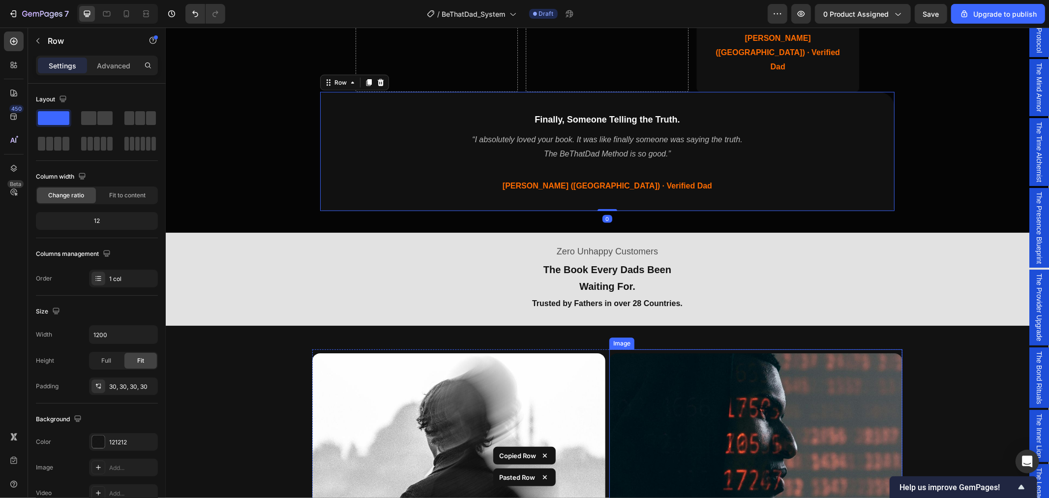
scroll to position [715, 0]
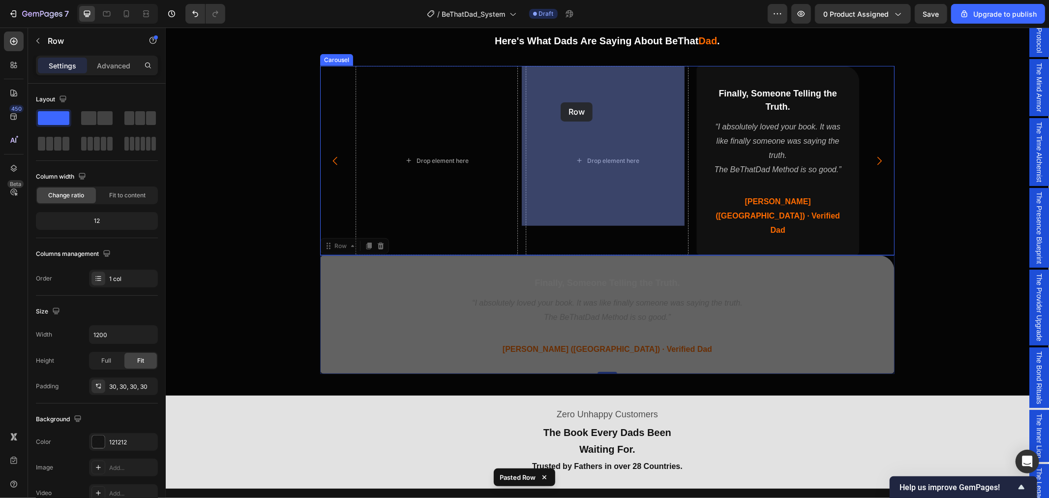
drag, startPoint x: 326, startPoint y: 215, endPoint x: 560, endPoint y: 102, distance: 260.4
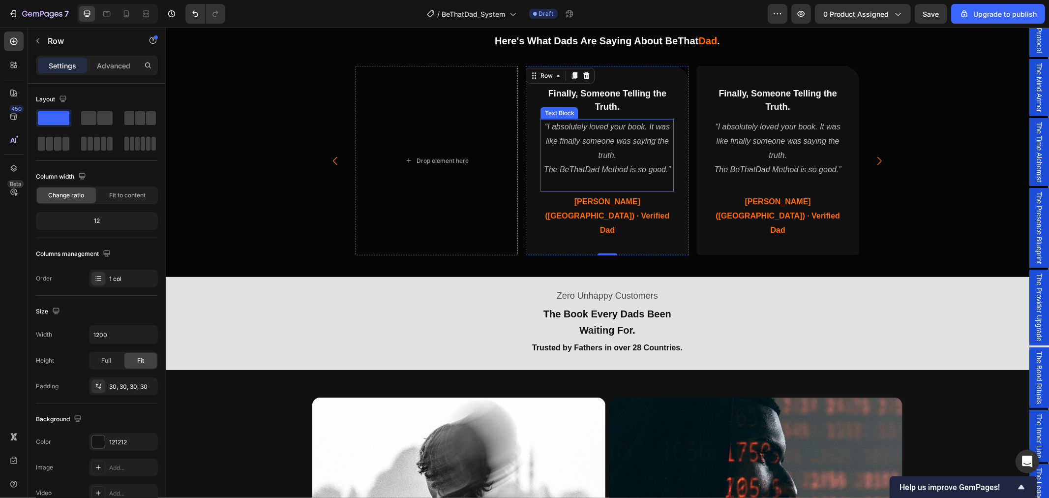
scroll to position [606, 0]
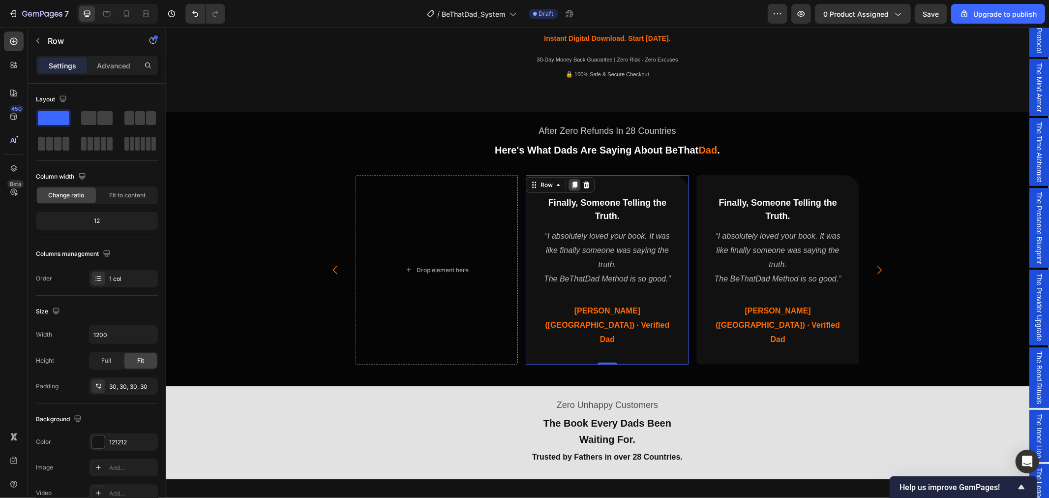
click at [570, 188] on icon at bounding box center [574, 184] width 8 height 8
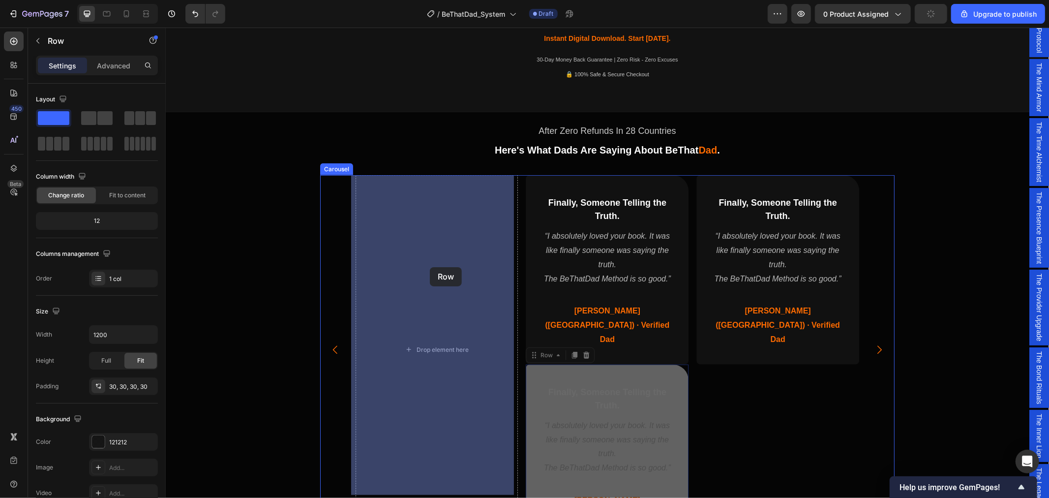
drag, startPoint x: 531, startPoint y: 325, endPoint x: 441, endPoint y: 267, distance: 106.7
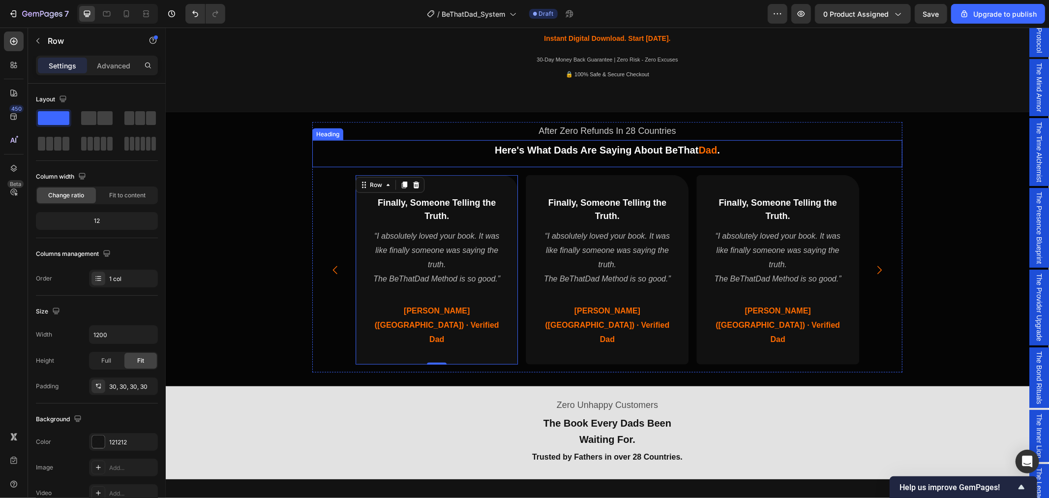
click at [327, 129] on div "Heading" at bounding box center [327, 133] width 27 height 9
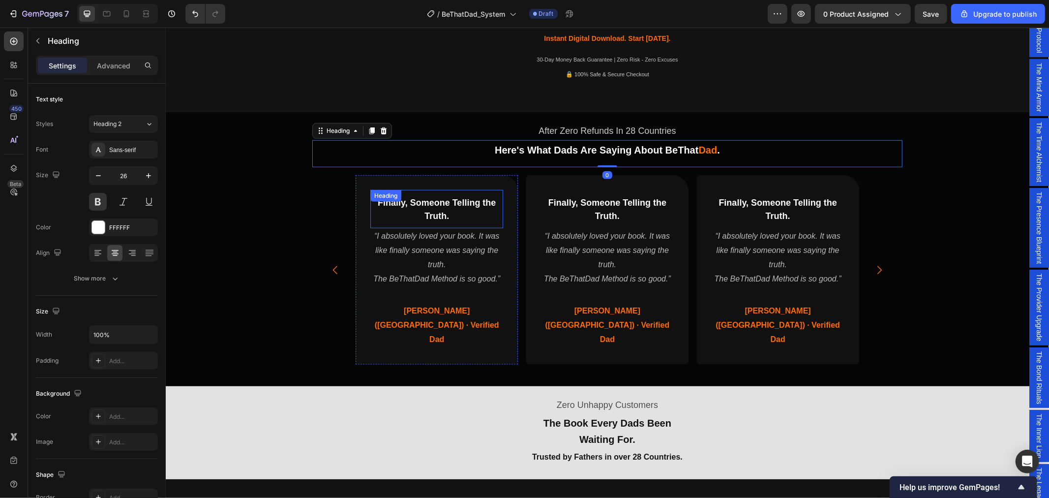
click at [429, 205] on span "Finally, Someone Telling the Truth." at bounding box center [436, 208] width 118 height 23
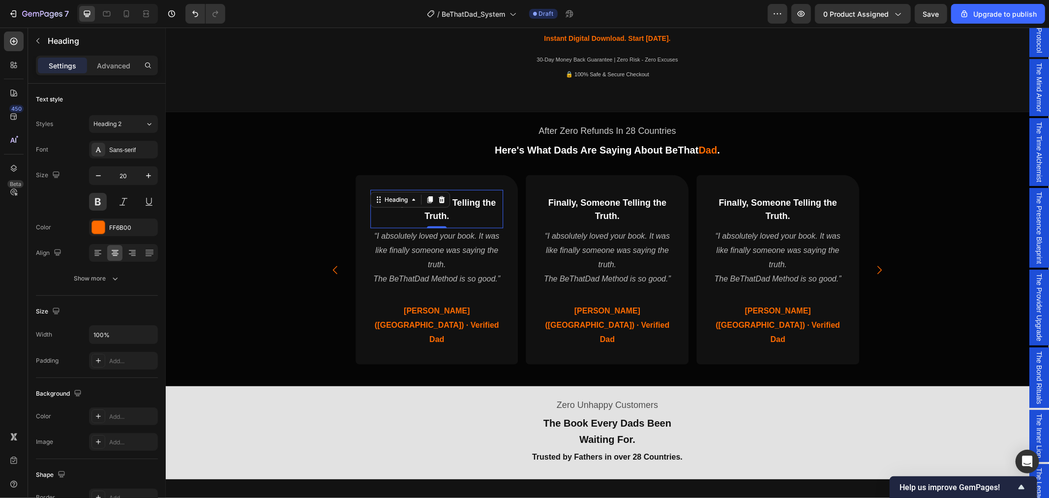
click at [455, 216] on h2 "Finally, Someone Telling the Truth." at bounding box center [436, 208] width 133 height 29
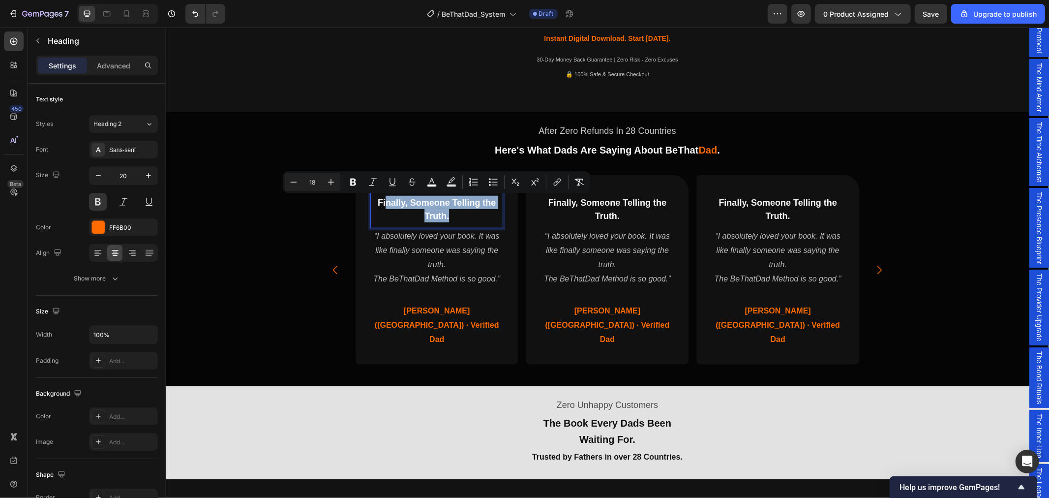
drag, startPoint x: 455, startPoint y: 220, endPoint x: 381, endPoint y: 197, distance: 77.1
click at [381, 197] on p "Finally, Someone Telling the Truth." at bounding box center [436, 208] width 131 height 27
click at [435, 218] on span "Finally, Someone Telling the Truth." at bounding box center [436, 208] width 118 height 23
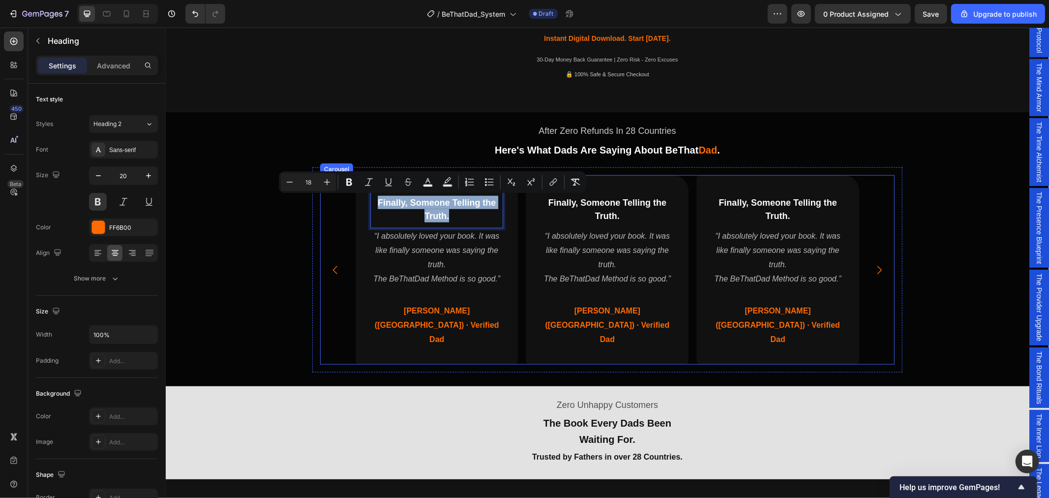
drag, startPoint x: 454, startPoint y: 218, endPoint x: 342, endPoint y: 200, distance: 113.1
click at [342, 200] on div "Finally, Someone Telling the Truth. Heading “I absolutely loved your book. It w…" at bounding box center [607, 269] width 574 height 189
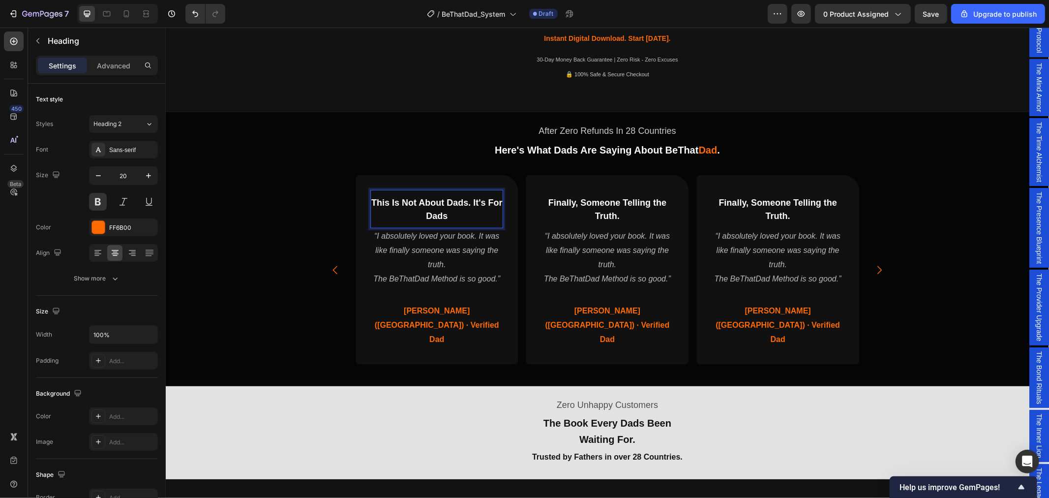
click at [469, 200] on span "This Is Not About Dads. It's For Dads" at bounding box center [436, 208] width 131 height 23
click at [448, 258] on p "“I absolutely loved your book. It was like finally someone was saying the truth." at bounding box center [436, 250] width 131 height 42
click at [435, 271] on p "The BeThatDad Method is so good.”" at bounding box center [436, 278] width 131 height 14
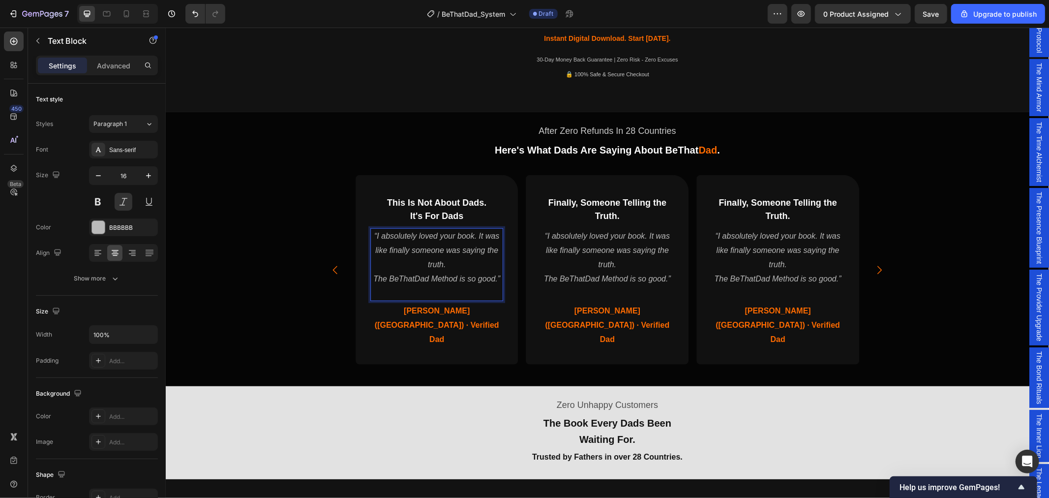
click at [486, 277] on p "The BeThatDad Method is so good.”" at bounding box center [436, 278] width 131 height 14
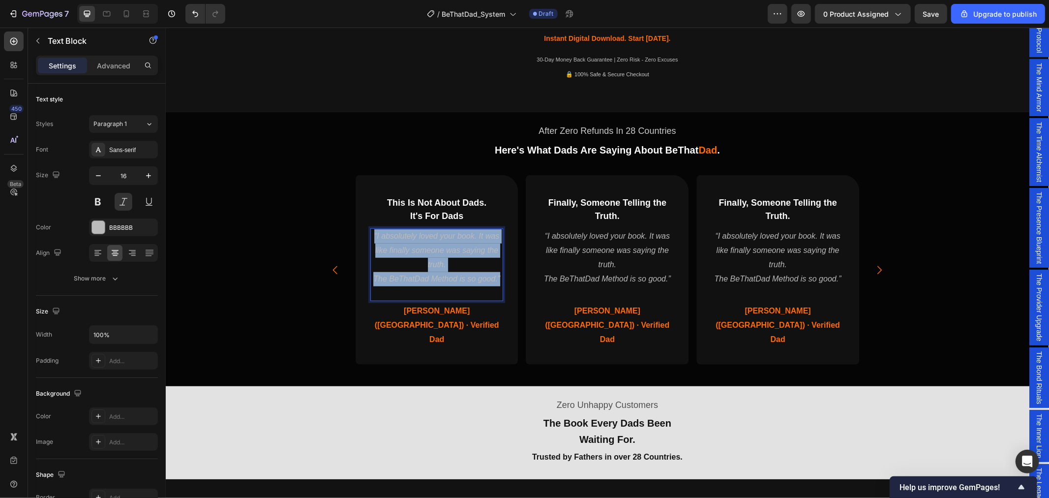
drag, startPoint x: 496, startPoint y: 275, endPoint x: 367, endPoint y: 232, distance: 135.6
click at [370, 232] on div "“I absolutely loved your book. It was like finally someone was saying the truth…" at bounding box center [436, 264] width 133 height 73
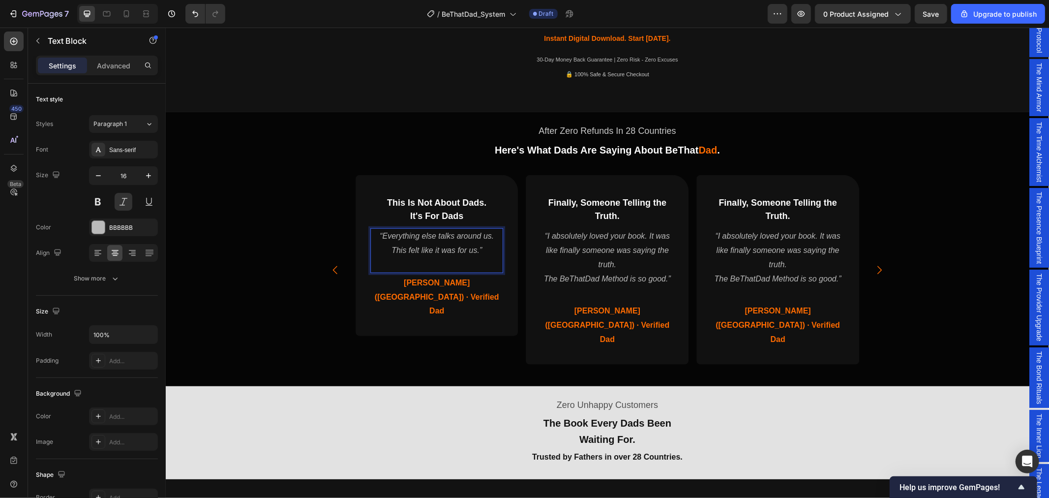
click at [474, 247] on p "“Everything else talks around us. This felt like it was for us.”" at bounding box center [436, 243] width 131 height 29
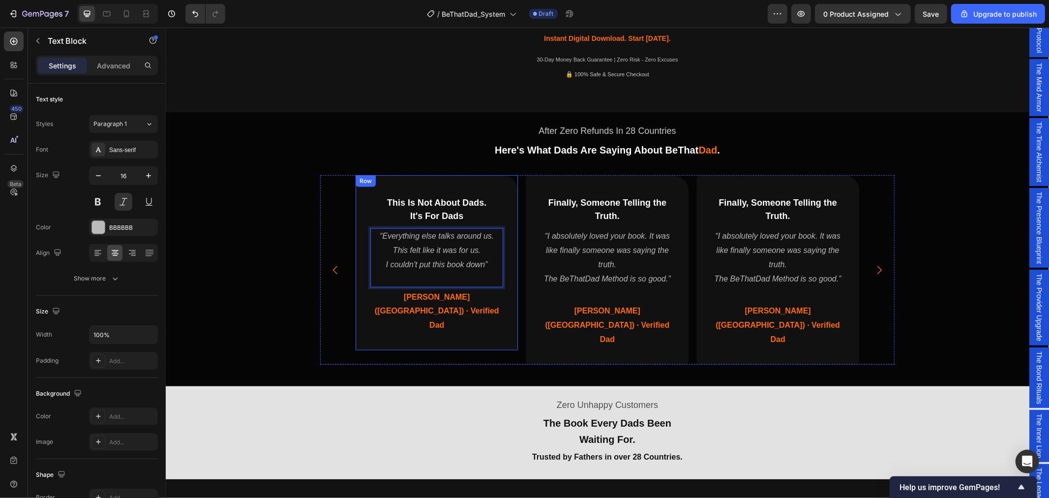
click at [487, 308] on div "⁠⁠⁠⁠⁠⁠⁠ This Is Not About Dads. It's For Dads Heading “Everything else talks ar…" at bounding box center [436, 262] width 163 height 175
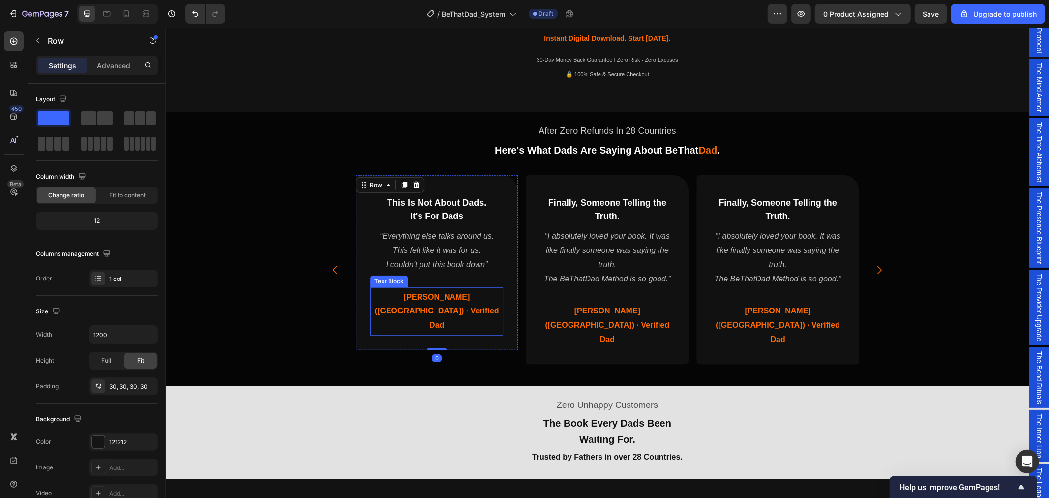
click at [490, 295] on p "James (UK) · Verified Dad" at bounding box center [436, 311] width 131 height 42
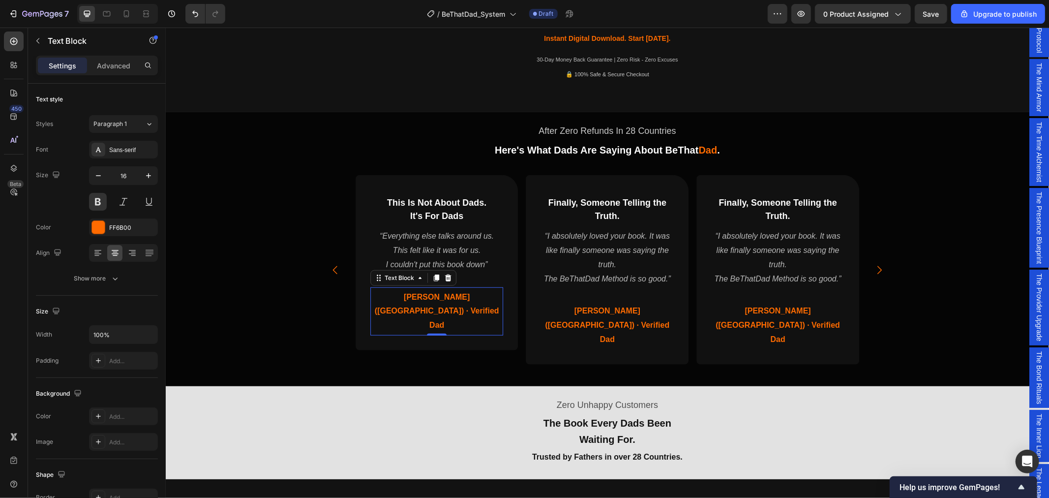
click at [490, 296] on p "James (UK) · Verified Dad" at bounding box center [436, 311] width 131 height 42
click at [474, 275] on p "Rich Text Editor. Editing area: main" at bounding box center [436, 278] width 131 height 14
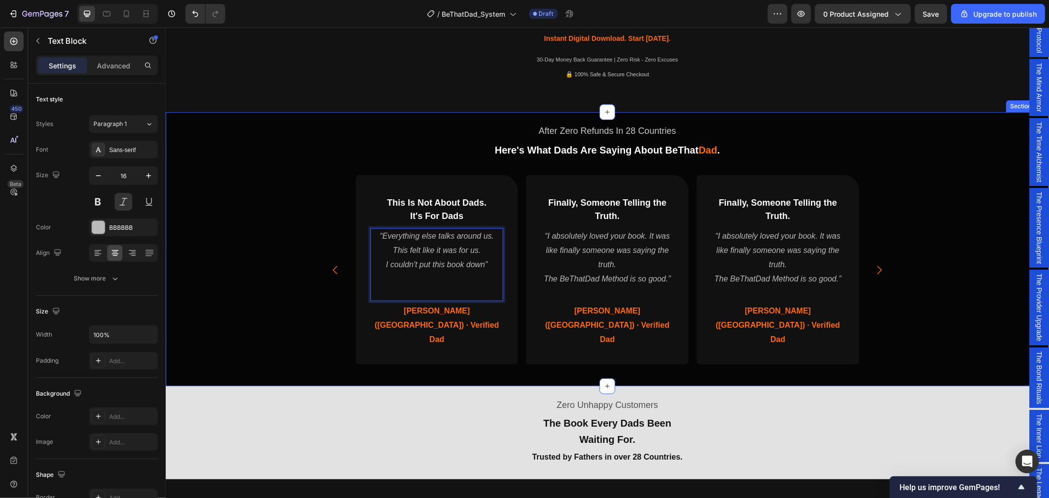
click at [292, 253] on div "After Zero Refunds In 28 Countries Text Block Here's What Dads Are Saying About…" at bounding box center [606, 247] width 883 height 262
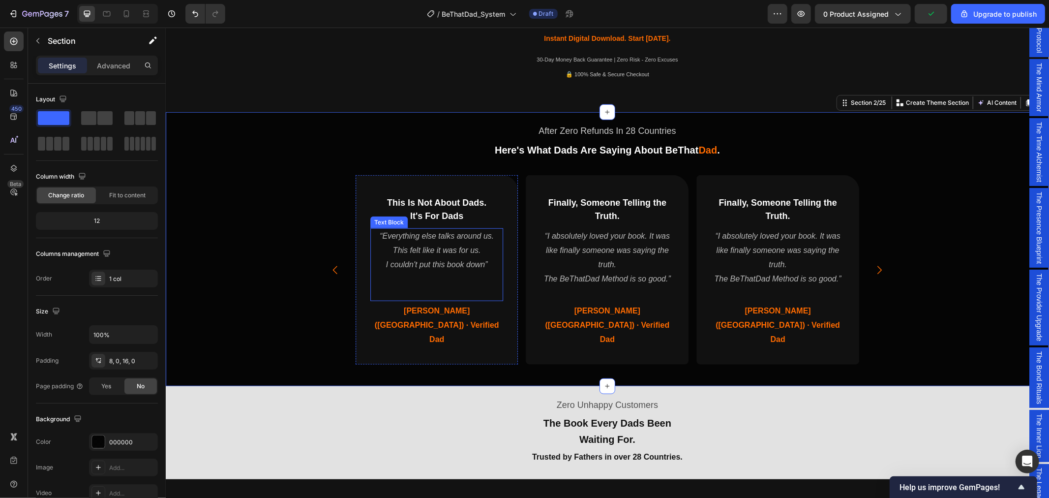
click at [427, 260] on p "“Everything else talks around us. This felt like it was for us. I couldn't put …" at bounding box center [436, 250] width 131 height 42
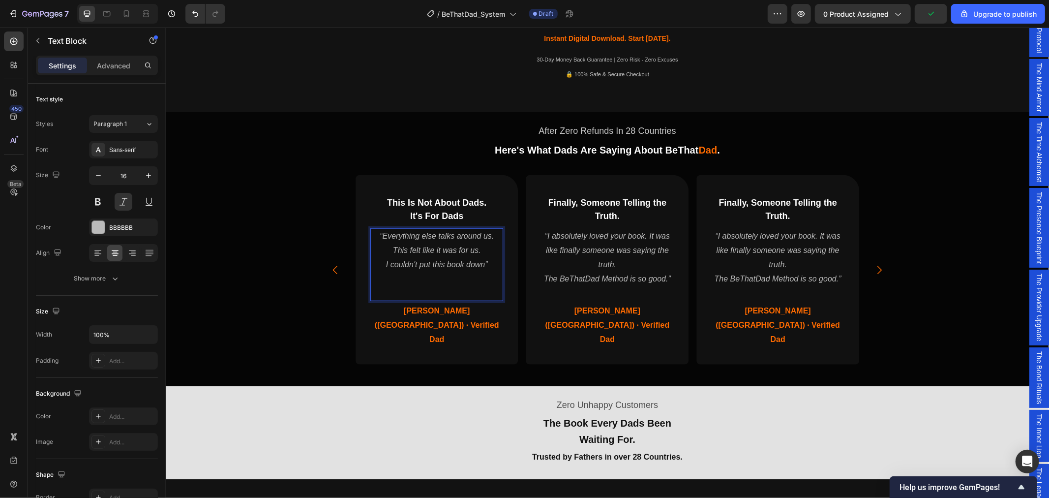
click at [441, 263] on p "“Everything else talks around us. This felt like it was for us. I couldn't put …" at bounding box center [436, 250] width 131 height 42
click at [622, 275] on p "The BeThatDad Method is so good.”" at bounding box center [606, 278] width 131 height 14
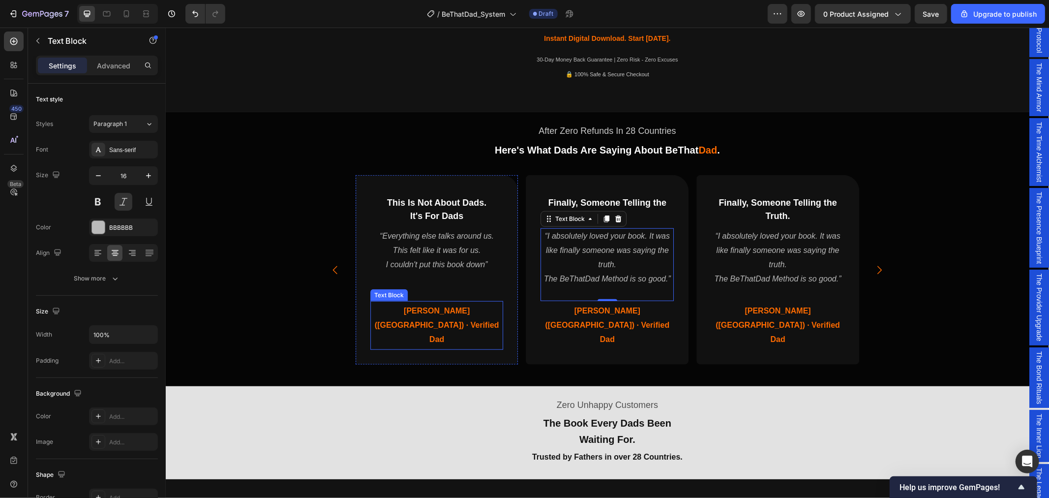
drag, startPoint x: 484, startPoint y: 312, endPoint x: 470, endPoint y: 310, distance: 14.5
click at [484, 312] on p "James (UK) · Verified Dad" at bounding box center [436, 324] width 131 height 42
click at [459, 310] on span "James (UK) · Verified Dad" at bounding box center [436, 324] width 124 height 37
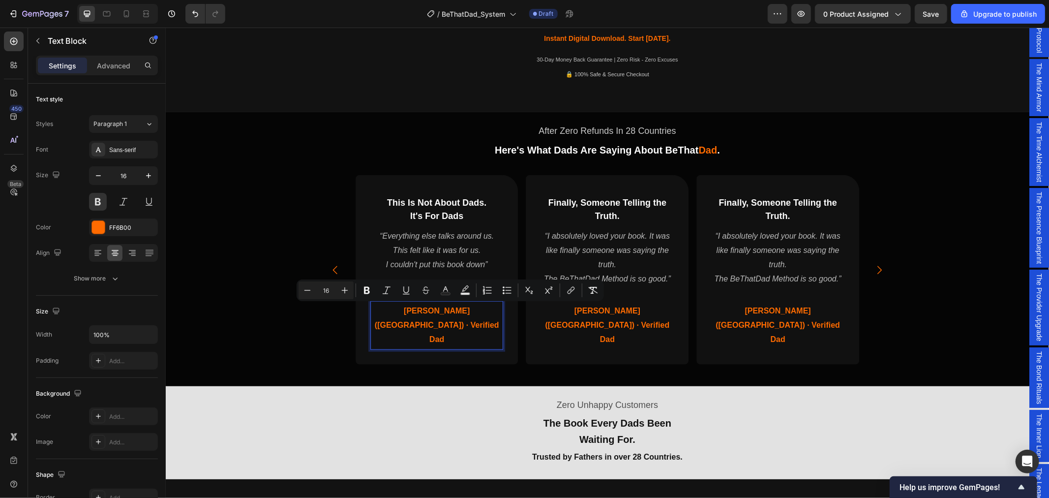
click at [459, 308] on span "James (UK) · Verified Dad" at bounding box center [436, 324] width 124 height 37
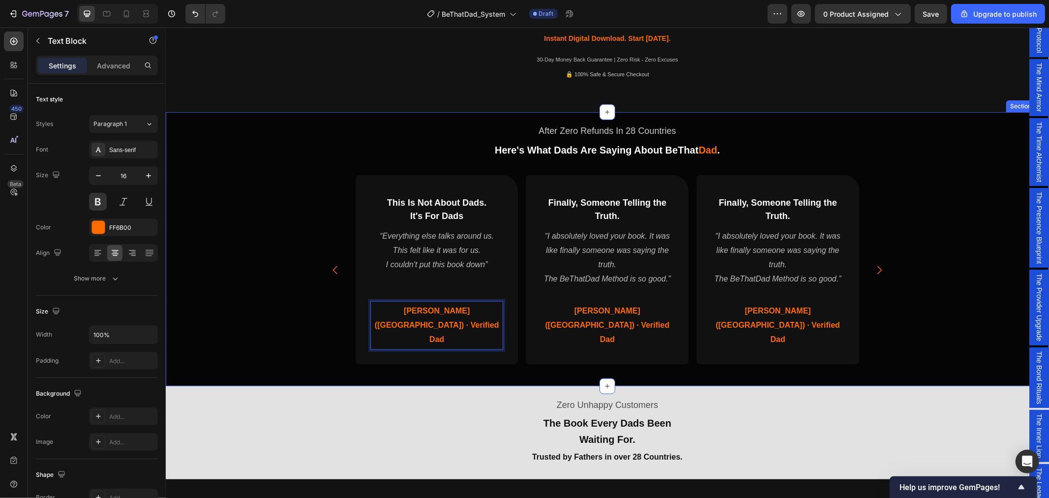
click at [254, 281] on div "After Zero Refunds In 28 Countries Text Block Here's What Dads Are Saying About…" at bounding box center [606, 247] width 883 height 262
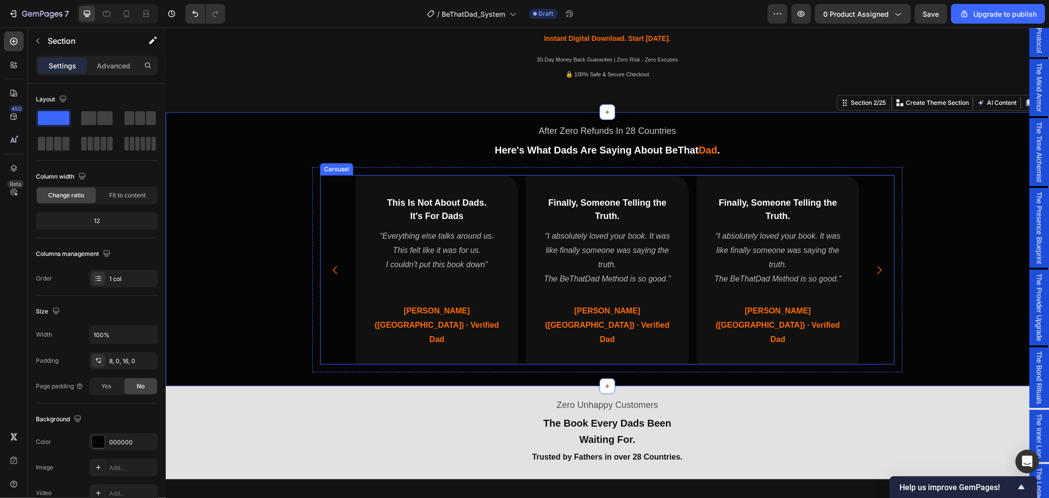
click at [877, 265] on icon "Carousel Next Arrow" at bounding box center [879, 269] width 4 height 8
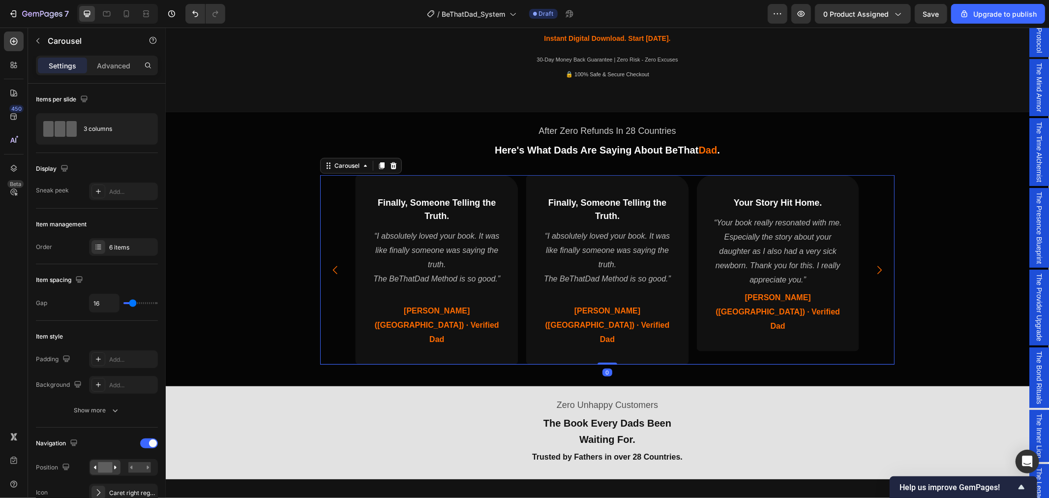
click at [877, 265] on icon "Carousel Next Arrow" at bounding box center [879, 269] width 4 height 8
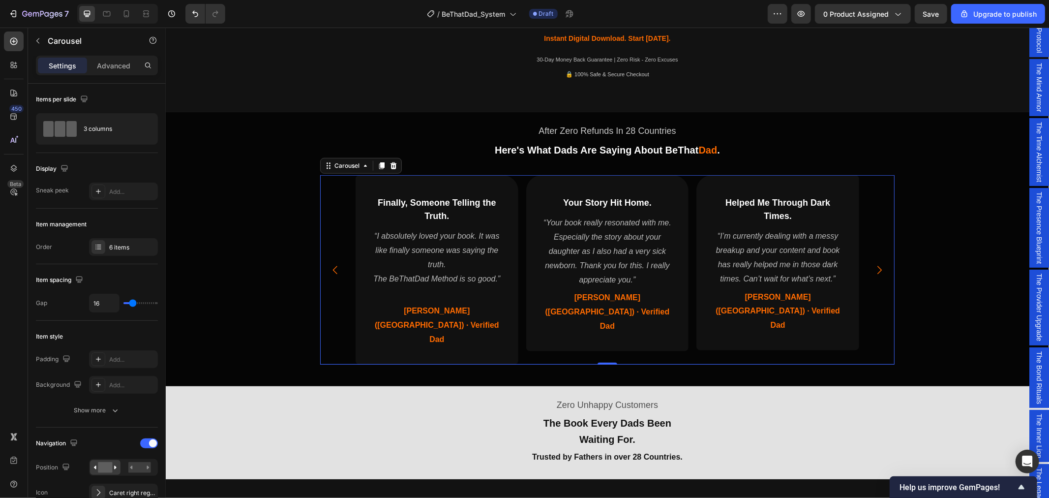
click at [333, 264] on icon "Carousel Back Arrow" at bounding box center [335, 270] width 12 height 12
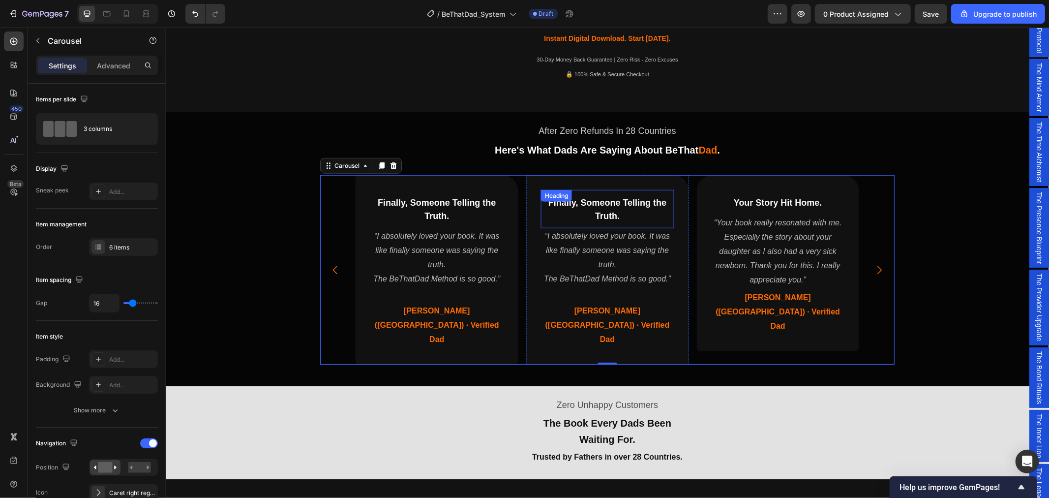
click at [629, 205] on span "Finally, Someone Telling the Truth." at bounding box center [607, 208] width 118 height 23
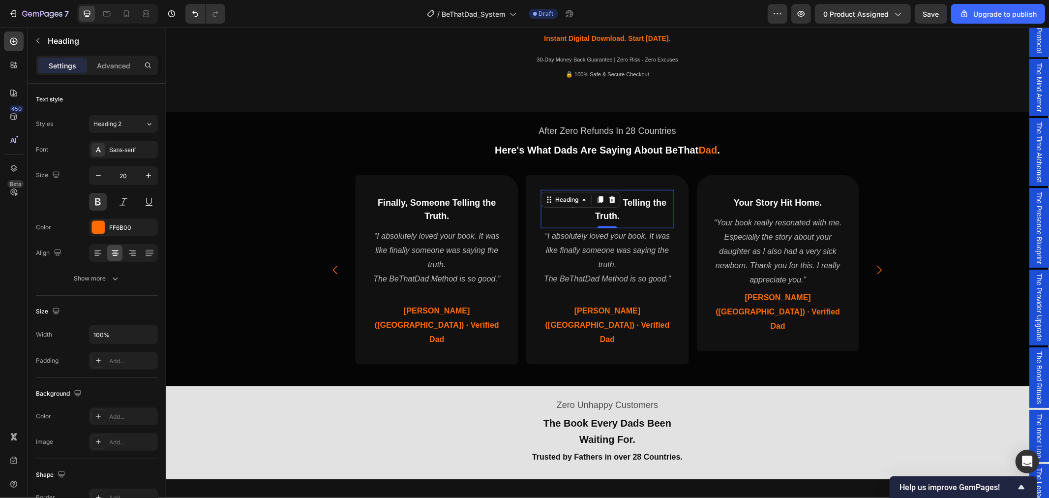
click at [631, 218] on h2 "Finally, Someone Telling the Truth." at bounding box center [606, 208] width 133 height 29
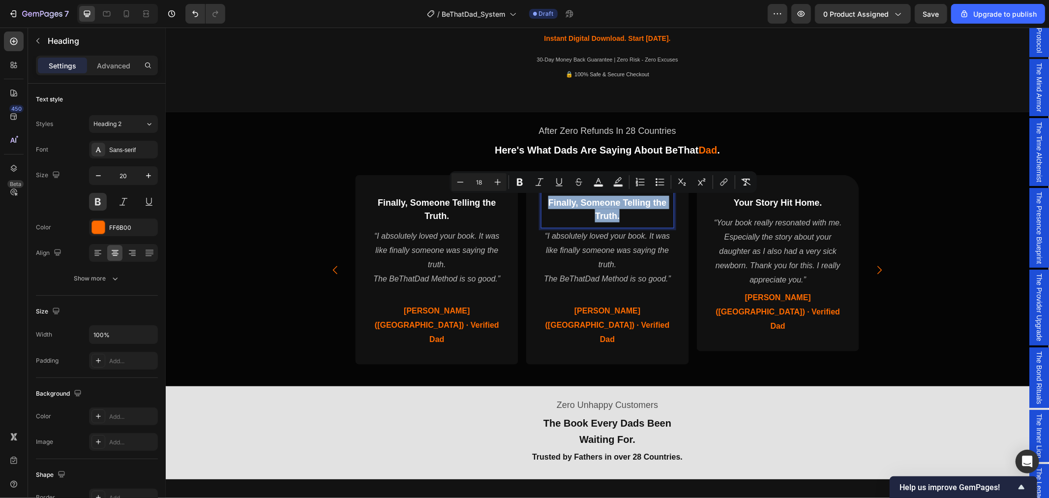
drag, startPoint x: 627, startPoint y: 218, endPoint x: 544, endPoint y: 197, distance: 85.7
click at [544, 197] on p "Finally, Someone Telling the Truth." at bounding box center [606, 208] width 131 height 27
click at [437, 214] on span "Finally, Someone Telling the Truth." at bounding box center [436, 208] width 118 height 23
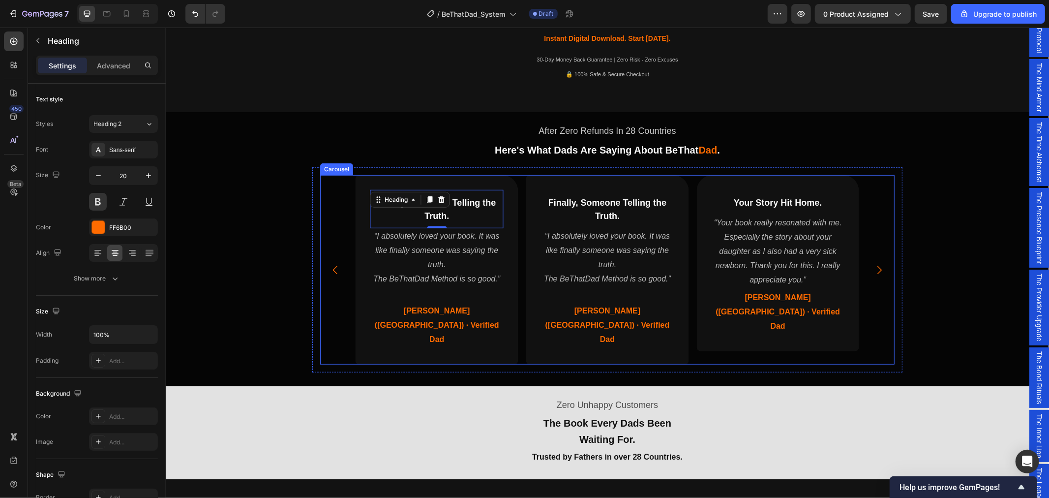
click at [335, 264] on icon "Carousel Back Arrow" at bounding box center [335, 270] width 12 height 12
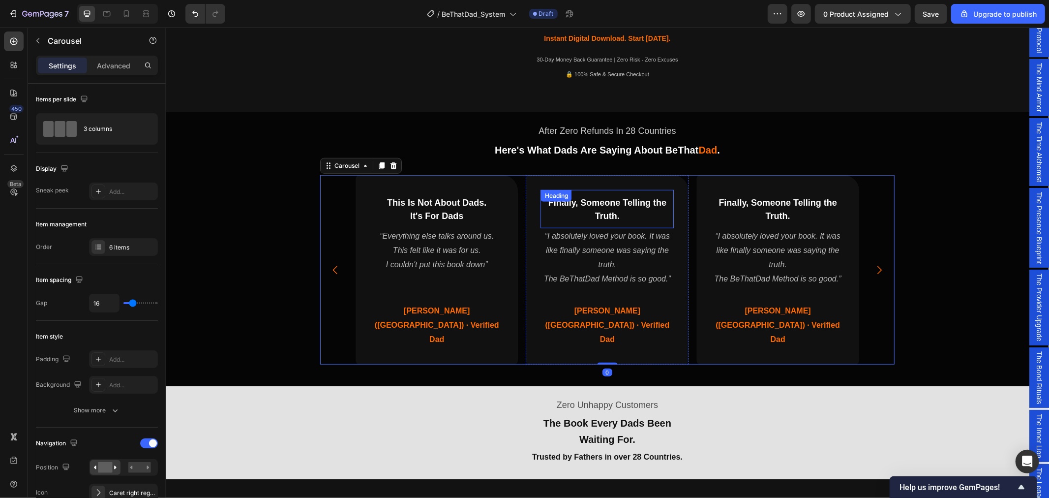
click at [607, 216] on span "Finally, Someone Telling the Truth." at bounding box center [607, 208] width 118 height 23
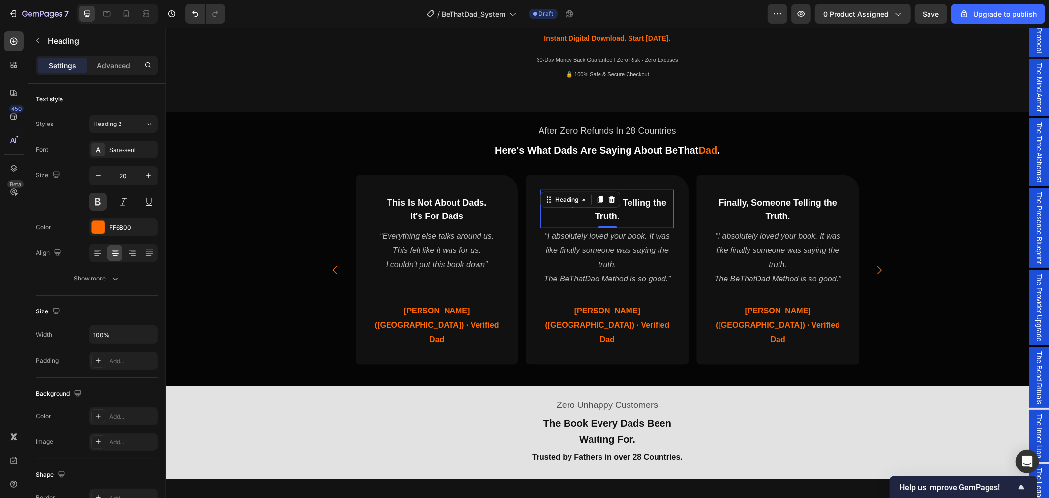
click at [616, 217] on h2 "Finally, Someone Telling the Truth." at bounding box center [606, 208] width 133 height 29
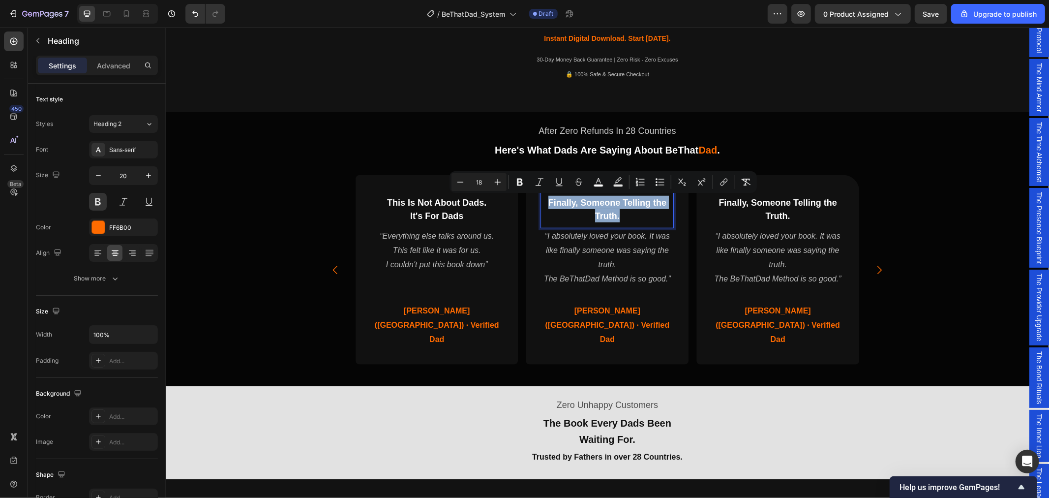
drag, startPoint x: 622, startPoint y: 219, endPoint x: 544, endPoint y: 199, distance: 80.1
click at [544, 199] on p "Finally, Someone Telling the Truth." at bounding box center [606, 208] width 131 height 27
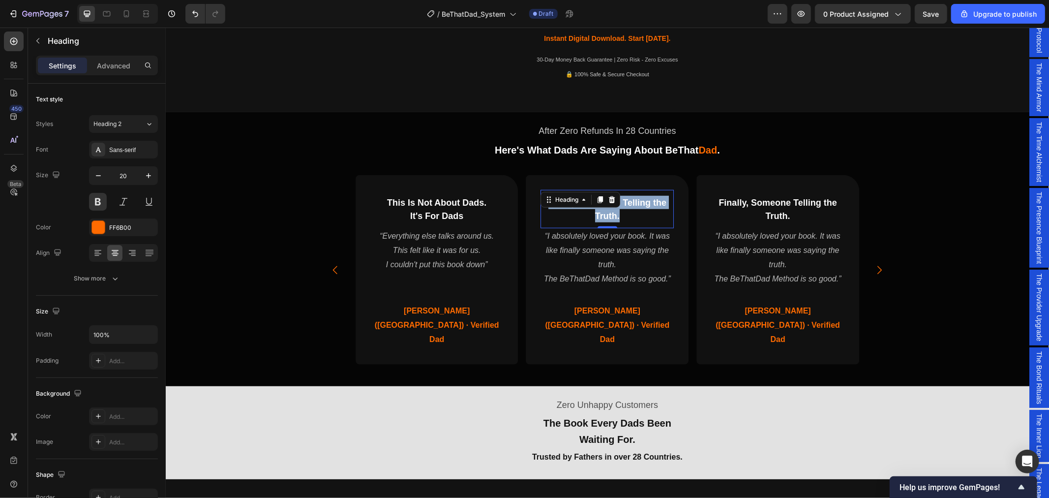
click at [596, 219] on p "Finally, Someone Telling the Truth." at bounding box center [606, 208] width 131 height 27
drag, startPoint x: 615, startPoint y: 217, endPoint x: 545, endPoint y: 204, distance: 71.1
click at [545, 204] on p "Finally, Someone Telling the Truth." at bounding box center [606, 208] width 131 height 27
drag, startPoint x: 591, startPoint y: 257, endPoint x: 627, endPoint y: 271, distance: 38.6
click at [591, 257] on p "“I absolutely loved your book. It was like finally someone was saying the truth." at bounding box center [606, 250] width 131 height 42
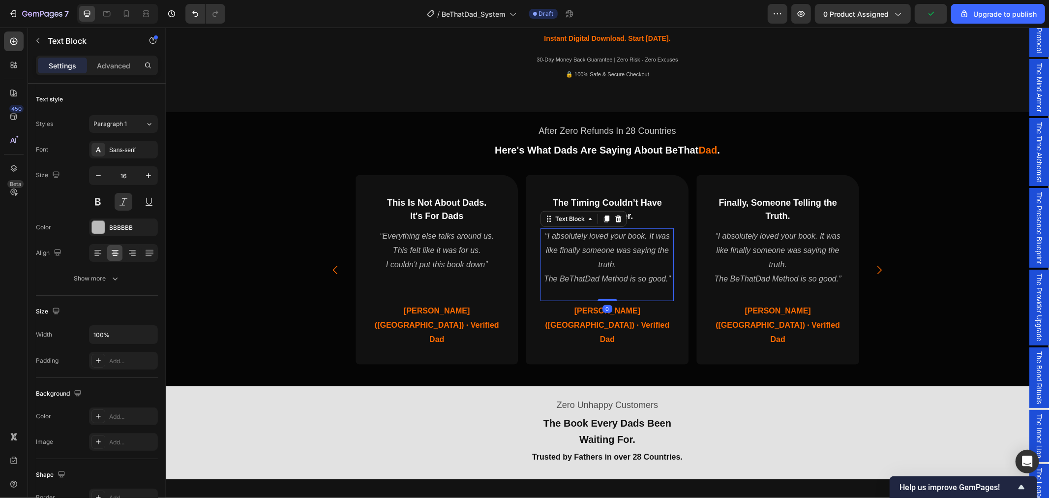
click at [666, 276] on p "The BeThatDad Method is so good.”" at bounding box center [606, 278] width 131 height 14
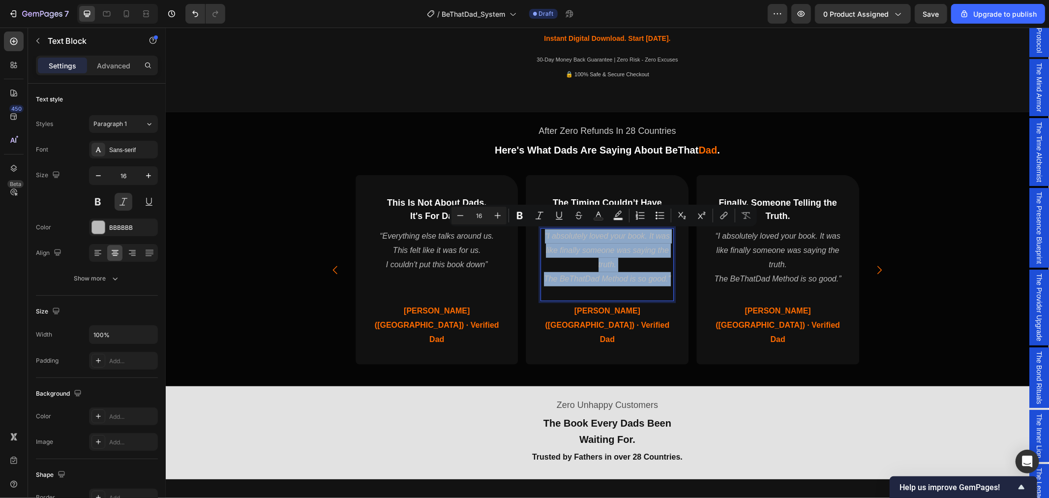
drag, startPoint x: 667, startPoint y: 277, endPoint x: 536, endPoint y: 235, distance: 137.5
click at [540, 235] on div "“I absolutely loved your book. It was like finally someone was saying the truth…" at bounding box center [606, 264] width 133 height 73
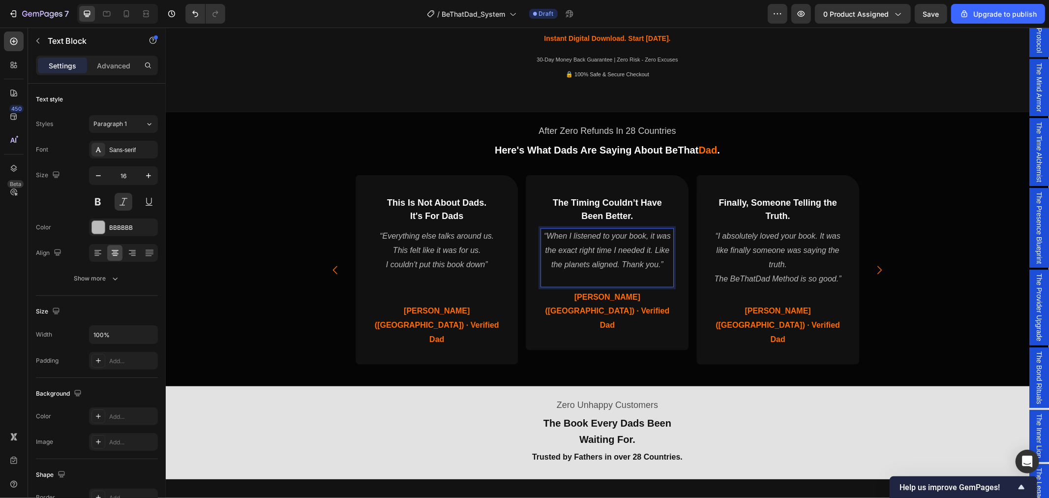
click at [602, 273] on p "Rich Text Editor. Editing area: main" at bounding box center [606, 278] width 131 height 14
click at [759, 293] on p "Rich Text Editor. Editing area: main" at bounding box center [777, 293] width 131 height 14
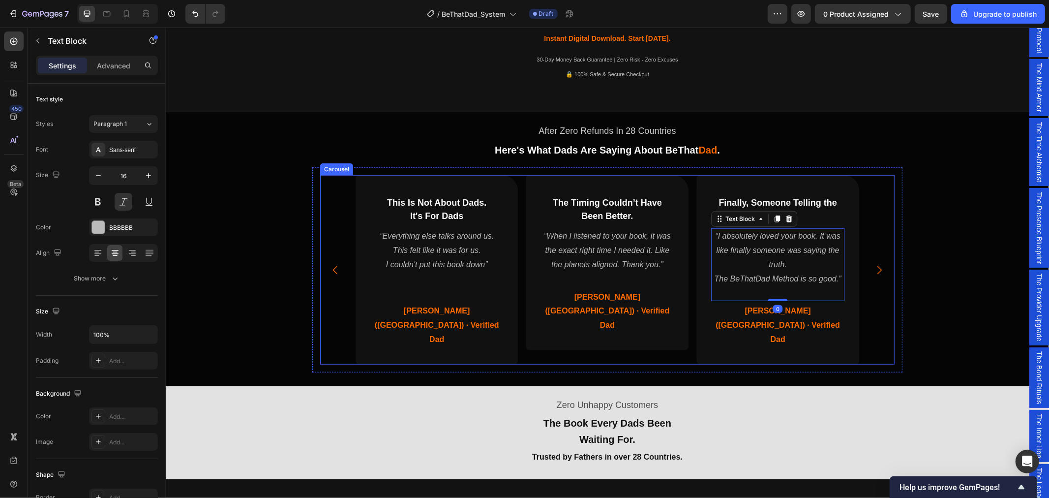
click at [877, 265] on icon "Carousel Next Arrow" at bounding box center [879, 269] width 4 height 8
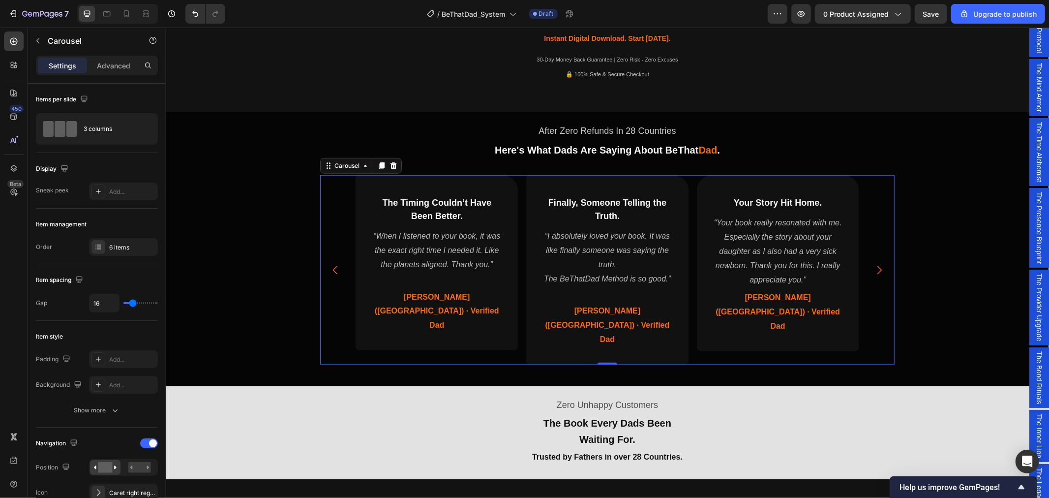
click at [333, 264] on icon "Carousel Back Arrow" at bounding box center [335, 270] width 12 height 12
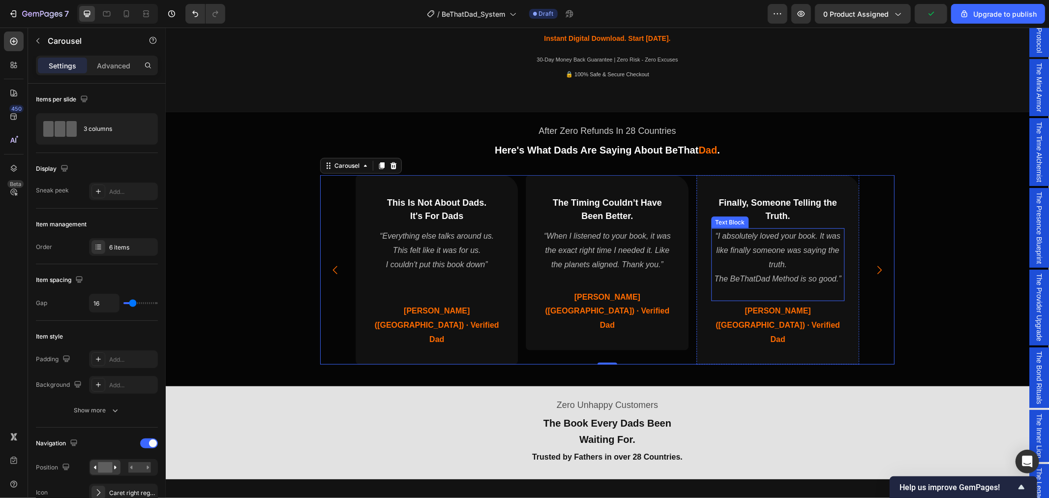
click at [795, 292] on p "Rich Text Editor. Editing area: main" at bounding box center [777, 293] width 131 height 14
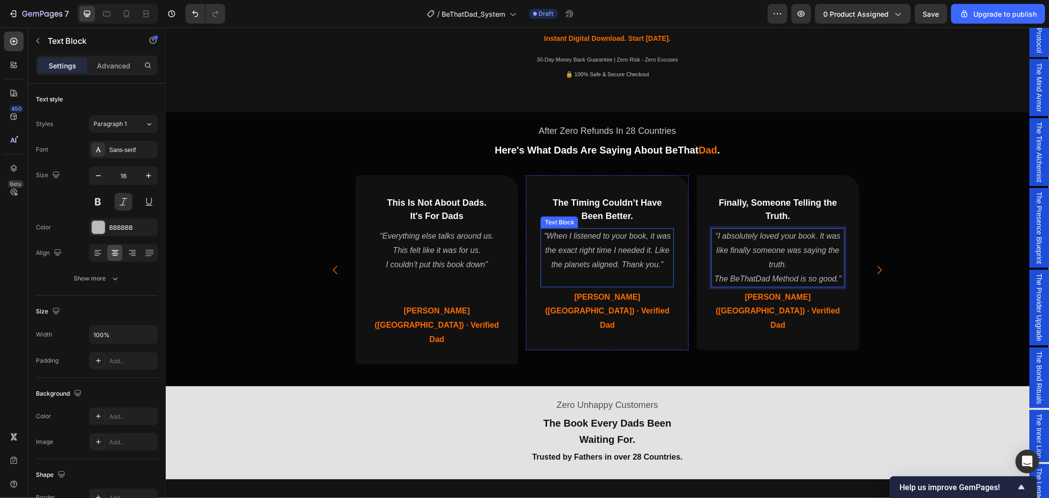
click at [637, 276] on p "Rich Text Editor. Editing area: main" at bounding box center [606, 278] width 131 height 14
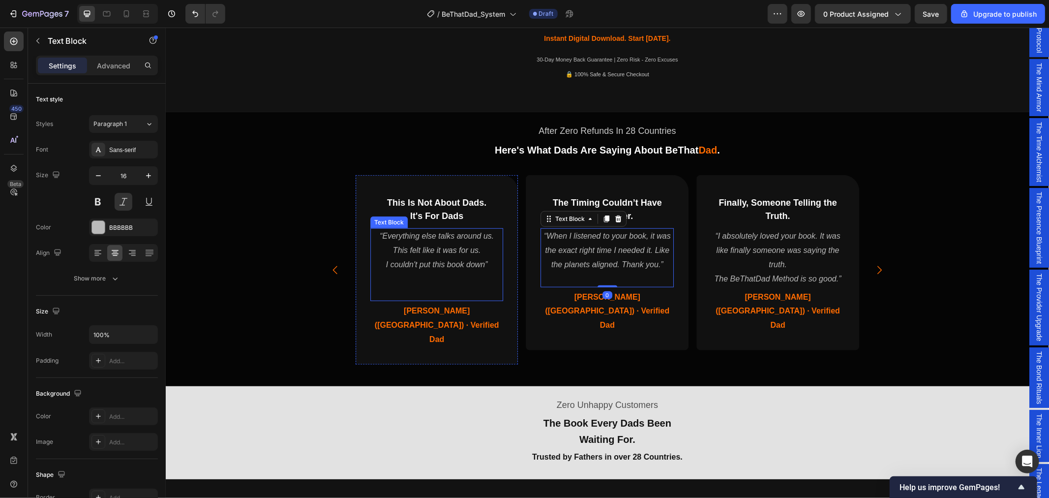
click at [459, 286] on p "Rich Text Editor. Editing area: main" at bounding box center [436, 293] width 131 height 14
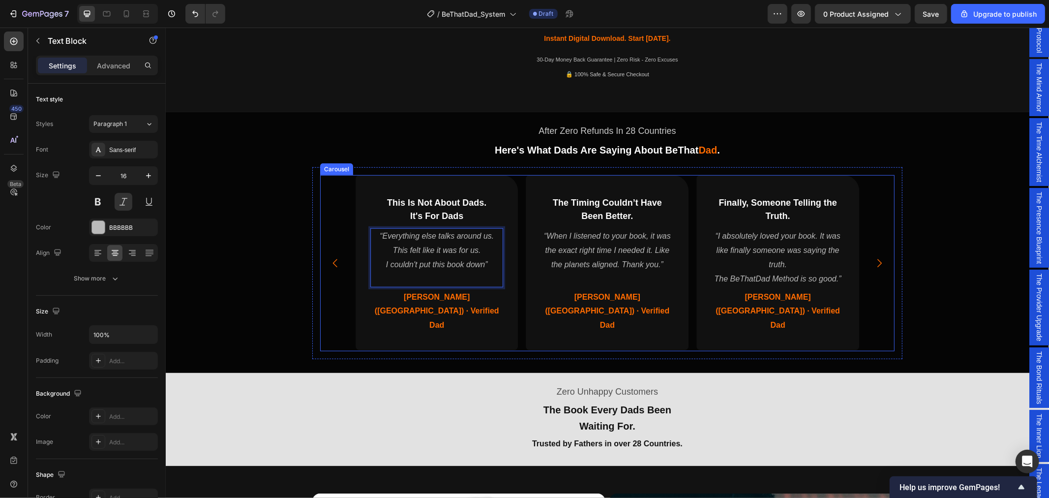
click at [335, 257] on icon "Carousel Back Arrow" at bounding box center [335, 263] width 12 height 12
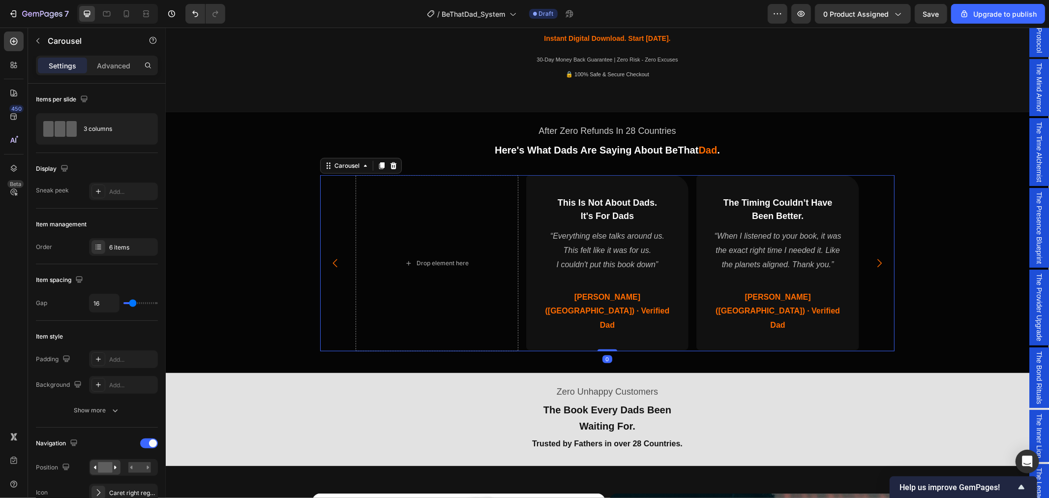
click at [335, 257] on icon "Carousel Back Arrow" at bounding box center [335, 263] width 12 height 12
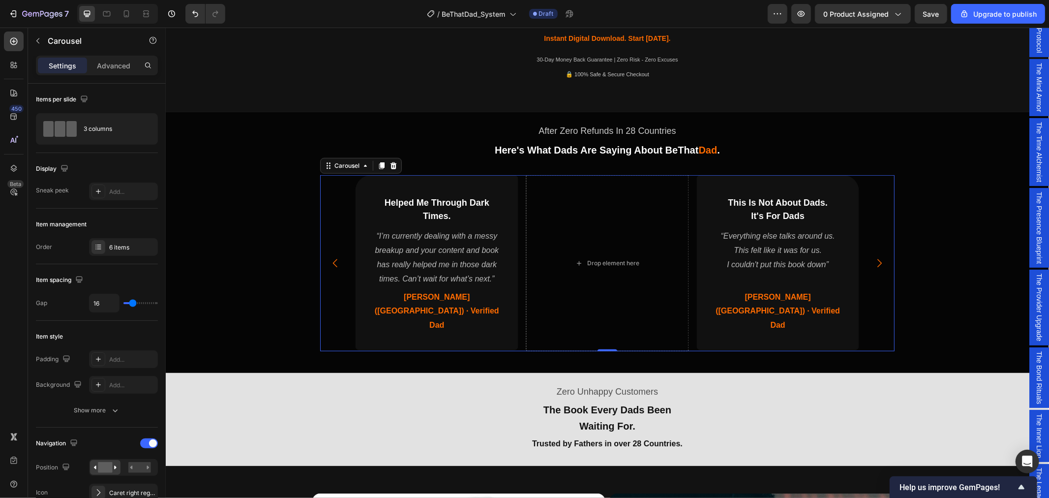
click at [333, 257] on icon "Carousel Back Arrow" at bounding box center [335, 263] width 12 height 12
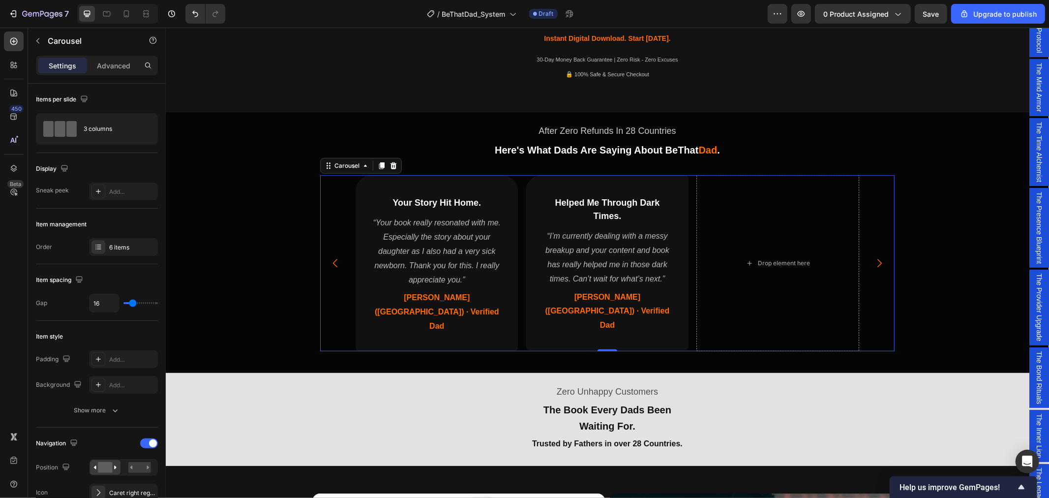
click at [333, 257] on icon "Carousel Back Arrow" at bounding box center [335, 263] width 12 height 12
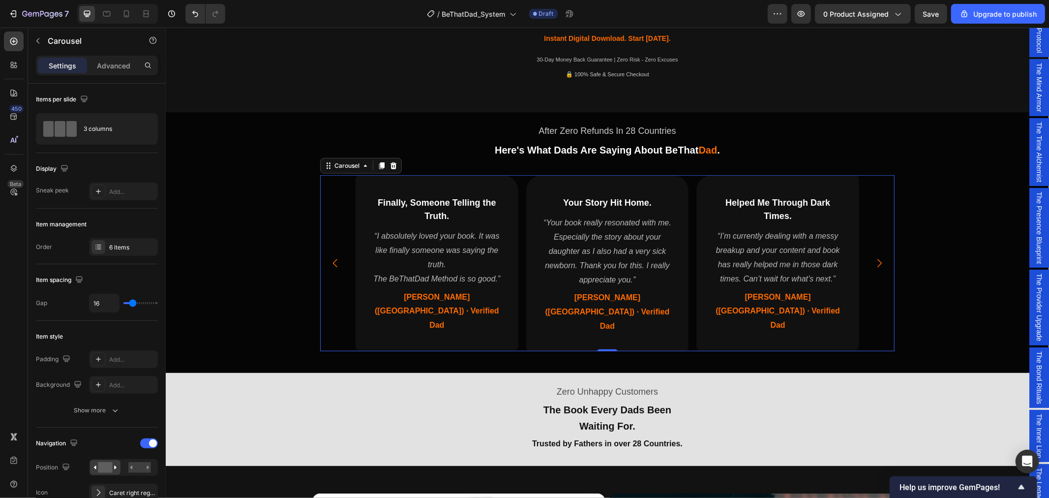
click at [333, 257] on icon "Carousel Back Arrow" at bounding box center [335, 263] width 12 height 12
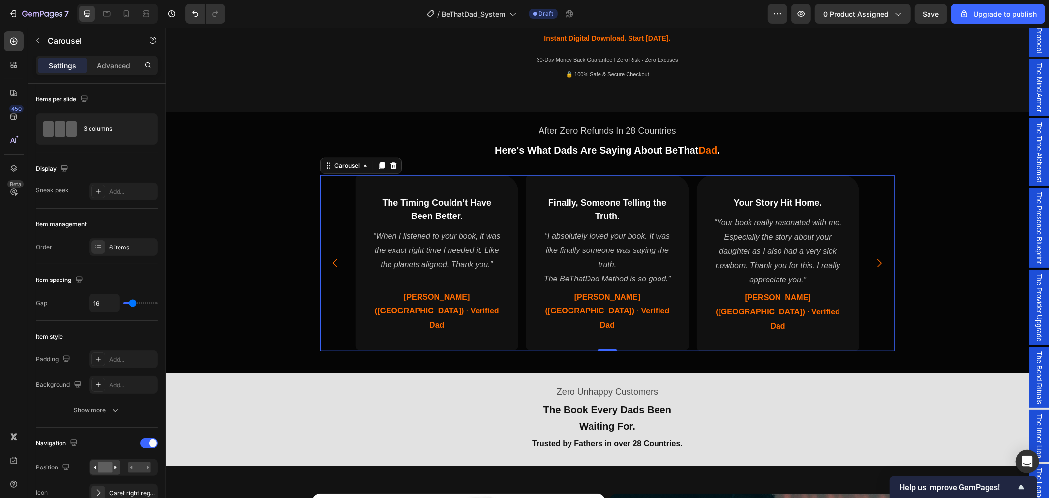
click at [333, 257] on icon "Carousel Back Arrow" at bounding box center [335, 263] width 12 height 12
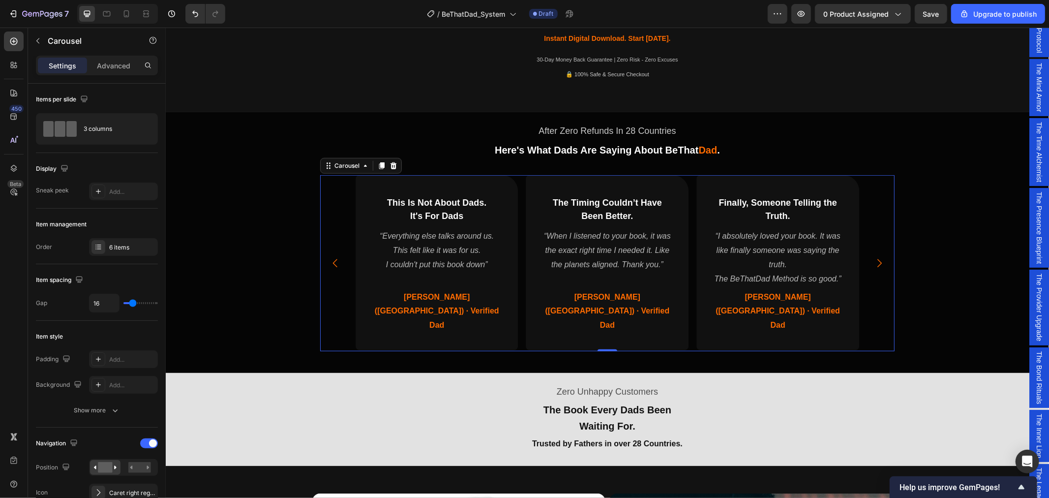
click at [873, 257] on icon "Carousel Next Arrow" at bounding box center [879, 263] width 12 height 12
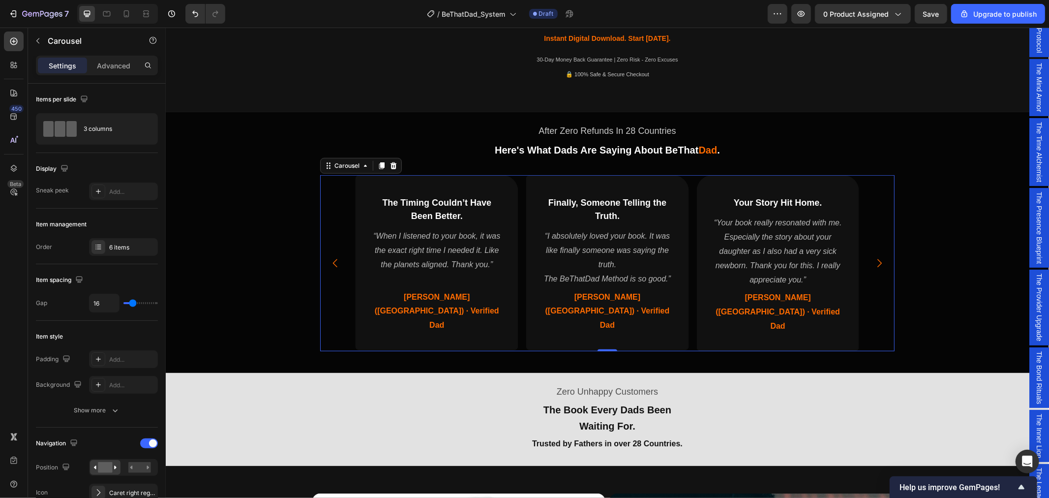
click at [873, 257] on icon "Carousel Next Arrow" at bounding box center [879, 263] width 12 height 12
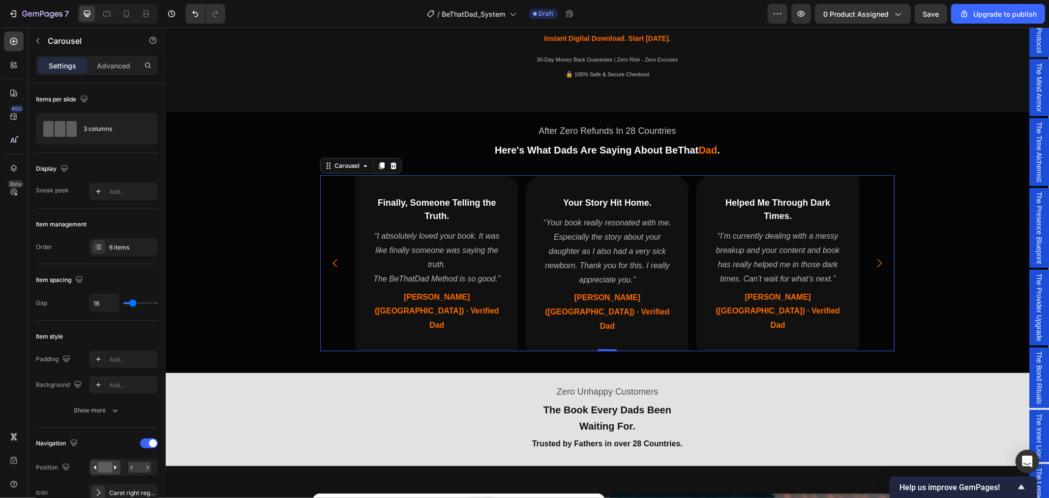
click at [329, 257] on icon "Carousel Back Arrow" at bounding box center [335, 263] width 12 height 12
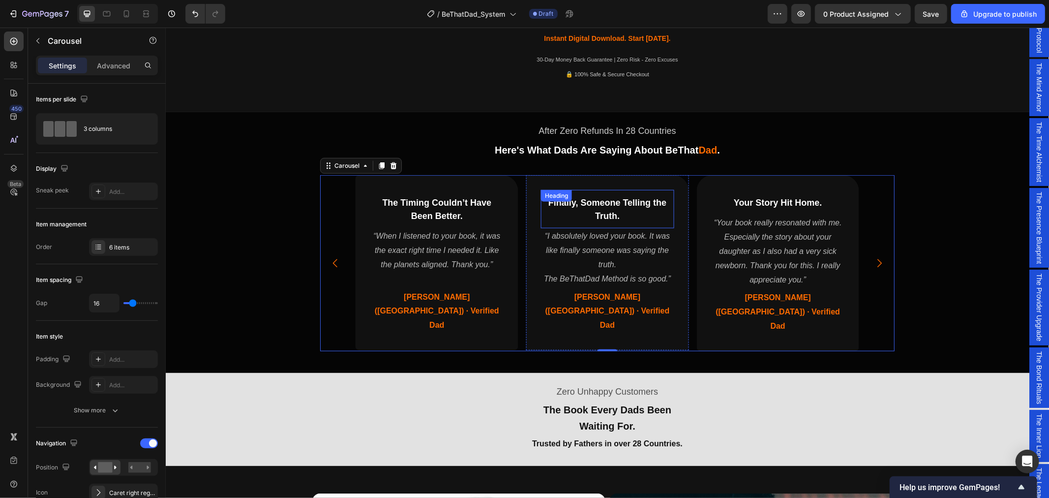
click at [648, 203] on span "Finally, Someone Telling the Truth." at bounding box center [607, 208] width 118 height 23
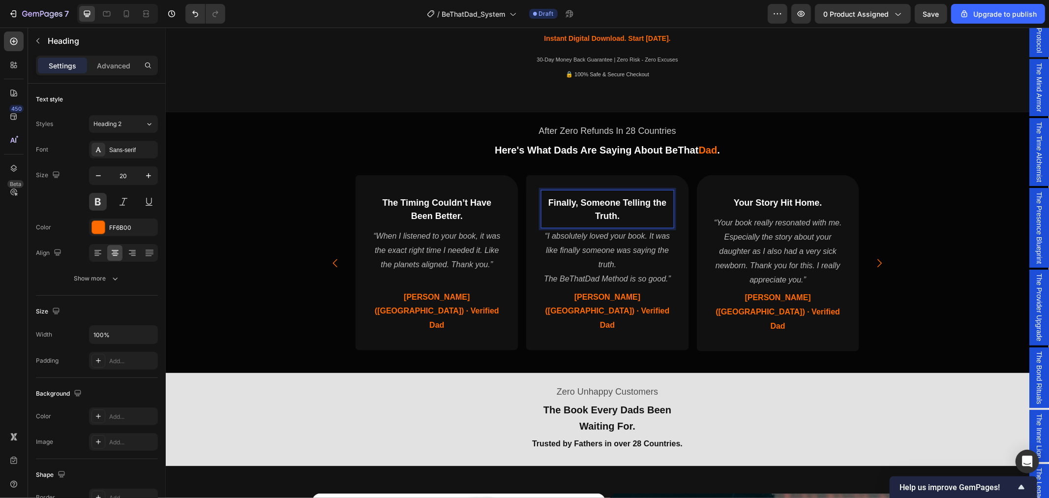
click at [650, 202] on span "Finally, Someone Telling the Truth." at bounding box center [607, 208] width 118 height 23
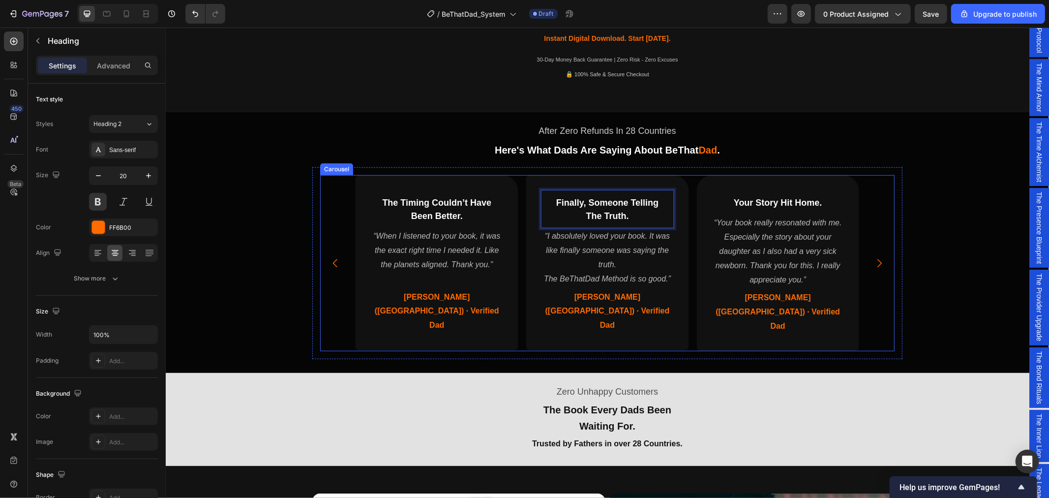
click at [329, 257] on icon "Carousel Back Arrow" at bounding box center [335, 263] width 12 height 12
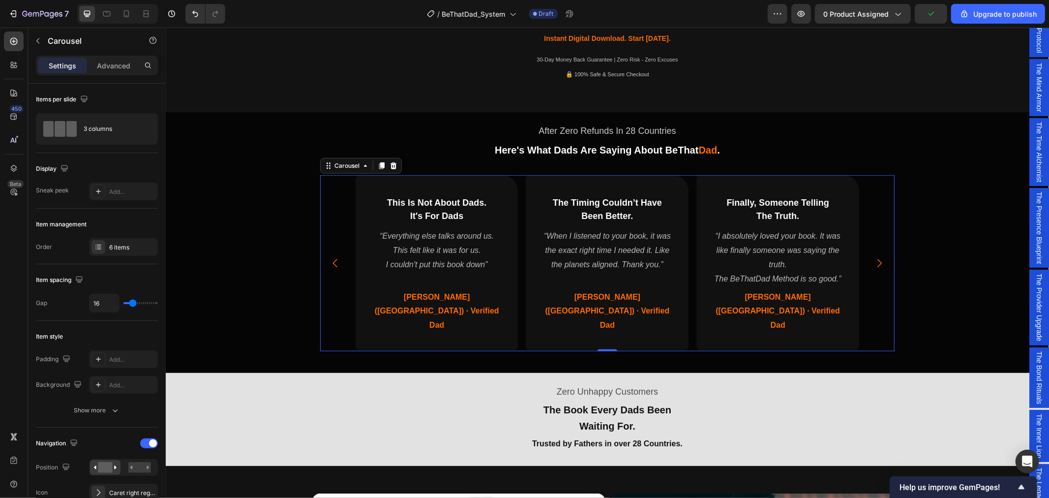
click at [331, 257] on icon "Carousel Back Arrow" at bounding box center [335, 263] width 12 height 12
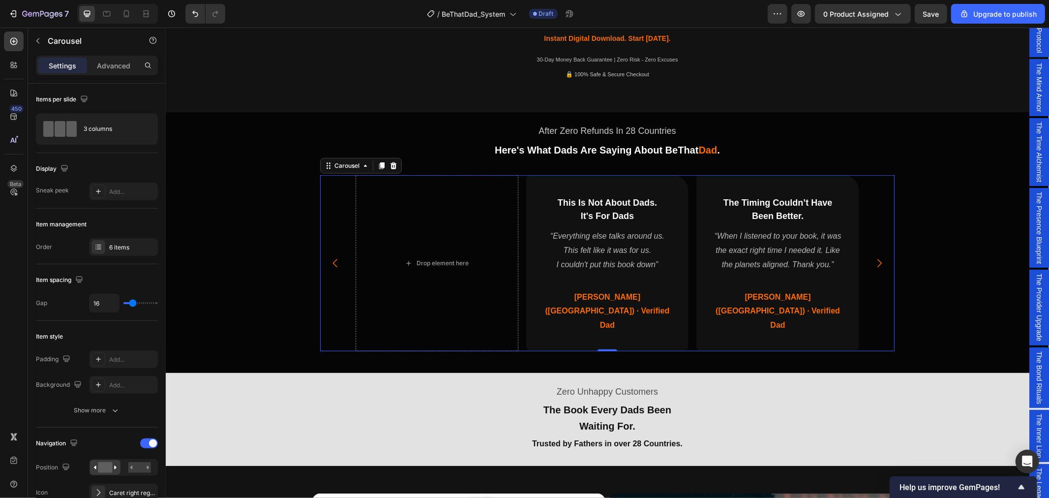
click at [331, 257] on icon "Carousel Back Arrow" at bounding box center [335, 263] width 12 height 12
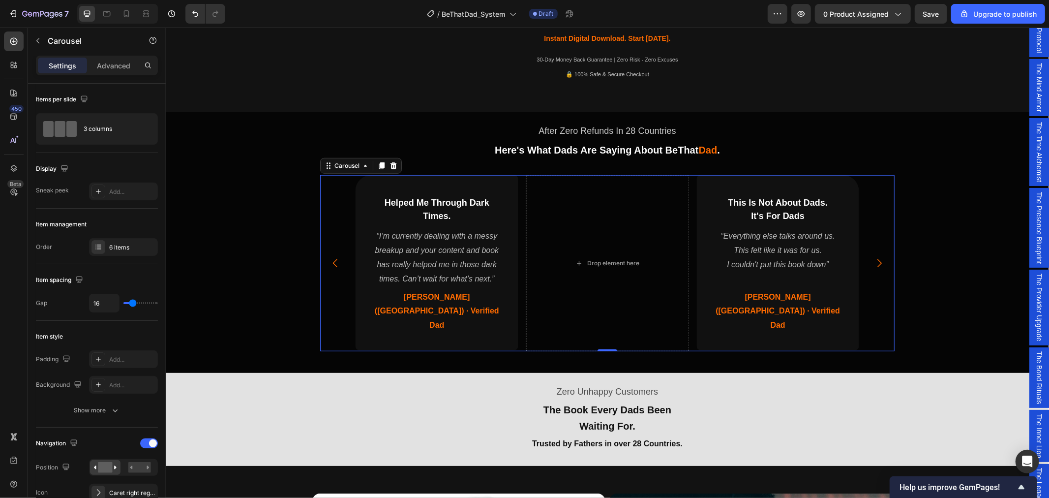
click at [331, 257] on icon "Carousel Back Arrow" at bounding box center [335, 263] width 12 height 12
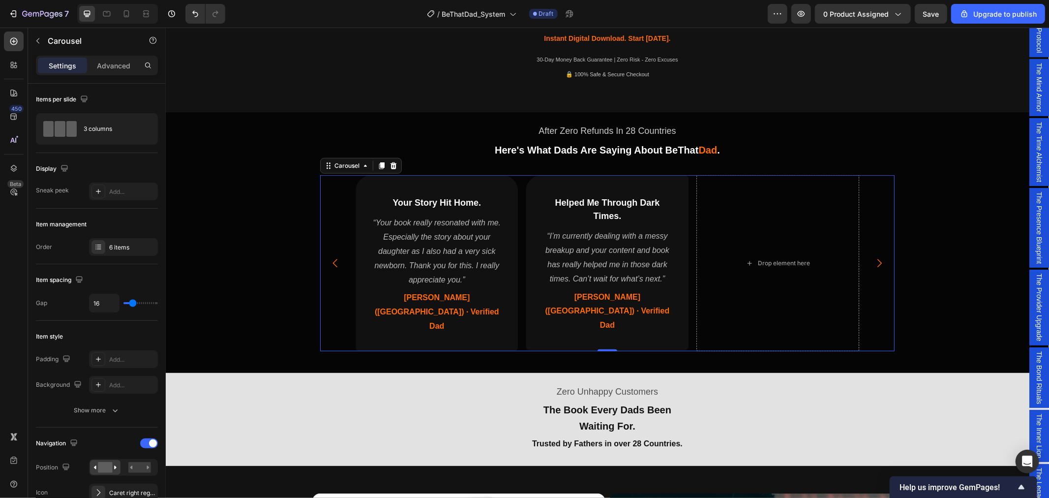
click at [333, 257] on icon "Carousel Back Arrow" at bounding box center [335, 263] width 12 height 12
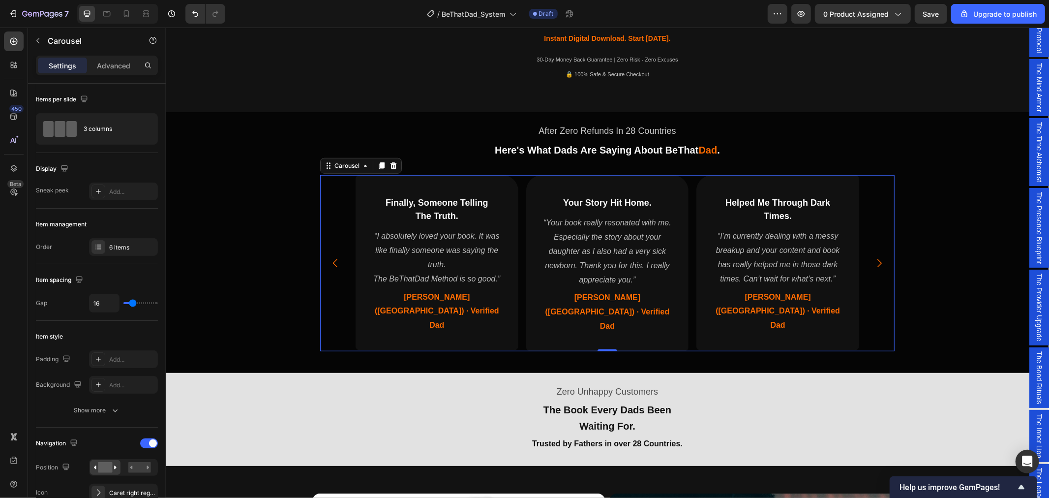
click at [333, 257] on icon "Carousel Back Arrow" at bounding box center [335, 263] width 12 height 12
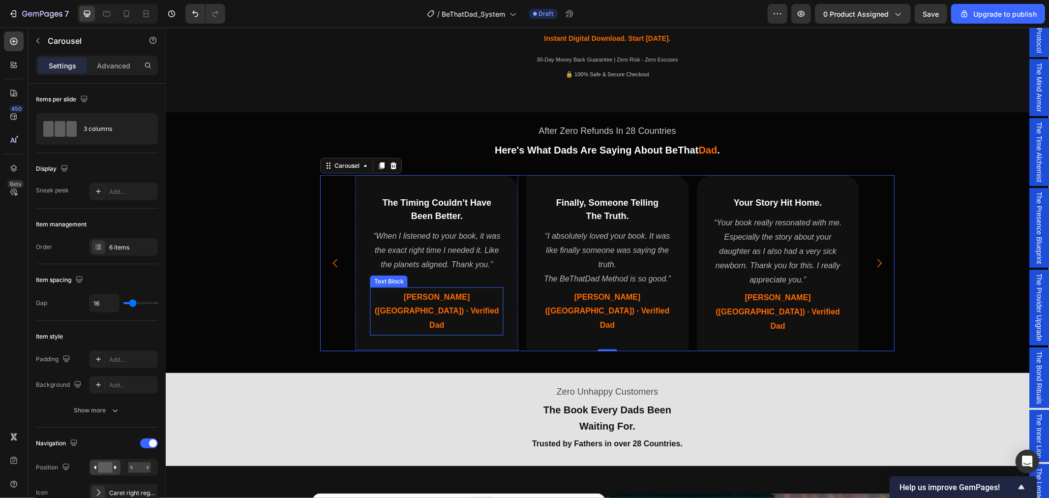
click at [425, 296] on span "James (UK) · Verified Dad" at bounding box center [436, 310] width 124 height 37
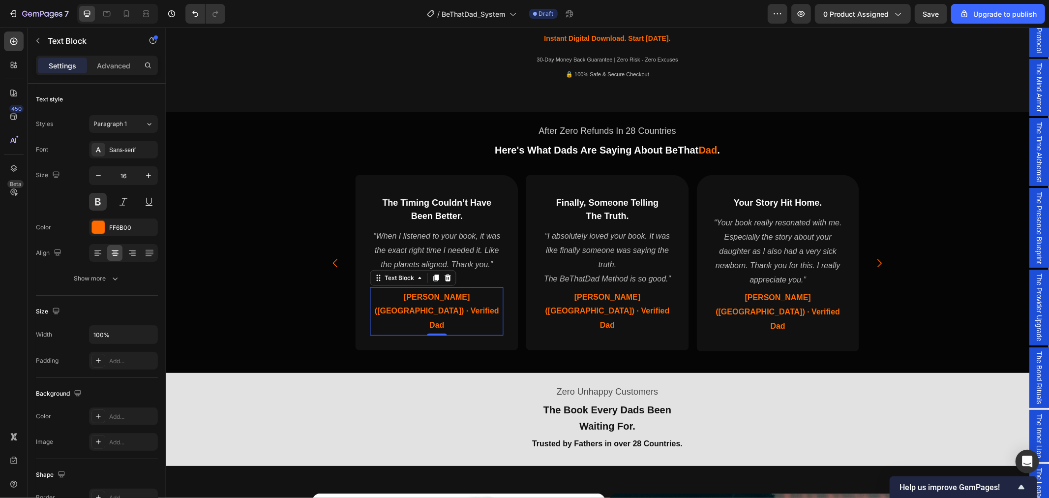
click at [409, 294] on span "James (UK) · Verified Dad" at bounding box center [436, 310] width 124 height 37
click at [406, 294] on span "James (UK) · Verified Dad" at bounding box center [436, 310] width 124 height 37
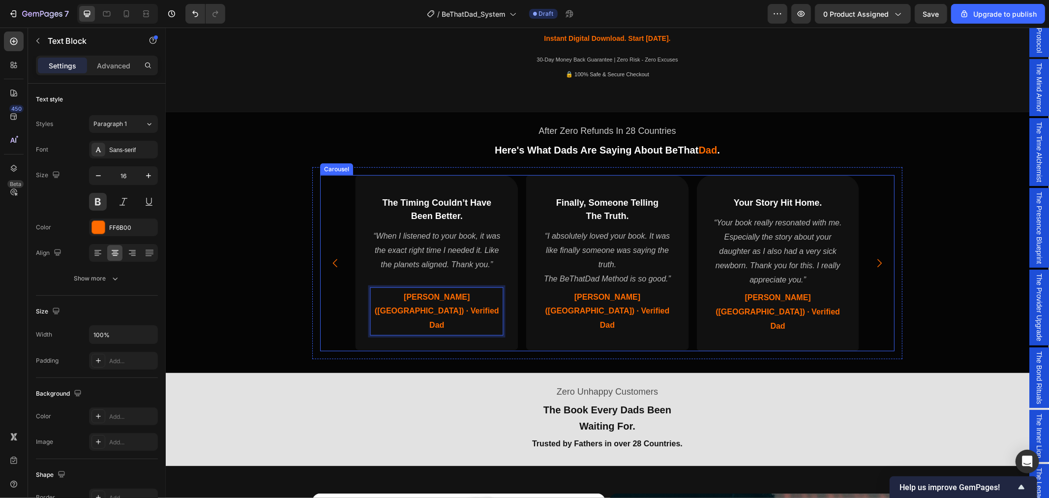
click at [329, 257] on icon "Carousel Back Arrow" at bounding box center [335, 263] width 12 height 12
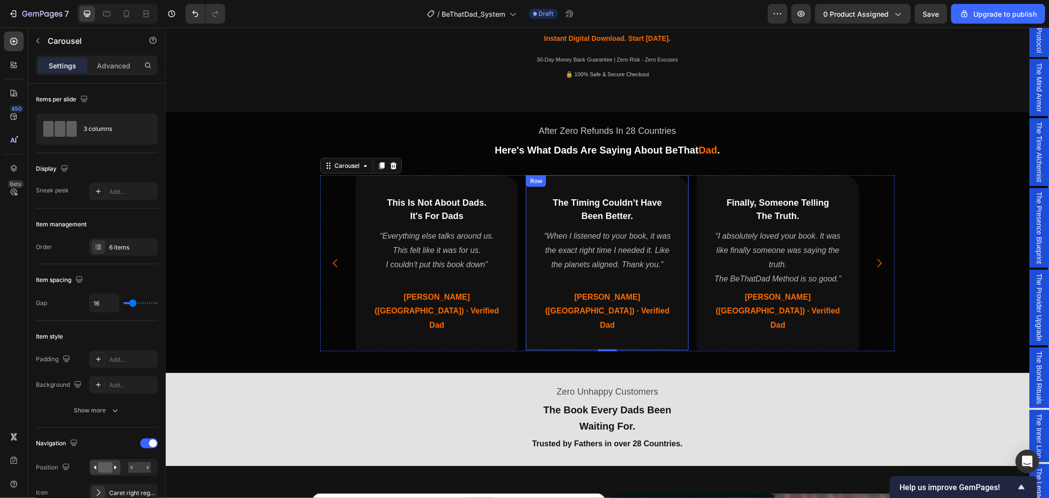
click at [578, 293] on span "James (UK) · Verified Dad" at bounding box center [607, 310] width 124 height 37
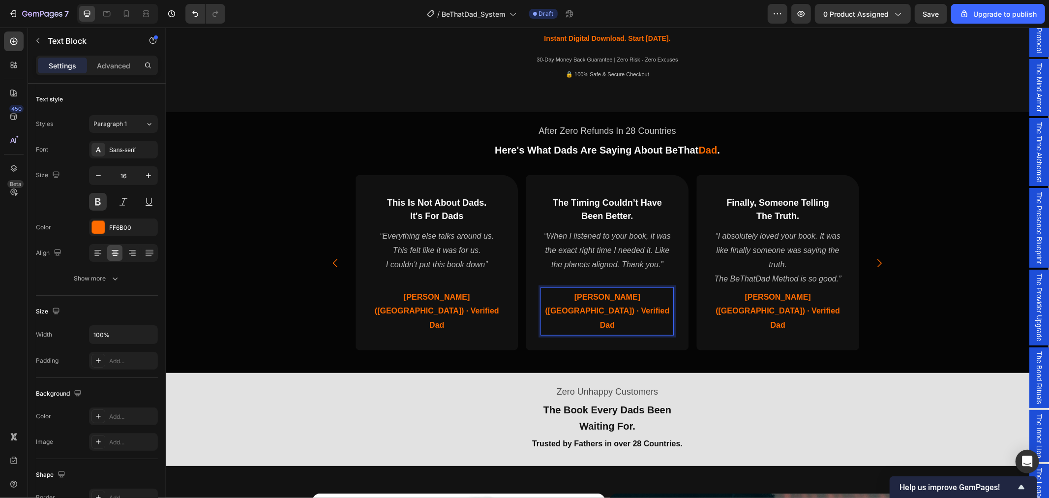
click at [578, 295] on span "James (UK) · Verified Dad" at bounding box center [607, 310] width 124 height 37
drag, startPoint x: 577, startPoint y: 293, endPoint x: 563, endPoint y: 303, distance: 17.3
click at [550, 294] on p "James (UK) · Verified Dad" at bounding box center [606, 311] width 131 height 42
click at [593, 296] on span "Chris (UK) · Verified Dad" at bounding box center [607, 310] width 124 height 37
click at [591, 292] on span "Chris (AuUS) · Verified Dad" at bounding box center [607, 303] width 130 height 23
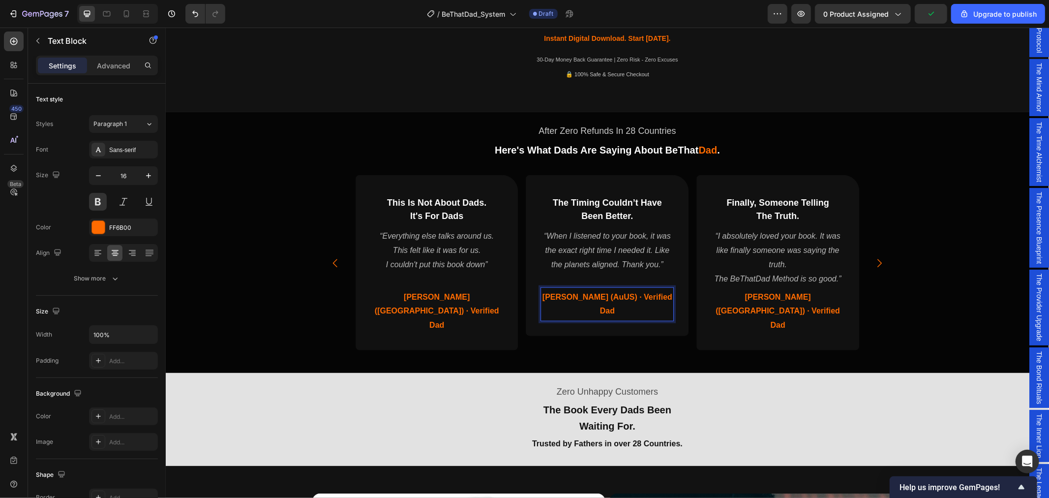
click at [588, 293] on span "Chris (AuUS) · Verified Dad" at bounding box center [607, 303] width 130 height 23
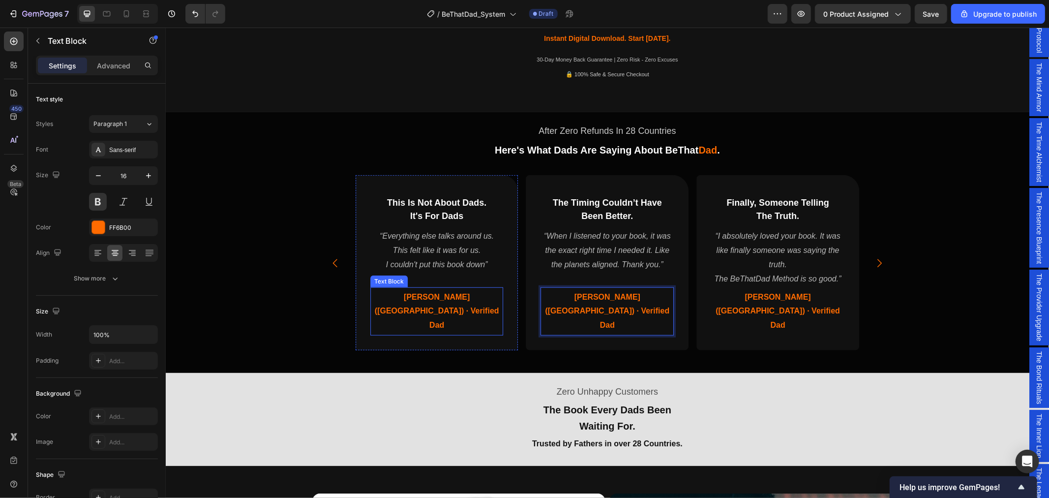
drag, startPoint x: 427, startPoint y: 293, endPoint x: 432, endPoint y: 297, distance: 6.7
click at [427, 294] on span "Liam (Australia) · Verified Dad" at bounding box center [436, 310] width 124 height 37
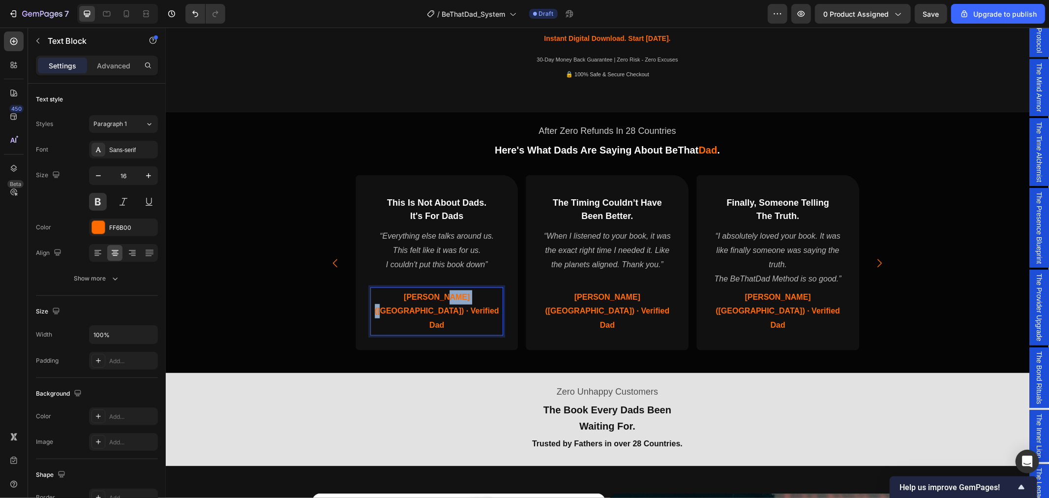
drag, startPoint x: 432, startPoint y: 296, endPoint x: 415, endPoint y: 293, distance: 17.1
click at [415, 293] on span "Liam (Australia) · Verified Dad" at bounding box center [436, 310] width 124 height 37
click at [425, 295] on span "Liam (Australia) · Verified Dad" at bounding box center [436, 310] width 124 height 37
drag, startPoint x: 432, startPoint y: 294, endPoint x: 405, endPoint y: 291, distance: 27.2
click at [405, 292] on span "Liam (Australia) · Verified Dad" at bounding box center [436, 310] width 124 height 37
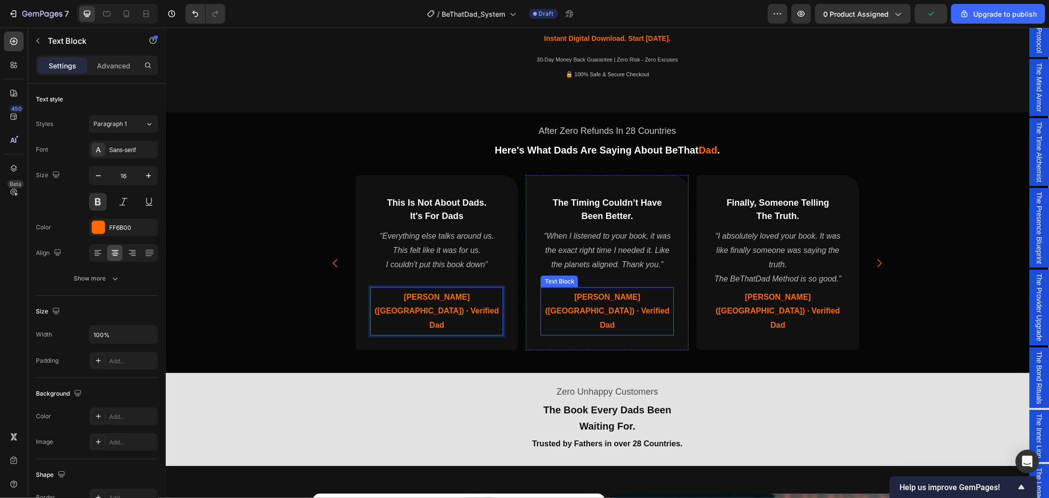
click at [587, 297] on span "Chris (AUS) · Verified Dad" at bounding box center [607, 310] width 124 height 37
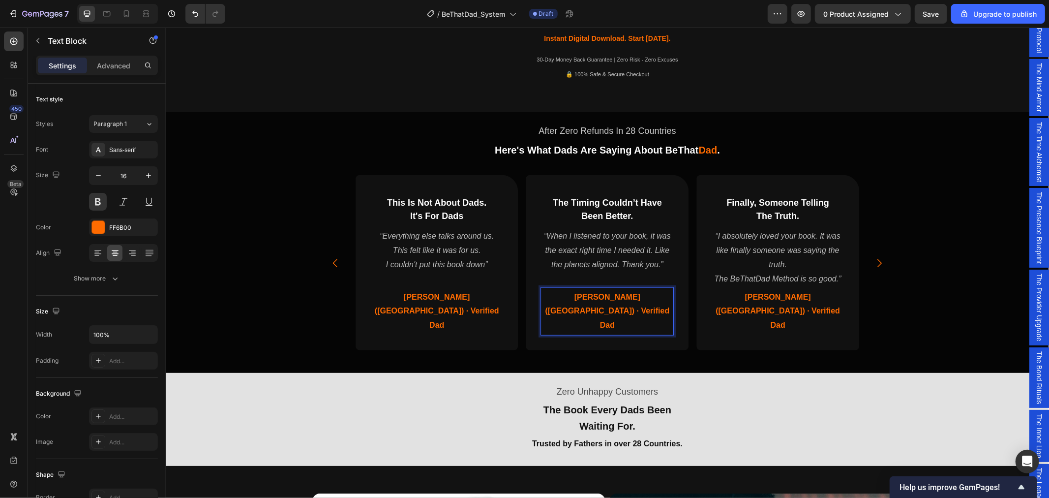
click at [596, 295] on span "Chris (AUS) · Verified Dad" at bounding box center [607, 310] width 124 height 37
drag, startPoint x: 595, startPoint y: 295, endPoint x: 579, endPoint y: 294, distance: 16.3
click at [579, 294] on span "Chris (AUS) · Verified Dad" at bounding box center [607, 310] width 124 height 37
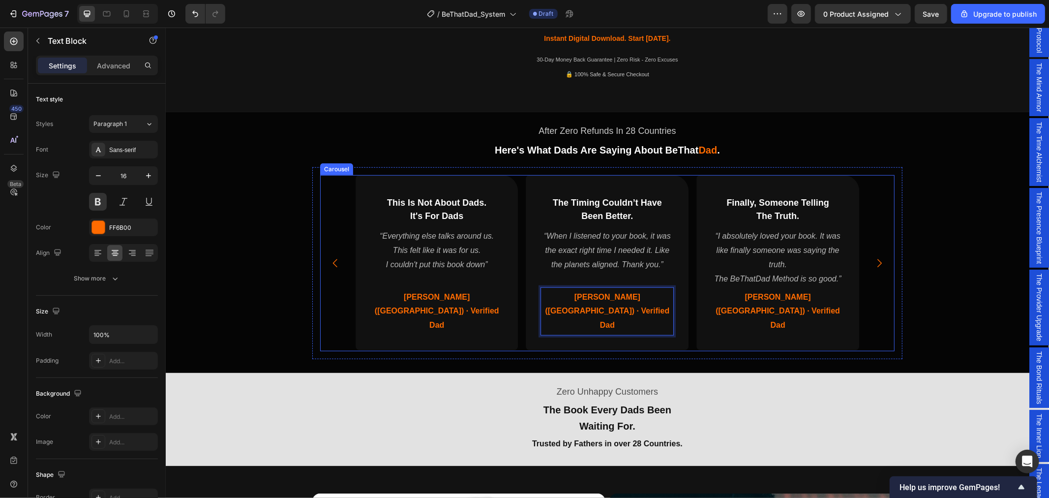
click at [877, 259] on icon "Carousel Next Arrow" at bounding box center [879, 263] width 4 height 8
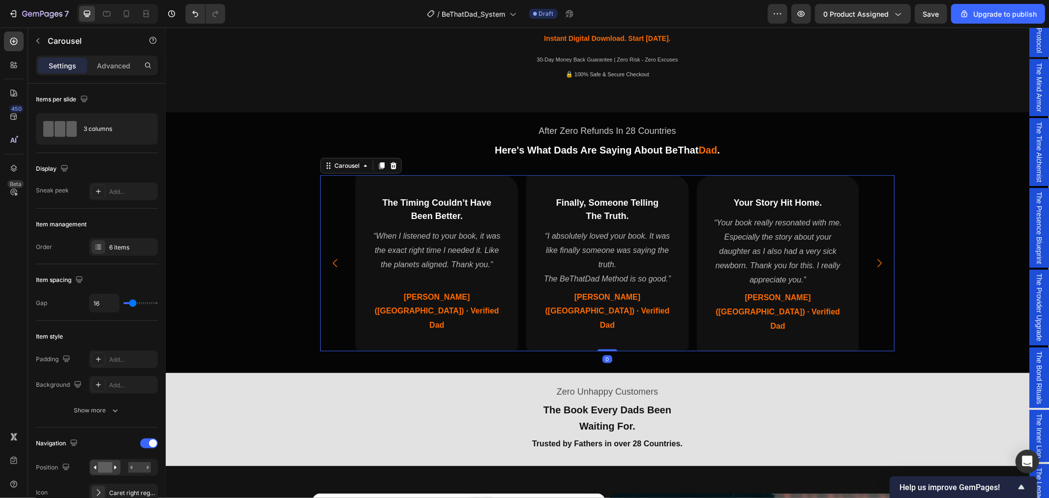
click at [877, 259] on icon "Carousel Next Arrow" at bounding box center [879, 263] width 4 height 8
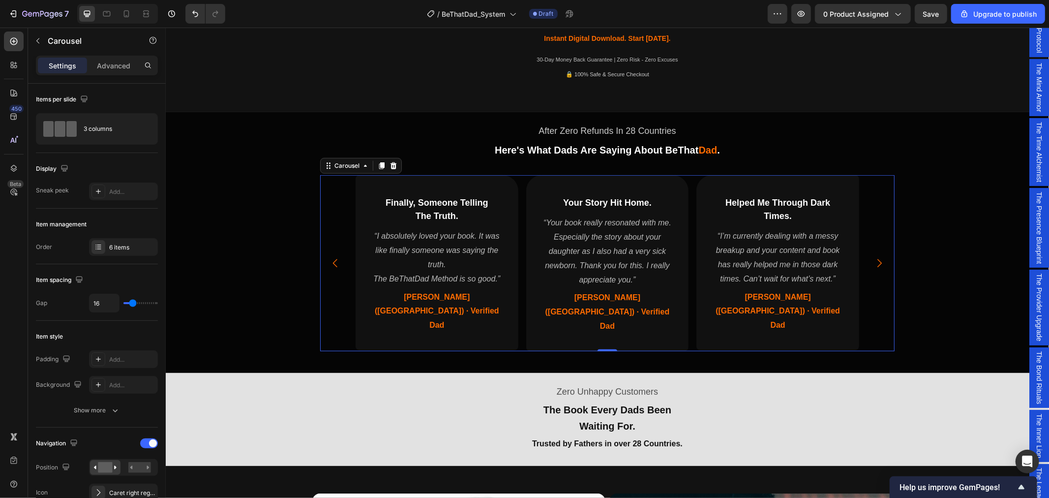
click at [329, 257] on icon "Carousel Back Arrow" at bounding box center [335, 263] width 12 height 12
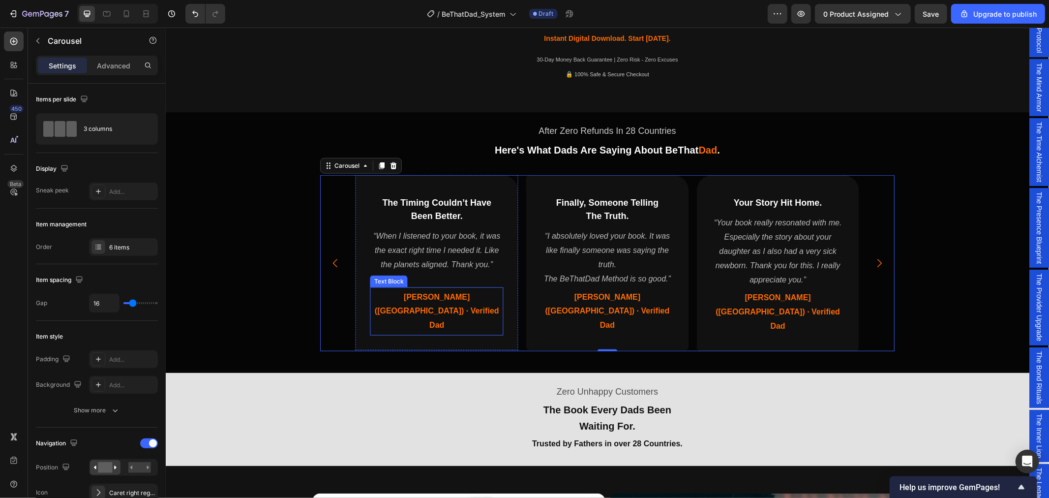
click at [435, 296] on span "Chris (US) · Verified Dad" at bounding box center [436, 310] width 124 height 37
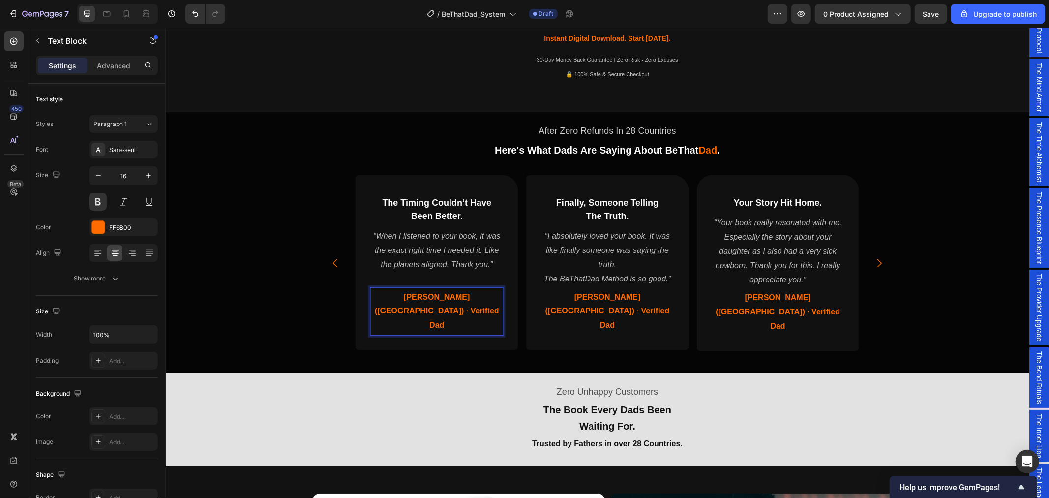
click at [421, 295] on span "Chris (US) · Verified Dad" at bounding box center [436, 310] width 124 height 37
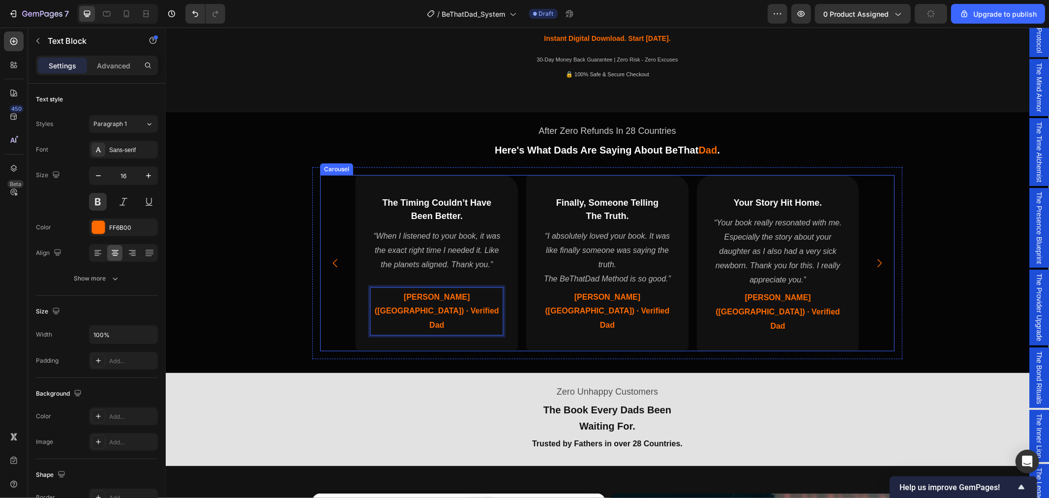
click at [473, 247] on p "“When I listened to your book, it was the exact right time I needed it. Like th…" at bounding box center [436, 250] width 131 height 42
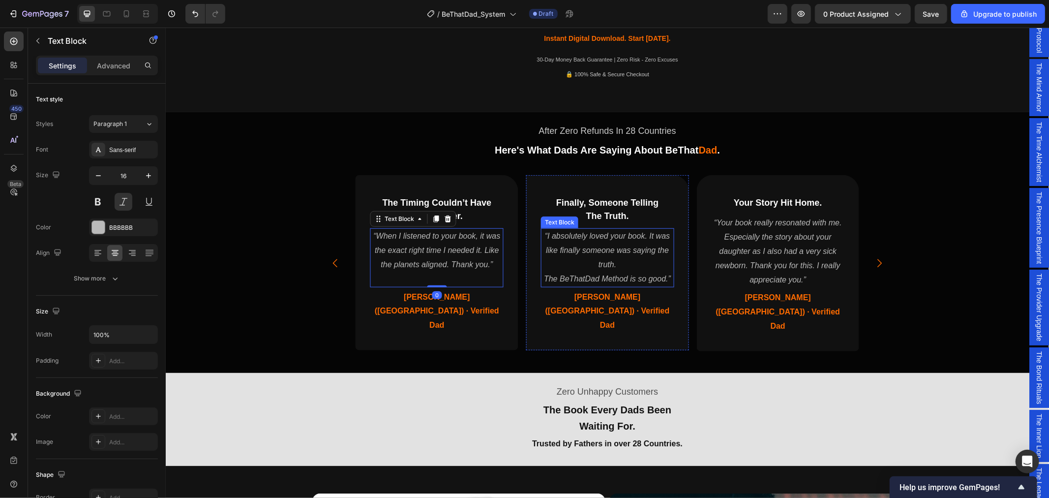
click at [680, 232] on div "⁠⁠⁠⁠⁠⁠⁠ Finally, Someone Telling The Truth. Heading “I absolutely loved your bo…" at bounding box center [607, 262] width 163 height 175
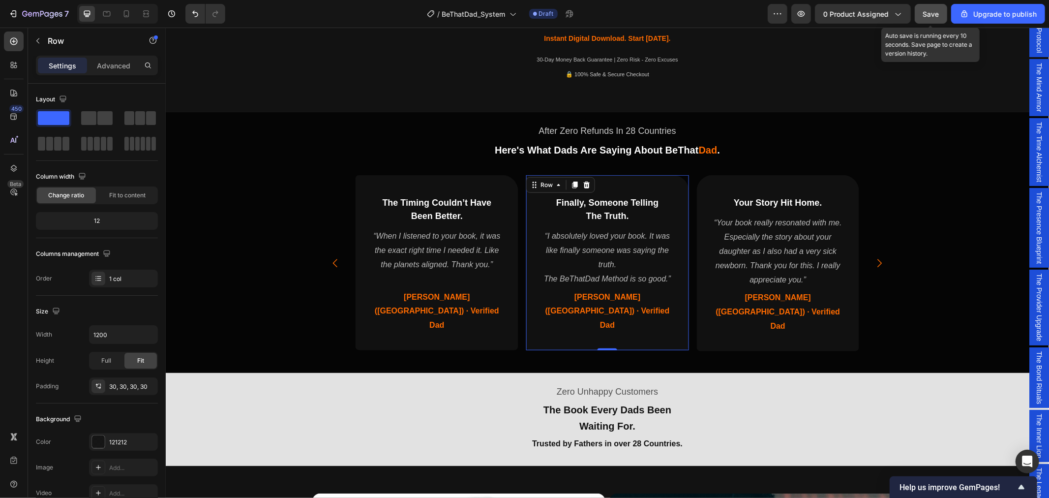
click at [932, 10] on span "Save" at bounding box center [931, 14] width 16 height 8
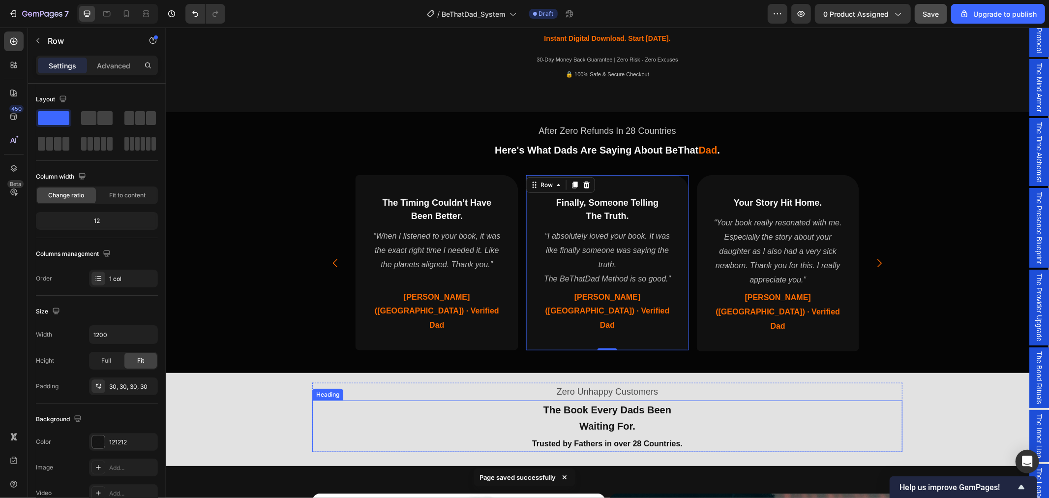
click at [338, 400] on h2 "The Book Every Dads Been Waiting For. Trusted by Fathers in over 28 Countries." at bounding box center [607, 426] width 590 height 52
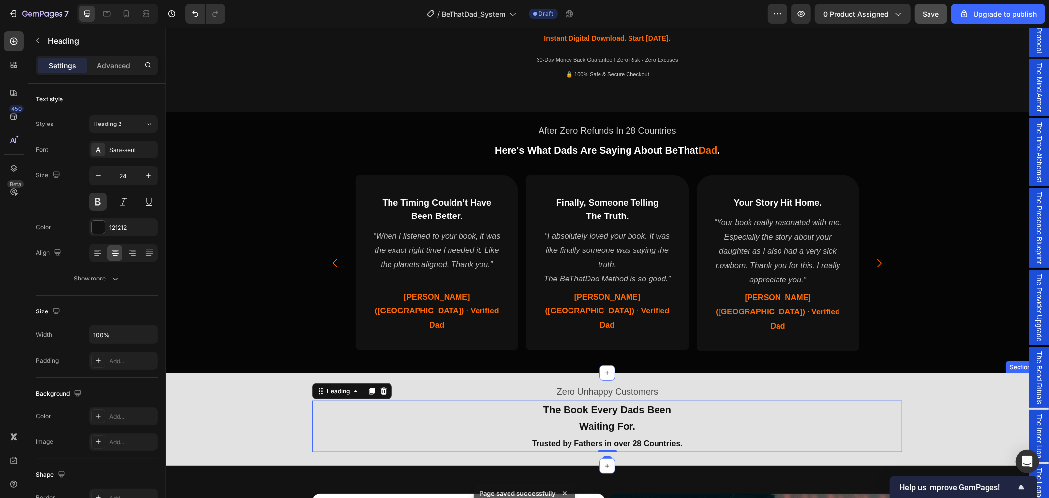
click at [257, 388] on div "Zero Unhappy Customers Text Block The Book Every Dads Been Waiting For. Trusted…" at bounding box center [606, 416] width 883 height 81
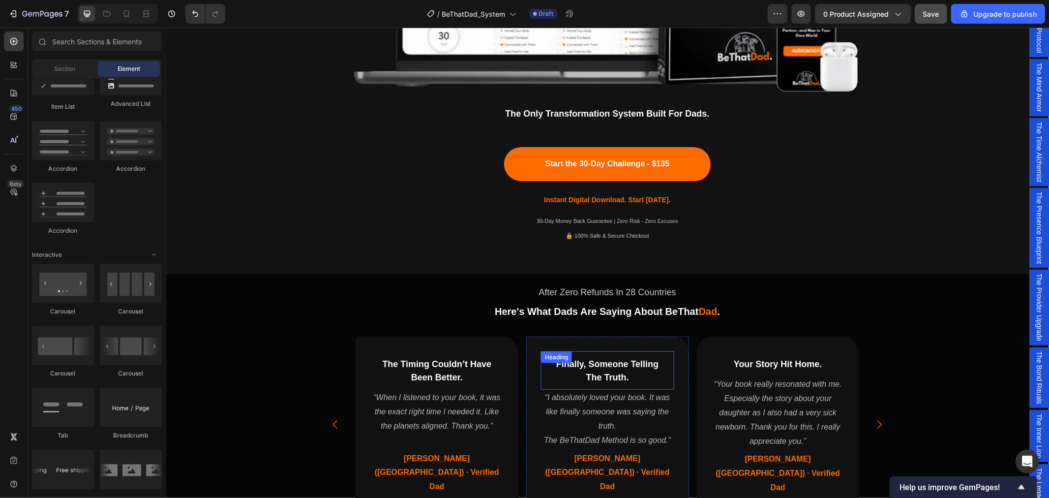
scroll to position [443, 0]
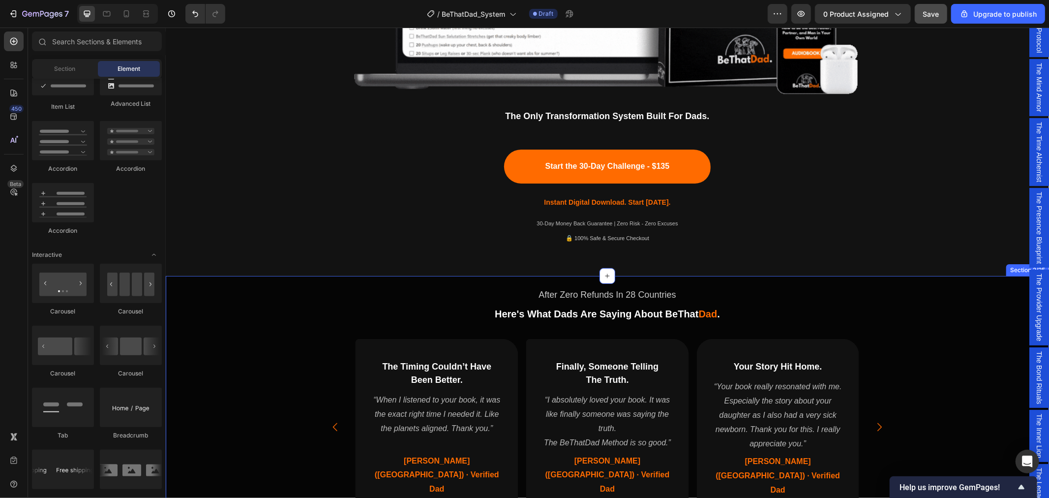
click at [263, 306] on div "After Zero Refunds In 28 Countries Text Block Here's What Dads Are Saying About…" at bounding box center [606, 403] width 883 height 249
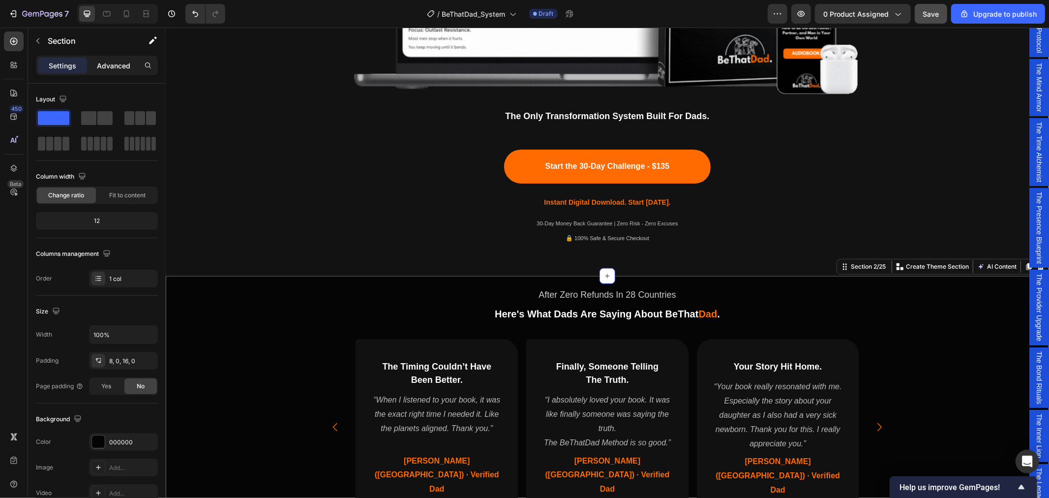
click at [104, 65] on p "Advanced" at bounding box center [113, 65] width 33 height 10
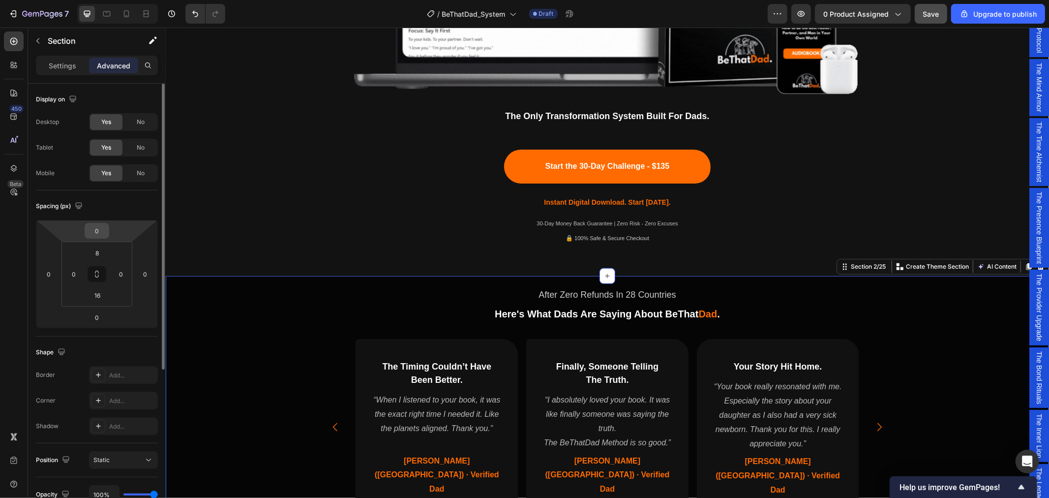
click at [101, 228] on input "0" at bounding box center [97, 230] width 20 height 15
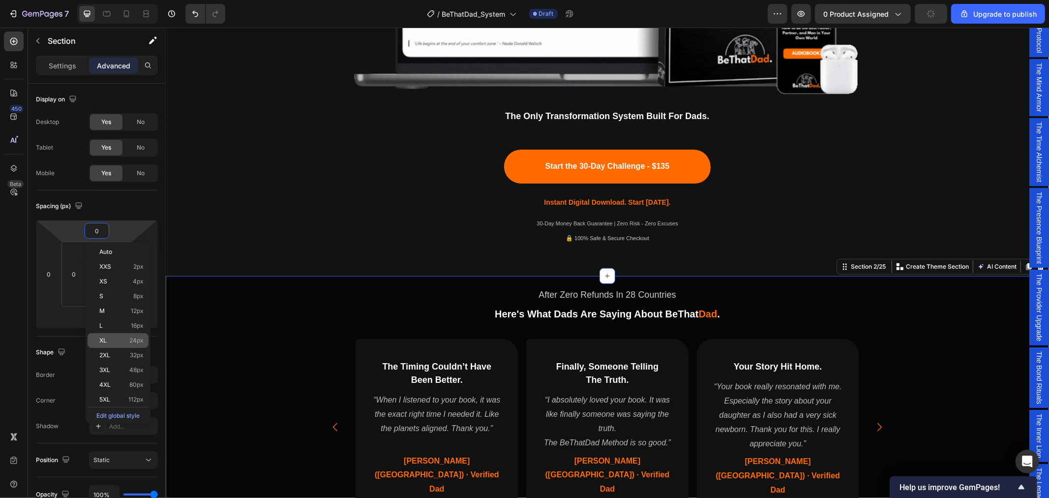
click at [109, 335] on div "XL 24px" at bounding box center [118, 340] width 61 height 15
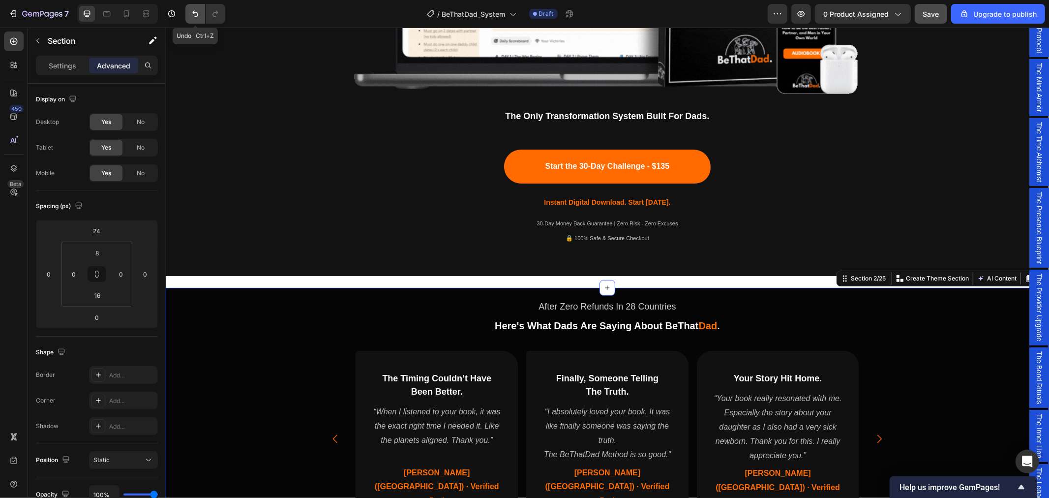
click at [190, 16] on icon "Undo/Redo" at bounding box center [195, 14] width 10 height 10
type input "0"
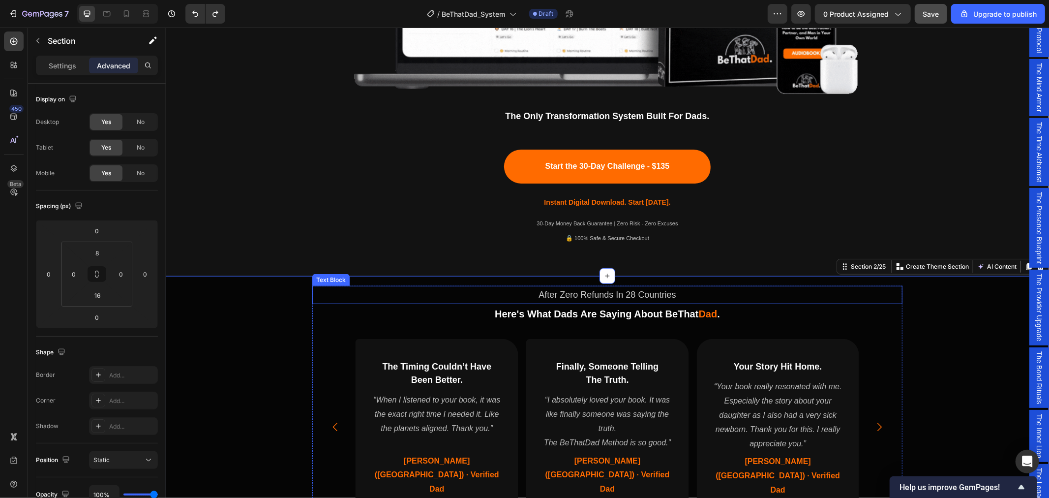
click at [527, 291] on p "After Zero Refunds In 28 Countries" at bounding box center [607, 294] width 588 height 16
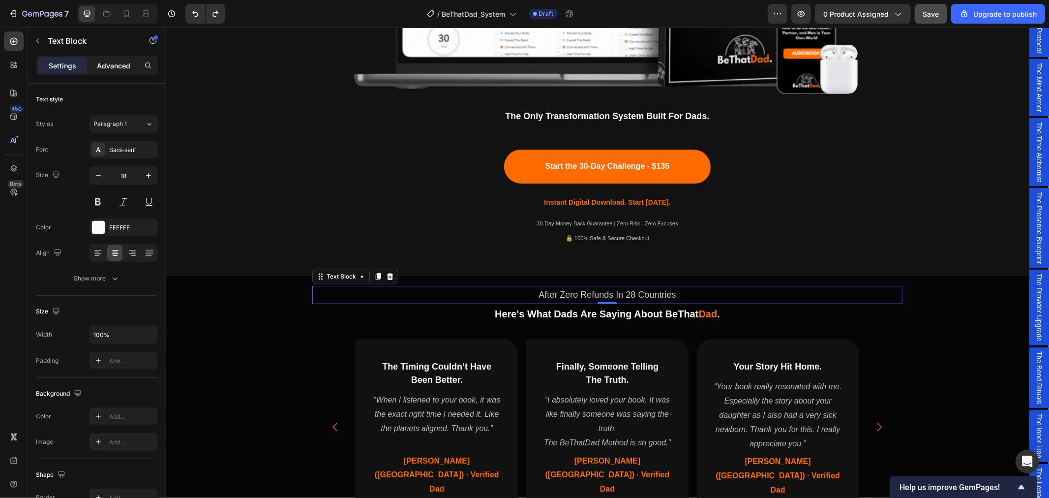
click at [109, 58] on div "Advanced" at bounding box center [113, 66] width 49 height 16
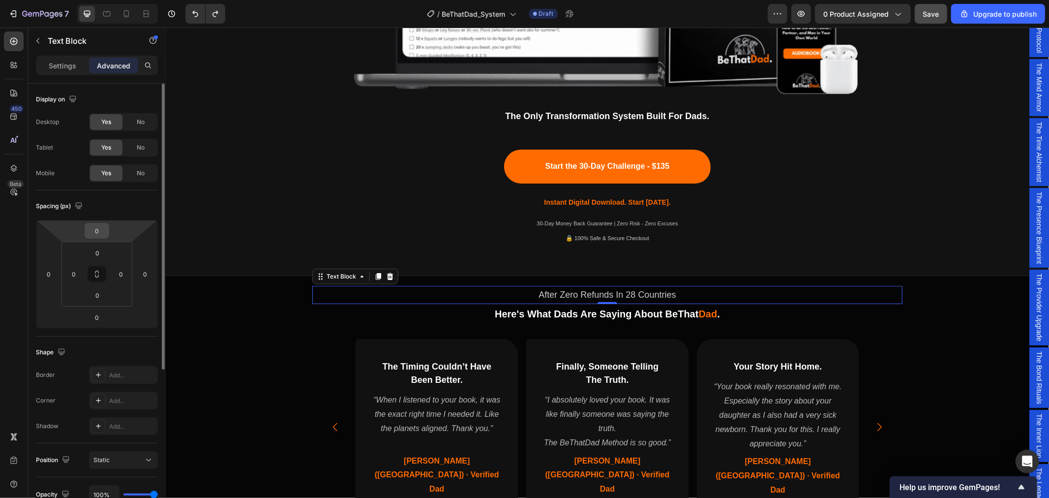
click at [100, 232] on input "0" at bounding box center [97, 230] width 20 height 15
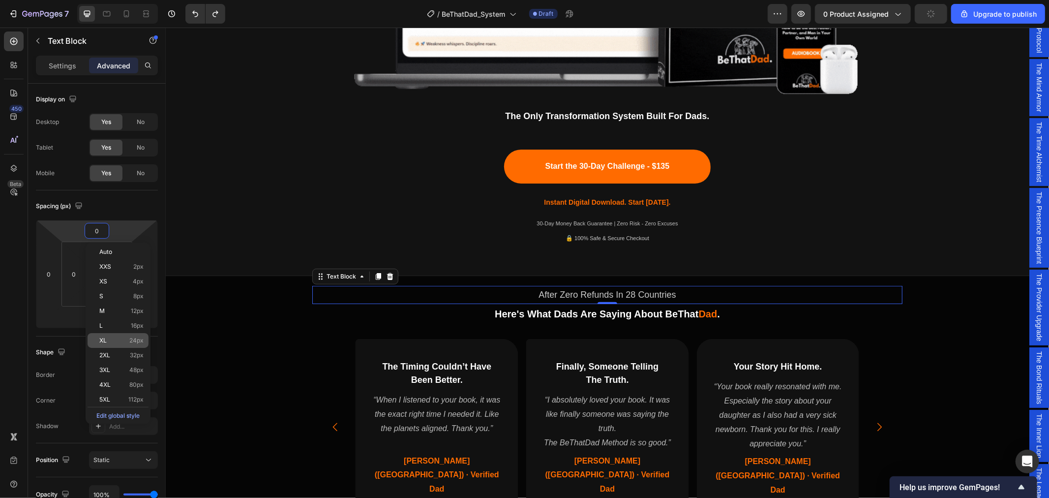
click at [114, 339] on p "XL 24px" at bounding box center [121, 340] width 44 height 7
type input "24"
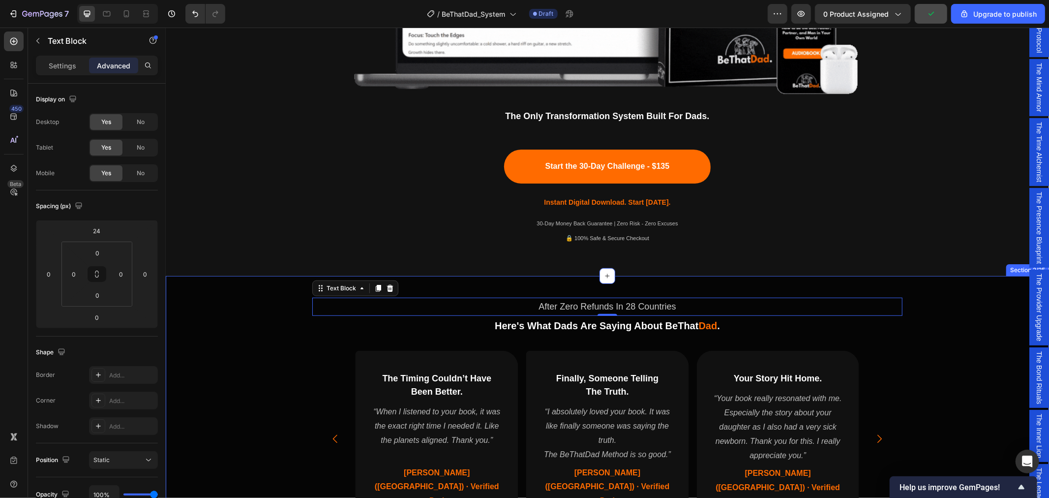
click at [264, 347] on div "After Zero Refunds In 28 Countries Text Block 0 Here's What Dads Are Saying Abo…" at bounding box center [606, 409] width 883 height 261
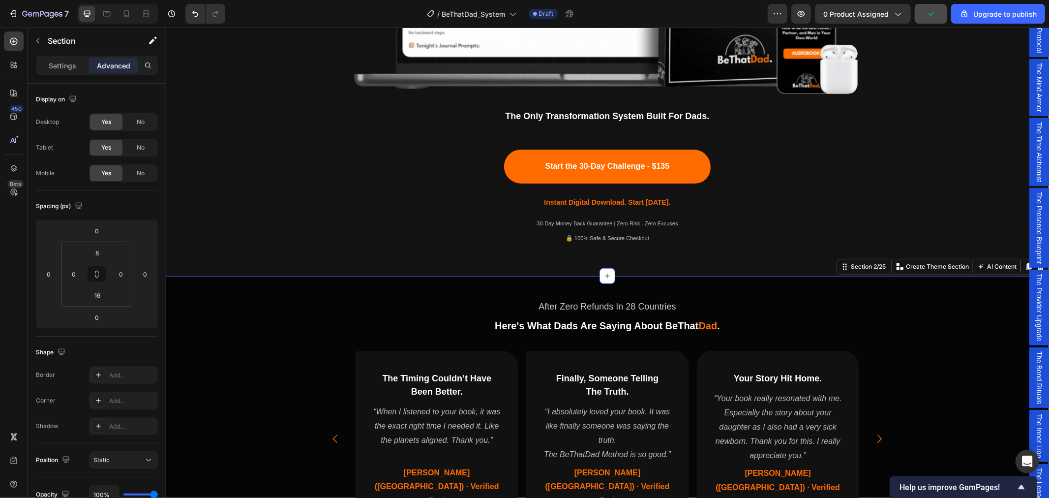
scroll to position [552, 0]
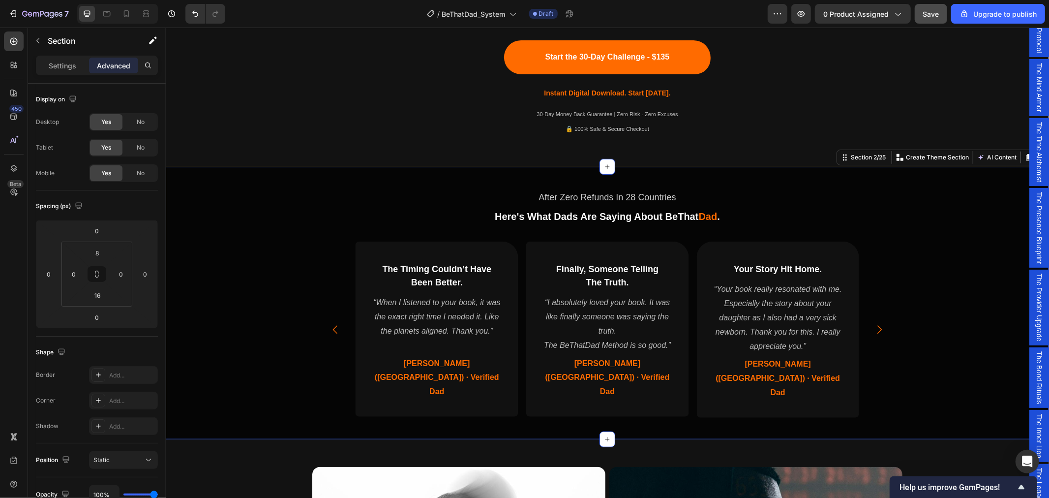
click at [970, 382] on div "After Zero Refunds In 28 Countries Text Block Here's What Dads Are Saying About…" at bounding box center [606, 300] width 883 height 261
click at [242, 323] on div "After Zero Refunds In 28 Countries Text Block Here's What Dads Are Saying About…" at bounding box center [606, 300] width 883 height 261
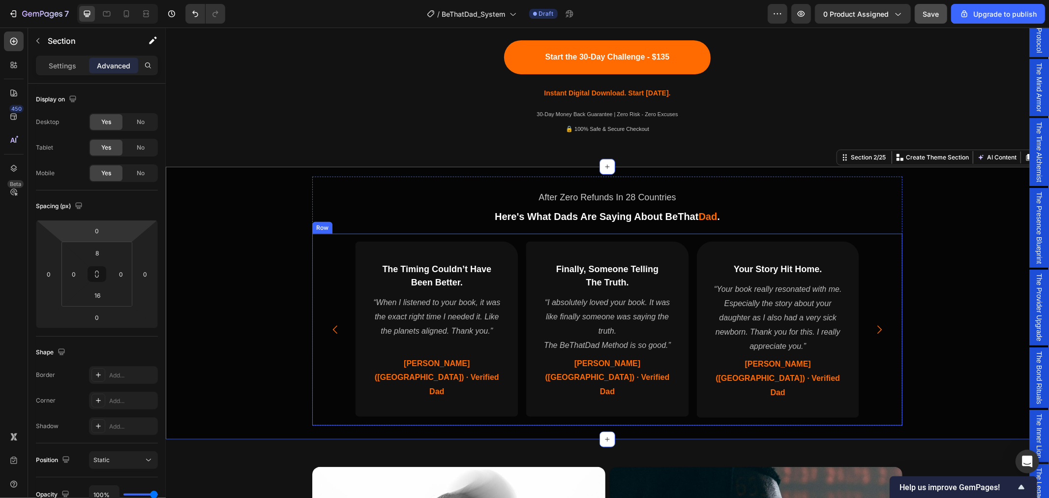
click at [450, 395] on div "⁠⁠⁠⁠⁠⁠⁠ Finally, Someone Telling The Truth. Heading “I absolutely loved your bo…" at bounding box center [607, 328] width 590 height 191
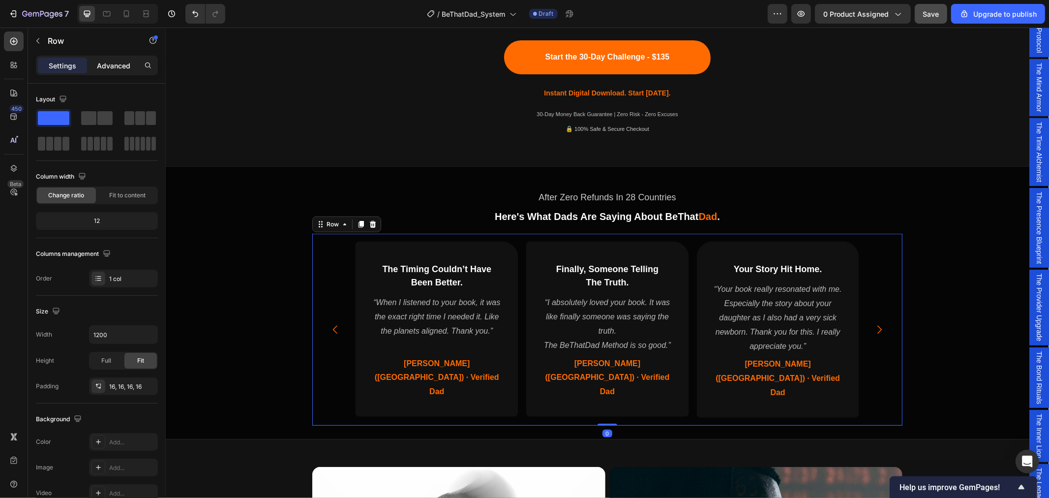
click at [117, 67] on p "Advanced" at bounding box center [113, 65] width 33 height 10
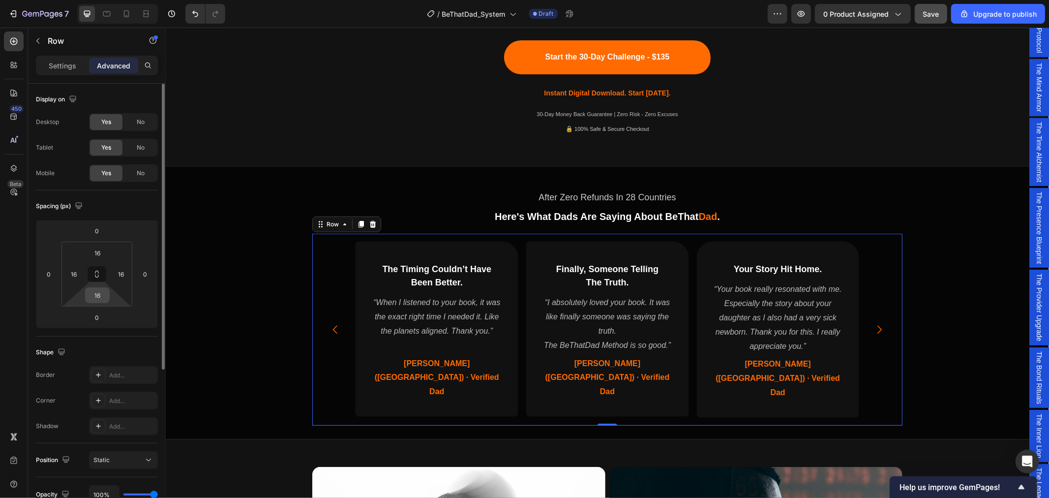
click at [107, 300] on div "16" at bounding box center [97, 295] width 25 height 16
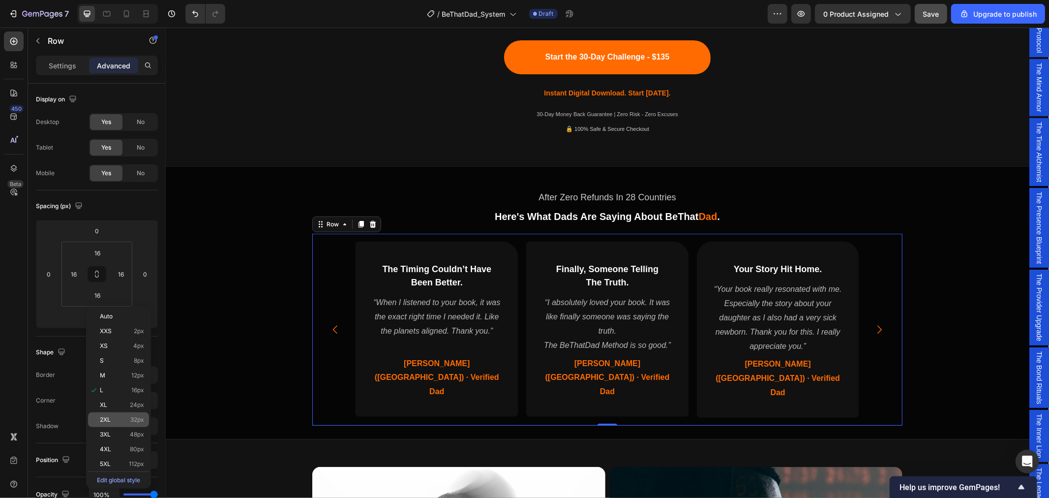
click at [116, 418] on p "2XL 32px" at bounding box center [122, 419] width 44 height 7
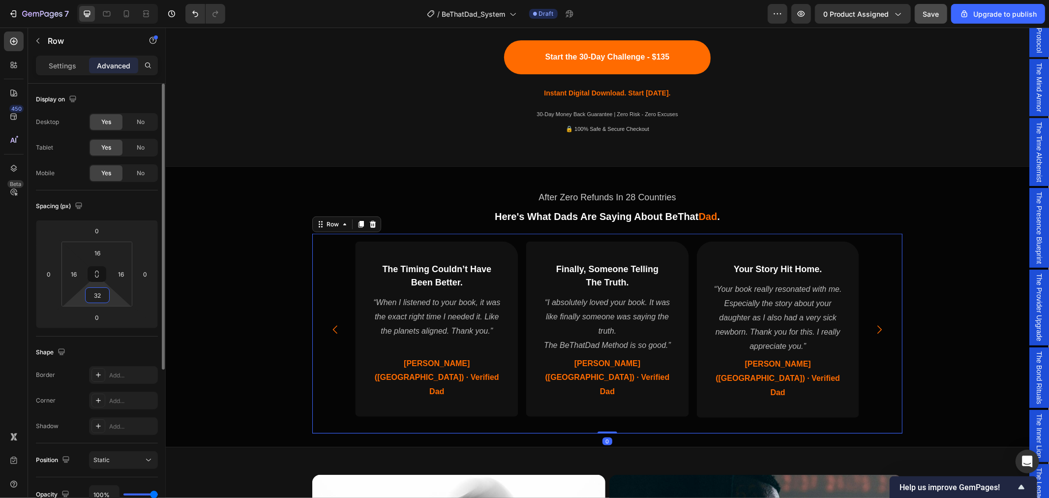
click at [98, 295] on input "32" at bounding box center [98, 295] width 20 height 15
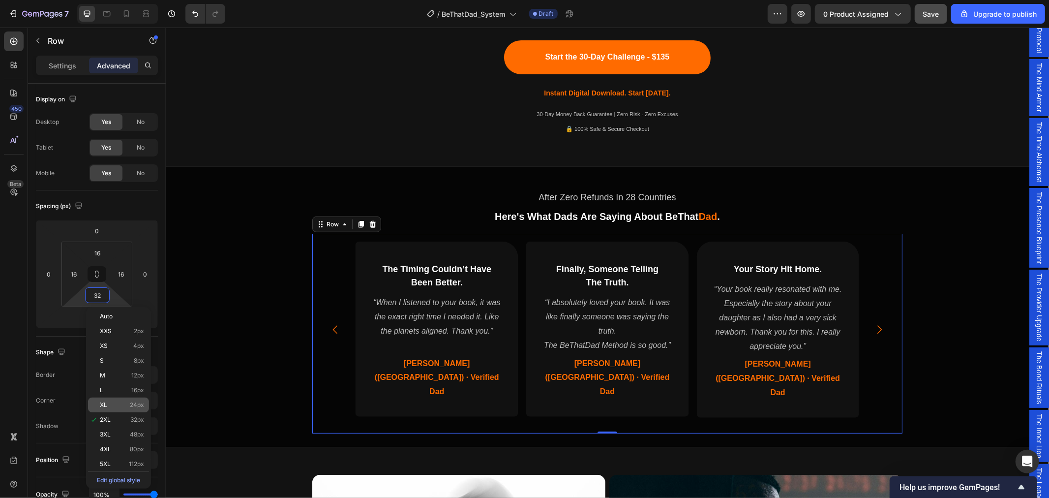
click at [109, 406] on p "XL 24px" at bounding box center [122, 404] width 44 height 7
type input "24"
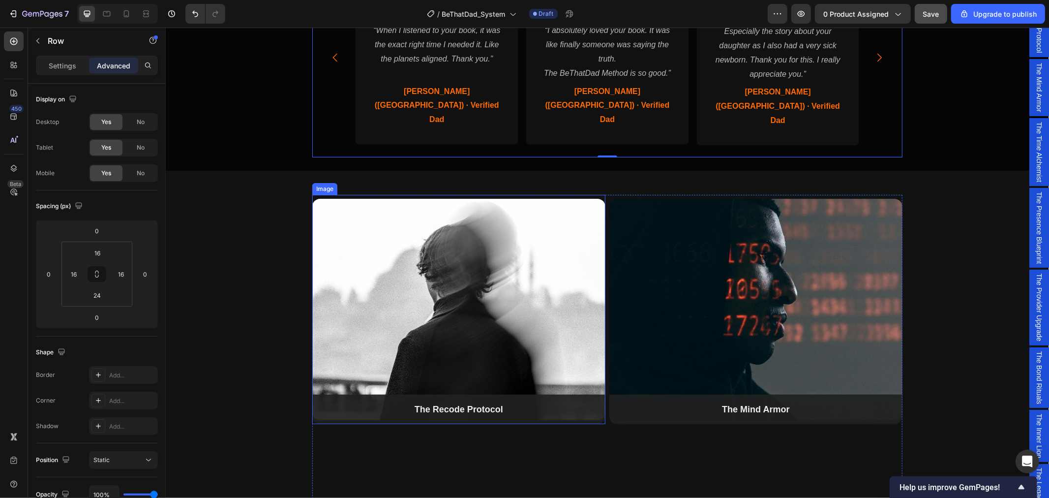
scroll to position [825, 0]
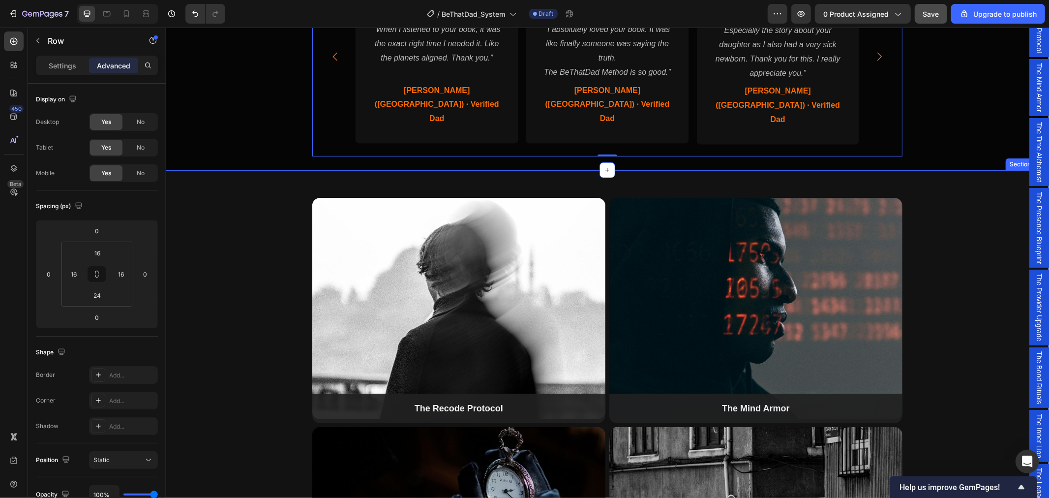
click at [272, 170] on div "Image The Recode Protocol Button Image The Time Alchemist Button The Provider U…" at bounding box center [606, 422] width 883 height 505
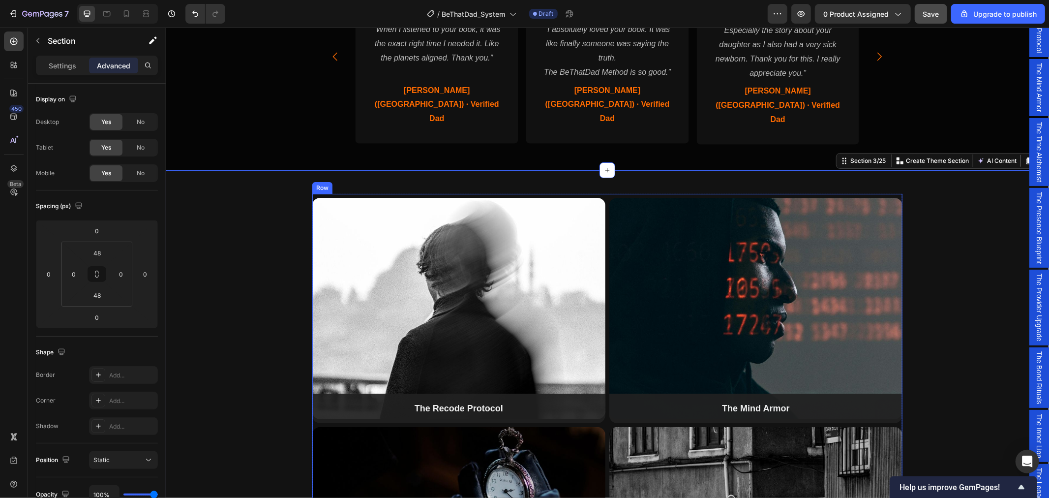
click at [599, 193] on div "Image The Recode Protocol Button Image The Time Alchemist Button The Provider U…" at bounding box center [458, 422] width 293 height 458
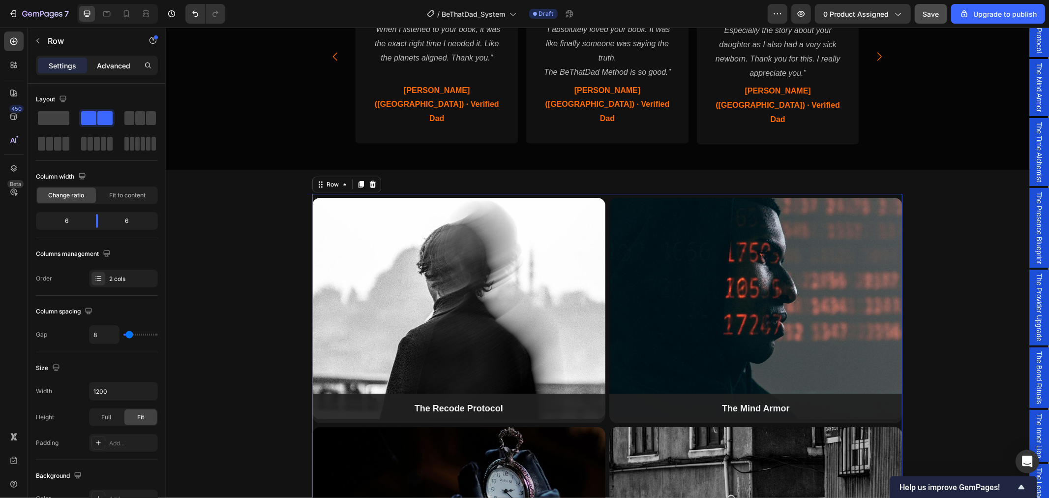
click at [104, 66] on p "Advanced" at bounding box center [113, 65] width 33 height 10
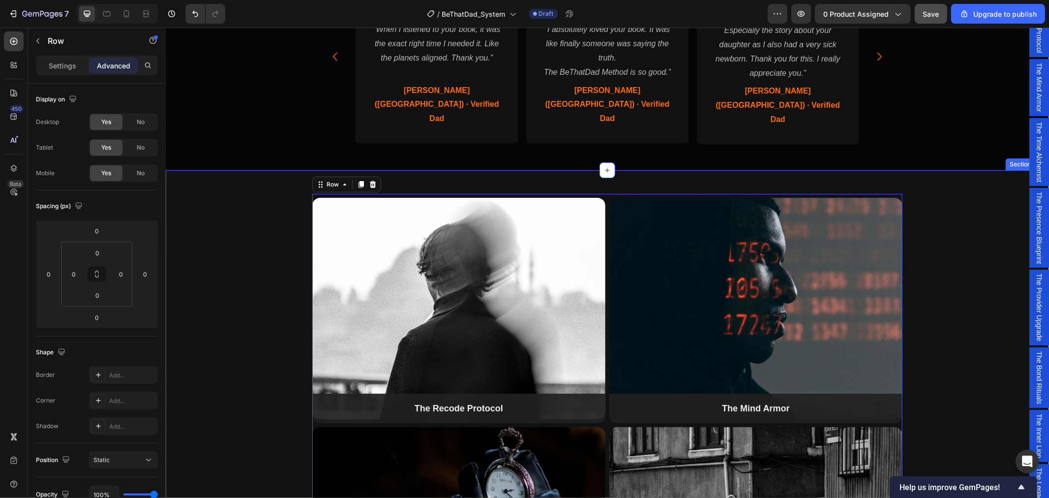
click at [541, 170] on div "Image The Recode Protocol Button Image The Time Alchemist Button The Provider U…" at bounding box center [606, 422] width 883 height 505
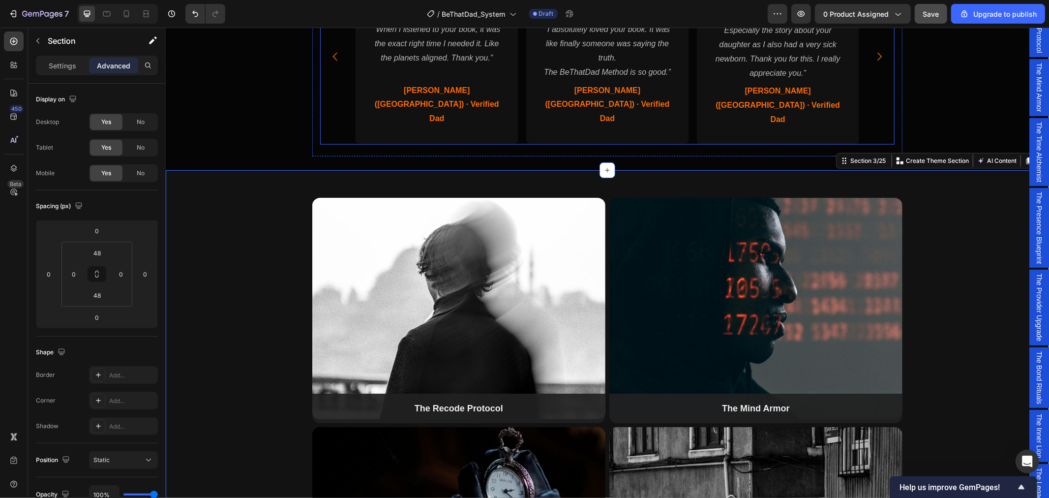
scroll to position [661, 0]
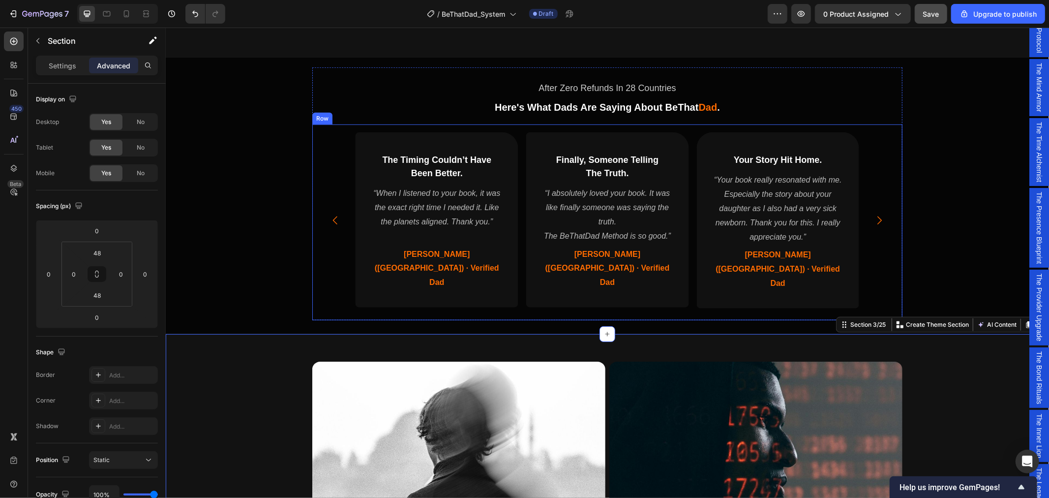
click at [340, 282] on div "⁠⁠⁠⁠⁠⁠⁠ Finally, Someone Telling The Truth. Heading “I absolutely loved your bo…" at bounding box center [607, 221] width 590 height 195
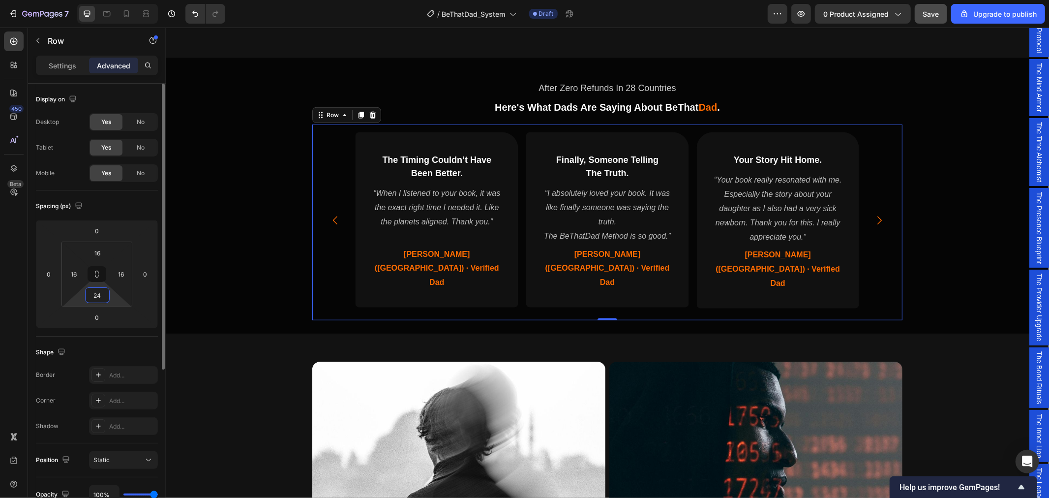
click at [101, 297] on input "24" at bounding box center [98, 295] width 20 height 15
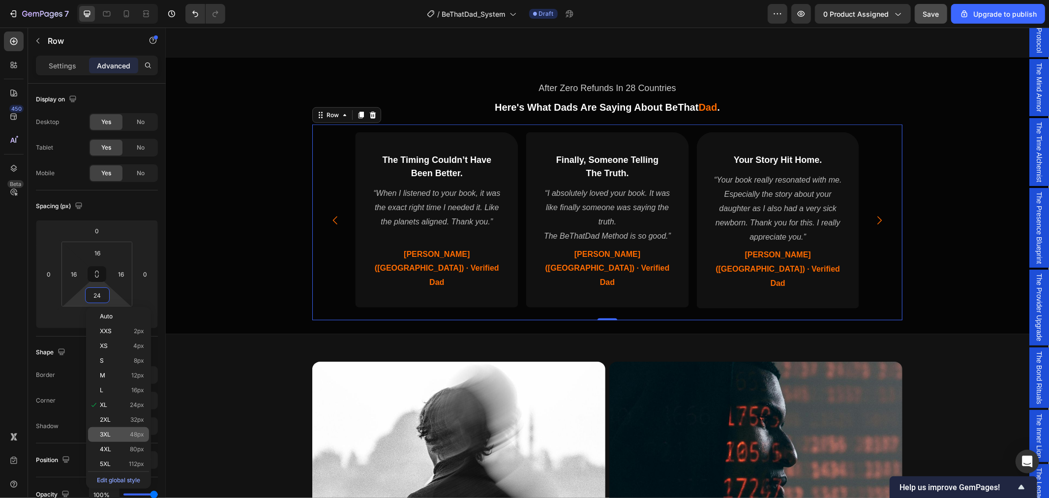
click at [115, 432] on p "3XL 48px" at bounding box center [122, 434] width 44 height 7
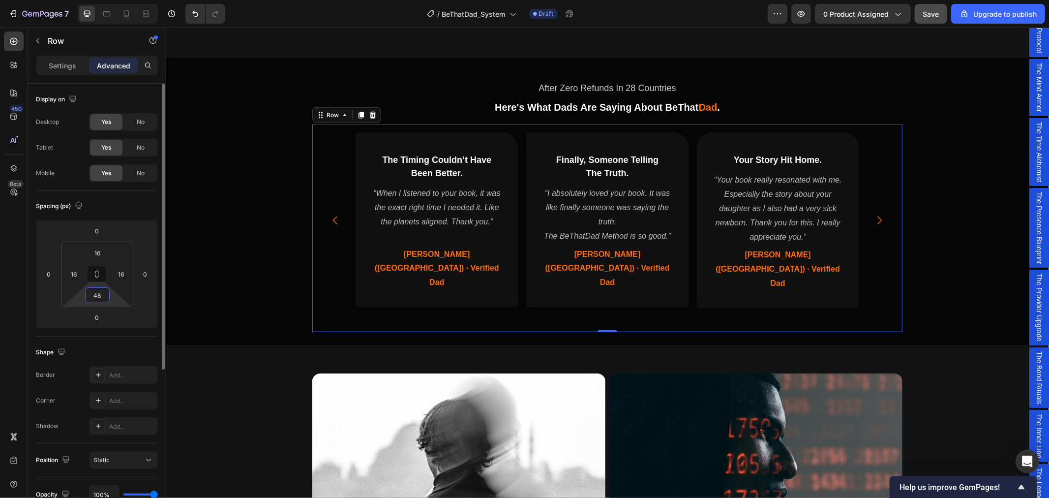
click at [101, 298] on input "48" at bounding box center [98, 295] width 20 height 15
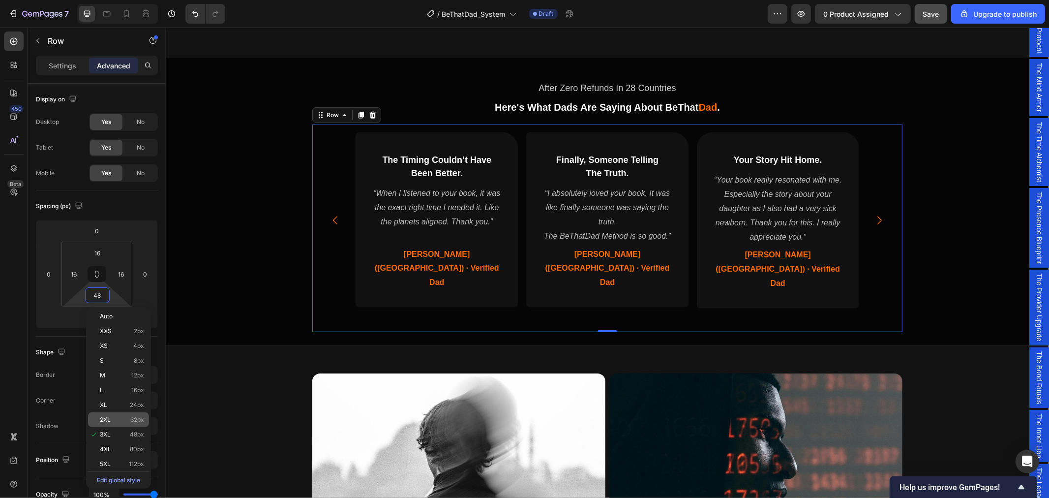
click at [119, 418] on p "2XL 32px" at bounding box center [122, 419] width 44 height 7
type input "32"
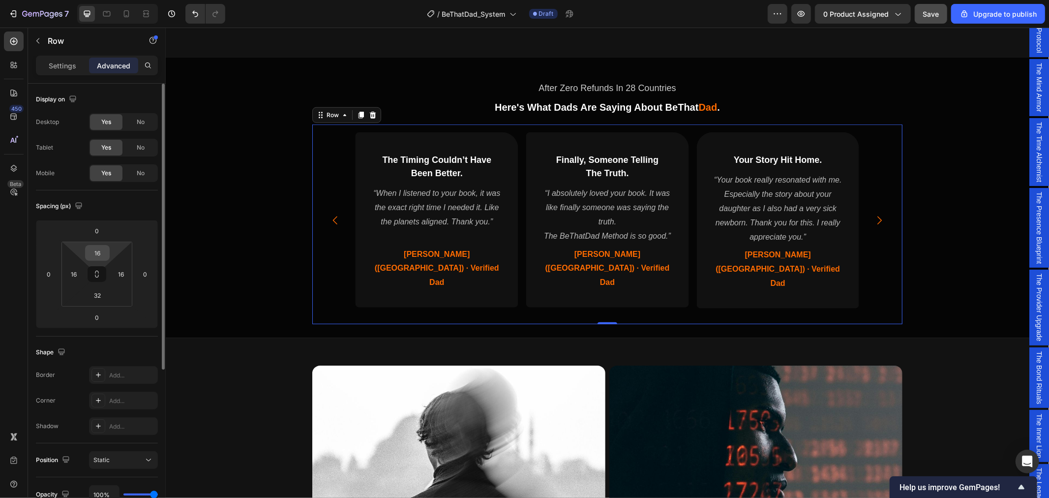
click at [101, 255] on input "16" at bounding box center [98, 252] width 20 height 15
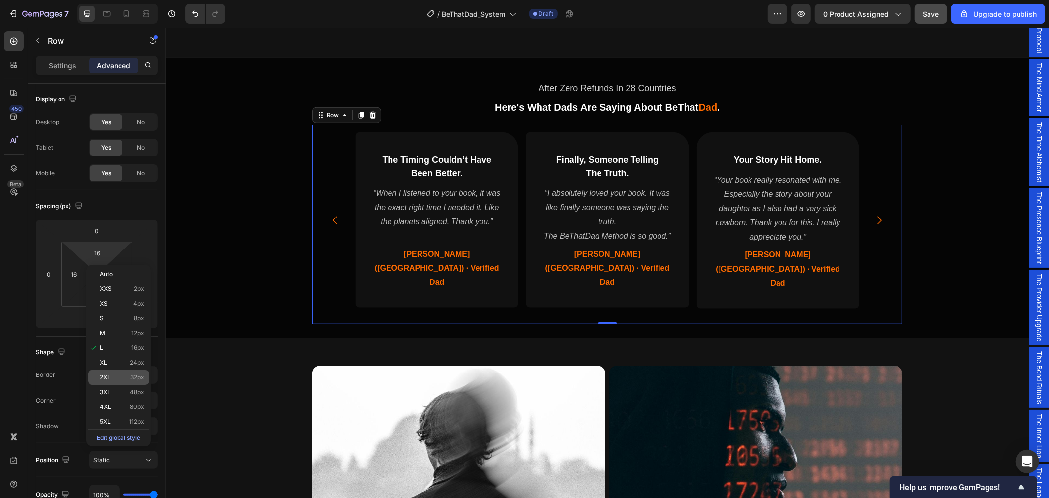
click at [115, 374] on p "2XL 32px" at bounding box center [122, 377] width 44 height 7
type input "32"
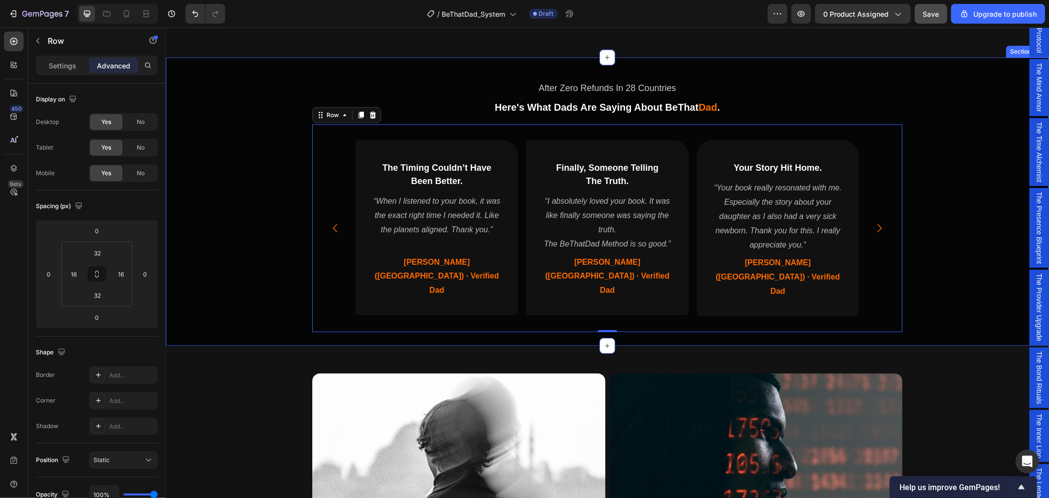
click at [248, 162] on div "After Zero Refunds In 28 Countries Text Block Here's What Dads Are Saying About…" at bounding box center [606, 199] width 883 height 276
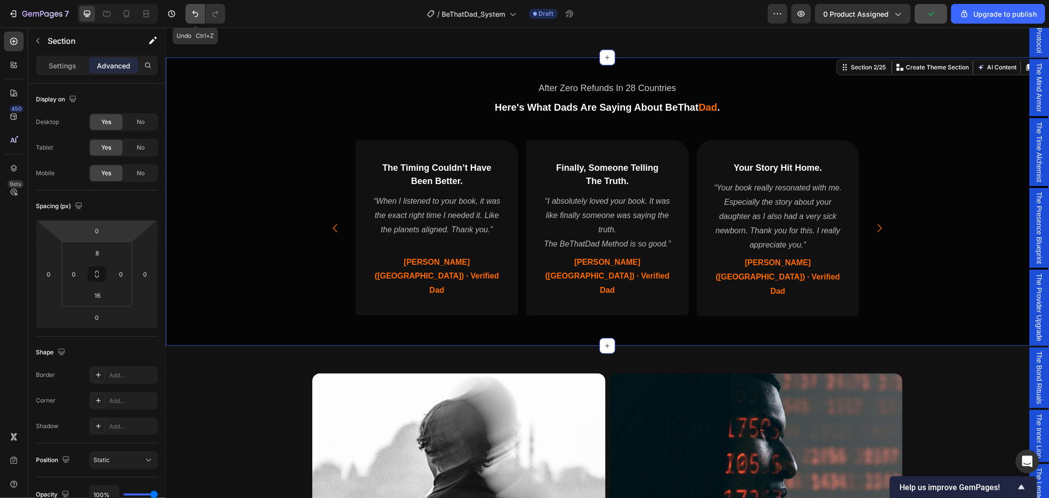
click at [195, 10] on icon "Undo/Redo" at bounding box center [195, 14] width 10 height 10
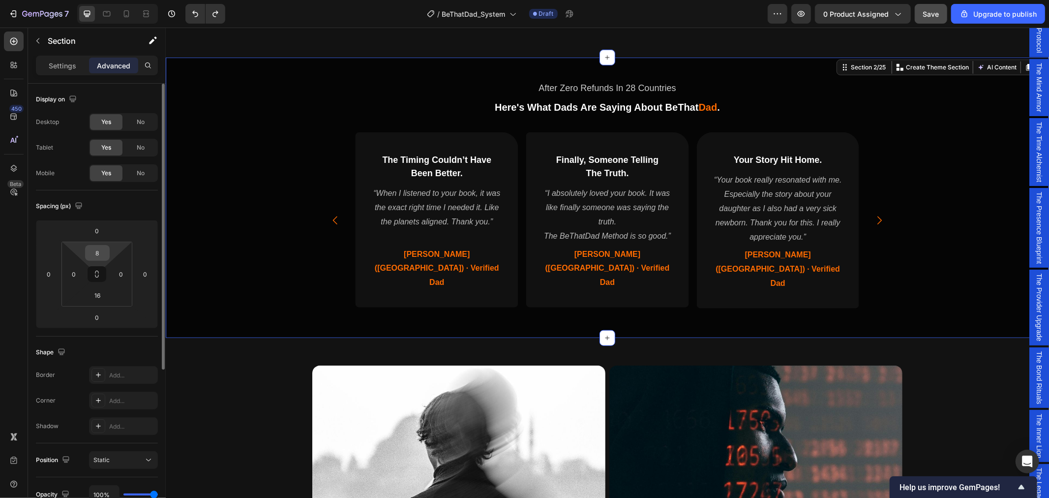
click at [100, 257] on input "8" at bounding box center [98, 252] width 20 height 15
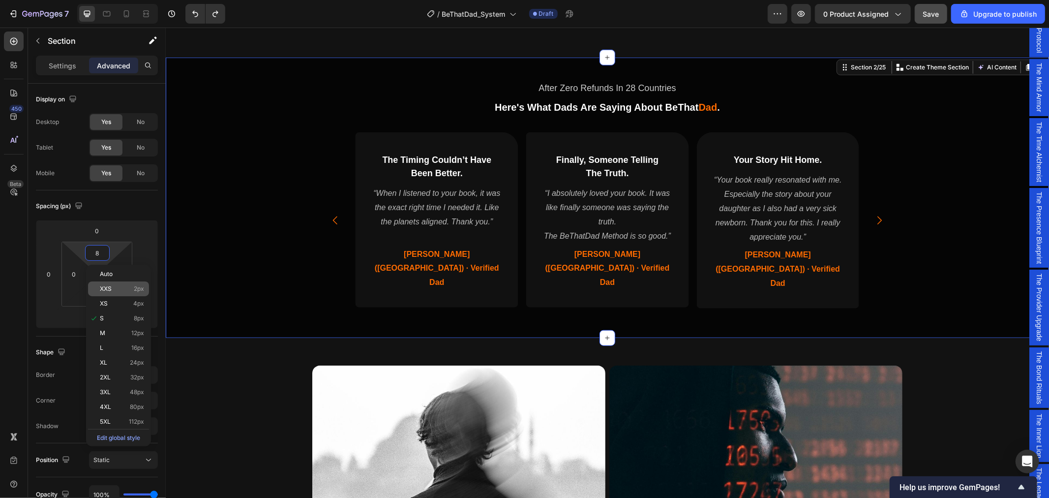
click at [109, 294] on div "XXS 2px" at bounding box center [118, 288] width 61 height 15
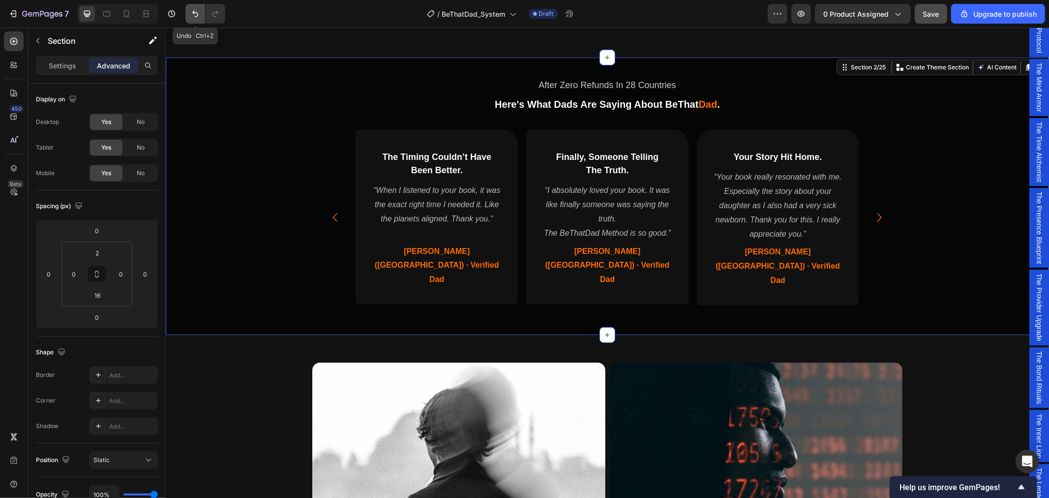
click at [189, 15] on button "Undo/Redo" at bounding box center [195, 14] width 20 height 20
type input "8"
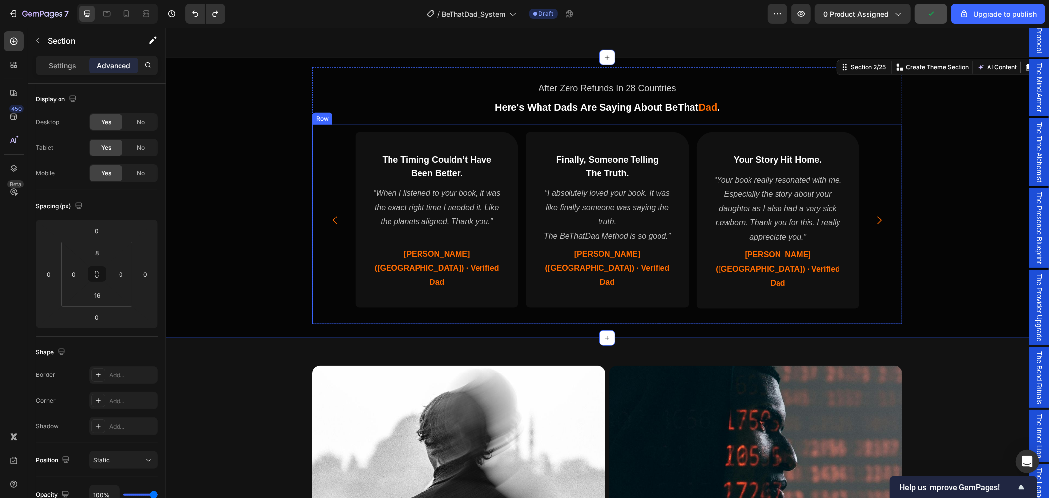
click at [313, 131] on div "⁠⁠⁠⁠⁠⁠⁠ Finally, Someone Telling The Truth. Heading “I absolutely loved your bo…" at bounding box center [607, 223] width 590 height 199
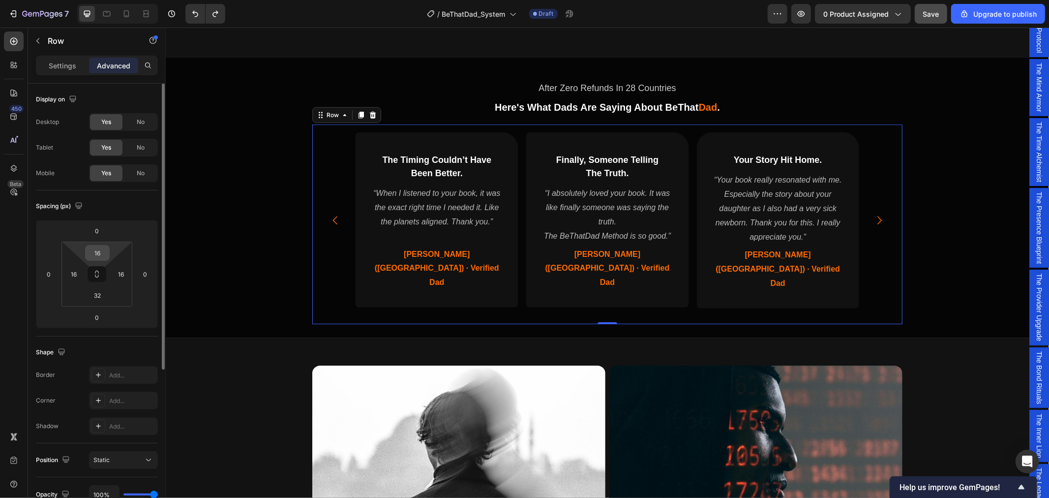
click at [102, 253] on input "16" at bounding box center [98, 252] width 20 height 15
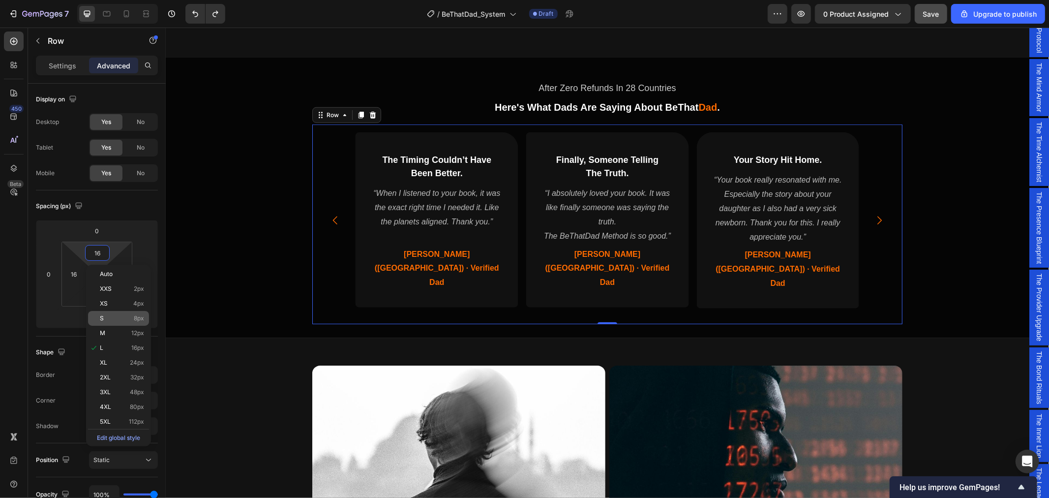
click at [108, 319] on p "S 8px" at bounding box center [122, 318] width 44 height 7
type input "8"
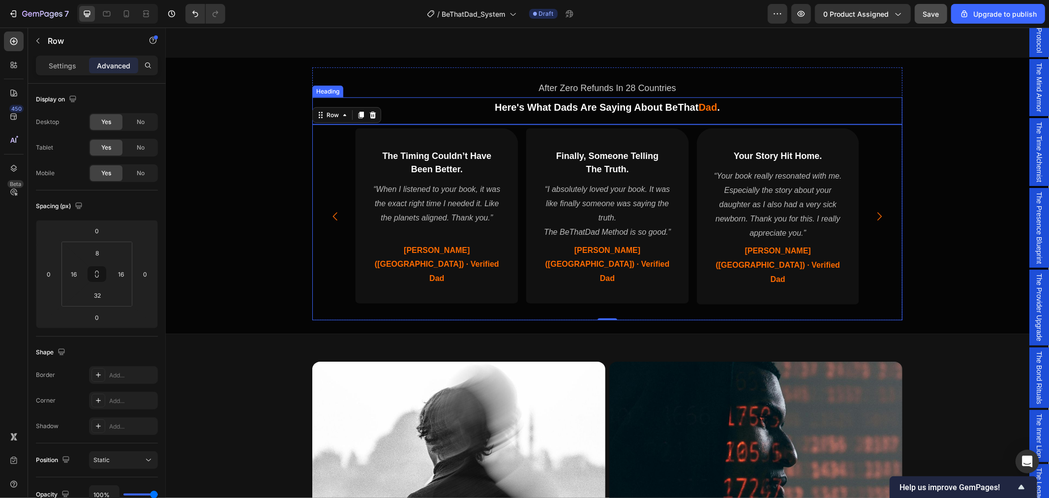
click at [454, 108] on h2 "Here's What Dads Are Saying About BeThat Dad ." at bounding box center [607, 107] width 590 height 20
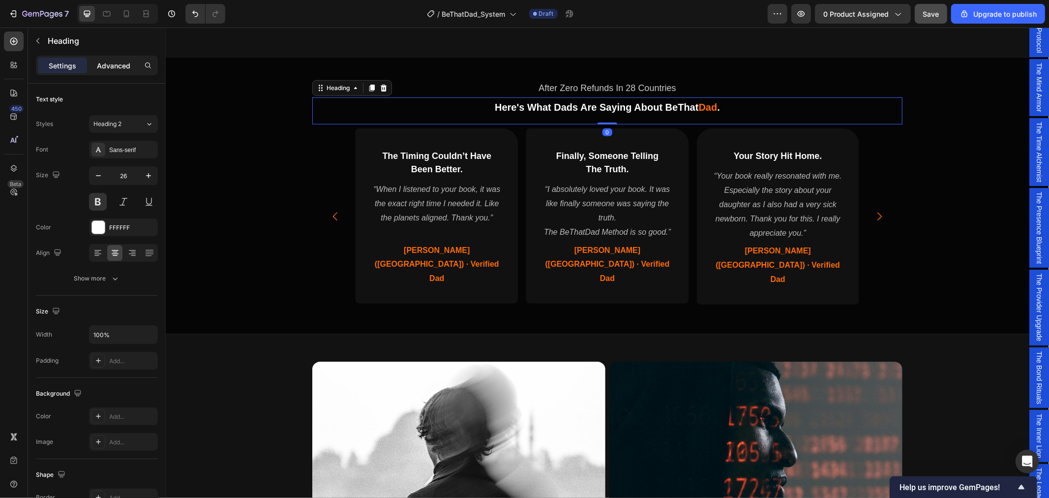
click at [107, 66] on p "Advanced" at bounding box center [113, 65] width 33 height 10
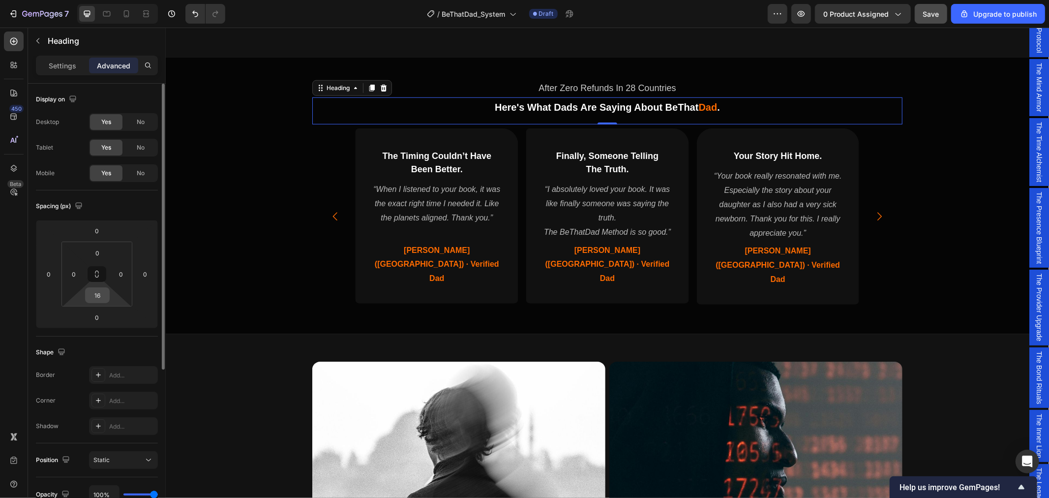
click at [106, 300] on input "16" at bounding box center [98, 295] width 20 height 15
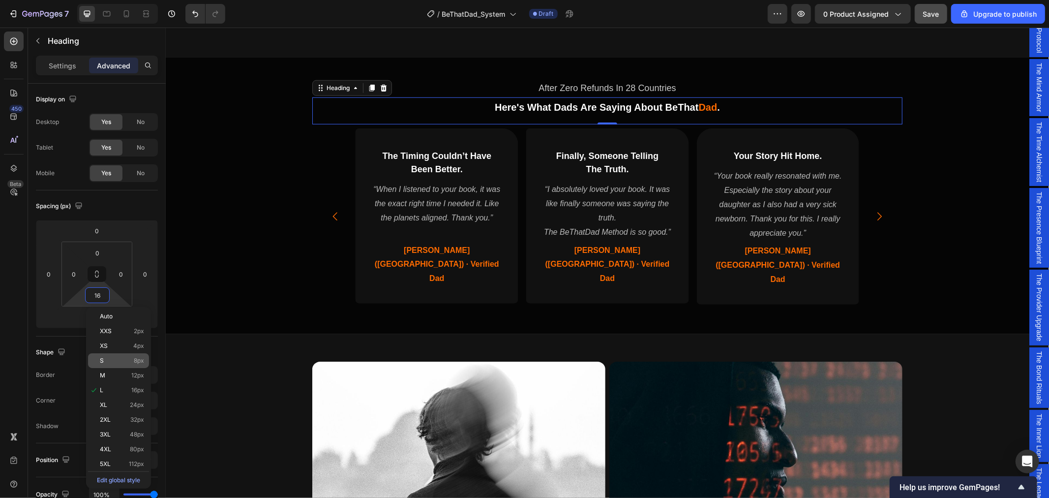
click at [102, 359] on span "S" at bounding box center [102, 360] width 4 height 7
type input "8"
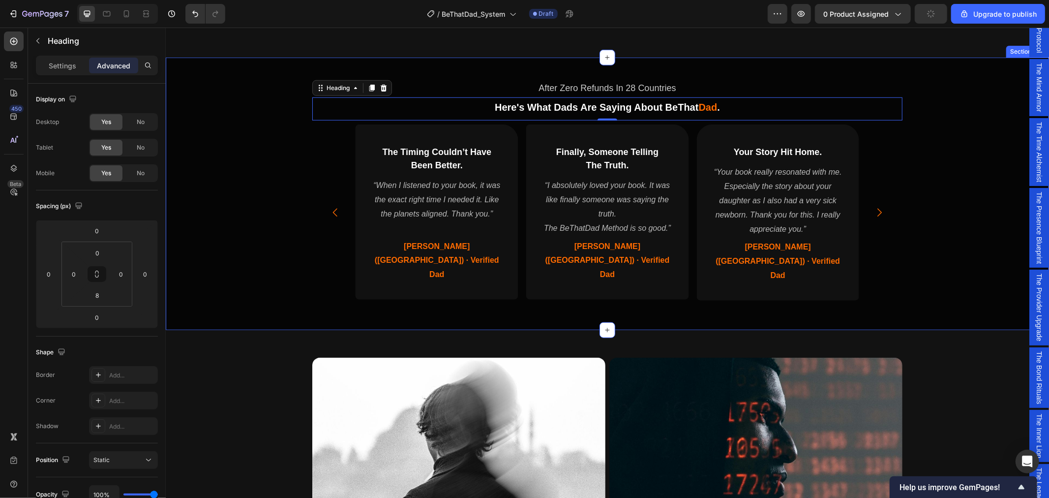
click at [948, 223] on div "After Zero Refunds In 28 Countries Text Block Here's What Dads Are Saying About…" at bounding box center [606, 191] width 883 height 261
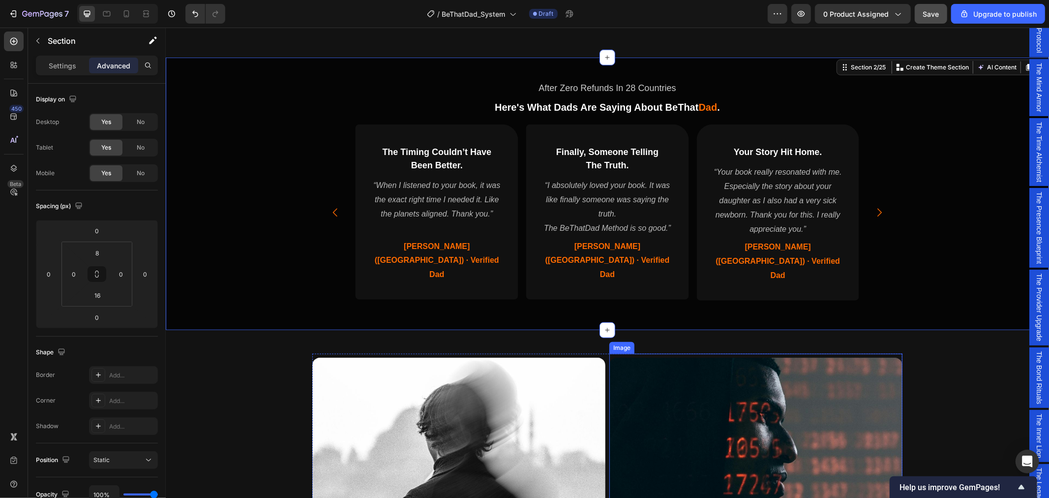
scroll to position [497, 0]
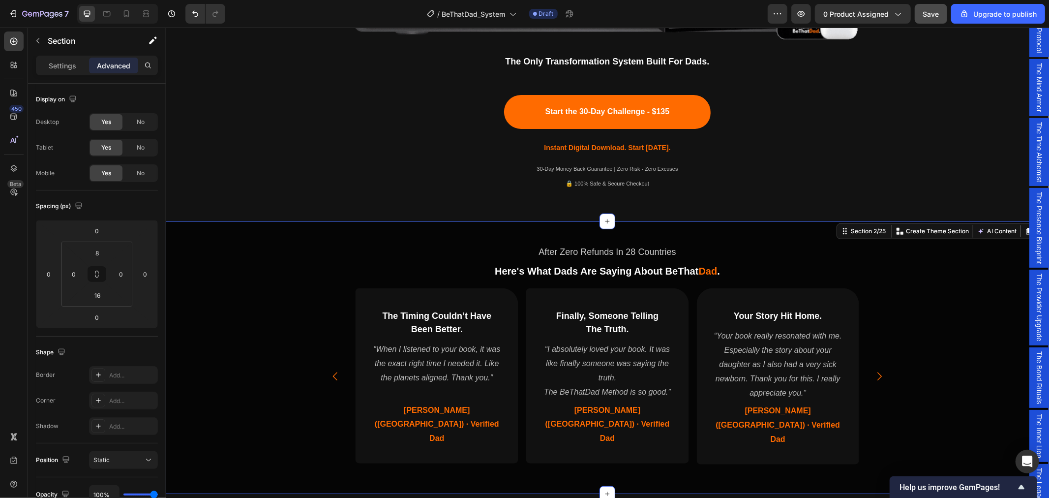
click at [248, 328] on div "After Zero Refunds In 28 Countries Text Block Here's What Dads Are Saying About…" at bounding box center [606, 355] width 883 height 261
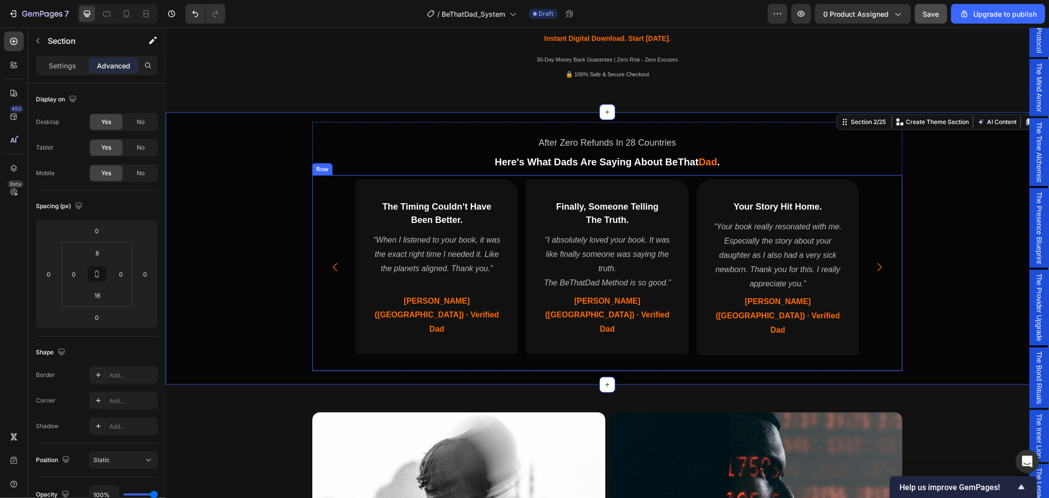
scroll to position [552, 0]
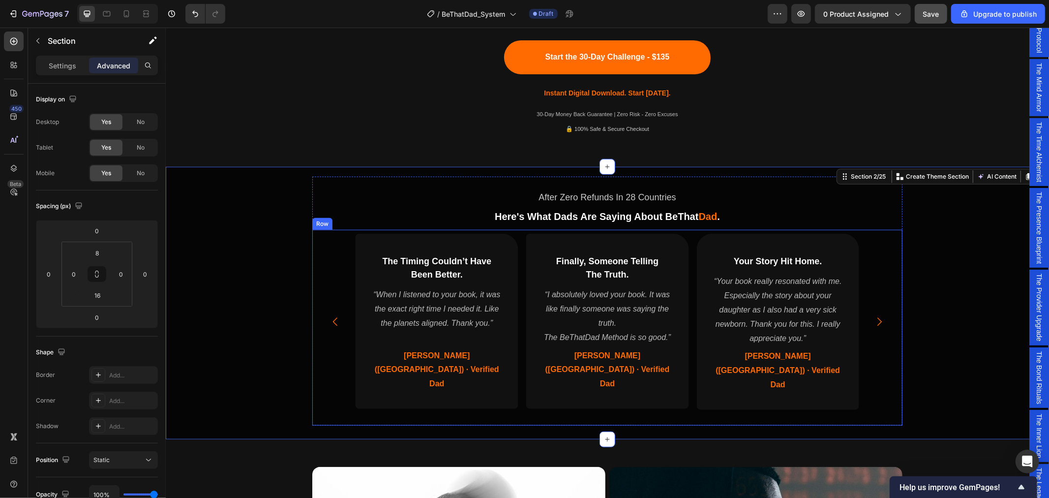
click at [313, 277] on div "⁠⁠⁠⁠⁠⁠⁠ Finally, Someone Telling The Truth. Heading “I absolutely loved your bo…" at bounding box center [607, 326] width 590 height 195
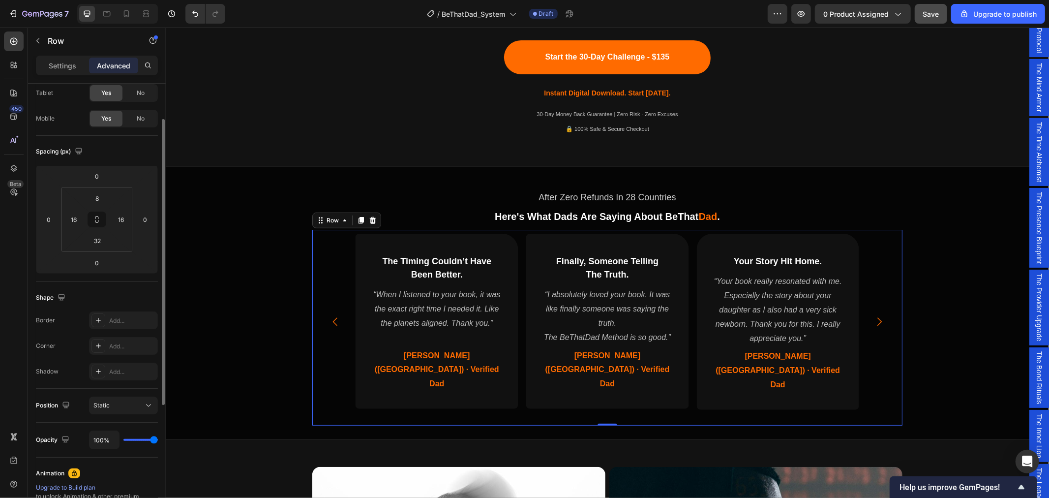
scroll to position [109, 0]
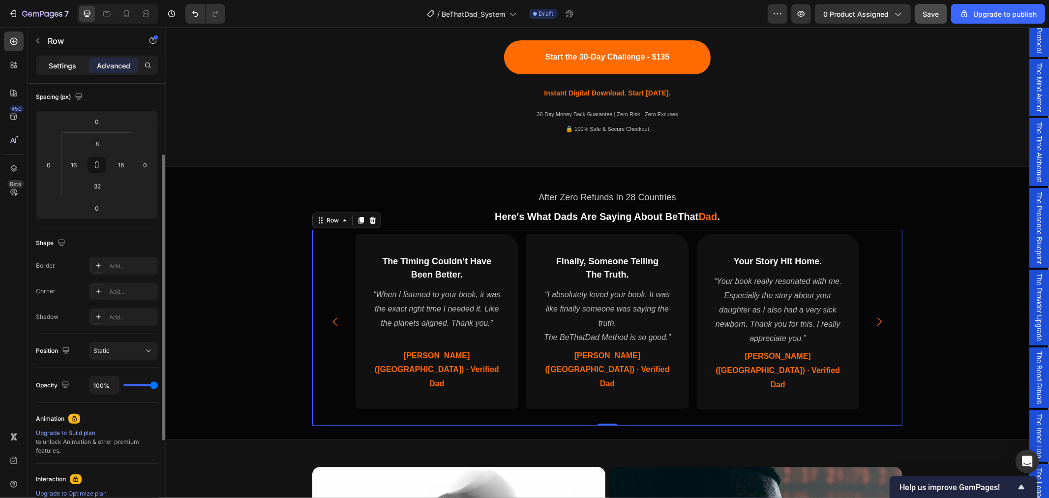
click at [60, 59] on div "Settings" at bounding box center [62, 66] width 49 height 16
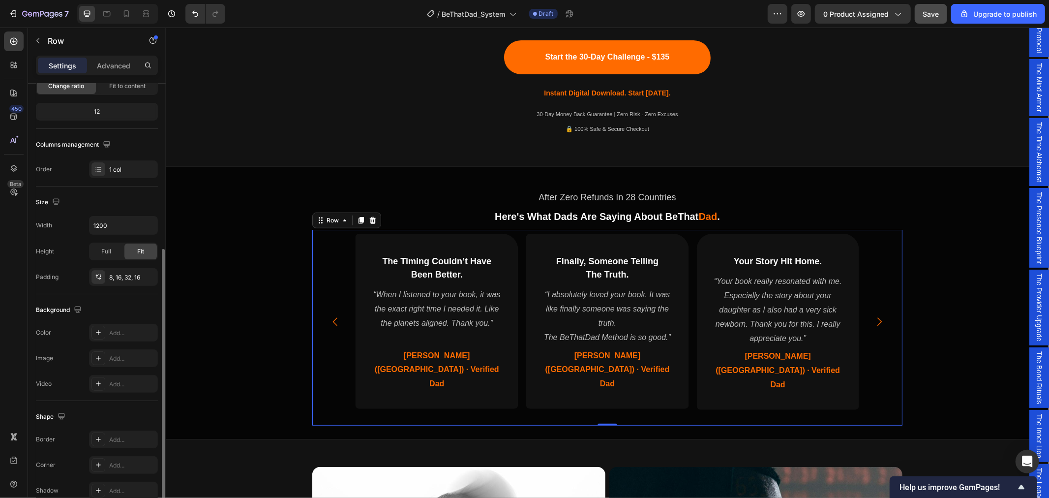
scroll to position [158, 0]
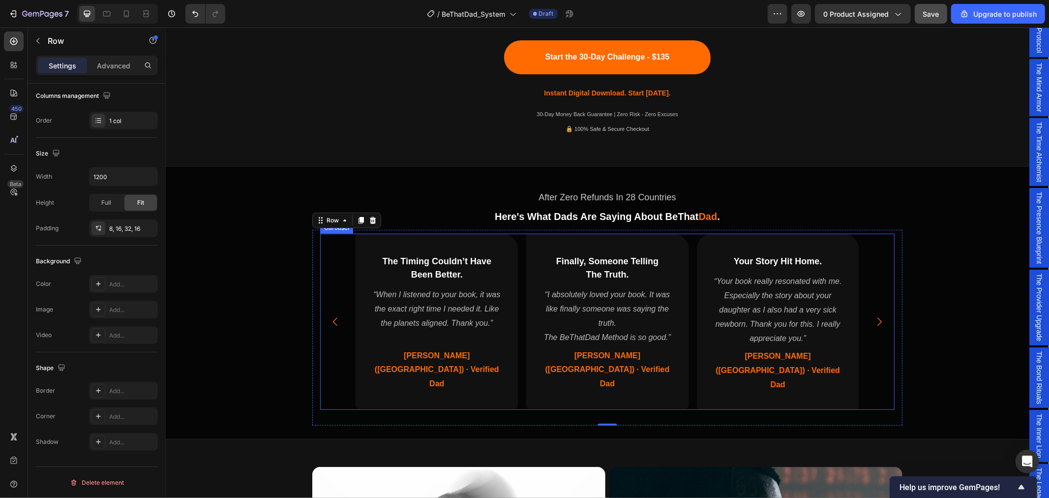
click at [340, 260] on div "⁠⁠⁠⁠⁠⁠⁠ Finally, Someone Telling The Truth. Heading “I absolutely loved your bo…" at bounding box center [607, 321] width 574 height 176
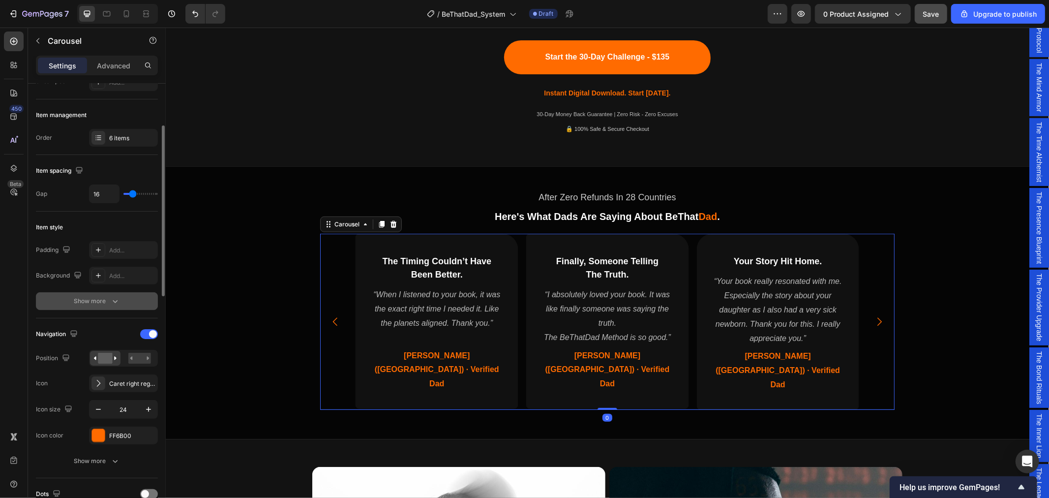
scroll to position [164, 0]
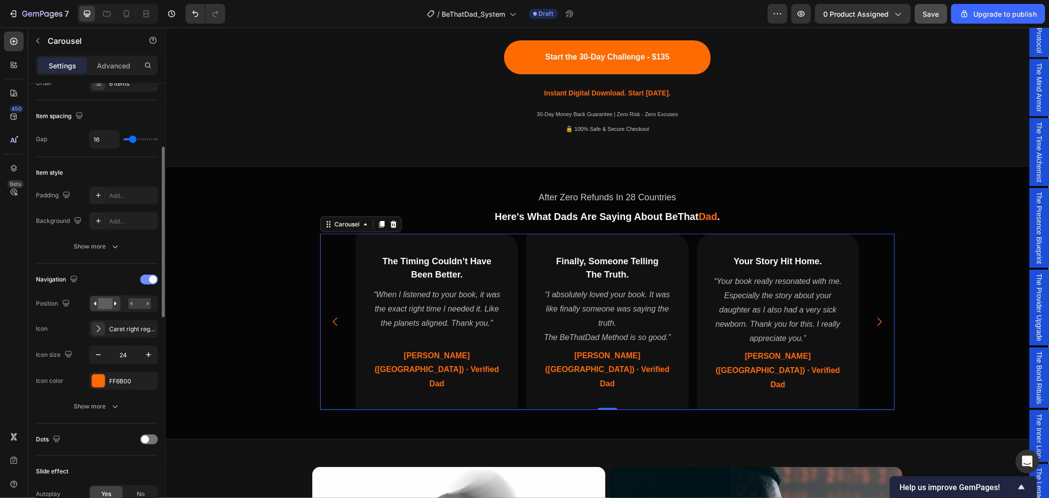
click at [151, 278] on span at bounding box center [153, 279] width 8 height 8
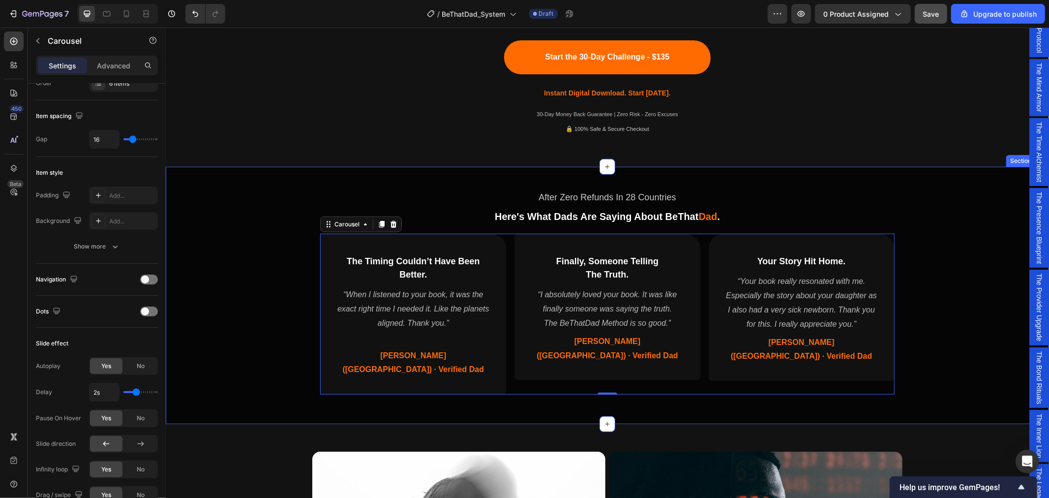
click at [966, 268] on div "After Zero Refunds In 28 Countries Text Block Here's What Dads Are Saying About…" at bounding box center [606, 292] width 883 height 245
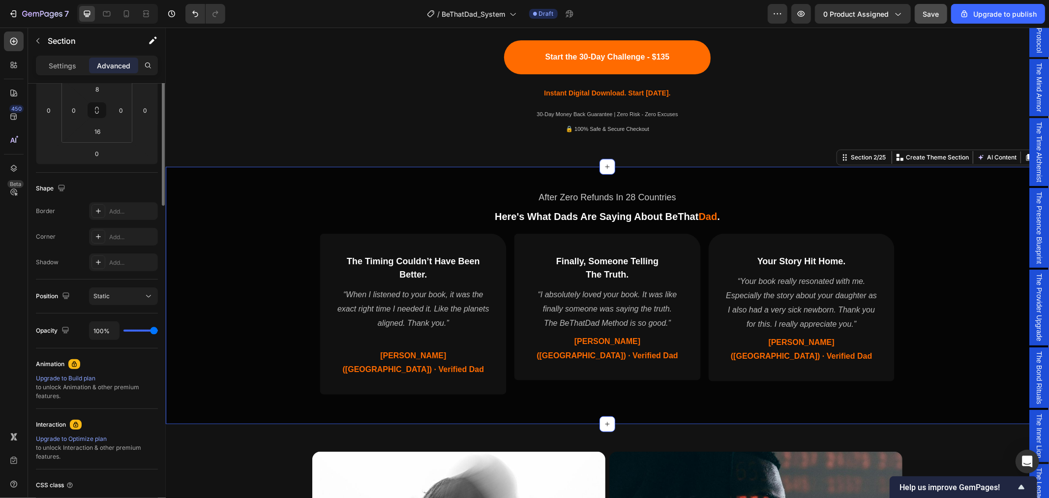
scroll to position [0, 0]
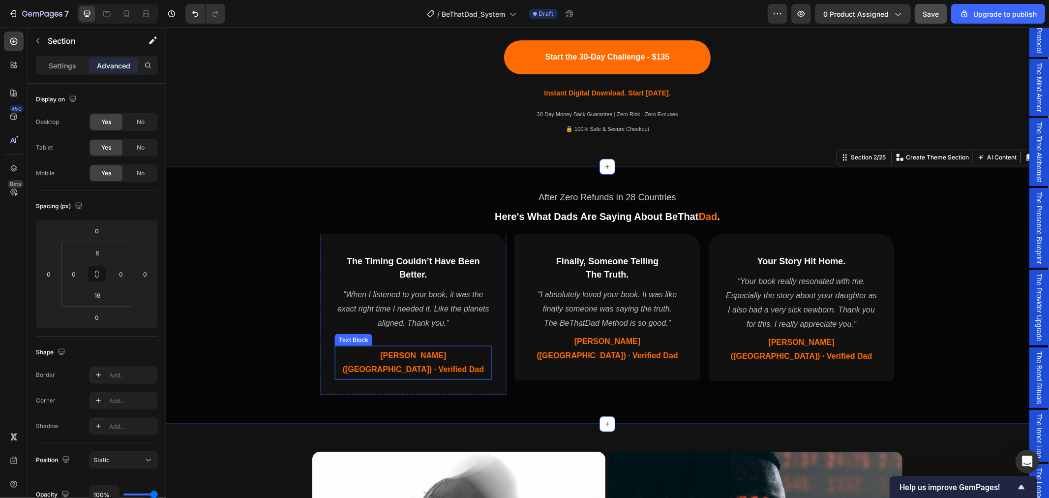
click at [439, 343] on div "“When I listened to your book, it was the exact right time I needed it. Like th…" at bounding box center [412, 315] width 157 height 59
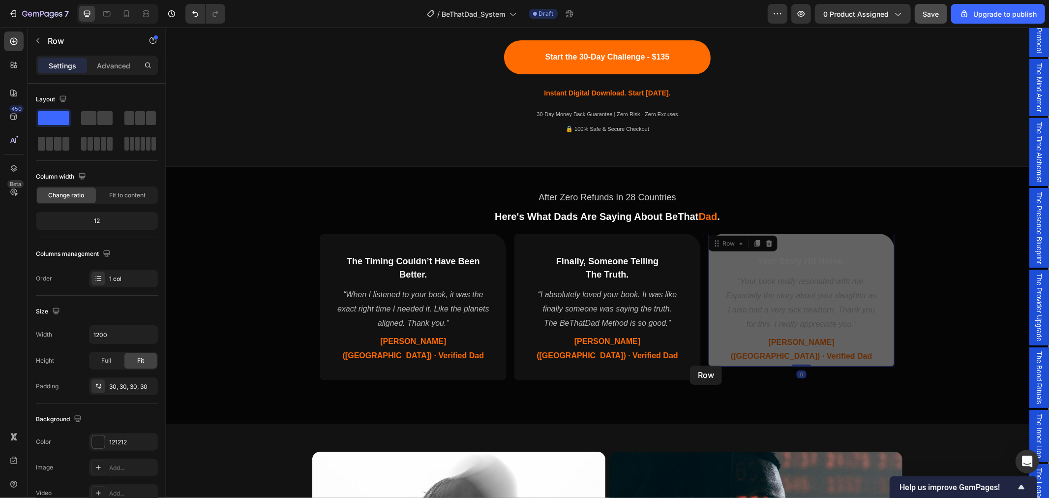
drag, startPoint x: 762, startPoint y: 361, endPoint x: 689, endPoint y: 365, distance: 72.4
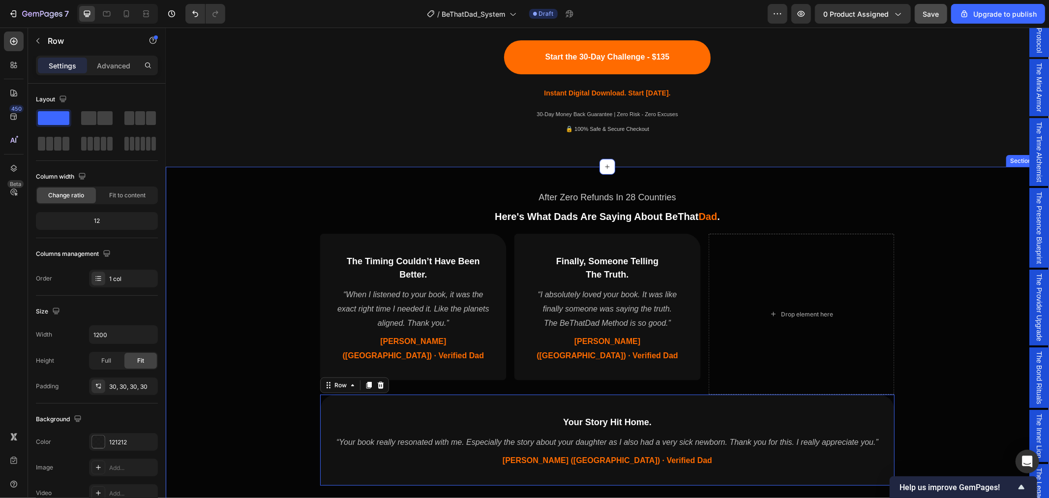
click at [918, 350] on div "After Zero Refunds In 28 Countries Text Block Here's What Dads Are Saying About…" at bounding box center [606, 338] width 883 height 336
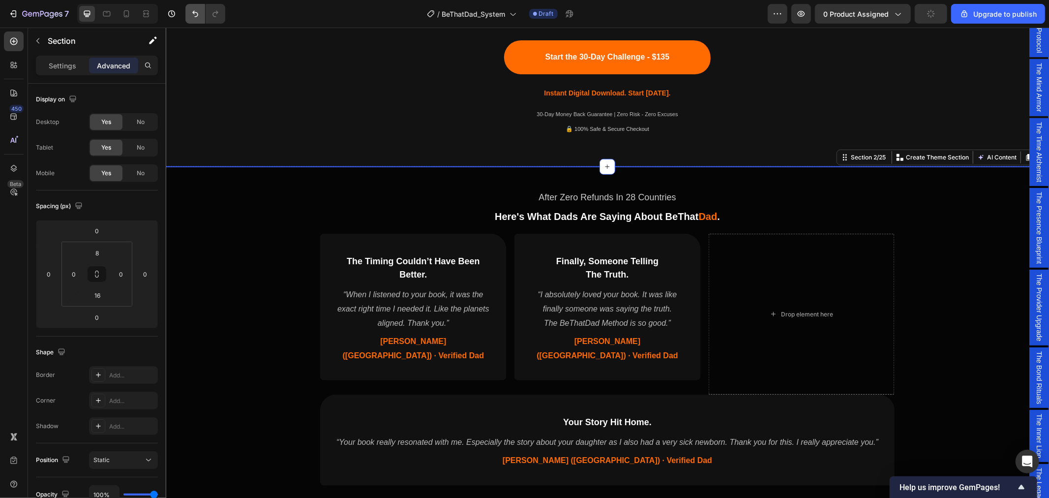
click at [194, 18] on icon "Undo/Redo" at bounding box center [195, 14] width 10 height 10
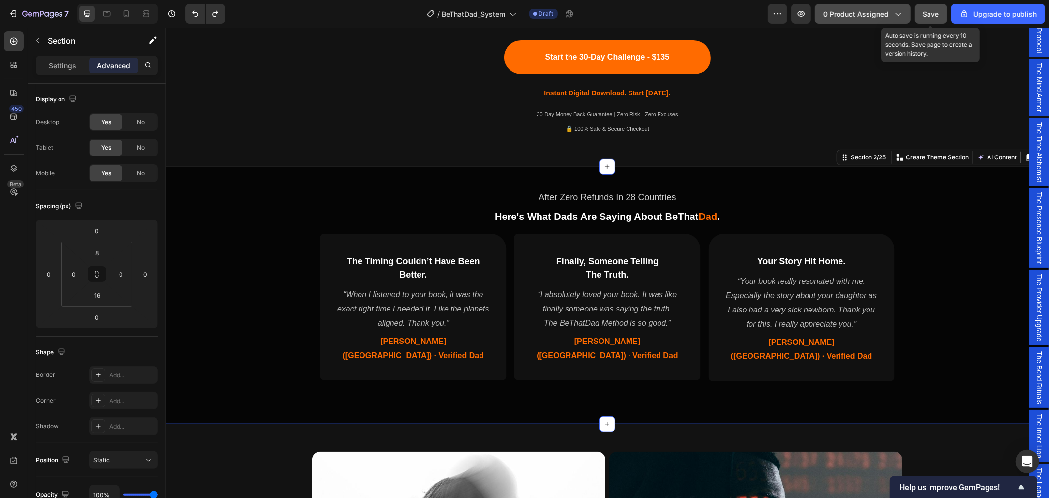
click at [932, 16] on span "Save" at bounding box center [931, 14] width 16 height 8
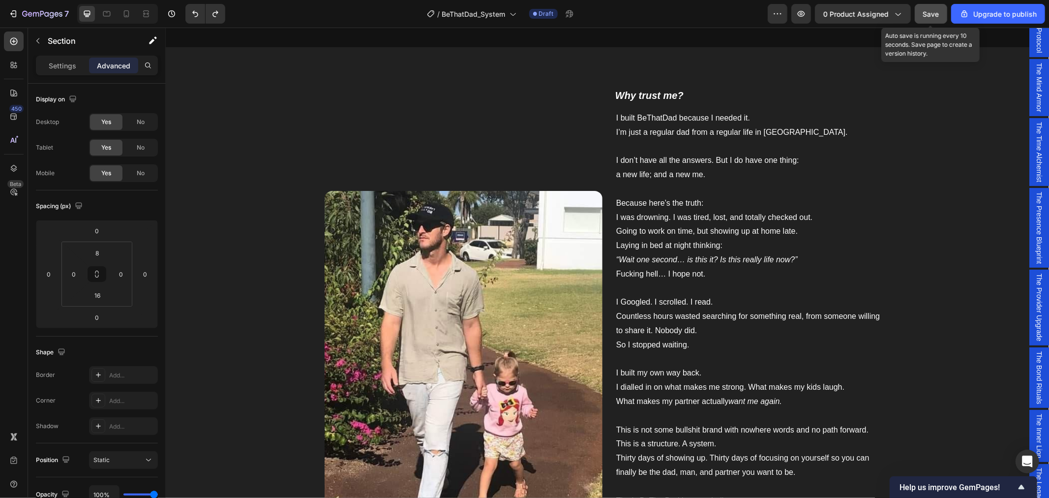
scroll to position [1481, 0]
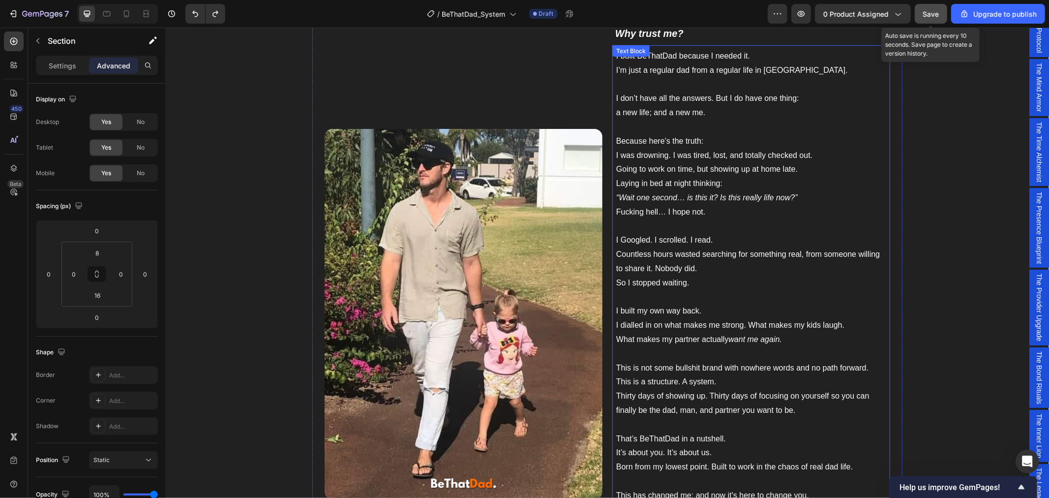
click at [702, 233] on p "I Googled. I scrolled. I read. Countless hours wasted searching for something r…" at bounding box center [751, 268] width 270 height 71
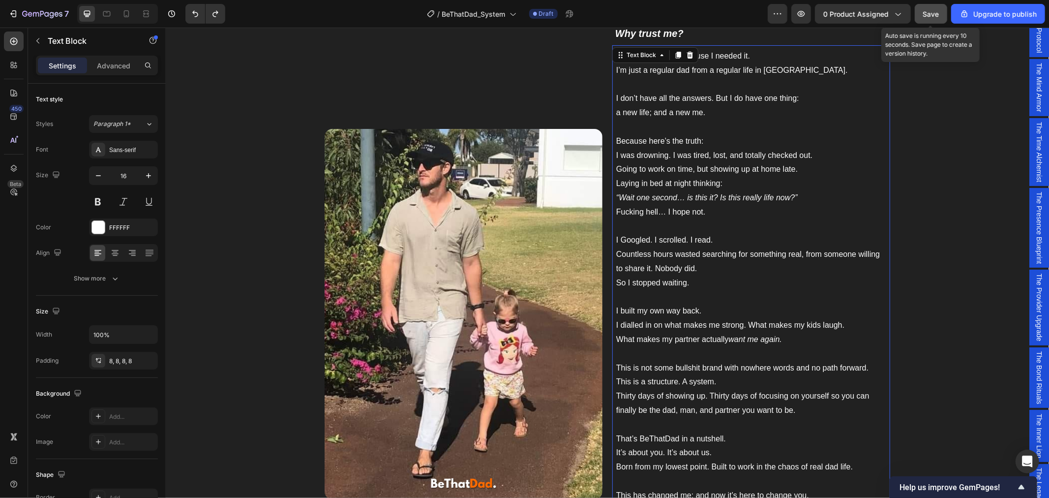
click at [702, 233] on p "I Googled. I scrolled. I read. Countless hours wasted searching for something r…" at bounding box center [751, 268] width 270 height 71
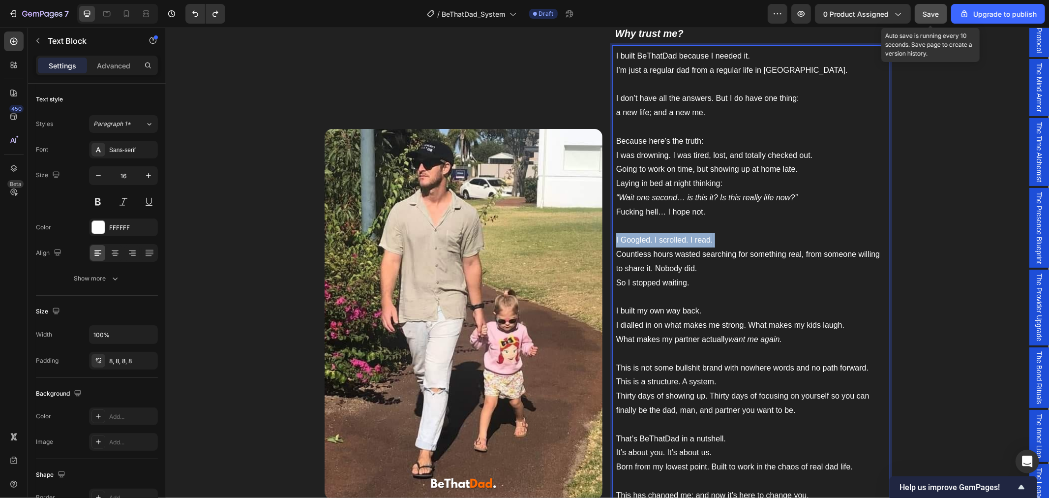
click at [702, 233] on p "I Googled. I scrolled. I read. Countless hours wasted searching for something r…" at bounding box center [751, 268] width 270 height 71
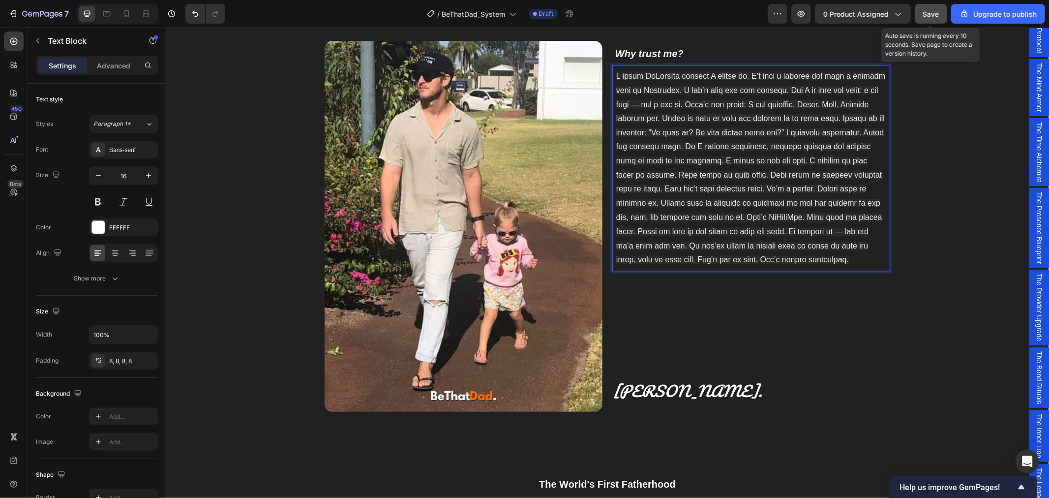
scroll to position [1296, 0]
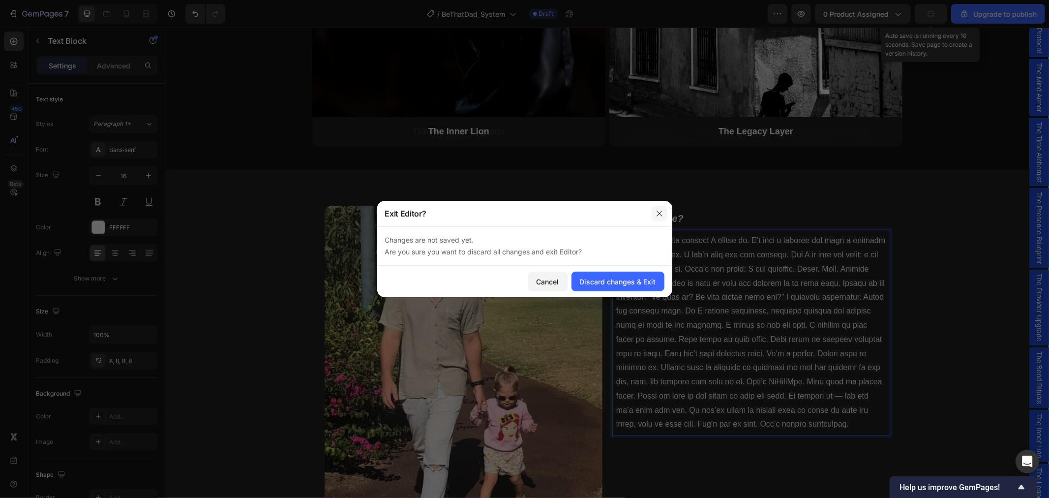
click at [659, 212] on icon "button" at bounding box center [659, 213] width 8 height 8
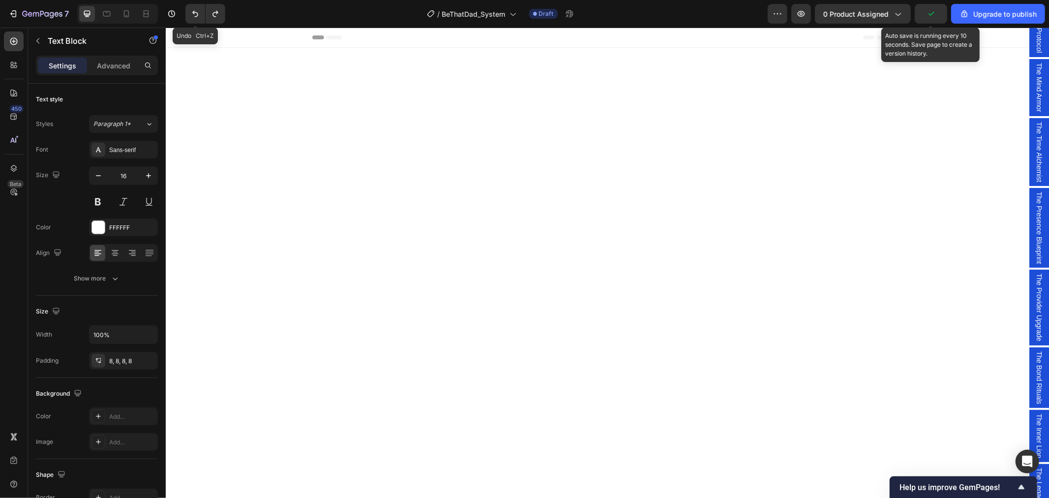
scroll to position [1296, 0]
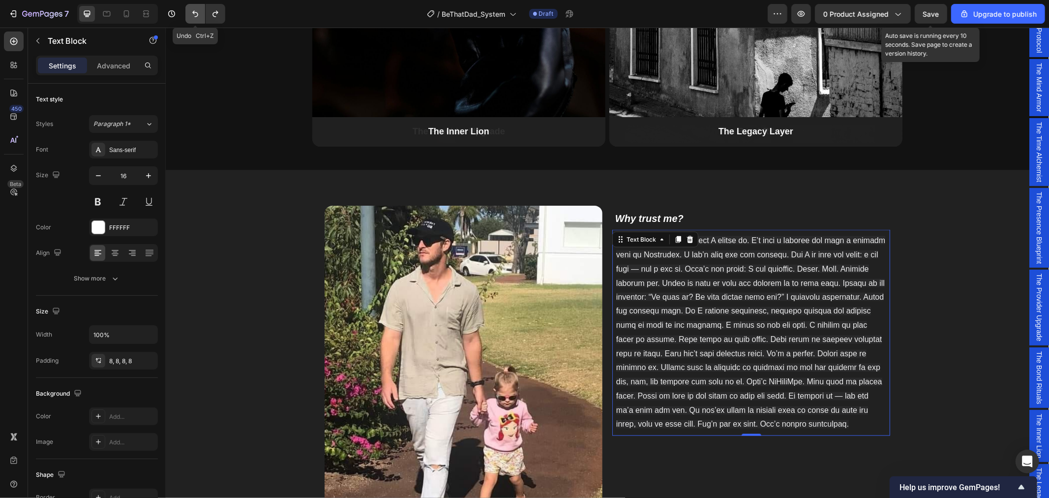
click at [199, 16] on icon "Undo/Redo" at bounding box center [195, 14] width 10 height 10
click at [927, 363] on div "Image Why trust me? Heading Text Block 0 [PERSON_NAME]. Text Block Row" at bounding box center [606, 390] width 883 height 394
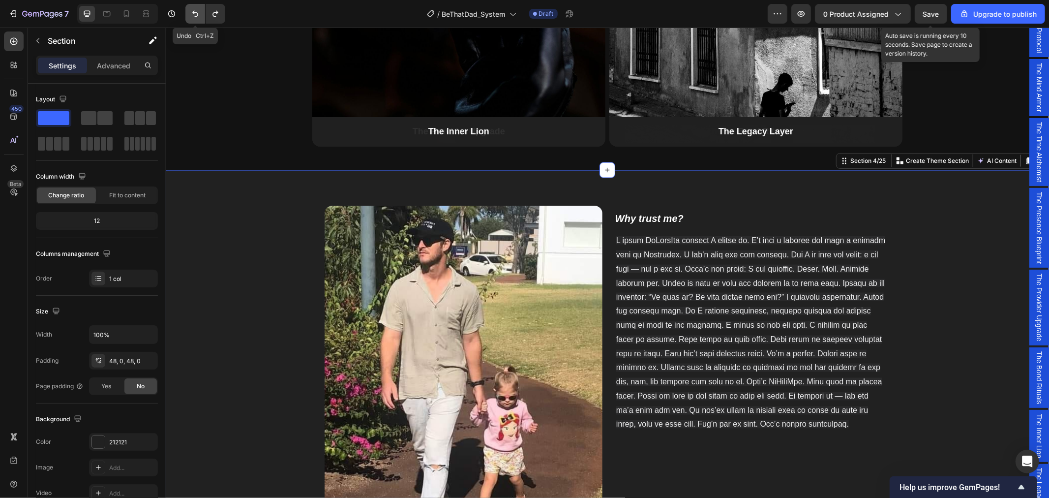
click at [195, 10] on icon "Undo/Redo" at bounding box center [195, 14] width 10 height 10
click at [196, 13] on icon "Undo/Redo" at bounding box center [195, 14] width 10 height 10
click at [199, 20] on button "Undo/Redo" at bounding box center [195, 14] width 20 height 20
click at [197, 18] on icon "Undo/Redo" at bounding box center [195, 14] width 10 height 10
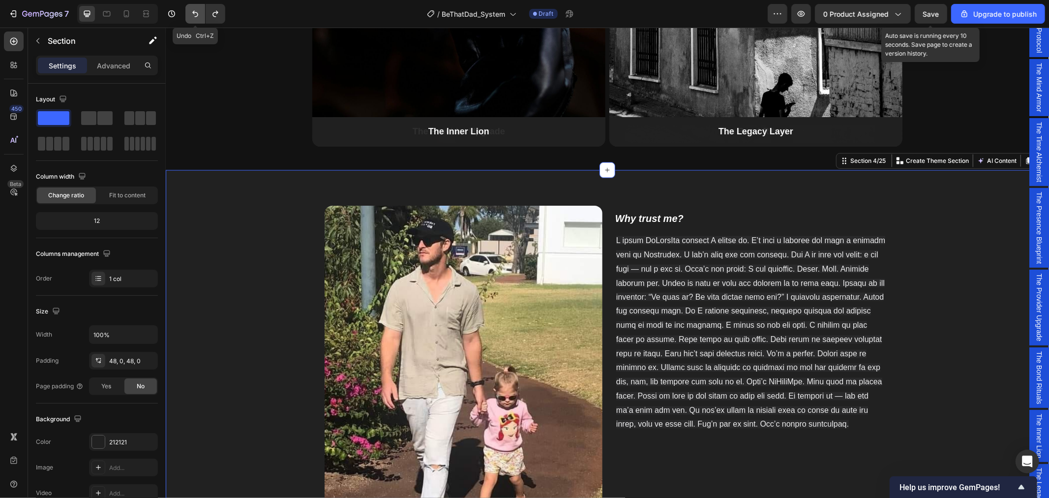
click at [197, 18] on icon "Undo/Redo" at bounding box center [195, 14] width 10 height 10
click at [532, 360] on img at bounding box center [463, 390] width 278 height 370
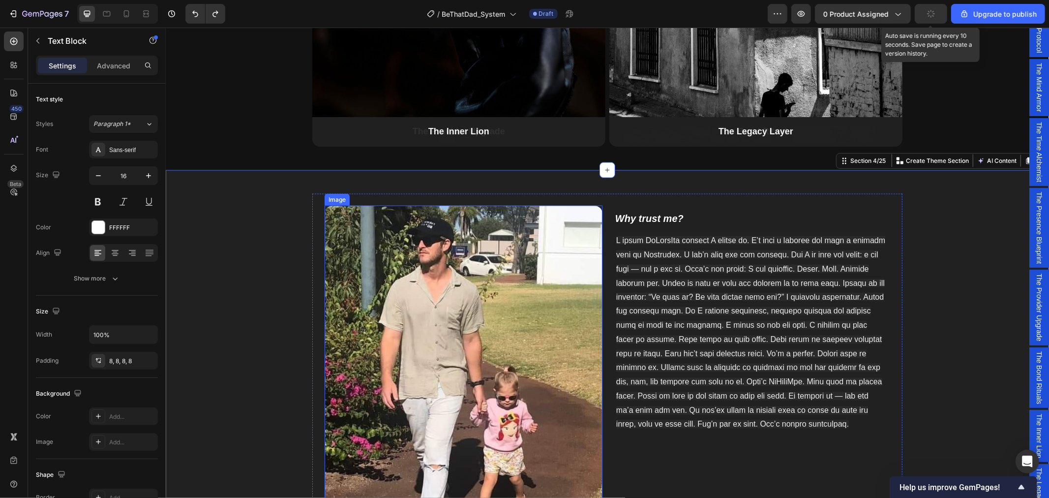
click at [673, 343] on p "Rich Text Editor. Editing area: main" at bounding box center [751, 332] width 270 height 198
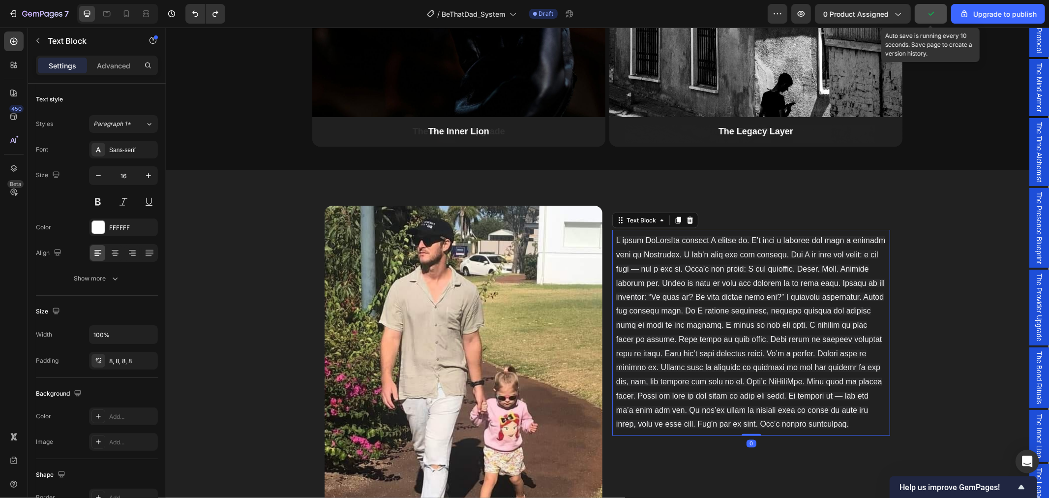
click at [931, 13] on icon "button" at bounding box center [931, 14] width 10 height 10
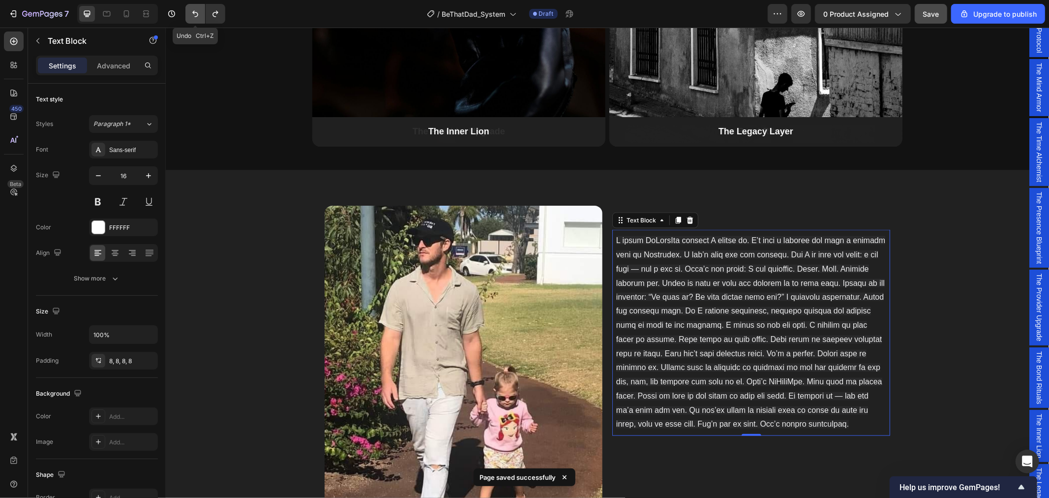
click at [192, 13] on icon "Undo/Redo" at bounding box center [195, 14] width 10 height 10
drag, startPoint x: 931, startPoint y: 14, endPoint x: 626, endPoint y: 123, distance: 324.0
click at [931, 14] on span "Save" at bounding box center [931, 14] width 16 height 8
